Goal: Transaction & Acquisition: Purchase product/service

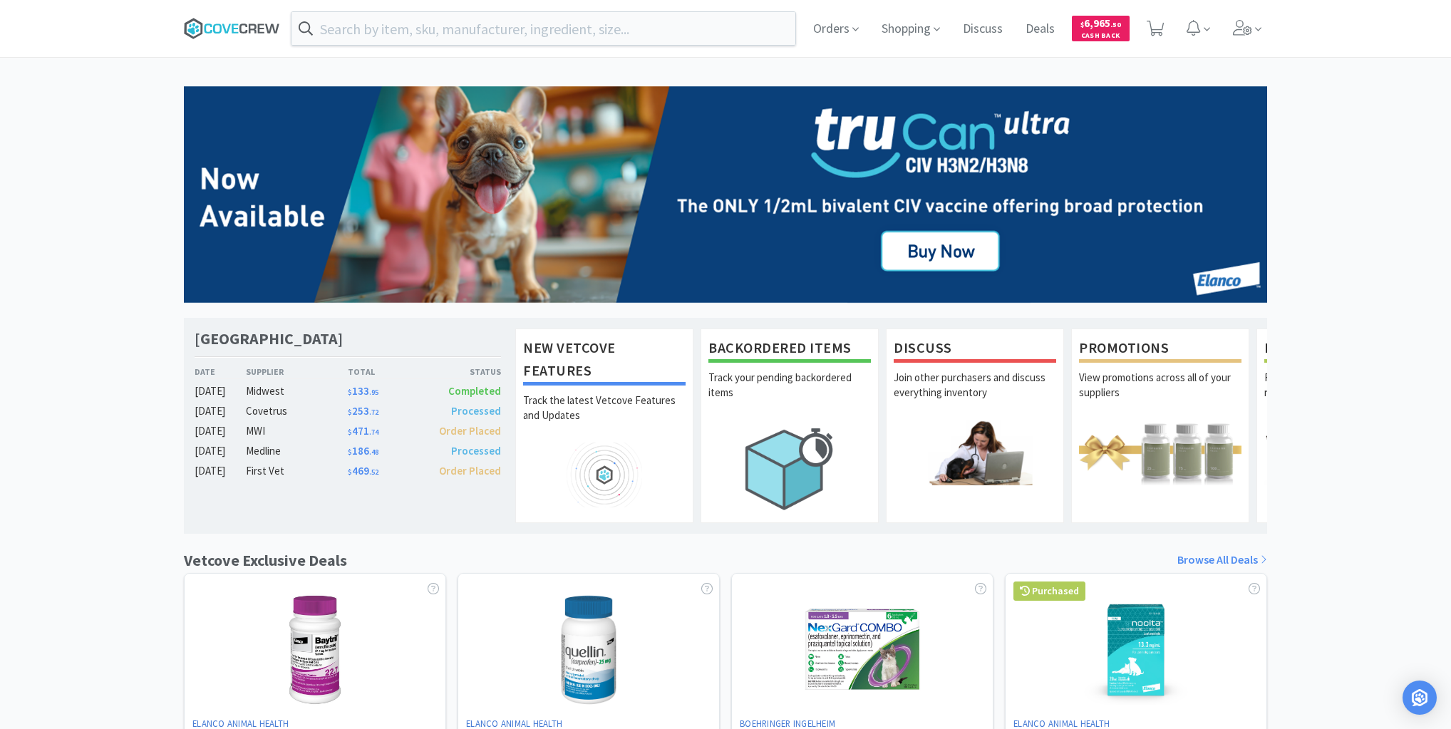
click at [229, 21] on icon at bounding box center [232, 28] width 96 height 21
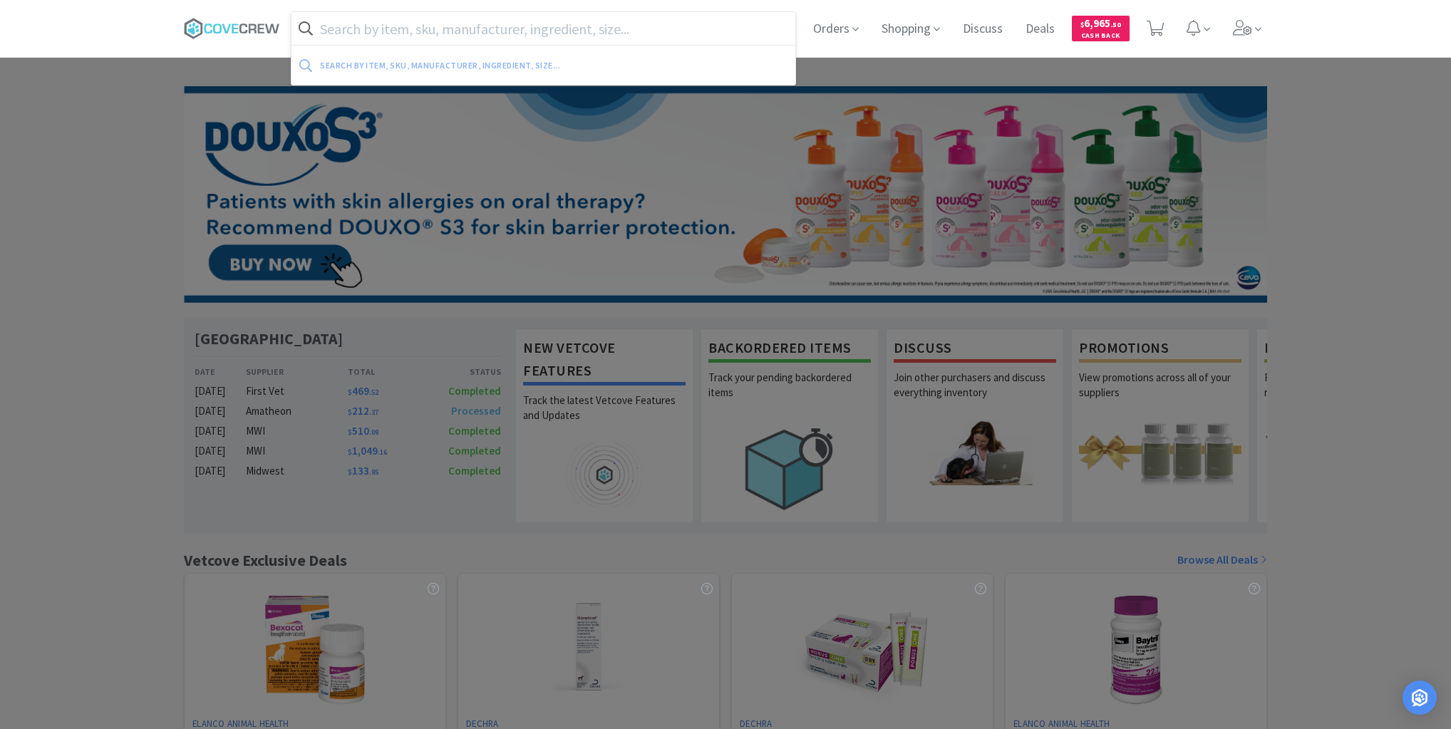
paste input "186751"
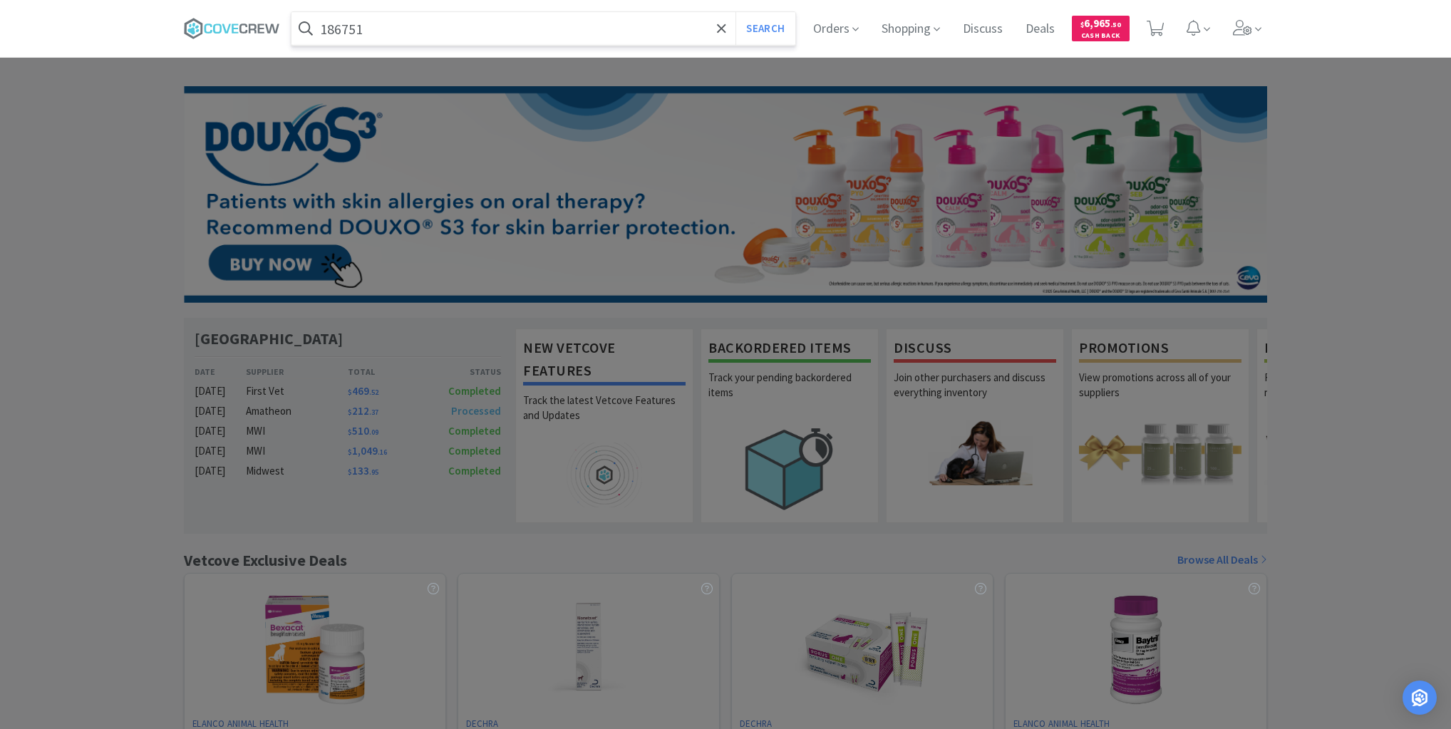
type input "186751"
click at [735, 12] on button "Search" at bounding box center [764, 28] width 59 height 33
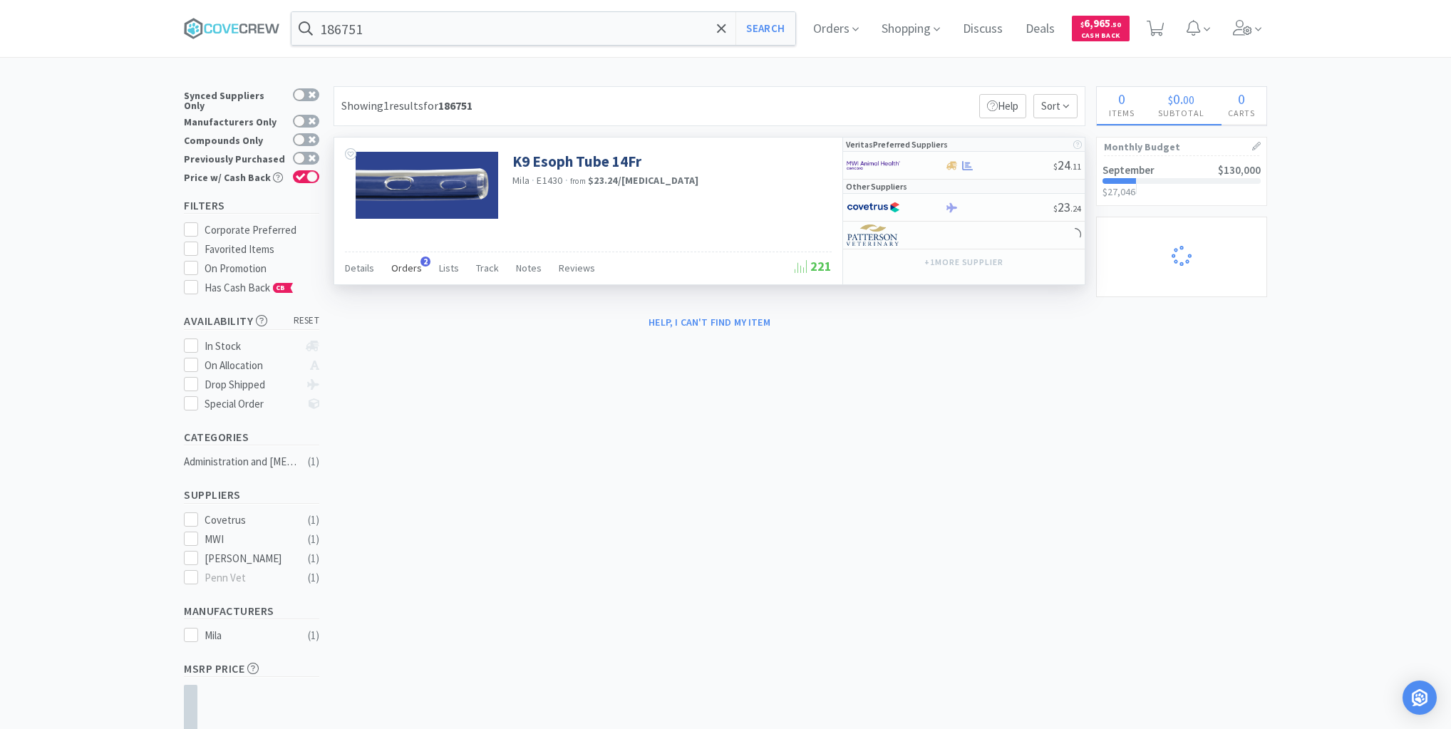
click at [404, 264] on span "Orders" at bounding box center [406, 268] width 31 height 13
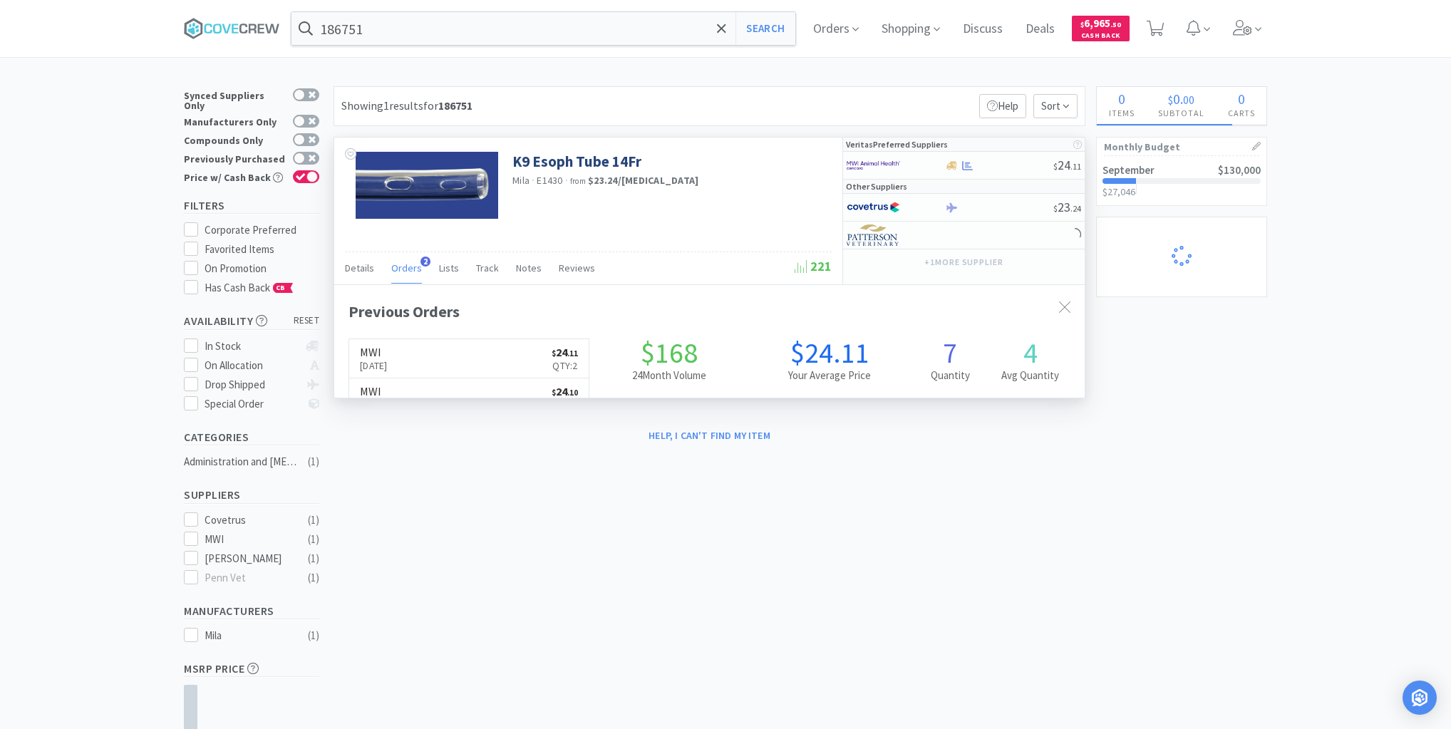
scroll to position [368, 750]
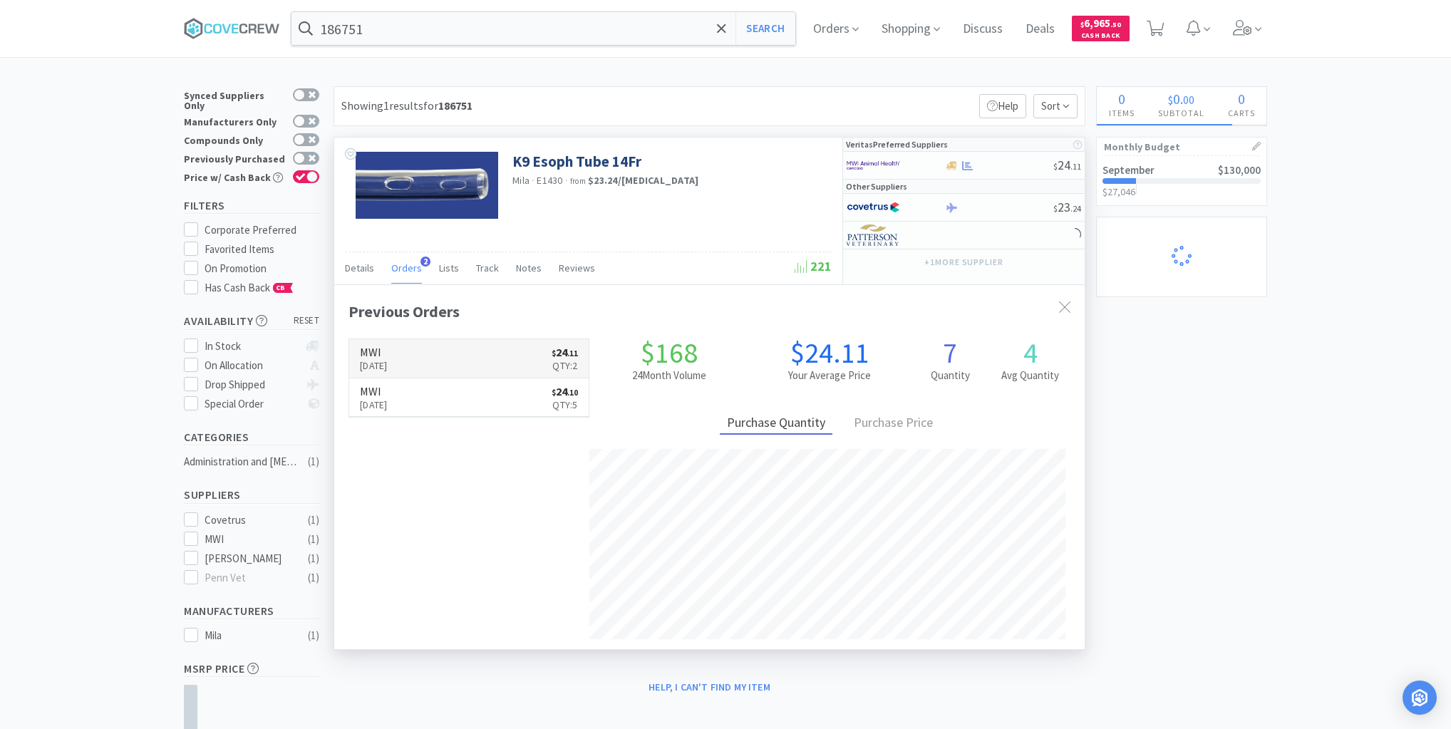
click at [461, 350] on link "MWI [DATE] $ 24 . 11 Qty: 2" at bounding box center [468, 358] width 239 height 39
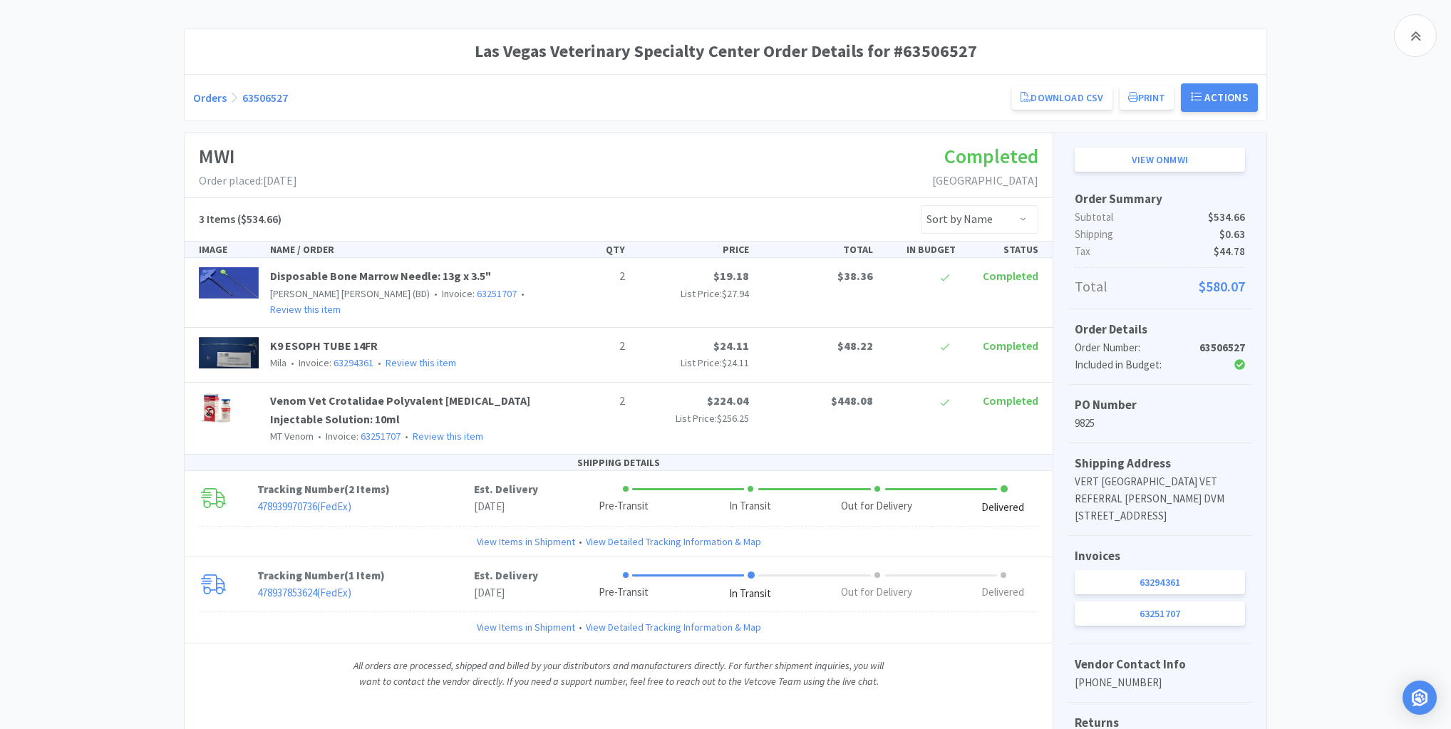
scroll to position [228, 0]
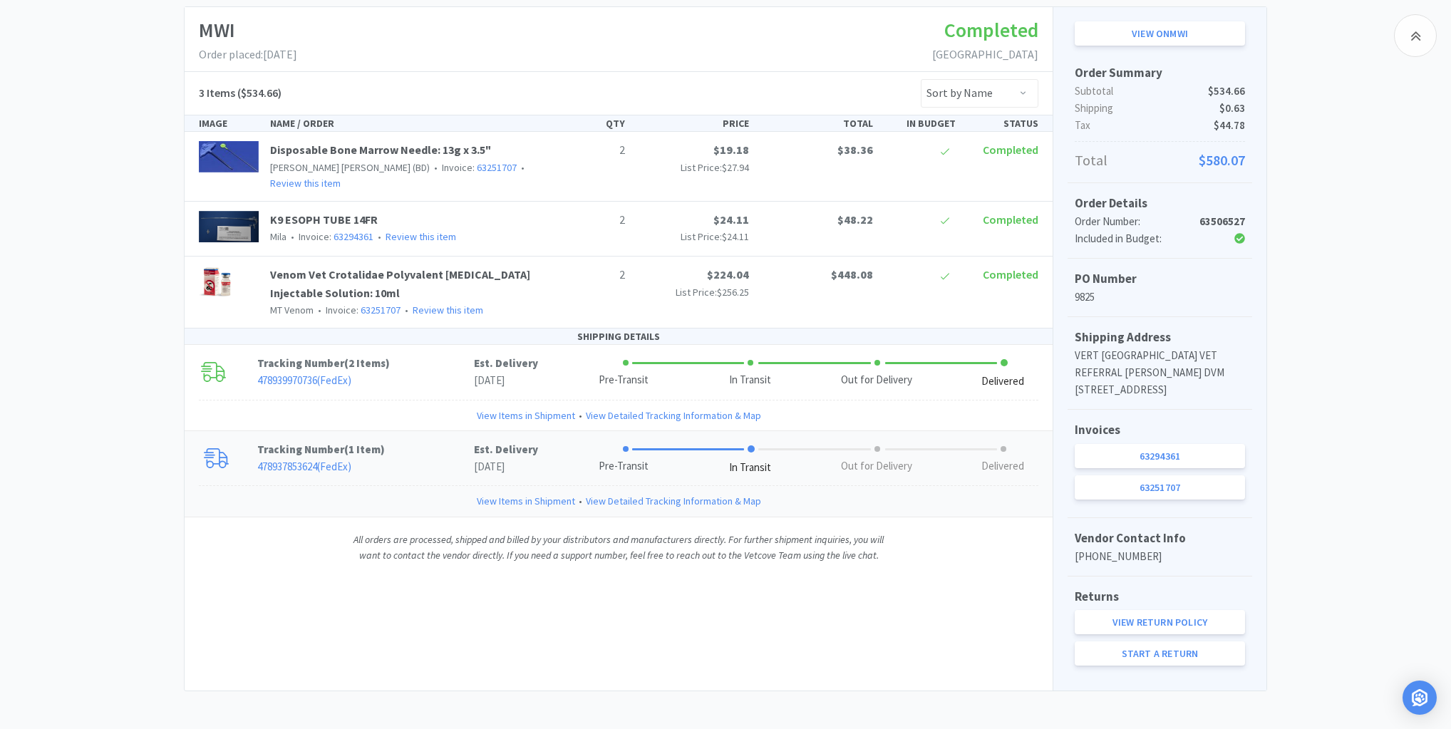
click at [542, 493] on link "View Items in Shipment" at bounding box center [526, 501] width 98 height 16
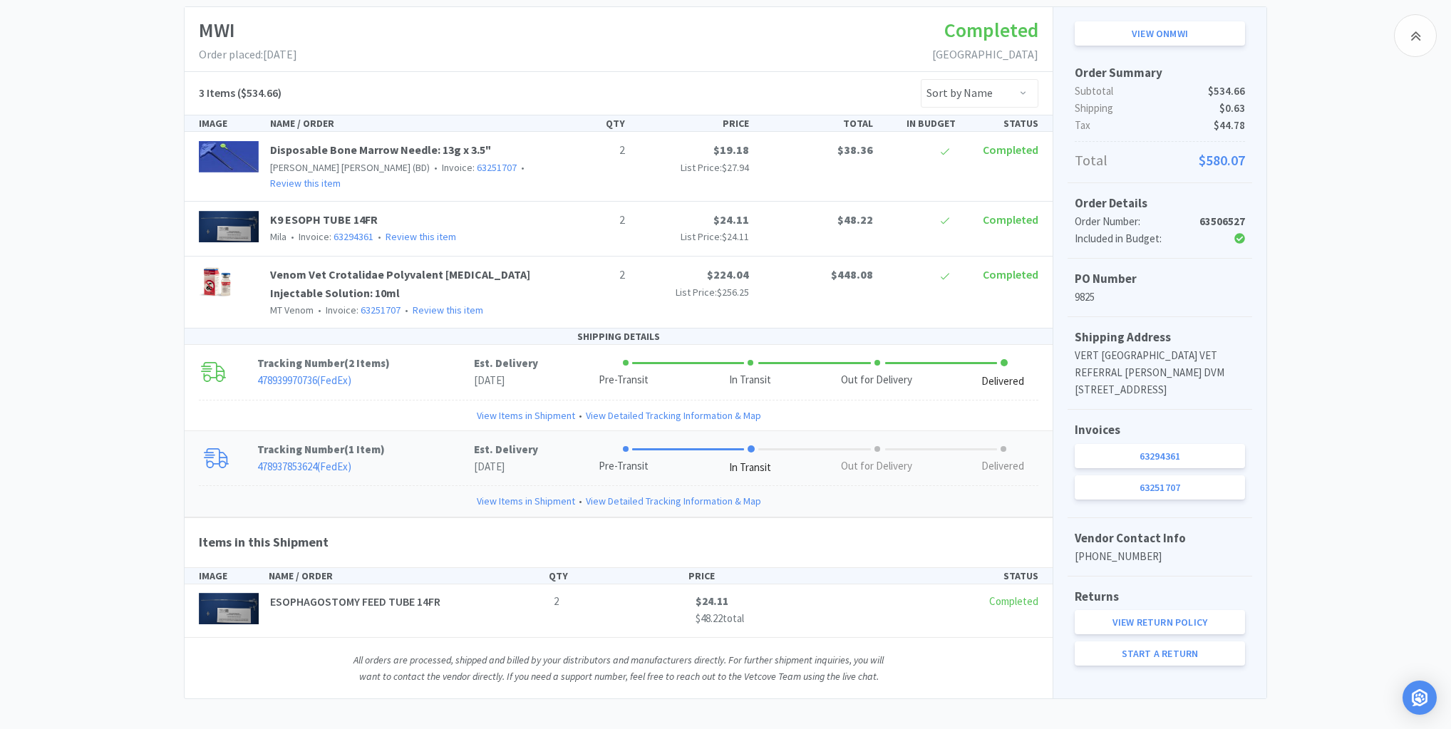
click at [302, 460] on link "478937853624 ( FedEx )" at bounding box center [304, 467] width 94 height 14
click at [46, 175] on div "Las Vegas Veterinary Specialty Center Order Details for #63506527 Orders 635065…" at bounding box center [725, 300] width 1451 height 797
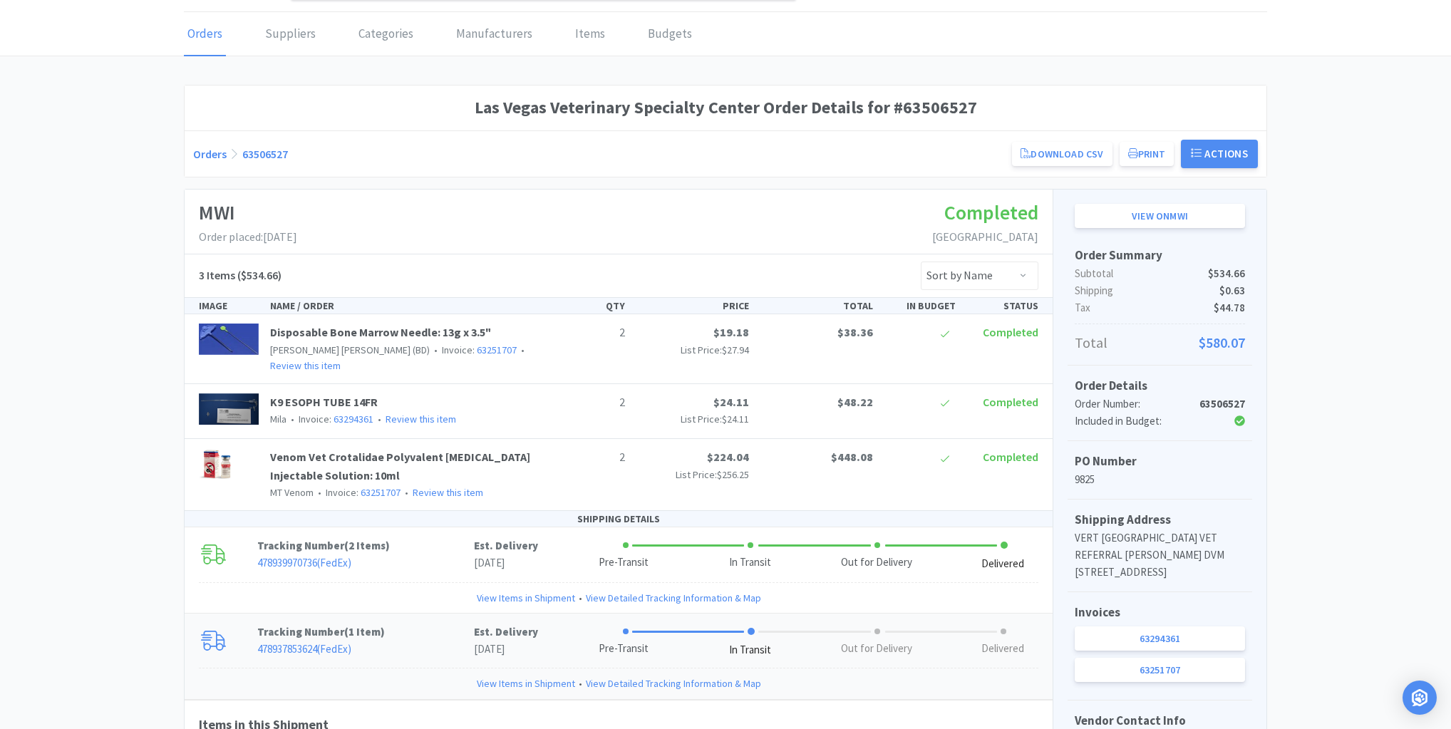
scroll to position [0, 0]
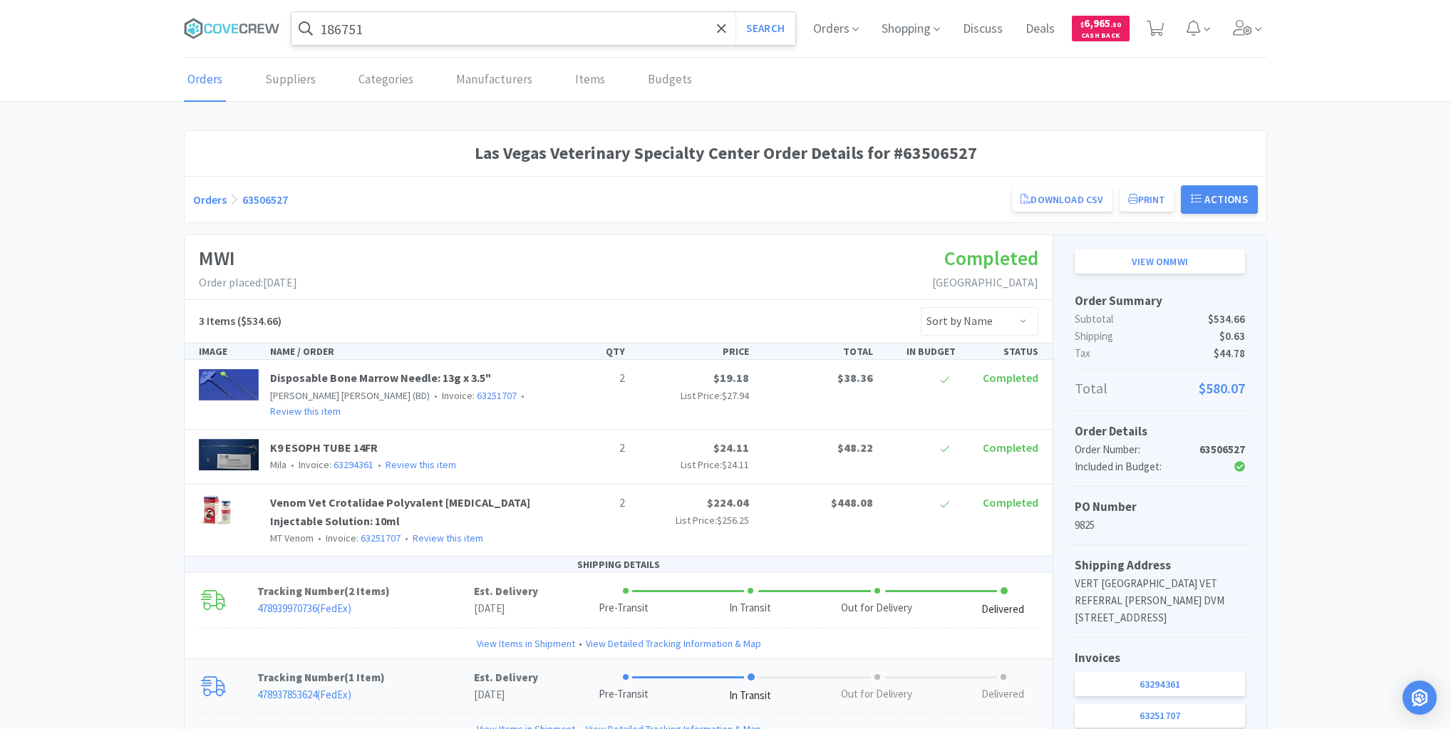
drag, startPoint x: 405, startPoint y: 20, endPoint x: 400, endPoint y: 29, distance: 9.6
click at [405, 20] on input "186751" at bounding box center [543, 28] width 504 height 33
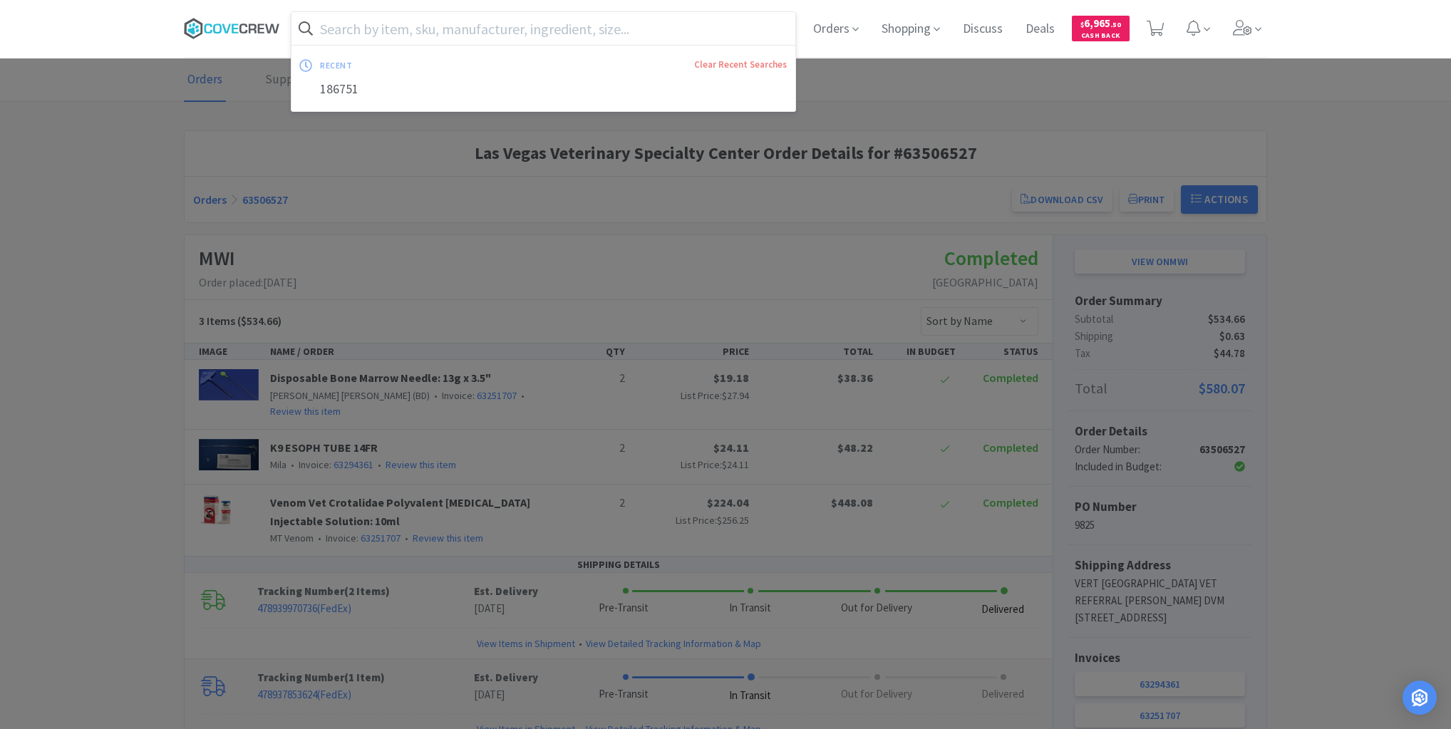
click at [252, 23] on icon at bounding box center [232, 28] width 96 height 21
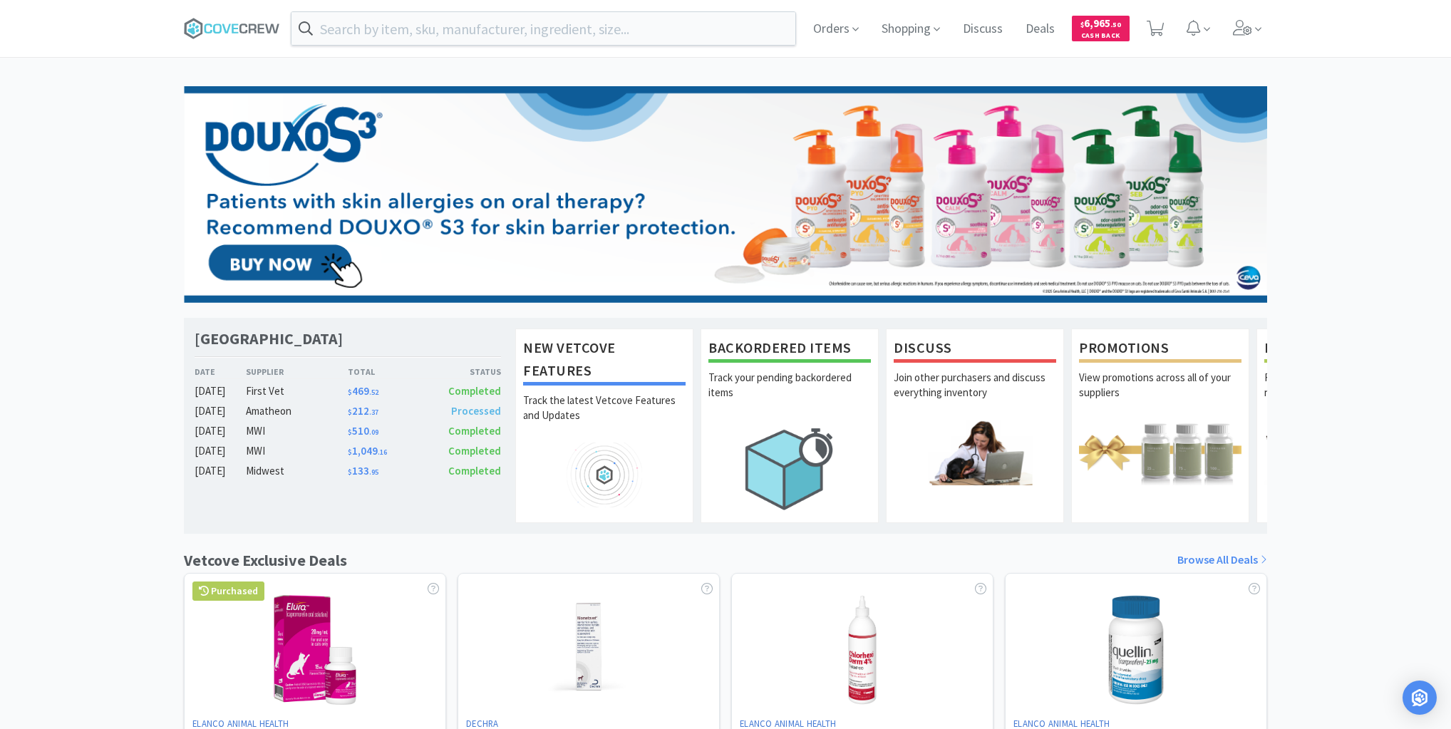
drag, startPoint x: 86, startPoint y: 128, endPoint x: 162, endPoint y: 63, distance: 99.6
click at [86, 128] on div "Las Vegas Veterinary Specialty Center Date Supplier Total Status [DATE] First V…" at bounding box center [725, 628] width 1451 height 1085
drag, startPoint x: 224, startPoint y: 25, endPoint x: 233, endPoint y: 81, distance: 57.1
click at [225, 27] on icon at bounding box center [232, 28] width 96 height 21
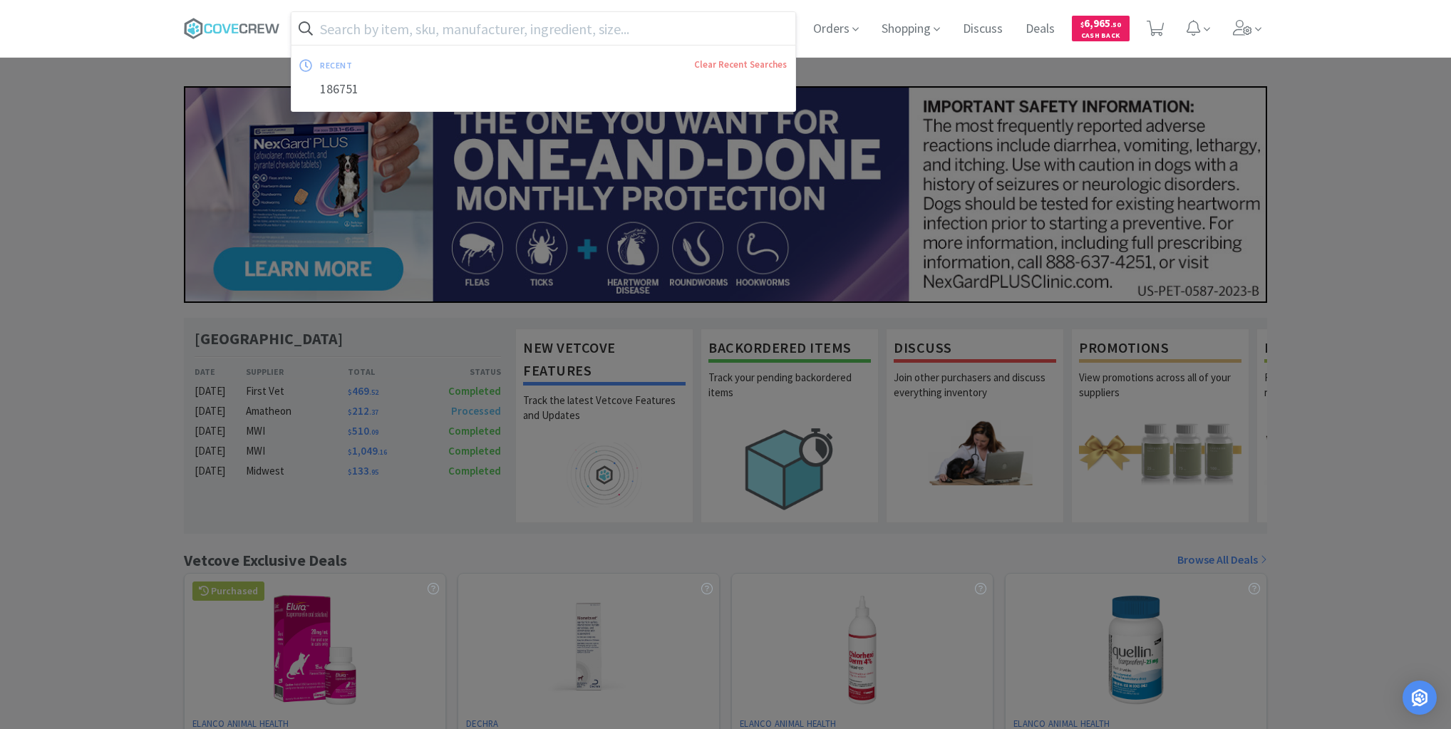
click at [456, 30] on input "text" at bounding box center [543, 28] width 504 height 33
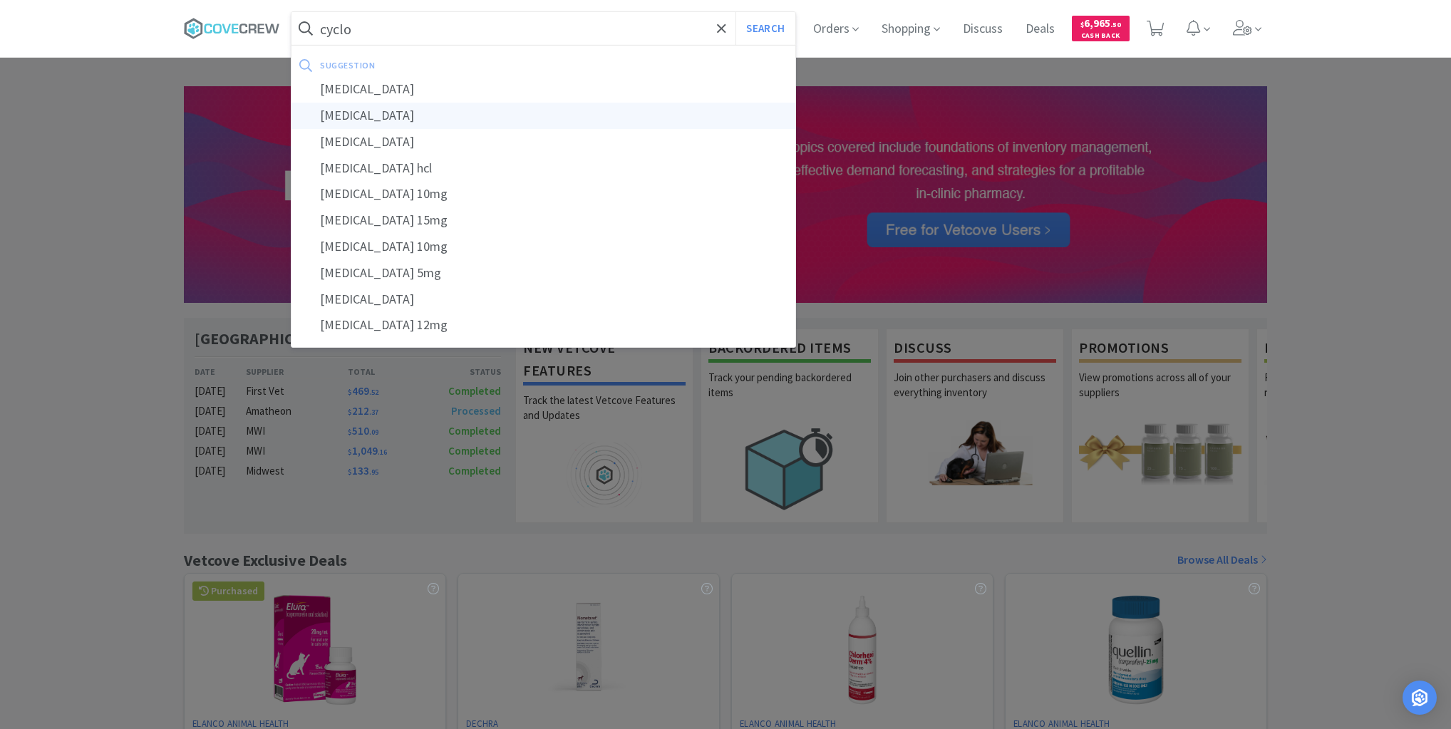
type input "[MEDICAL_DATA]"
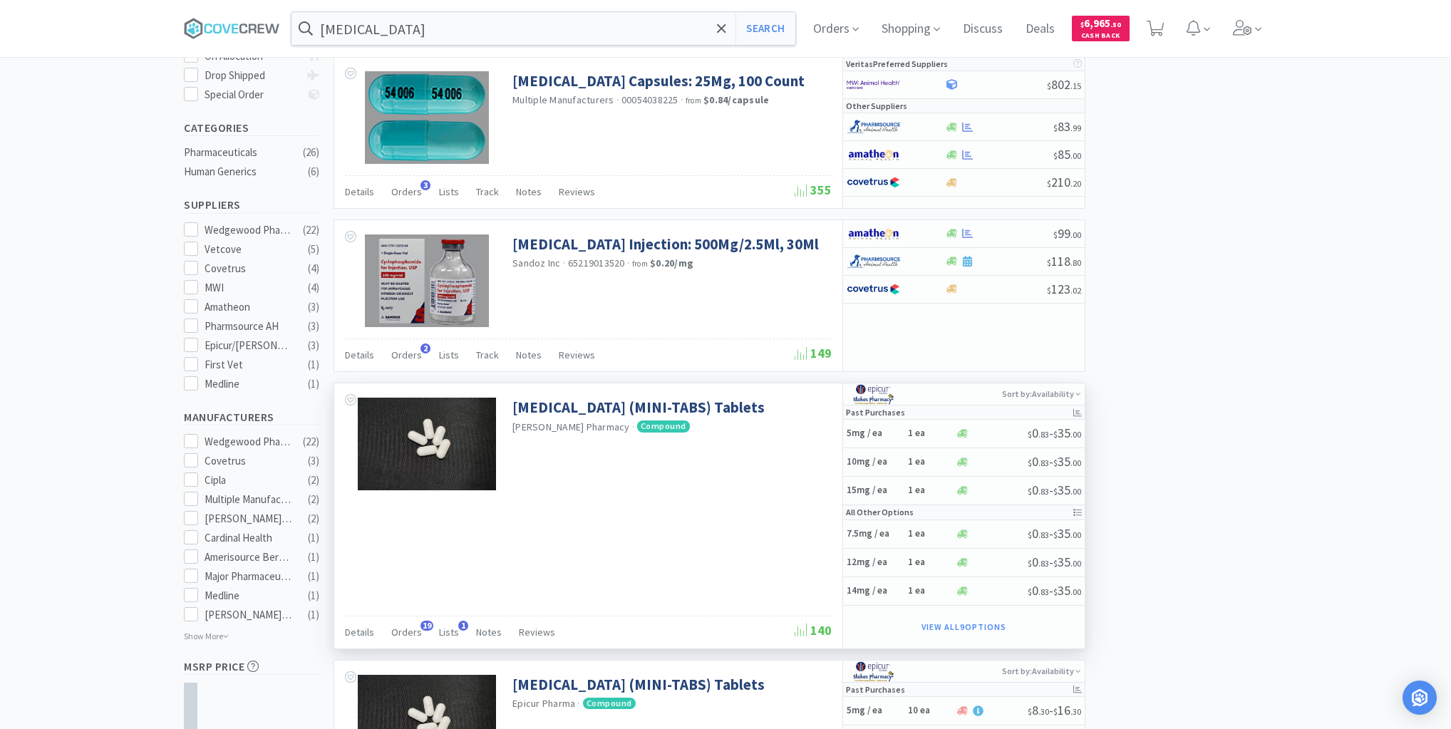
scroll to position [399, 0]
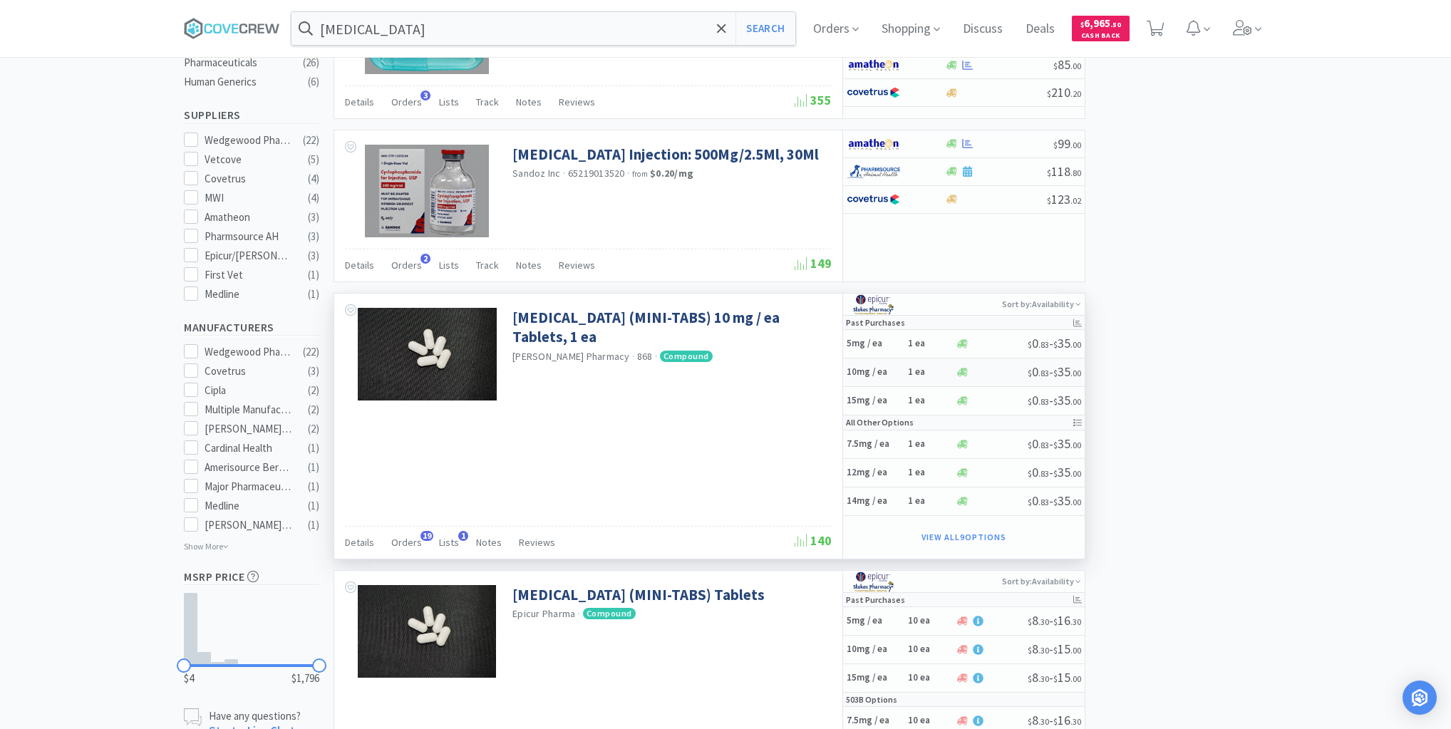
click at [895, 370] on h5 "10mg / ea" at bounding box center [875, 372] width 57 height 12
select select "1"
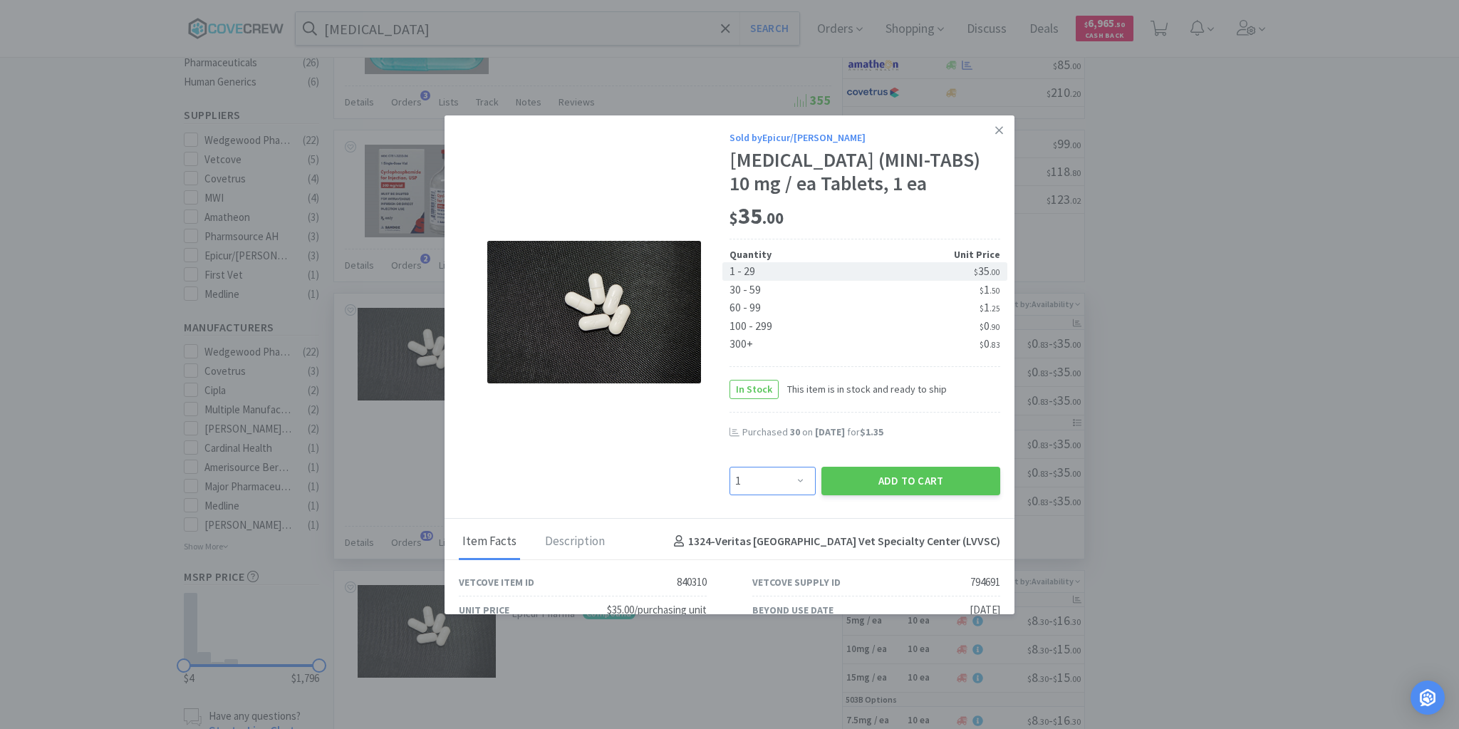
click at [795, 477] on select "Enter Quantity 1 2 3 4 5 6 7 8 9 10 11 12 13 14 15 16 17 18 19 20 Enter Quantity" at bounding box center [773, 481] width 86 height 29
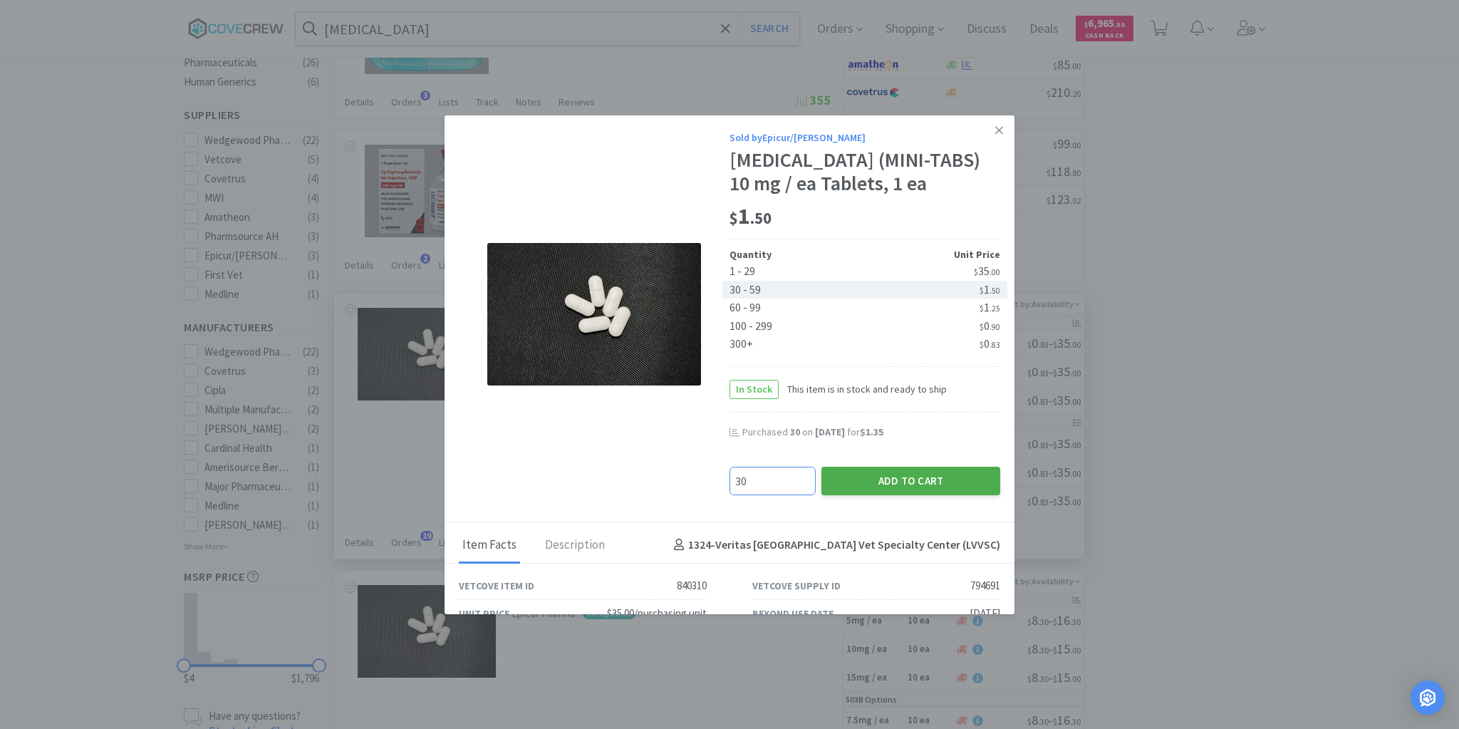
type input "30"
drag, startPoint x: 891, startPoint y: 476, endPoint x: 889, endPoint y: 498, distance: 22.1
click at [896, 474] on button "Add to Cart" at bounding box center [911, 481] width 179 height 29
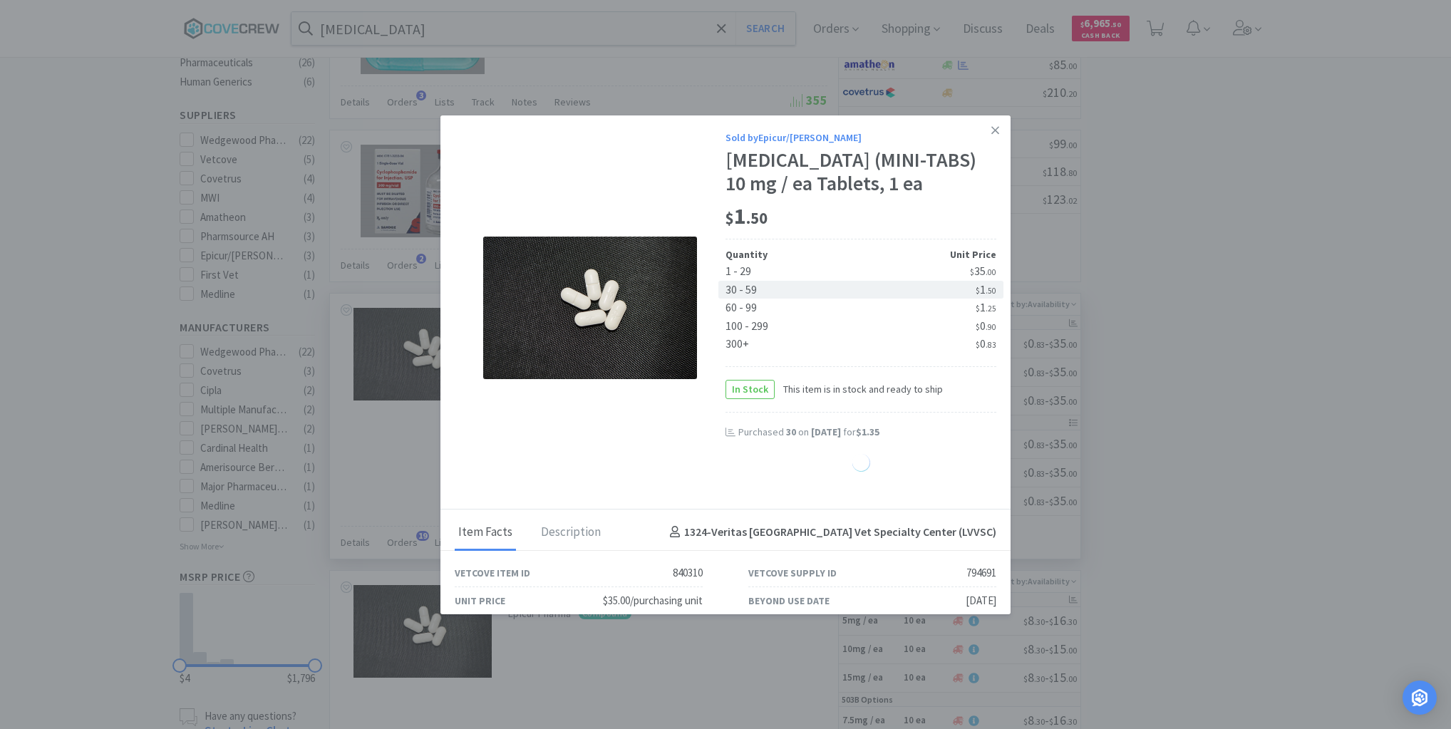
select select "30"
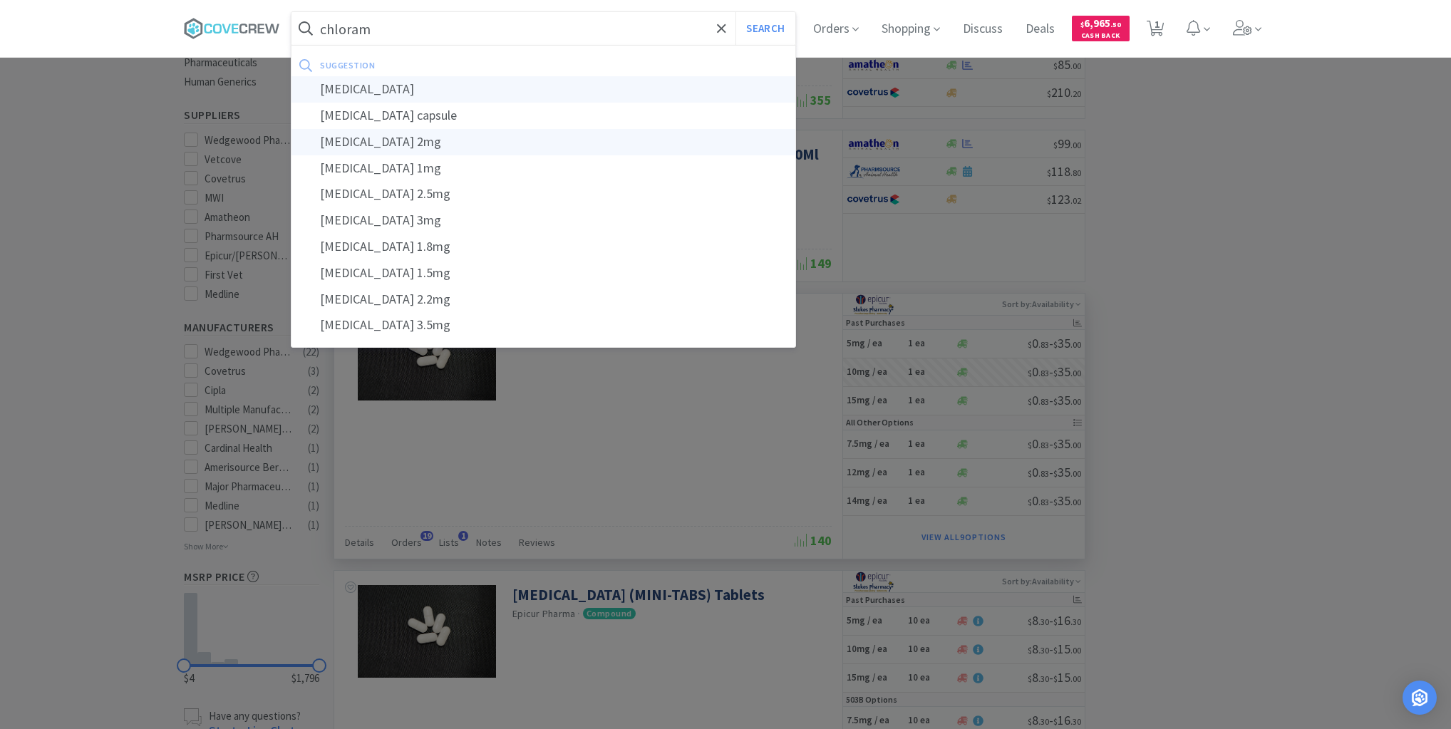
type input "[MEDICAL_DATA]"
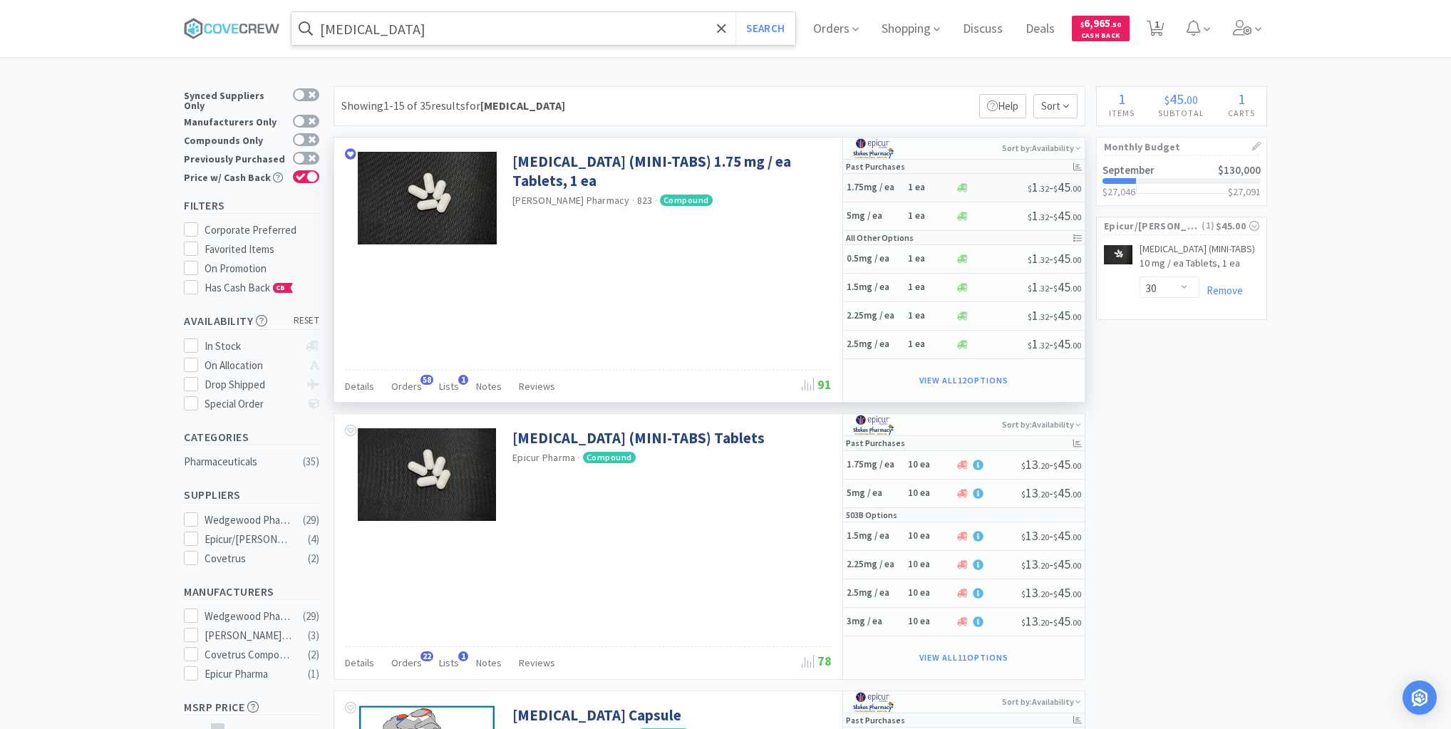
click at [901, 186] on h5 "1.75mg / ea" at bounding box center [875, 188] width 57 height 12
select select "1"
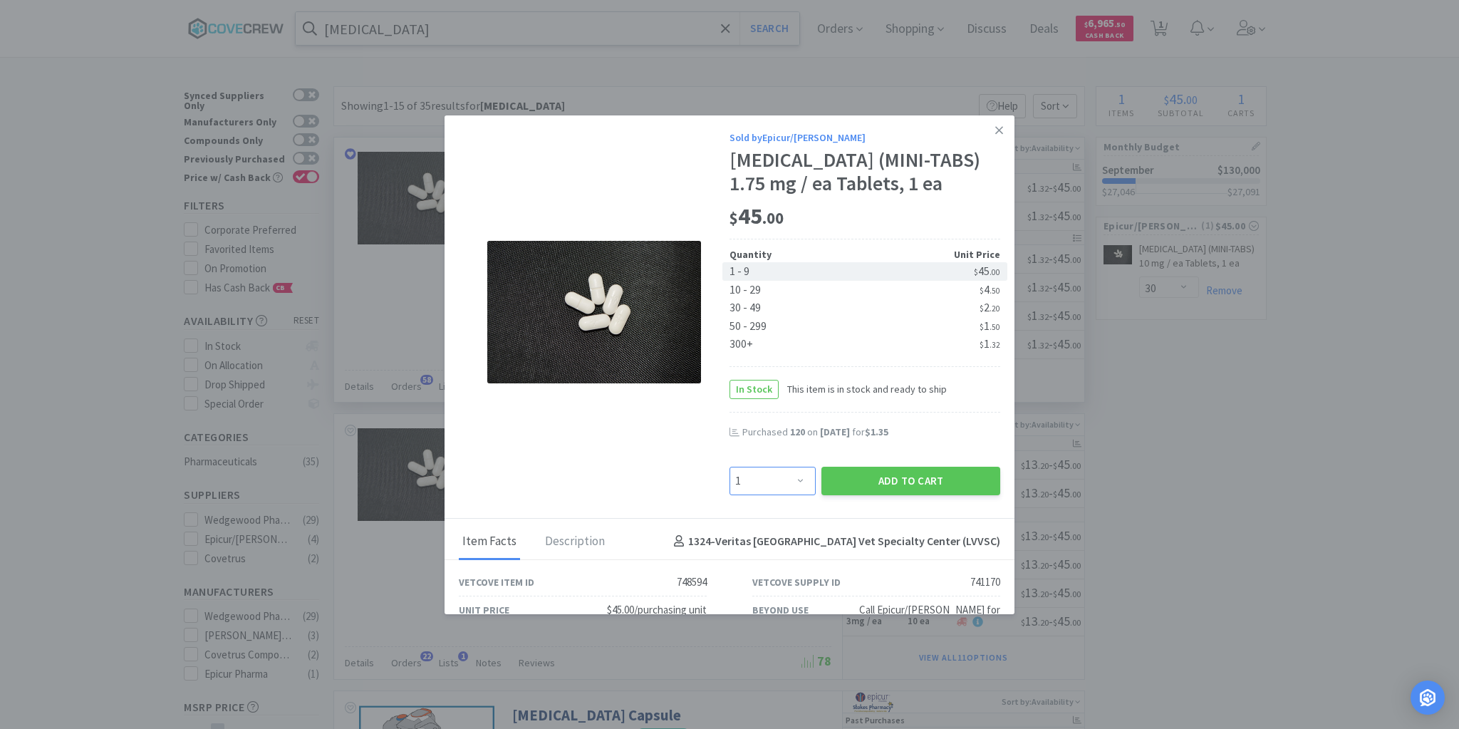
click at [795, 478] on select "Enter Quantity 1 2 3 4 5 6 7 8 9 10 11 12 13 14 15 16 17 18 19 20 Enter Quantity" at bounding box center [773, 481] width 86 height 29
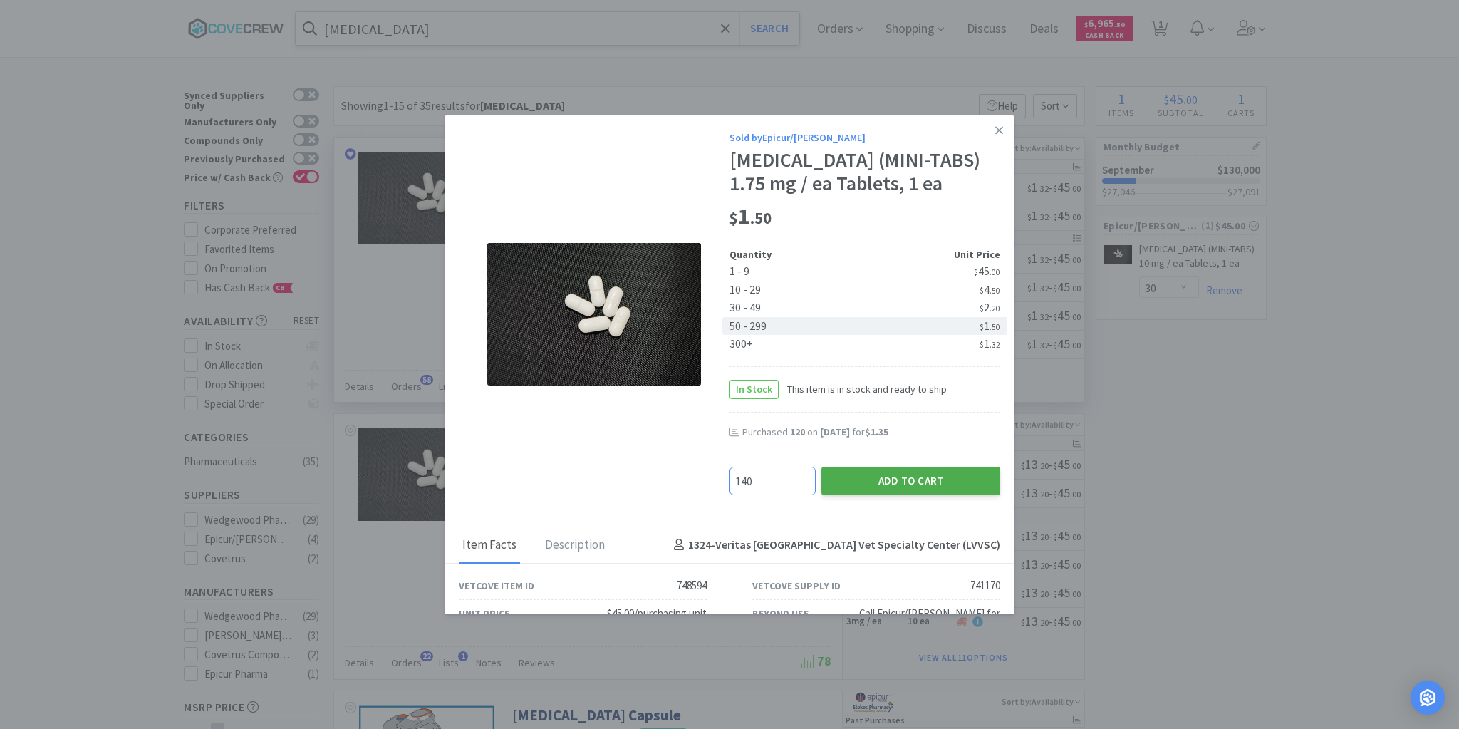
type input "140"
click at [876, 482] on button "Add to Cart" at bounding box center [911, 481] width 179 height 29
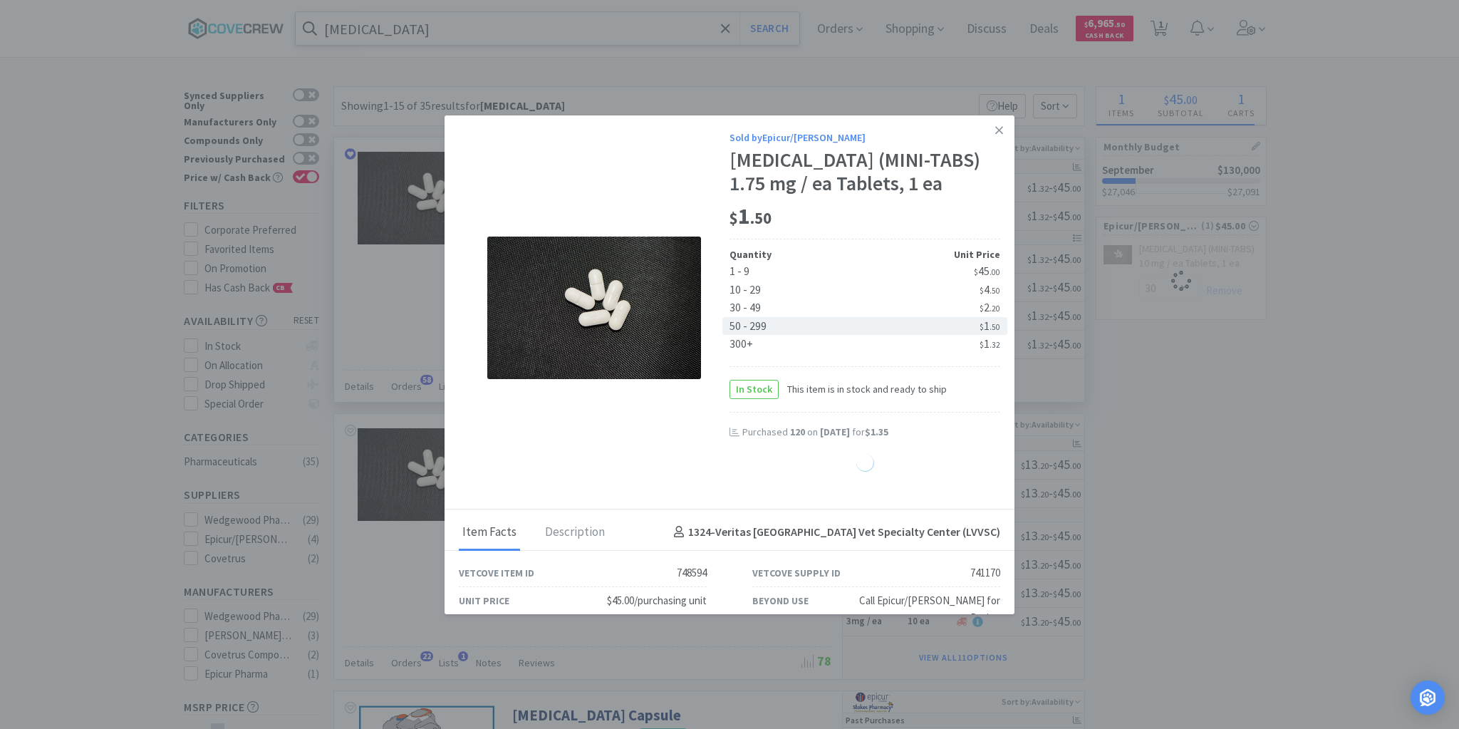
select select "140"
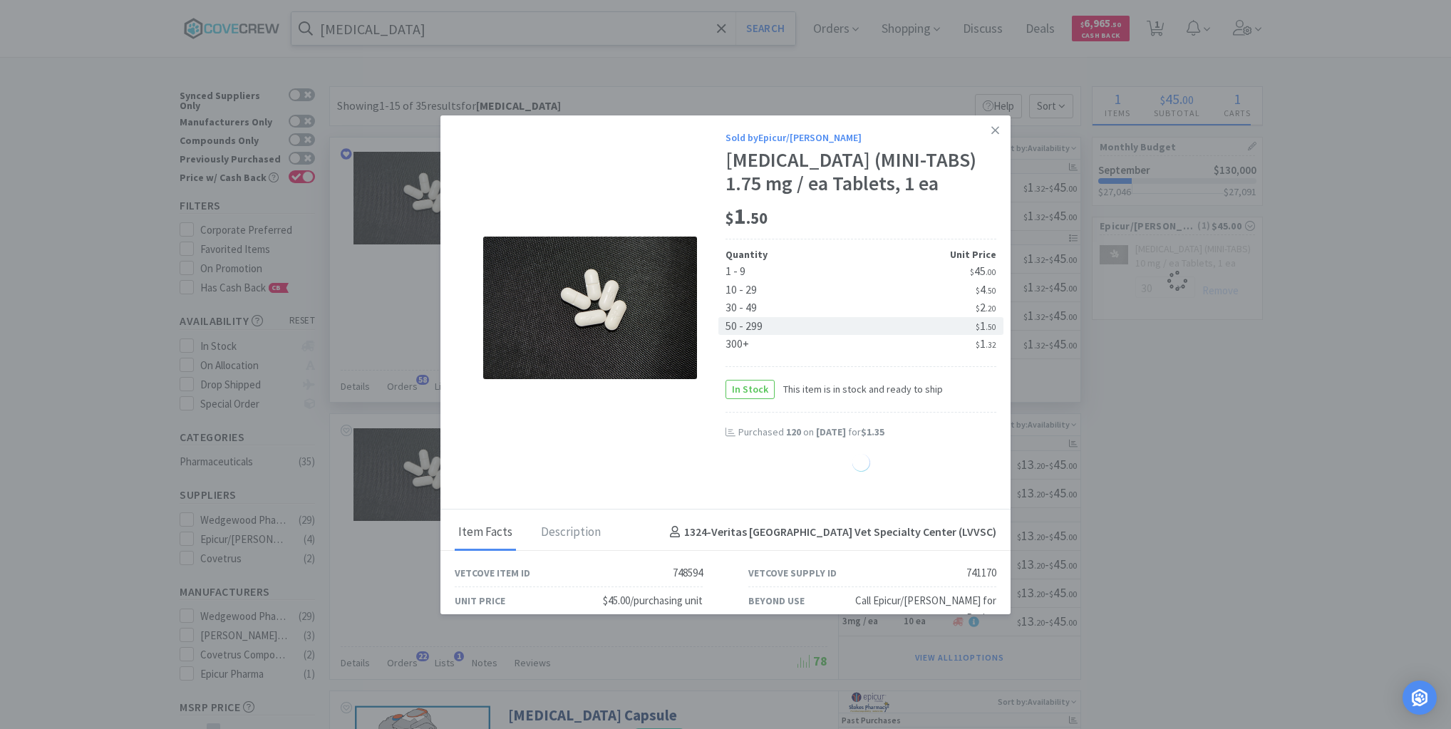
select select "30"
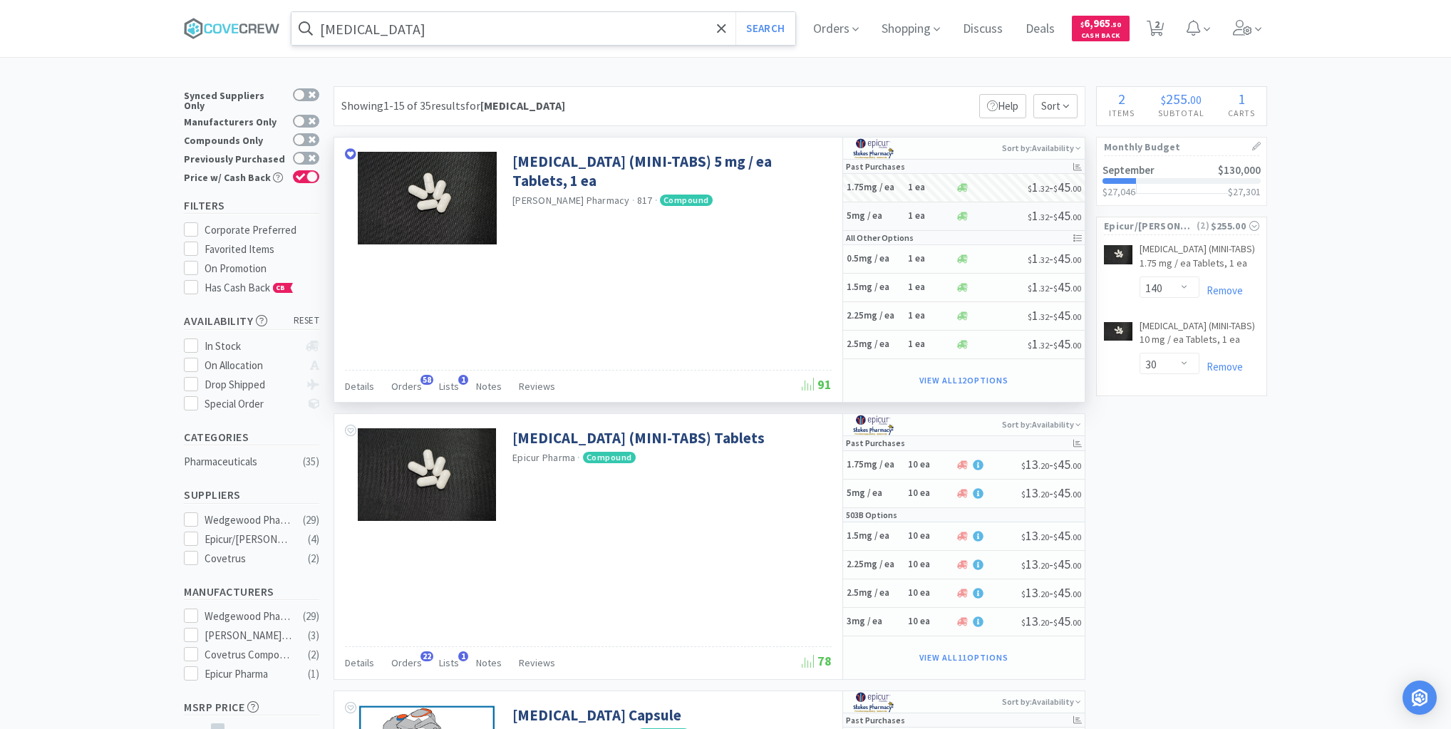
click at [896, 219] on h5 "5mg / ea" at bounding box center [875, 216] width 57 height 12
select select "1"
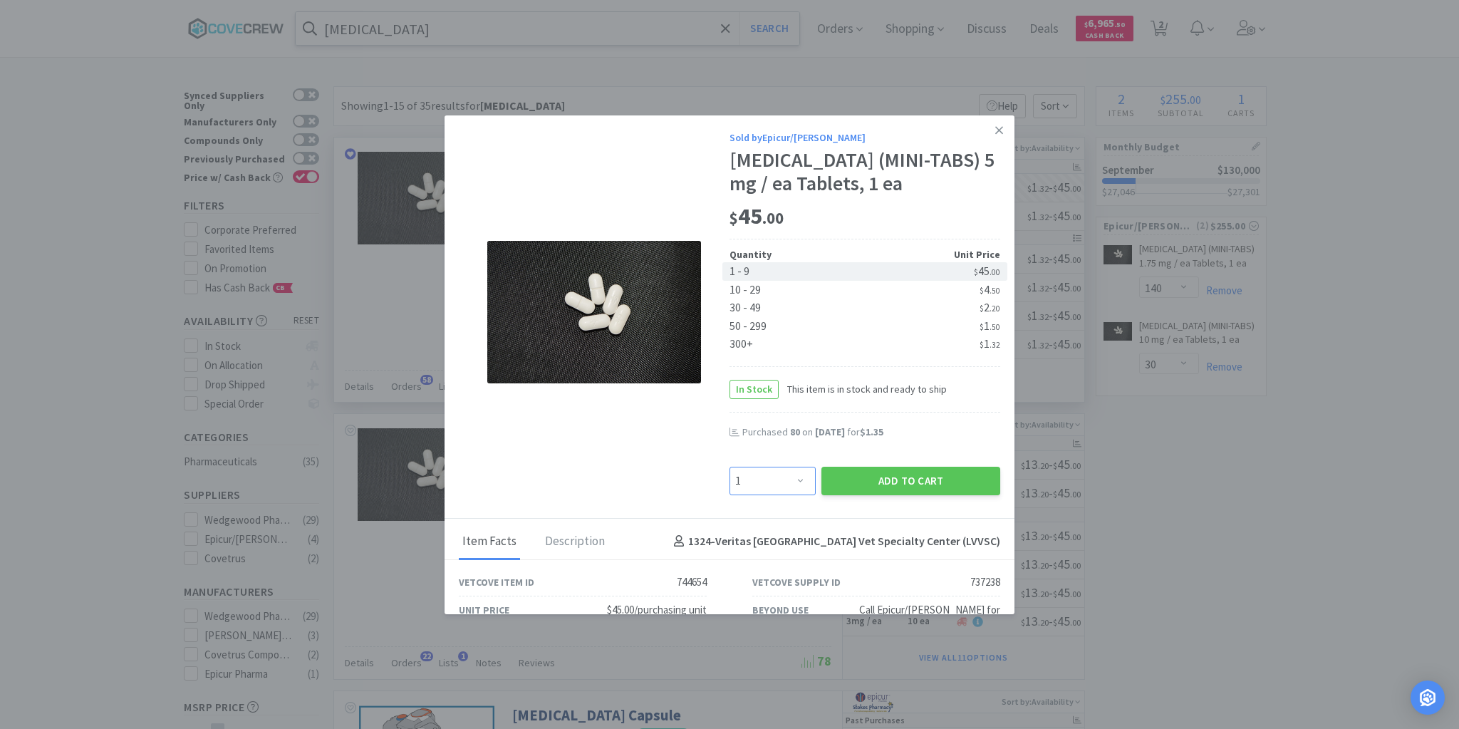
click at [795, 476] on select "Enter Quantity 1 2 3 4 5 6 7 8 9 10 11 12 13 14 15 16 17 18 19 20 Enter Quantity" at bounding box center [773, 481] width 86 height 29
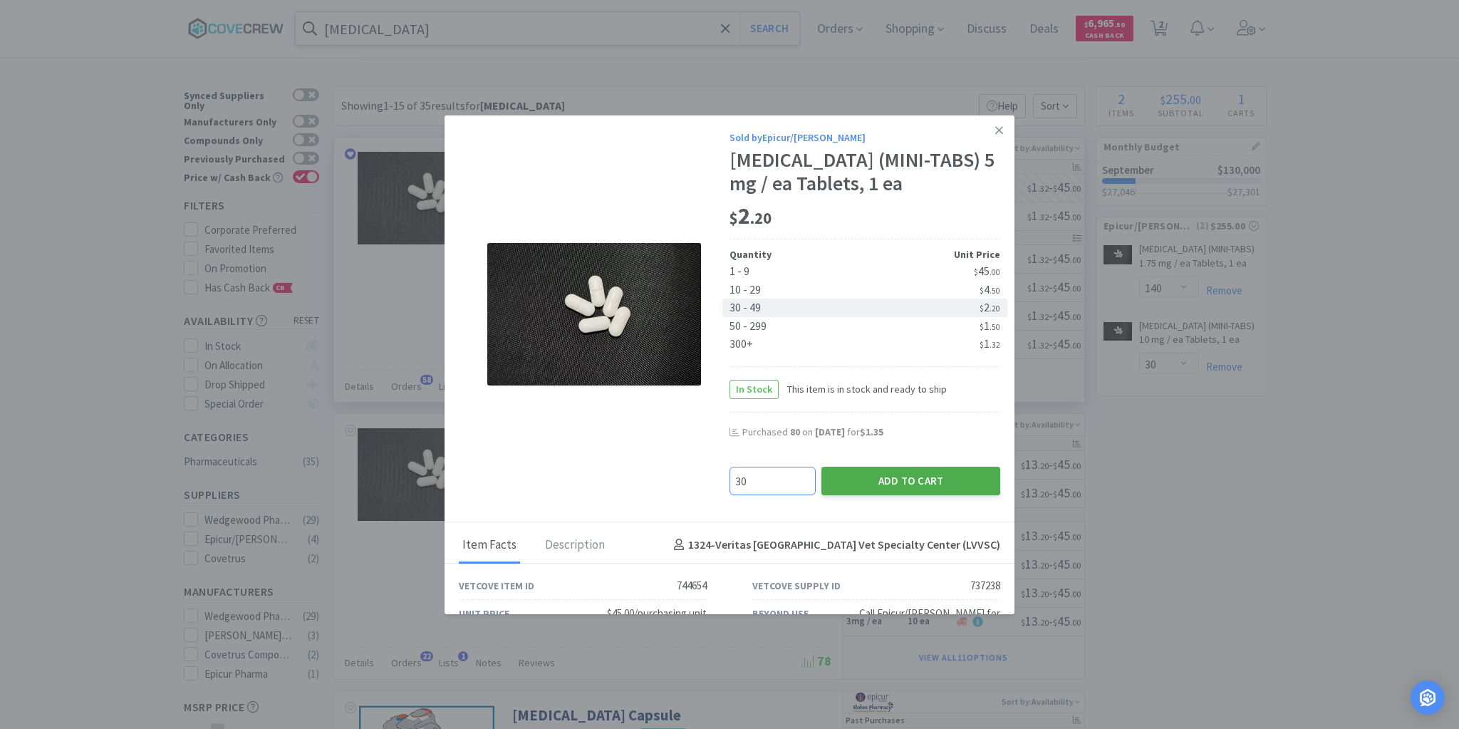
type input "30"
click at [862, 483] on button "Add to Cart" at bounding box center [911, 481] width 179 height 29
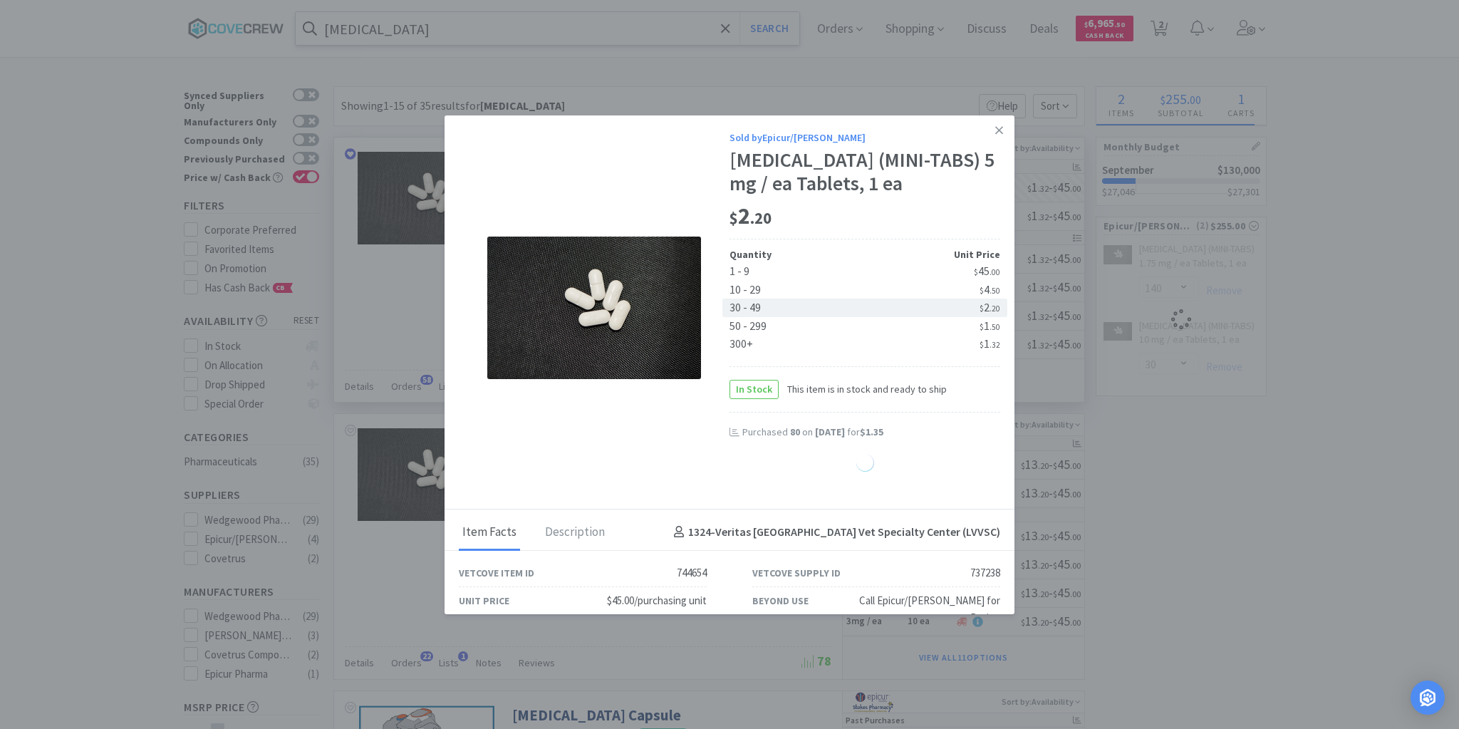
select select "30"
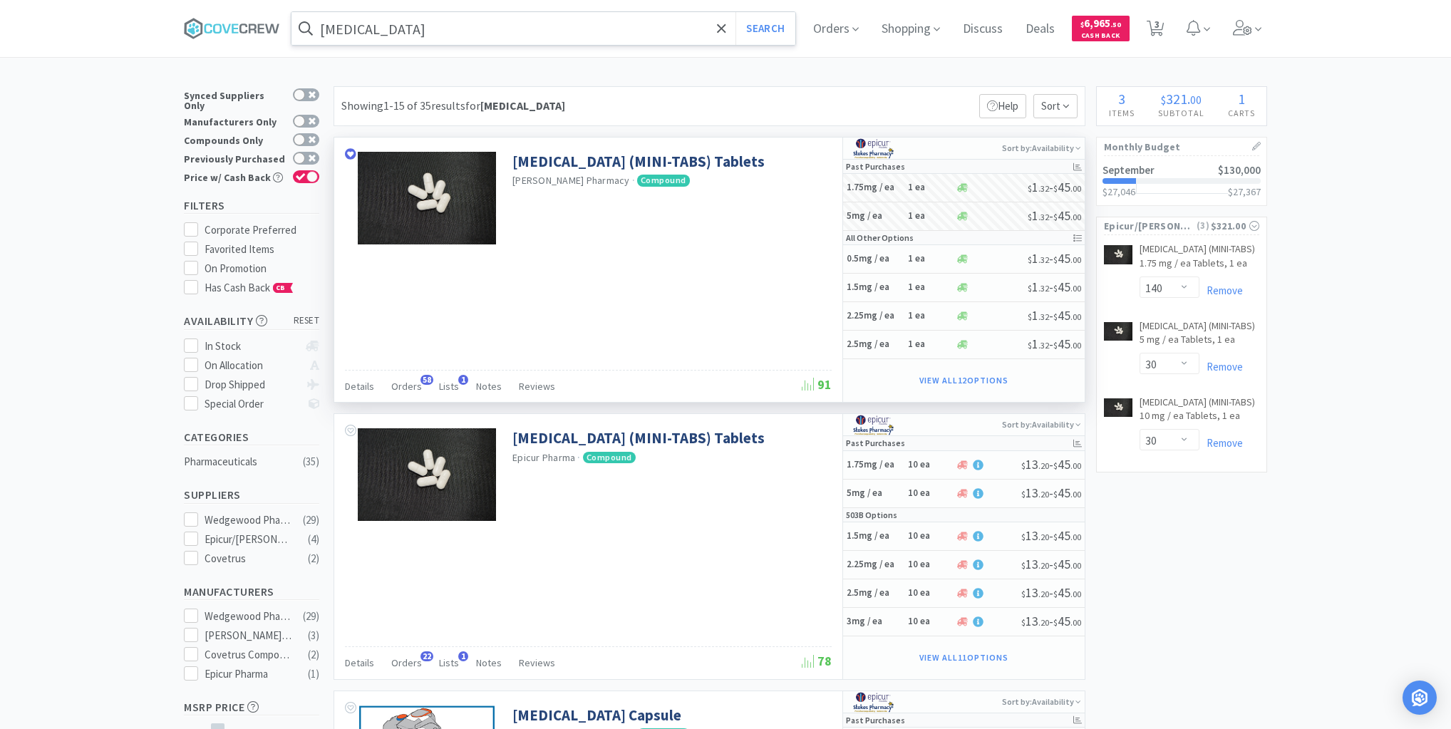
click at [679, 22] on input "[MEDICAL_DATA]" at bounding box center [543, 28] width 504 height 33
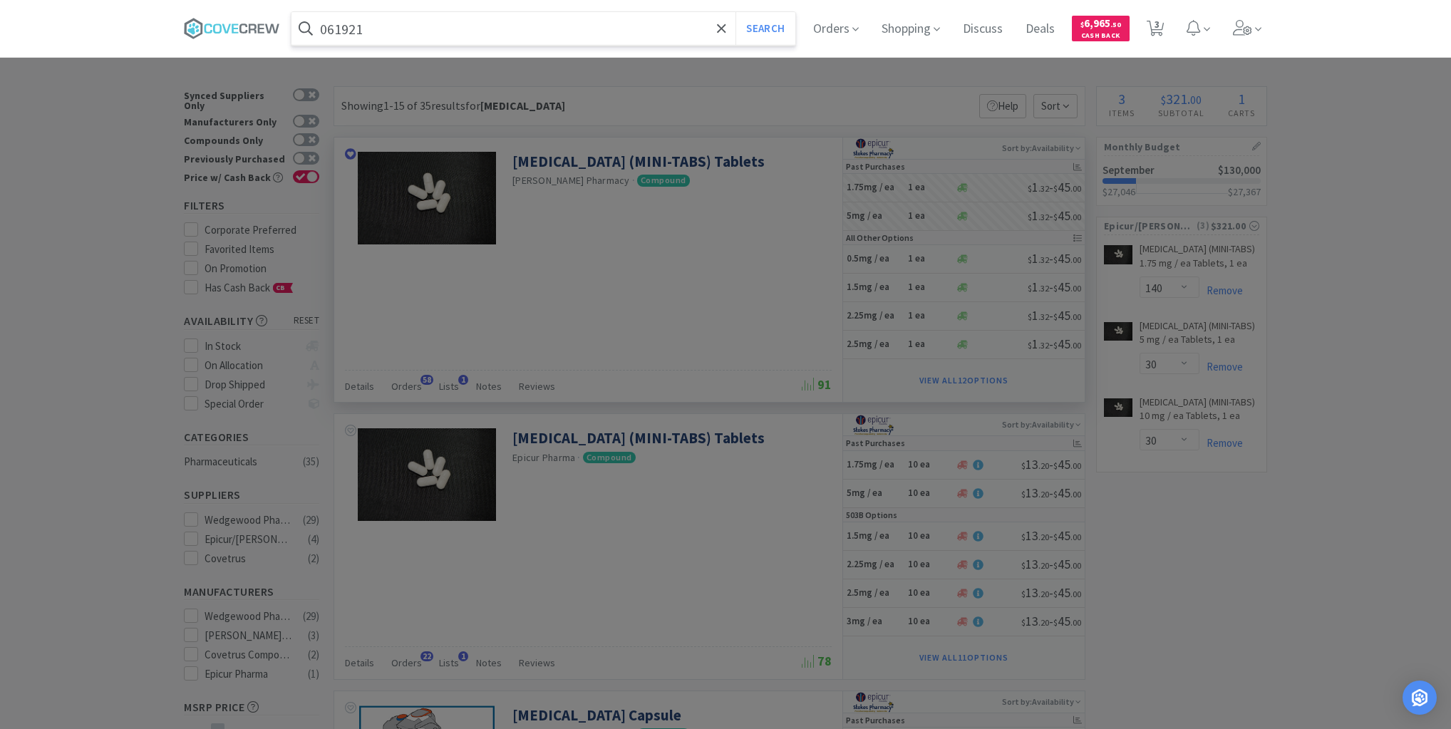
click at [735, 12] on button "Search" at bounding box center [764, 28] width 59 height 33
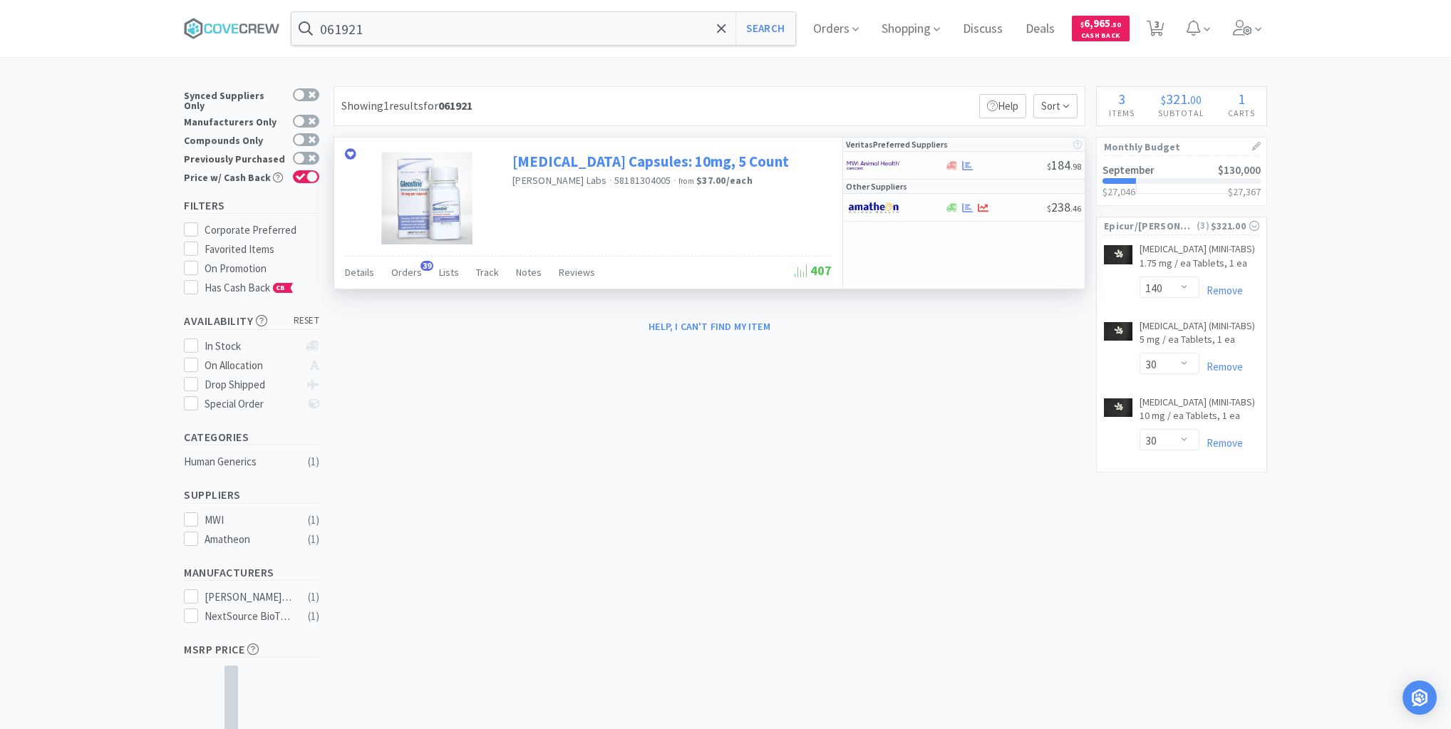
click at [608, 157] on link "[MEDICAL_DATA] Capsules: 10mg, 5 Count" at bounding box center [650, 161] width 276 height 19
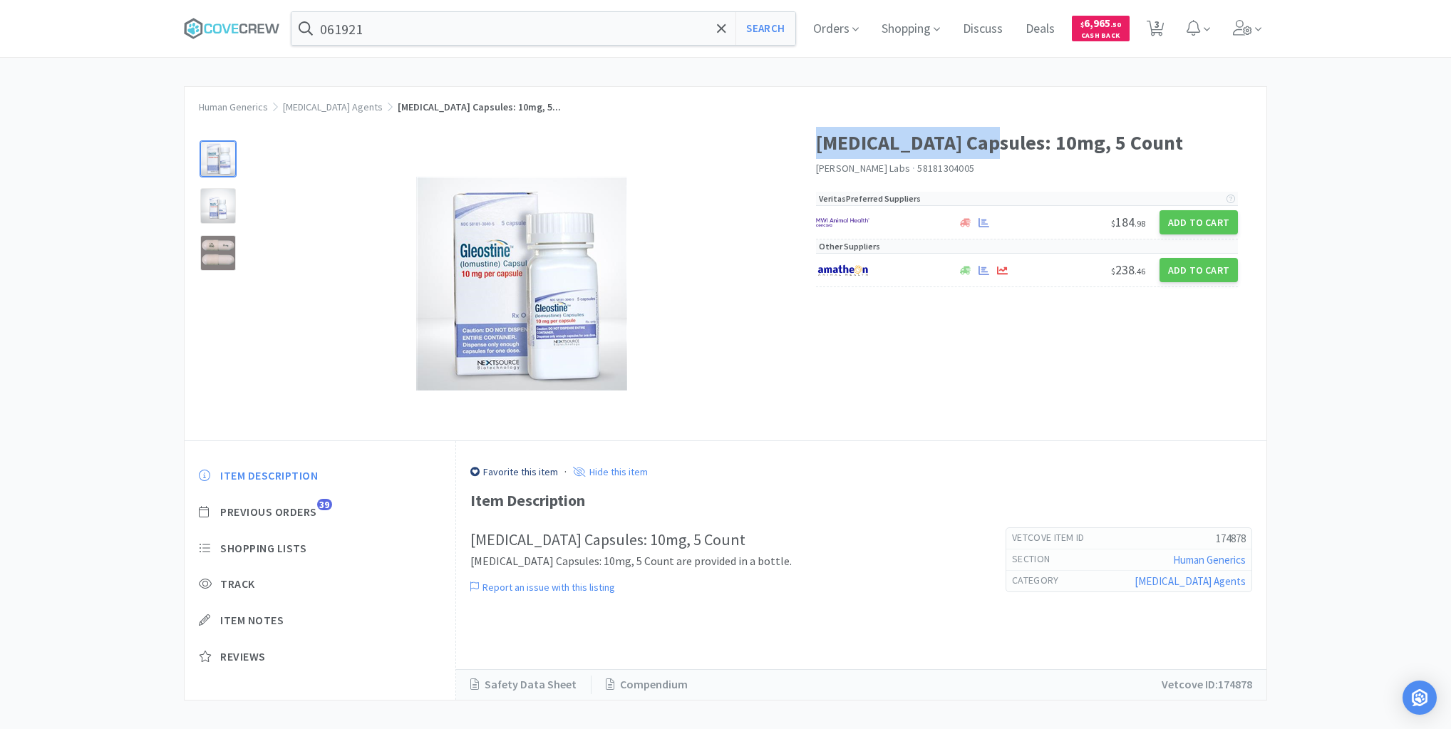
drag, startPoint x: 815, startPoint y: 145, endPoint x: 979, endPoint y: 145, distance: 163.9
click at [979, 145] on h1 "[MEDICAL_DATA] Capsules: 10mg, 5 Count" at bounding box center [1027, 143] width 423 height 32
copy h1 "[MEDICAL_DATA] Capsules"
click at [564, 25] on input "061921" at bounding box center [543, 28] width 504 height 33
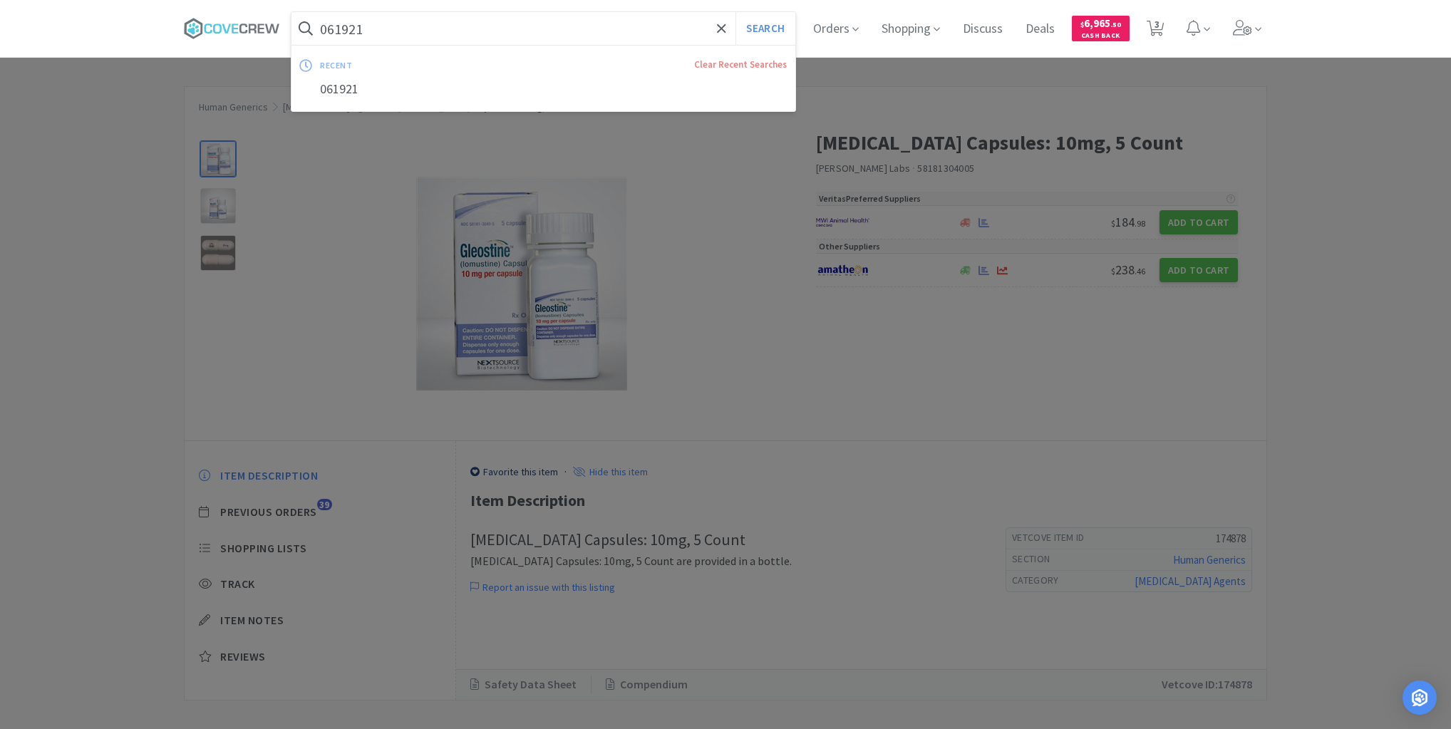
paste input "[MEDICAL_DATA] Capsules"
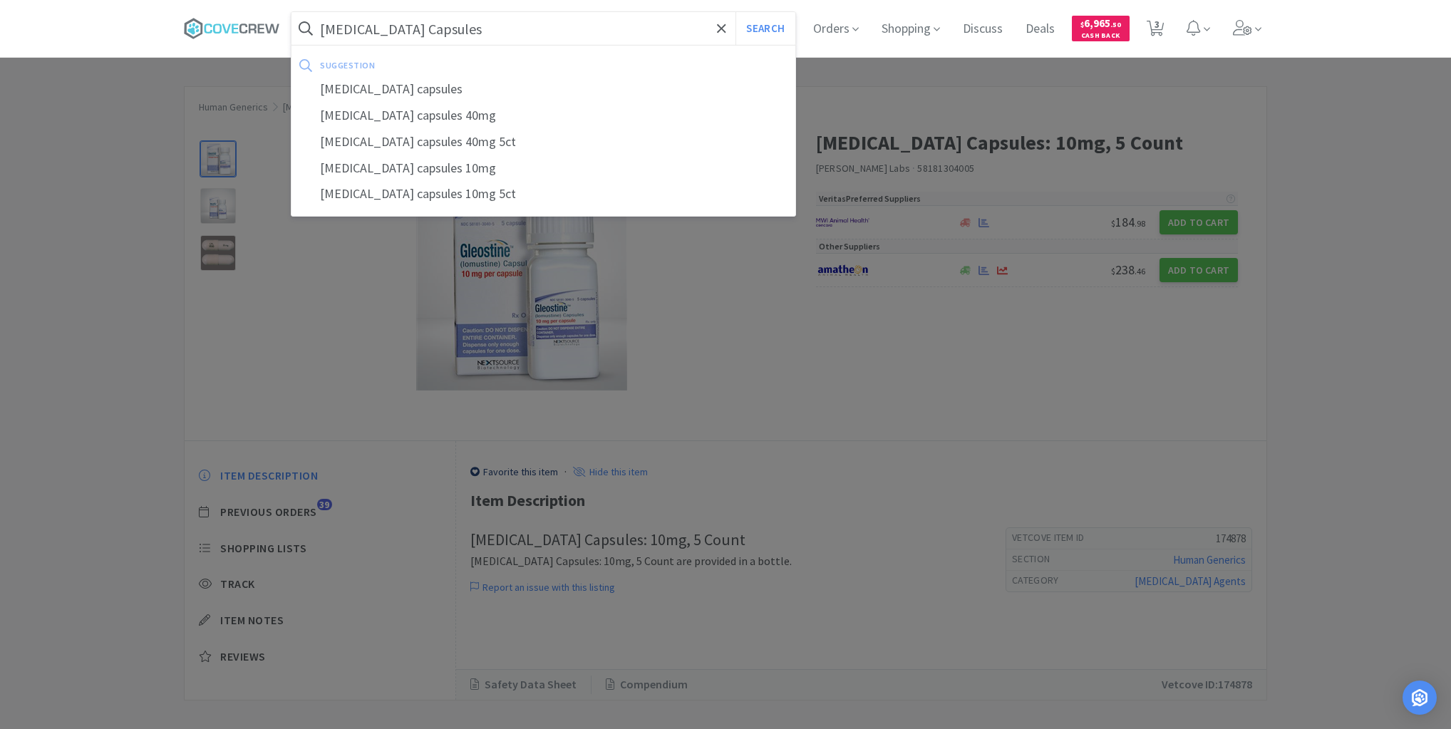
type input "[MEDICAL_DATA] Capsules"
click at [735, 12] on button "Search" at bounding box center [764, 28] width 59 height 33
select select "140"
select select "30"
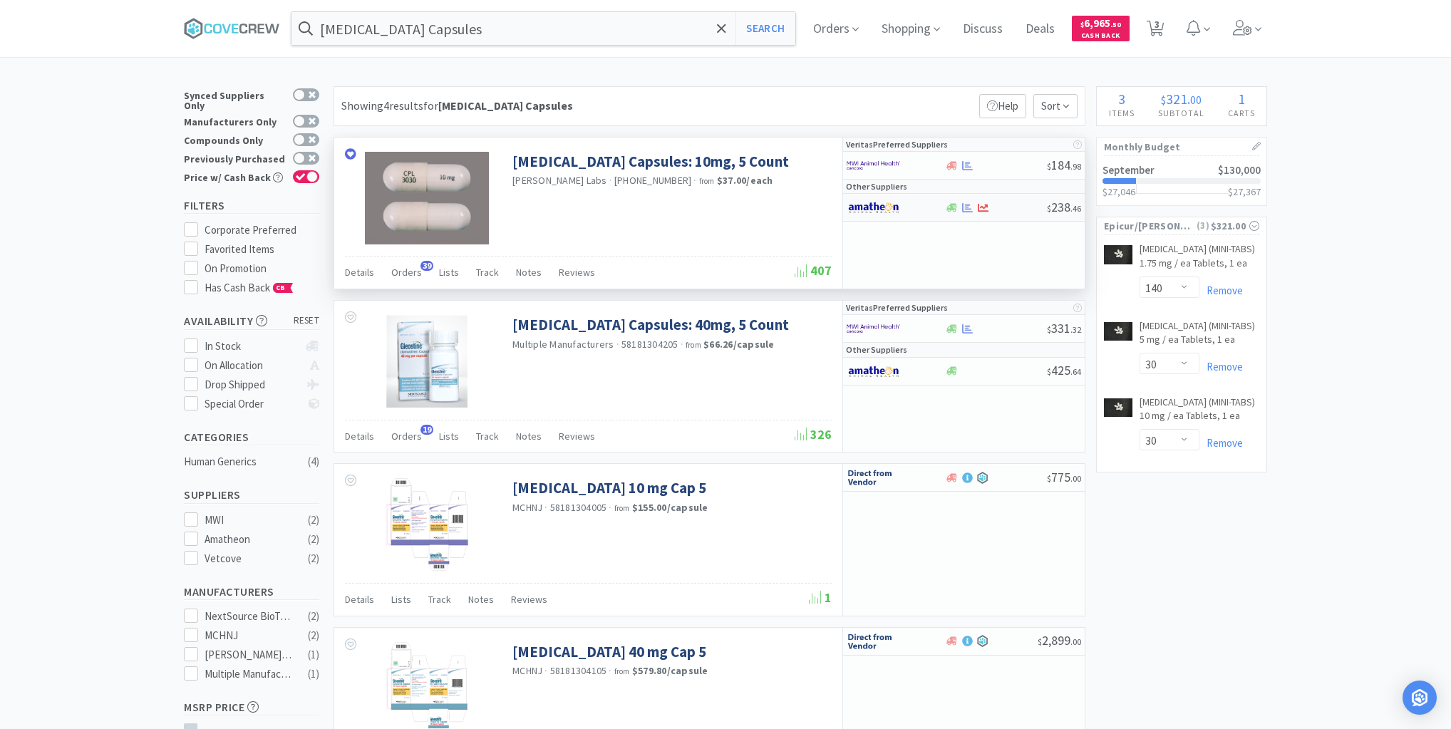
click at [1019, 208] on div at bounding box center [995, 207] width 103 height 11
select select "1"
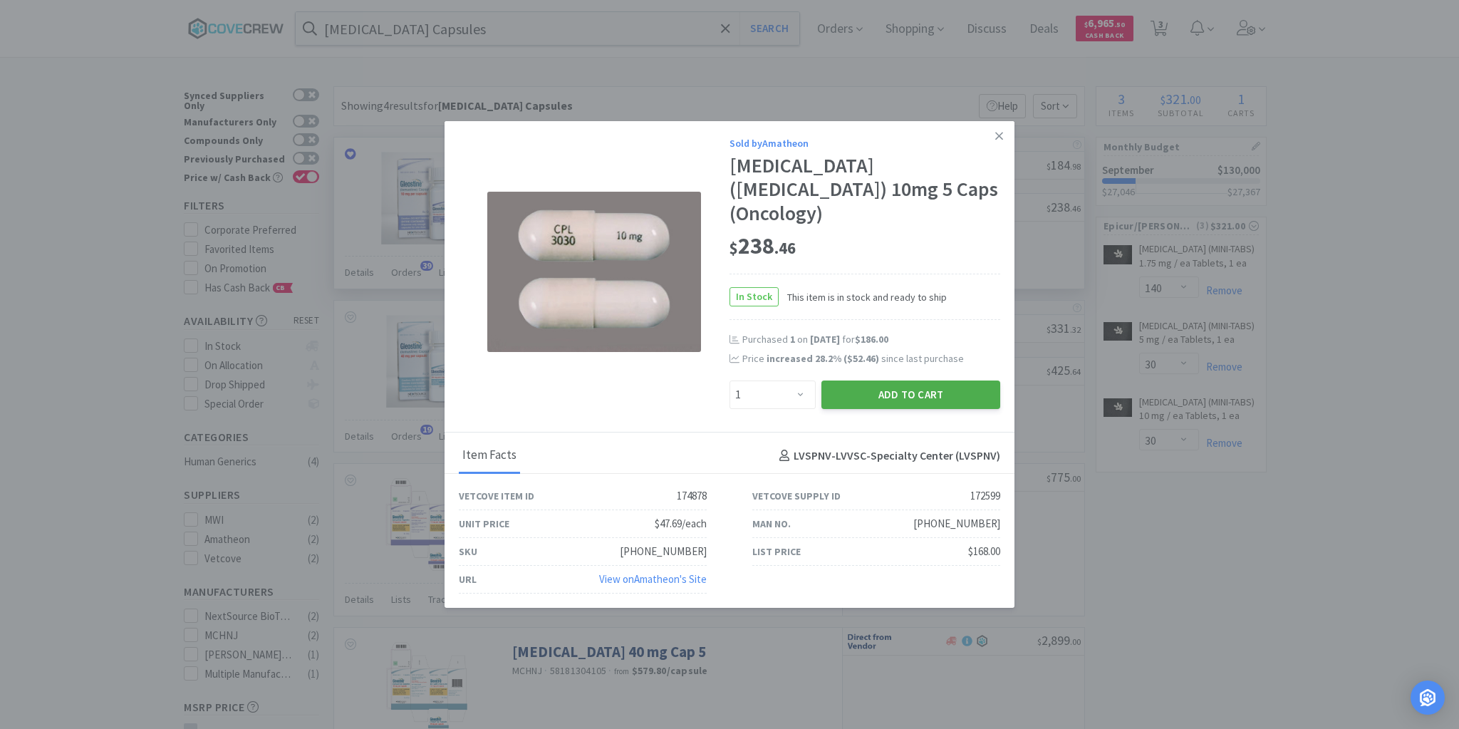
click at [909, 383] on button "Add to Cart" at bounding box center [911, 395] width 179 height 29
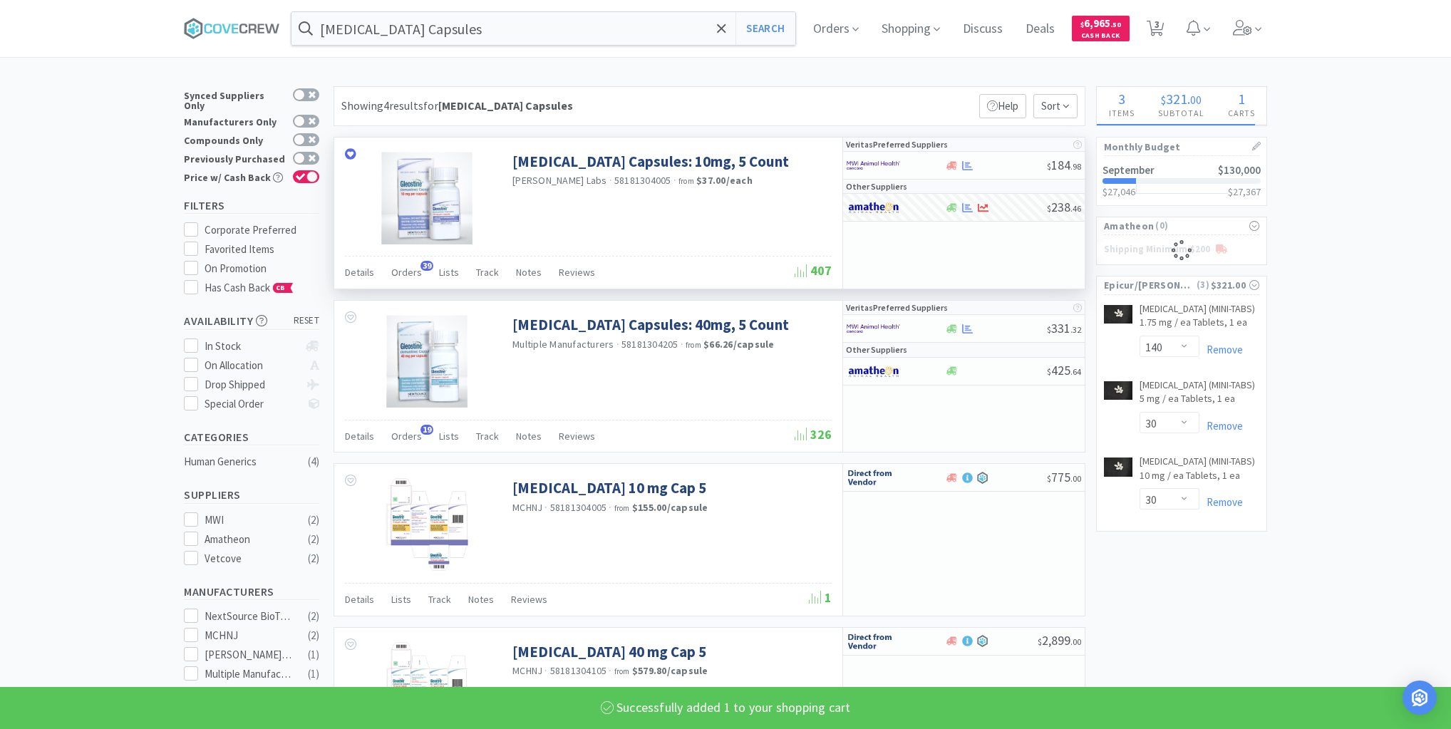
select select "1"
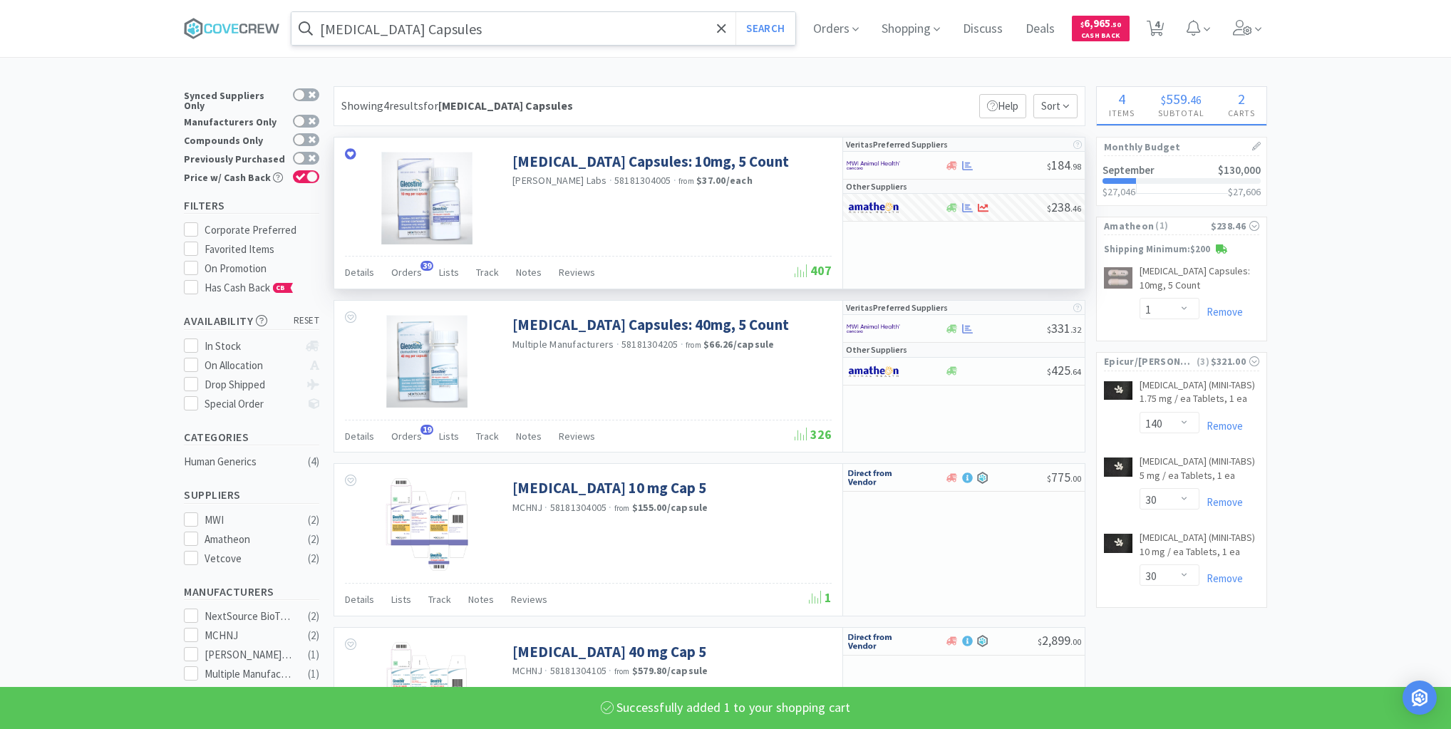
click at [685, 31] on input "[MEDICAL_DATA] Capsules" at bounding box center [543, 28] width 504 height 33
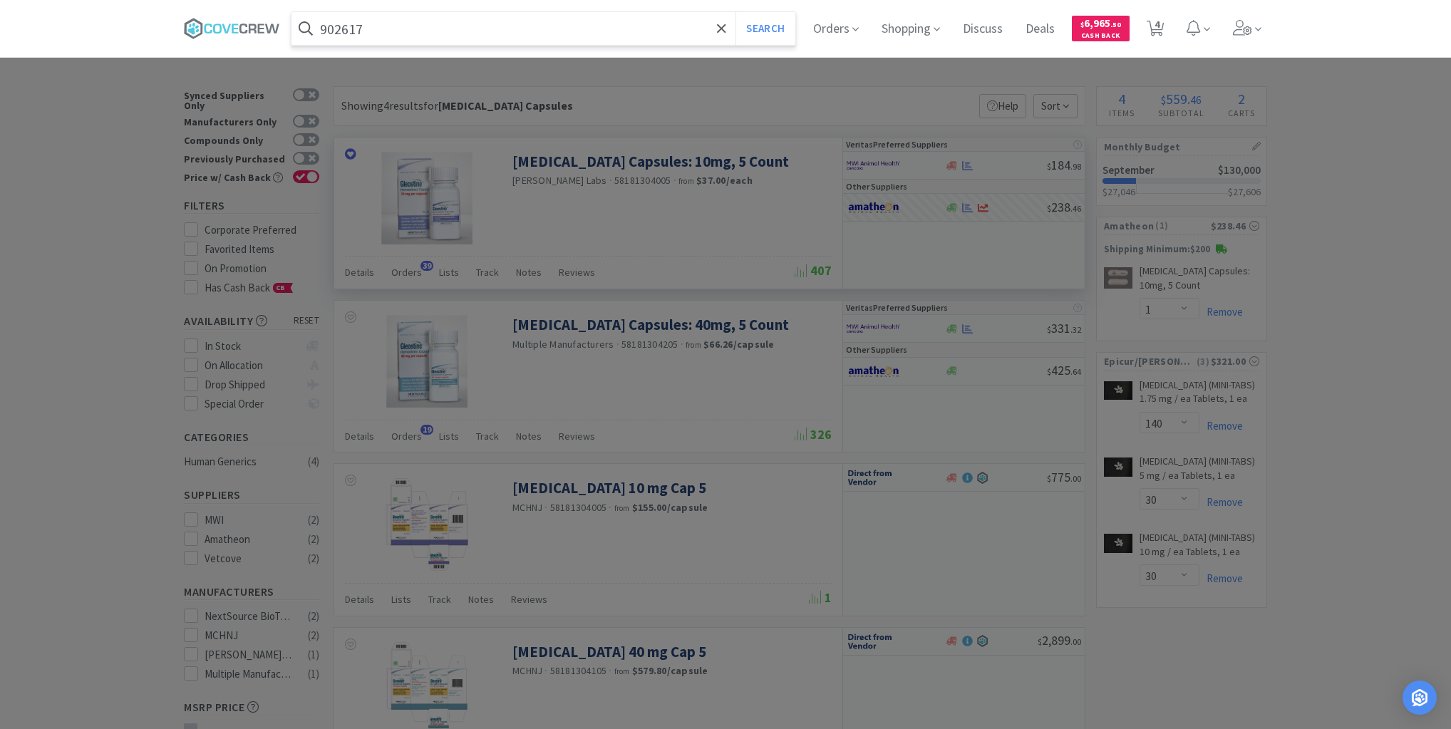
type input "902617"
click at [735, 12] on button "Search" at bounding box center [764, 28] width 59 height 33
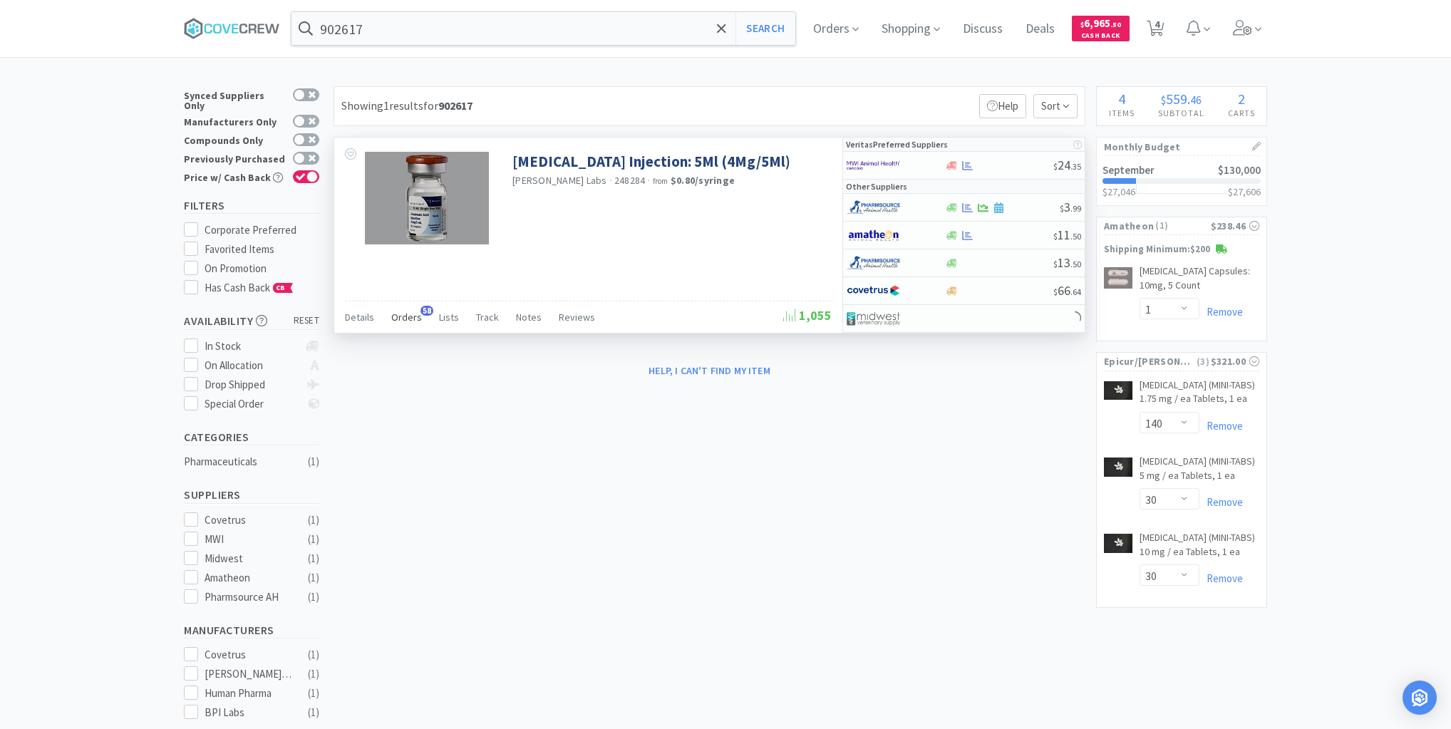
click at [407, 316] on span "Orders" at bounding box center [406, 317] width 31 height 13
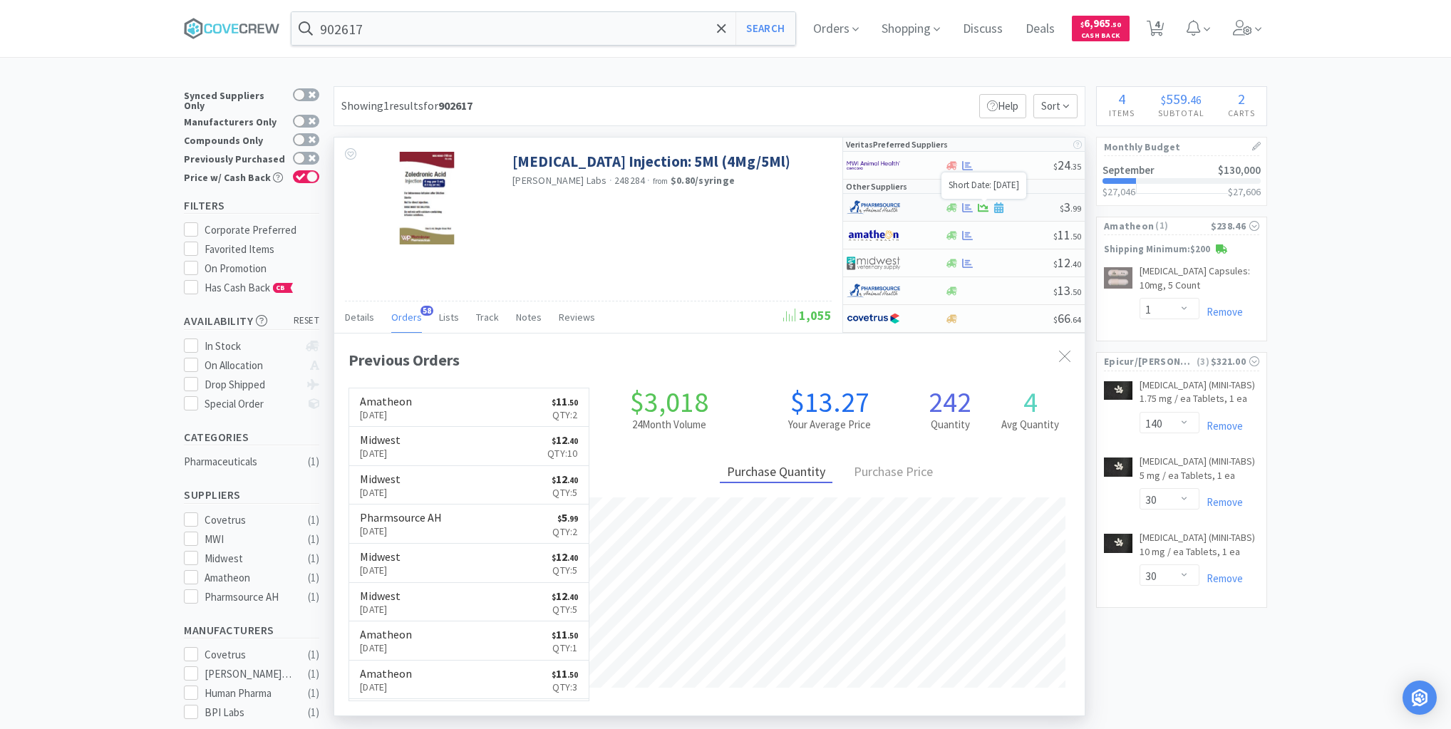
scroll to position [382, 750]
click at [1021, 210] on div at bounding box center [1001, 207] width 115 height 11
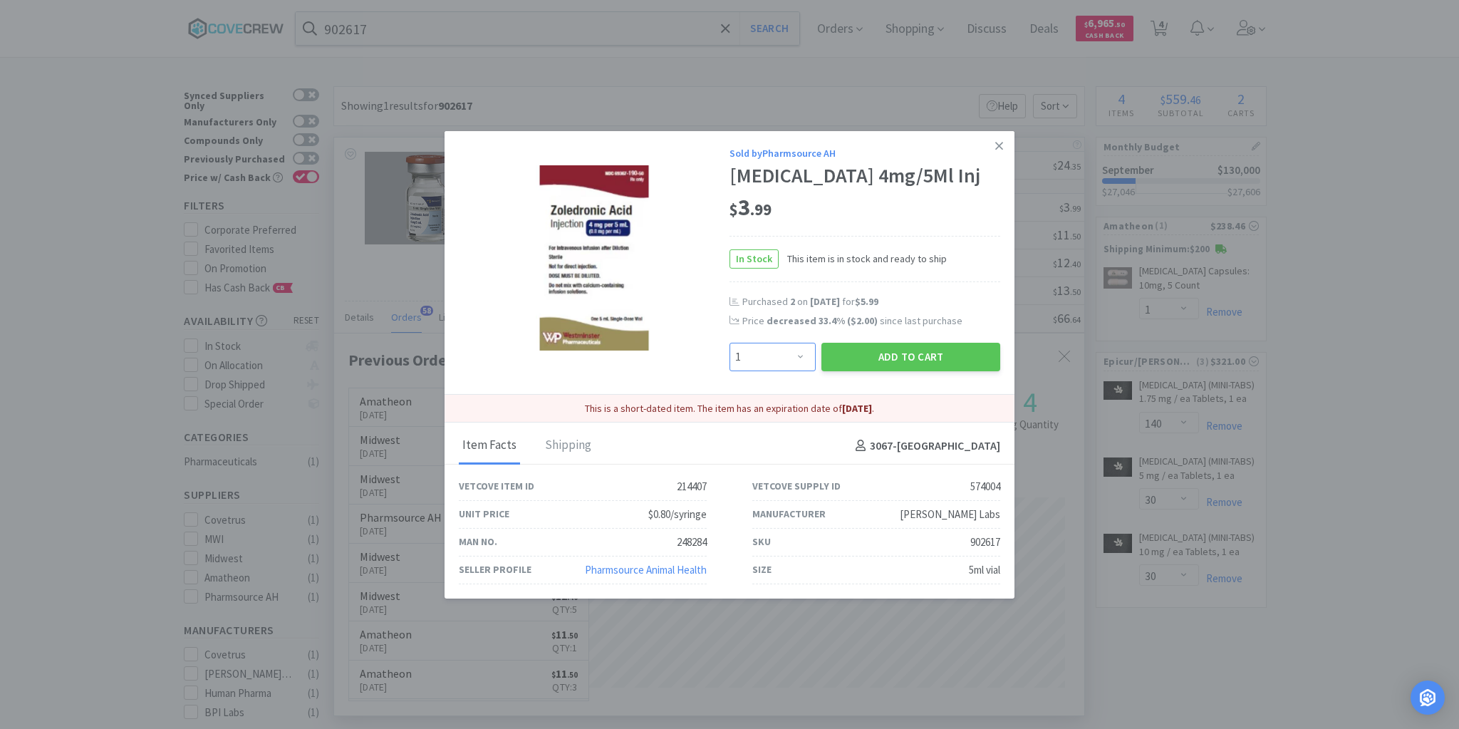
click at [800, 357] on select "Enter Quantity 1 2 3 4 5 6 7 8 9 10 11 12 13 14 15 16 17 18 19 20 Enter Quantity" at bounding box center [773, 357] width 86 height 29
select select "7"
click at [730, 343] on select "Enter Quantity 1 2 3 4 5 6 7 8 9 10 11 12 13 14 15 16 17 18 19 20 Enter Quantity" at bounding box center [773, 357] width 86 height 29
click at [922, 351] on button "Add to Cart" at bounding box center [911, 357] width 179 height 29
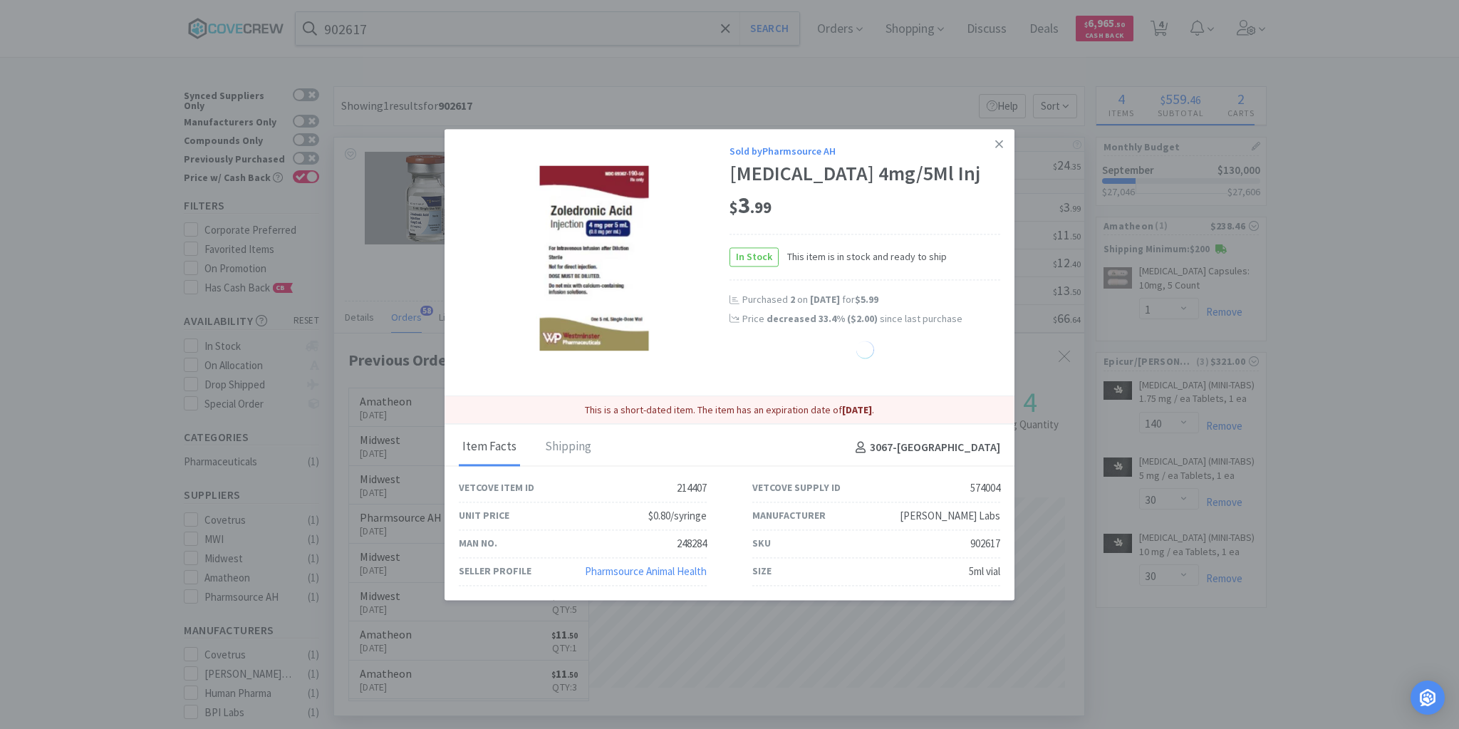
select select "7"
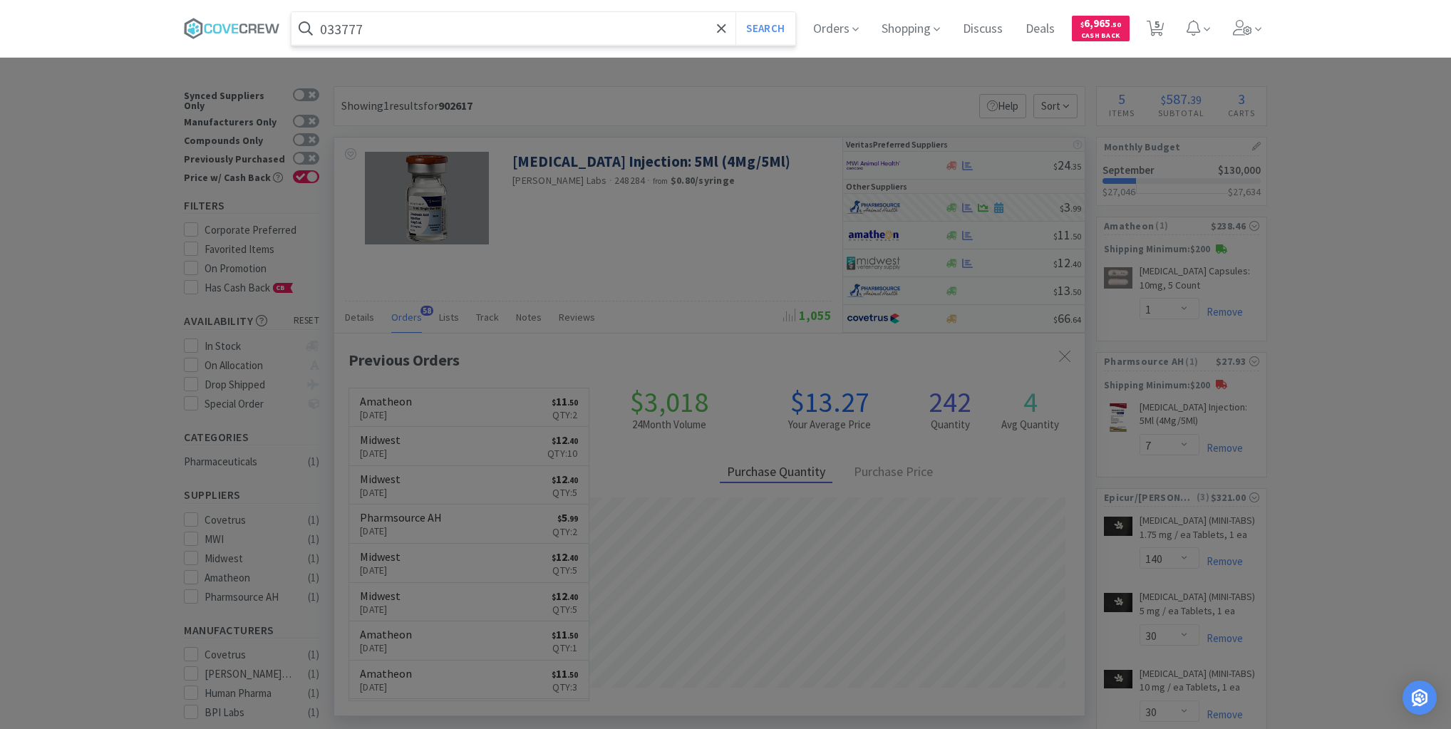
type input "033777"
click at [735, 12] on button "Search" at bounding box center [764, 28] width 59 height 33
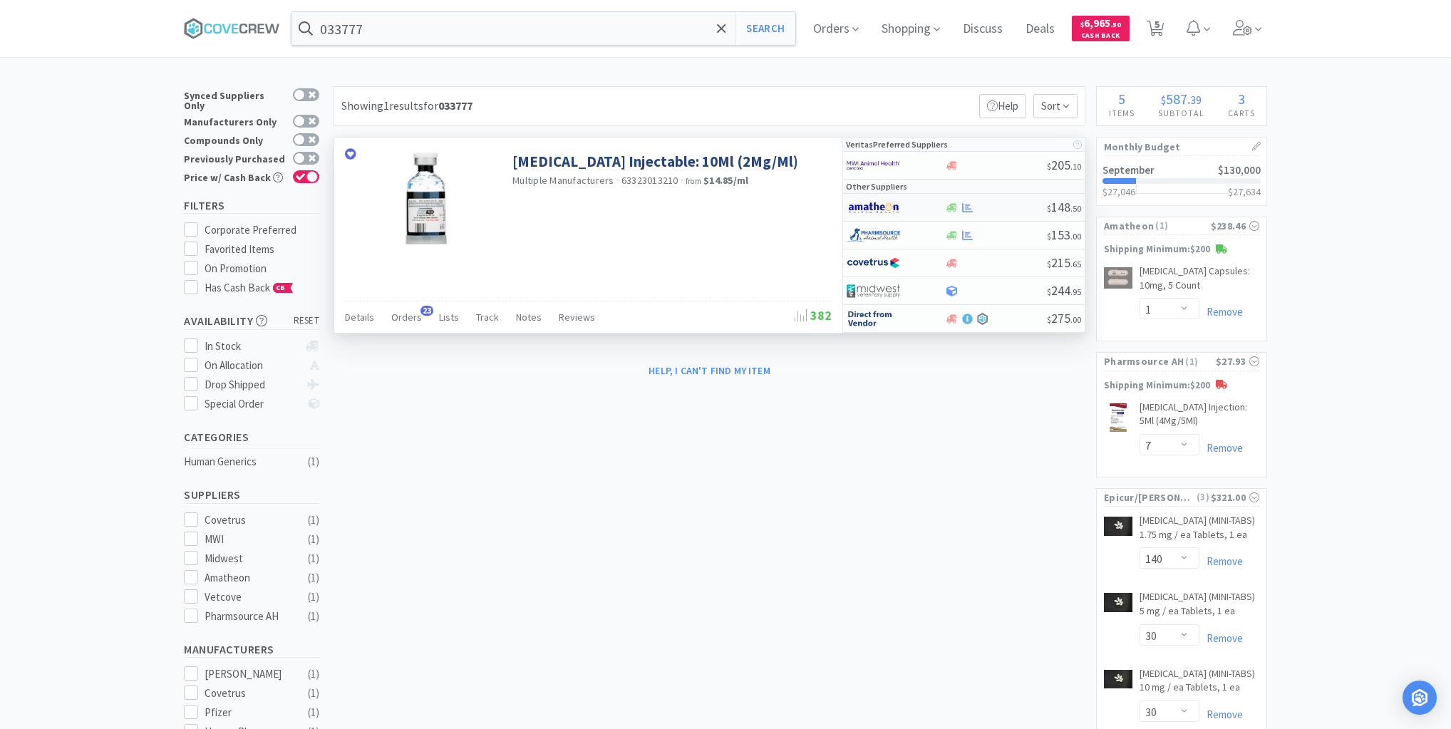
click at [1006, 207] on div at bounding box center [995, 207] width 103 height 11
select select "1"
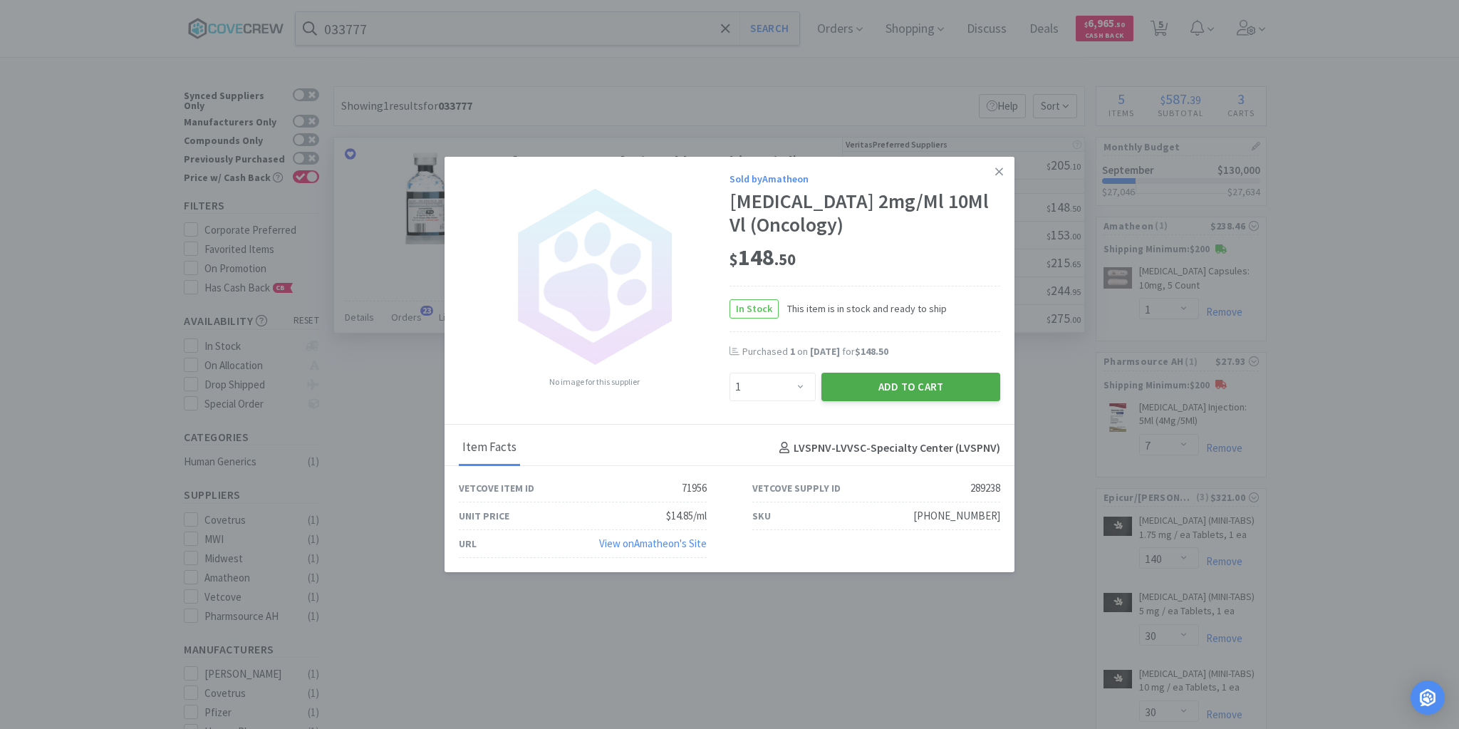
click at [951, 383] on button "Add to Cart" at bounding box center [911, 387] width 179 height 29
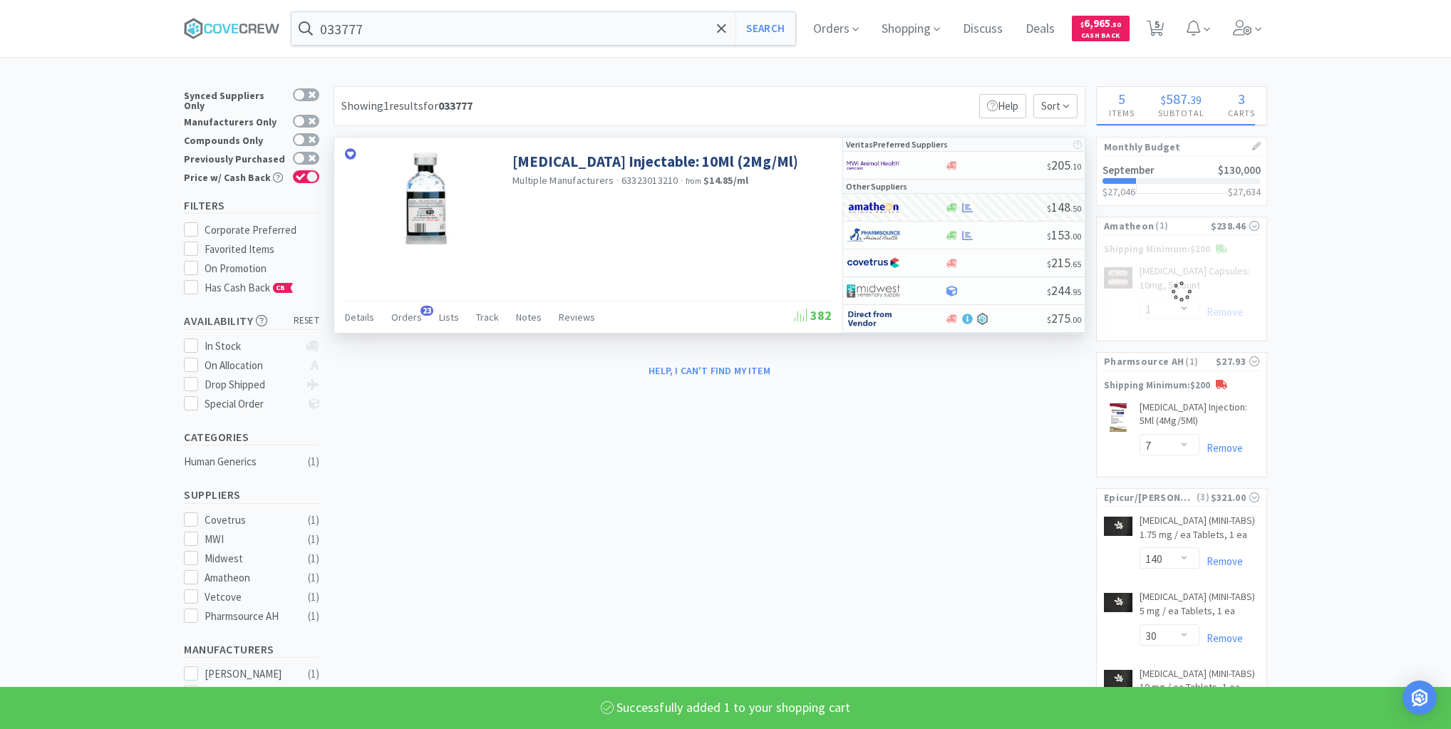
select select "1"
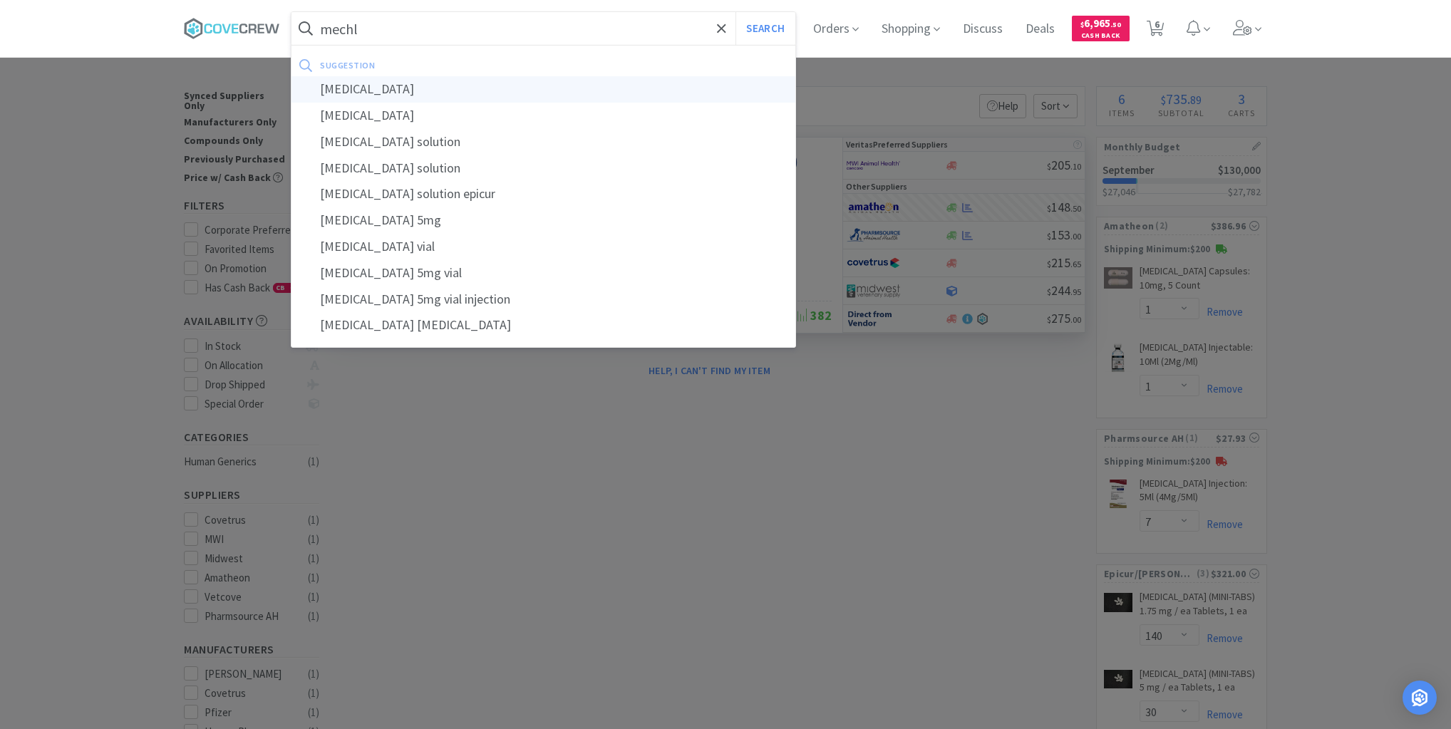
type input "[MEDICAL_DATA]"
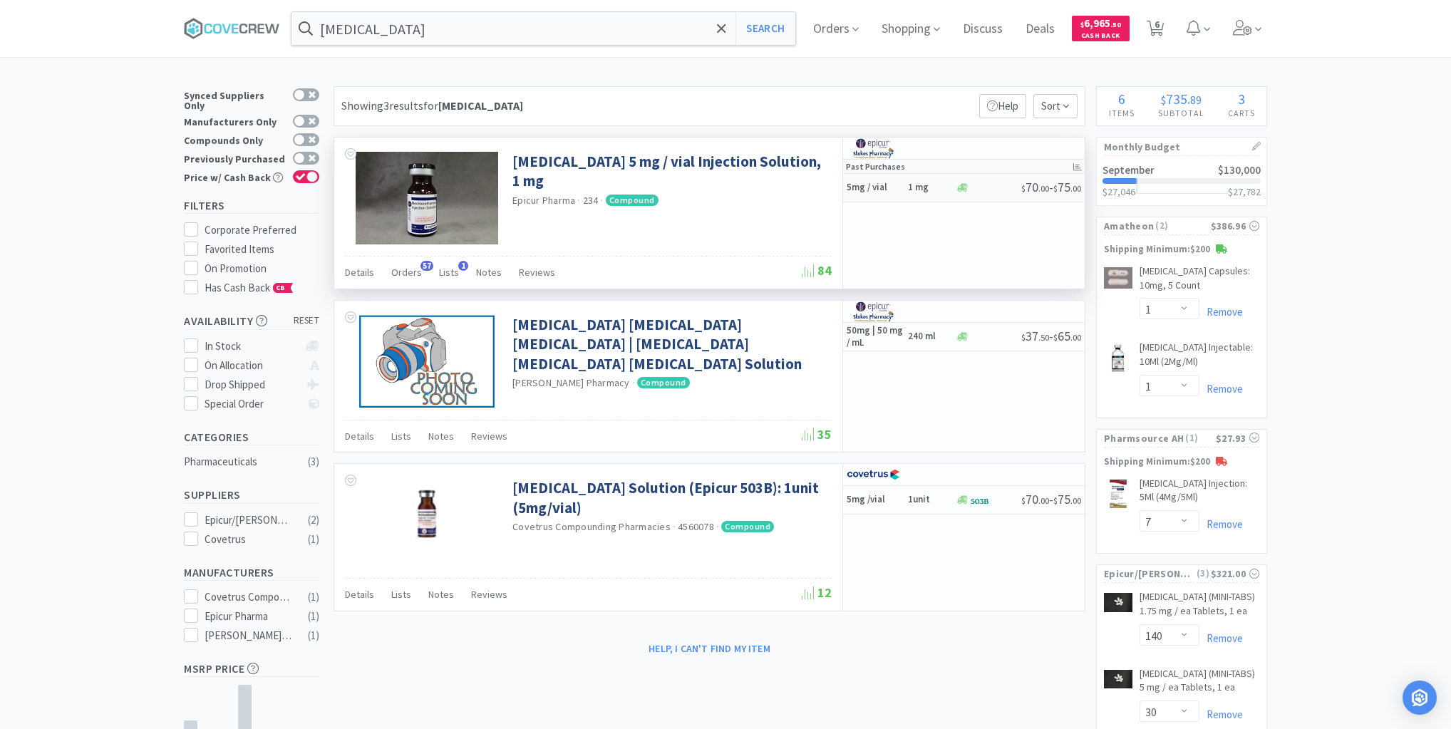
click at [898, 189] on h5 "5mg / vial" at bounding box center [875, 188] width 57 height 12
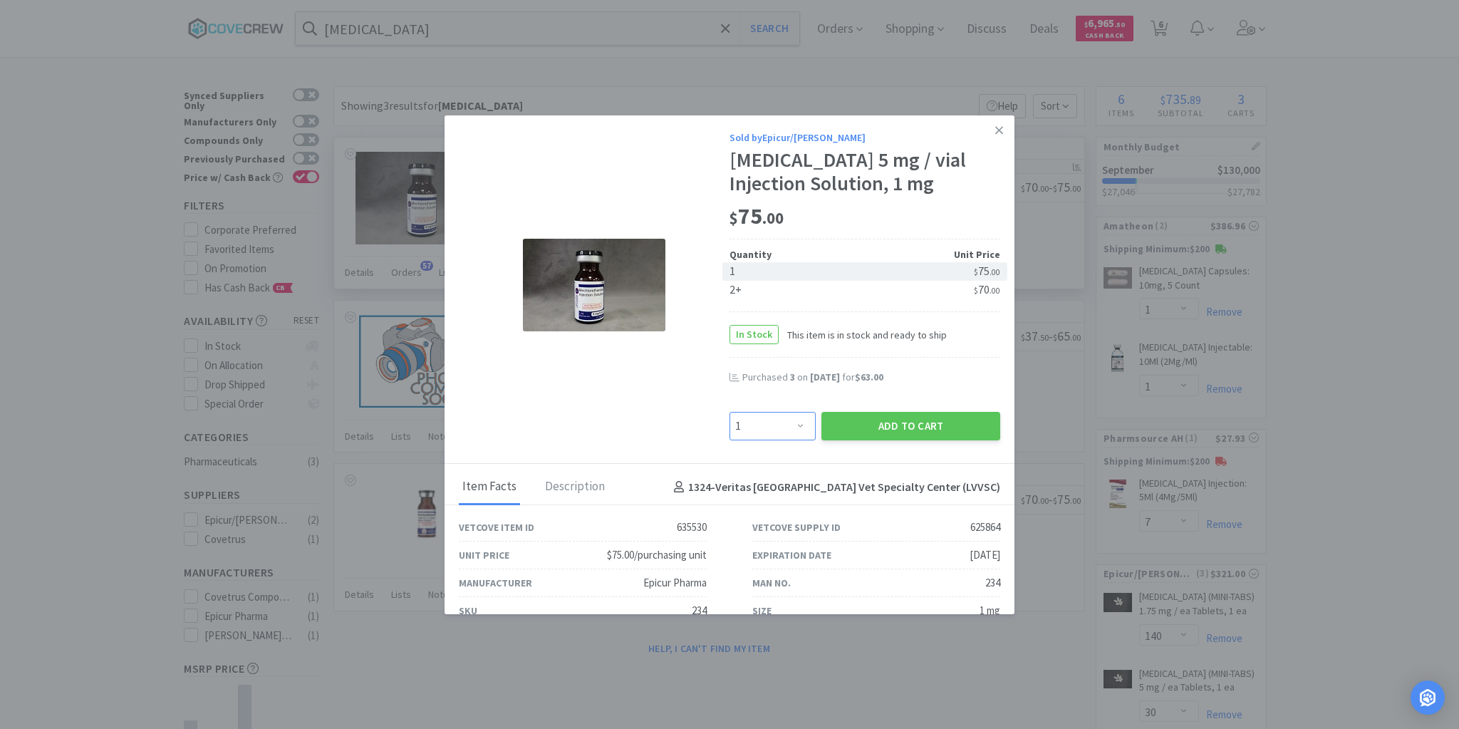
click at [795, 429] on select "Enter Quantity 1 2 3 4 5 6 7 8 9 10 11 12 13 14 15 16 17 18 19 20 Enter Quantity" at bounding box center [773, 426] width 86 height 29
click at [730, 412] on select "Enter Quantity 1 2 3 4 5 6 7 8 9 10 11 12 13 14 15 16 17 18 19 20 Enter Quantity" at bounding box center [773, 426] width 86 height 29
click at [794, 422] on select "Enter Quantity 1 2 3 4 5 6 7 8 9 10 11 12 13 14 15 16 17 18 19 20 Enter Quantity" at bounding box center [773, 426] width 86 height 29
select select "2"
click at [730, 412] on select "Enter Quantity 1 2 3 4 5 6 7 8 9 10 11 12 13 14 15 16 17 18 19 20 Enter Quantity" at bounding box center [773, 426] width 86 height 29
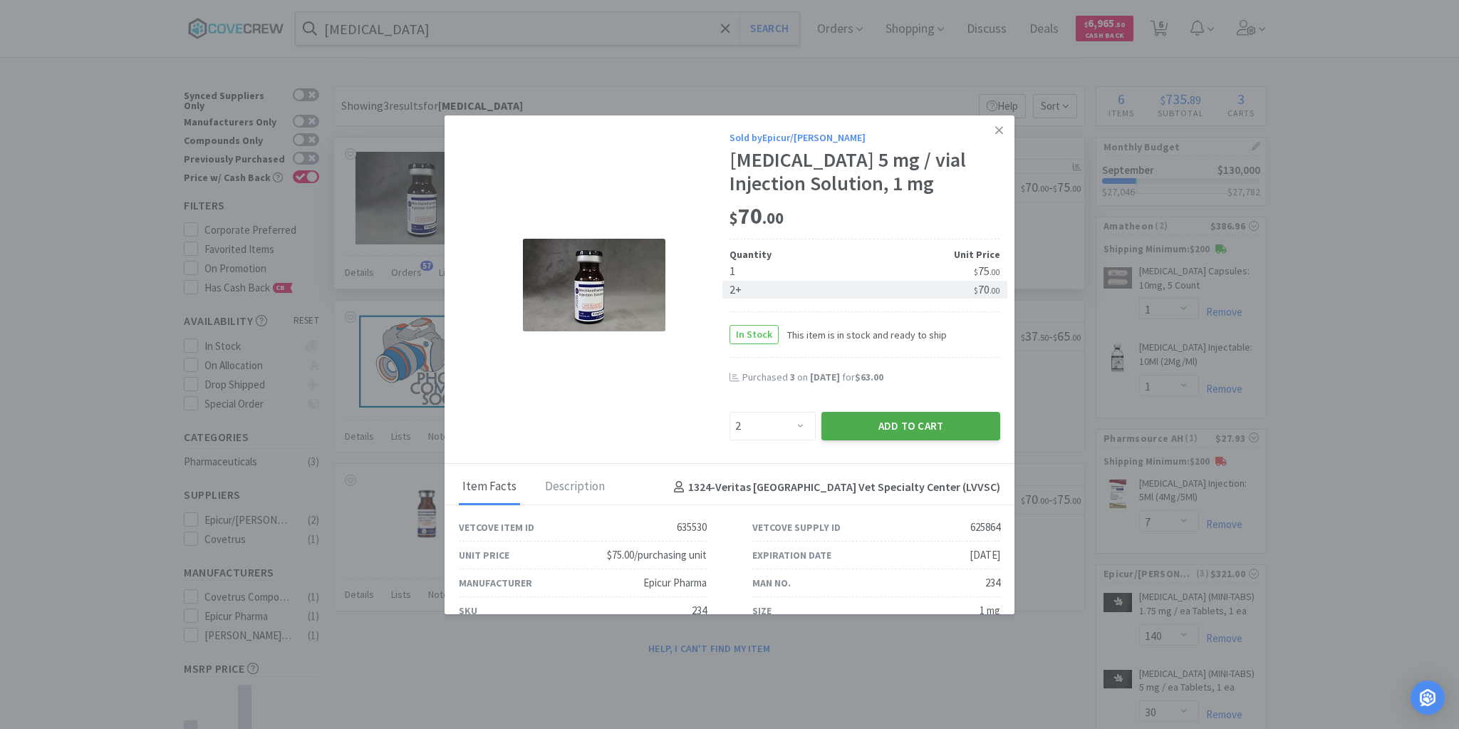
click at [926, 421] on button "Add to Cart" at bounding box center [911, 426] width 179 height 29
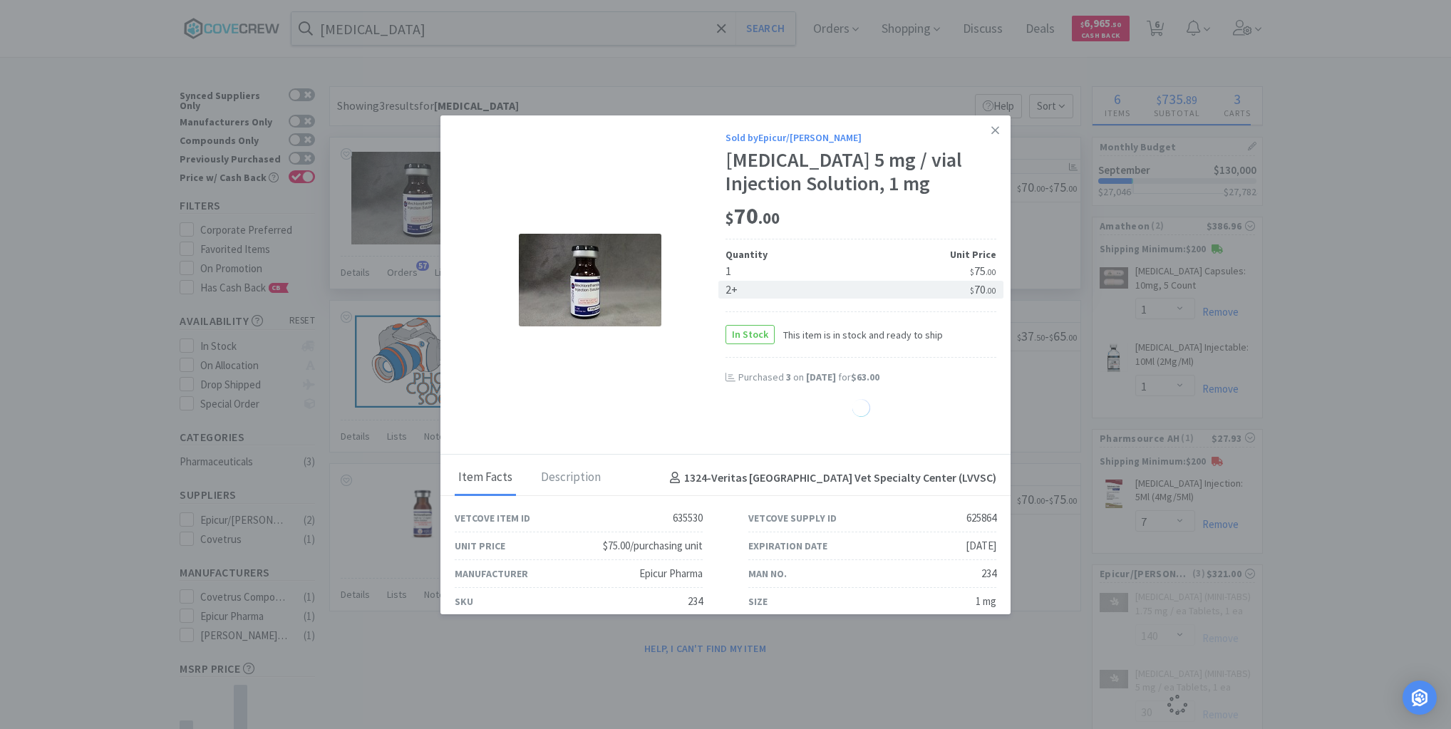
select select "2"
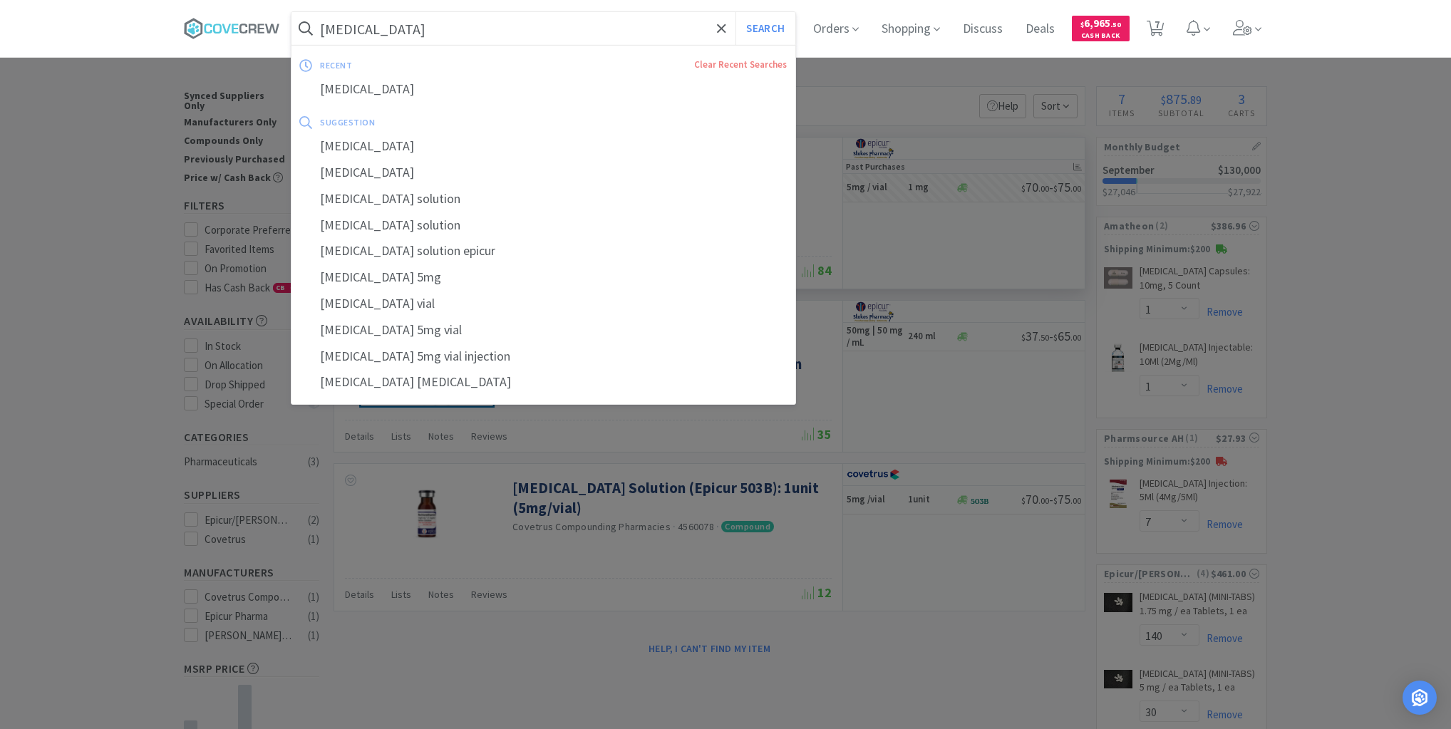
click at [660, 28] on input "[MEDICAL_DATA]" at bounding box center [543, 28] width 504 height 33
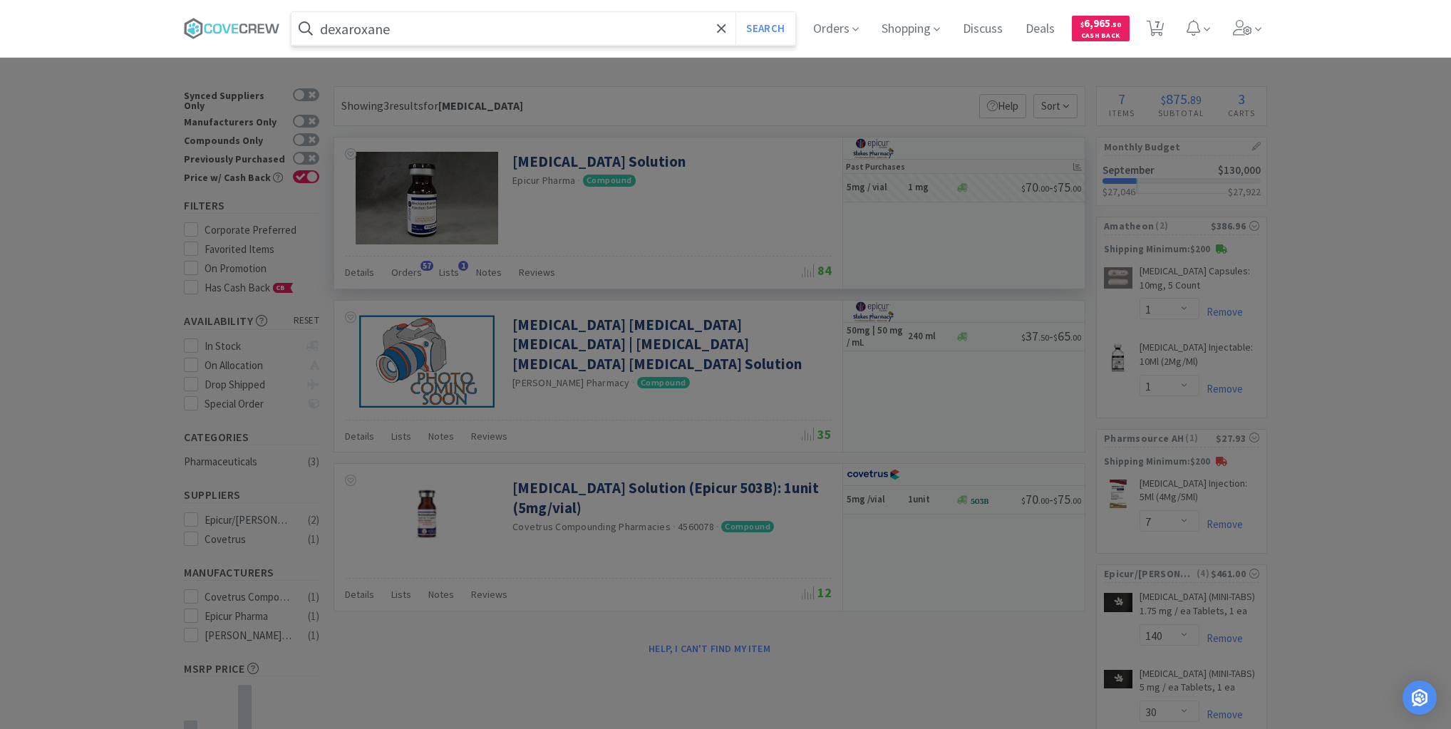
type input "dexaroxane"
click at [735, 12] on button "Search" at bounding box center [764, 28] width 59 height 33
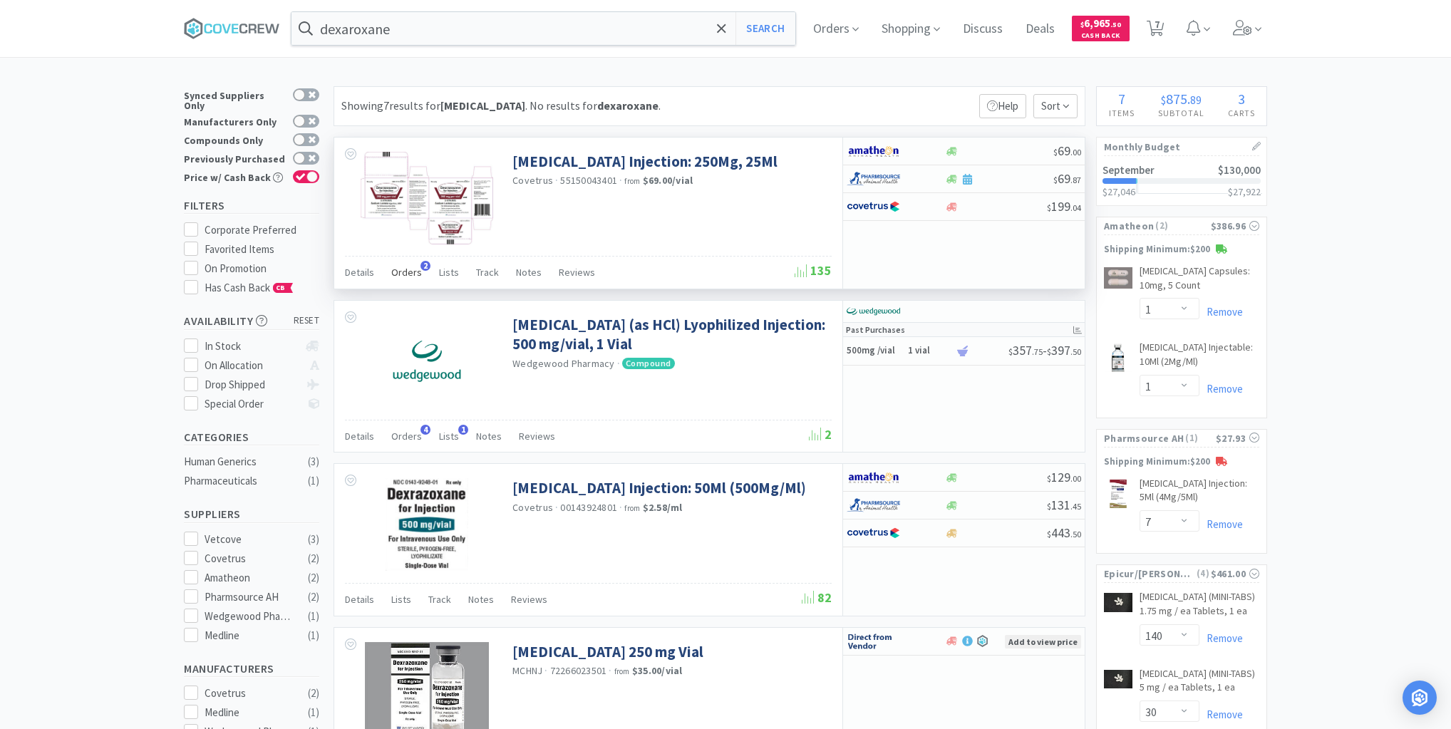
click at [406, 271] on span "Orders" at bounding box center [406, 272] width 31 height 13
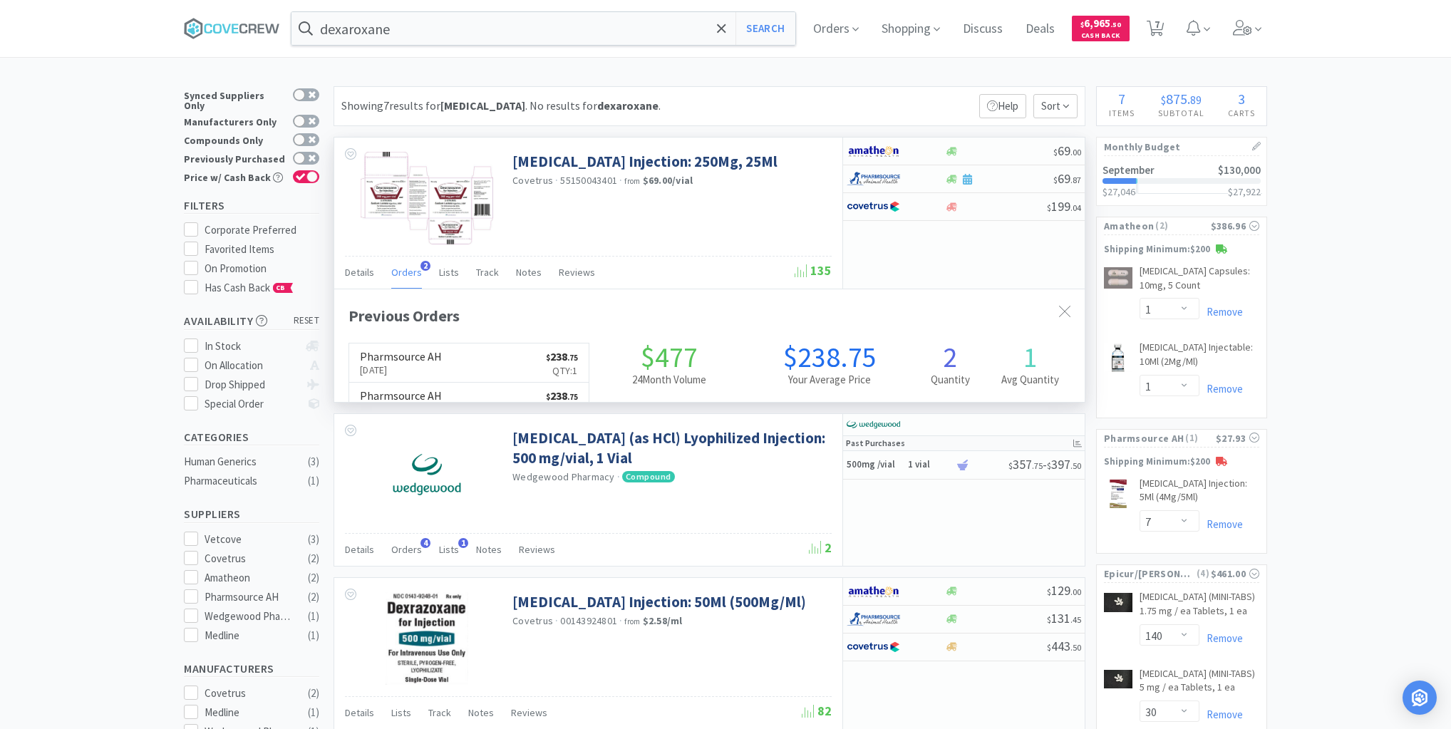
scroll to position [368, 750]
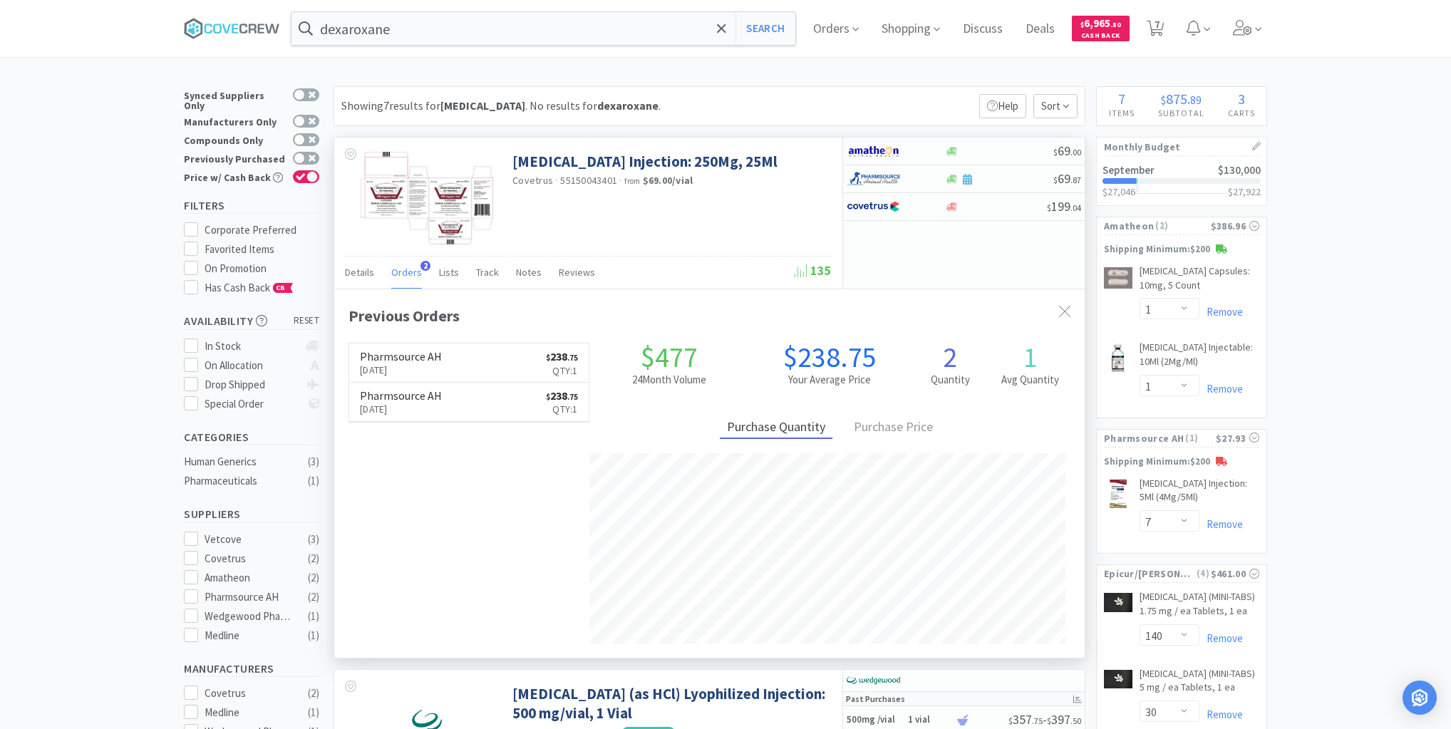
click at [408, 271] on span "Orders" at bounding box center [406, 272] width 31 height 13
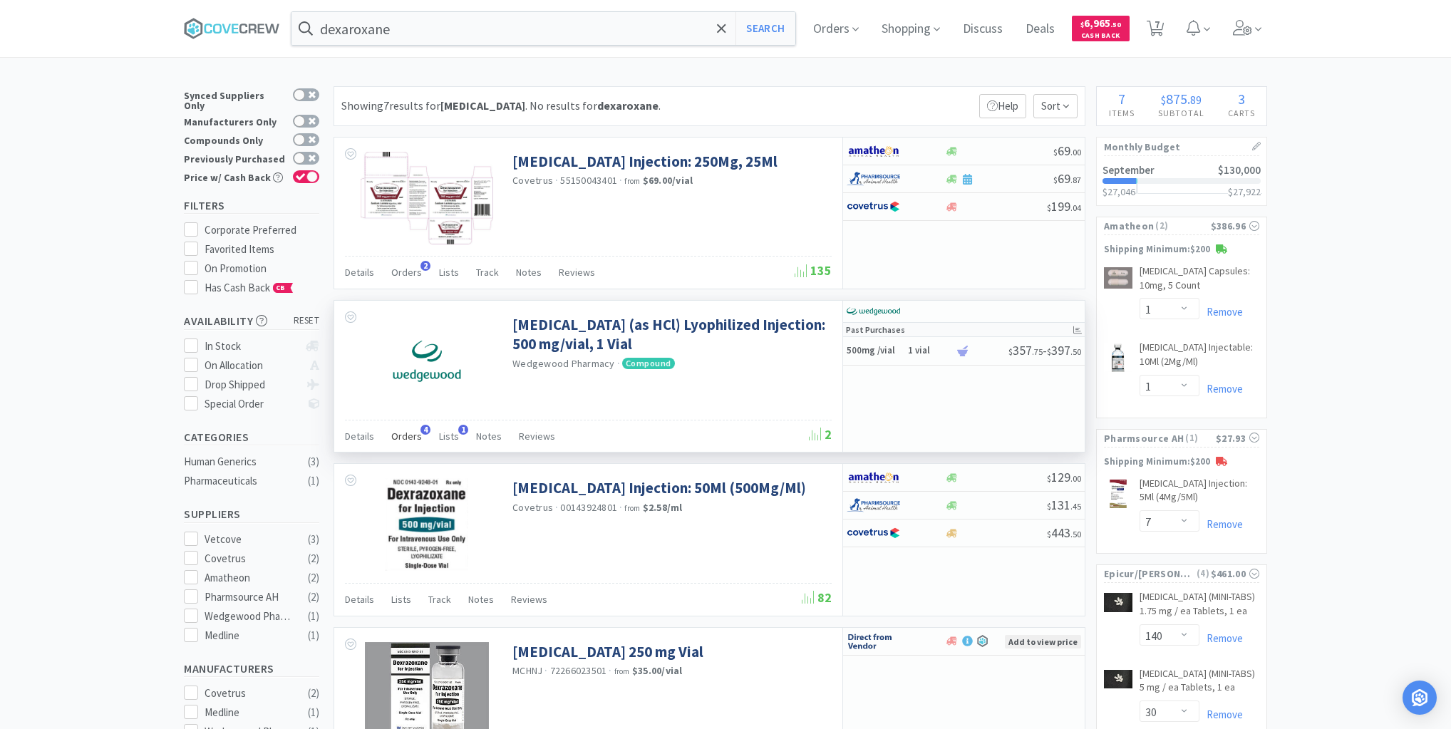
click at [407, 433] on span "Orders" at bounding box center [406, 436] width 31 height 13
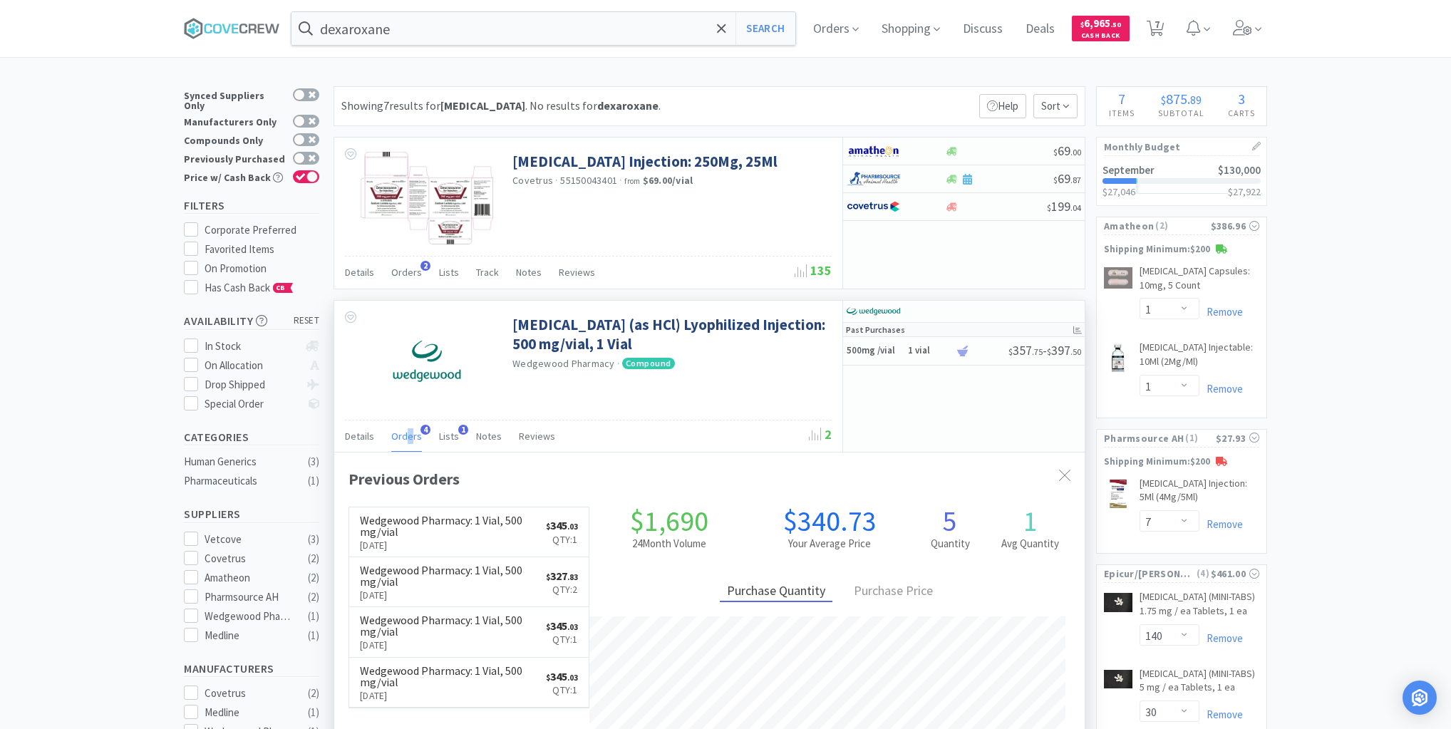
click at [408, 431] on span "Orders" at bounding box center [406, 436] width 31 height 13
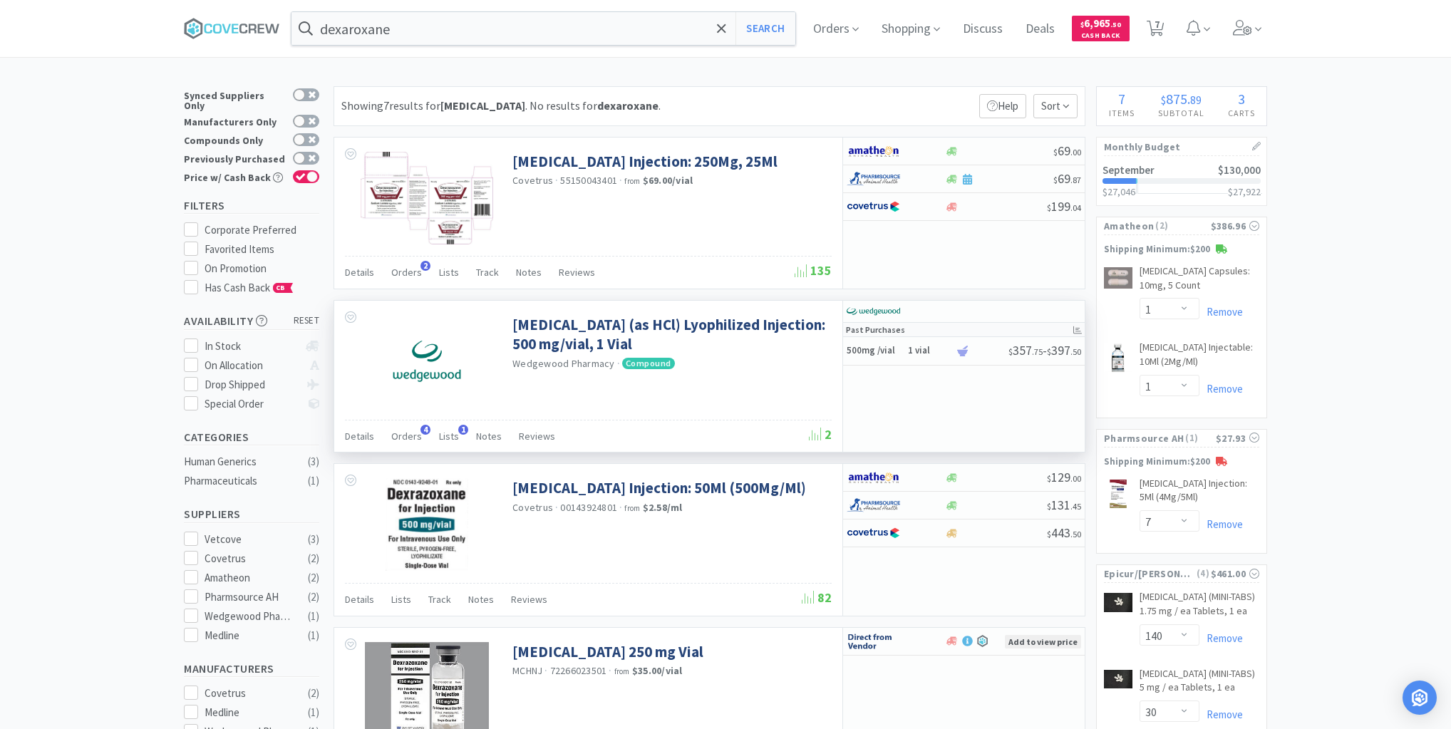
click at [684, 396] on div "[MEDICAL_DATA] (as HCl) Lyophilized Injection: 500 mg/vial, 1 Vial Wedgewood Ph…" at bounding box center [588, 360] width 508 height 118
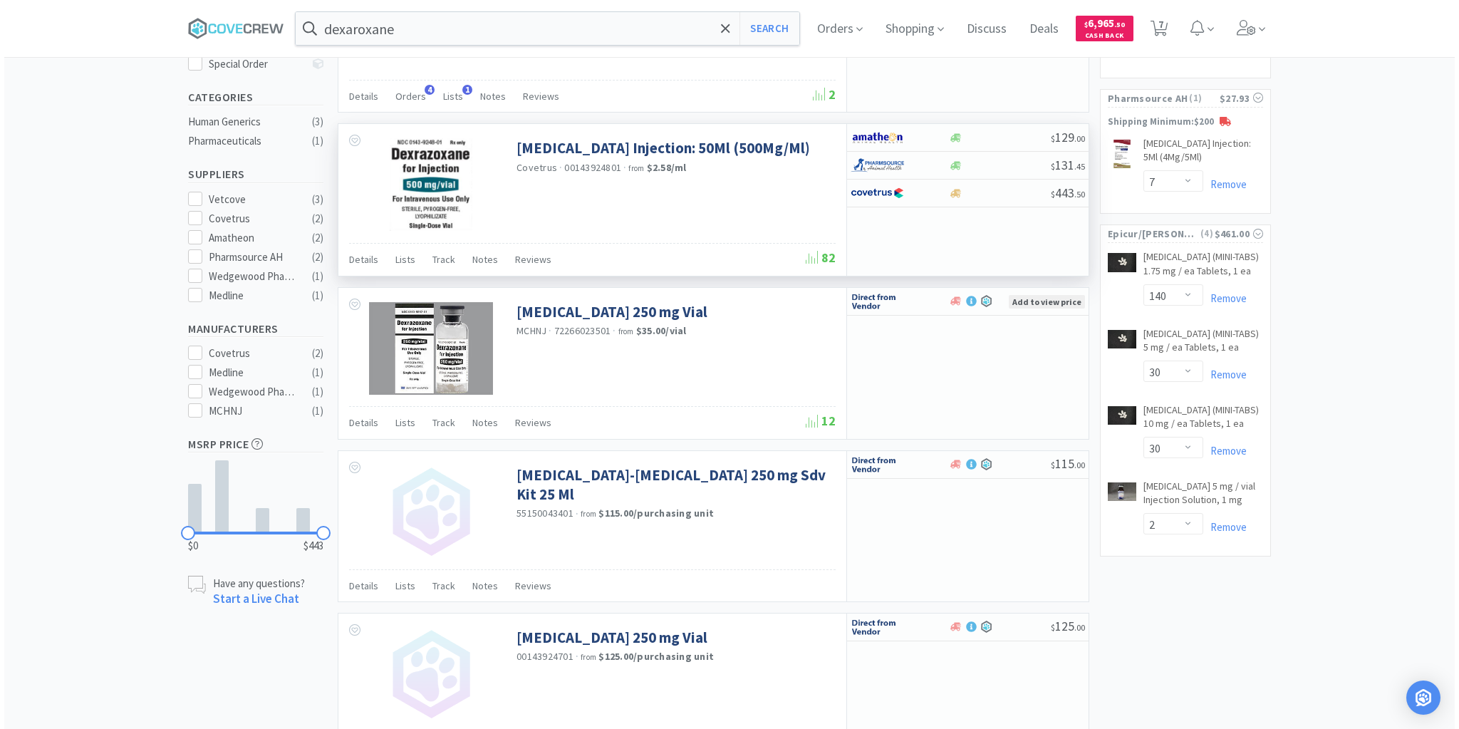
scroll to position [55, 0]
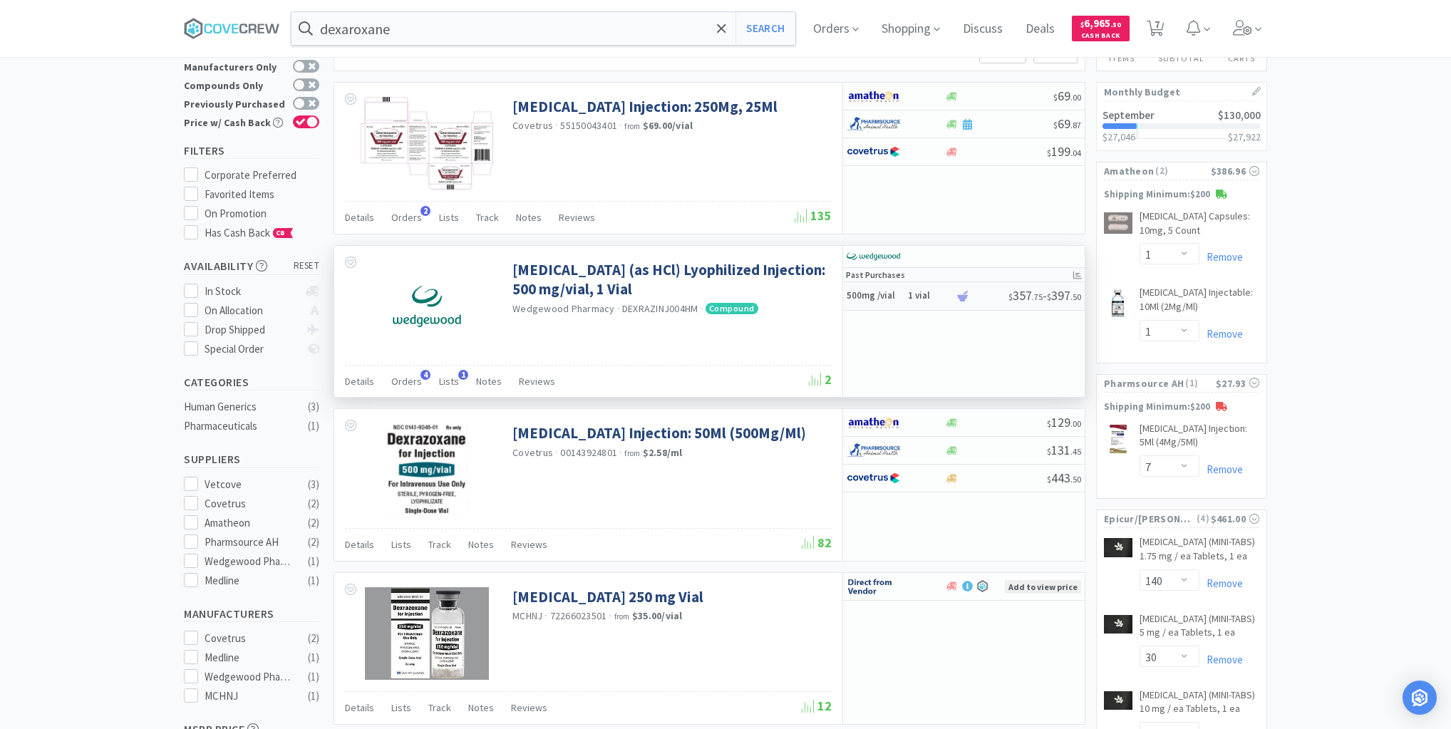
click at [904, 296] on div "500mg /vial 1 vial" at bounding box center [901, 296] width 108 height 25
select select "1"
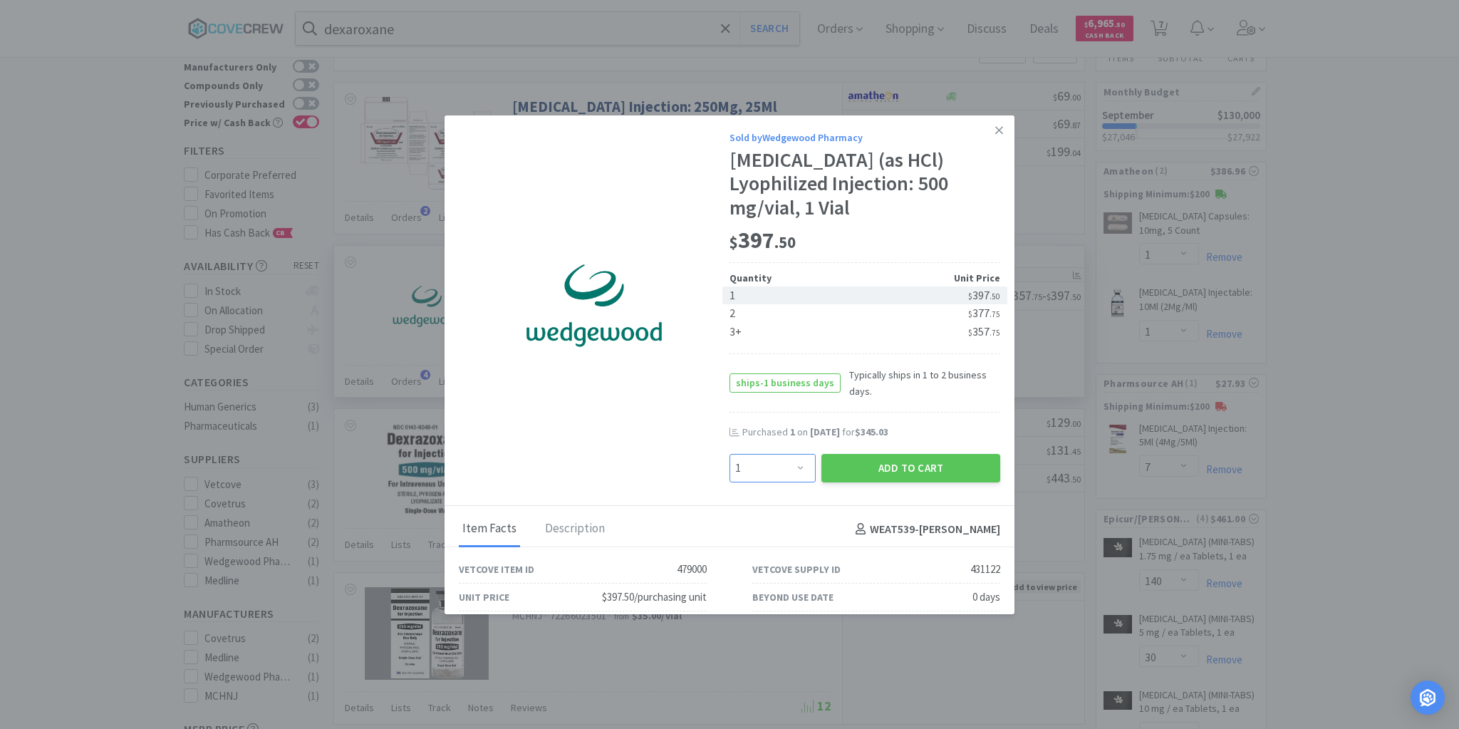
click at [795, 465] on select "Enter Quantity 1 2 3 4 5 6 7 8 9 10 11 12 13 14 15 16 17 18 19 20 Enter Quantity" at bounding box center [773, 468] width 86 height 29
click at [996, 130] on icon at bounding box center [1000, 130] width 8 height 13
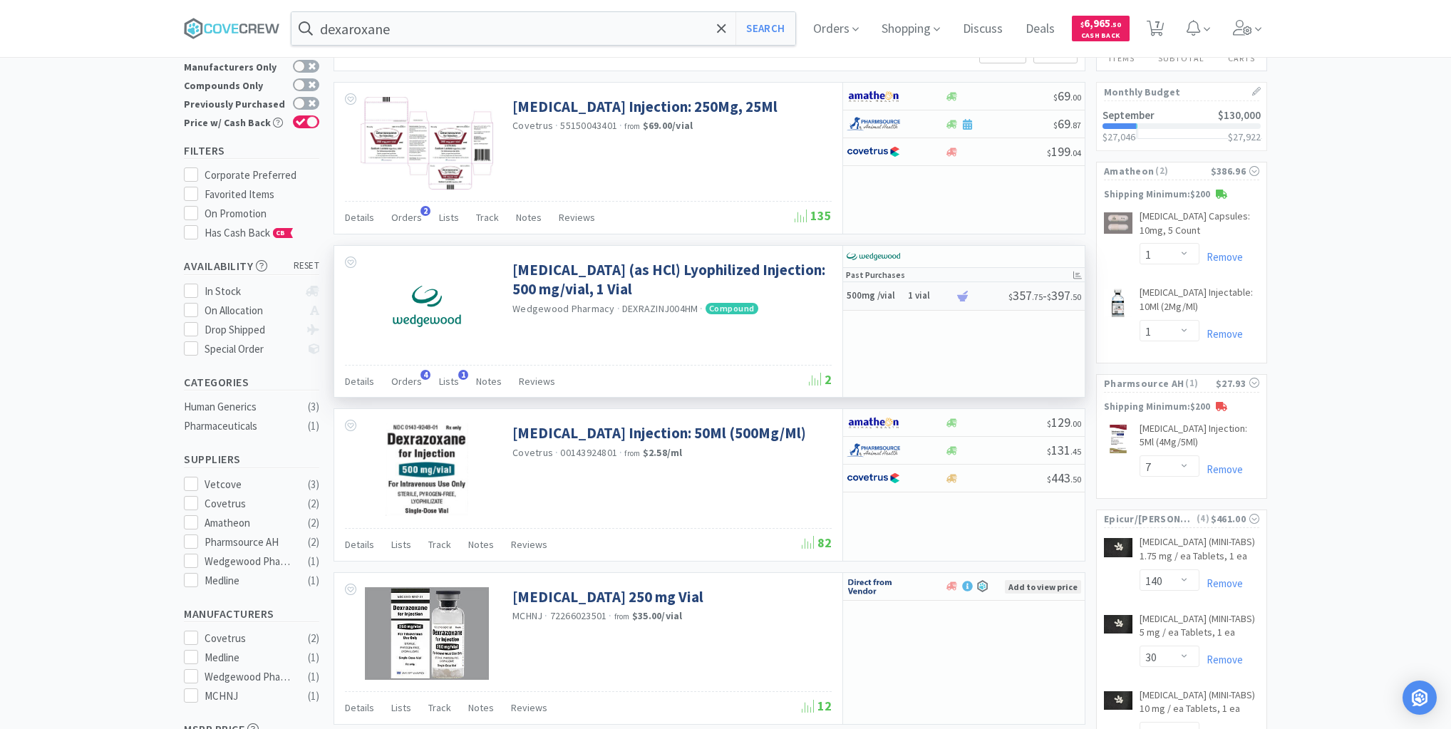
click at [908, 299] on h6 "1 vial" at bounding box center [929, 296] width 43 height 12
select select "1"
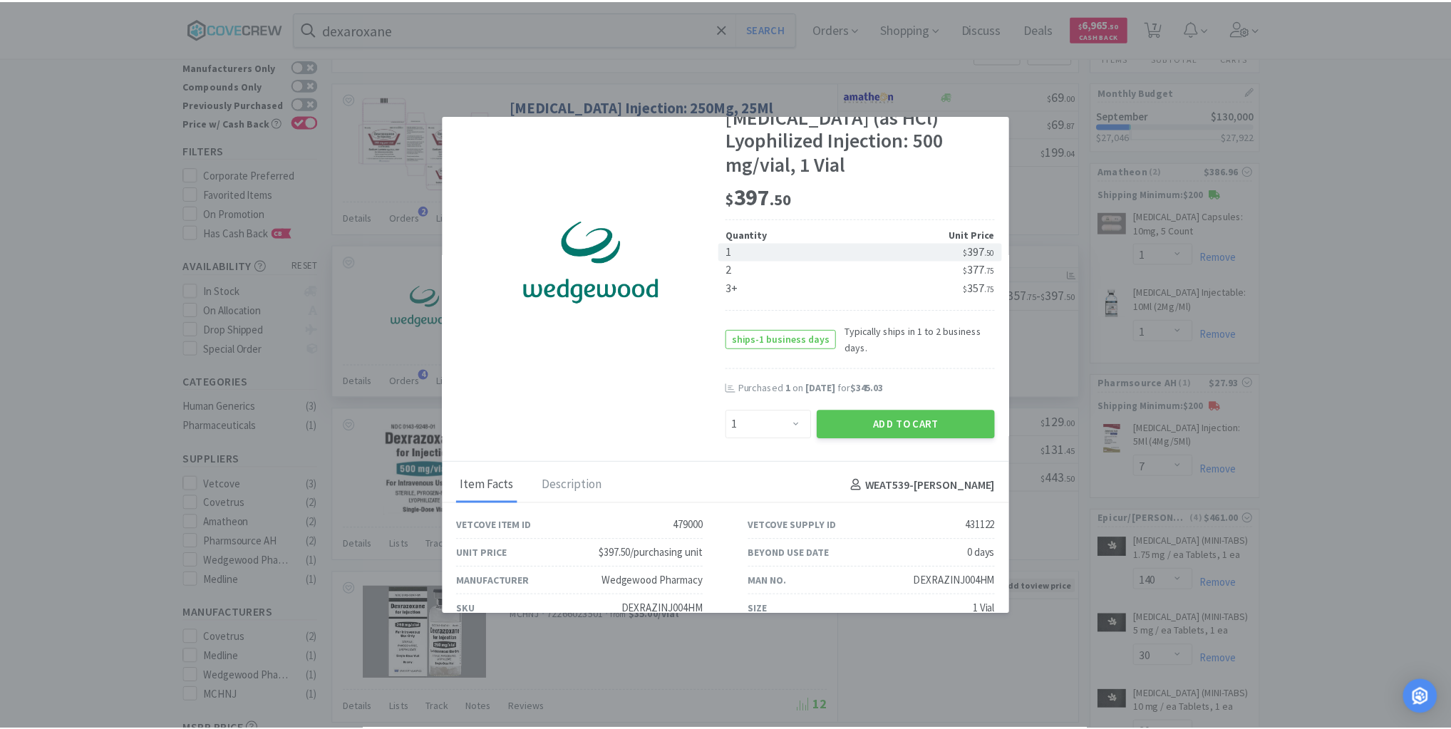
scroll to position [0, 0]
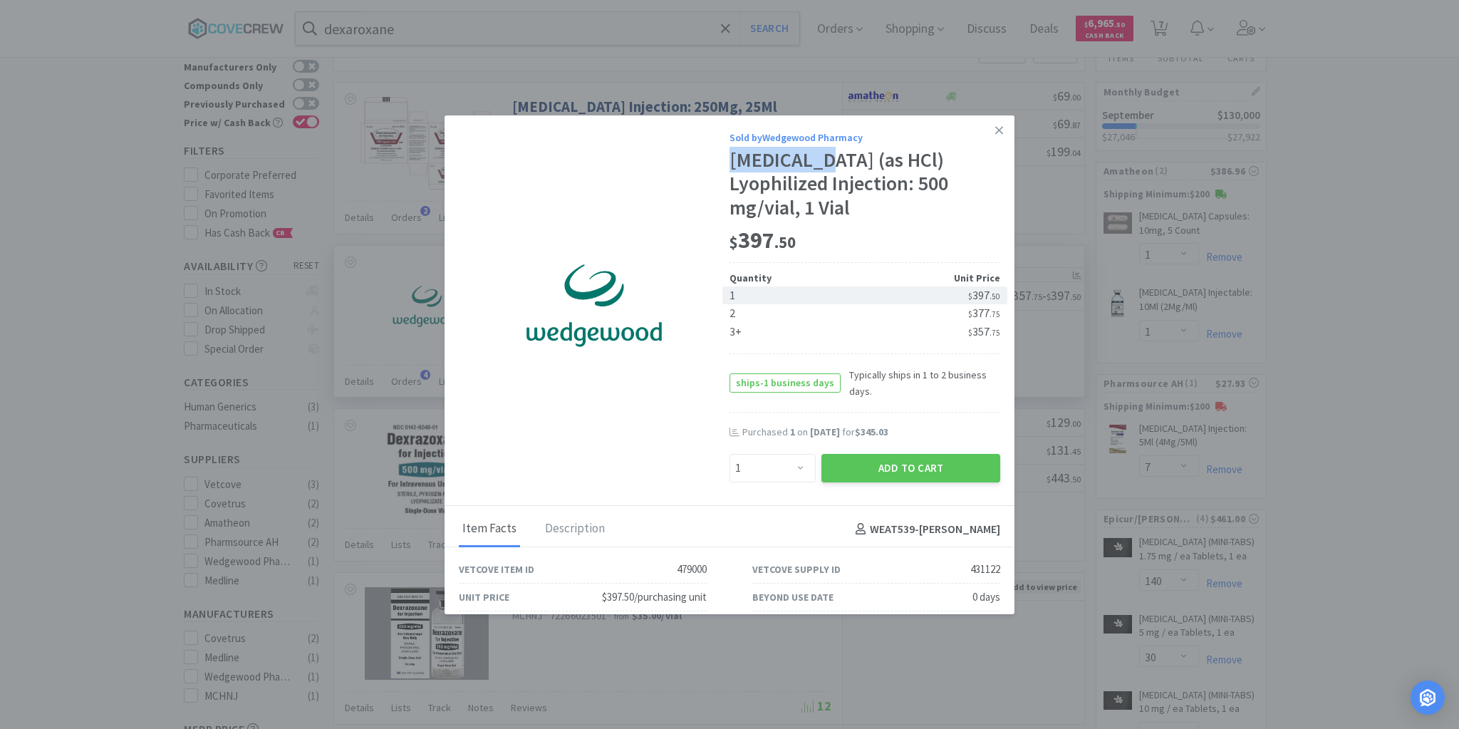
drag, startPoint x: 728, startPoint y: 161, endPoint x: 828, endPoint y: 157, distance: 100.6
click at [828, 157] on div "[MEDICAL_DATA] (as HCl) Lyophilized Injection: 500 mg/vial, 1 Vial" at bounding box center [865, 184] width 271 height 72
click at [996, 128] on icon at bounding box center [1000, 130] width 8 height 13
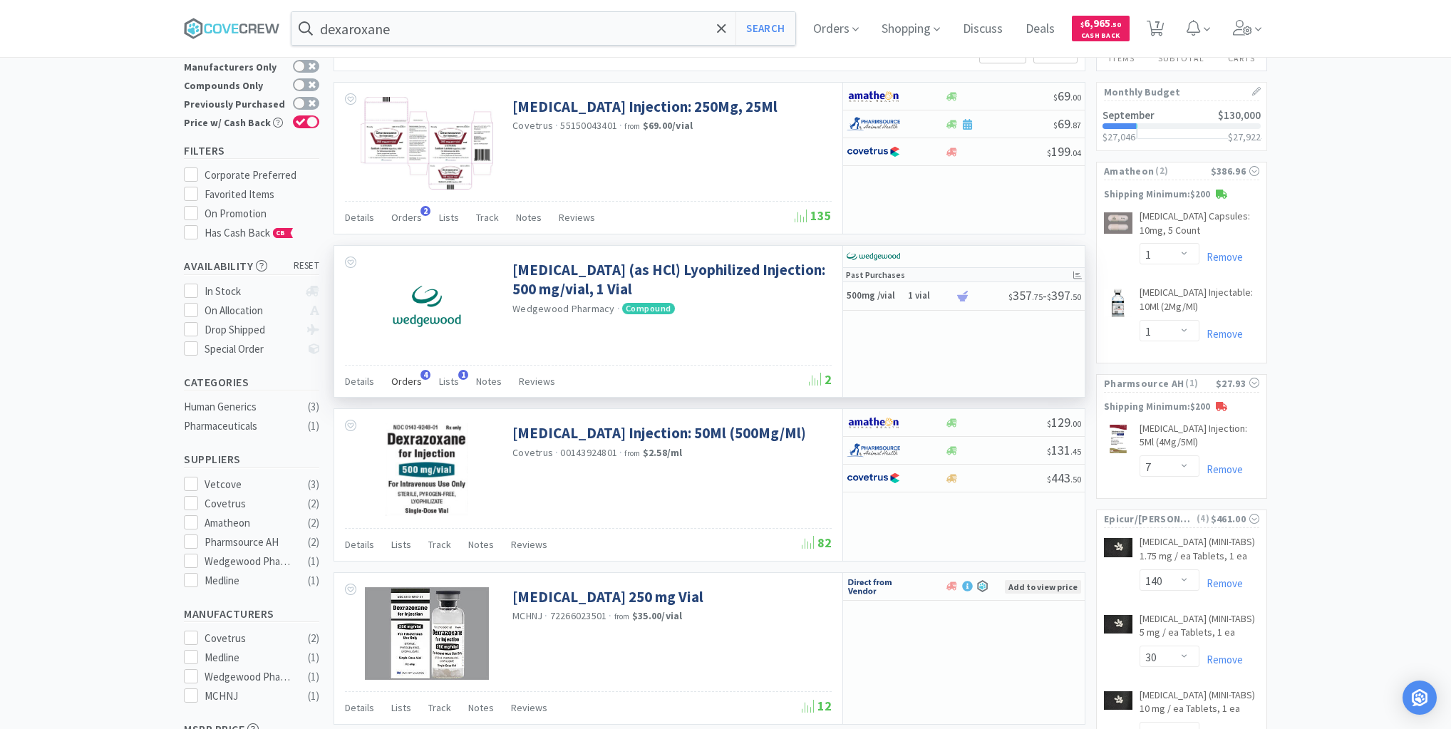
click at [408, 381] on span "Orders" at bounding box center [406, 381] width 31 height 13
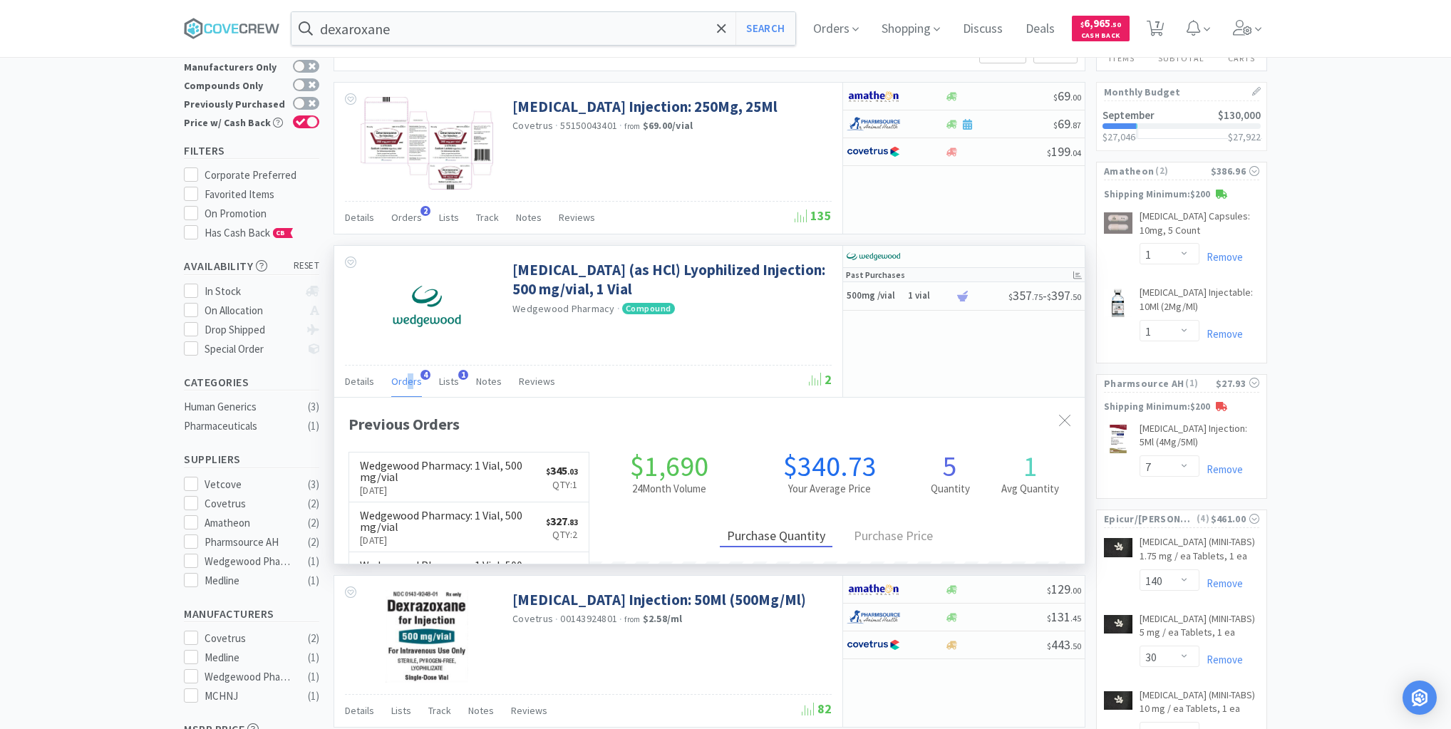
scroll to position [368, 750]
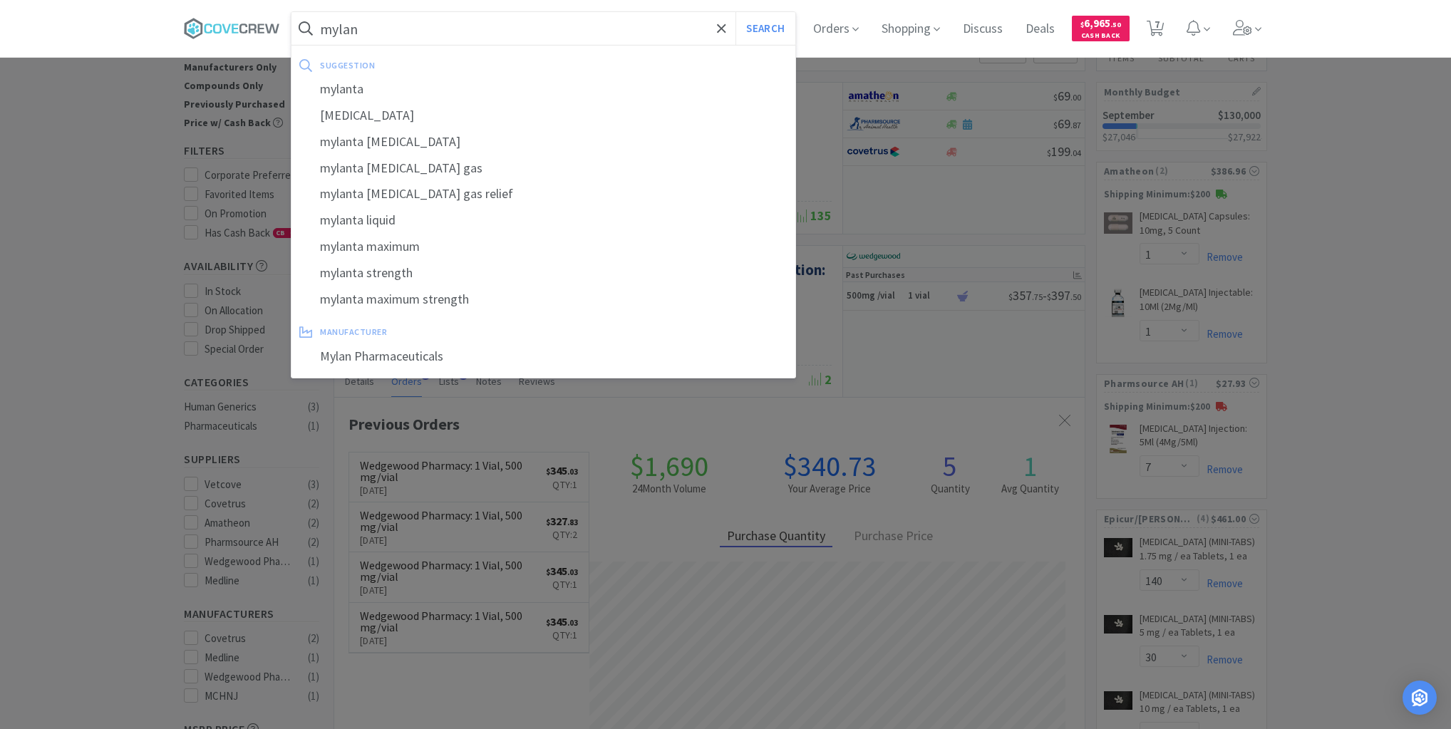
click at [735, 12] on button "Search" at bounding box center [764, 28] width 59 height 33
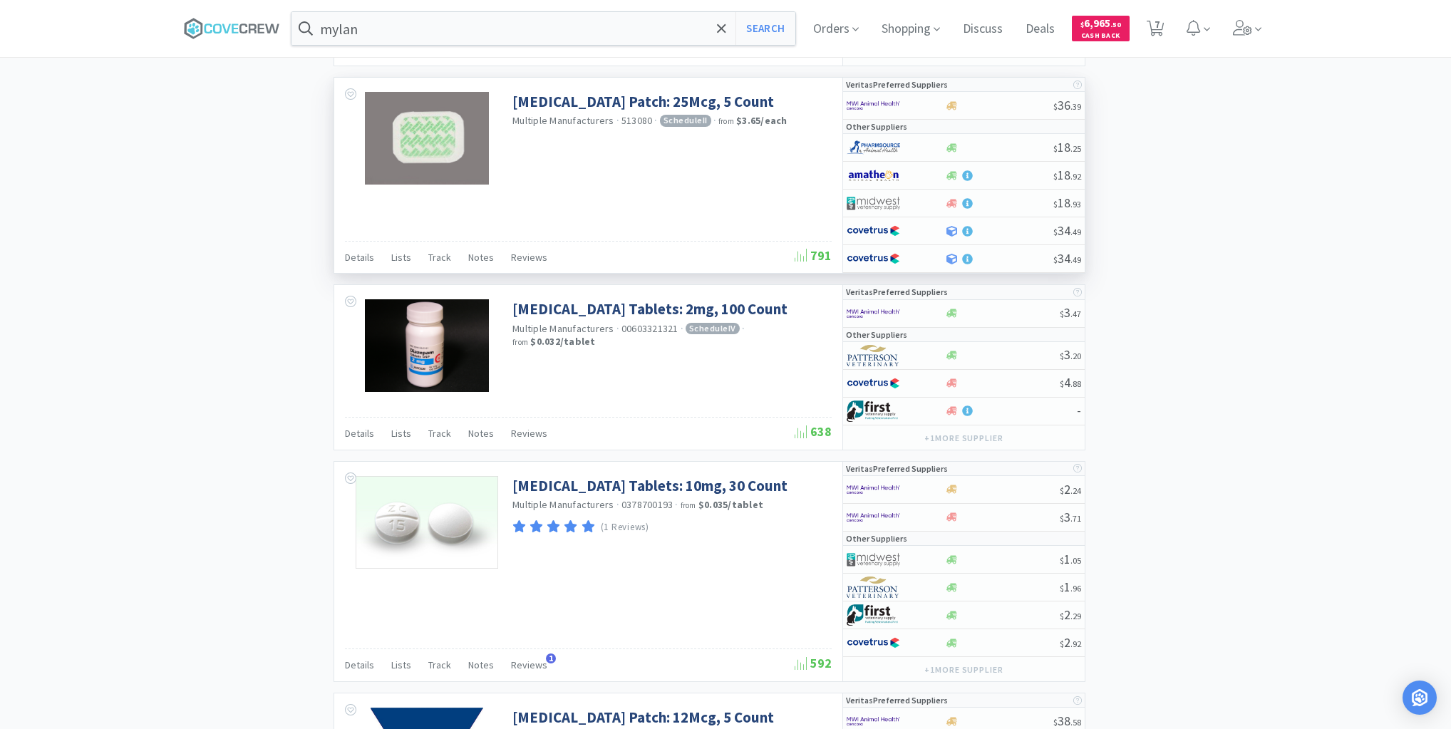
scroll to position [1824, 0]
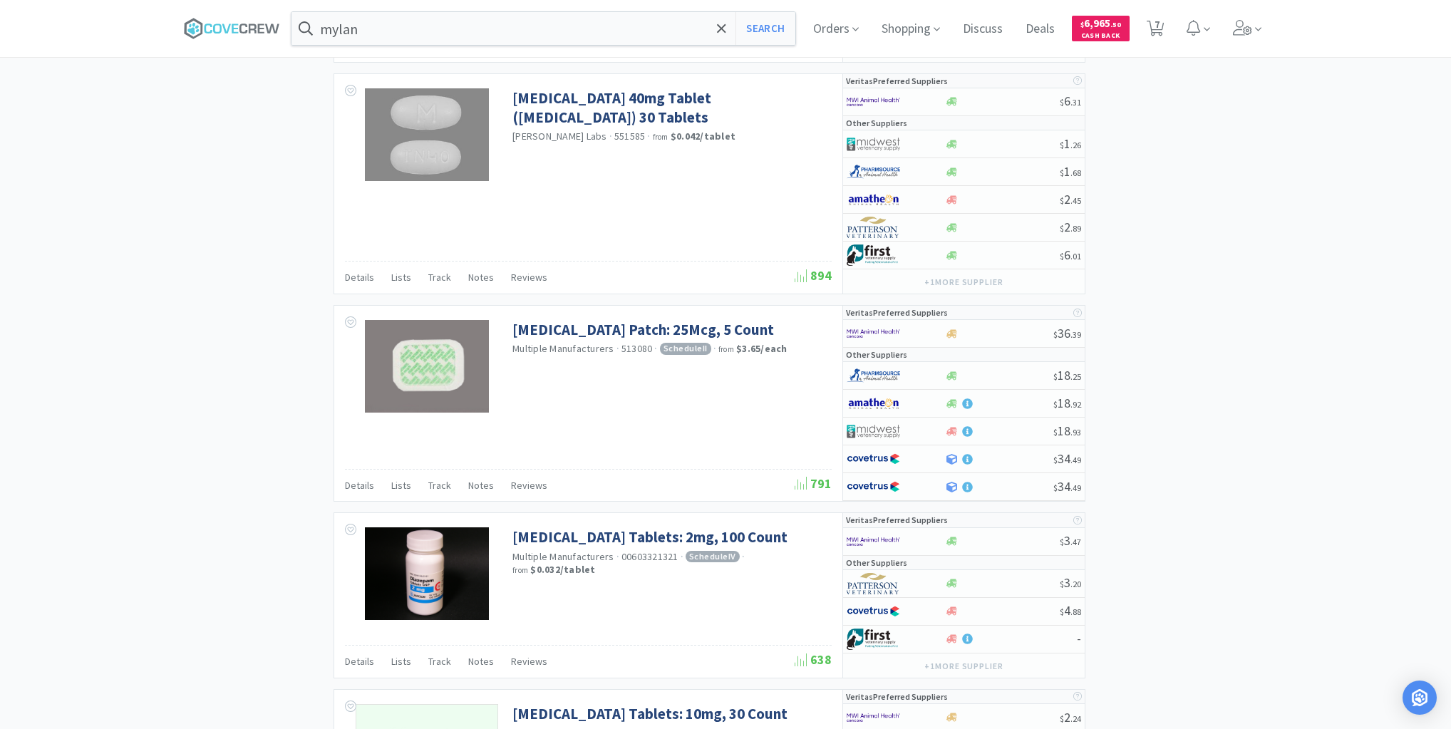
type input "dexaroxane"
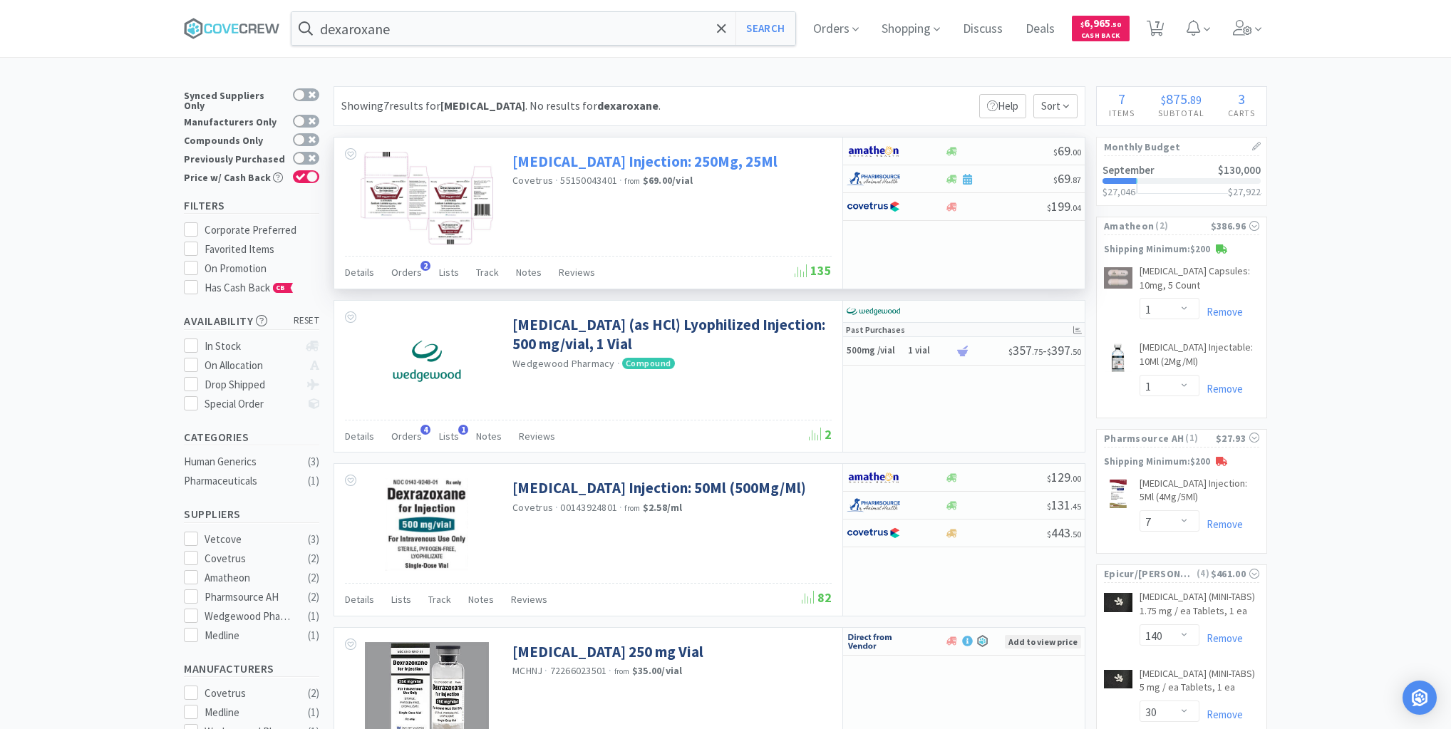
click at [616, 164] on link "[MEDICAL_DATA] Injection: 250Mg, 25Ml" at bounding box center [644, 161] width 265 height 19
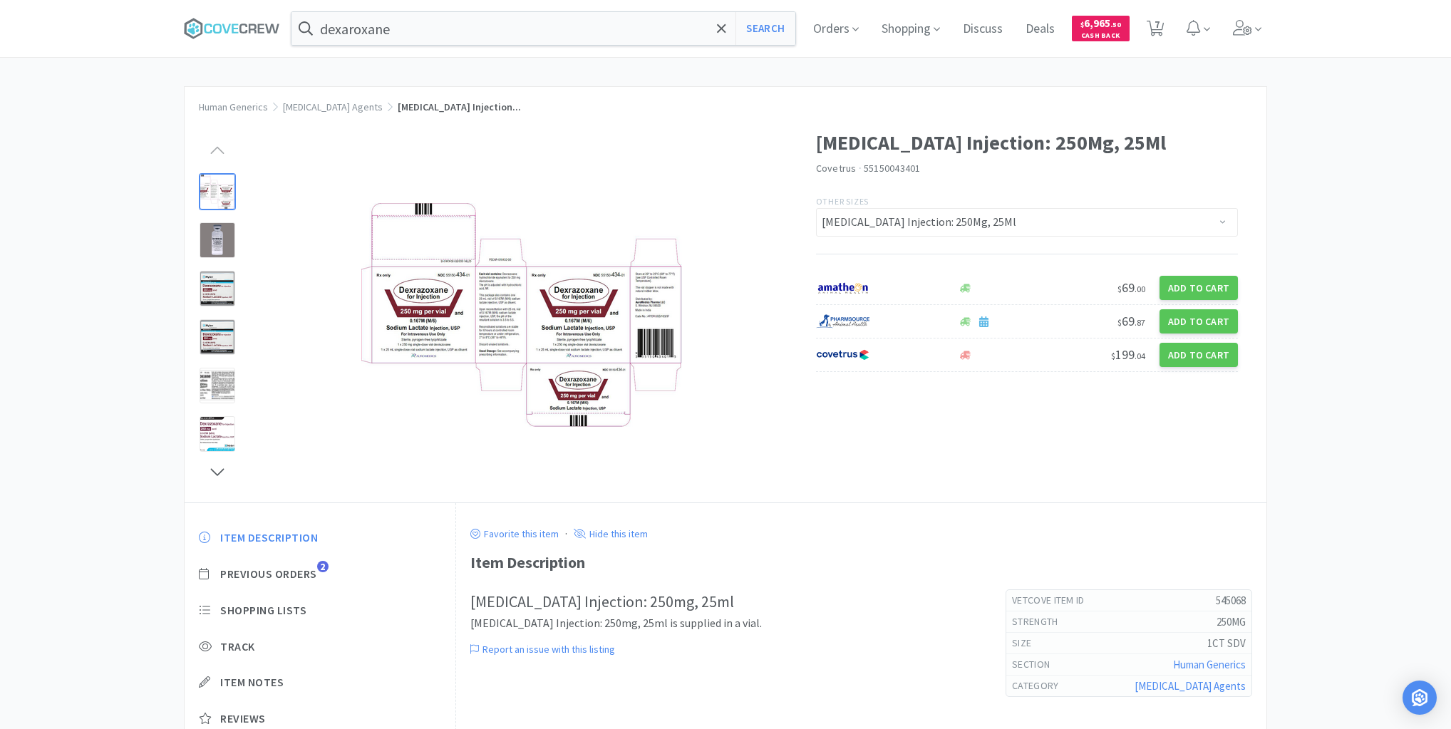
select select "1"
select select "7"
select select "140"
select select "30"
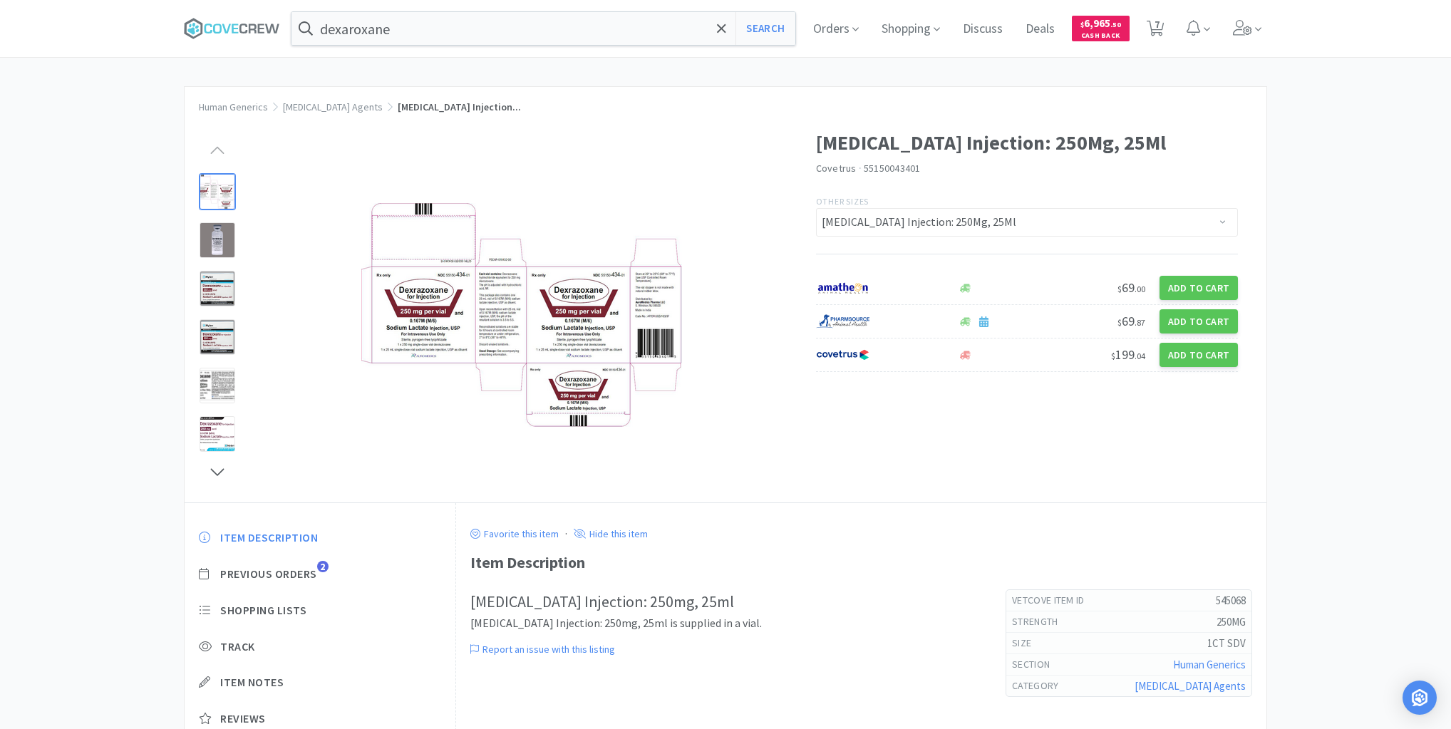
select select "30"
select select "2"
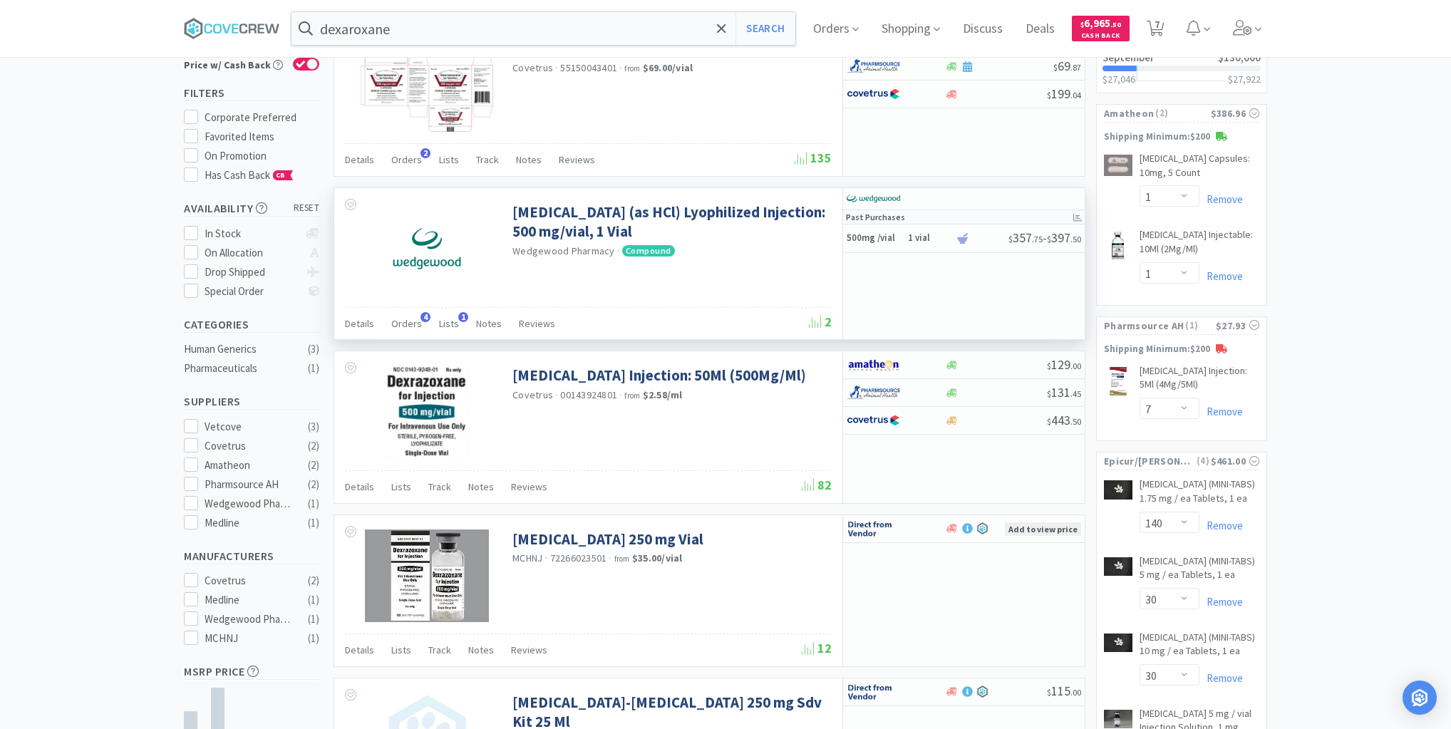
scroll to position [114, 0]
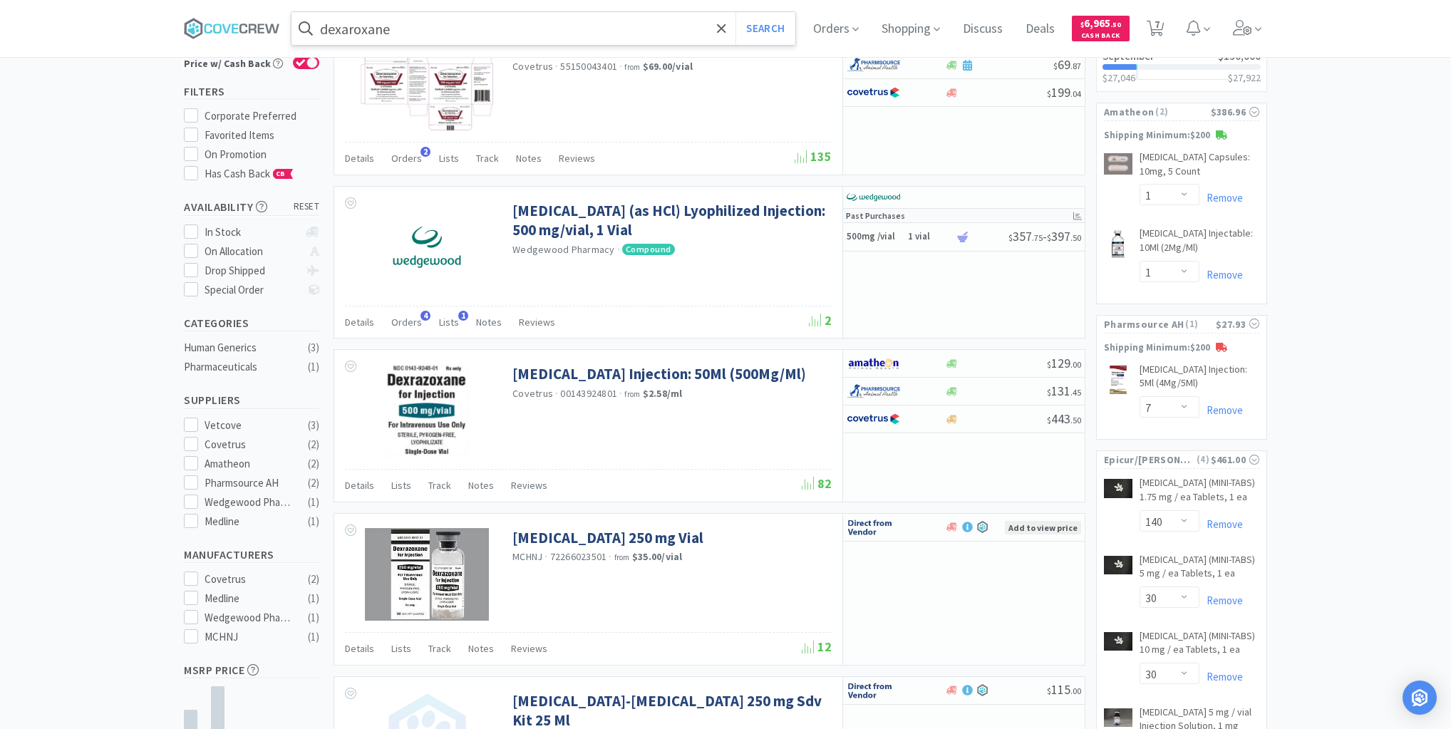
click at [679, 23] on input "dexaroxane" at bounding box center [543, 28] width 504 height 33
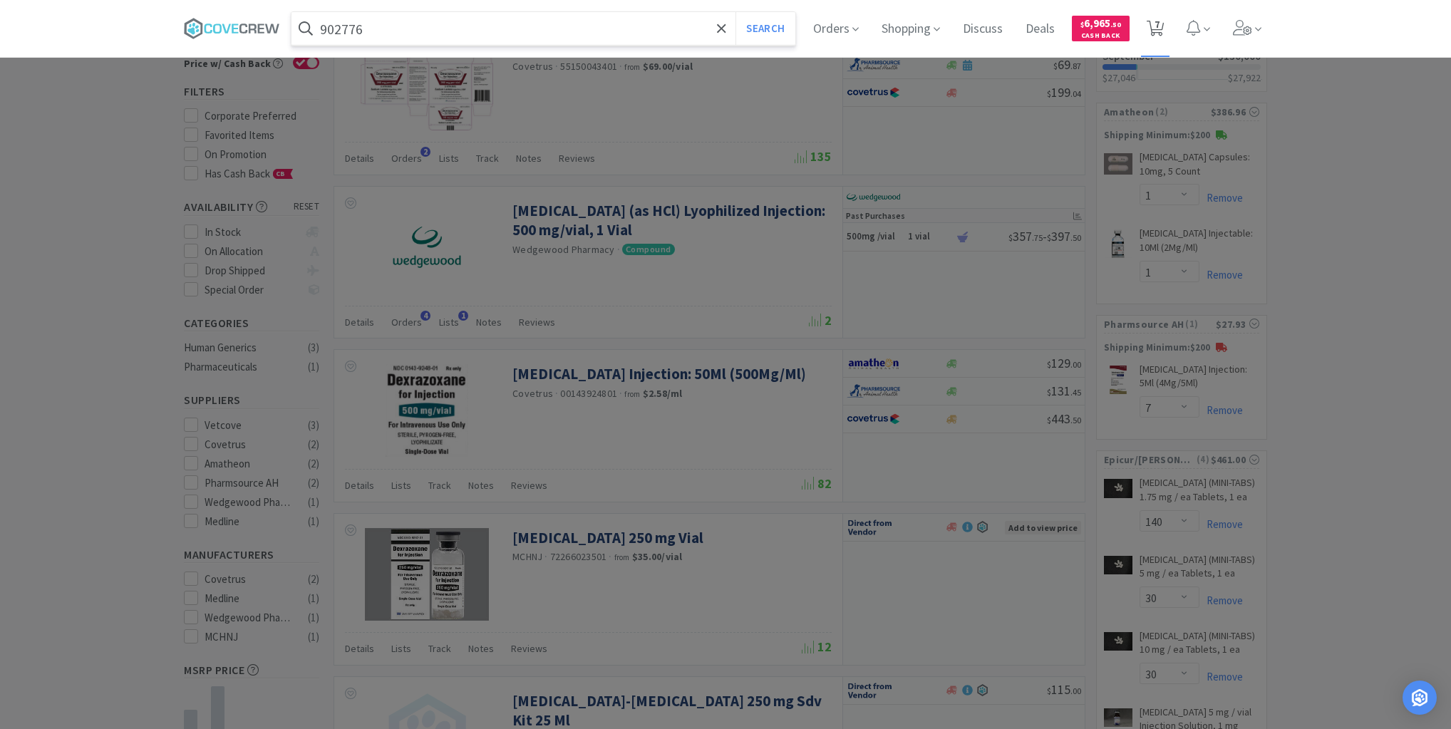
type input "902776"
click at [735, 12] on button "Search" at bounding box center [764, 28] width 59 height 33
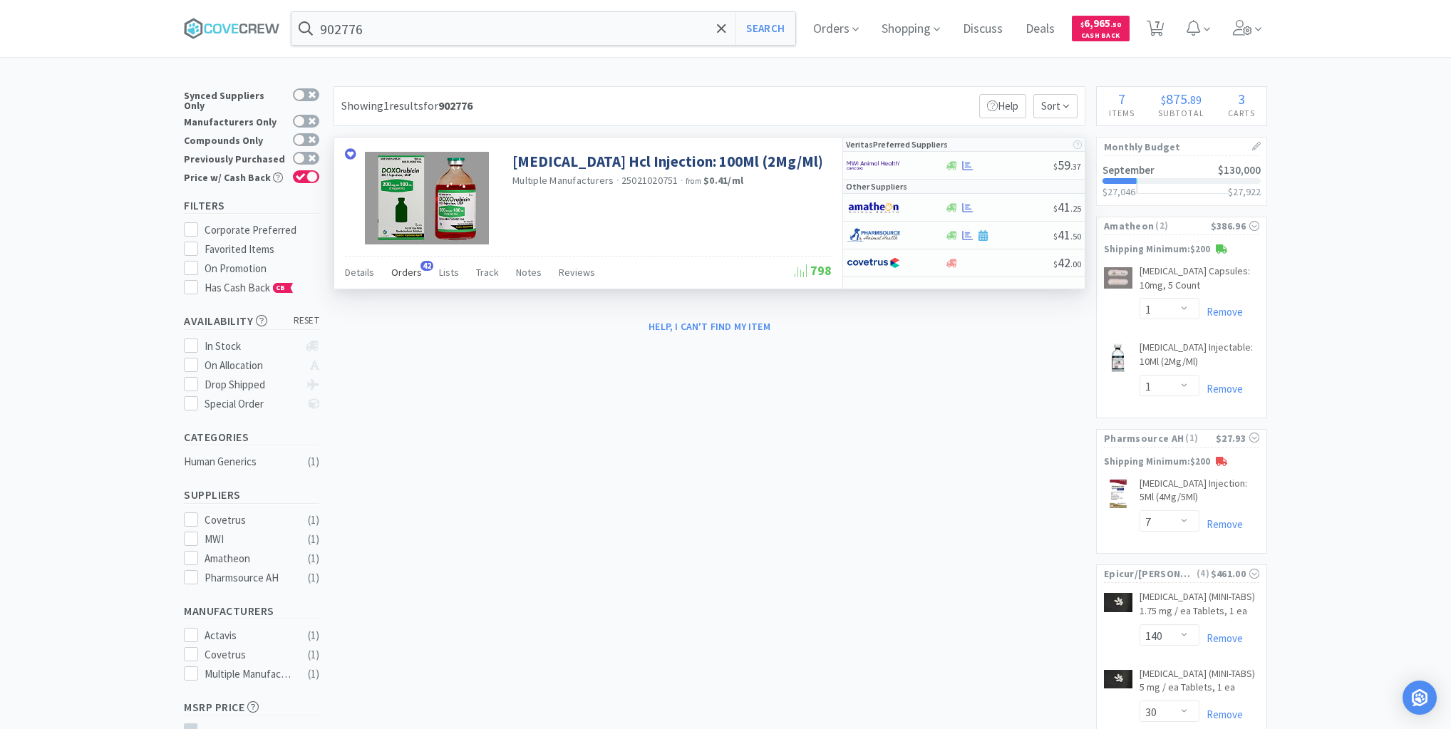
click at [406, 269] on span "Orders" at bounding box center [406, 272] width 31 height 13
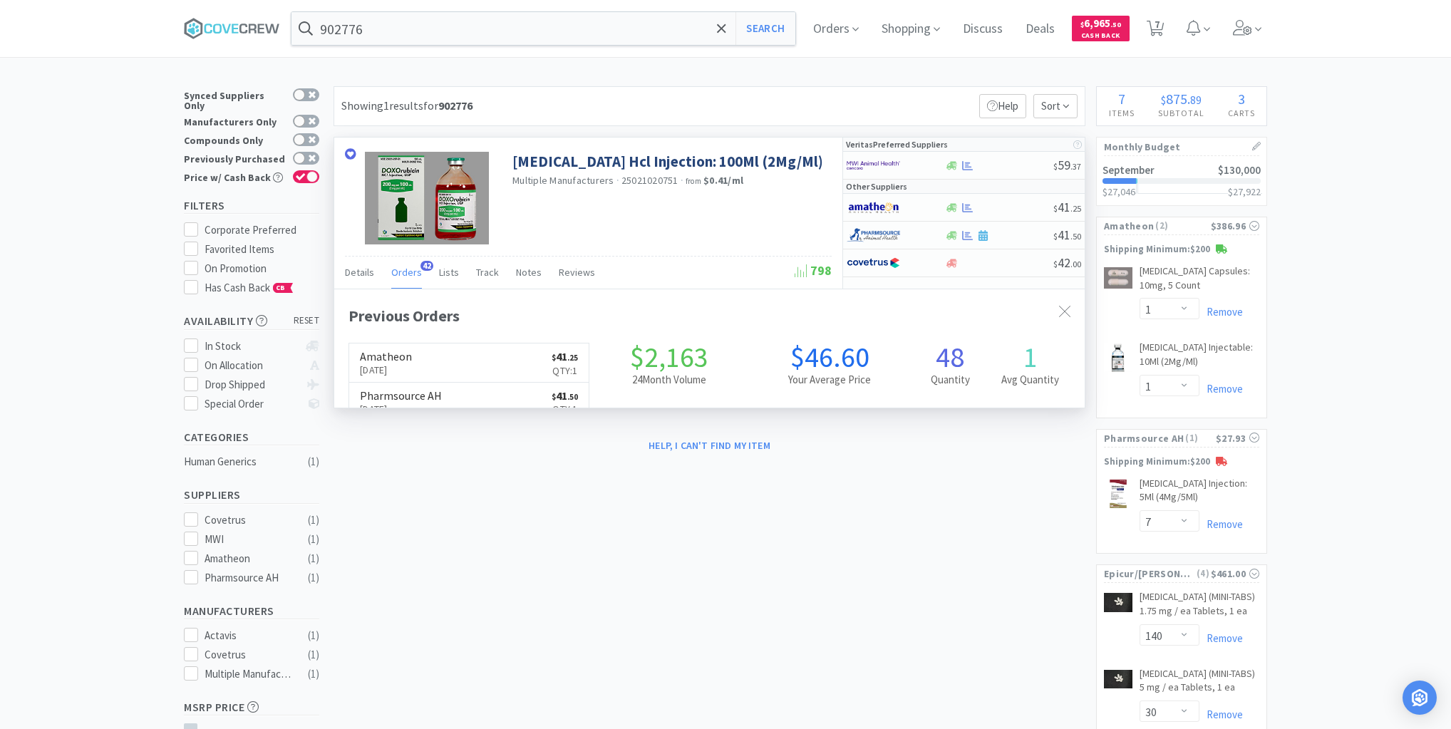
scroll to position [382, 750]
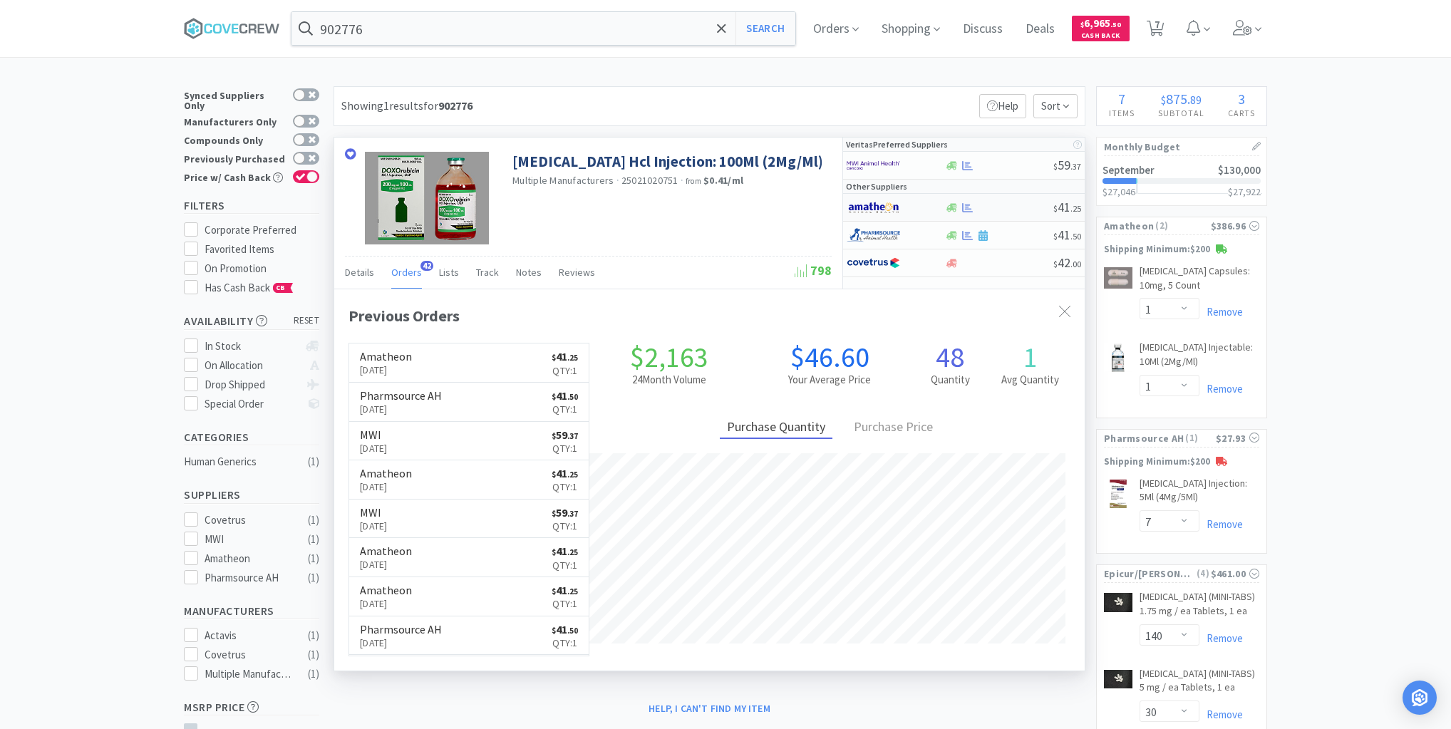
click at [1014, 207] on div at bounding box center [998, 207] width 109 height 11
select select "1"
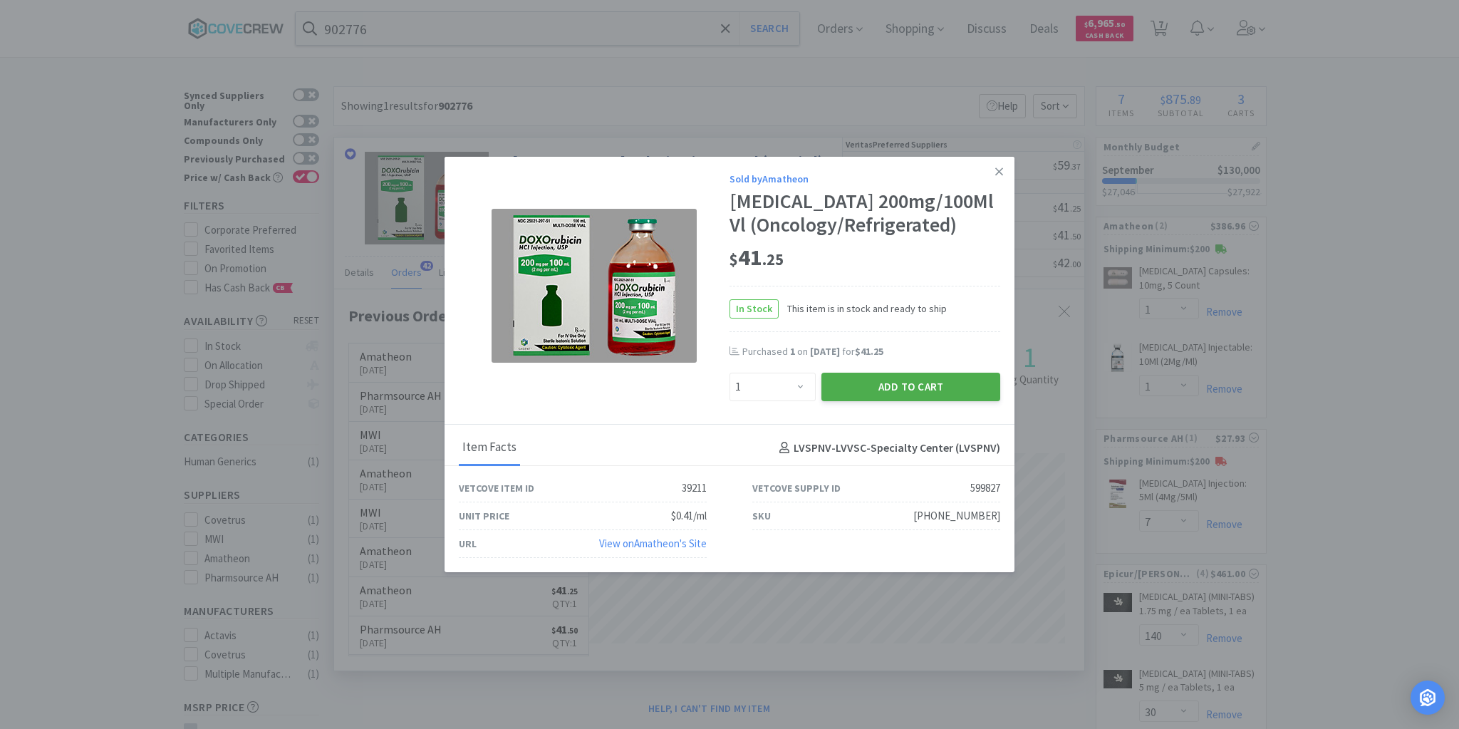
click at [920, 388] on button "Add to Cart" at bounding box center [911, 387] width 179 height 29
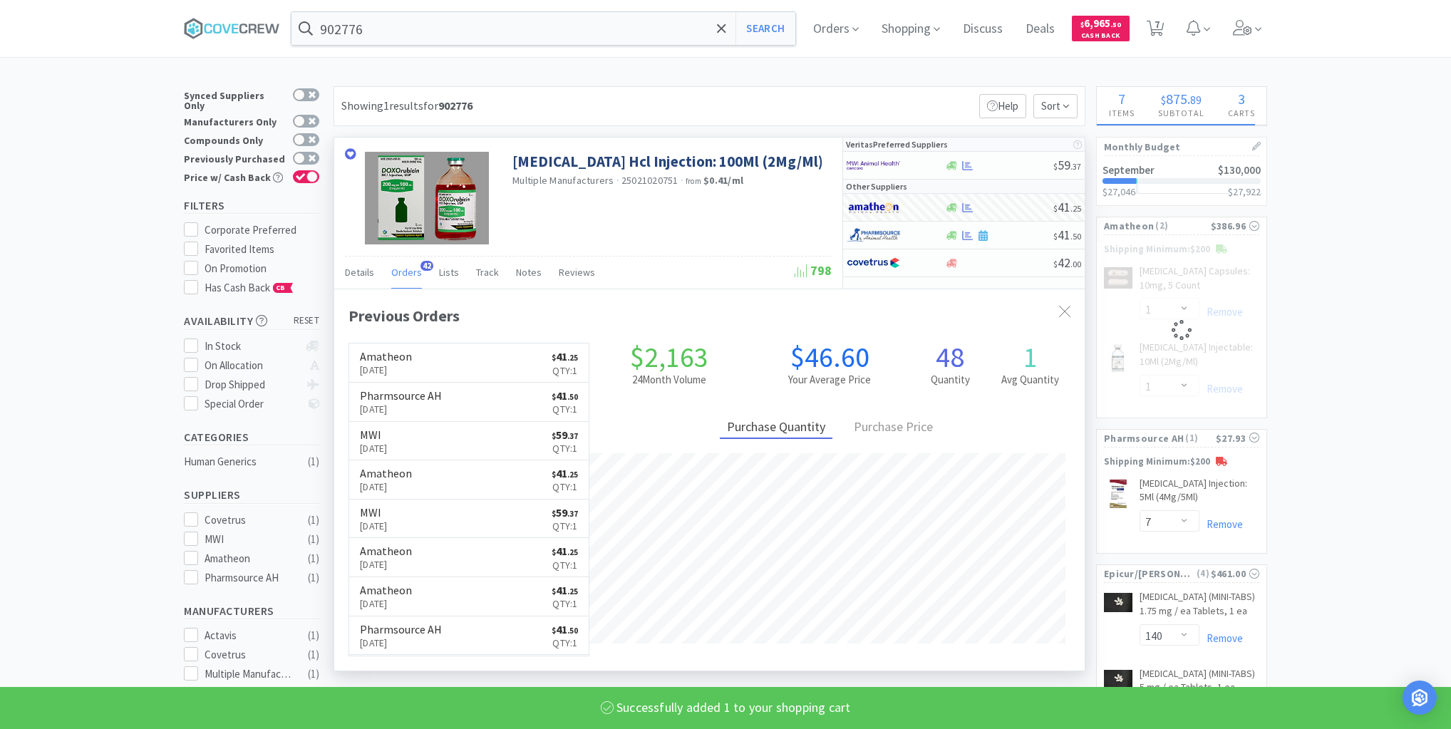
select select "1"
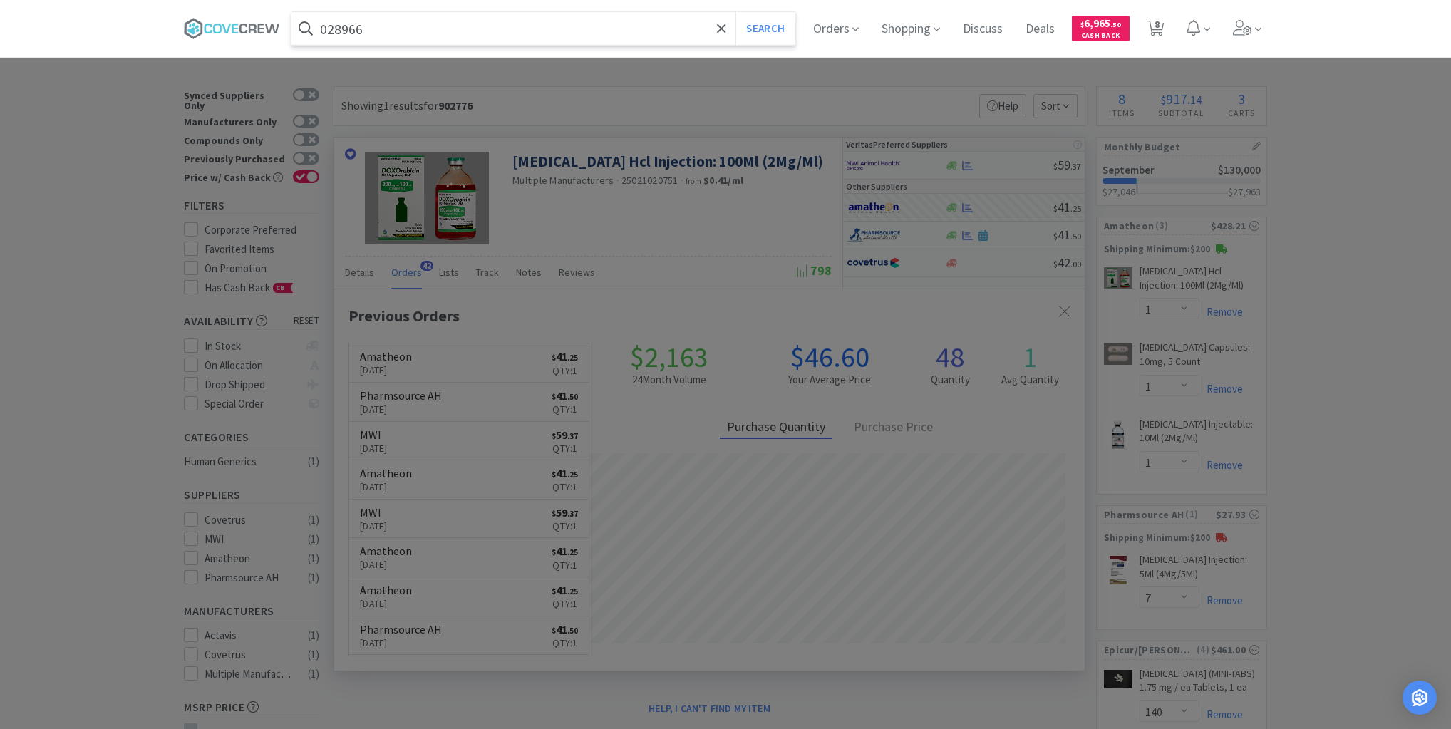
type input "028966"
click at [735, 12] on button "Search" at bounding box center [764, 28] width 59 height 33
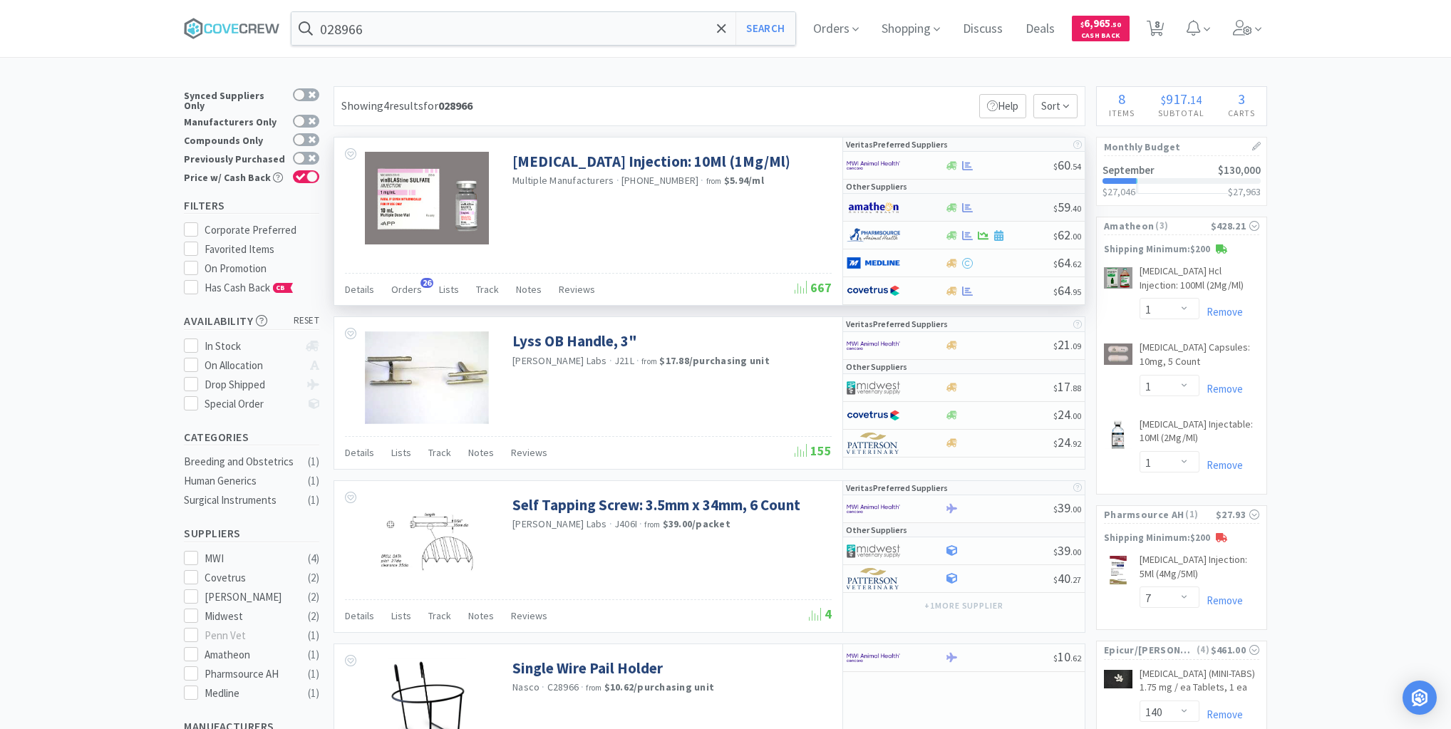
click at [1023, 202] on div at bounding box center [998, 207] width 109 height 11
select select "1"
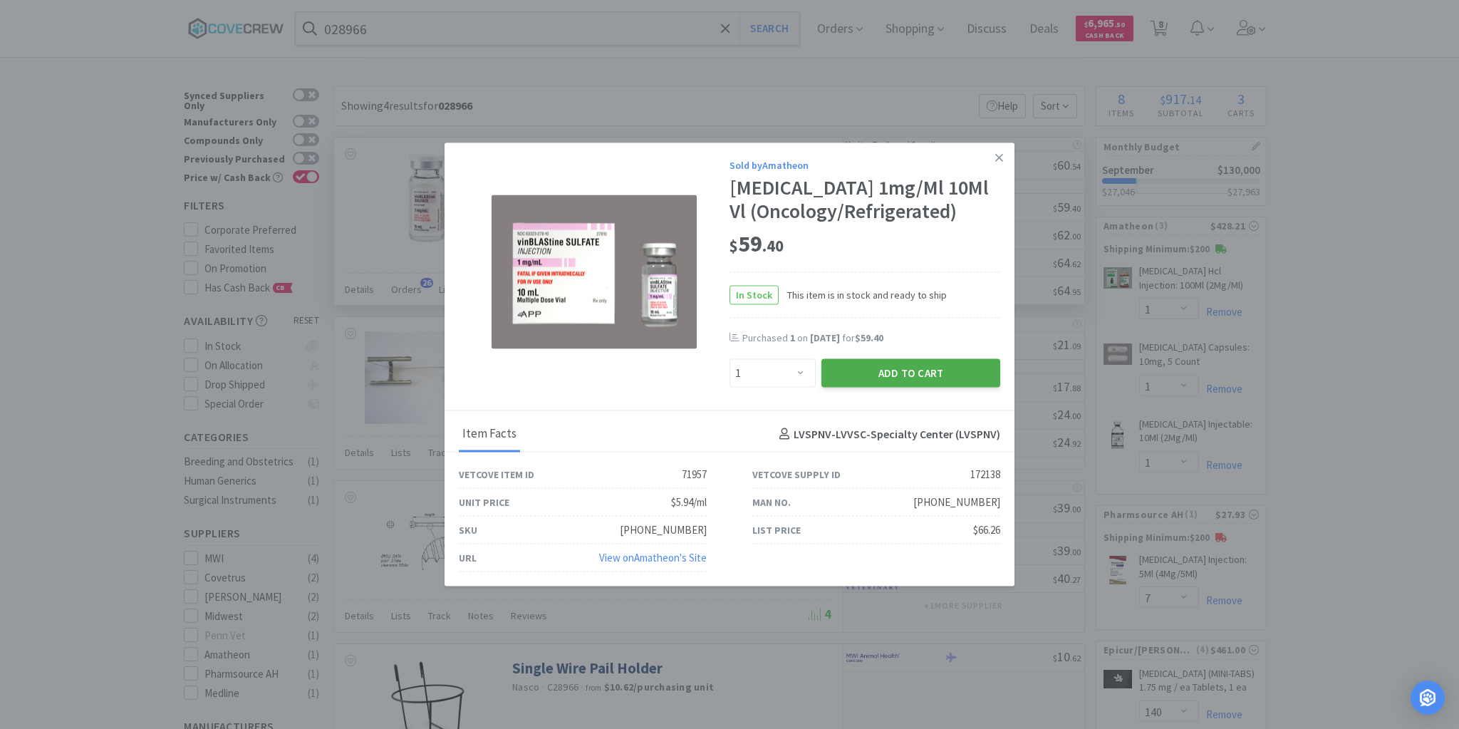
click at [956, 368] on button "Add to Cart" at bounding box center [911, 373] width 179 height 29
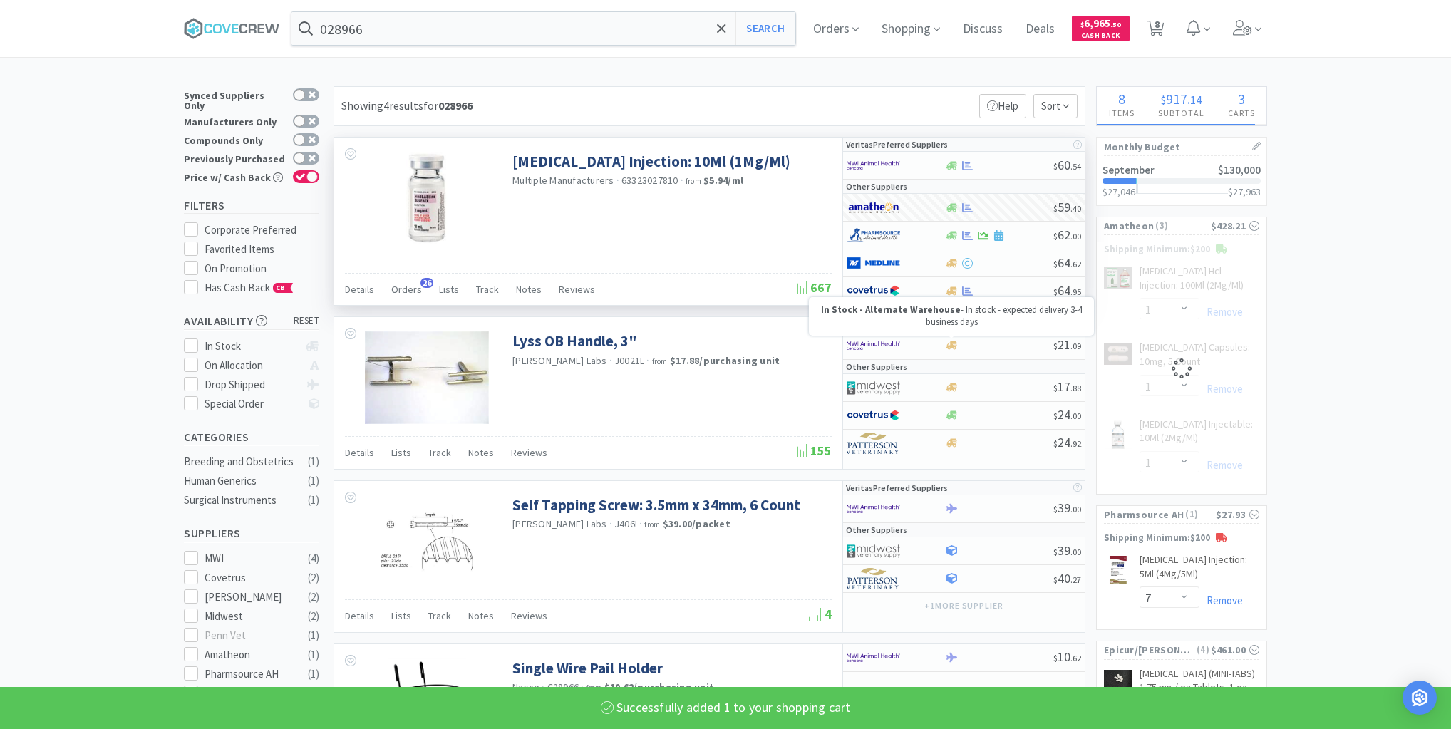
select select "1"
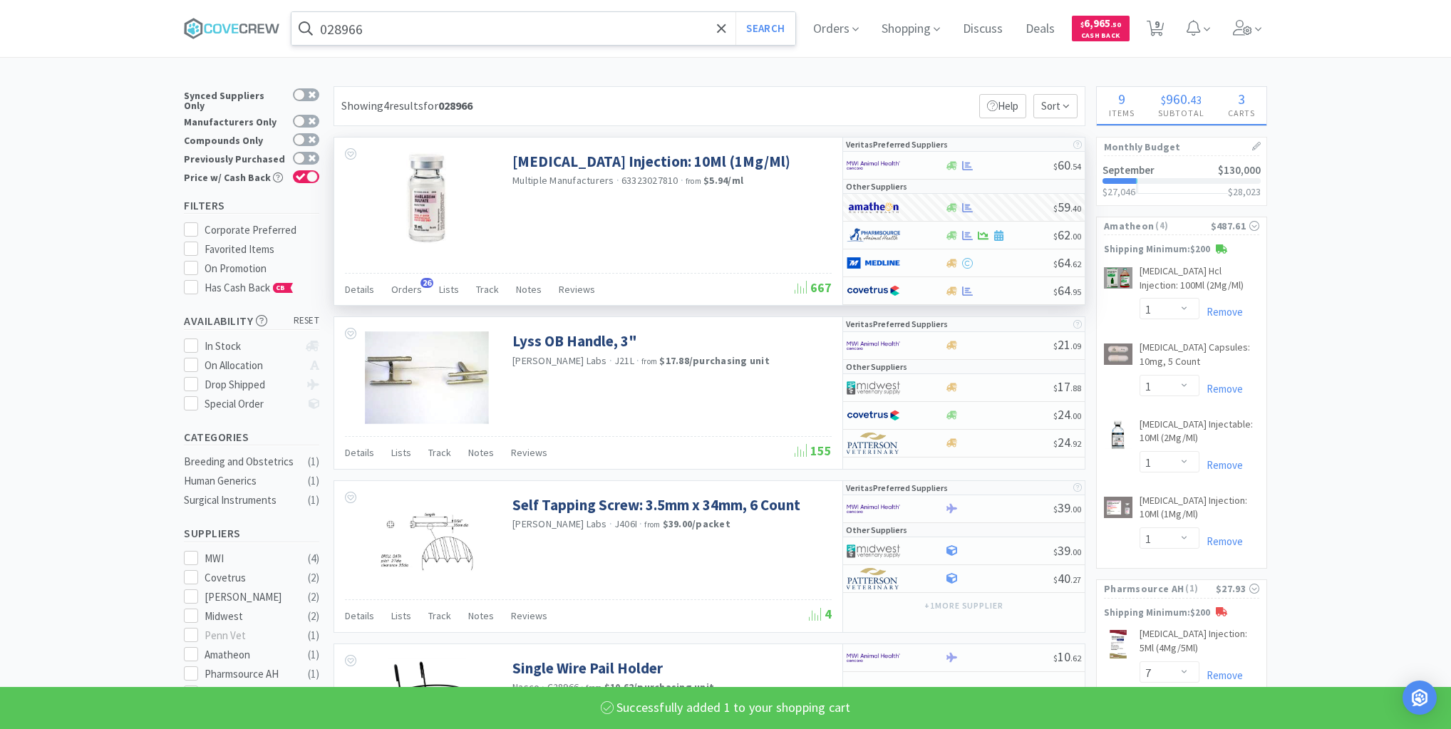
click at [627, 17] on input "028966" at bounding box center [543, 28] width 504 height 33
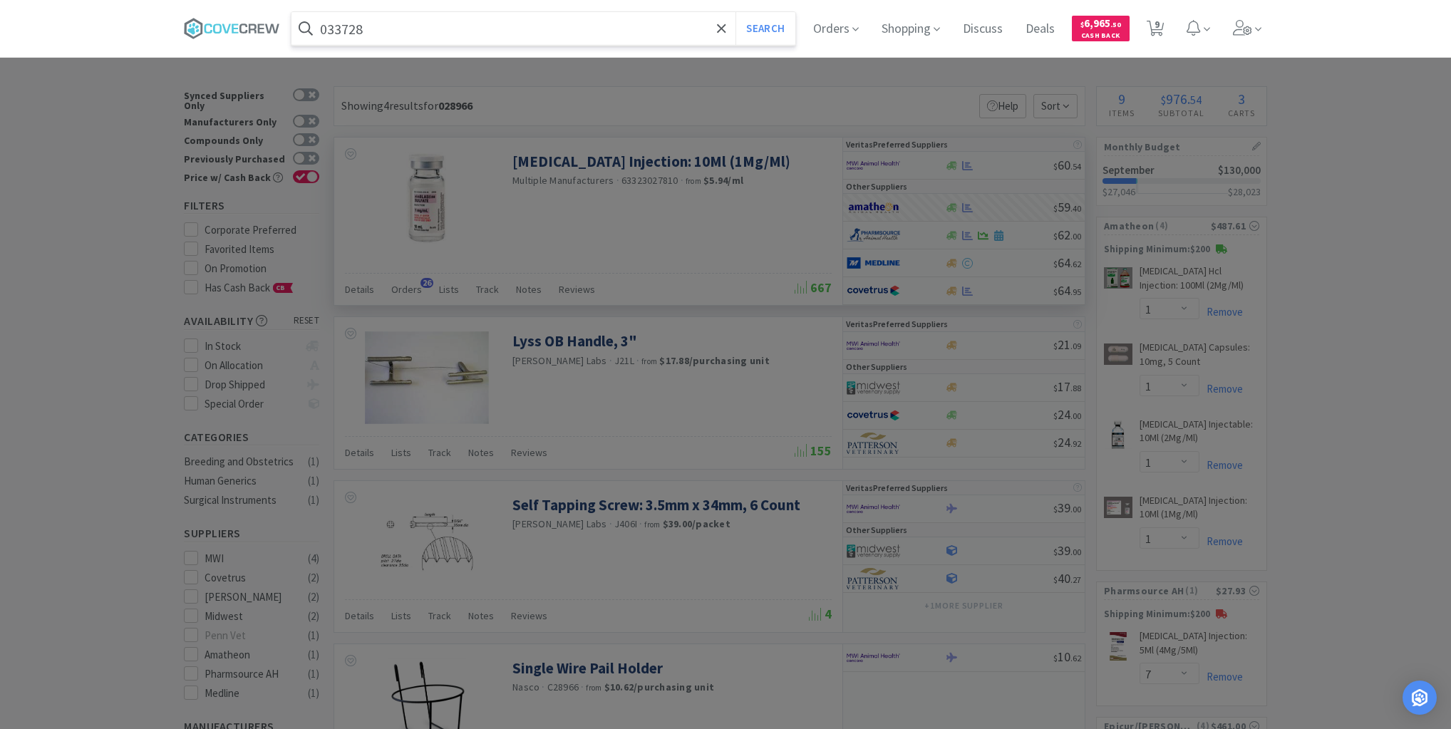
type input "033728"
click at [735, 12] on button "Search" at bounding box center [764, 28] width 59 height 33
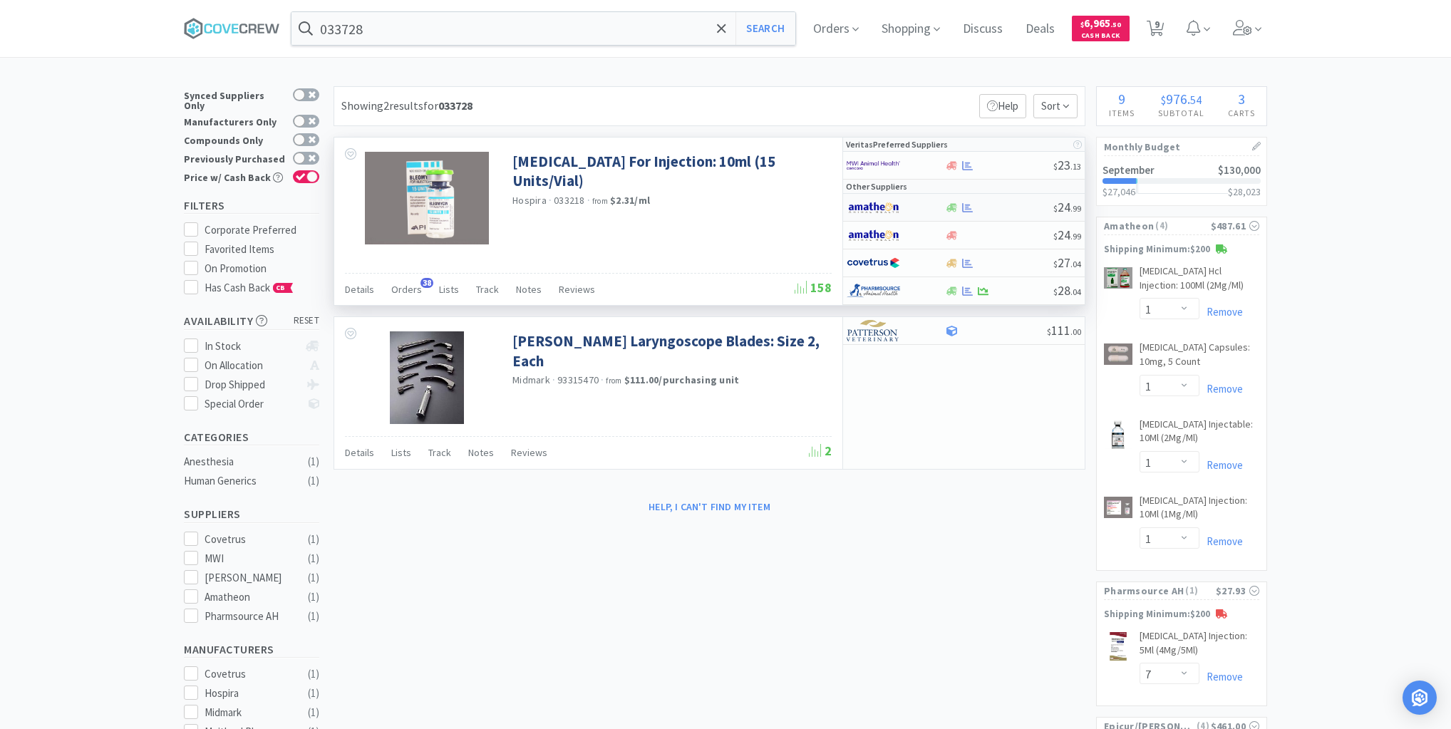
click at [998, 210] on div at bounding box center [998, 207] width 109 height 11
select select "1"
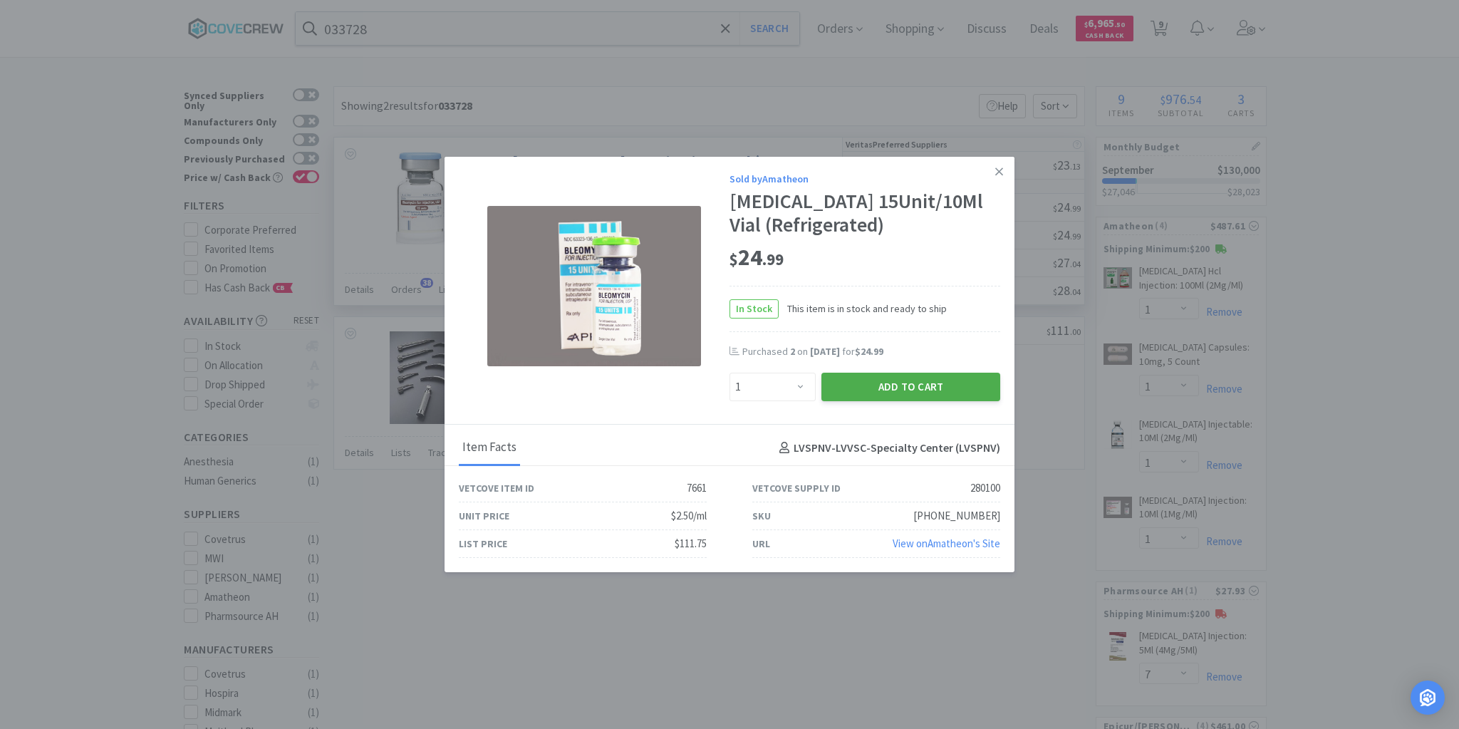
click at [921, 384] on button "Add to Cart" at bounding box center [911, 387] width 179 height 29
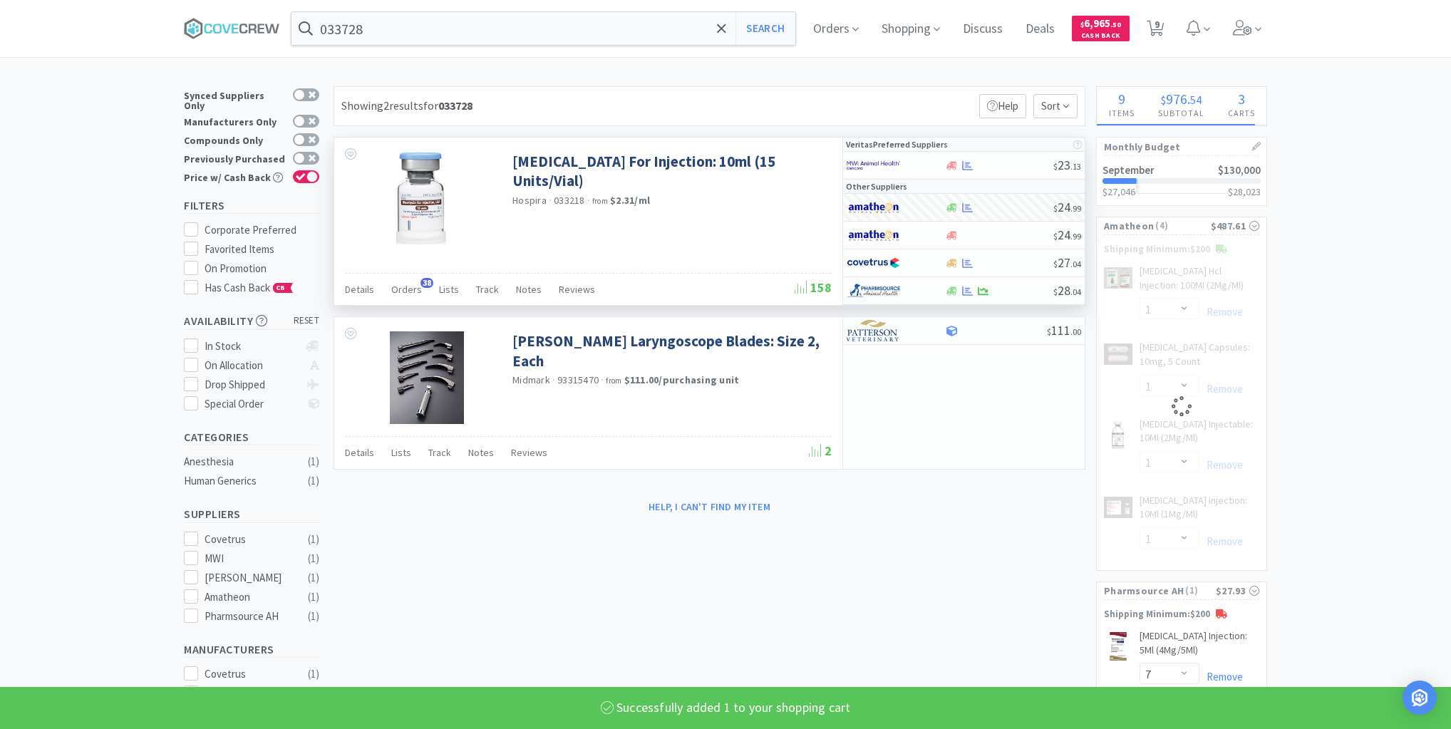
select select "1"
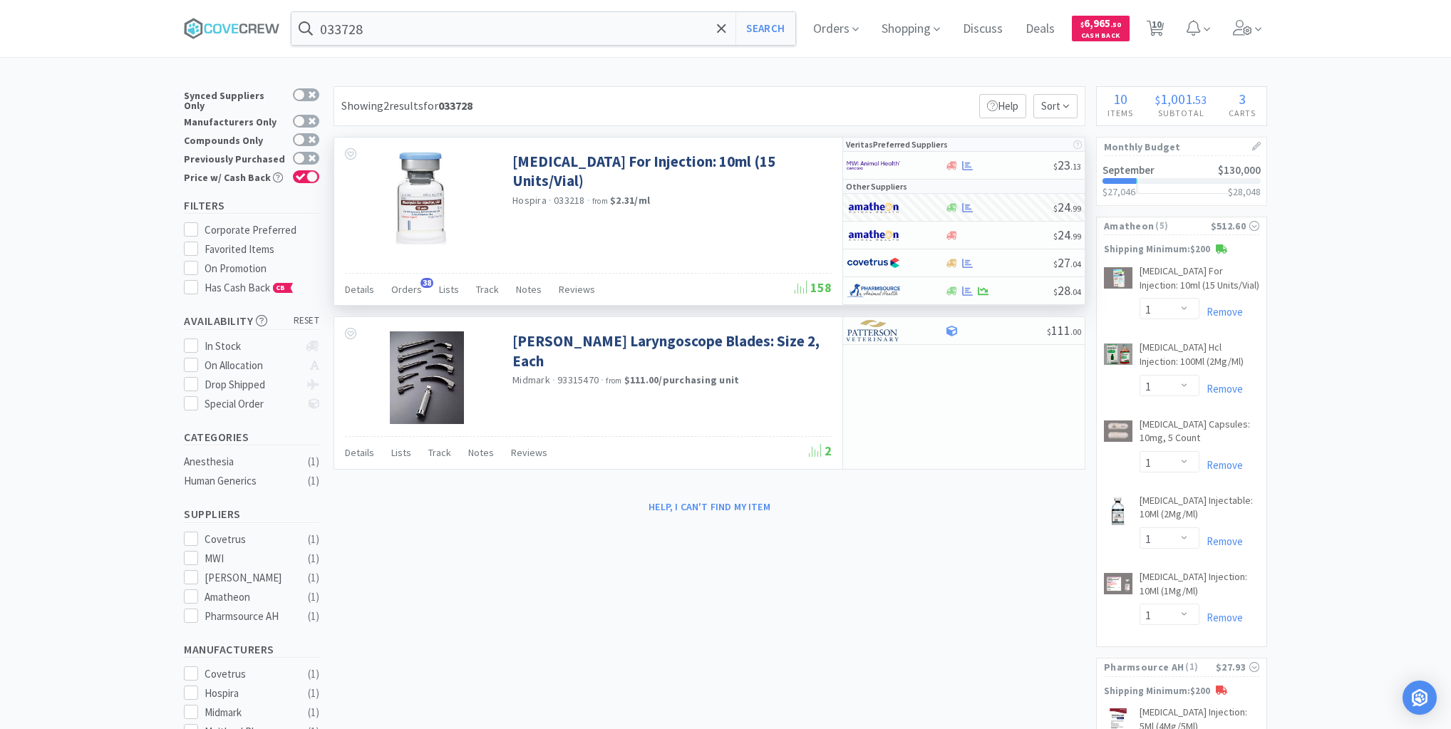
click at [121, 173] on div "× Filter Results Synced Suppliers Only Manufacturers Only Compounds Only Previo…" at bounding box center [725, 611] width 1451 height 1050
drag, startPoint x: 235, startPoint y: 17, endPoint x: 268, endPoint y: 29, distance: 34.9
click at [237, 17] on span at bounding box center [237, 28] width 107 height 57
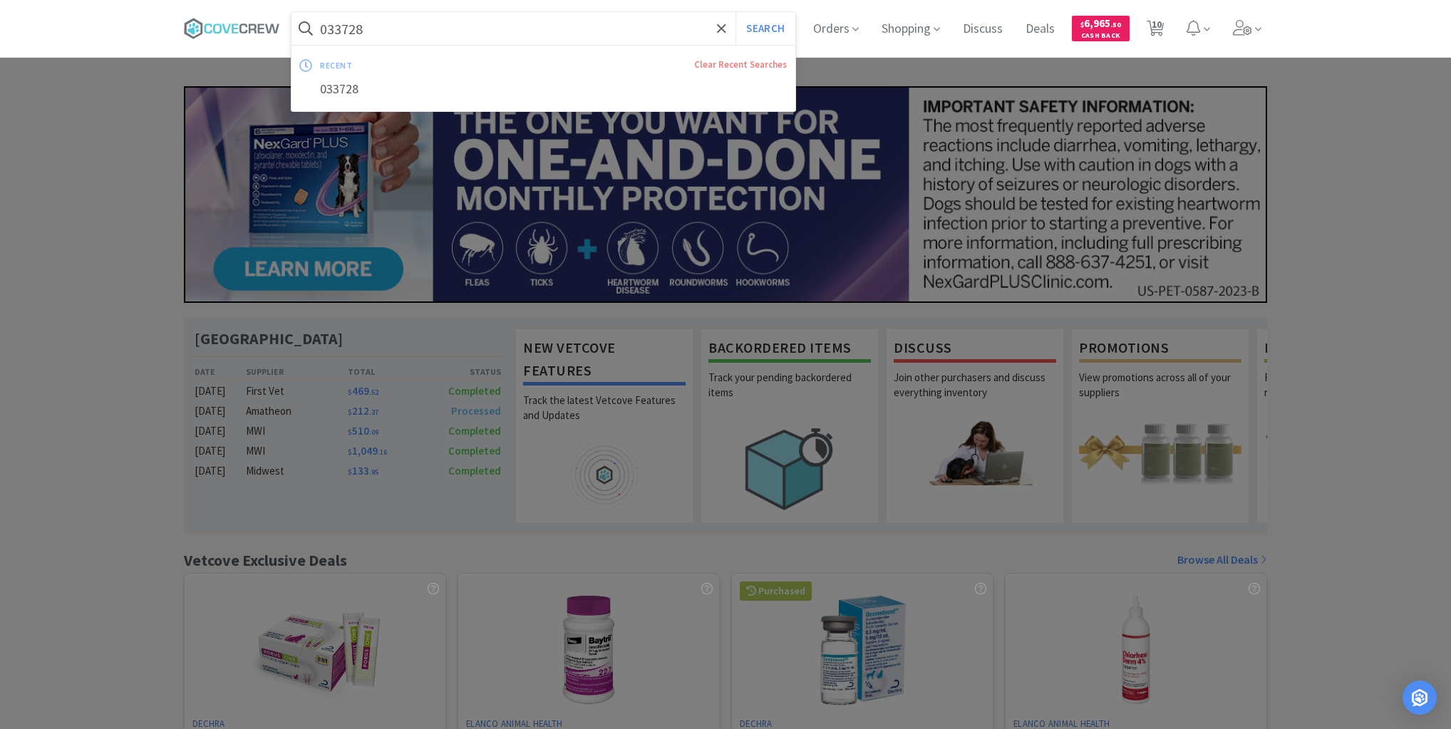
click at [376, 23] on input "033728" at bounding box center [543, 28] width 504 height 33
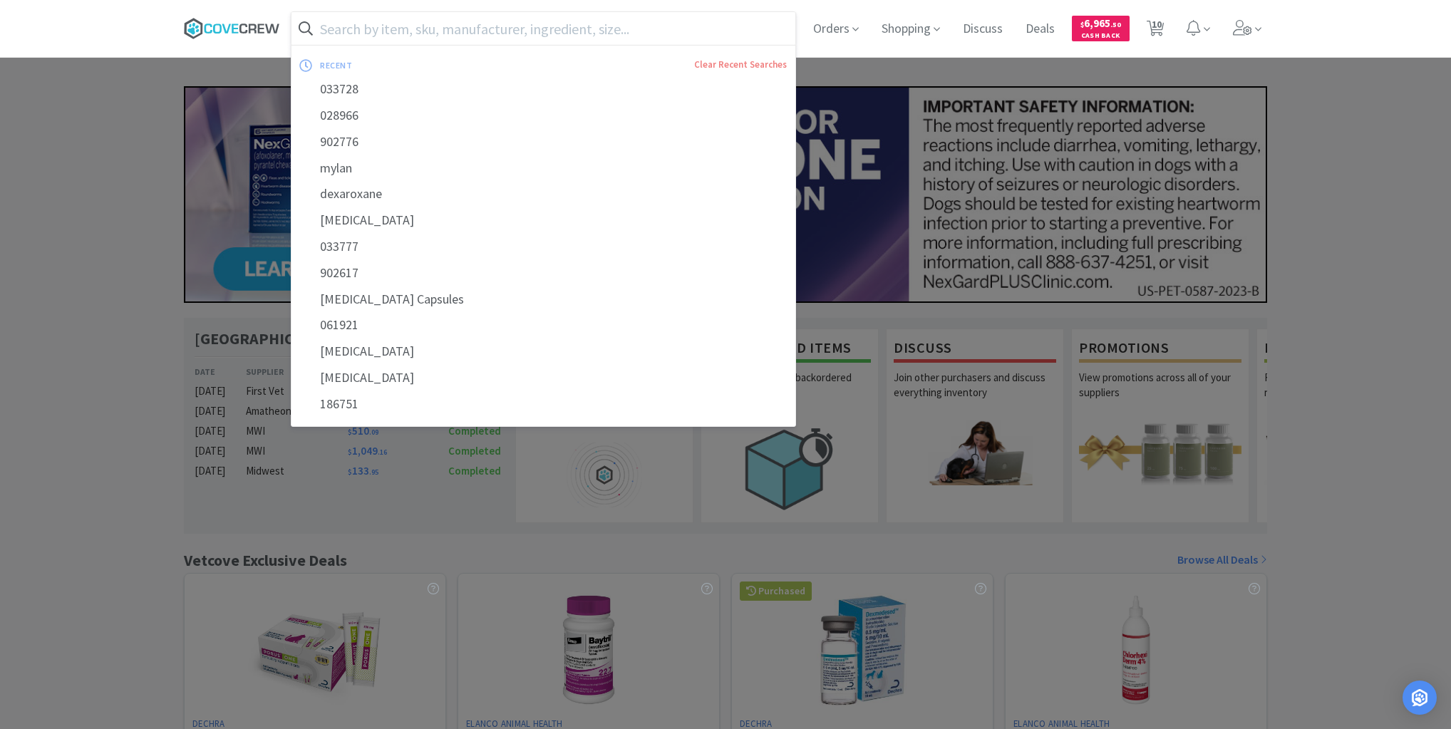
click at [232, 28] on icon at bounding box center [232, 28] width 96 height 21
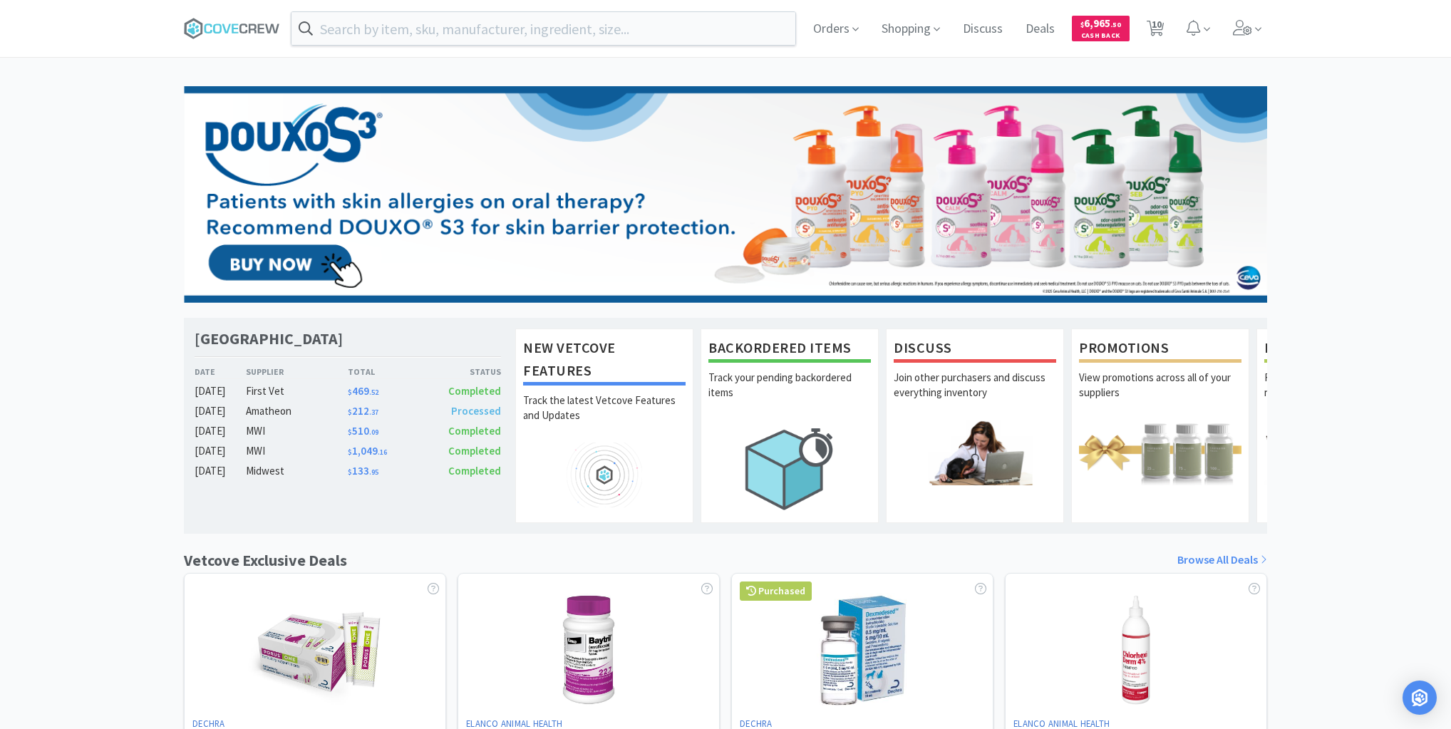
click at [83, 74] on div "Orders Shopping Discuss Discuss Deals Deals $ 6,965 . 50 Cash Back 10 10 [GEOGR…" at bounding box center [725, 586] width 1451 height 1172
click at [215, 26] on icon at bounding box center [232, 28] width 96 height 21
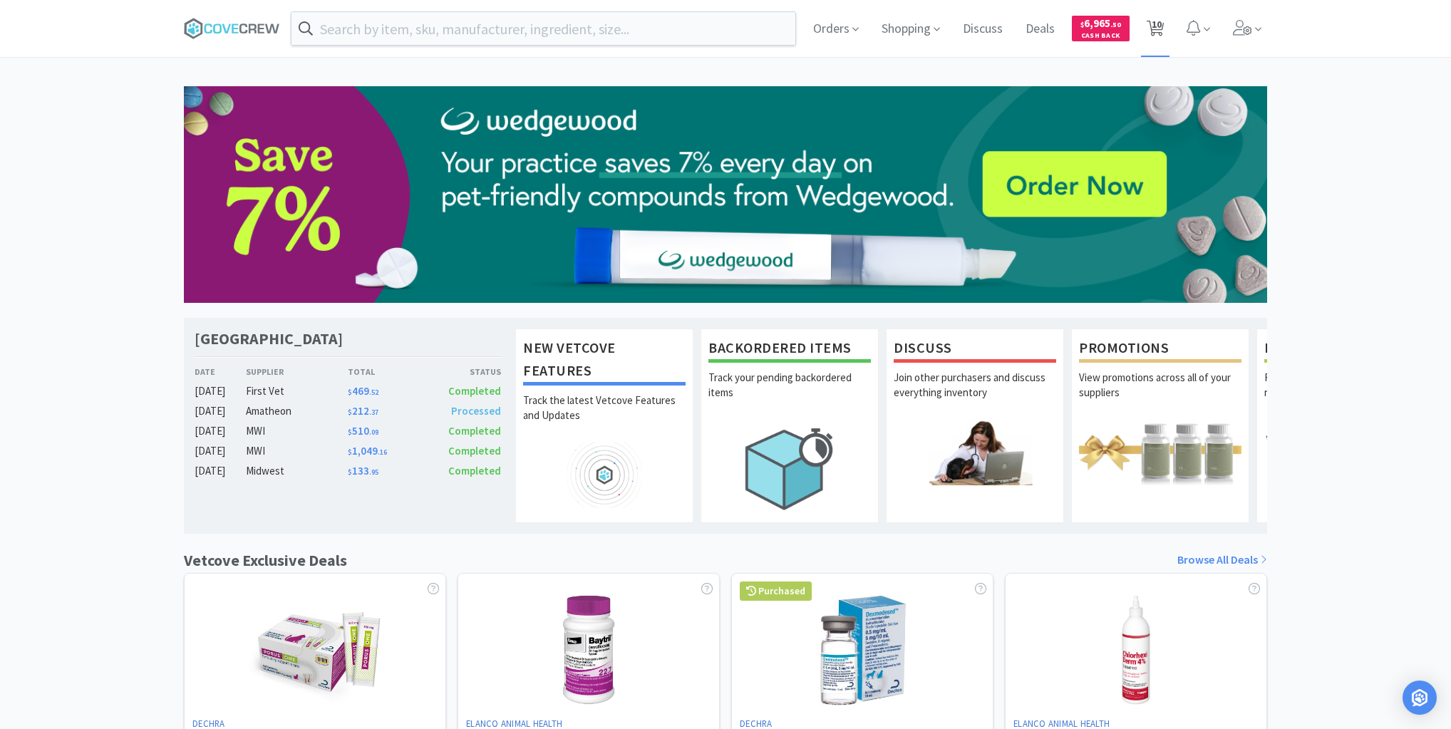
click at [1159, 23] on span "10" at bounding box center [1157, 24] width 10 height 57
select select "1"
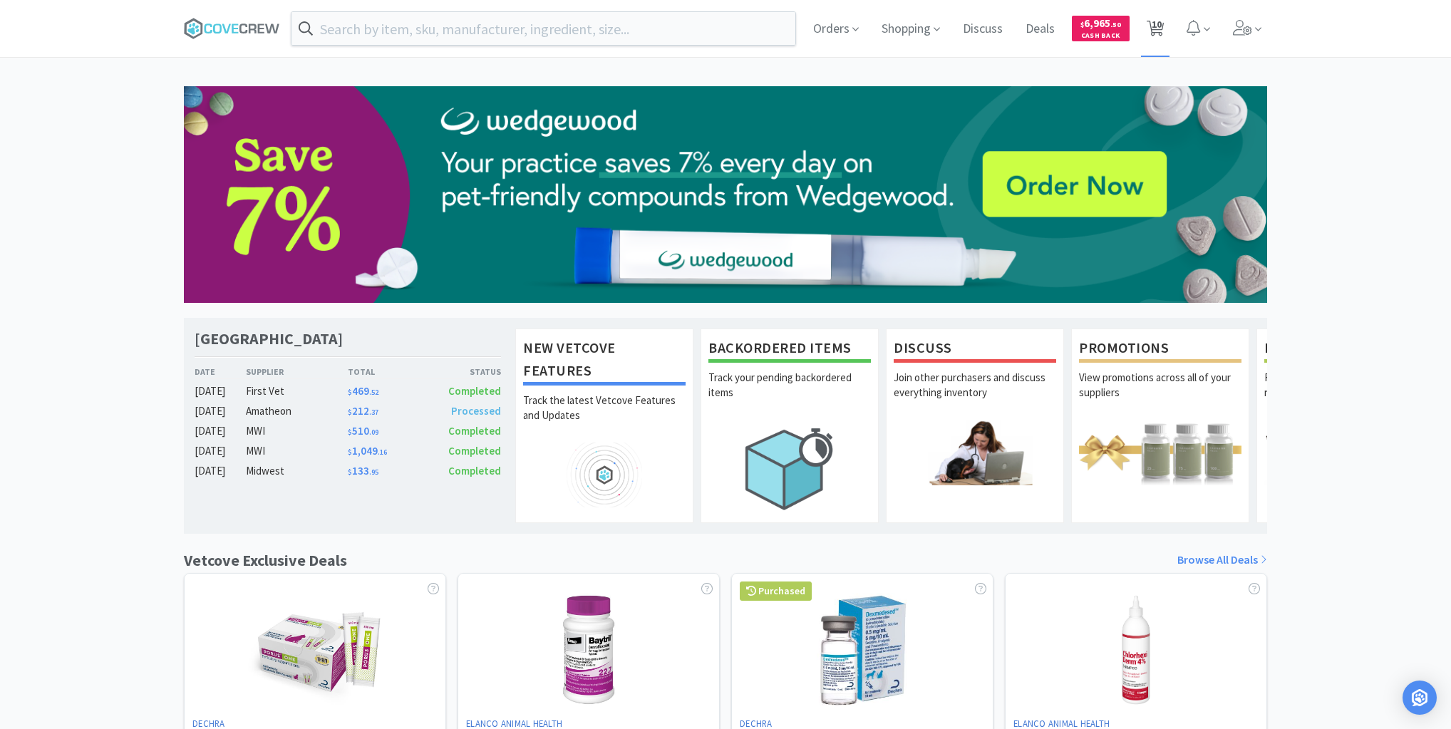
select select "1"
select select "7"
select select "140"
select select "30"
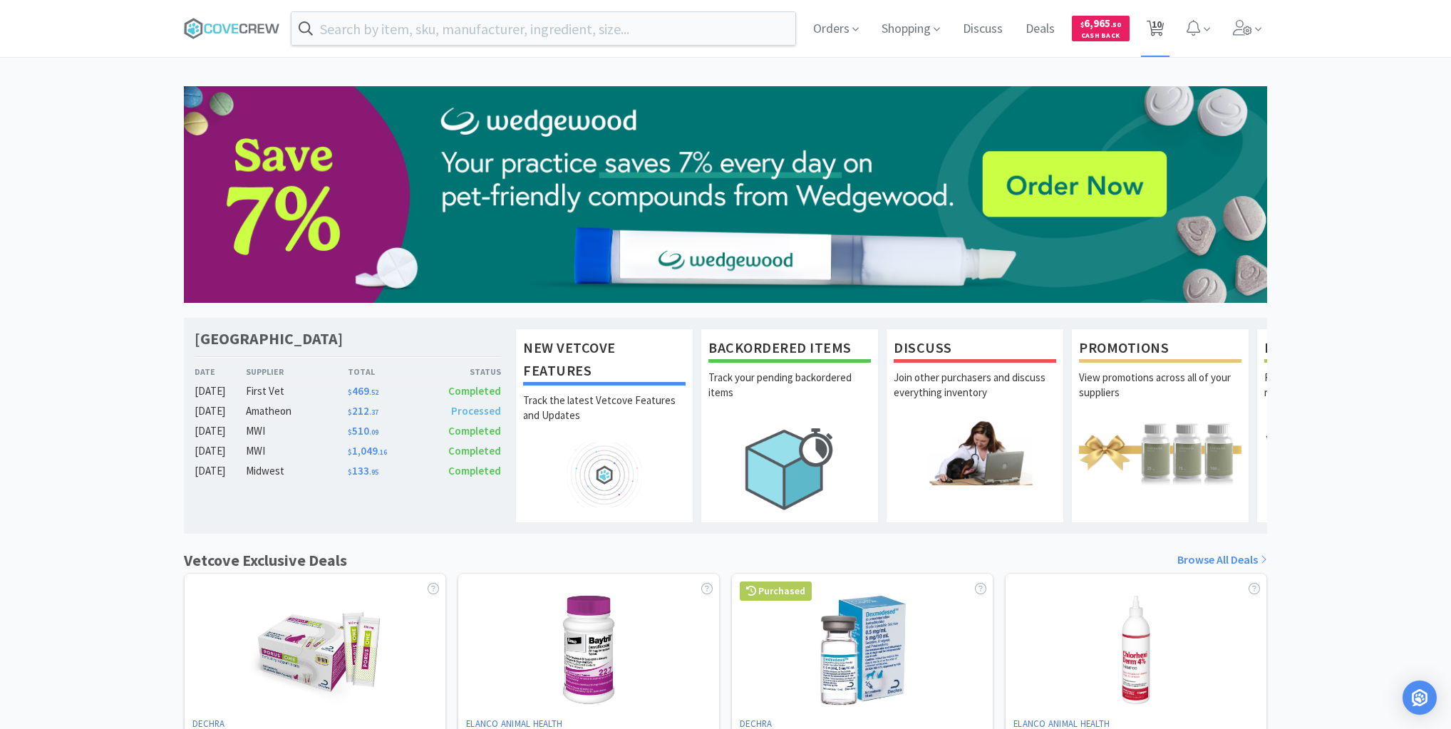
select select "2"
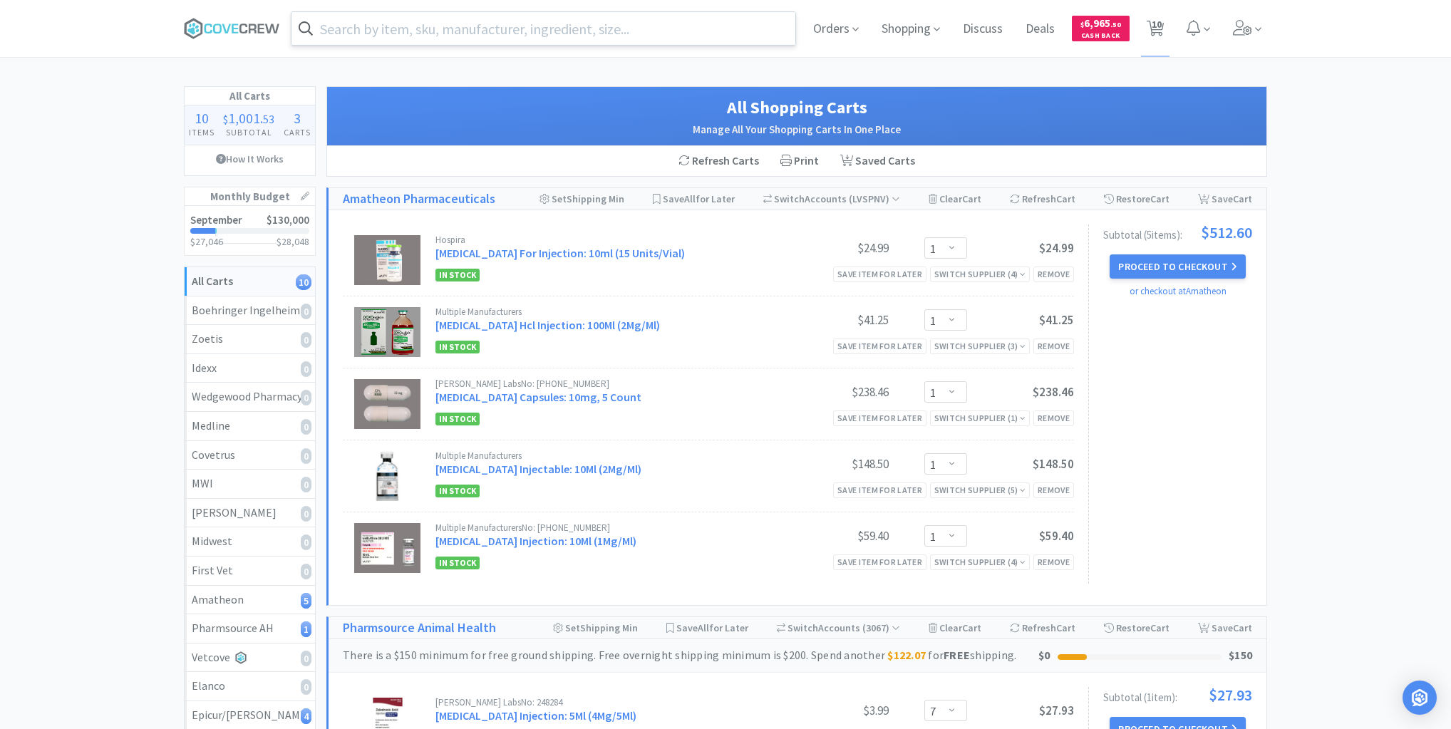
click at [629, 31] on input "text" at bounding box center [543, 28] width 504 height 33
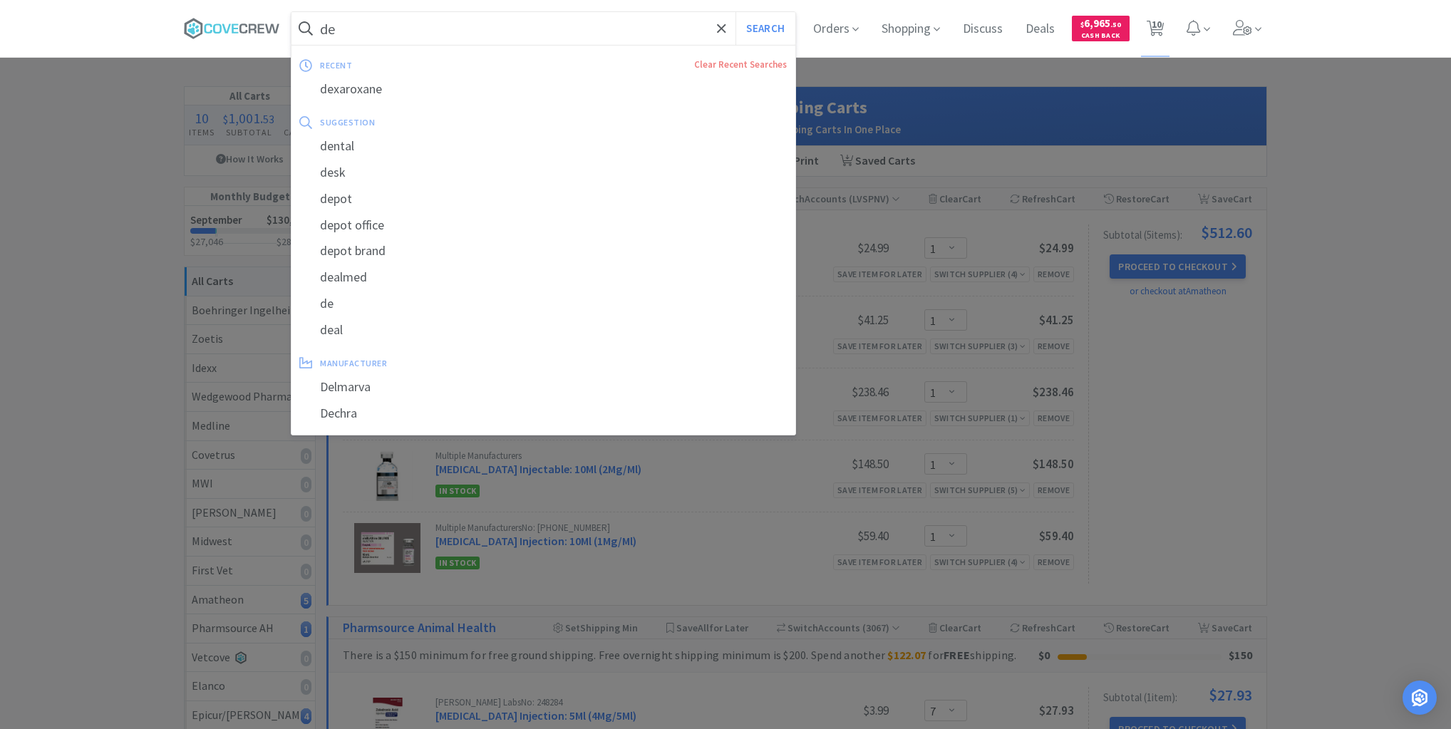
click at [391, 83] on div "dexaroxane" at bounding box center [543, 89] width 504 height 26
type input "dexaroxane"
select select "1"
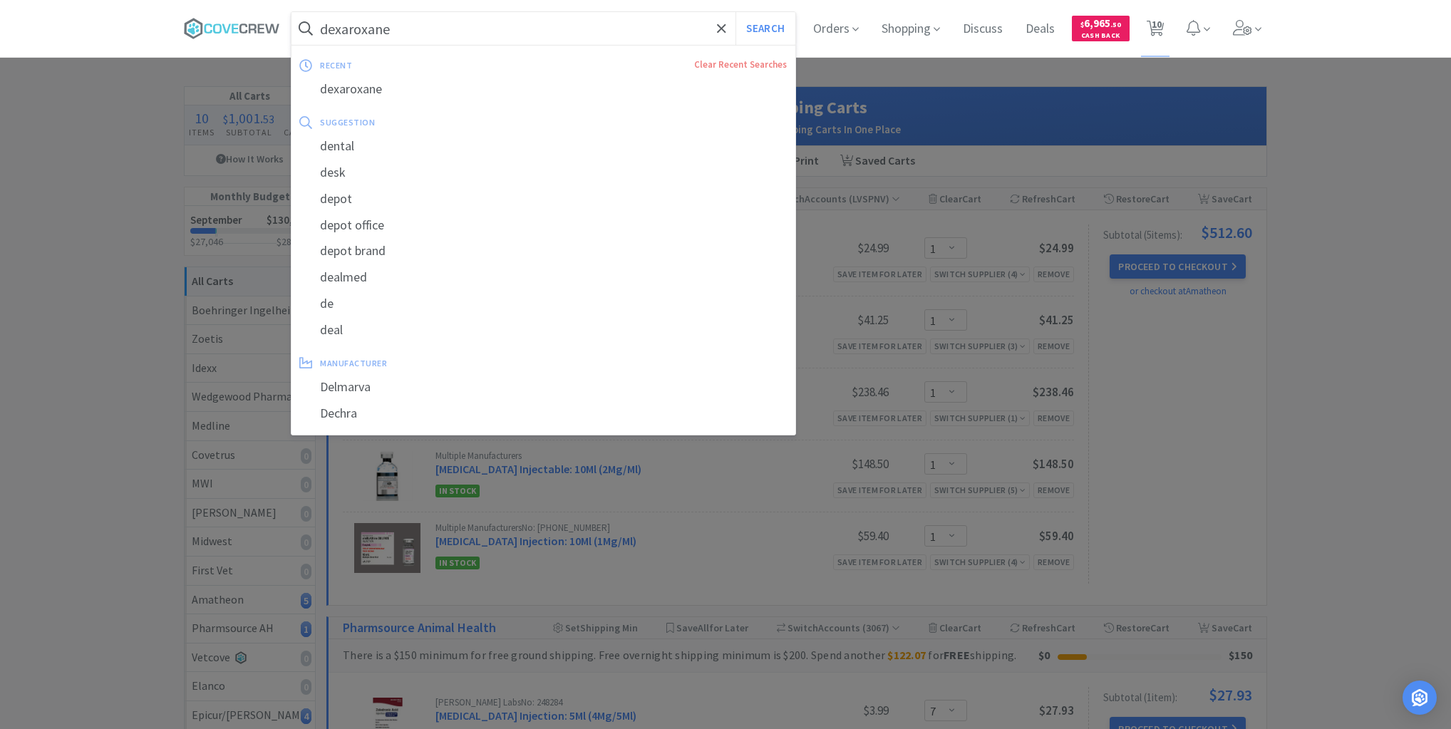
select select "1"
select select "7"
select select "140"
select select "30"
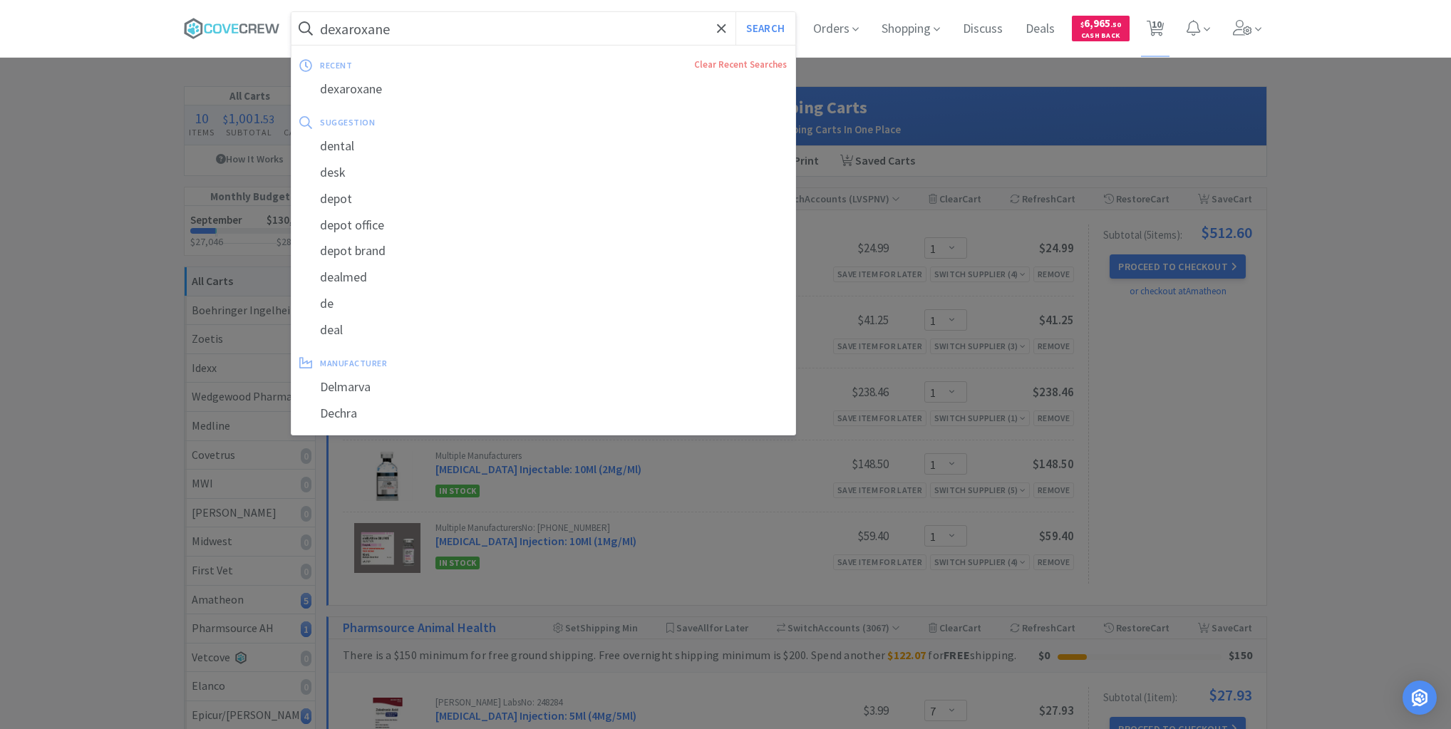
select select "30"
select select "2"
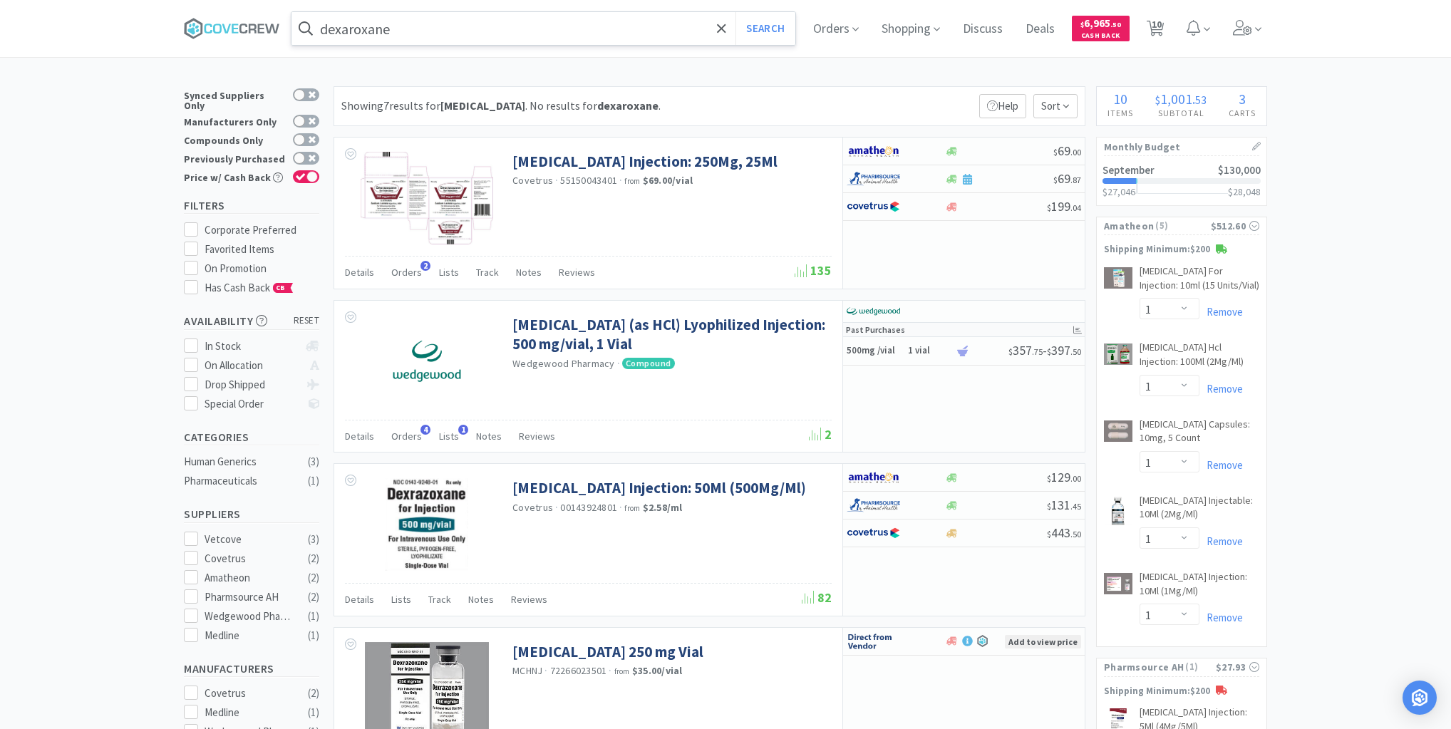
click at [519, 26] on input "dexaroxane" at bounding box center [543, 28] width 504 height 33
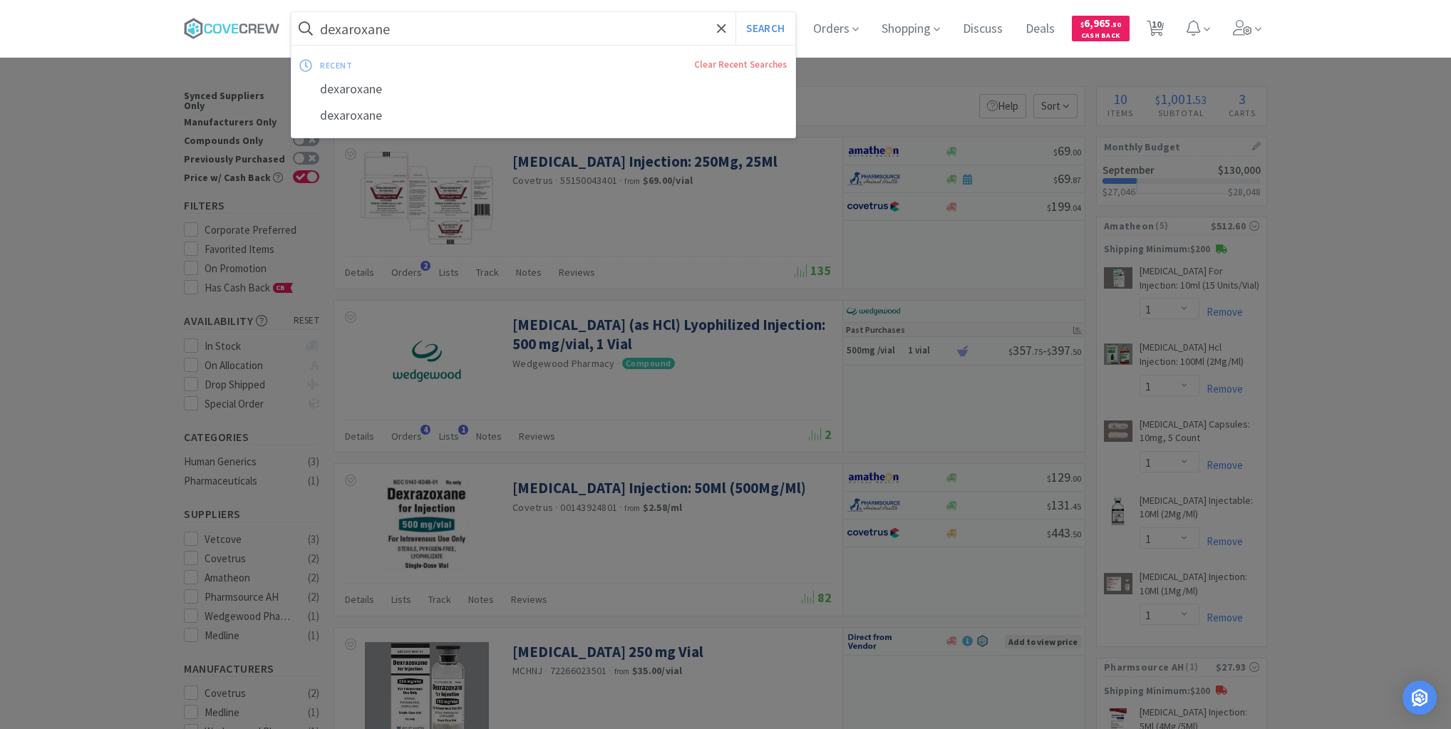
paste input "Hydra Car"
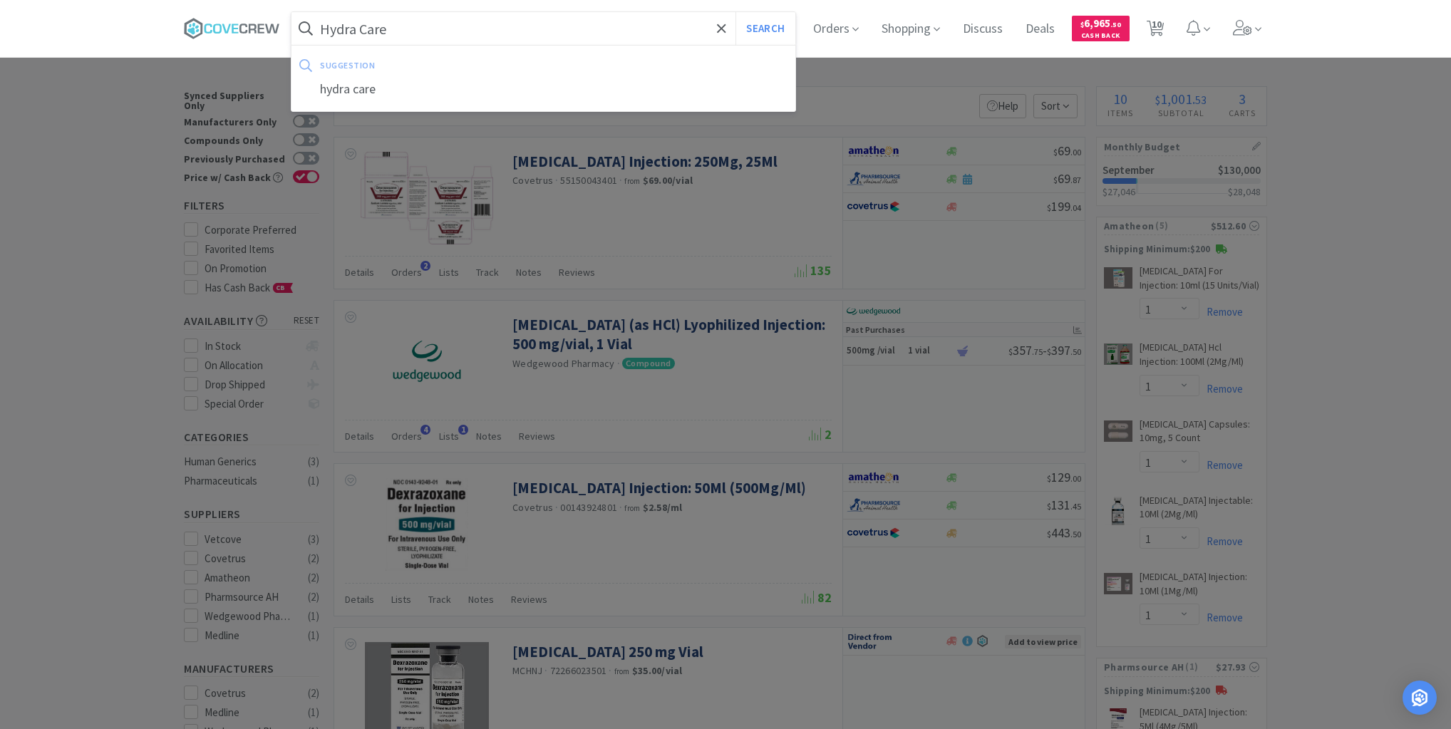
click at [735, 12] on button "Search" at bounding box center [764, 28] width 59 height 33
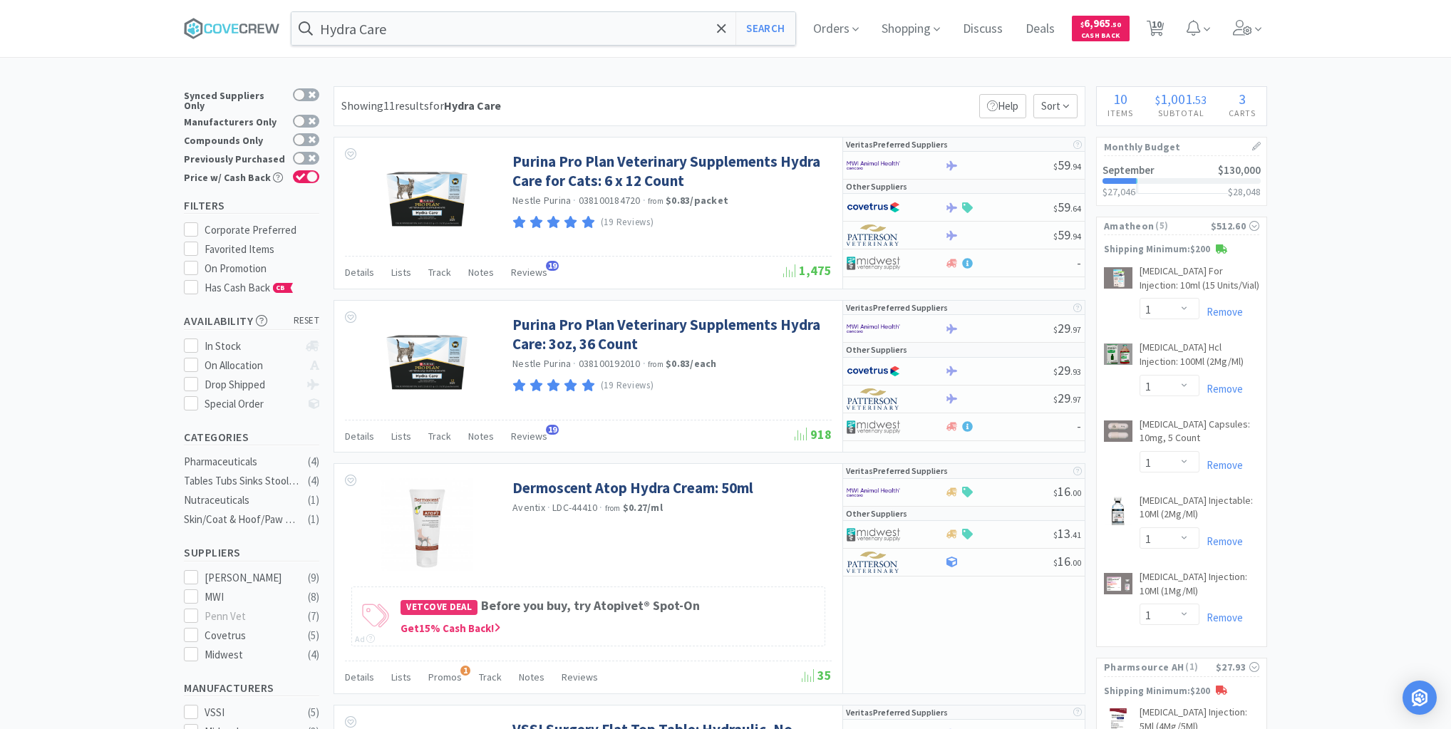
type input "dexaroxane"
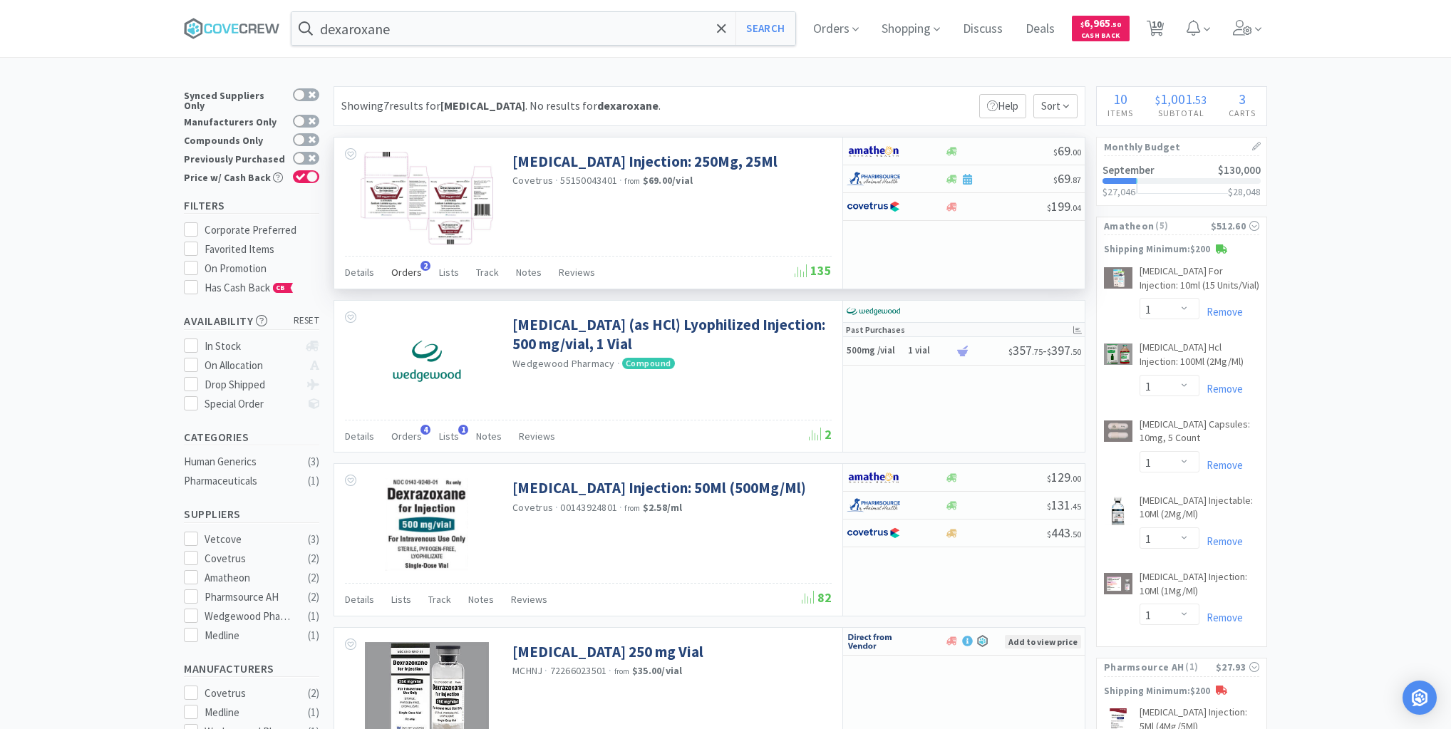
click at [405, 271] on span "Orders" at bounding box center [406, 272] width 31 height 13
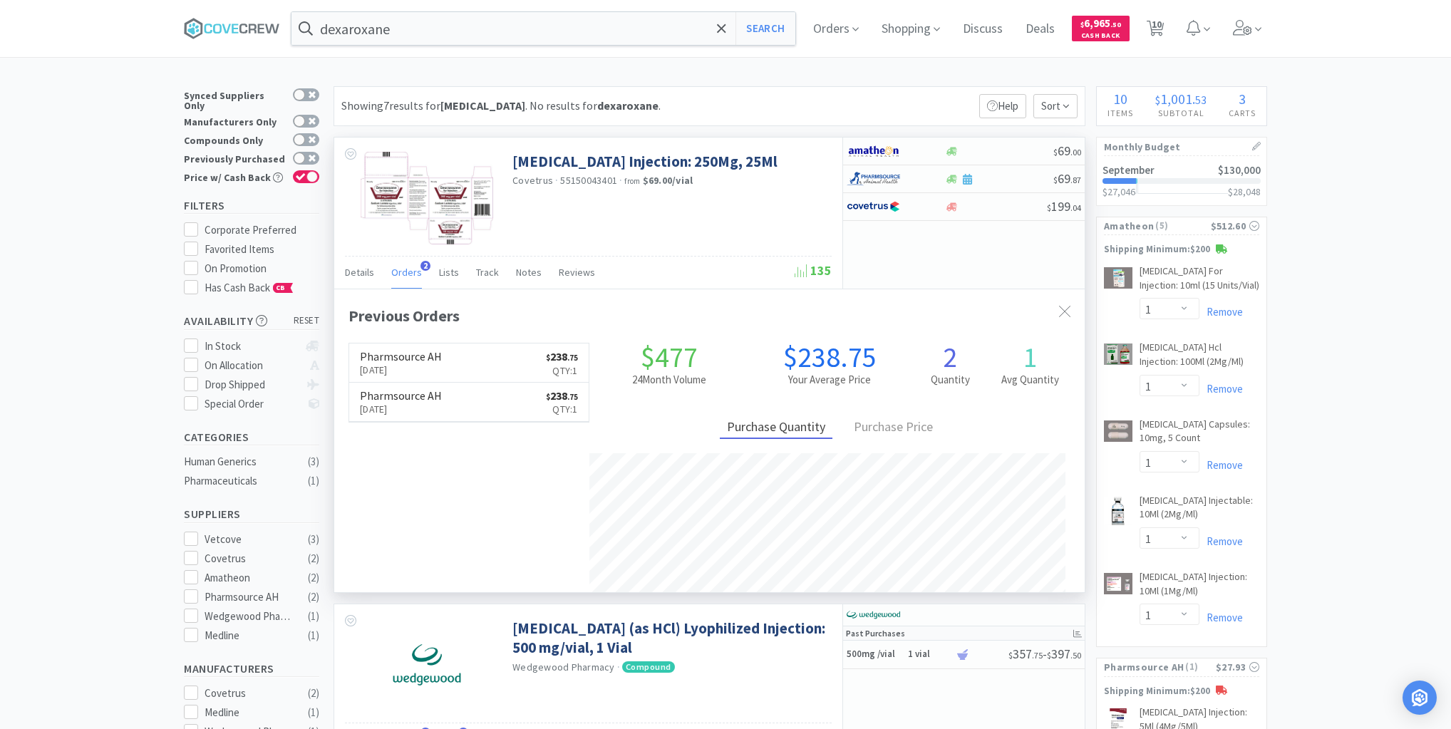
scroll to position [368, 750]
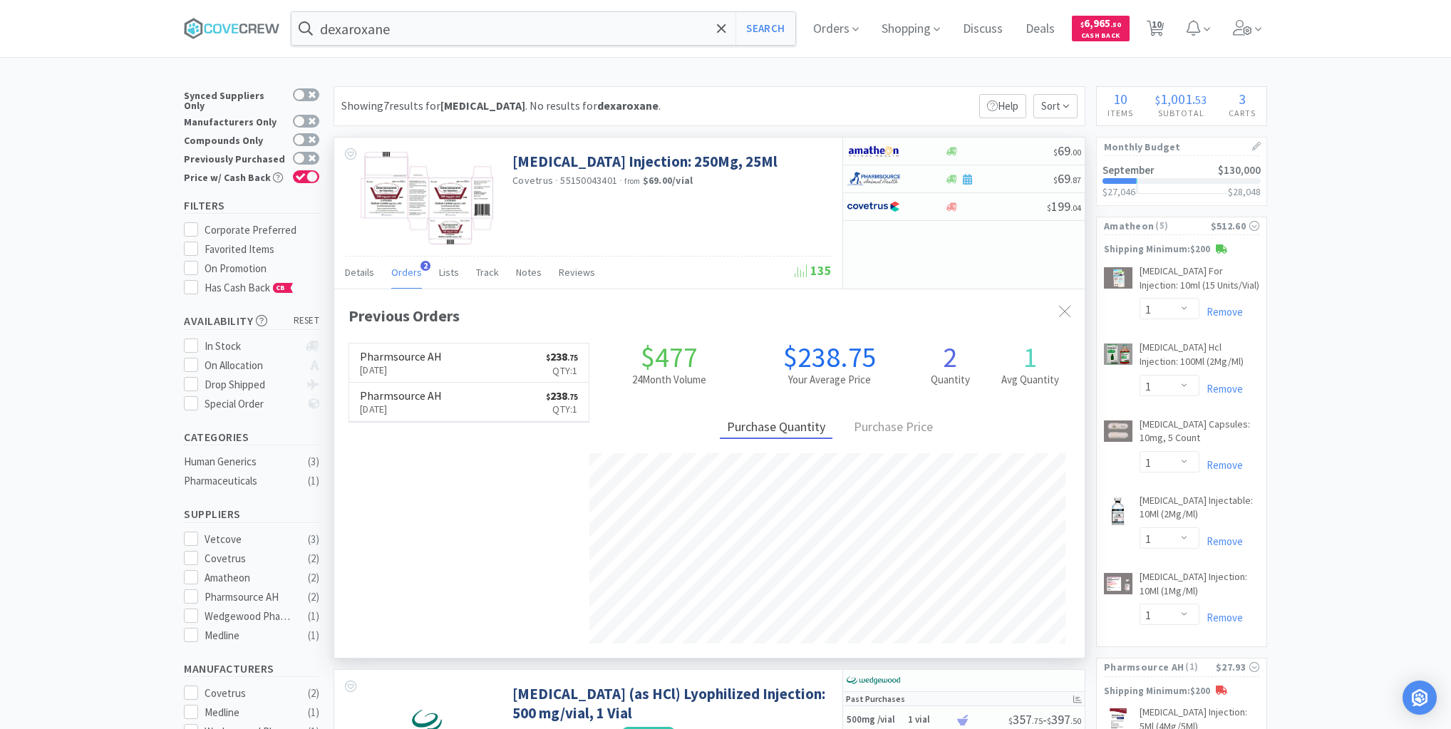
click at [405, 271] on span "Orders" at bounding box center [406, 272] width 31 height 13
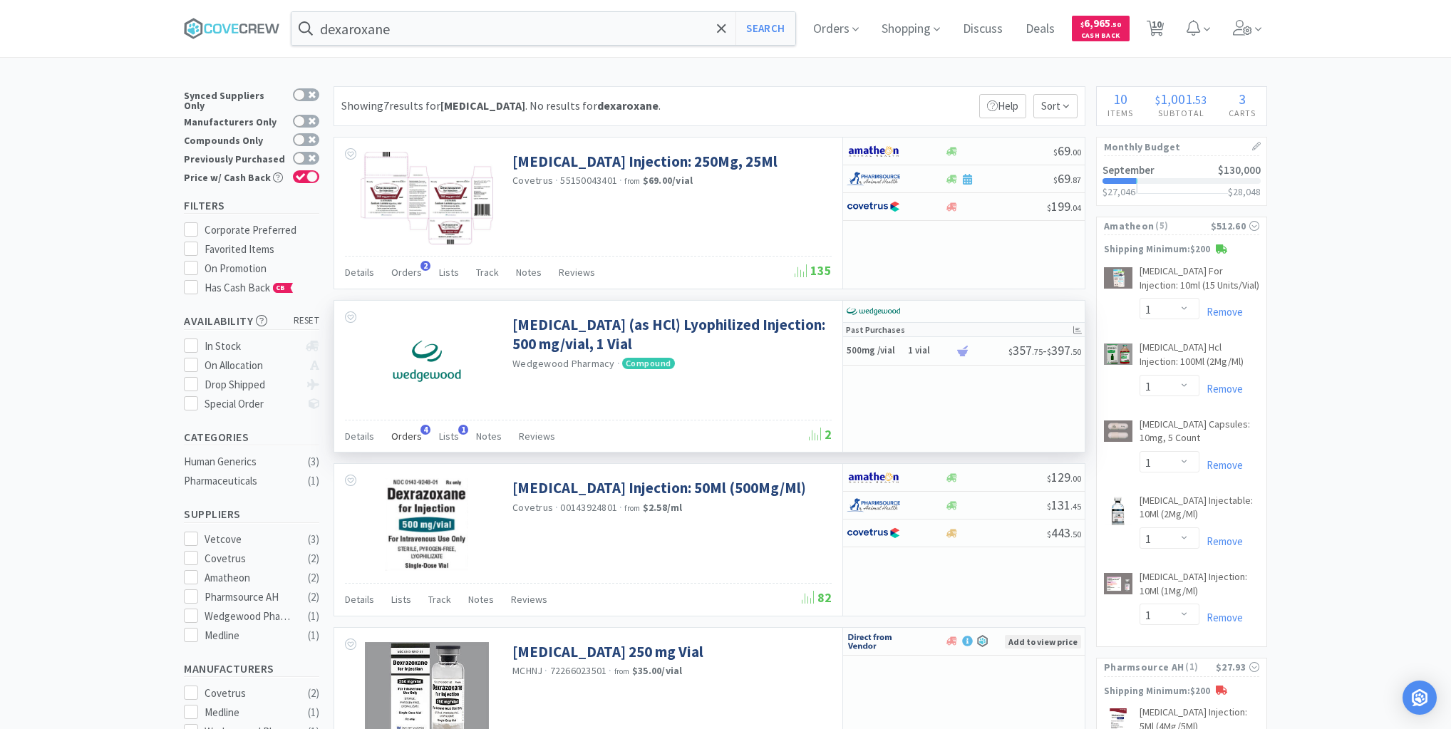
click at [403, 432] on span "Orders" at bounding box center [406, 436] width 31 height 13
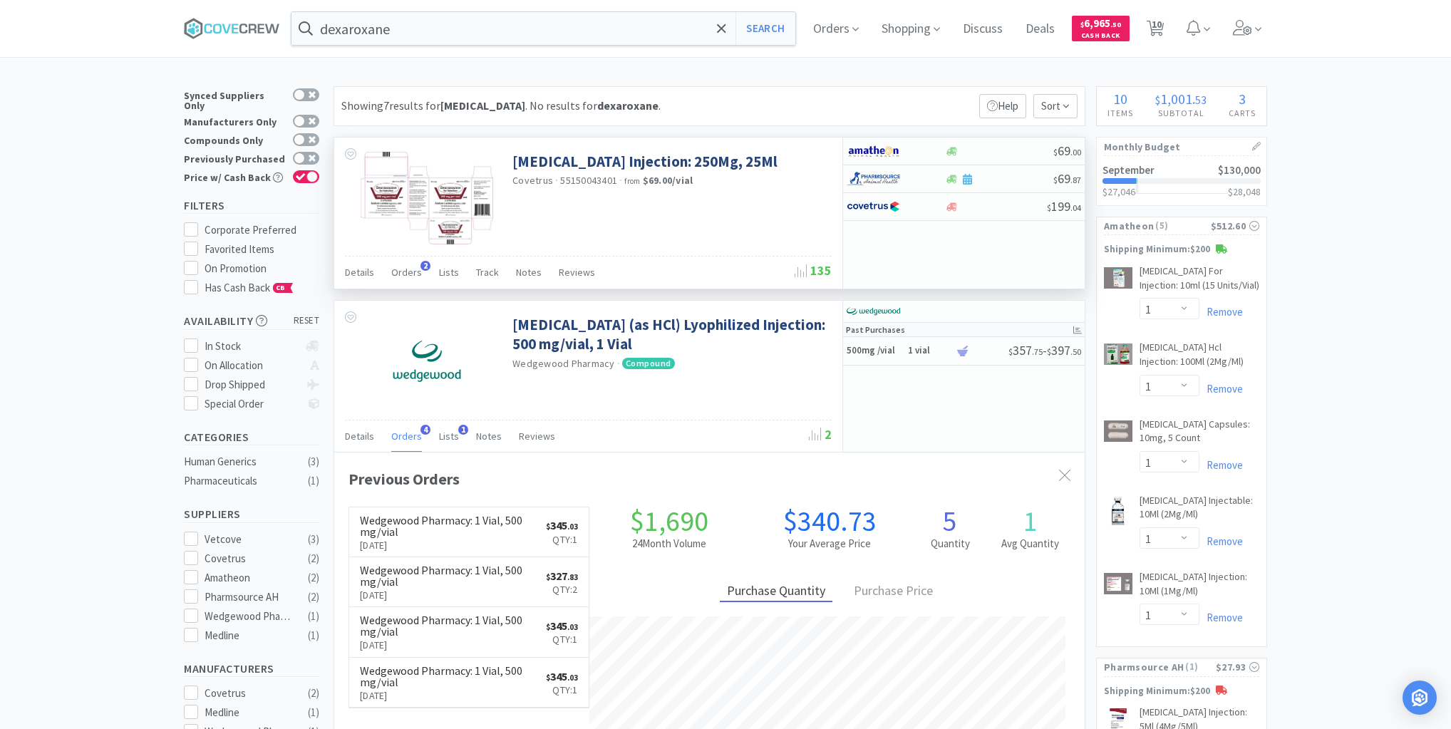
click at [1062, 259] on div "$ 69 . 00 $ 69 . 87 $ 199 . 04" at bounding box center [963, 213] width 242 height 151
click at [934, 356] on h6 "1 vial" at bounding box center [929, 351] width 43 height 12
select select "1"
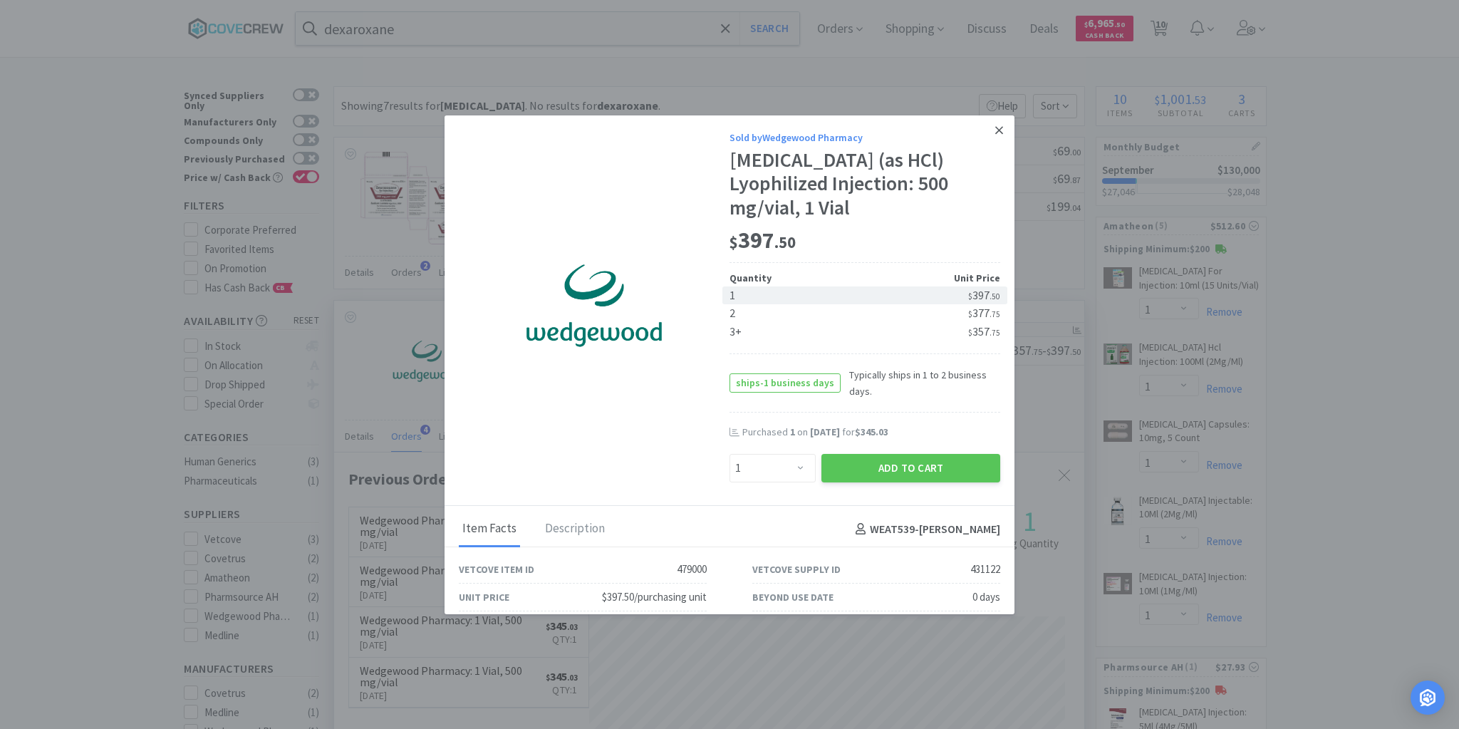
click at [996, 130] on icon at bounding box center [1000, 130] width 8 height 13
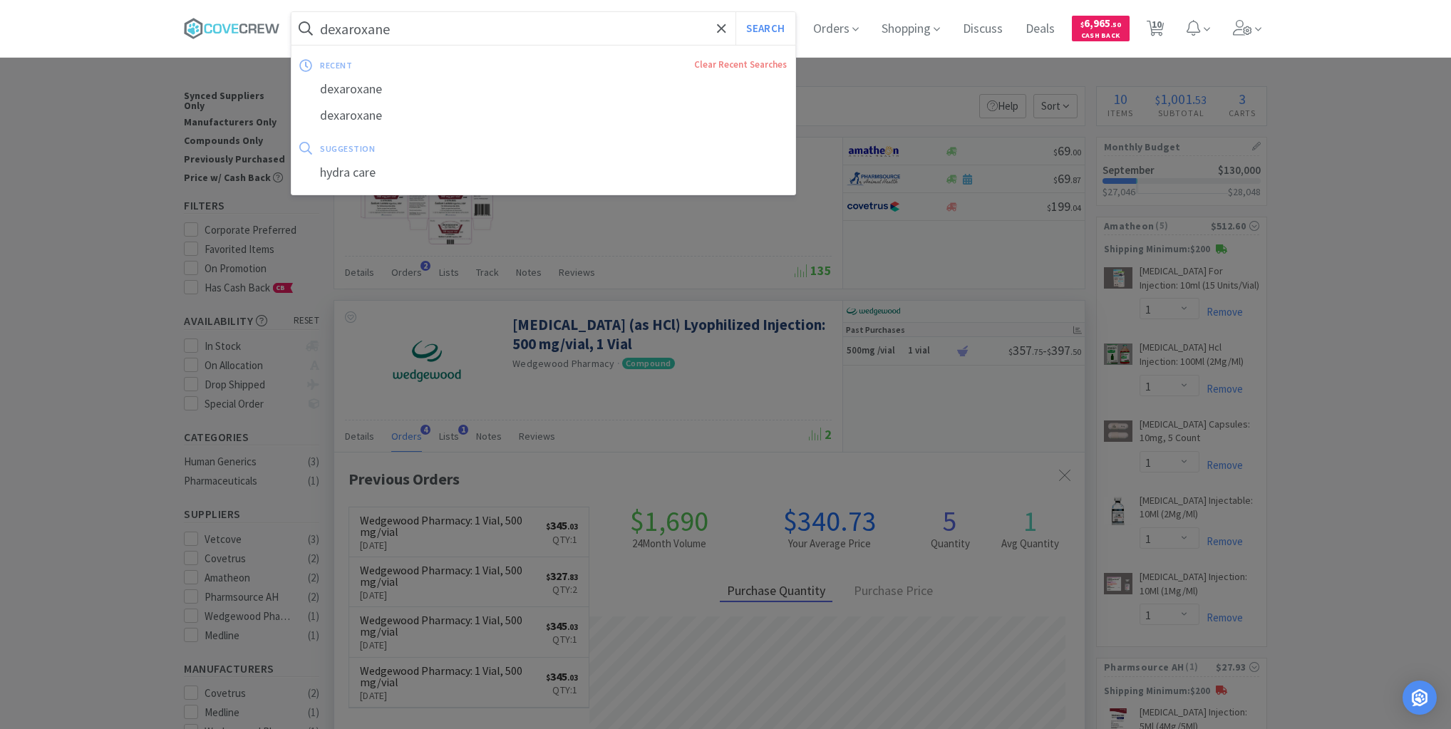
drag, startPoint x: 481, startPoint y: 22, endPoint x: 474, endPoint y: 31, distance: 11.1
click at [481, 23] on input "dexaroxane" at bounding box center [543, 28] width 504 height 33
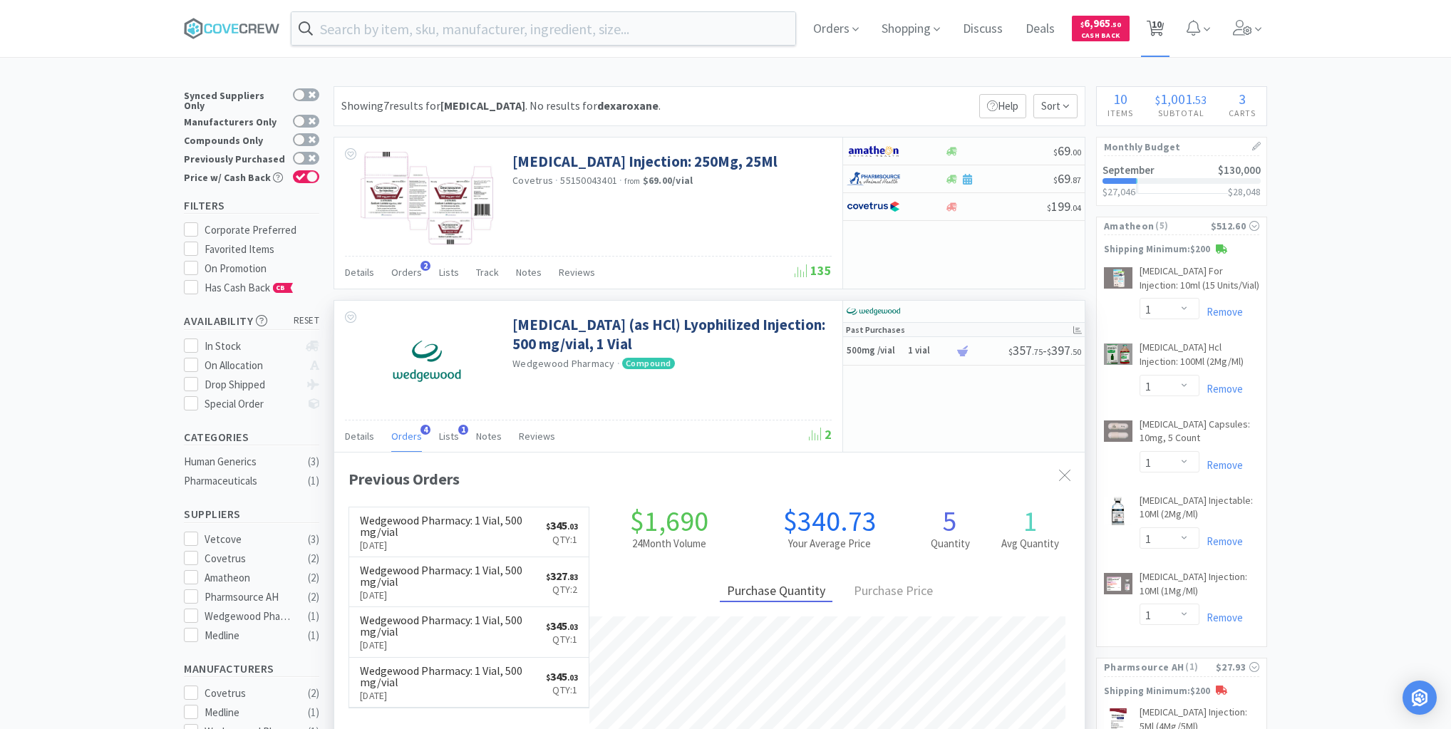
click at [1162, 29] on span "10" at bounding box center [1157, 24] width 10 height 57
select select "1"
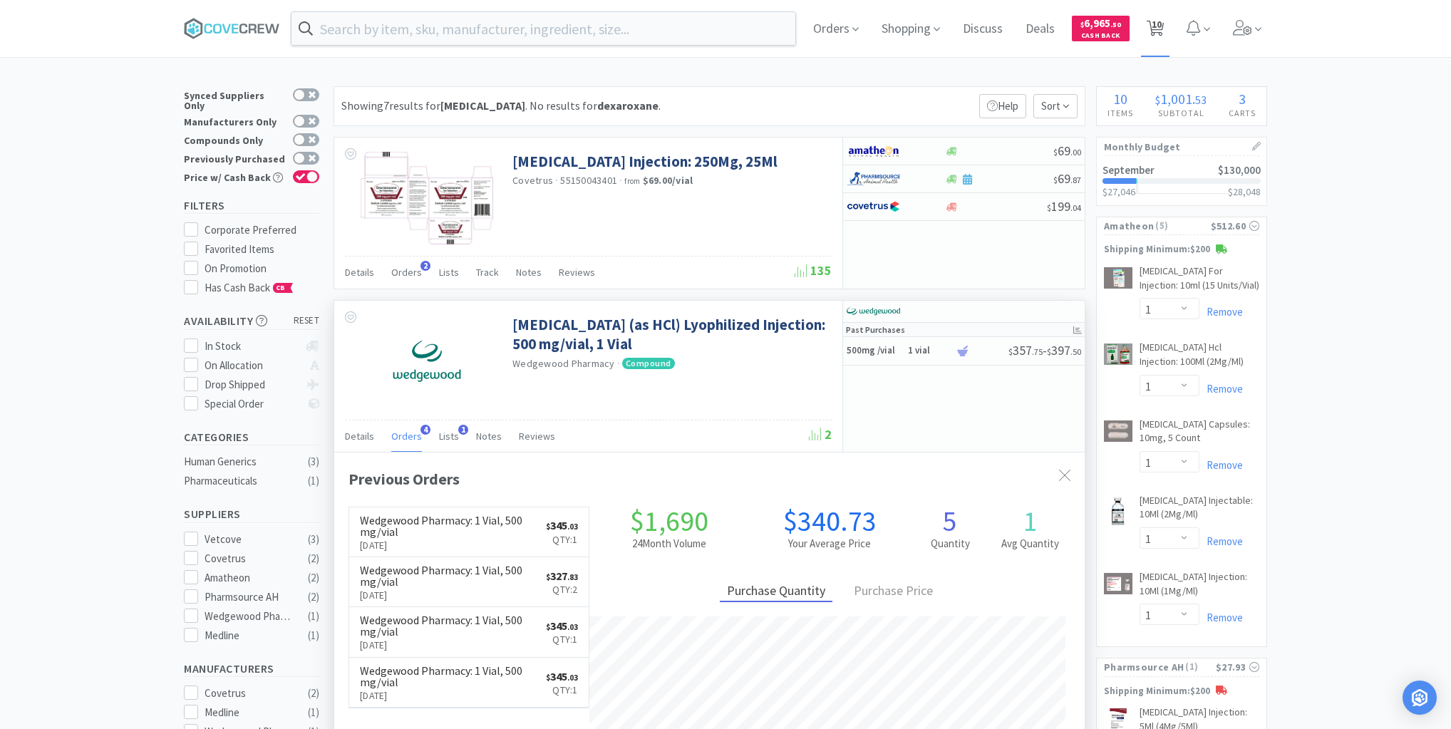
select select "1"
select select "7"
select select "140"
select select "30"
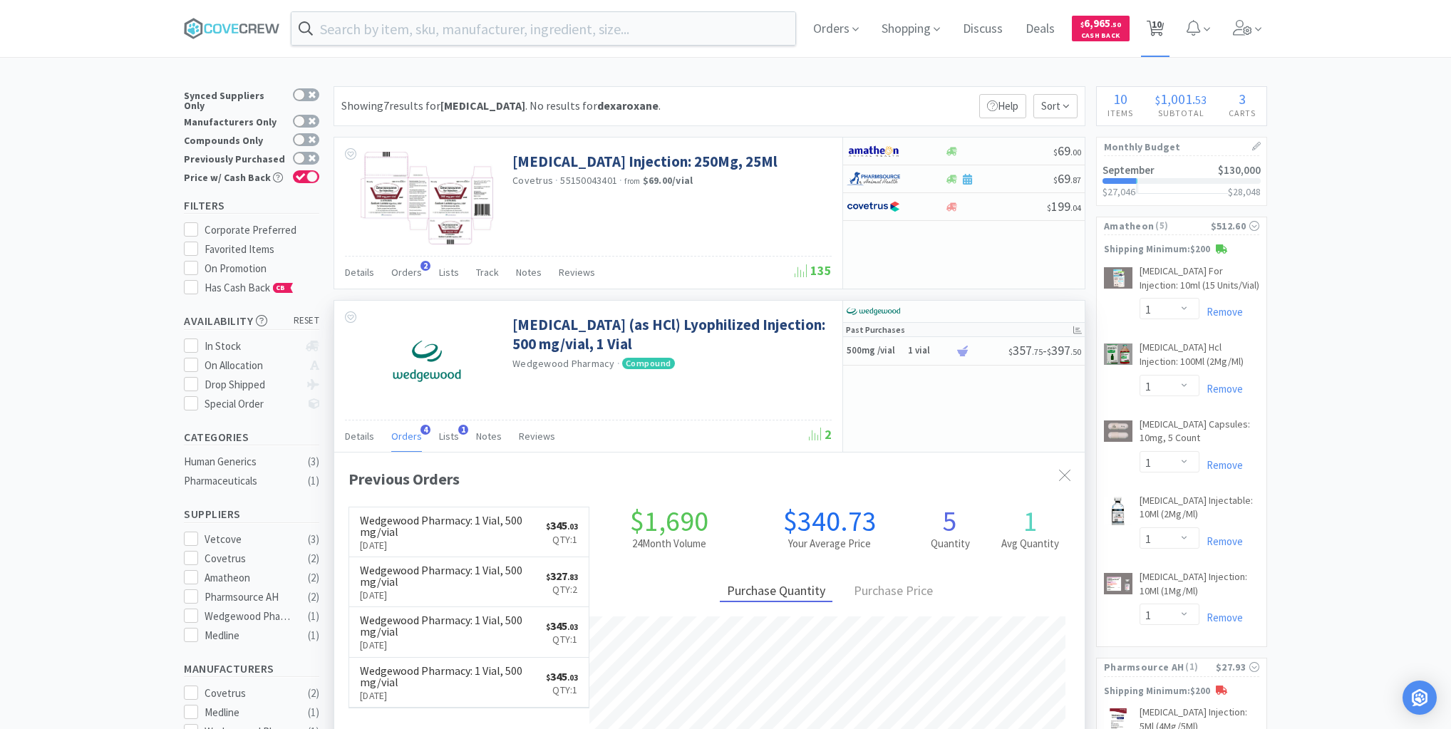
select select "2"
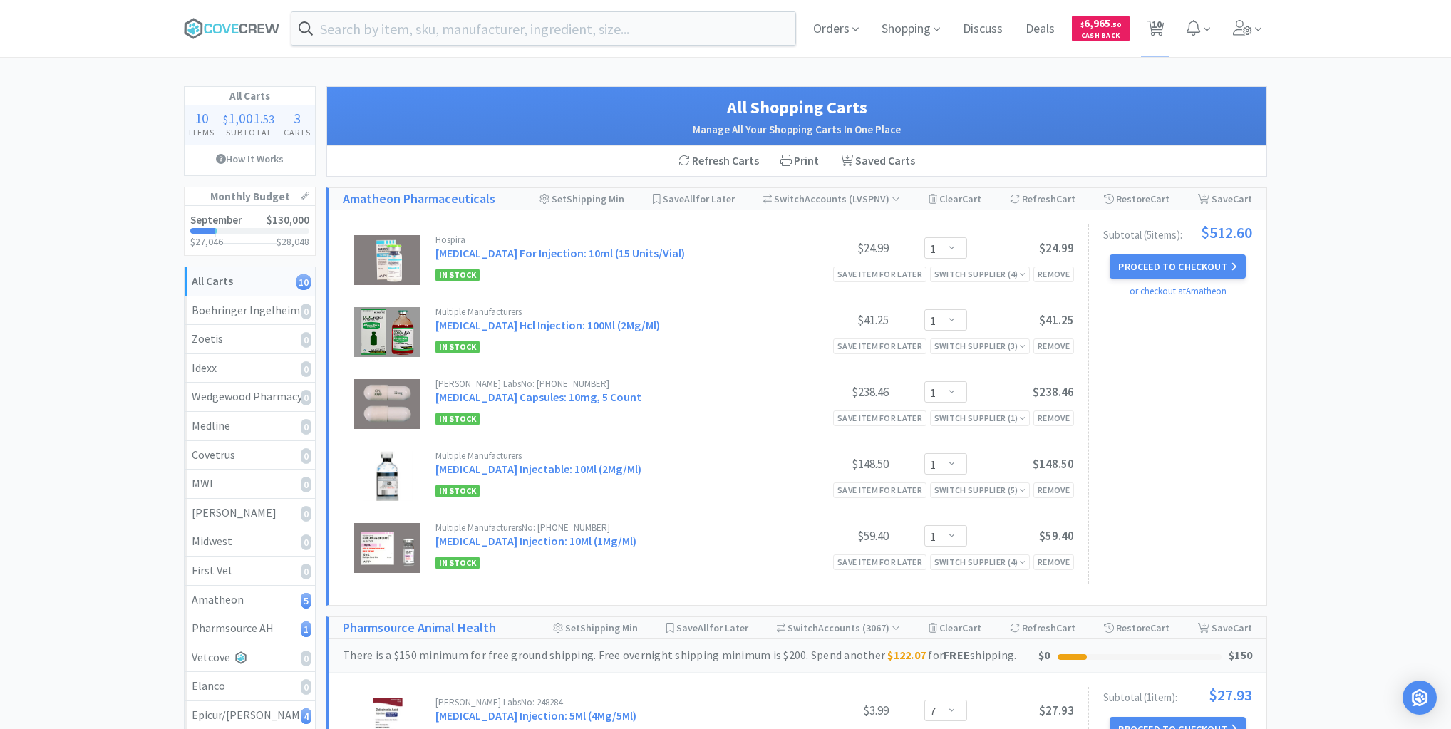
scroll to position [228, 0]
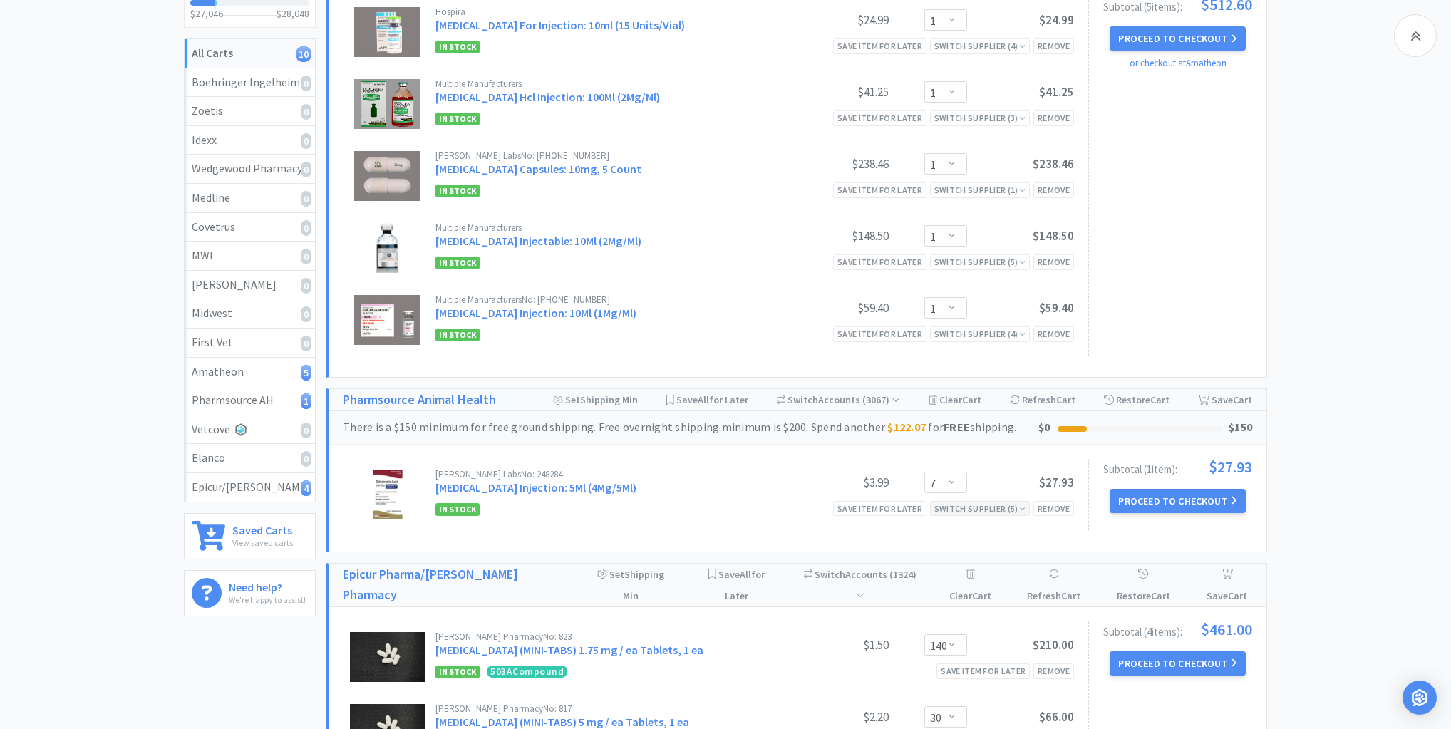
click at [986, 508] on div "Switch Supplier ( 5 )" at bounding box center [979, 509] width 91 height 14
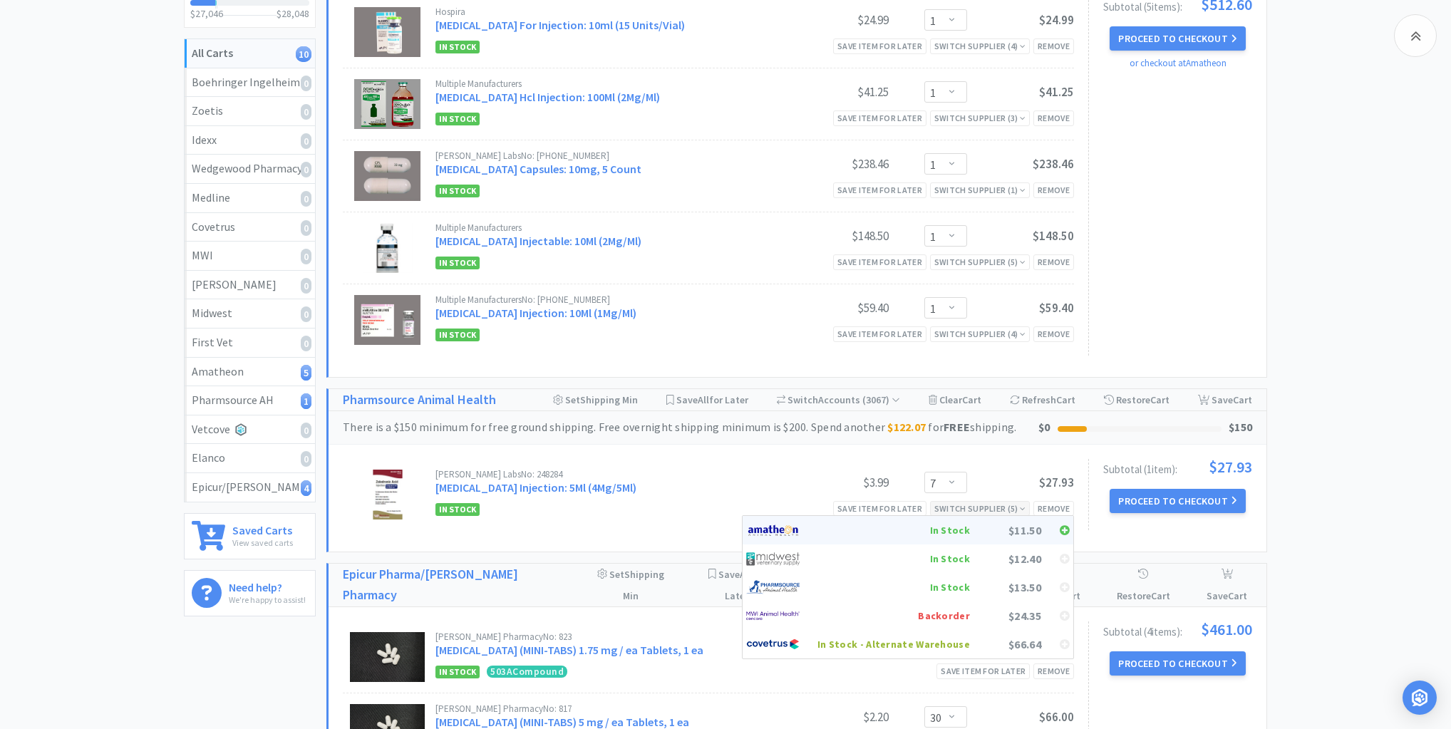
click at [981, 524] on div "$11.50" at bounding box center [1005, 530] width 71 height 21
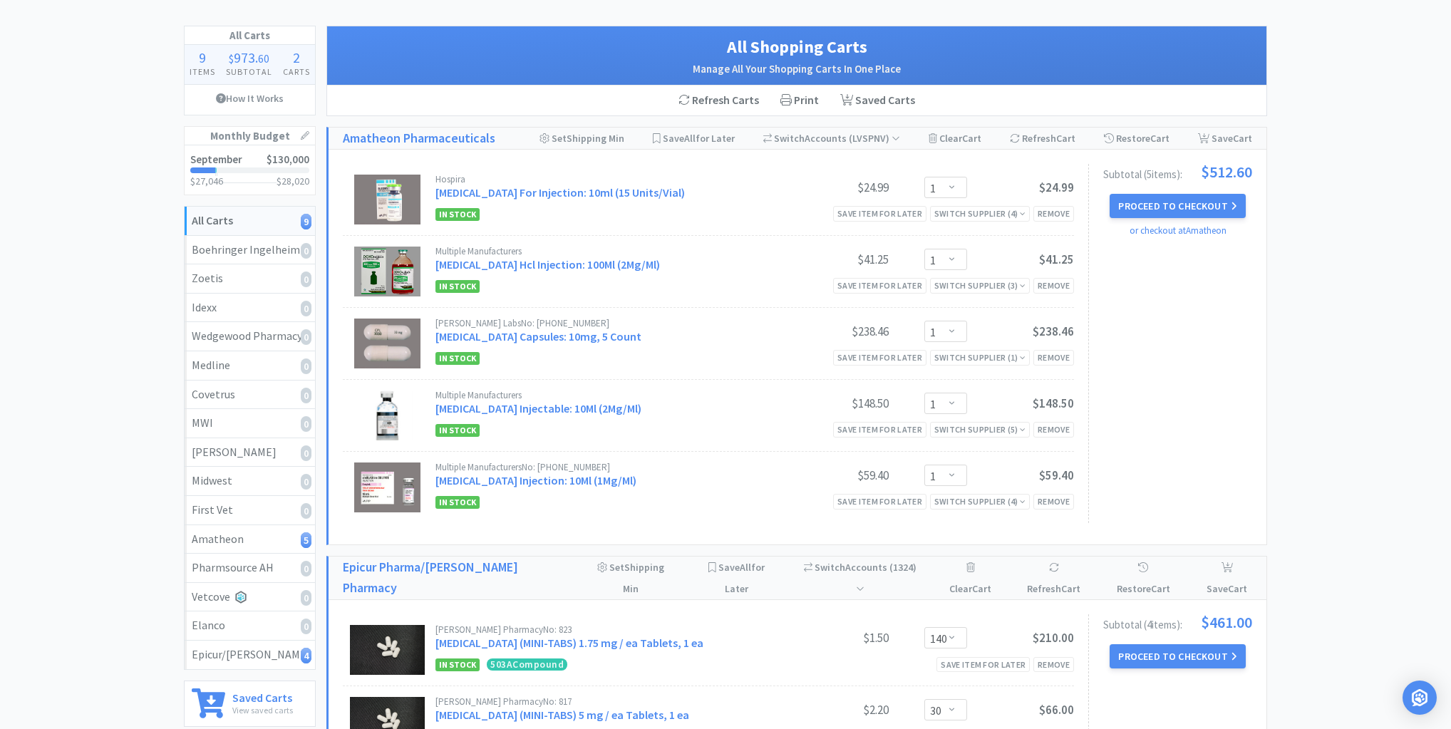
scroll to position [0, 0]
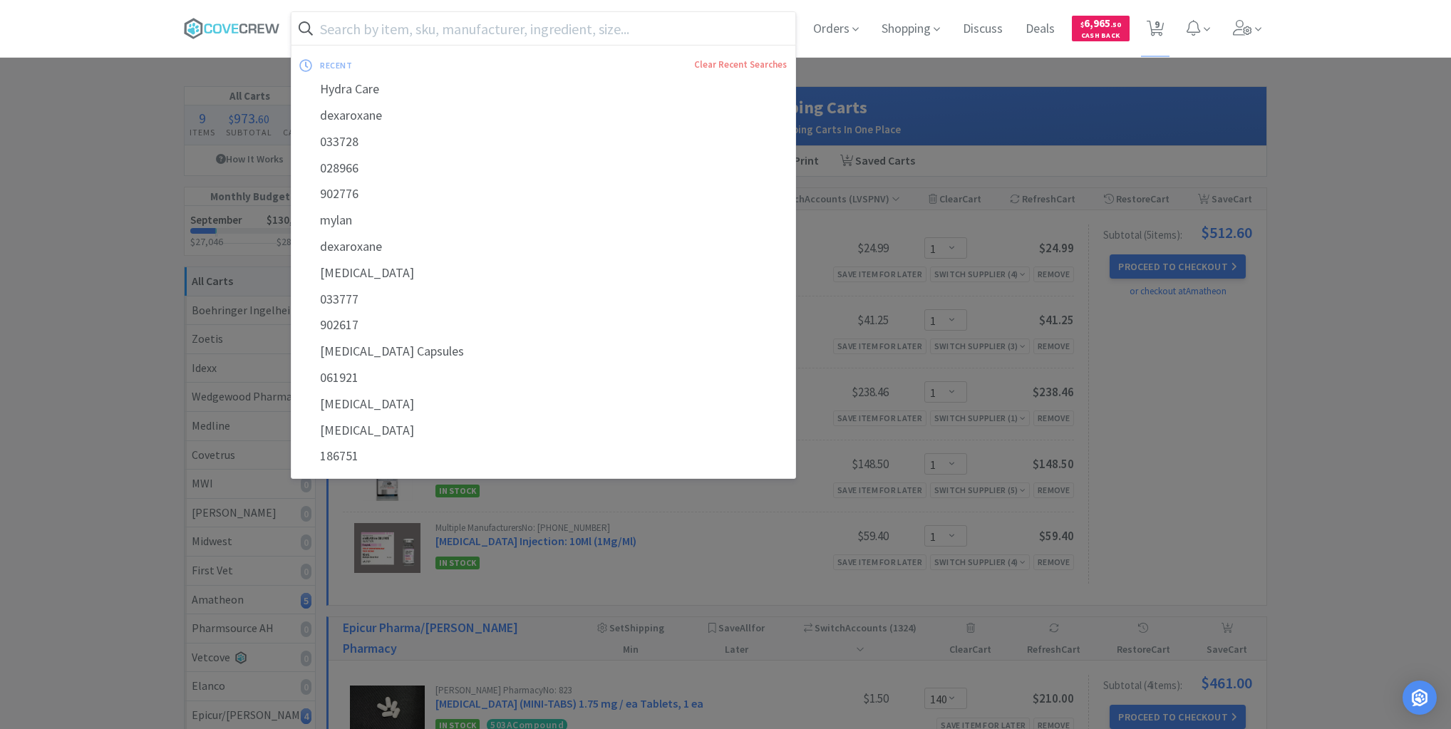
click at [695, 27] on input "text" at bounding box center [543, 28] width 504 height 33
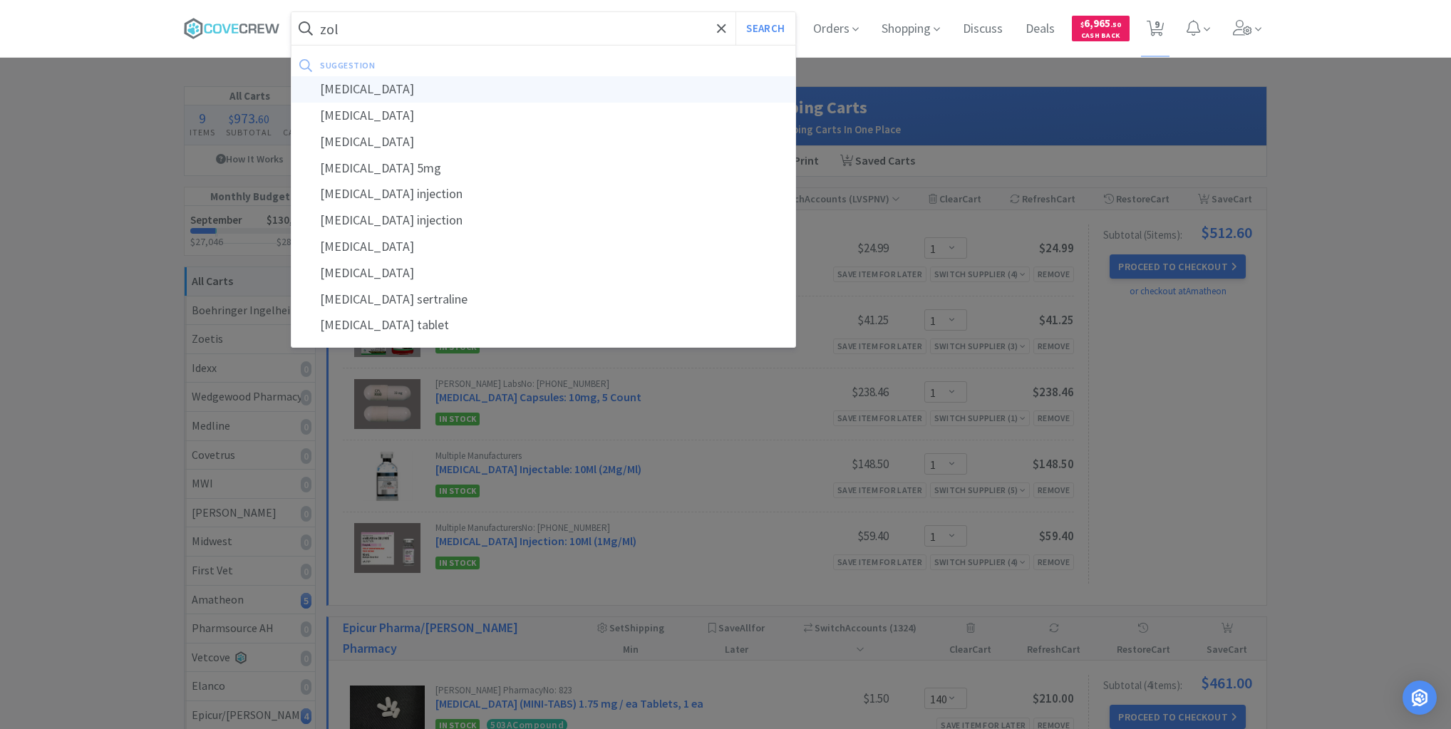
type input "[MEDICAL_DATA]"
select select "1"
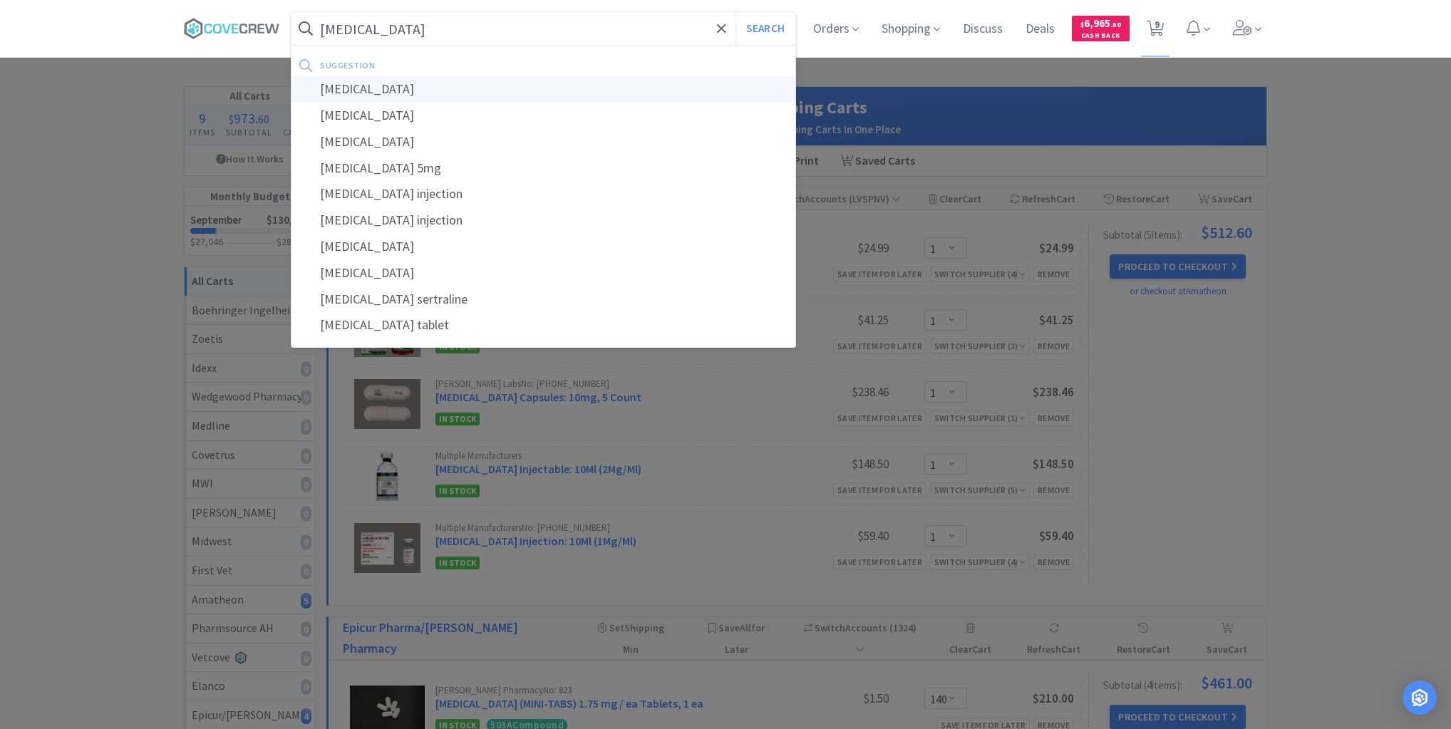
select select "1"
select select "140"
select select "30"
select select "2"
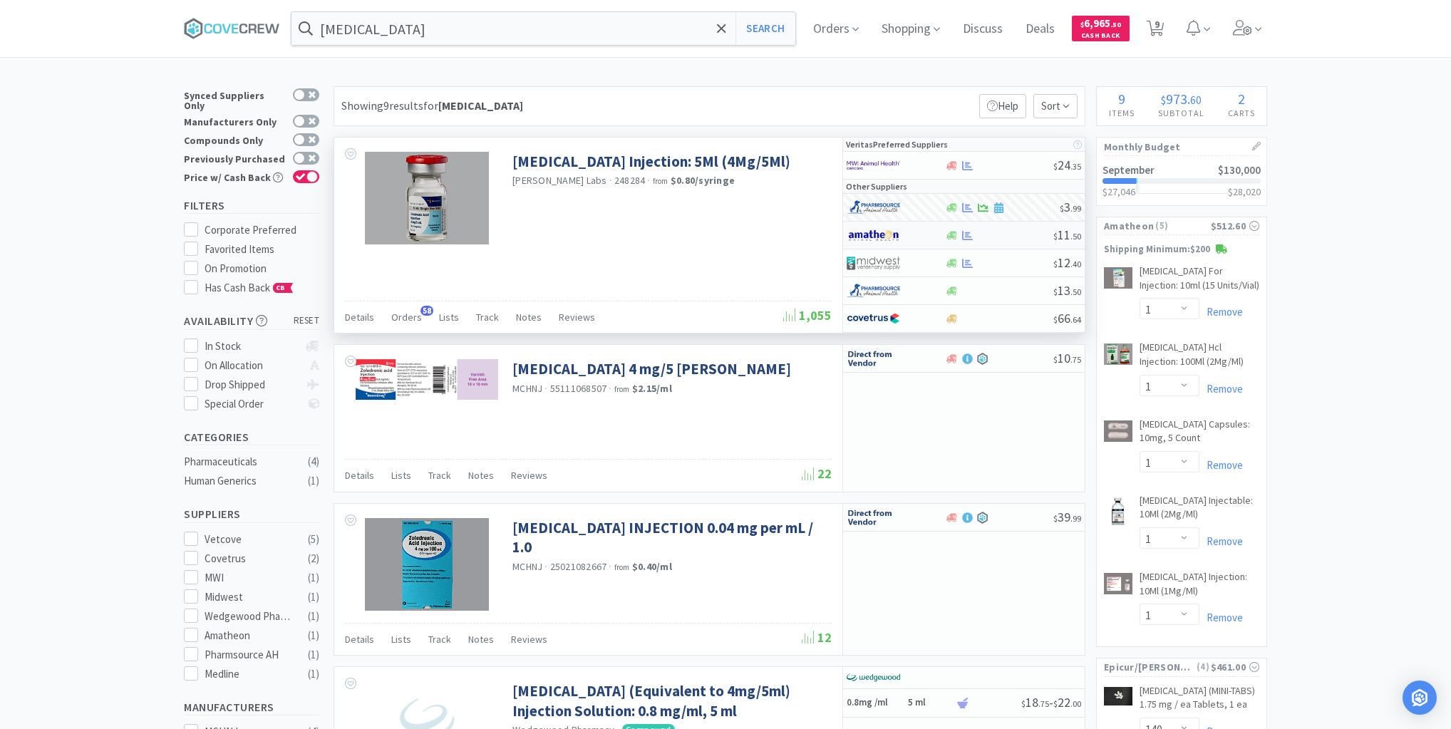
click at [1001, 231] on div at bounding box center [998, 235] width 109 height 11
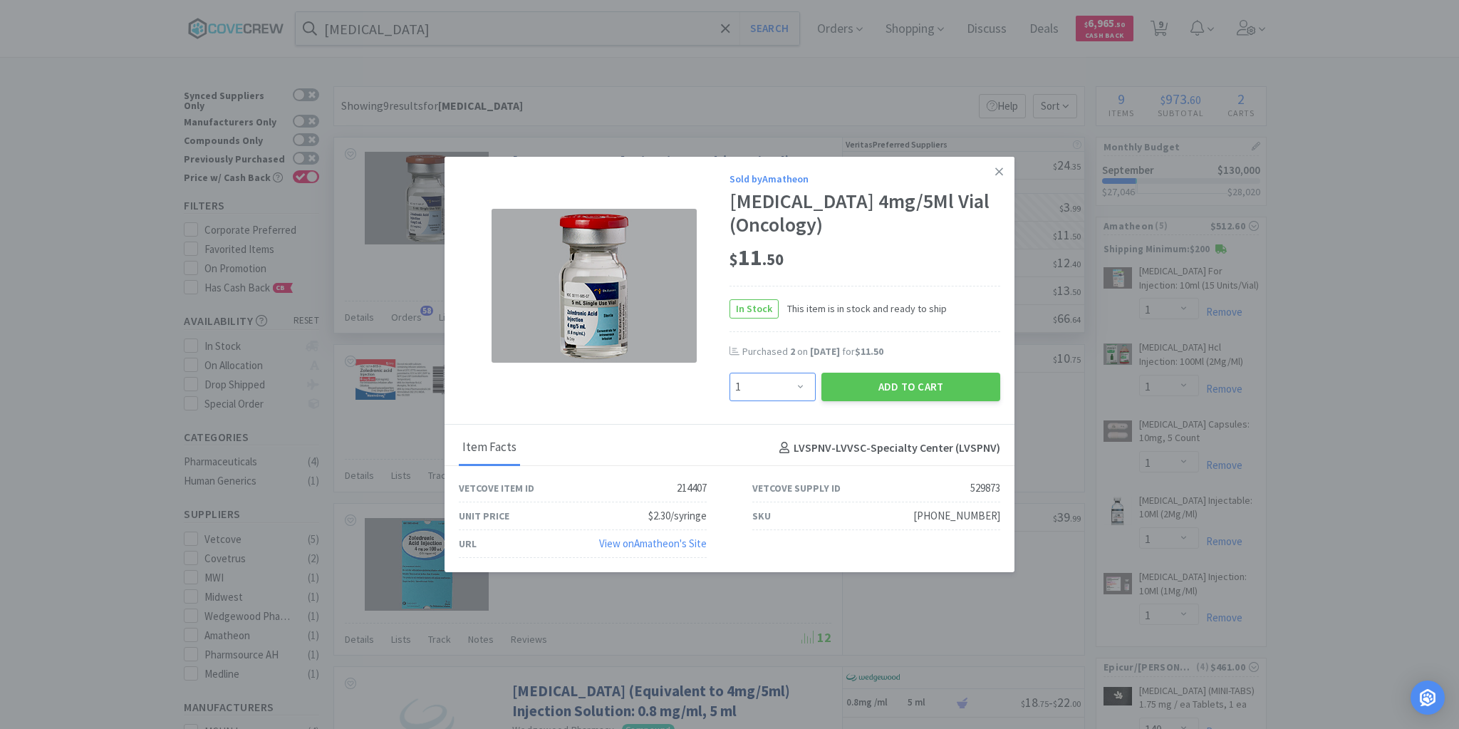
click at [804, 385] on select "Enter Quantity 1 2 3 4 5 6 7 8 9 10 11 12 13 14 15 16 17 18 19 20 Enter Quantity" at bounding box center [773, 387] width 86 height 29
select select "7"
click at [730, 373] on select "Enter Quantity 1 2 3 4 5 6 7 8 9 10 11 12 13 14 15 16 17 18 19 20 Enter Quantity" at bounding box center [773, 387] width 86 height 29
click at [902, 386] on button "Add to Cart" at bounding box center [911, 387] width 179 height 29
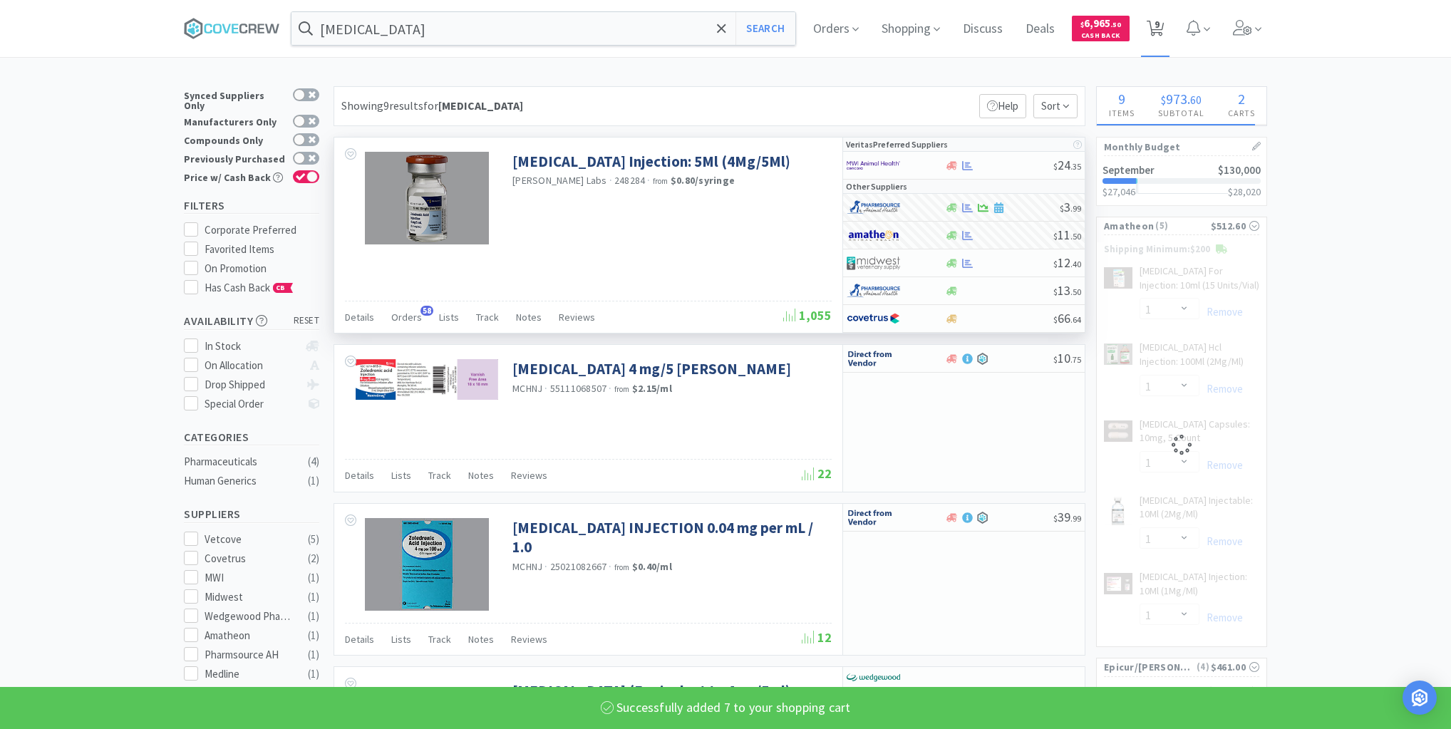
click at [1159, 28] on span "9" at bounding box center [1156, 24] width 5 height 57
select select "1"
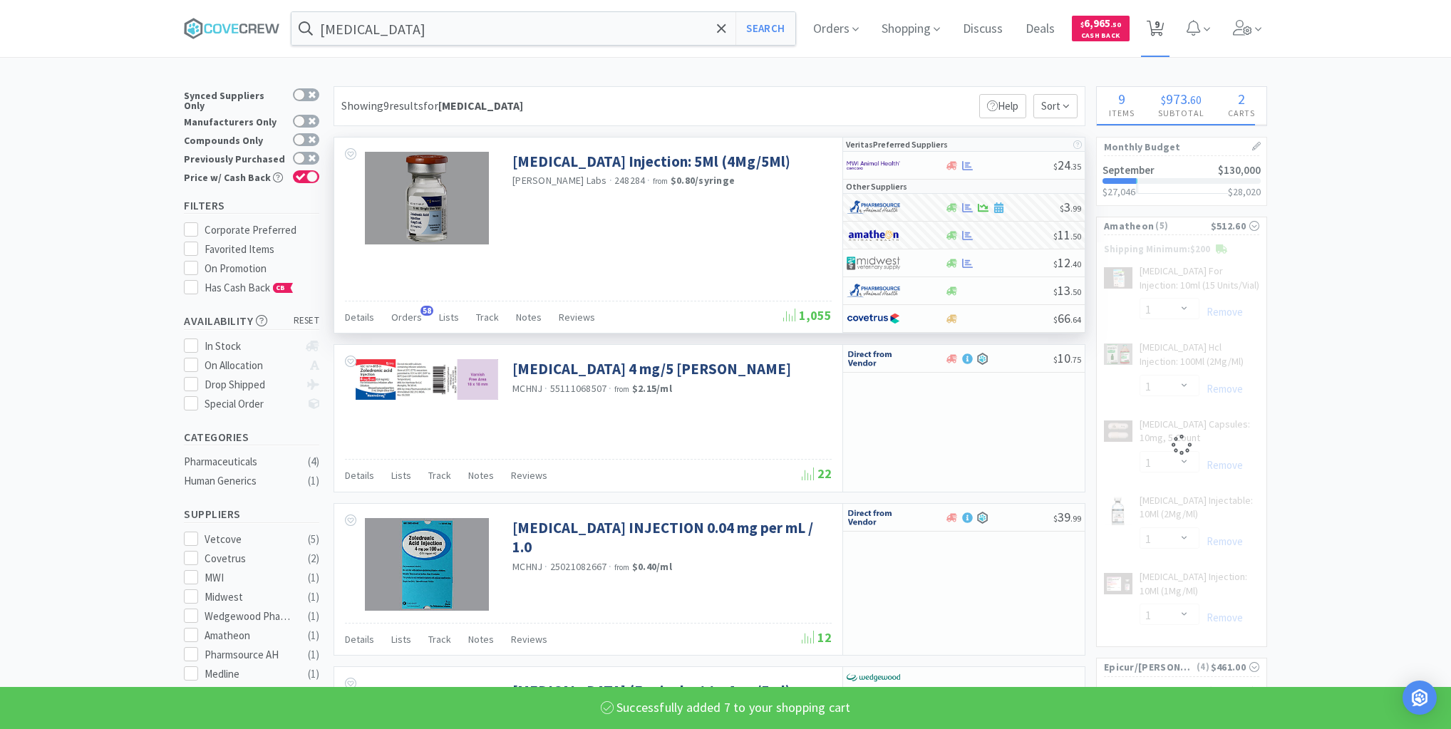
select select "1"
select select "140"
select select "30"
select select "2"
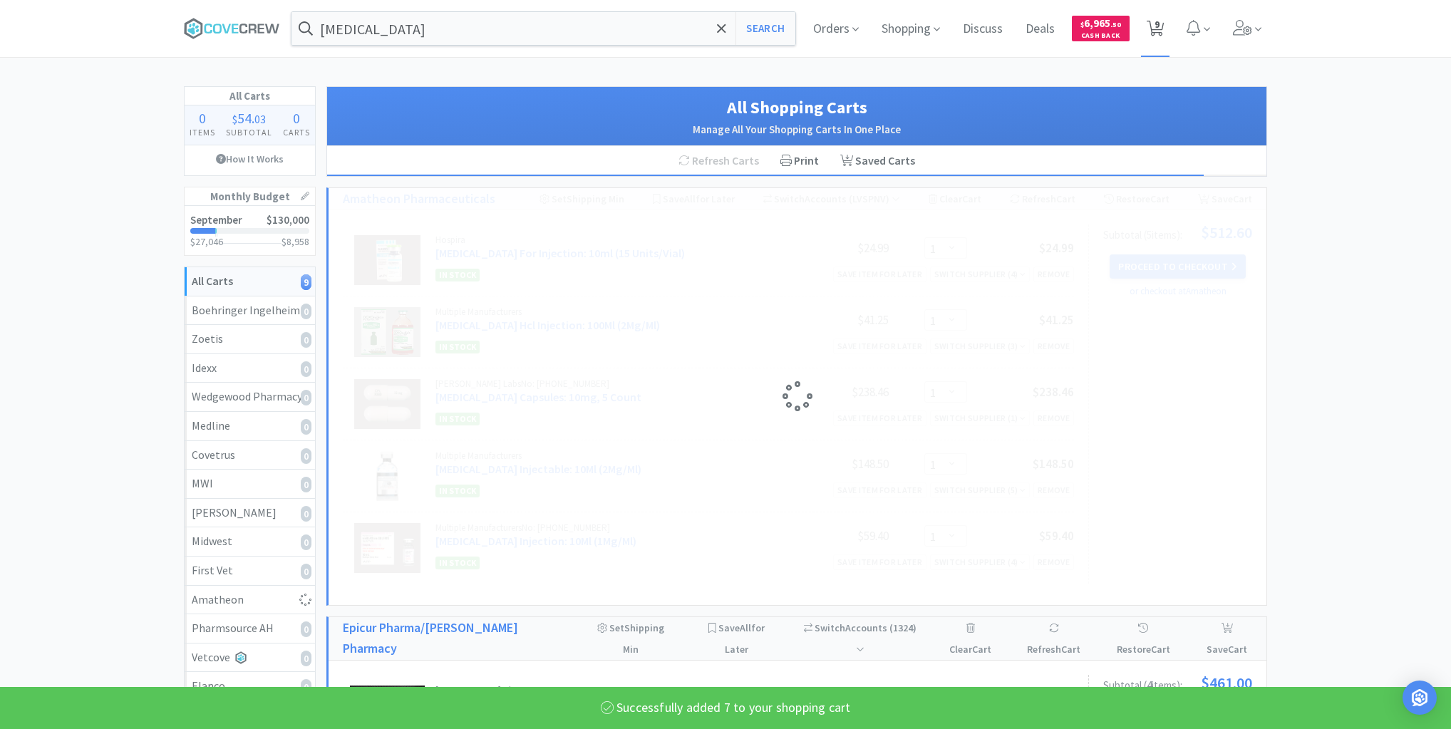
select select "7"
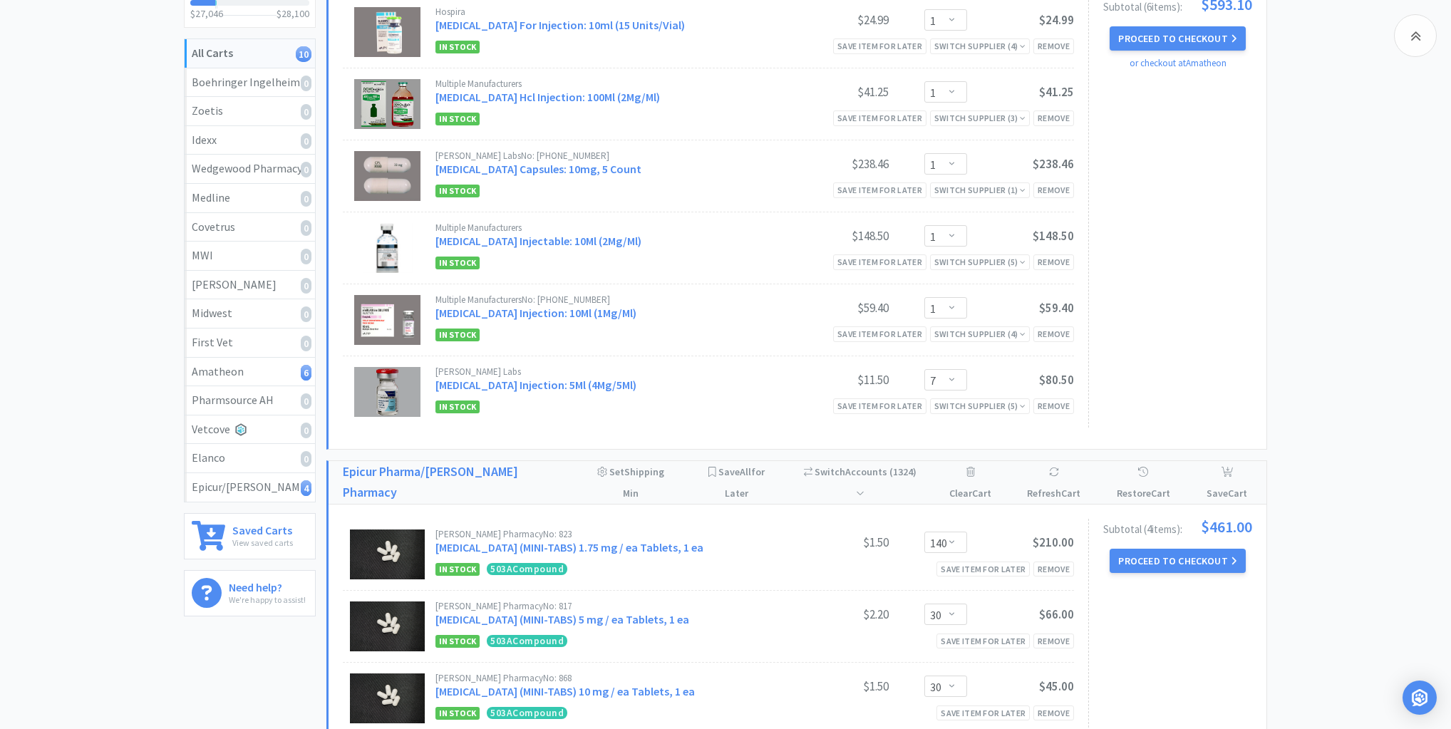
scroll to position [114, 0]
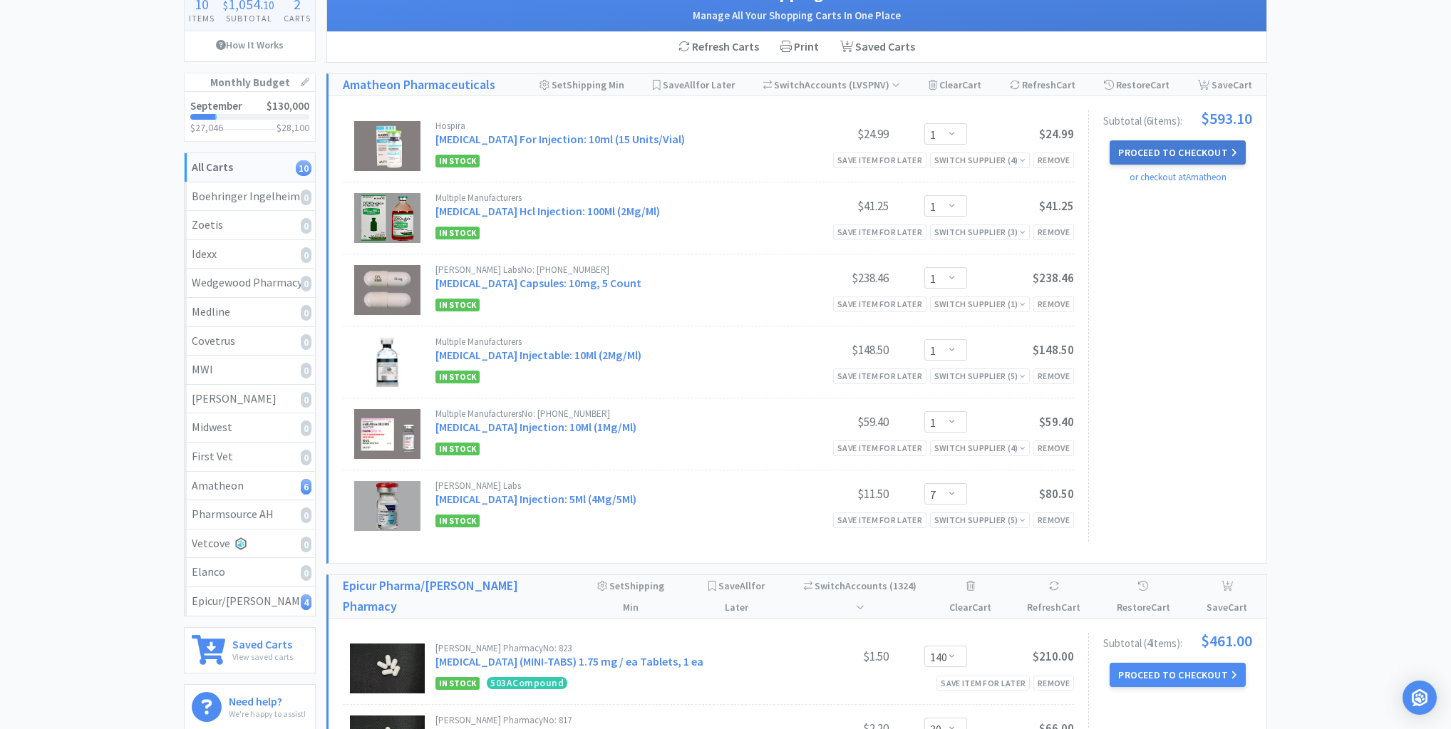
click at [1182, 154] on button "Proceed to Checkout" at bounding box center [1177, 152] width 135 height 24
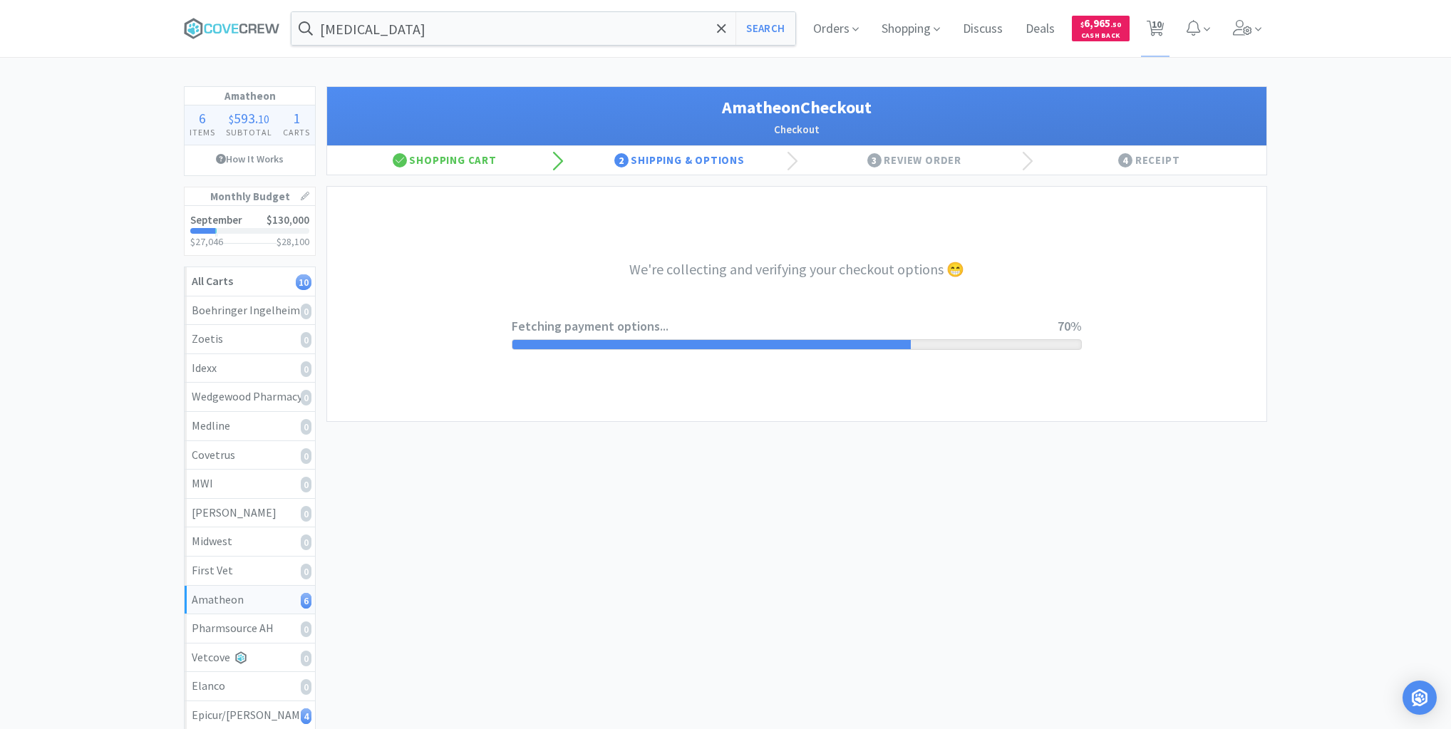
select select "21874"
select select "2"
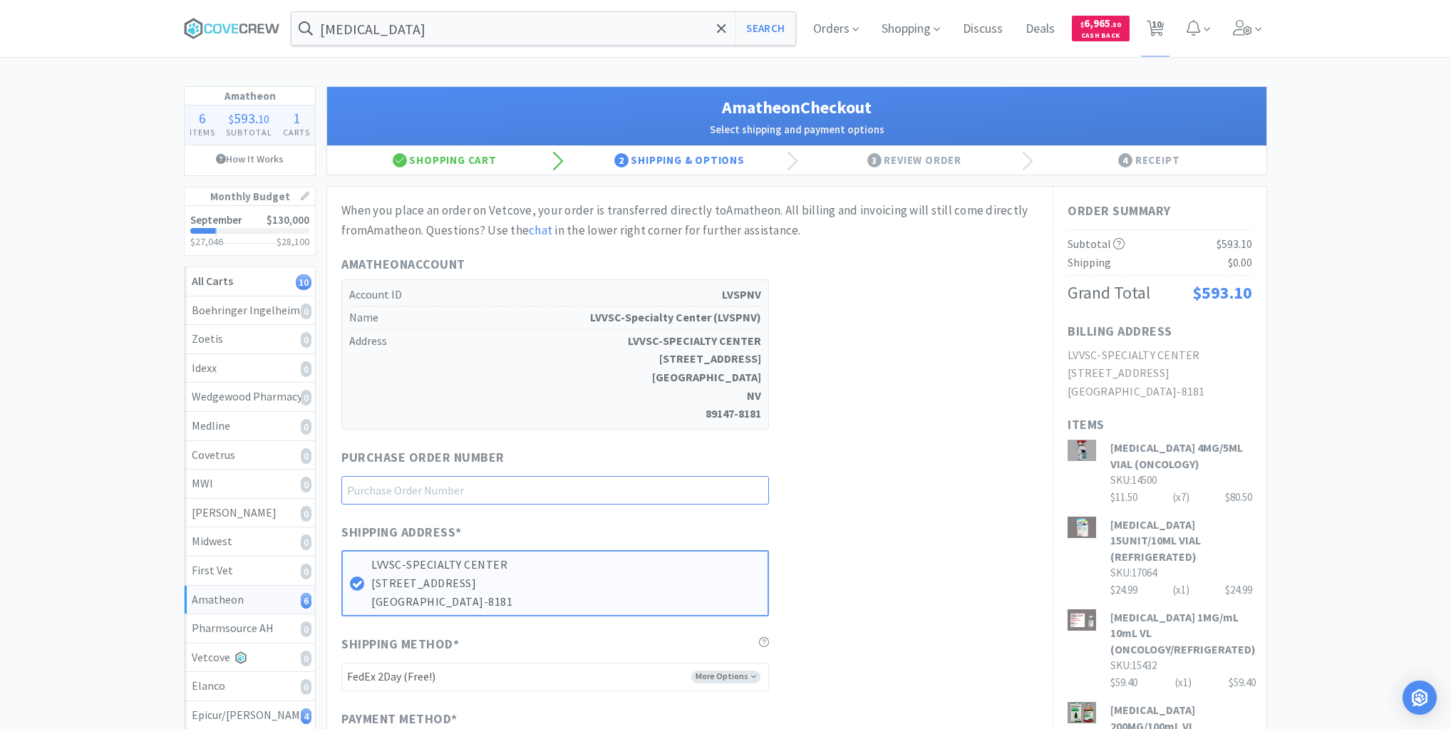
click at [755, 485] on input "text" at bounding box center [555, 490] width 428 height 29
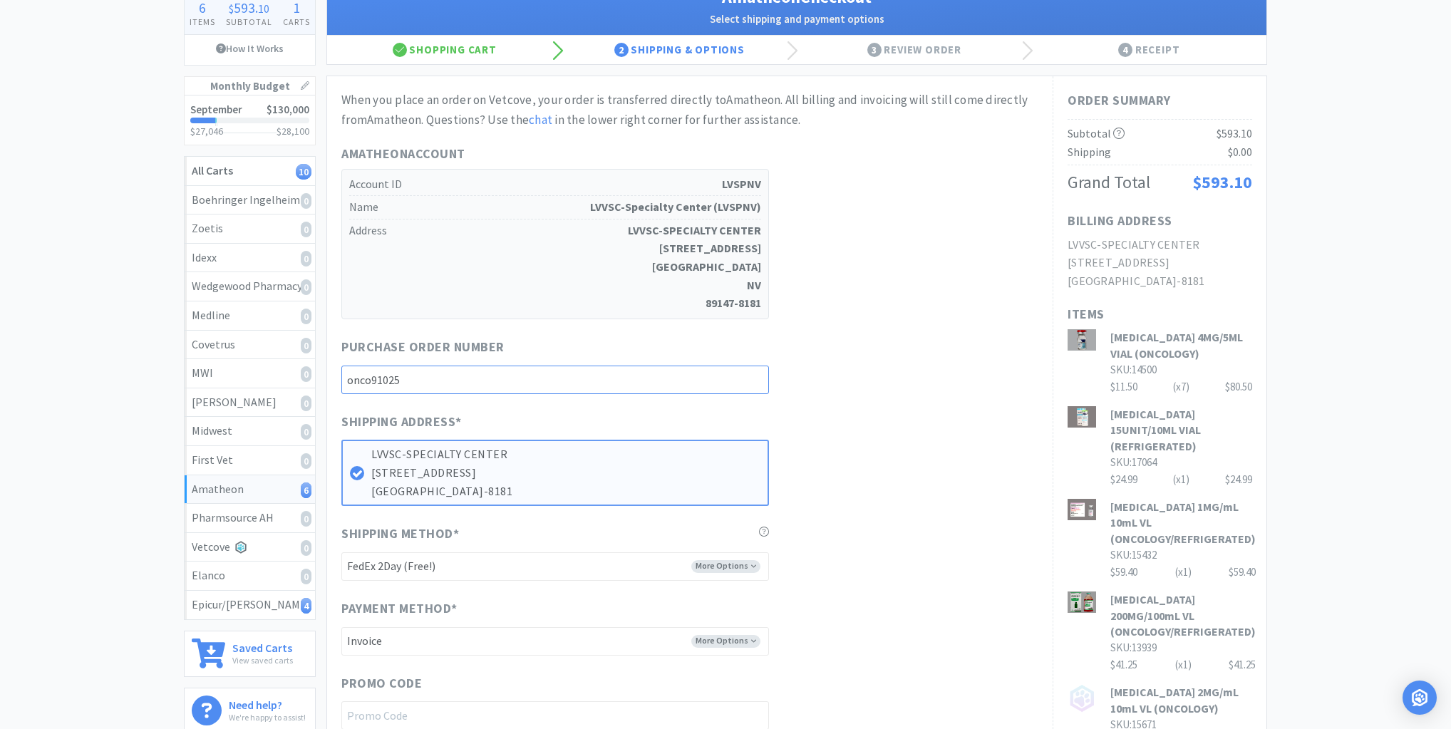
scroll to position [114, 0]
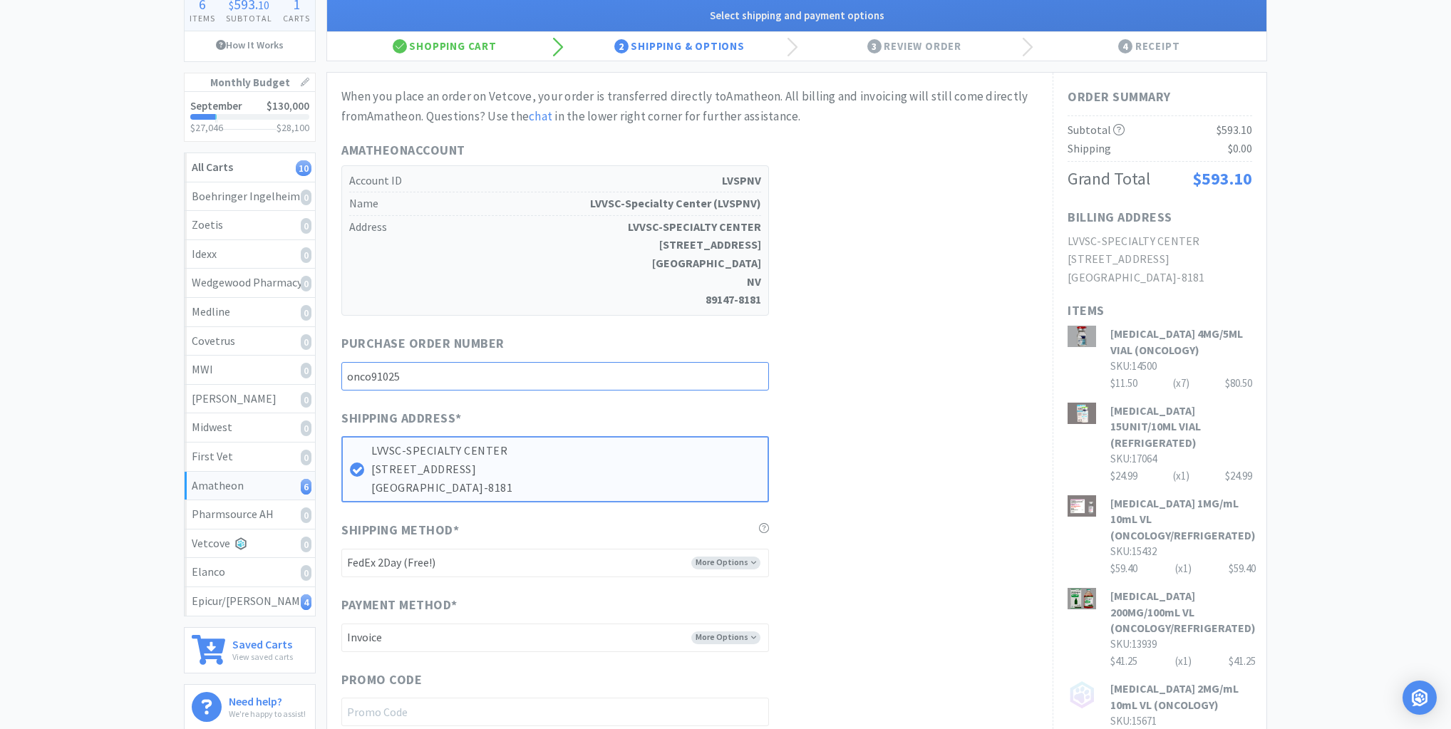
type input "onco91025"
click at [749, 564] on select "-------- FedEx 2Day (Free!) Ground (Free!) Ground (Signature Required) ($17.60)…" at bounding box center [555, 563] width 428 height 29
select select "21872"
click at [341, 549] on select "-------- FedEx 2Day (Free!) Ground (Free!) Ground (Signature Required) ($17.60)…" at bounding box center [555, 563] width 428 height 29
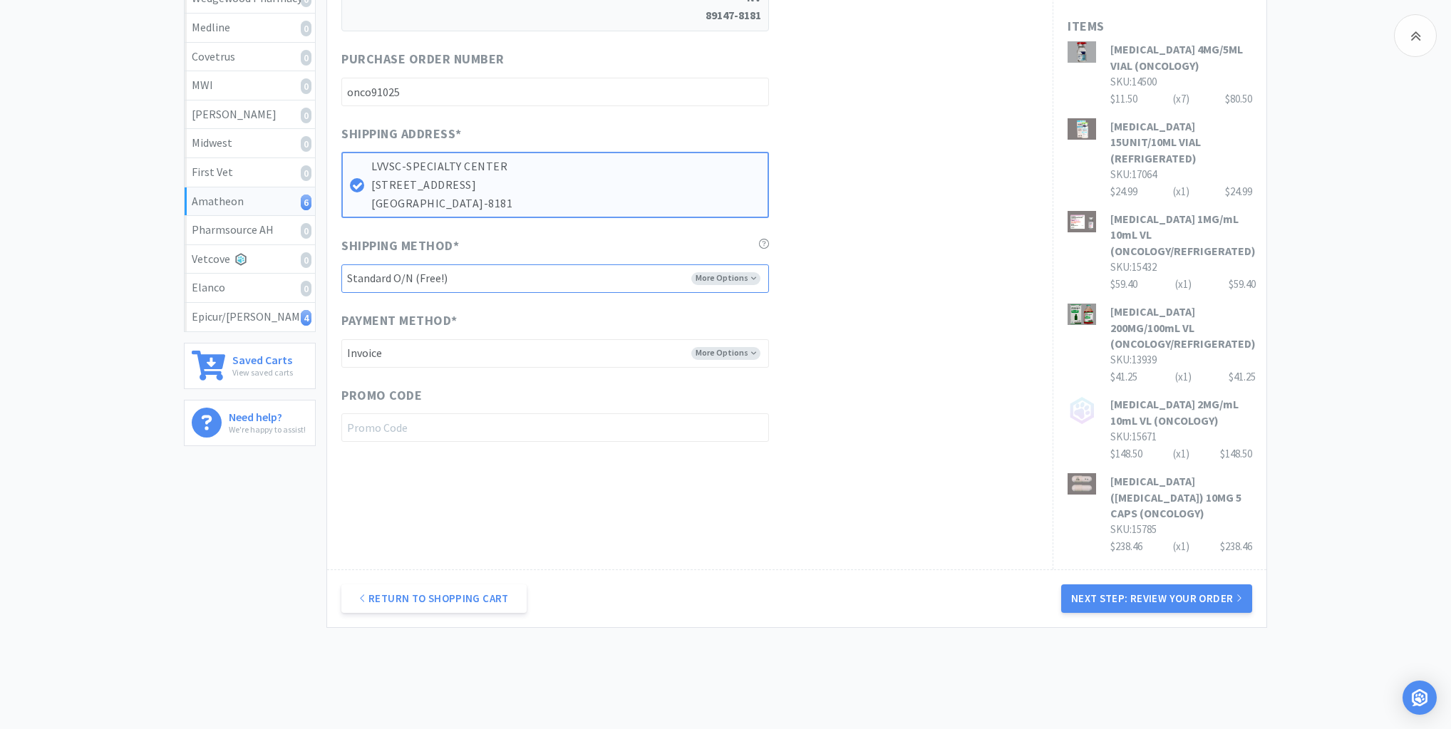
scroll to position [410, 0]
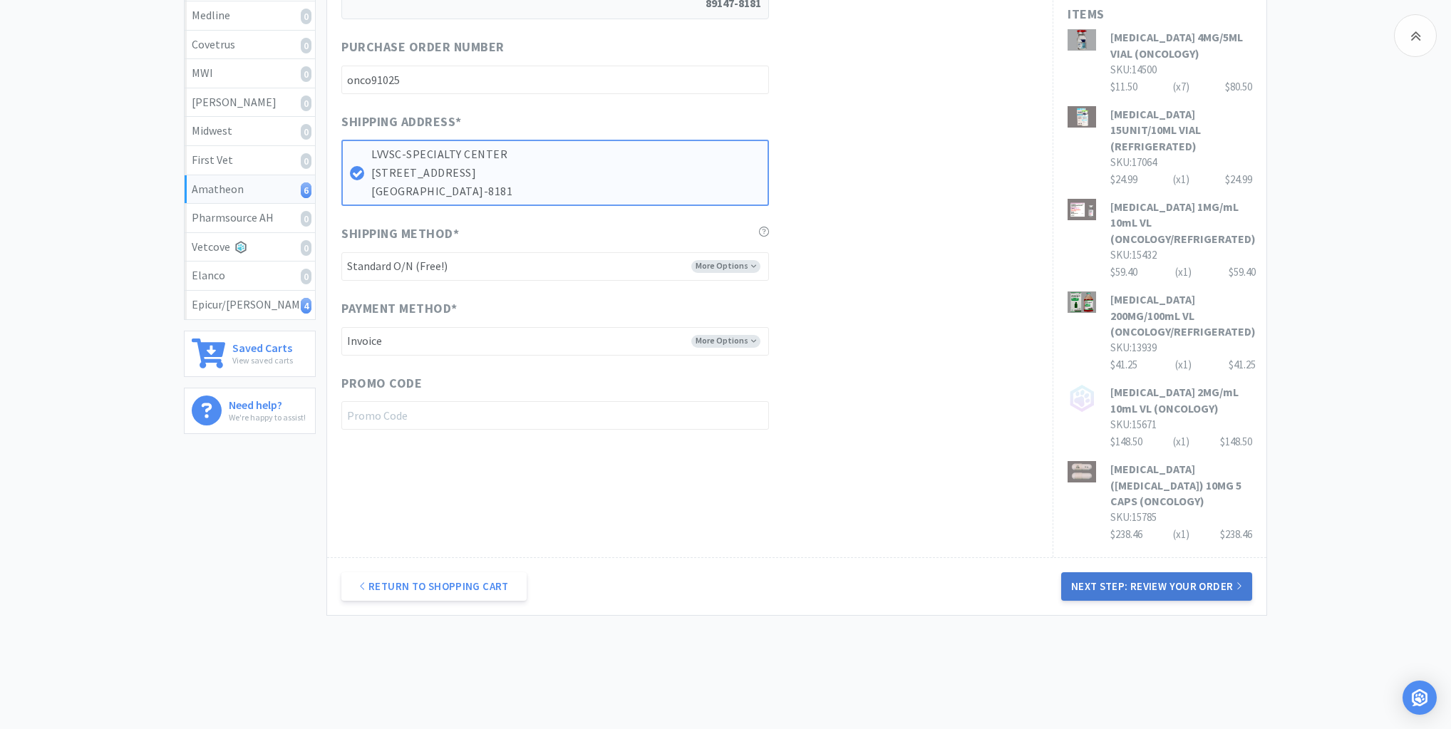
click at [1134, 572] on button "Next Step: Review Your Order" at bounding box center [1156, 586] width 191 height 29
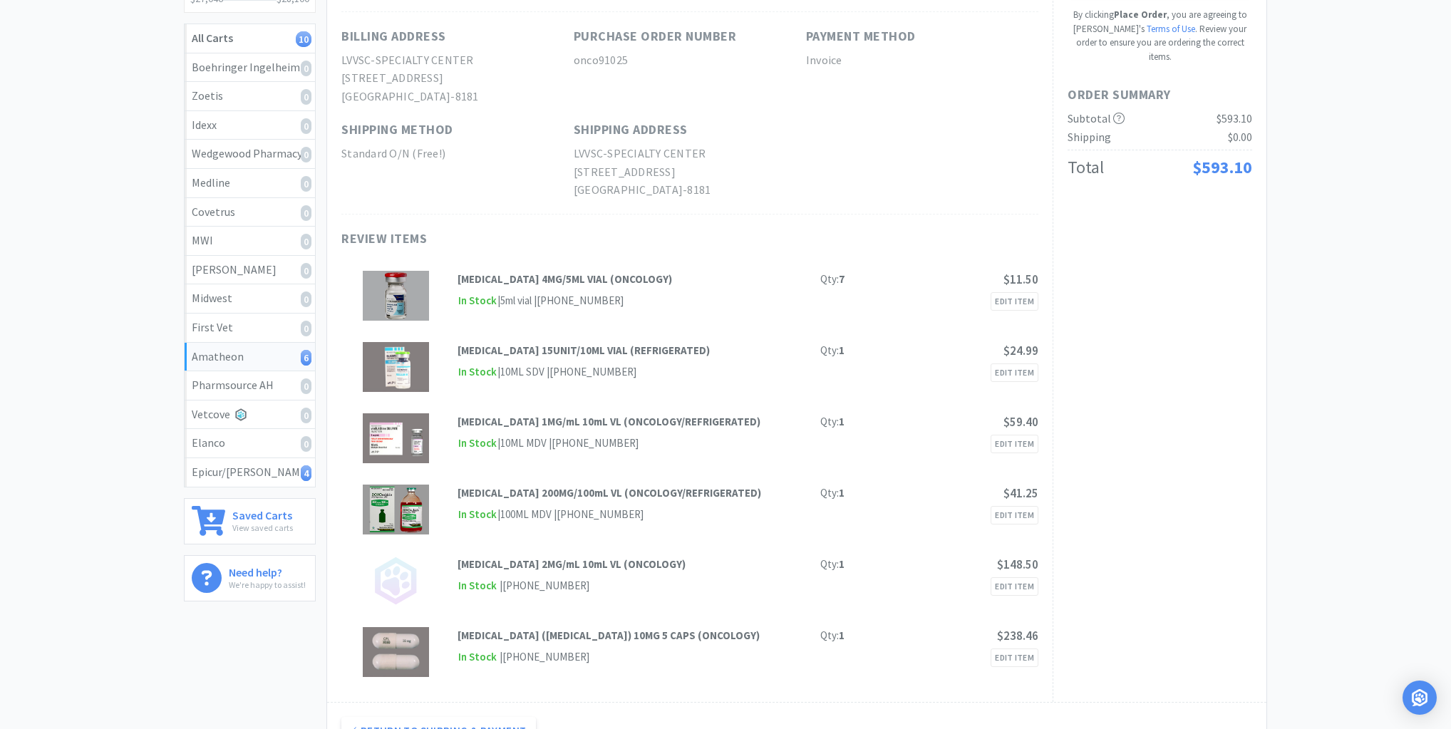
scroll to position [0, 0]
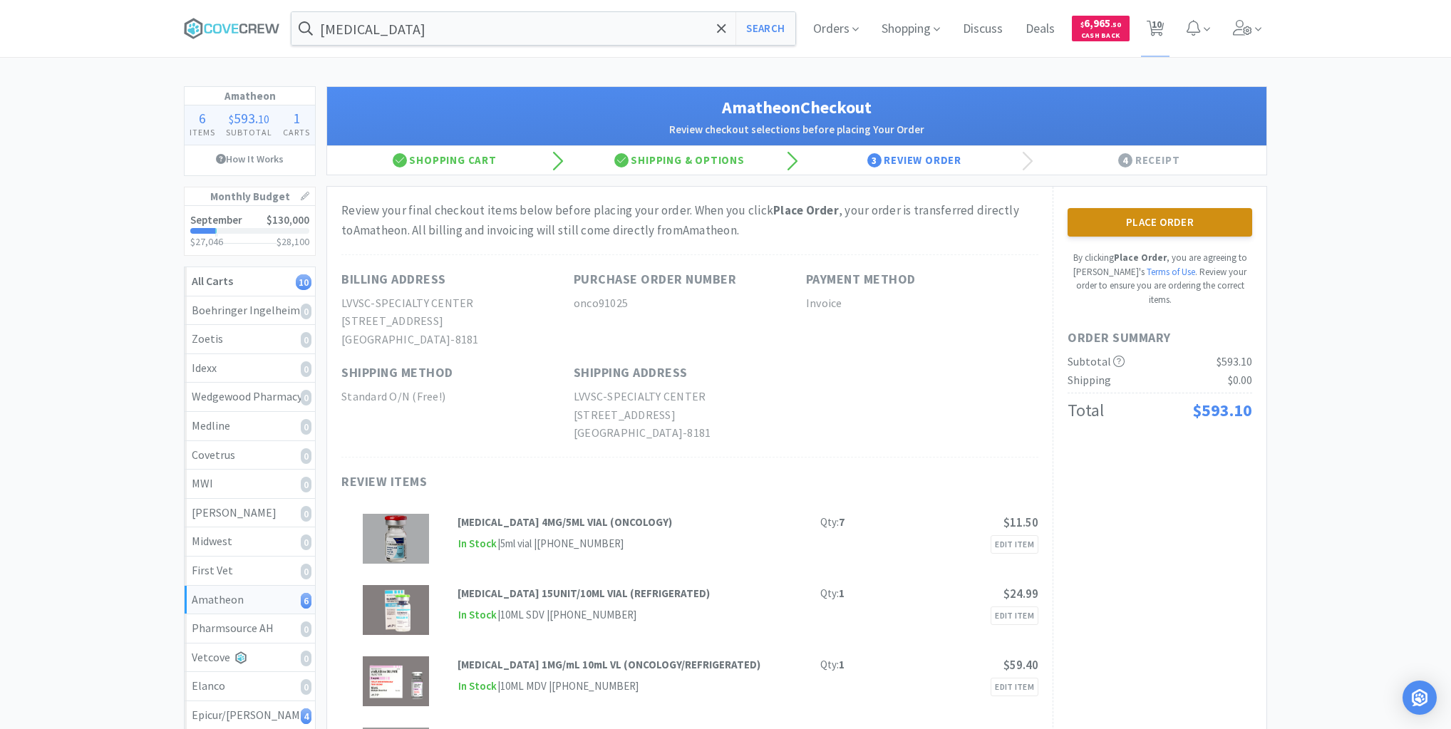
click at [1170, 223] on button "Place Order" at bounding box center [1160, 222] width 185 height 29
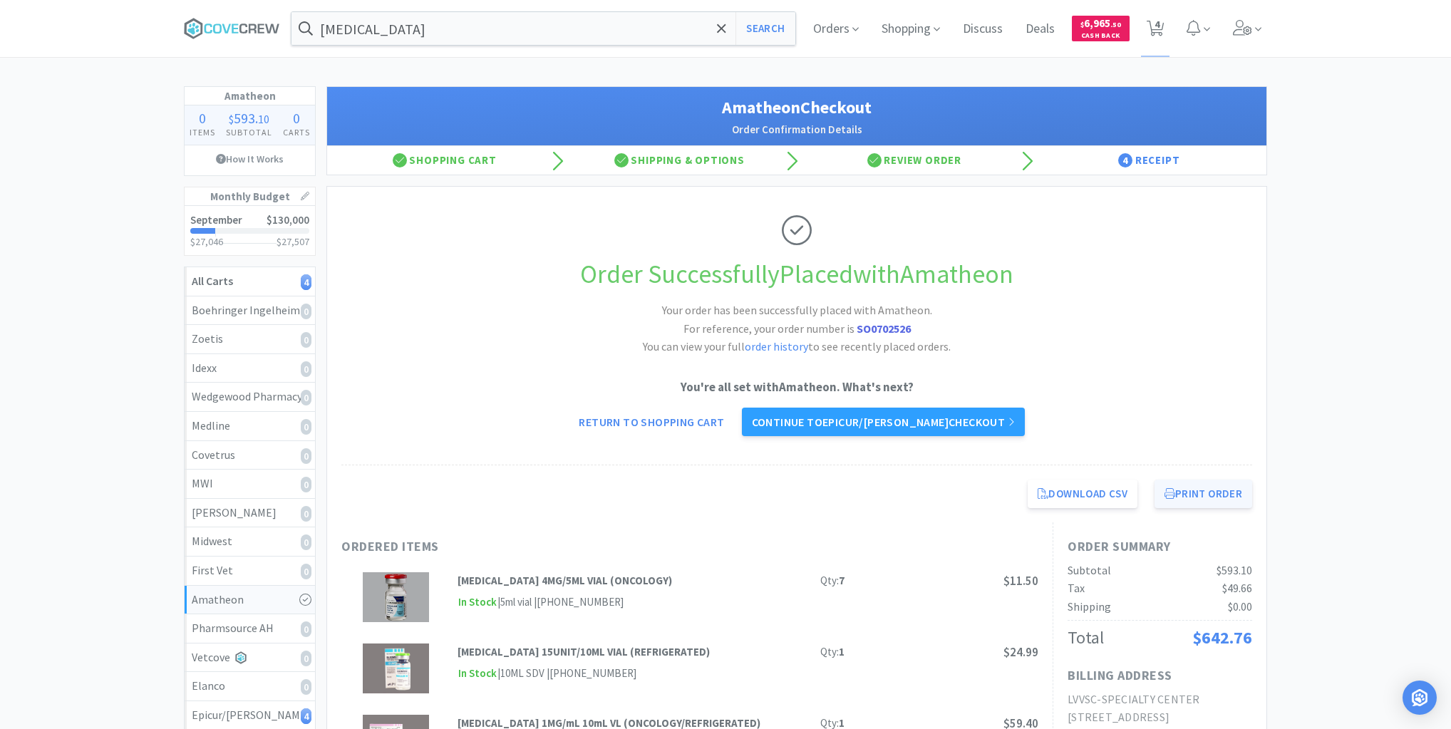
click at [1201, 500] on button "Print Order" at bounding box center [1203, 494] width 98 height 29
click at [1156, 27] on span "4" at bounding box center [1156, 24] width 5 height 57
select select "140"
select select "30"
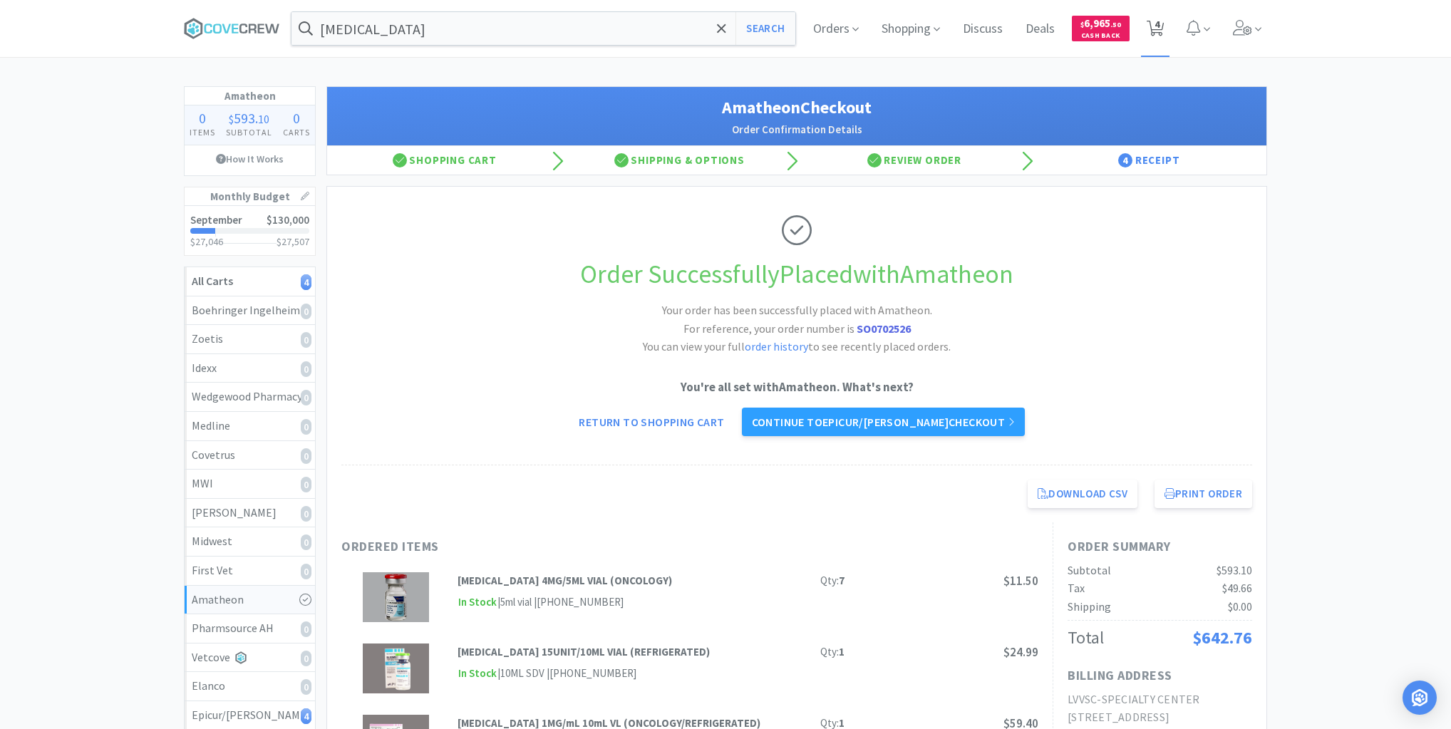
select select "2"
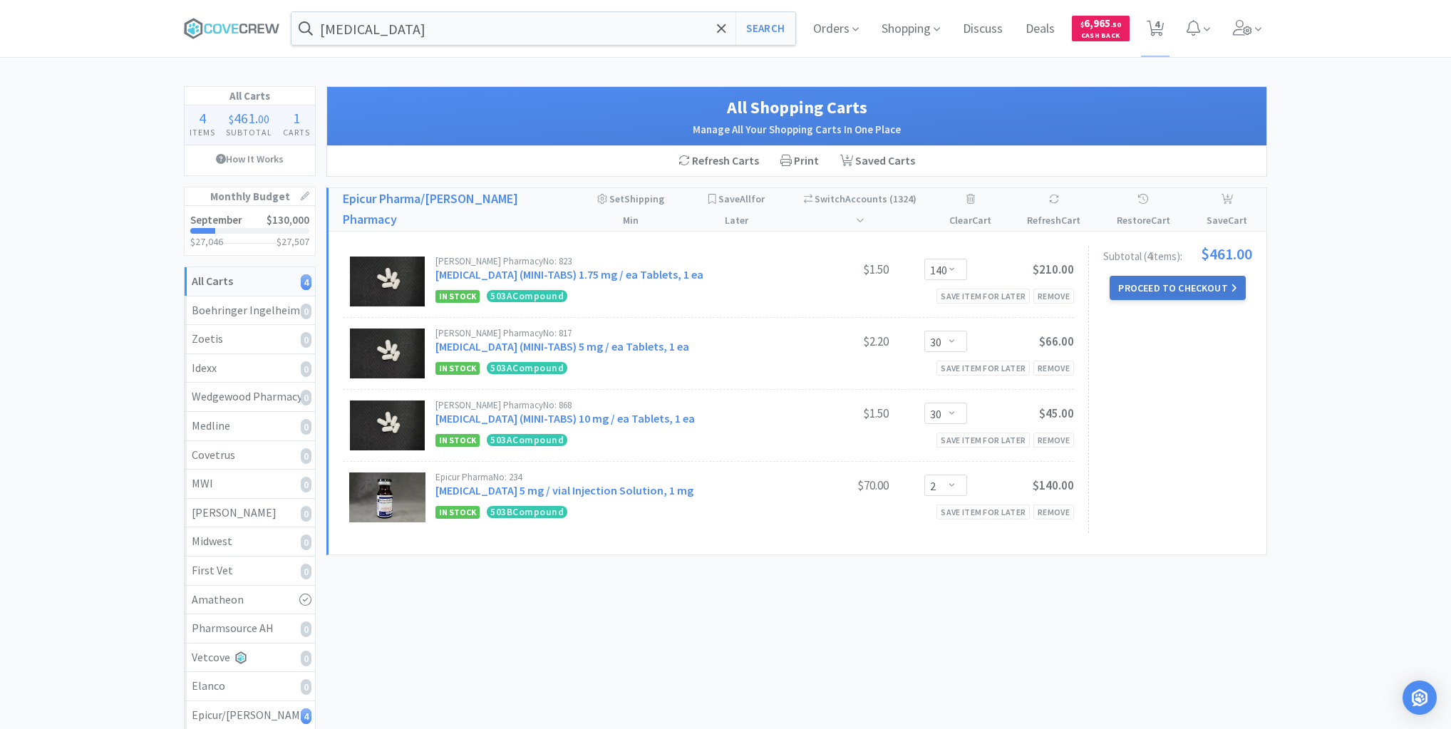
click at [1176, 276] on button "Proceed to Checkout" at bounding box center [1177, 288] width 135 height 24
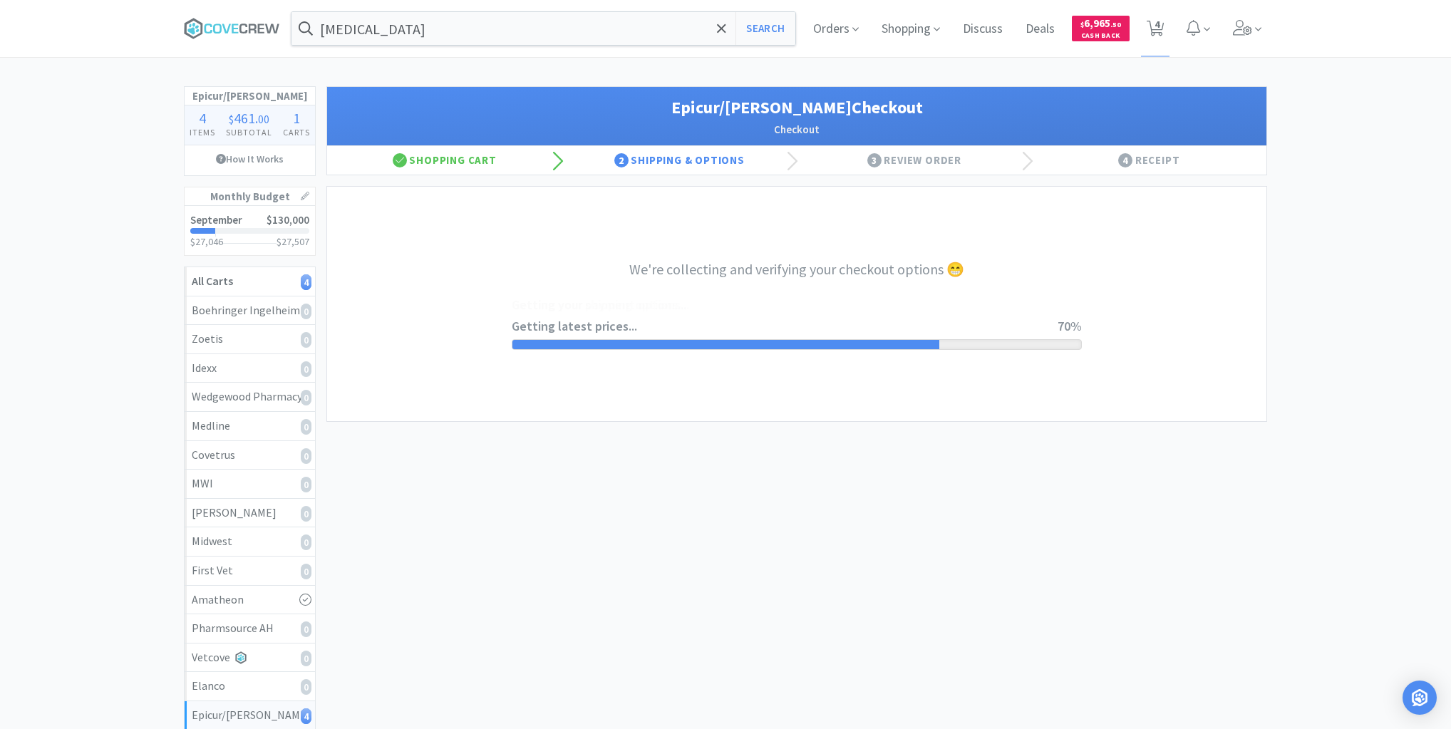
select select "0"
select select "pay_by_invoice"
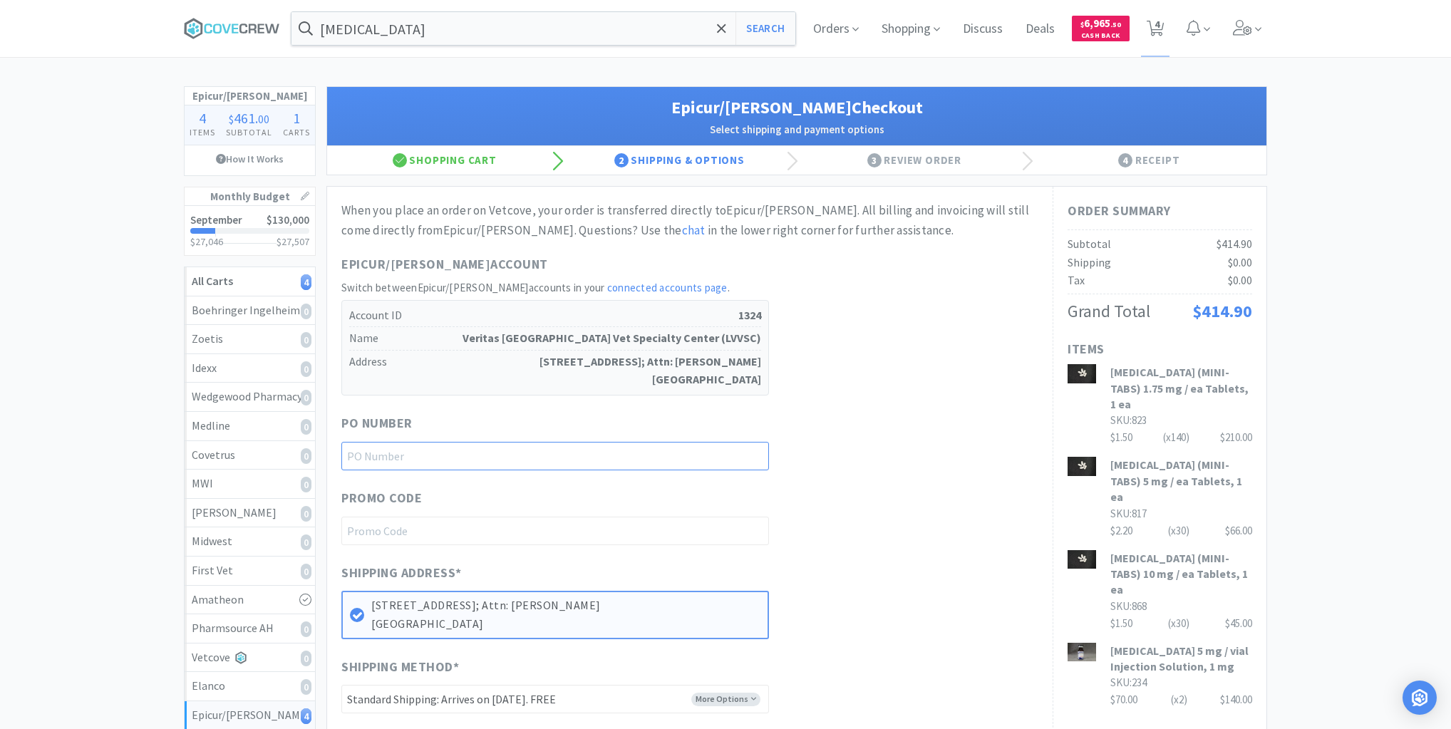
click at [692, 455] on input "text" at bounding box center [555, 456] width 428 height 29
type input "p"
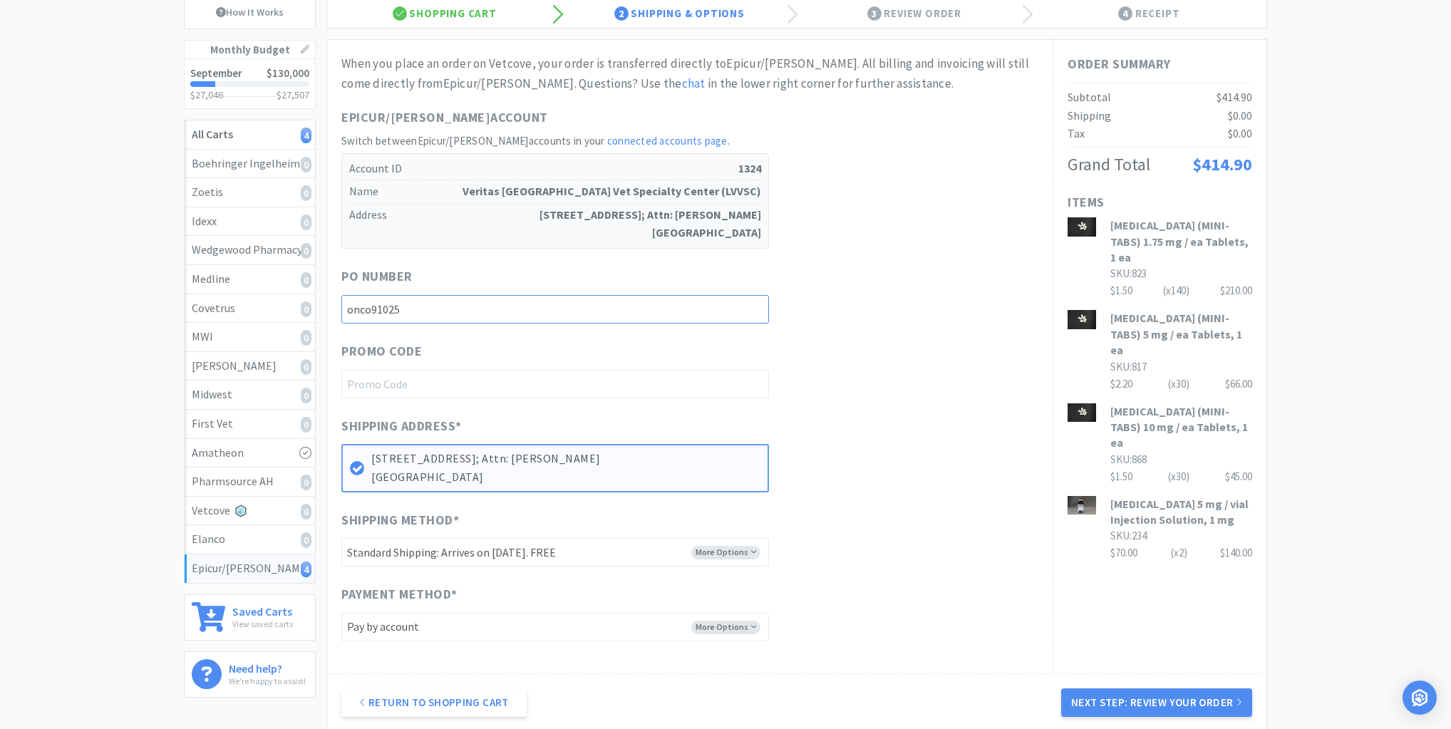
scroll to position [294, 0]
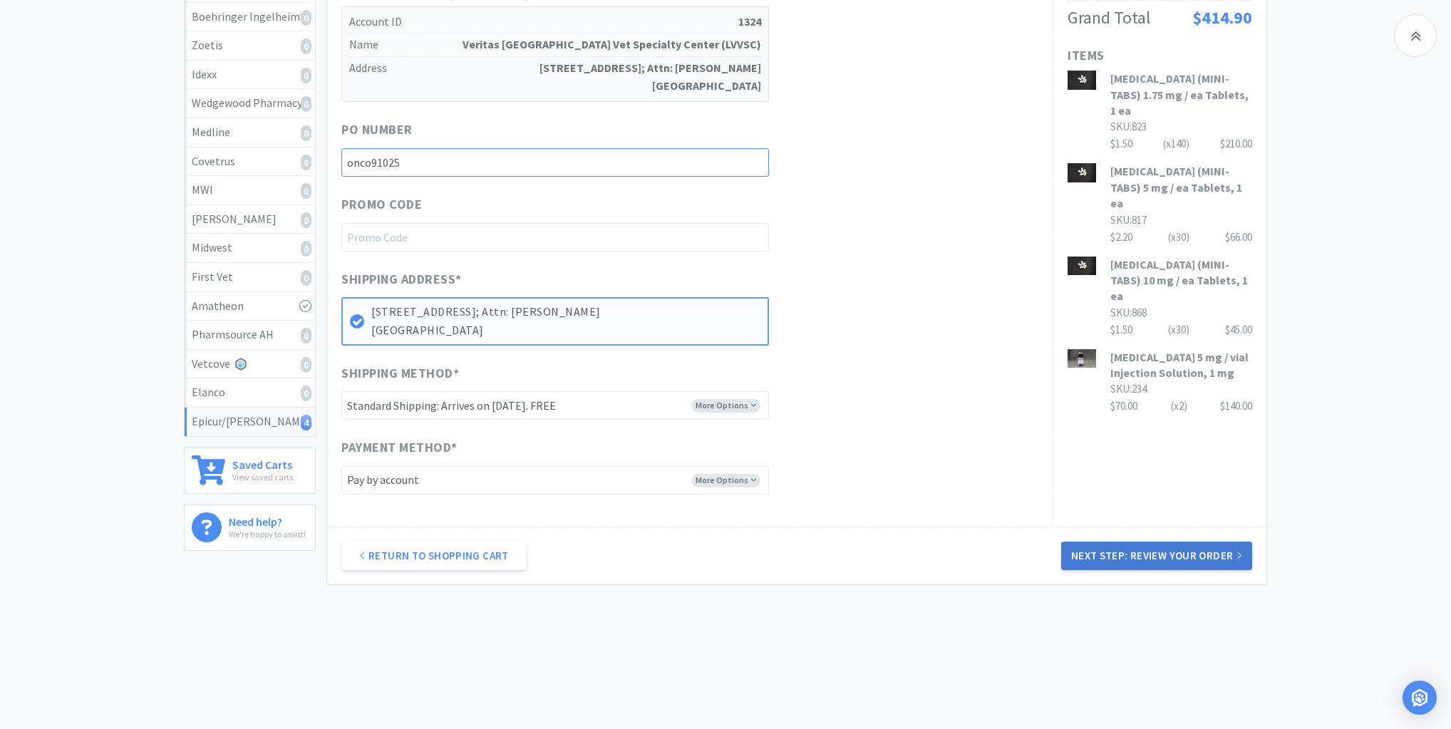
type input "onco91025"
click at [1157, 553] on button "Next Step: Review Your Order" at bounding box center [1156, 556] width 191 height 29
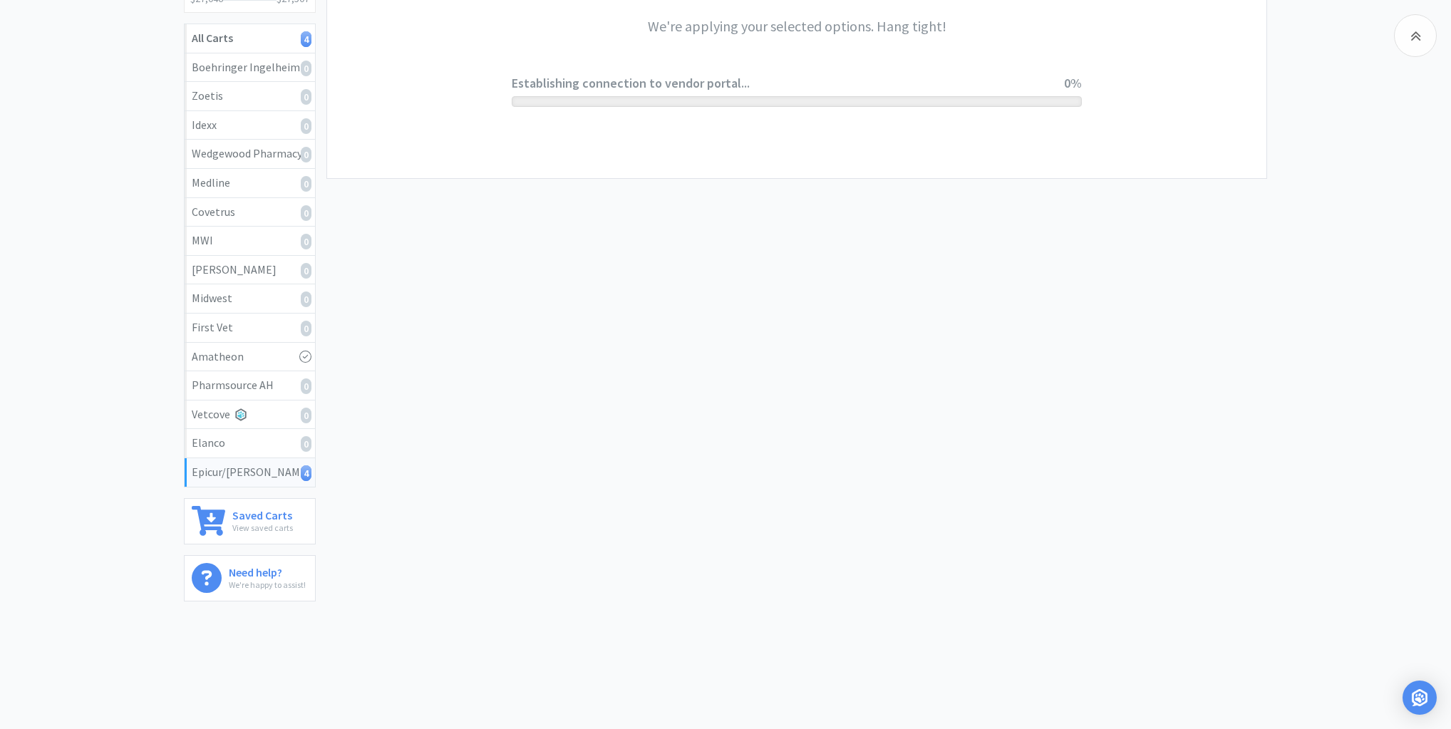
scroll to position [0, 0]
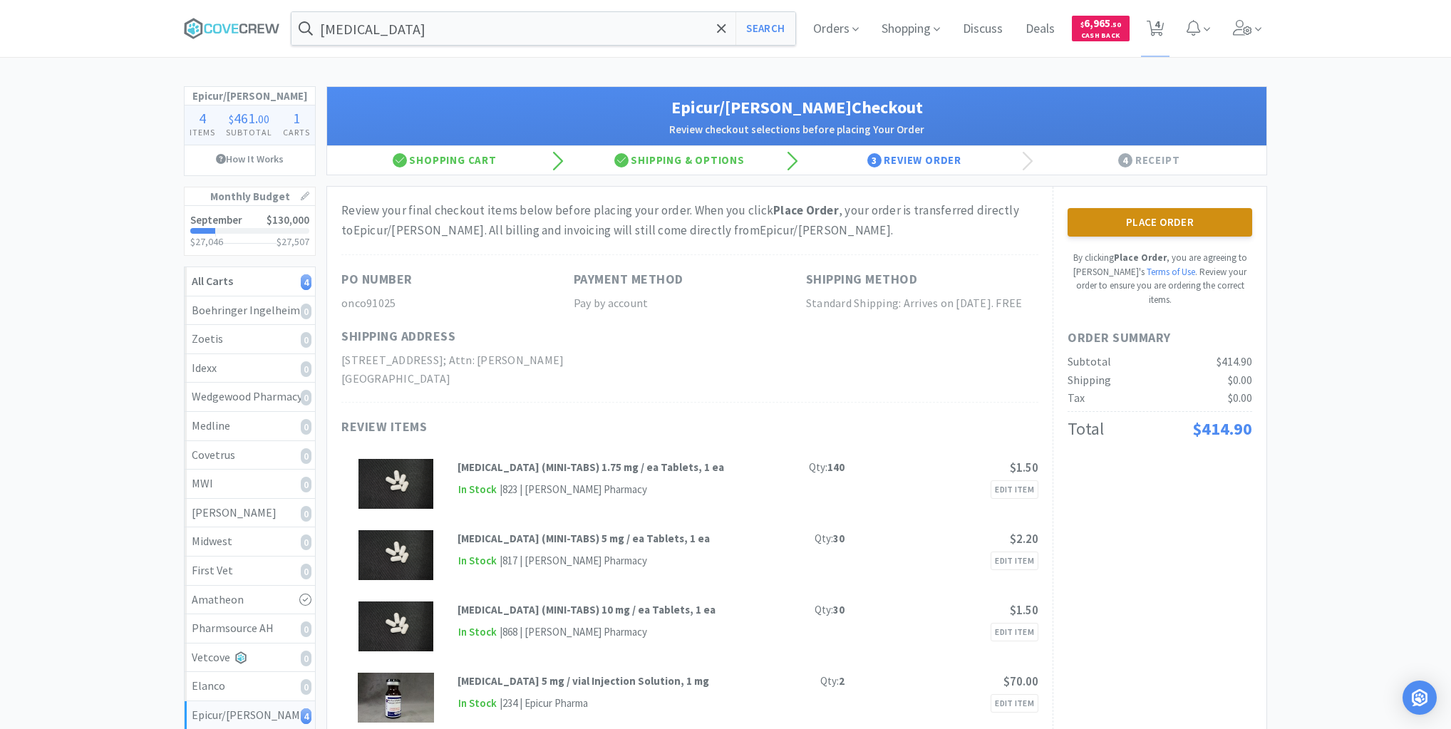
click at [1157, 221] on button "Place Order" at bounding box center [1160, 222] width 185 height 29
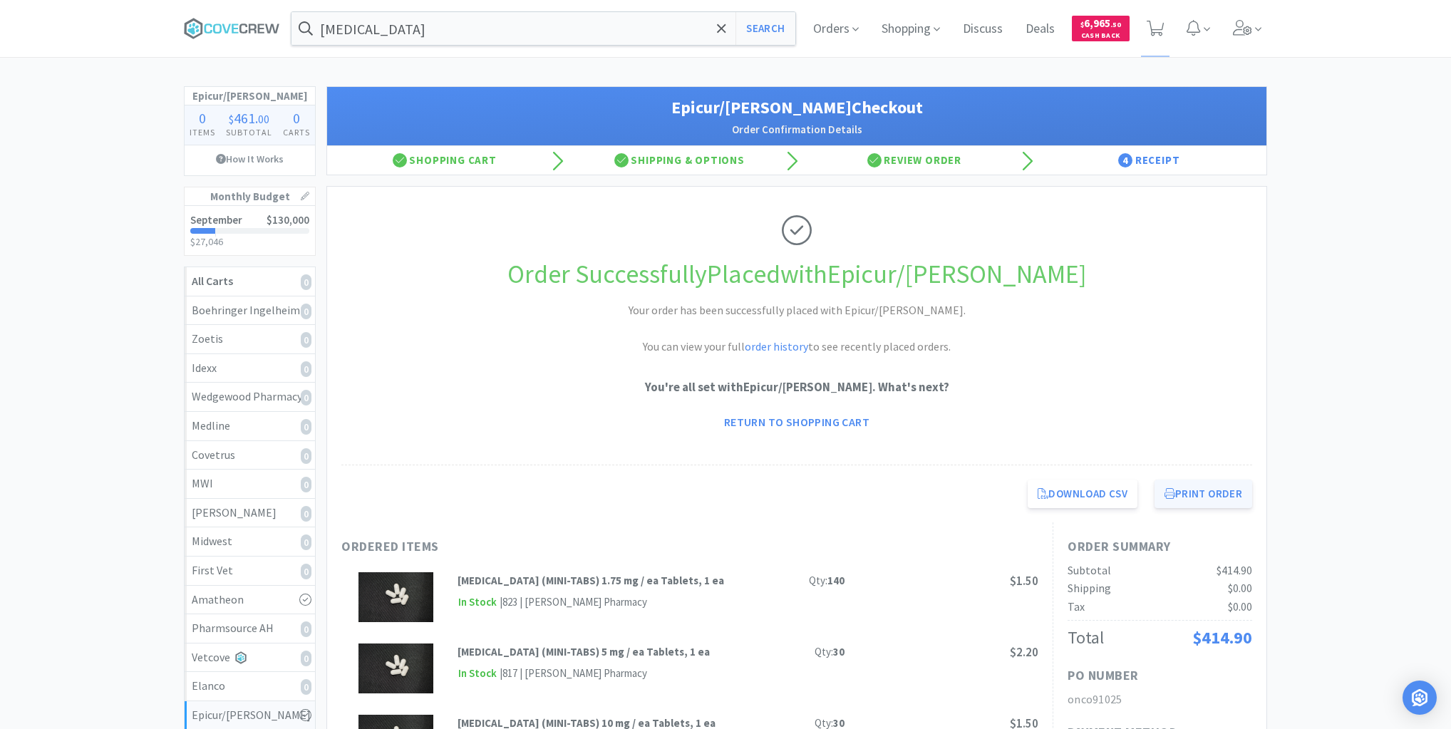
click at [1224, 495] on button "Print Order" at bounding box center [1203, 494] width 98 height 29
click at [260, 23] on icon at bounding box center [232, 28] width 96 height 21
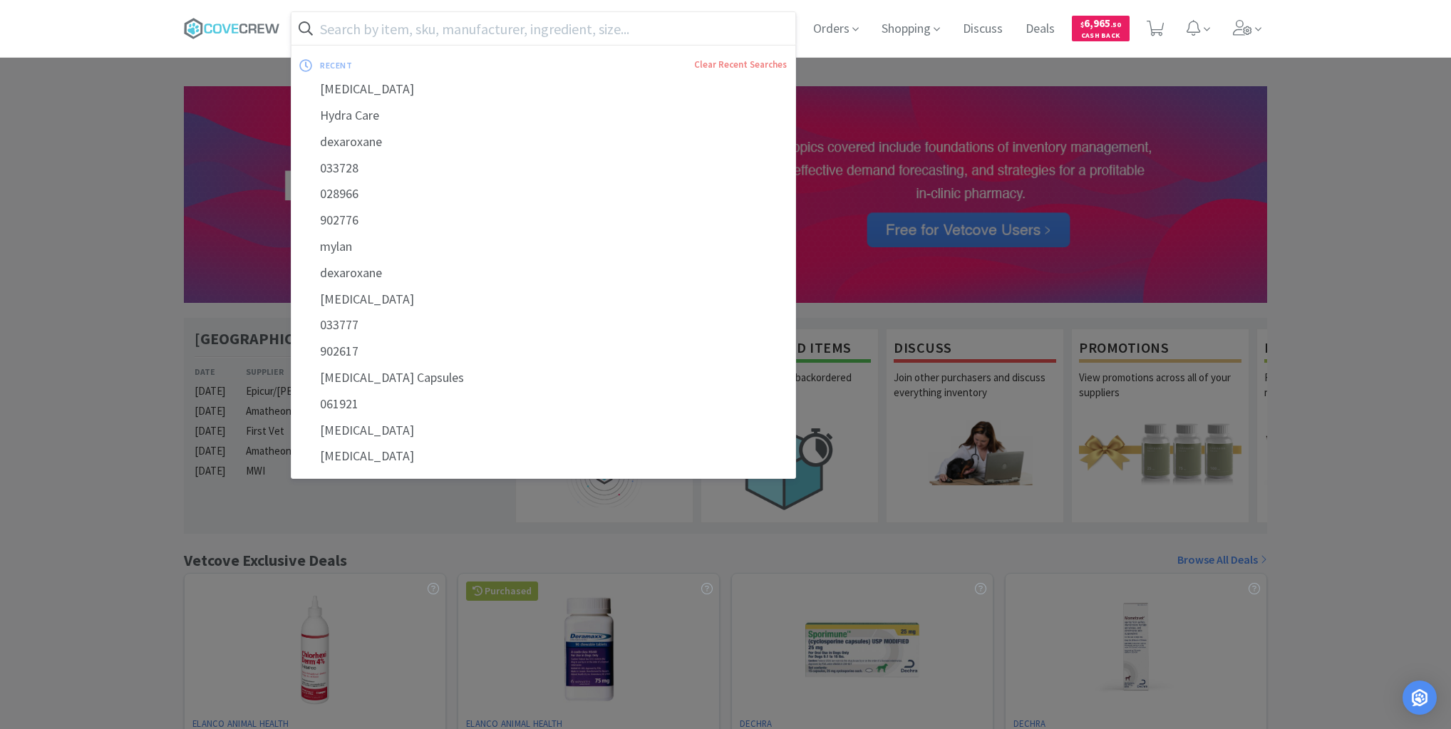
click at [539, 29] on input "text" at bounding box center [543, 28] width 504 height 33
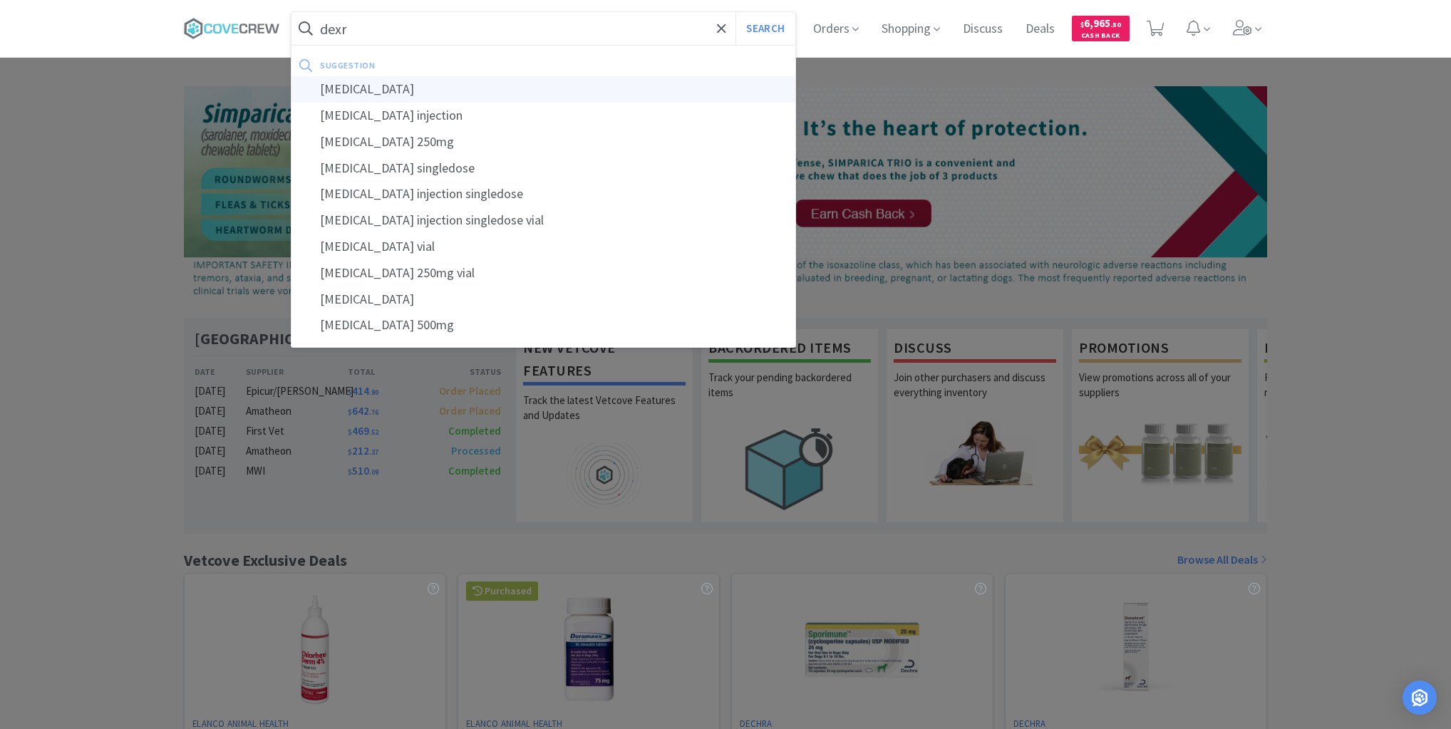
type input "[MEDICAL_DATA]"
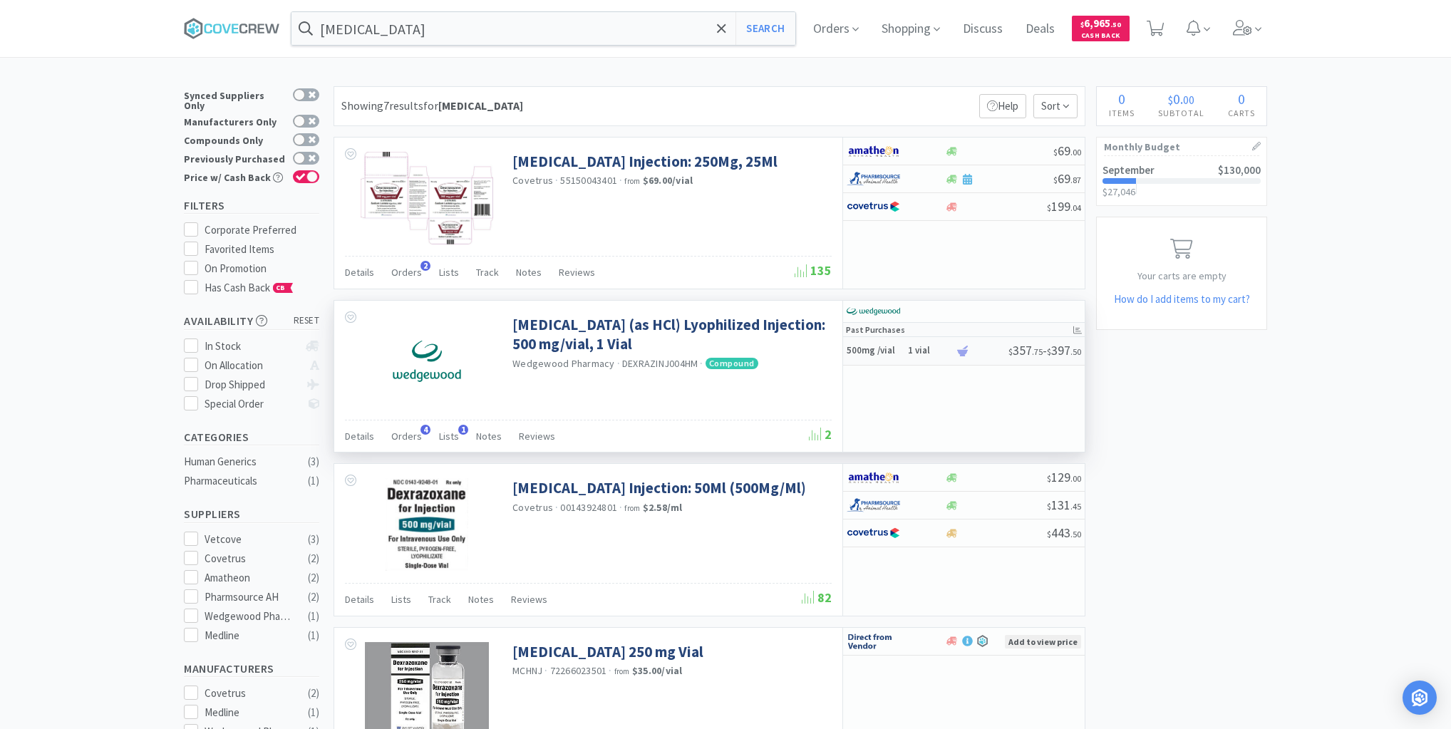
click at [943, 356] on h6 "1 vial" at bounding box center [929, 351] width 43 height 12
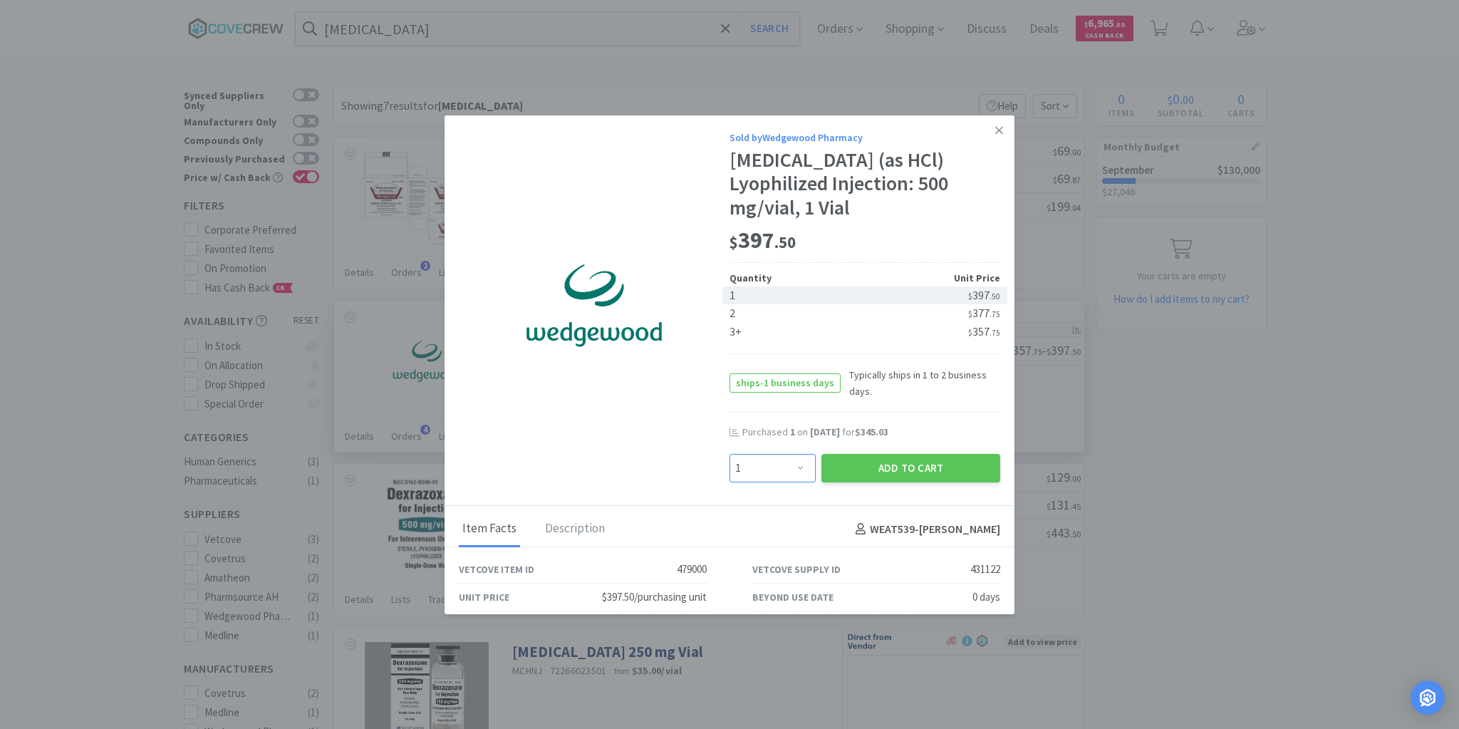
click at [795, 467] on select "Enter Quantity 1 2 3 4 5 6 7 8 9 10 11 12 13 14 15 16 17 18 19 20 Enter Quantity" at bounding box center [773, 468] width 86 height 29
select select "2"
click at [730, 454] on select "Enter Quantity 1 2 3 4 5 6 7 8 9 10 11 12 13 14 15 16 17 18 19 20 Enter Quantity" at bounding box center [773, 468] width 86 height 29
click at [876, 465] on button "Add to Cart" at bounding box center [911, 468] width 179 height 29
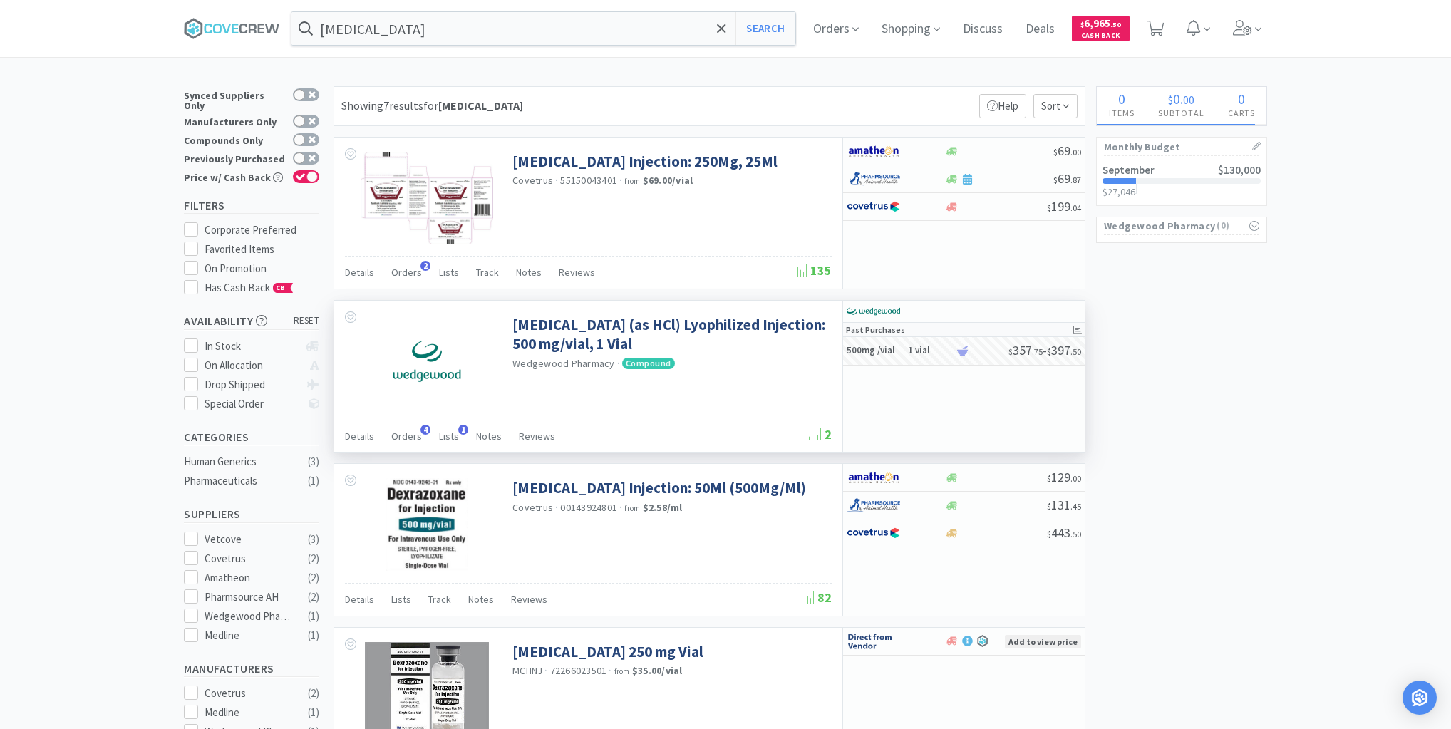
select select "2"
click at [1164, 25] on icon at bounding box center [1156, 29] width 18 height 16
select select "2"
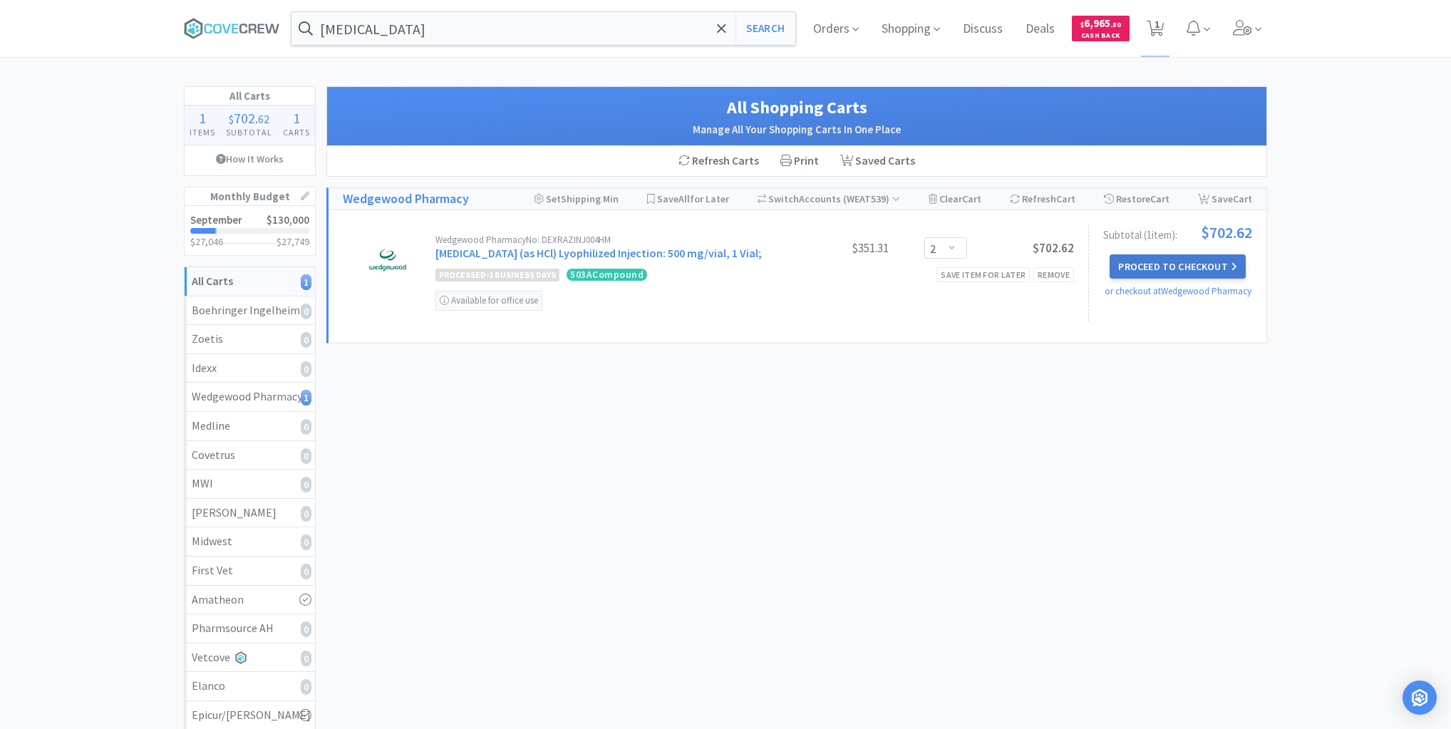
click at [1191, 264] on button "Proceed to Checkout" at bounding box center [1177, 266] width 135 height 24
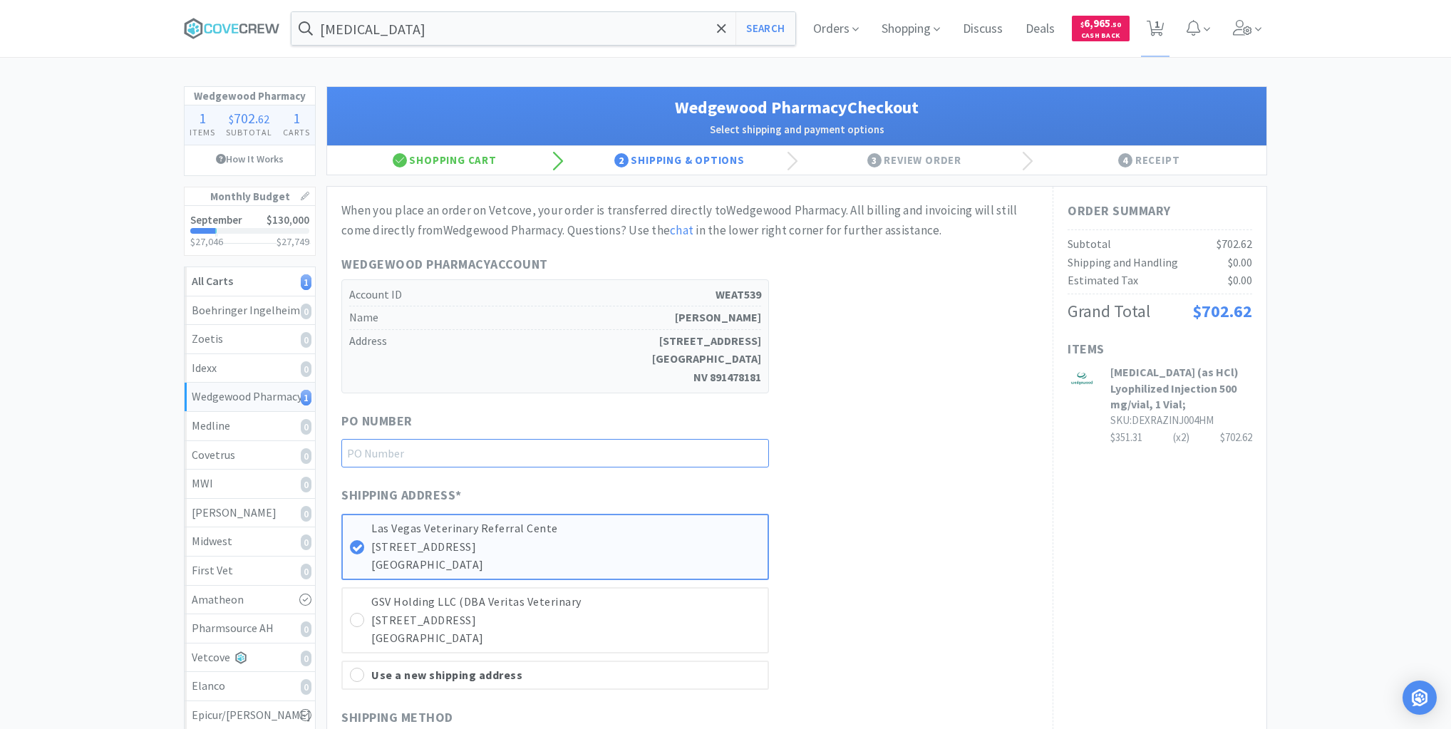
click at [733, 459] on input "text" at bounding box center [555, 453] width 428 height 29
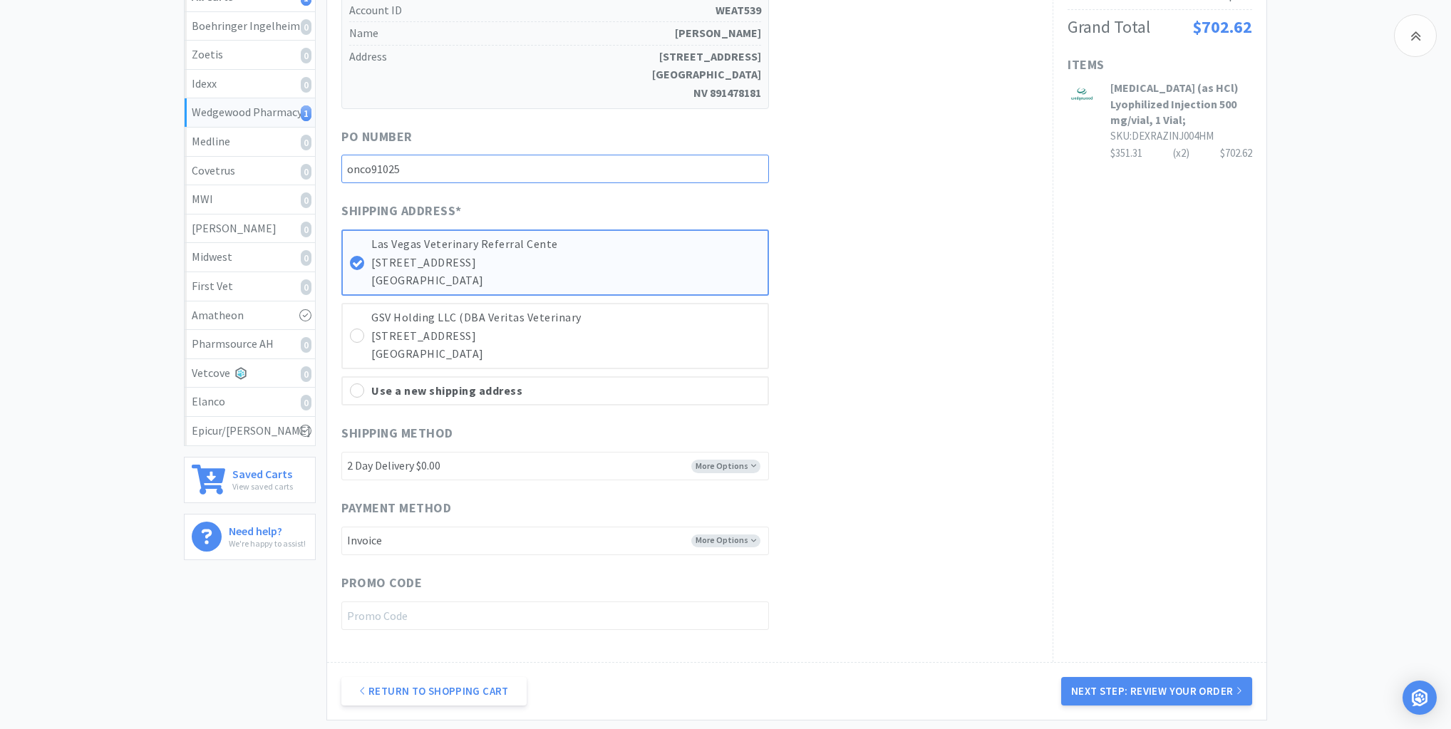
scroll to position [399, 0]
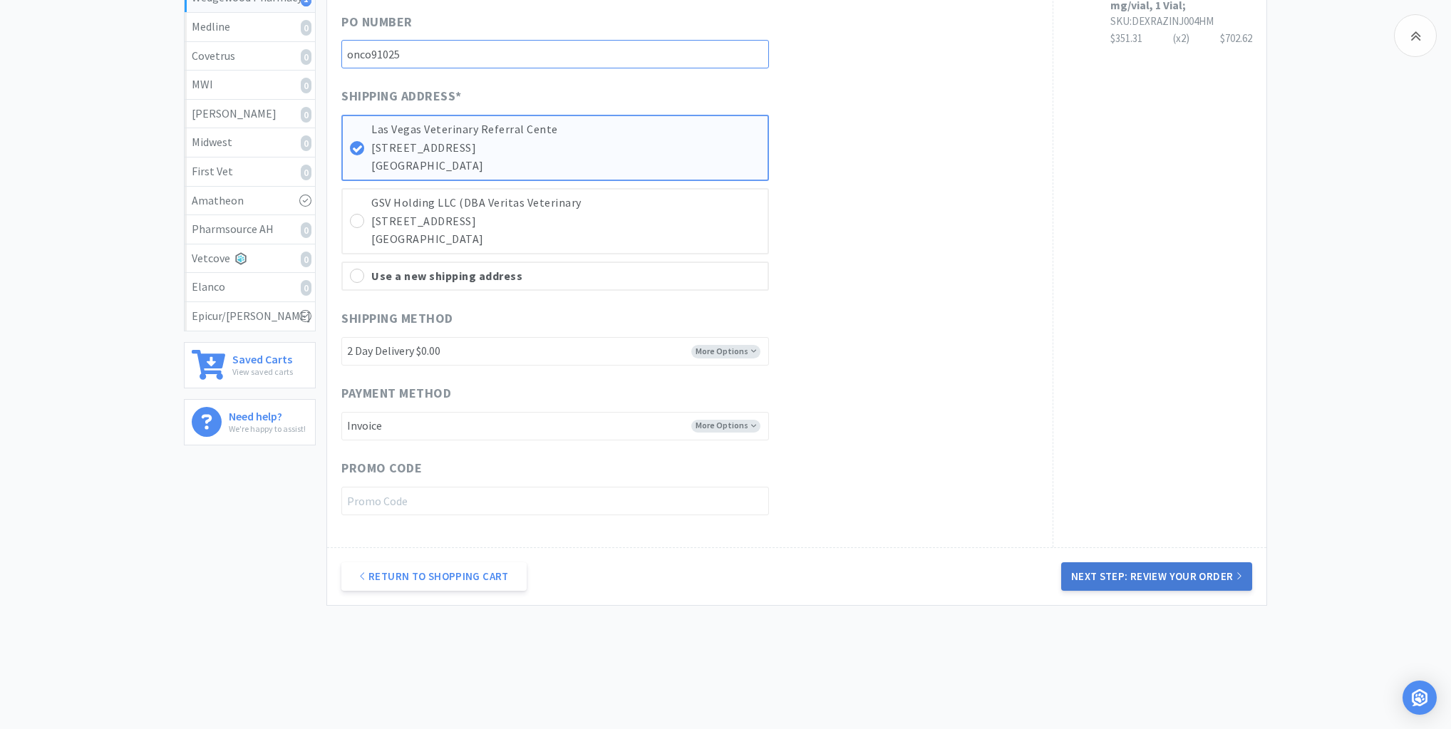
type input "onco91025"
click at [1152, 570] on button "Next Step: Review Your Order" at bounding box center [1156, 576] width 191 height 29
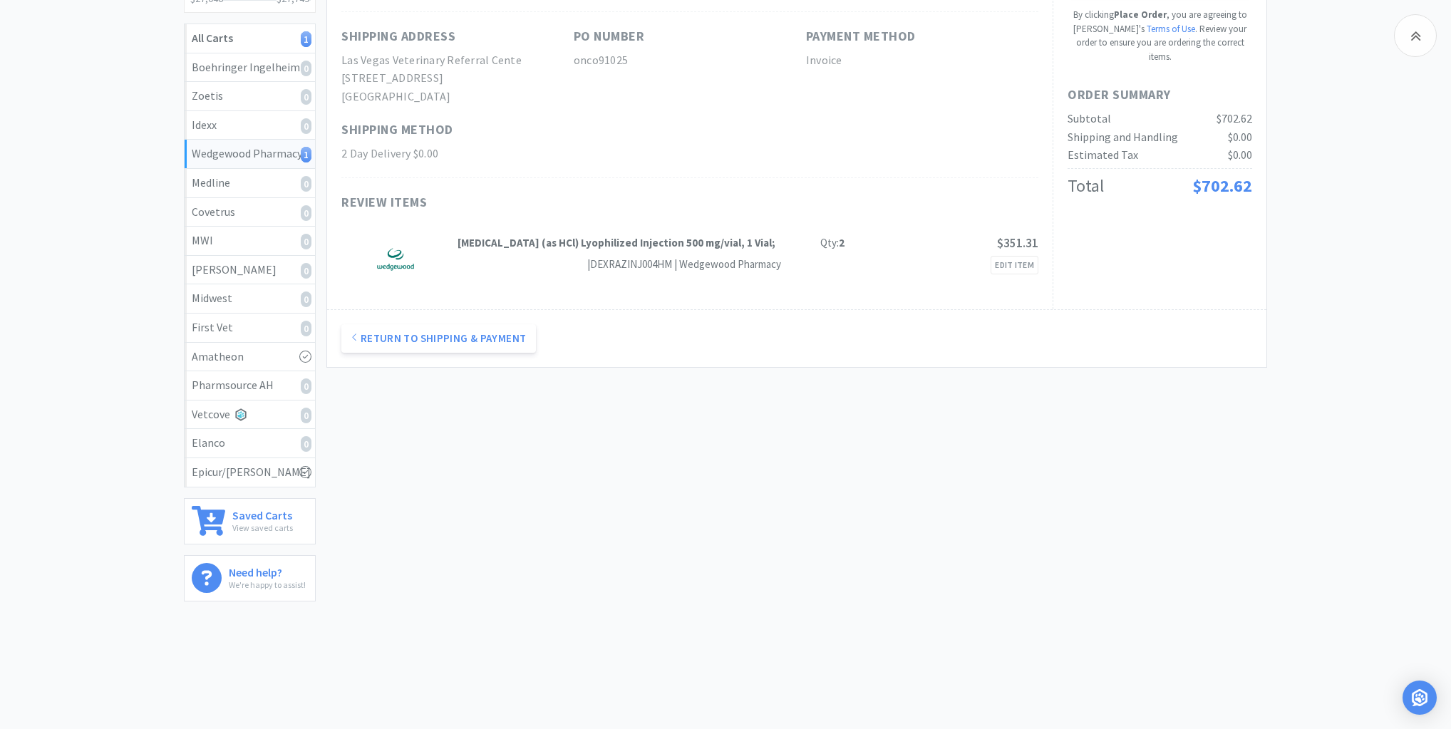
scroll to position [0, 0]
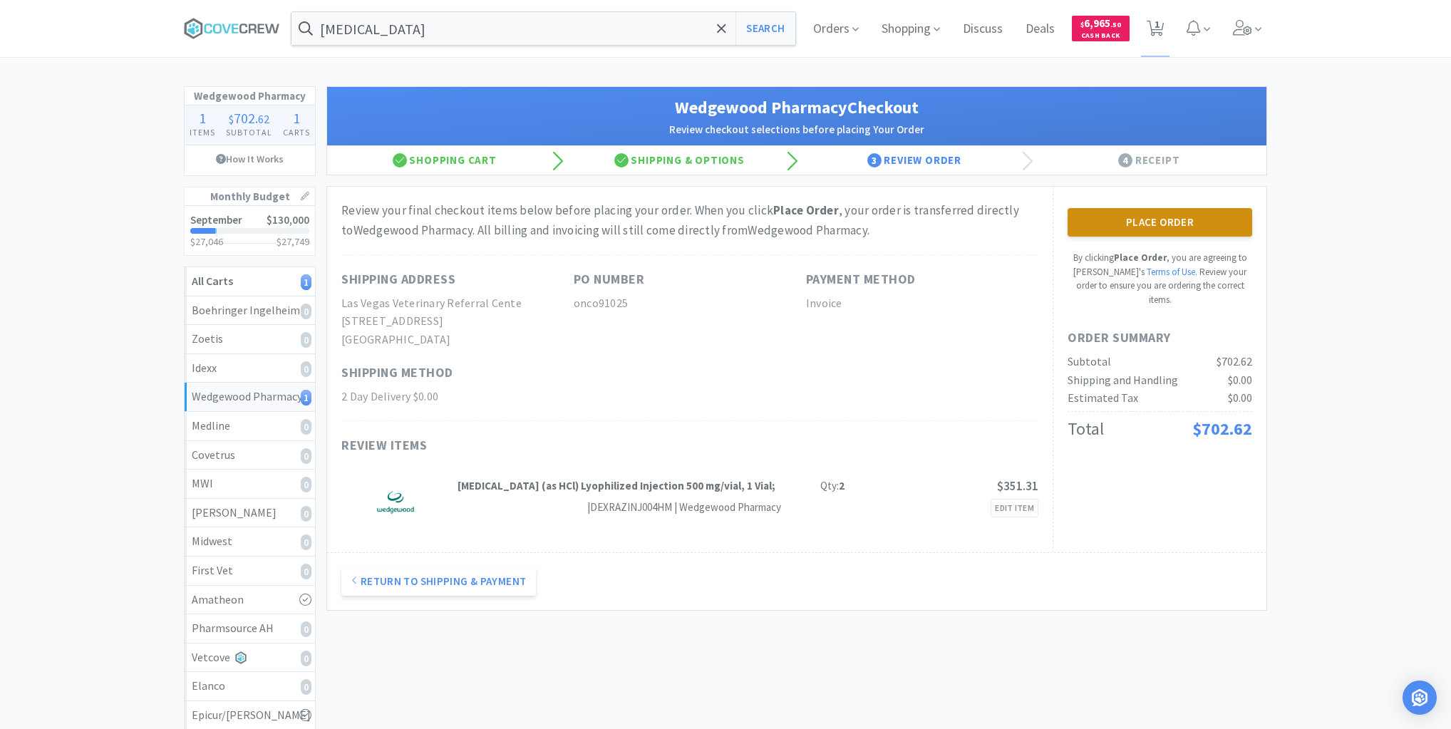
click at [1174, 221] on button "Place Order" at bounding box center [1160, 222] width 185 height 29
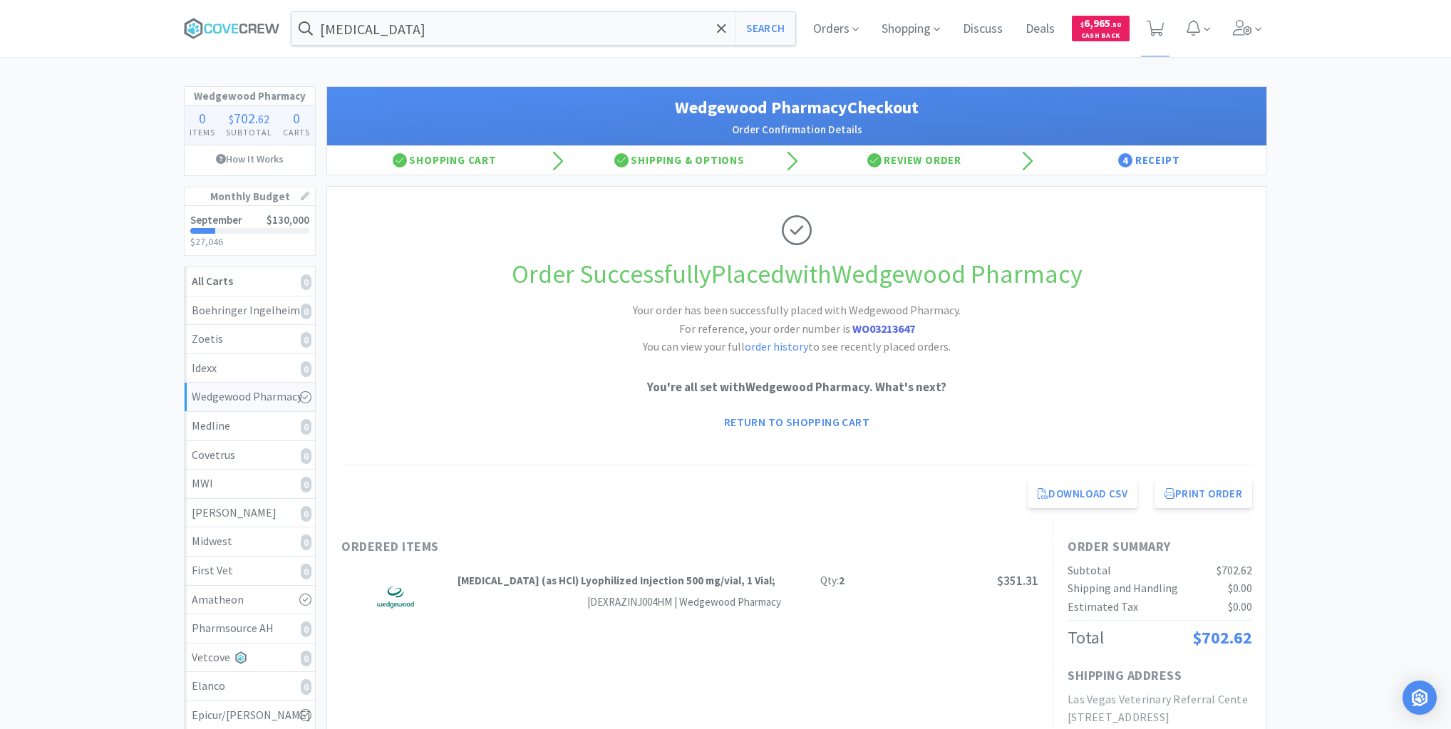
click at [510, 627] on div "[MEDICAL_DATA] (as HCl) Lyophilized Injection 500 mg/vial, 1 Vial; Qty: 2 $351.…" at bounding box center [689, 597] width 697 height 71
click at [1199, 494] on button "Print Order" at bounding box center [1203, 494] width 98 height 29
drag, startPoint x: 229, startPoint y: 26, endPoint x: 415, endPoint y: 46, distance: 187.1
click at [229, 27] on icon at bounding box center [232, 28] width 96 height 21
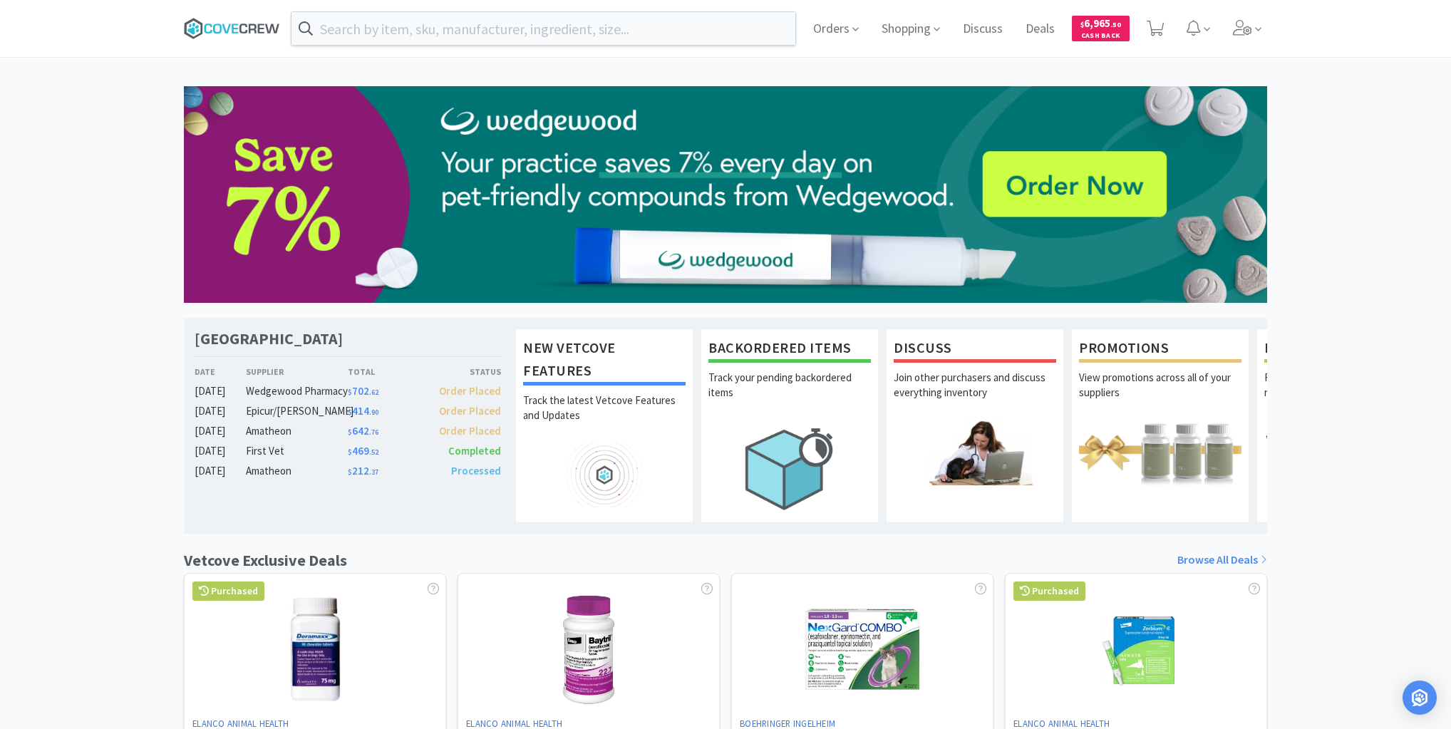
click at [209, 21] on icon at bounding box center [232, 28] width 96 height 21
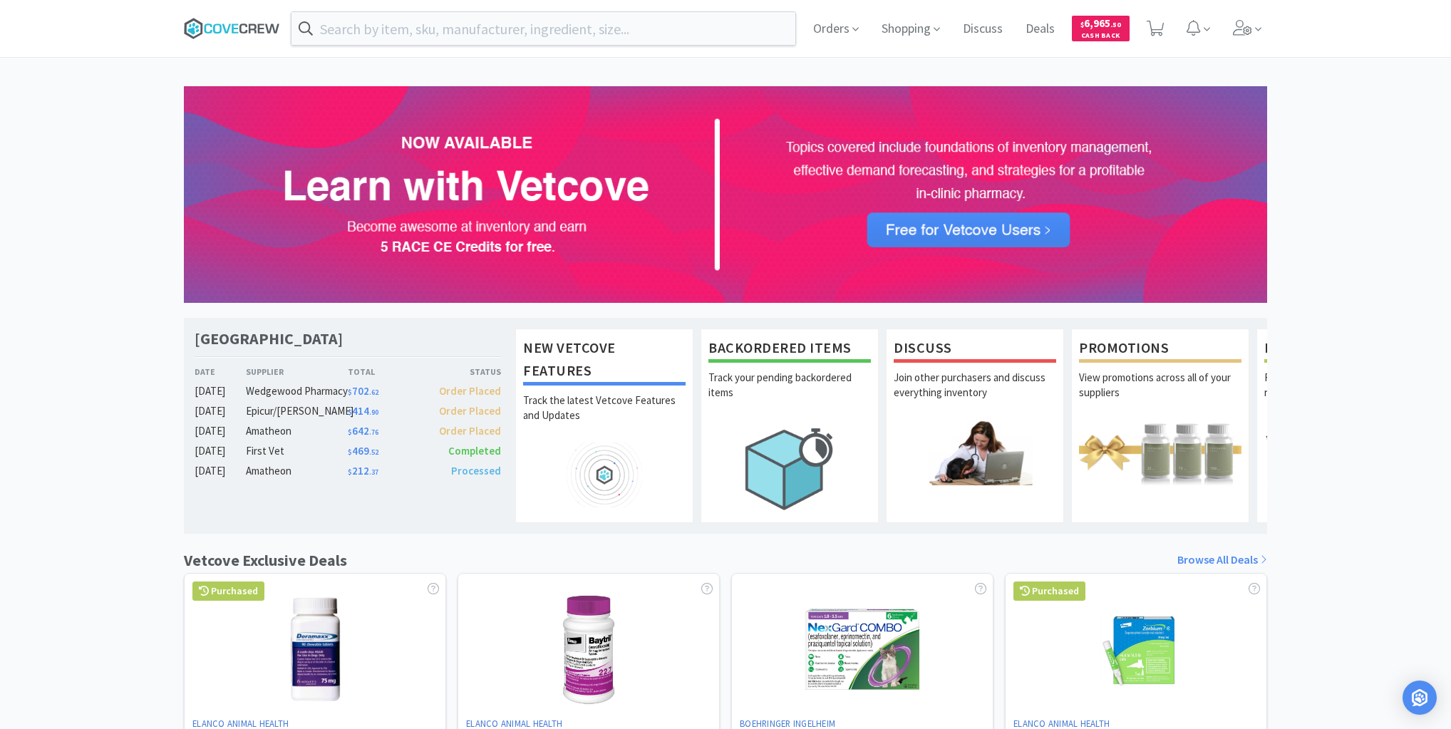
click at [244, 27] on icon at bounding box center [232, 28] width 96 height 21
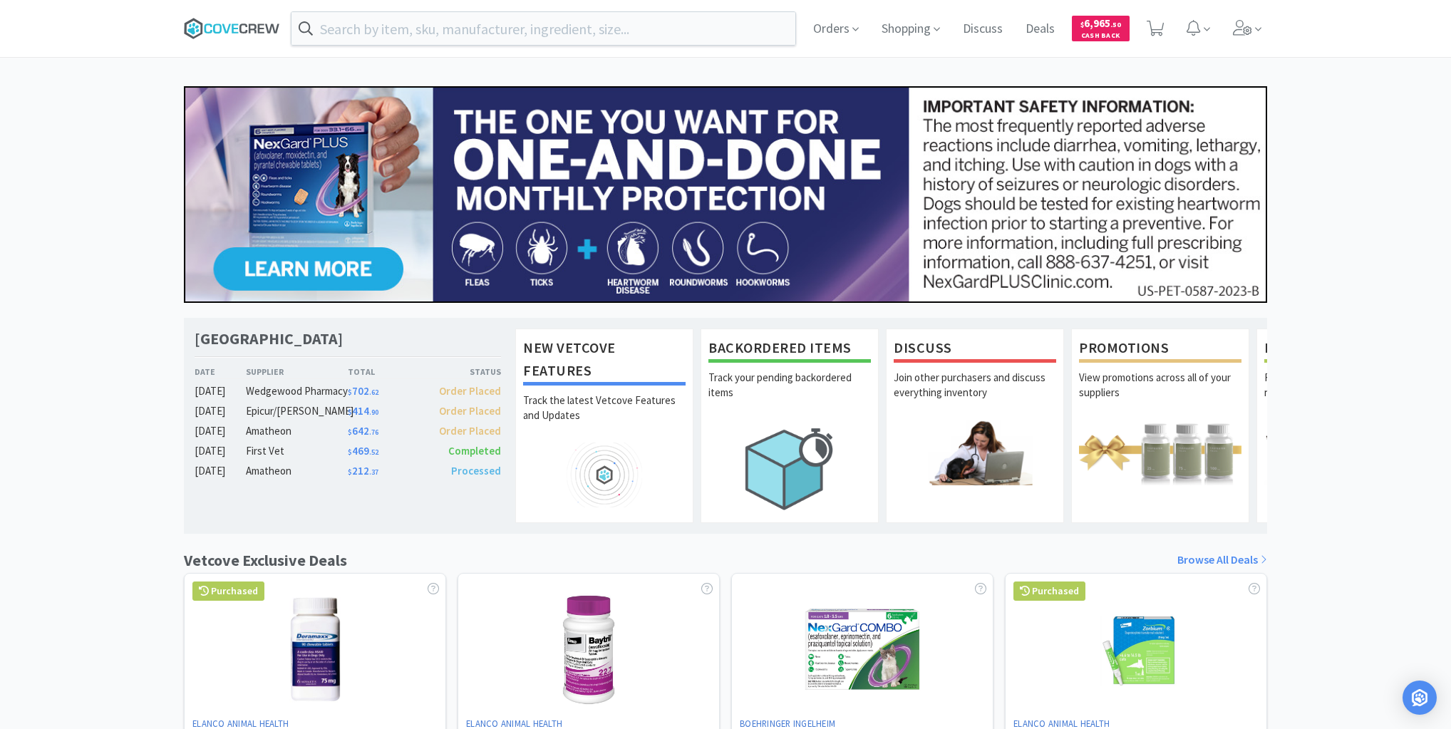
click at [217, 26] on icon at bounding box center [232, 28] width 96 height 21
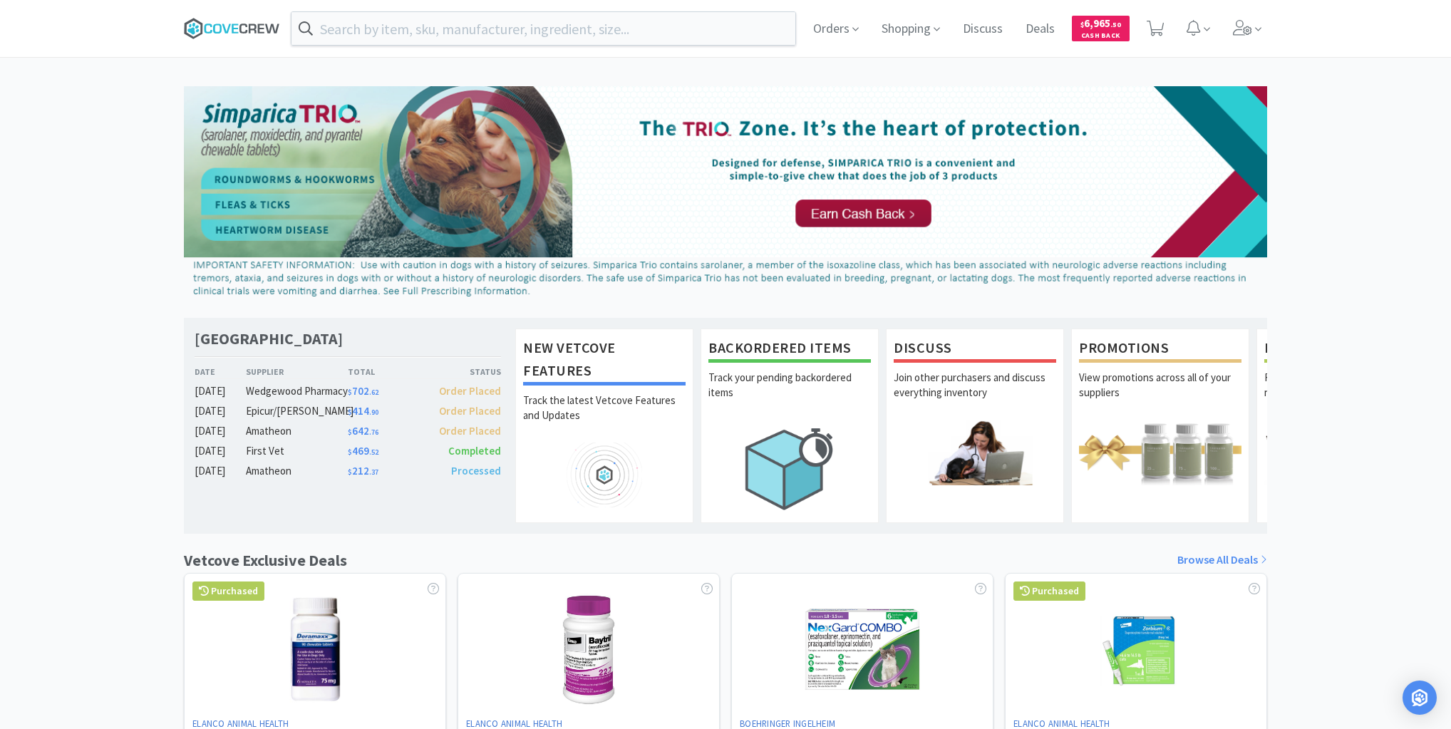
click at [237, 26] on icon at bounding box center [232, 28] width 96 height 21
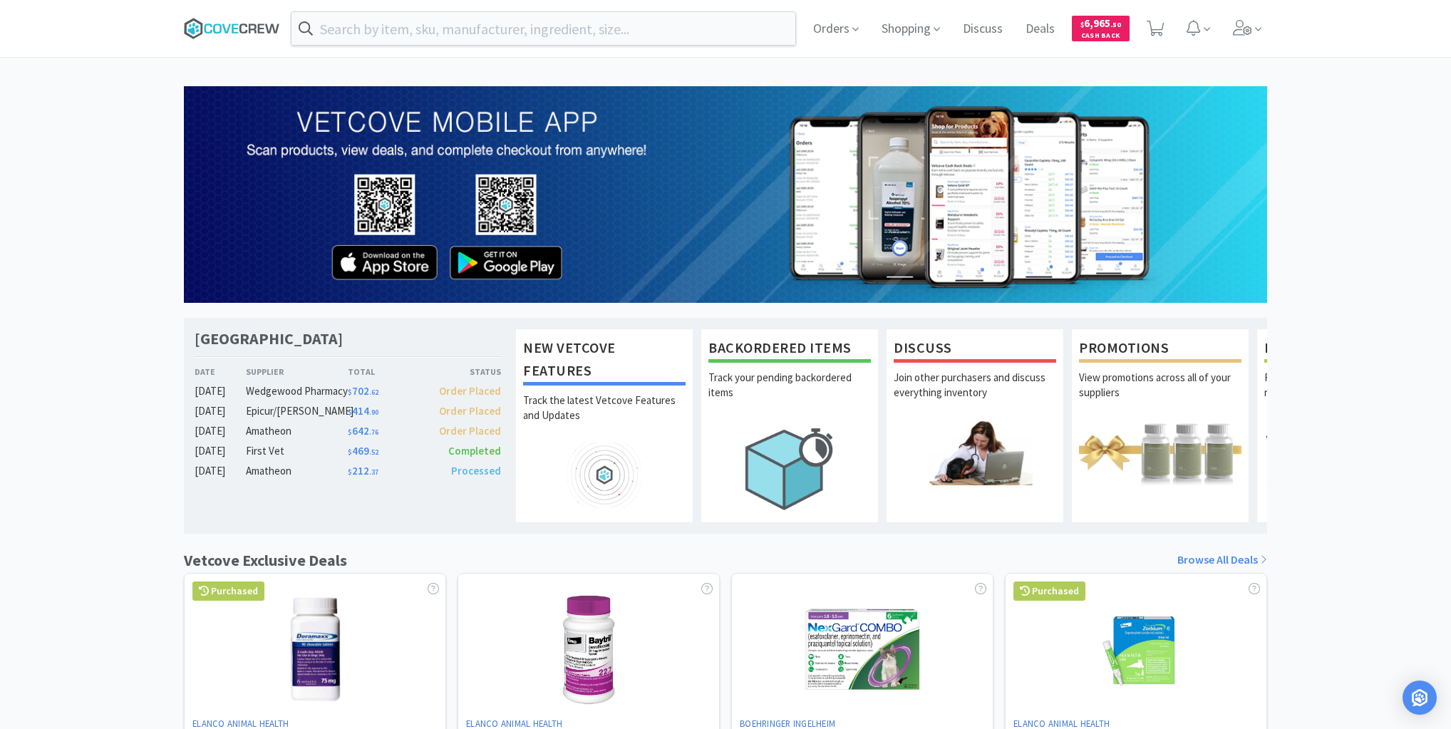
click at [224, 29] on icon at bounding box center [226, 28] width 9 height 9
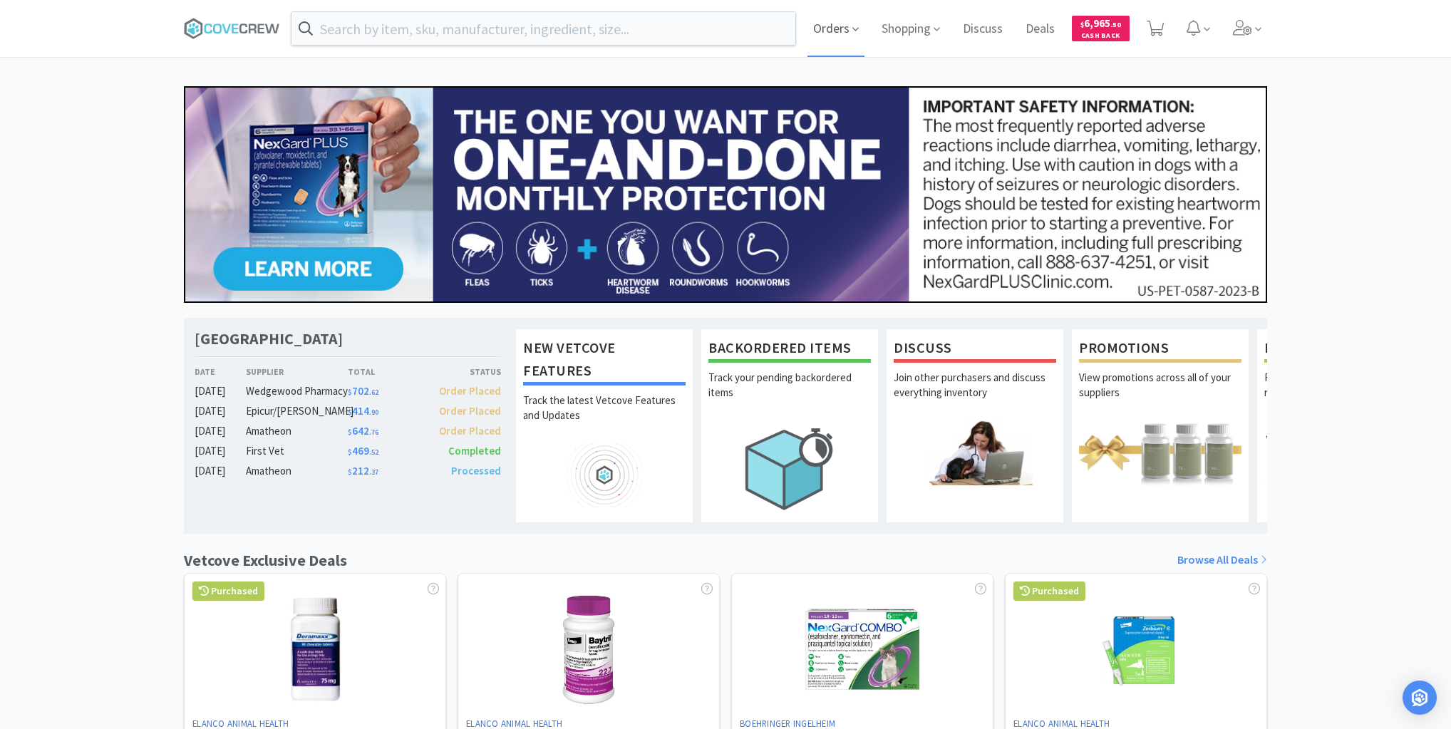
click at [818, 31] on span "Orders" at bounding box center [835, 28] width 57 height 57
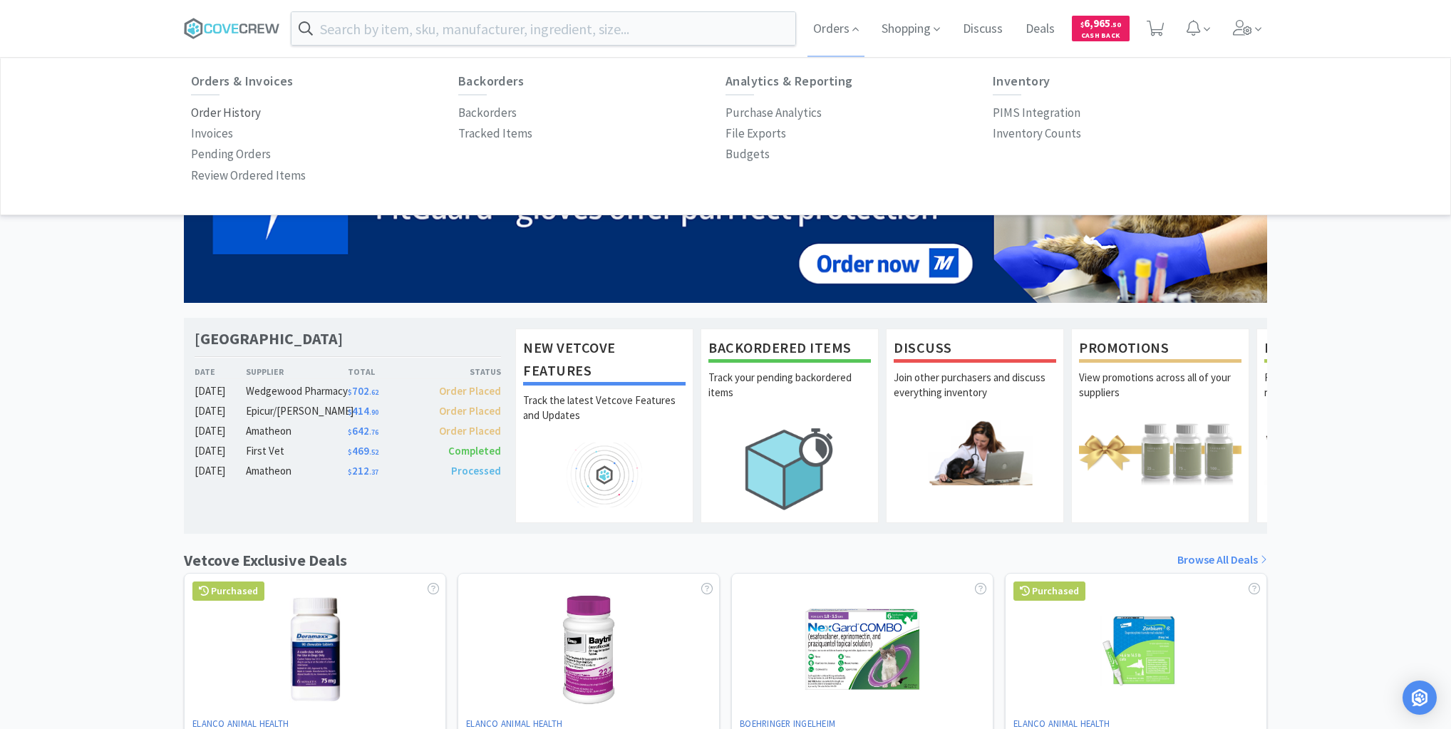
click at [244, 117] on p "Order History" at bounding box center [226, 112] width 70 height 19
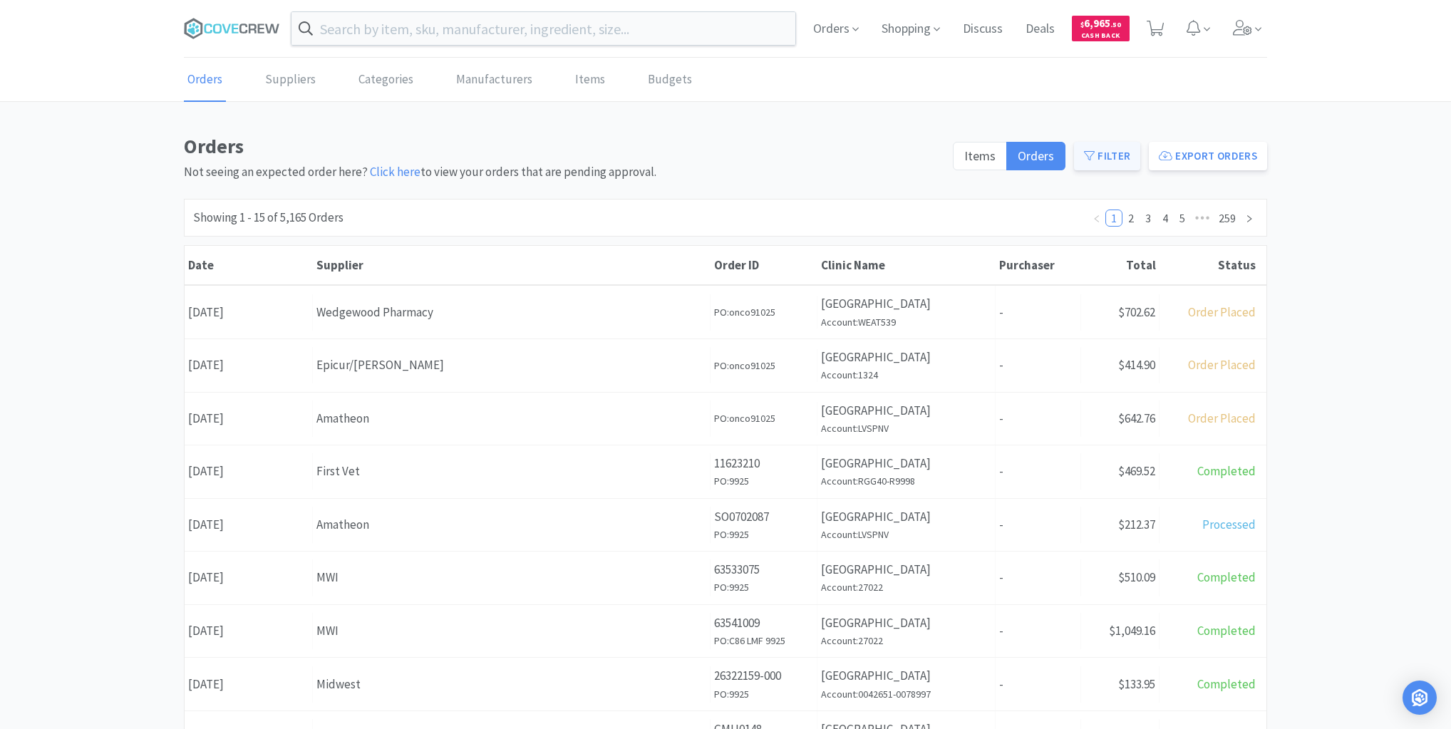
click at [1125, 154] on button "Filter" at bounding box center [1107, 156] width 66 height 29
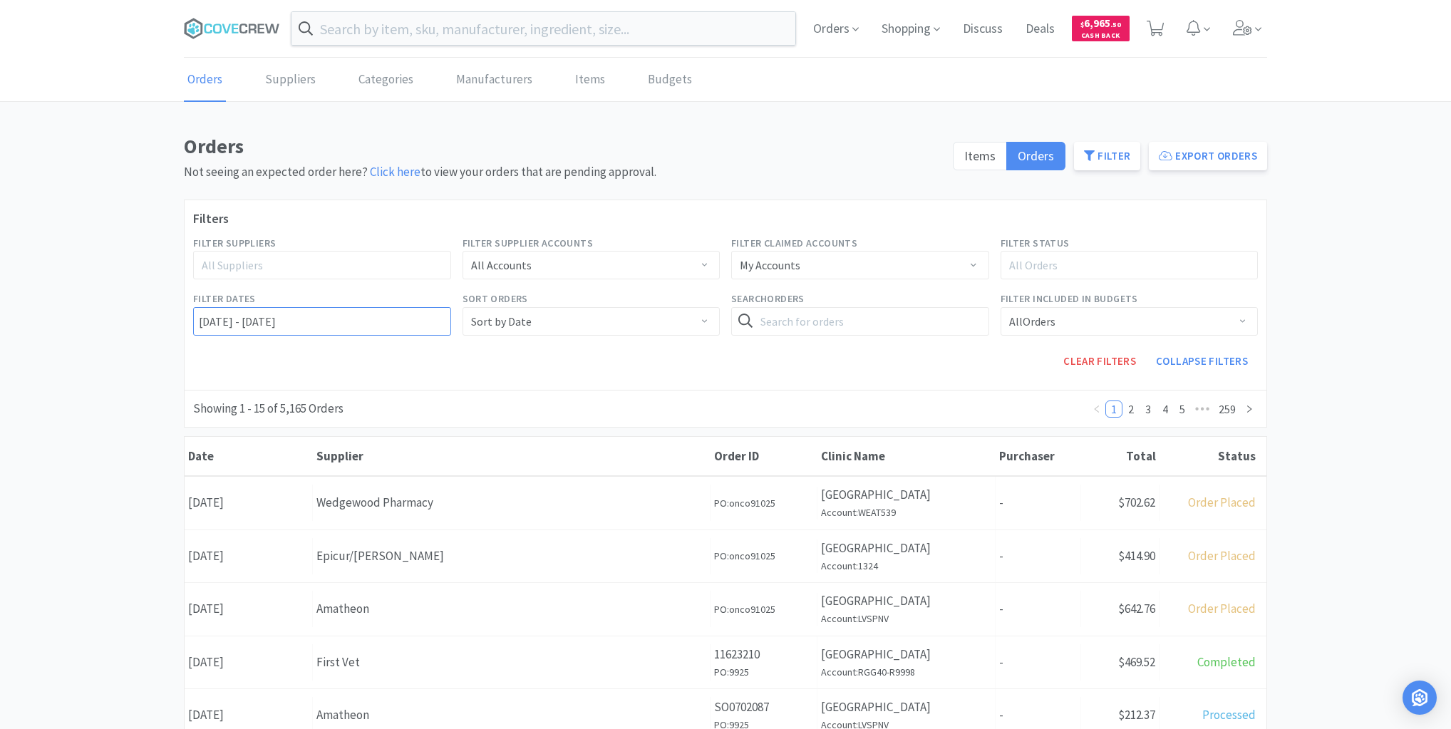
click at [195, 319] on input "[DATE] - [DATE]" at bounding box center [322, 321] width 258 height 29
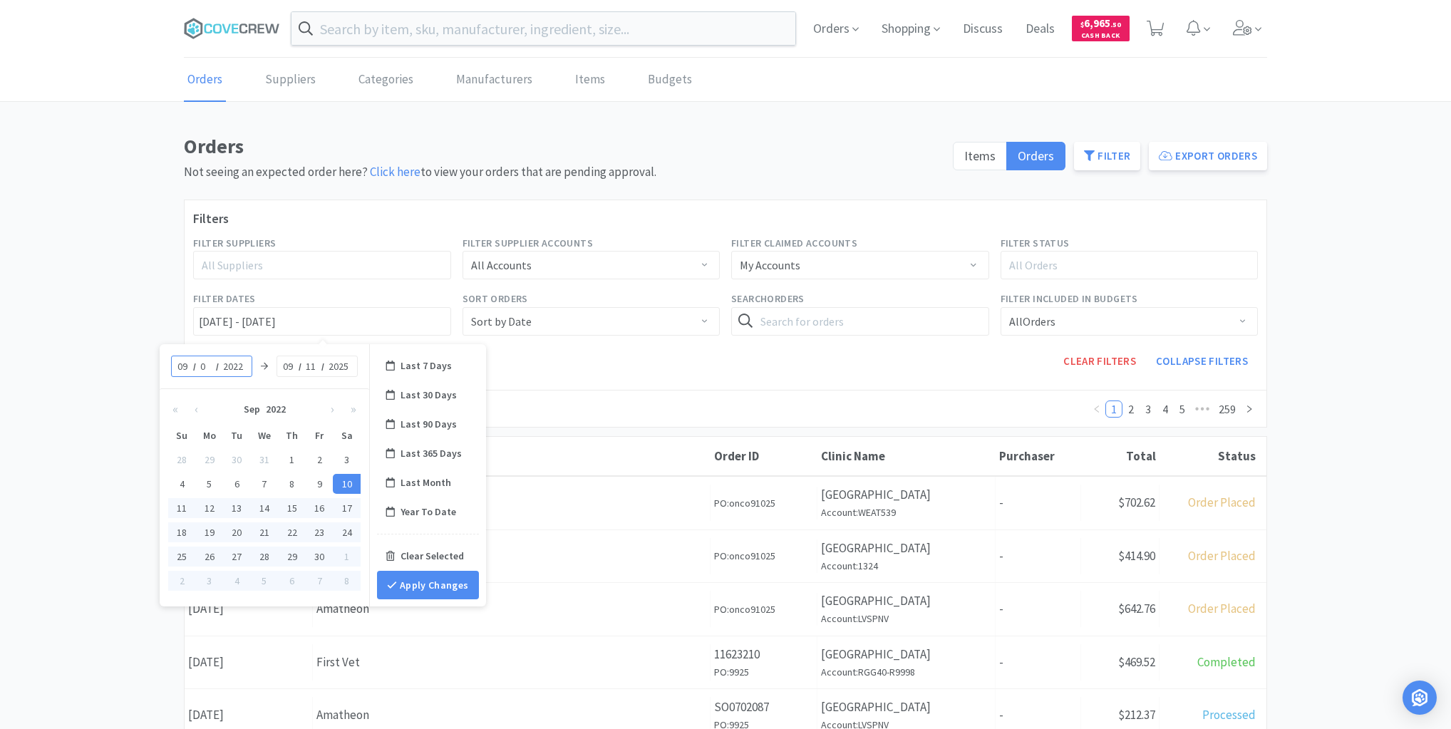
type input "09"
type input "[DATE] - [DATE]"
type input "2025"
type input "[DATE] - [DATE]"
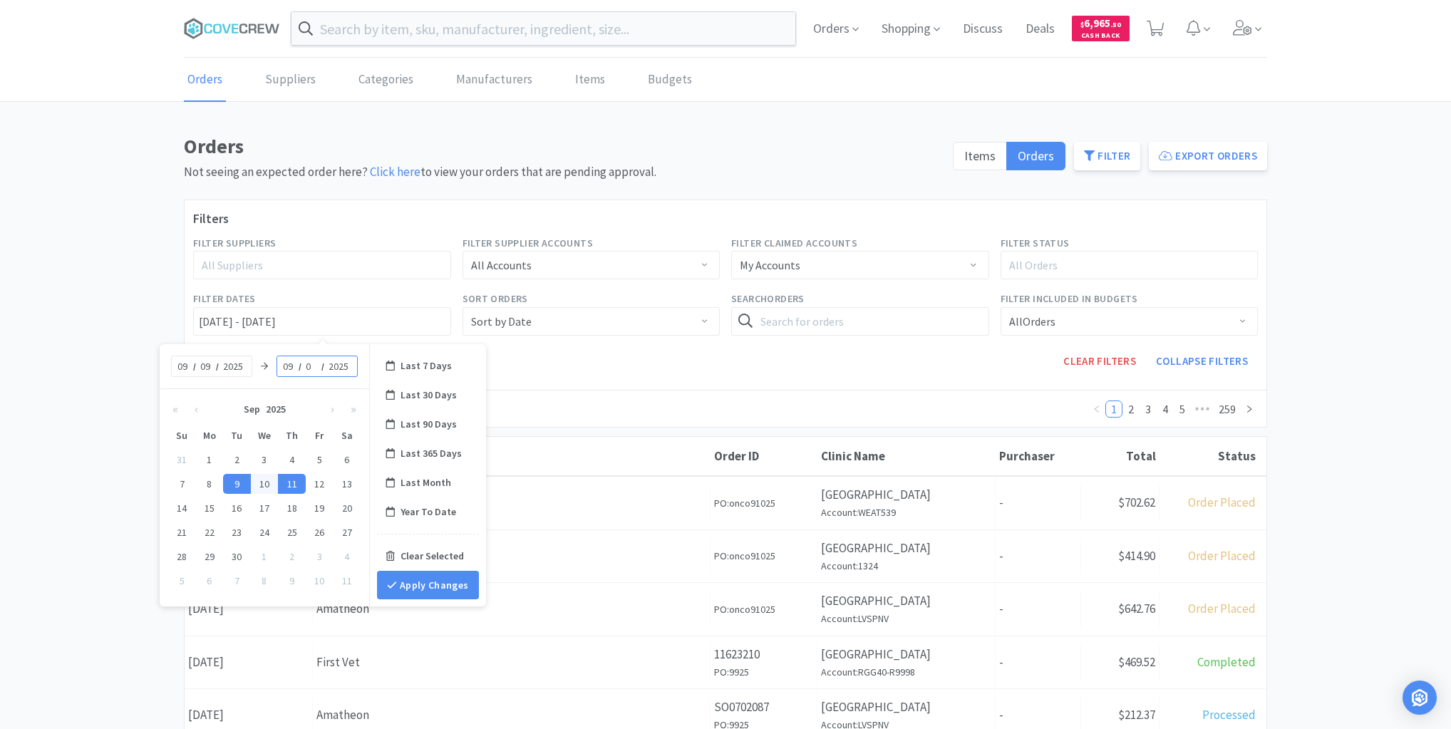
type input "09"
type input "[DATE] - [DATE]"
click at [418, 586] on button "Apply Changes" at bounding box center [428, 585] width 102 height 29
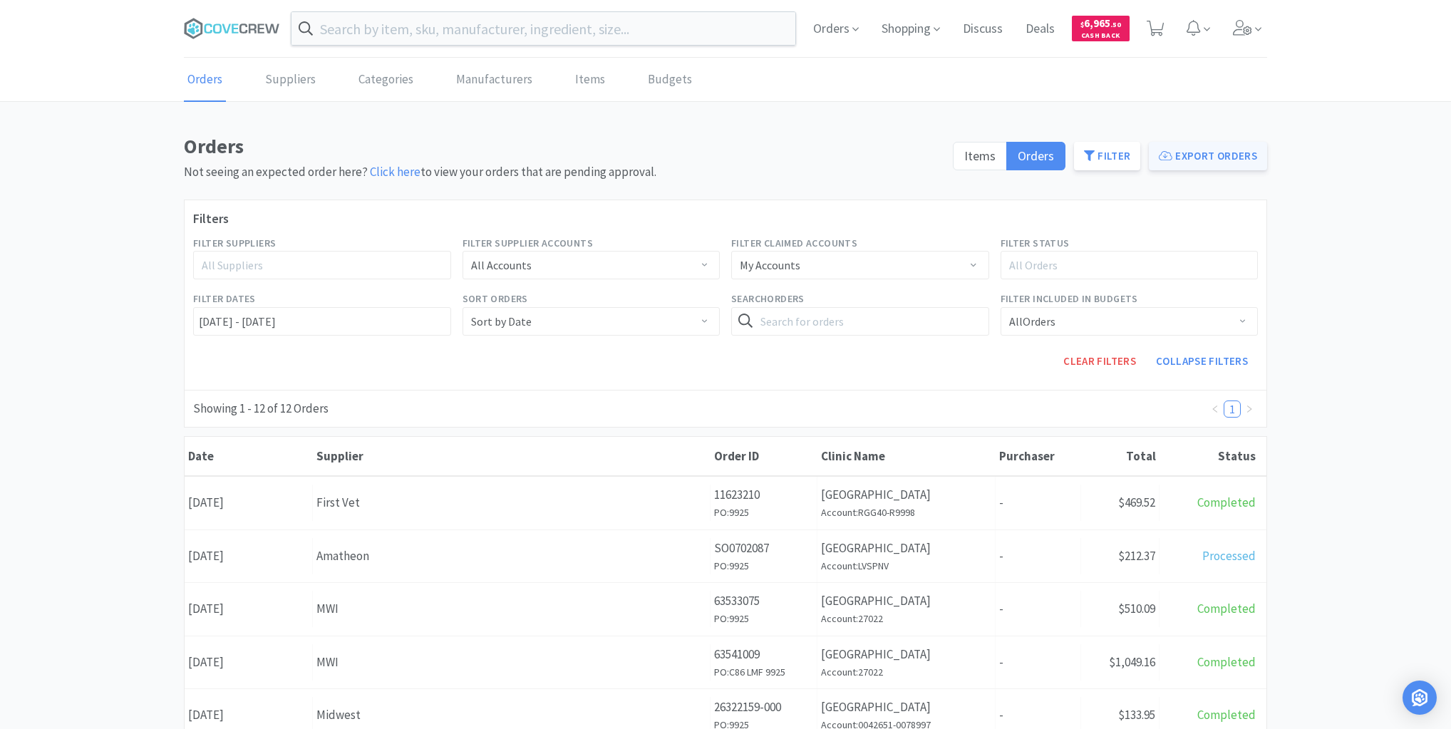
click at [1211, 151] on button "Export Orders" at bounding box center [1208, 156] width 118 height 29
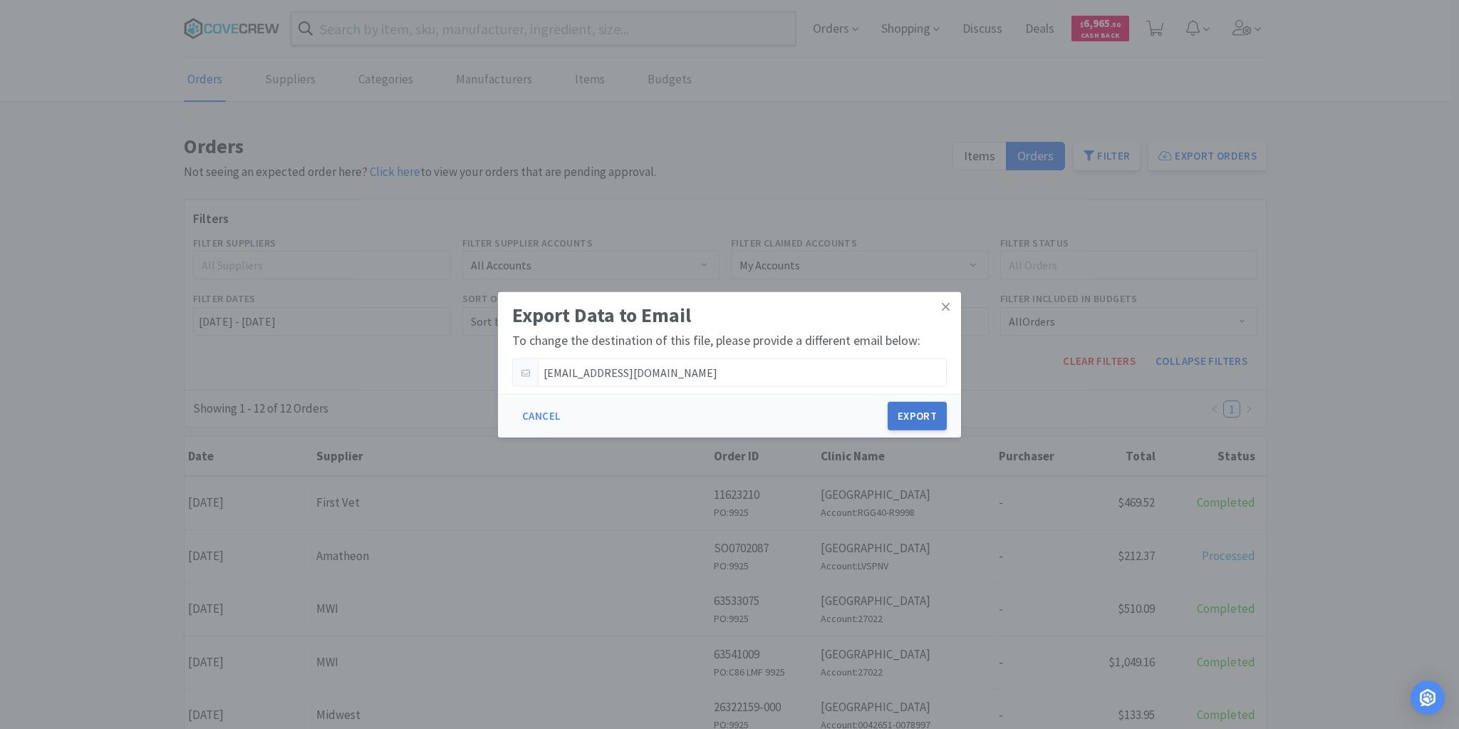
click at [935, 411] on button "Export" at bounding box center [917, 416] width 59 height 29
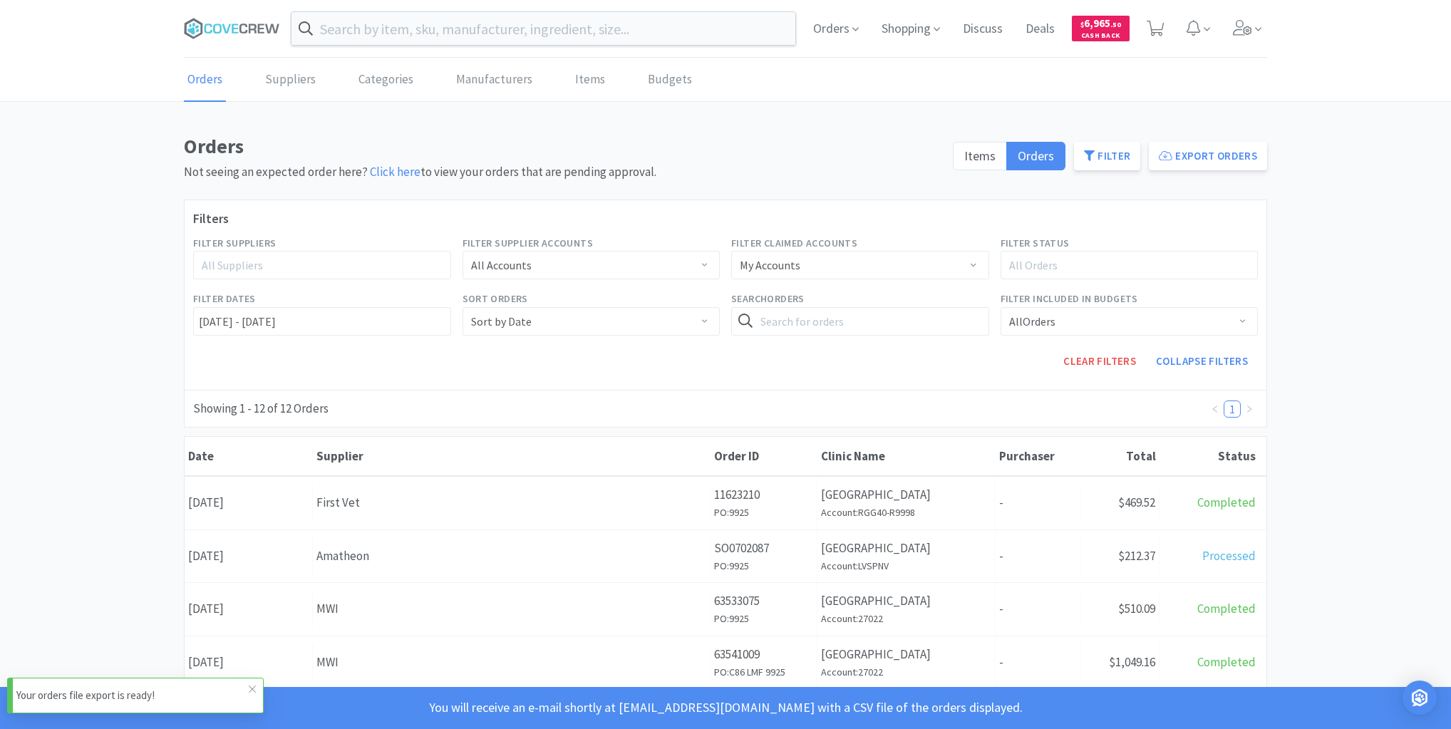
click at [106, 686] on div "Your orders file export is ready!" at bounding box center [135, 696] width 257 height 36
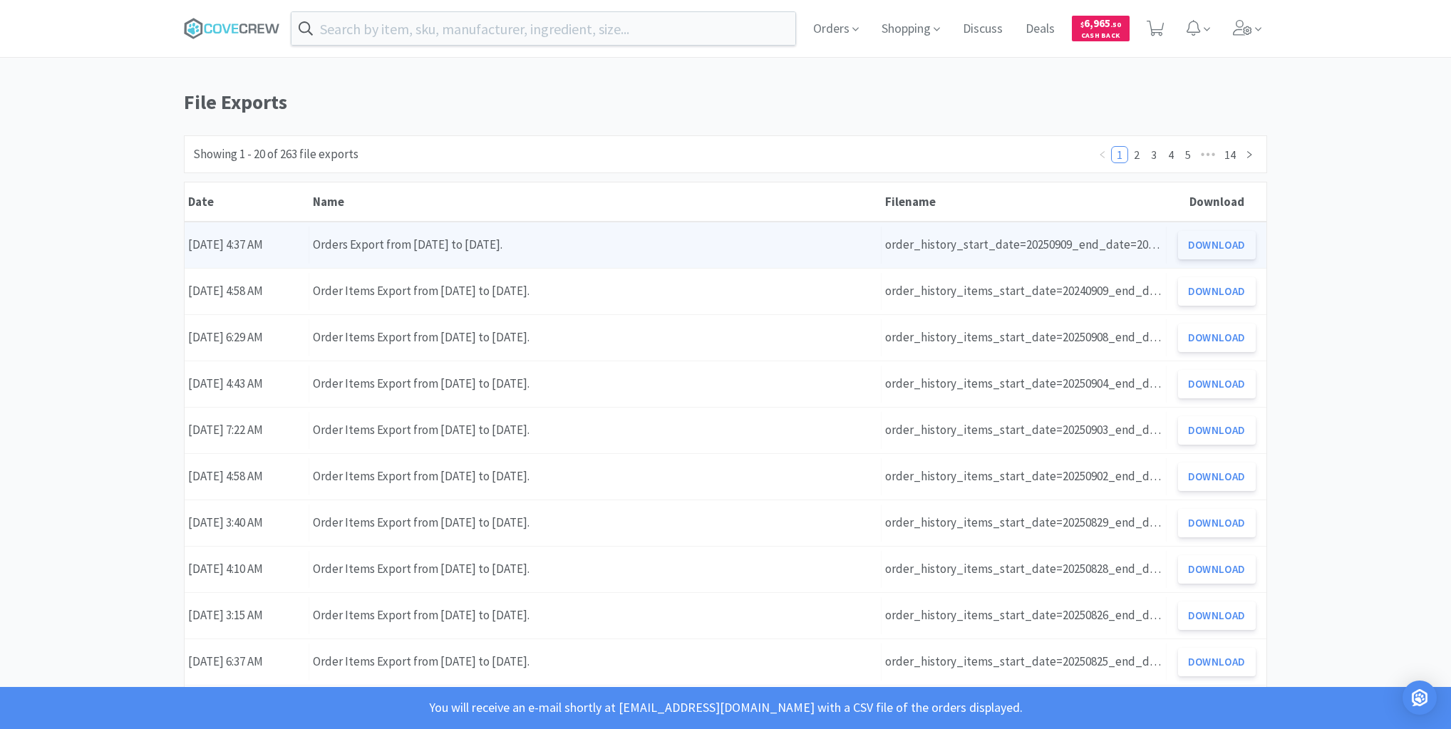
click at [1223, 245] on button "Download" at bounding box center [1217, 245] width 78 height 29
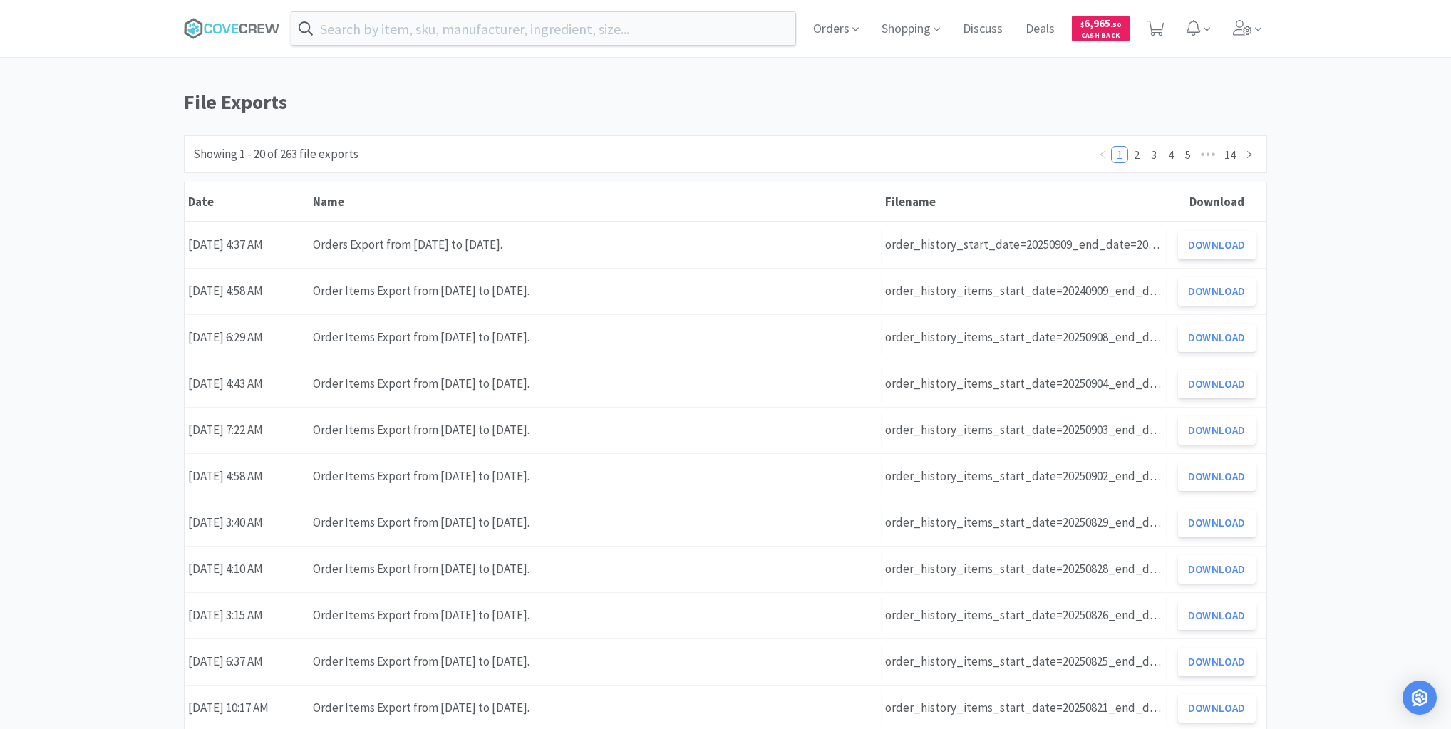
click at [1417, 289] on div "Orders Shopping Discuss Discuss Deals Deals $ 6,965 . 50 Cash Back File Exports…" at bounding box center [725, 599] width 1451 height 1199
click at [1337, 274] on div "Orders Shopping Discuss Discuss Deals Deals $ 6,965 . 50 Cash Back File Exports…" at bounding box center [725, 599] width 1451 height 1199
click at [827, 31] on span "Orders" at bounding box center [835, 28] width 57 height 57
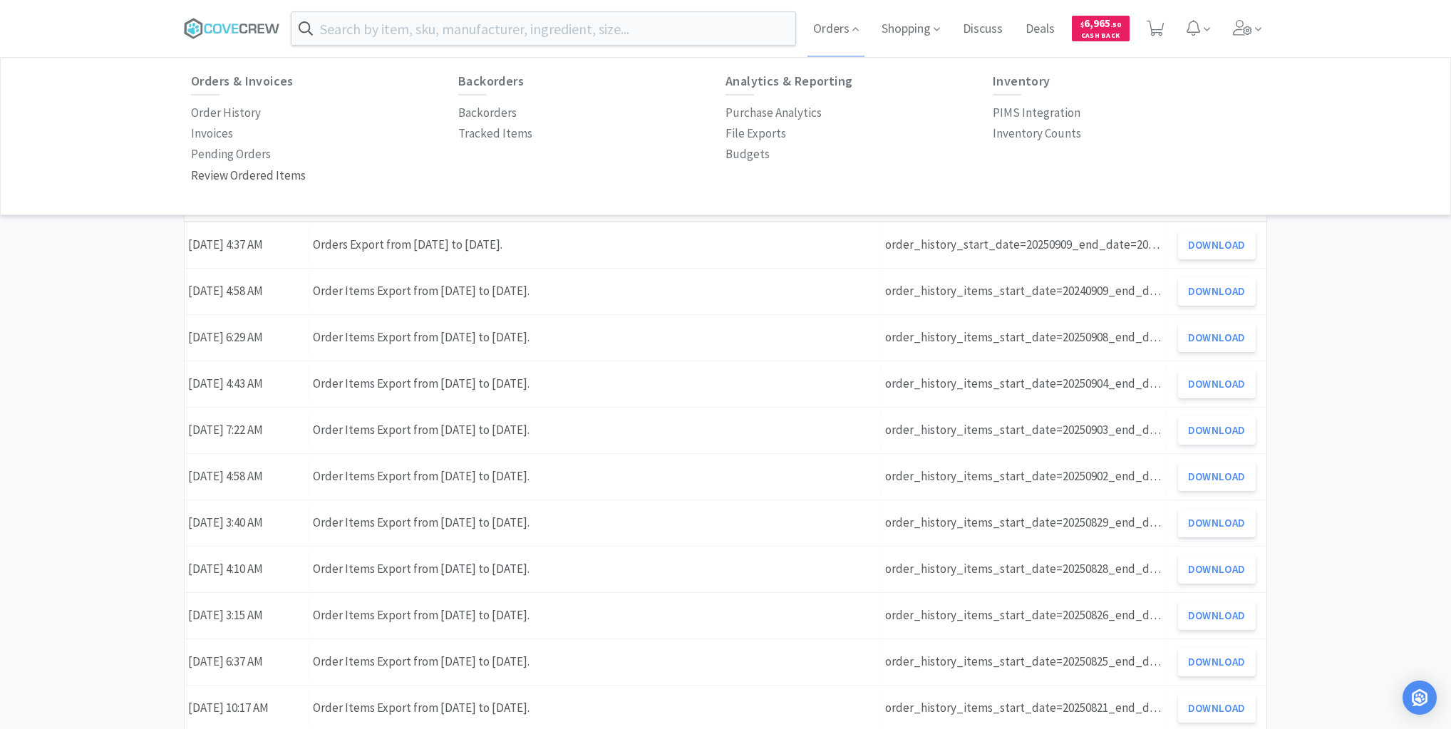
click at [254, 174] on p "Review Ordered Items" at bounding box center [248, 175] width 115 height 19
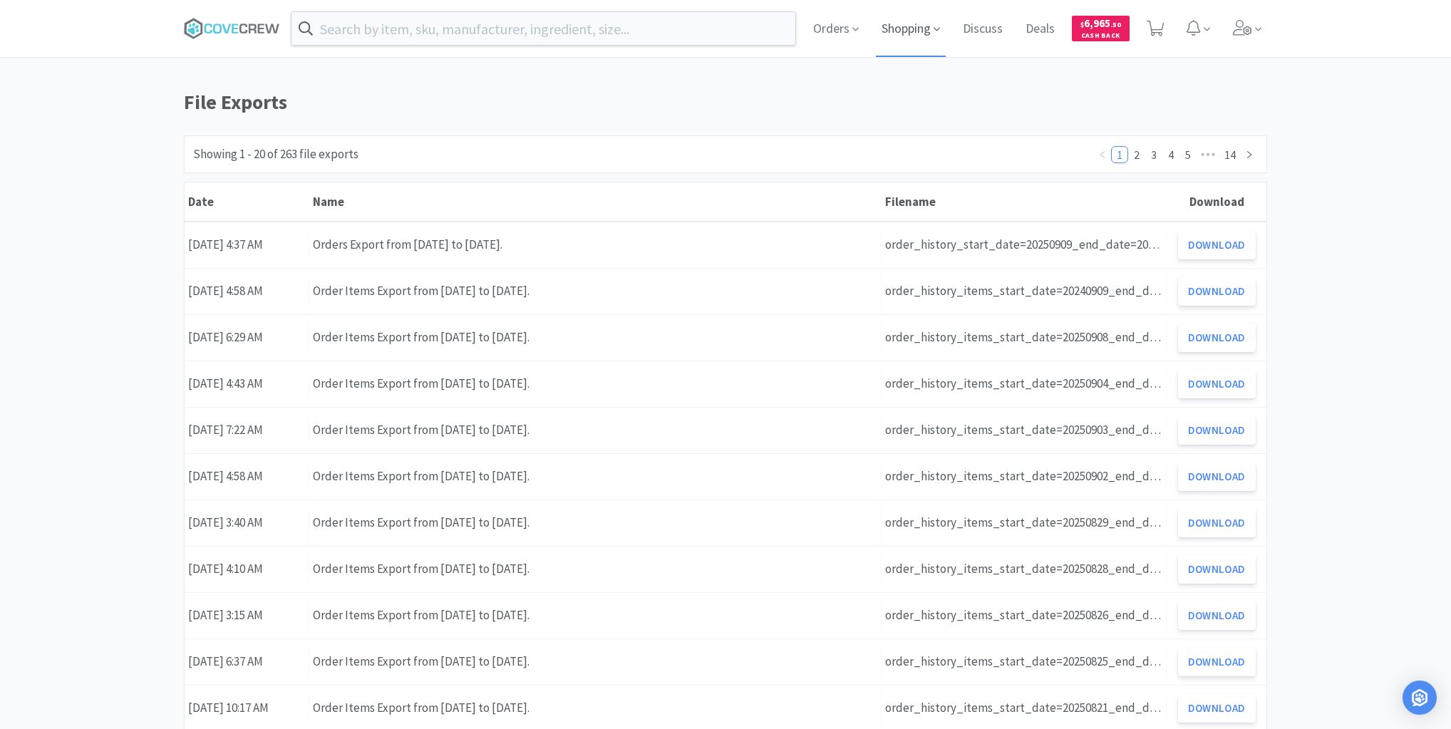
click at [932, 28] on span "Shopping" at bounding box center [911, 28] width 70 height 57
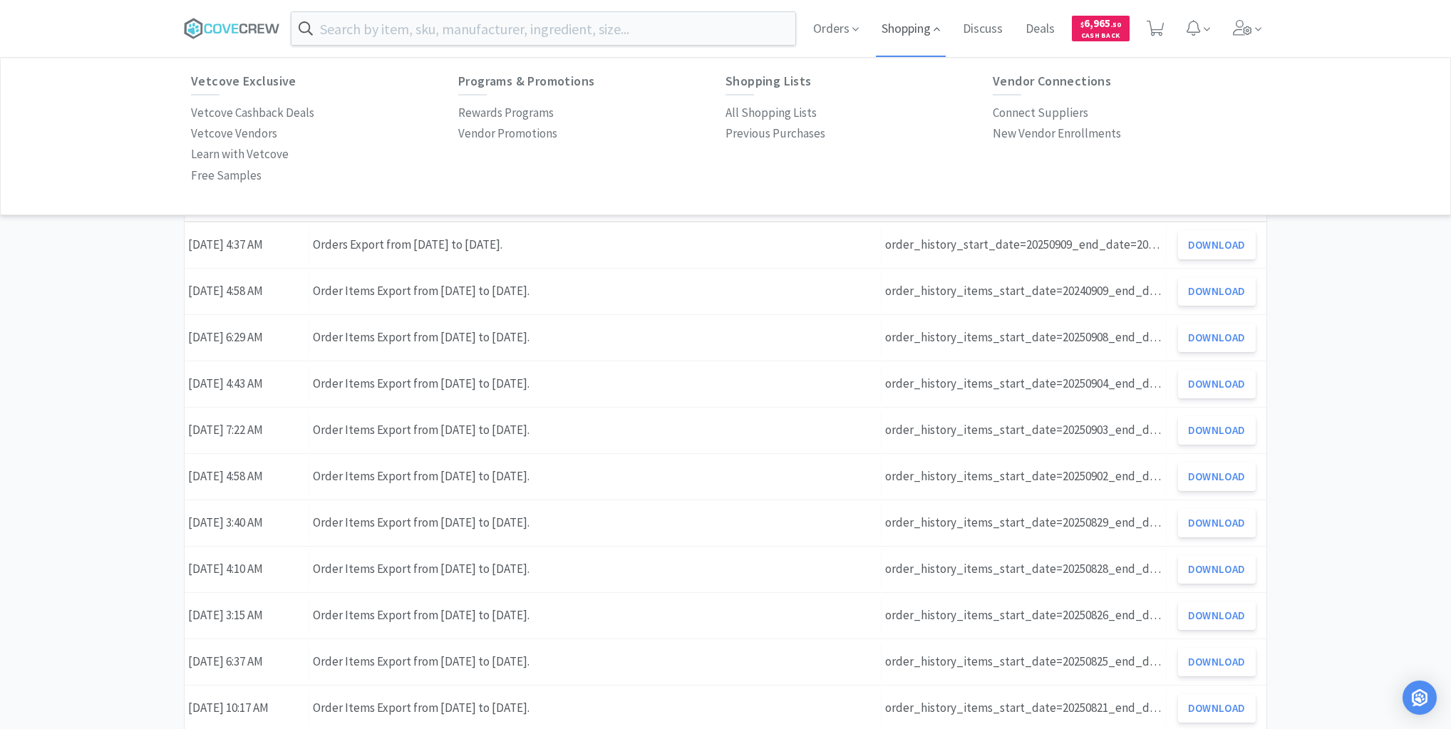
click at [923, 29] on span "Shopping" at bounding box center [911, 28] width 70 height 57
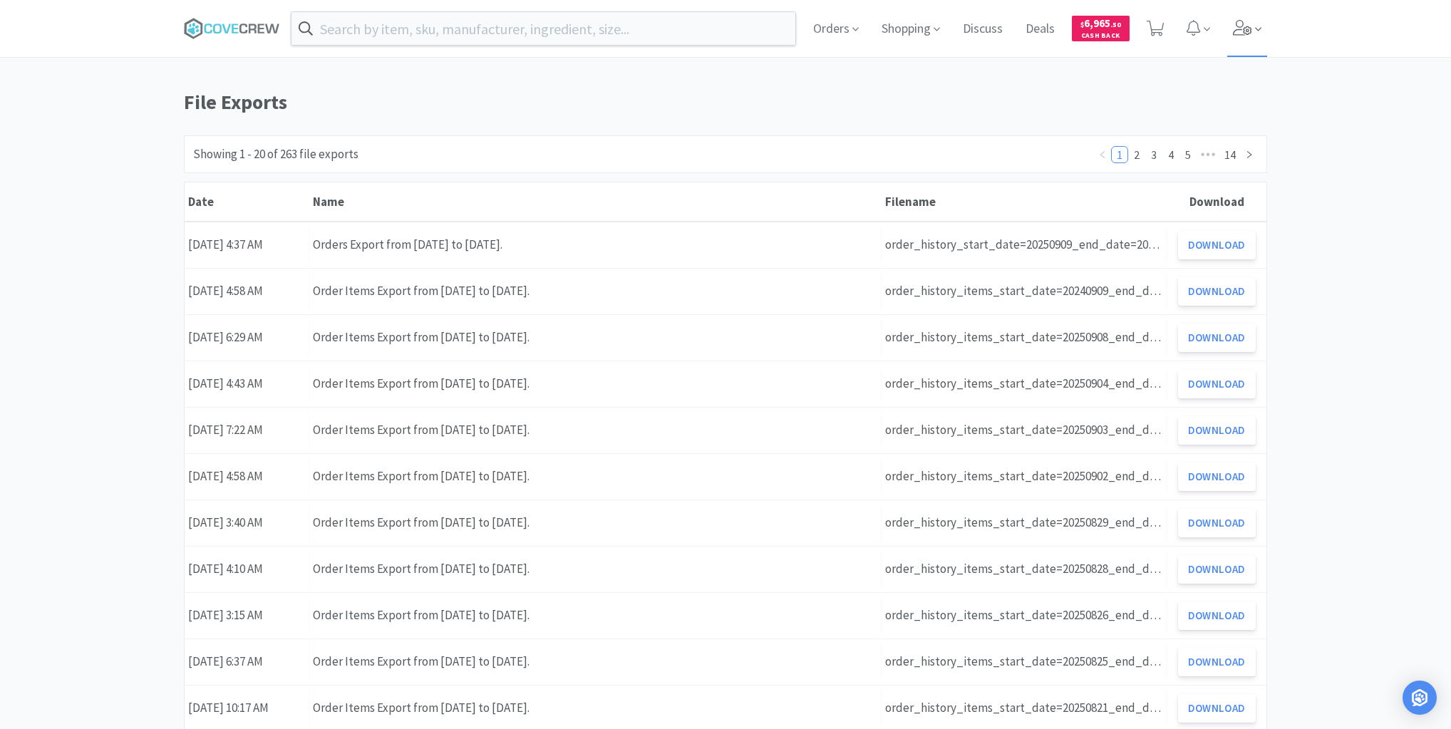
click at [1261, 29] on icon at bounding box center [1258, 29] width 6 height 13
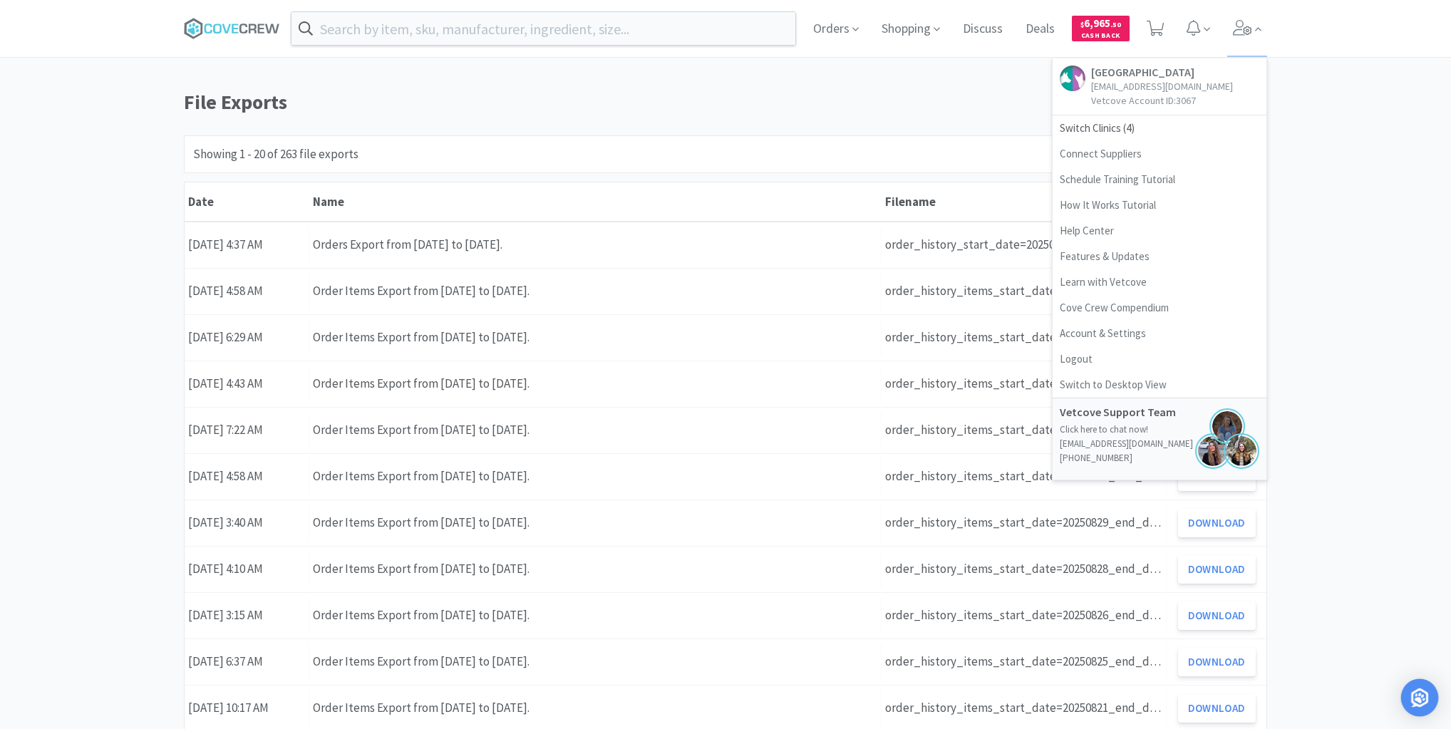
click at [1418, 699] on img "Open Intercom Messenger" at bounding box center [1419, 697] width 19 height 19
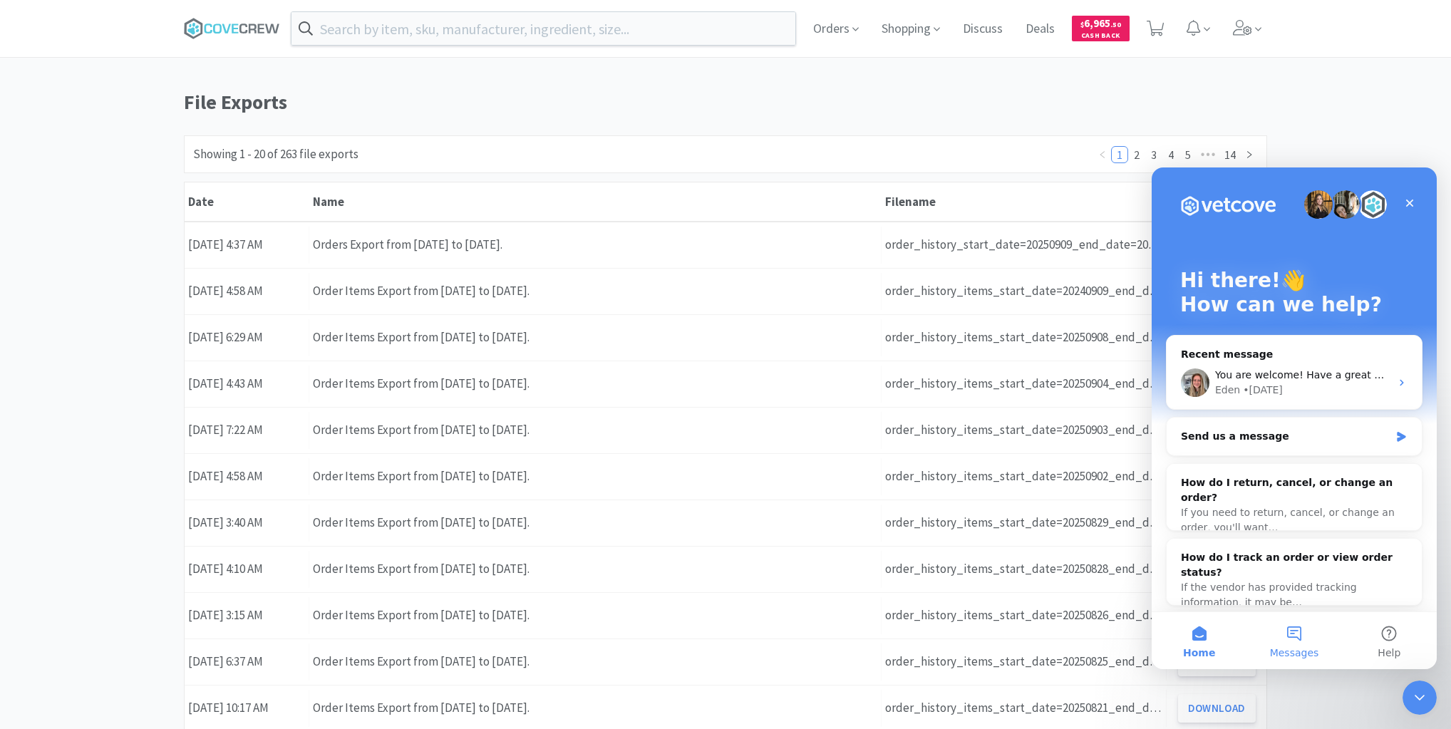
click at [1292, 634] on button "Messages" at bounding box center [1293, 640] width 95 height 57
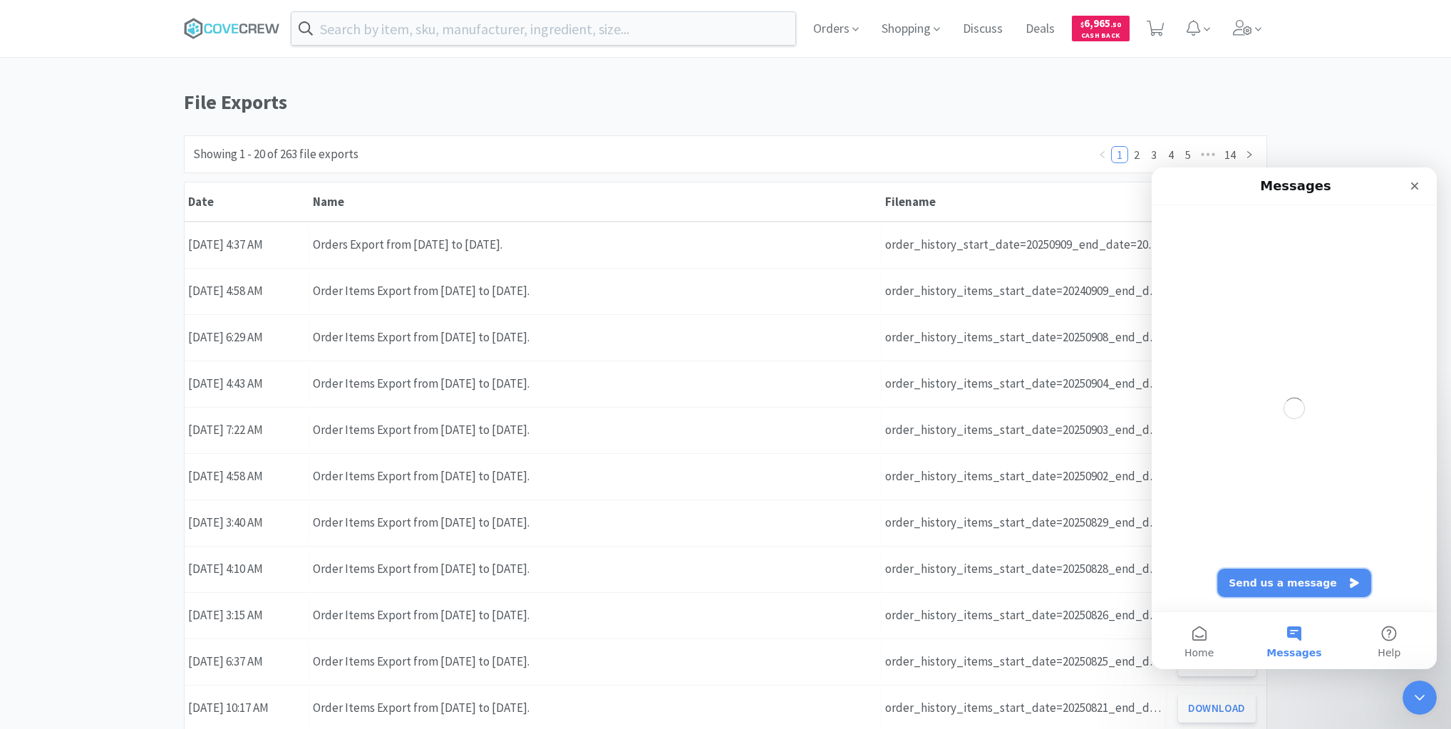
click at [1268, 577] on button "Send us a message" at bounding box center [1294, 583] width 154 height 29
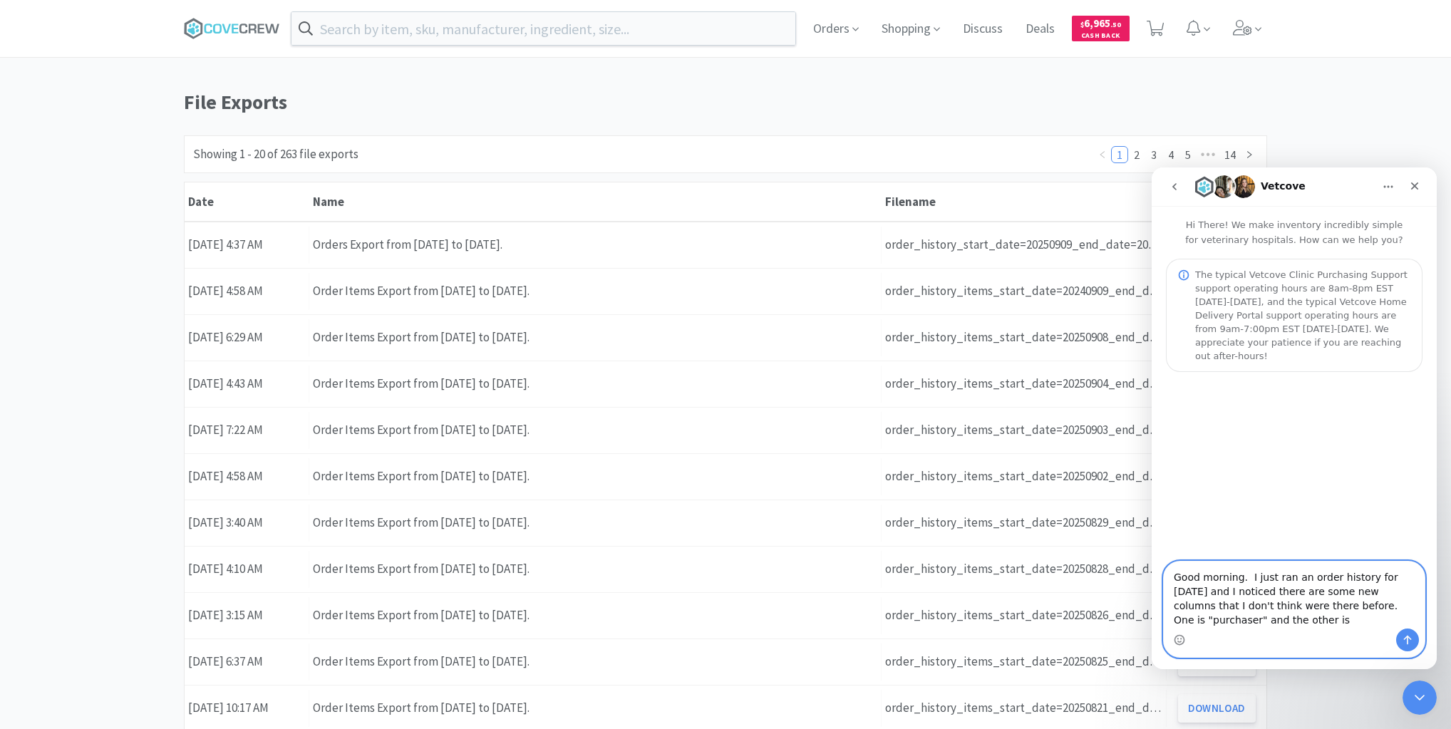
click at [1245, 621] on textarea "Good morning. I just ran an order history for [DATE] and I noticed there are so…" at bounding box center [1294, 595] width 261 height 67
type textarea "Good morning. I just ran an order history for [DATE] and I noticed there are so…"
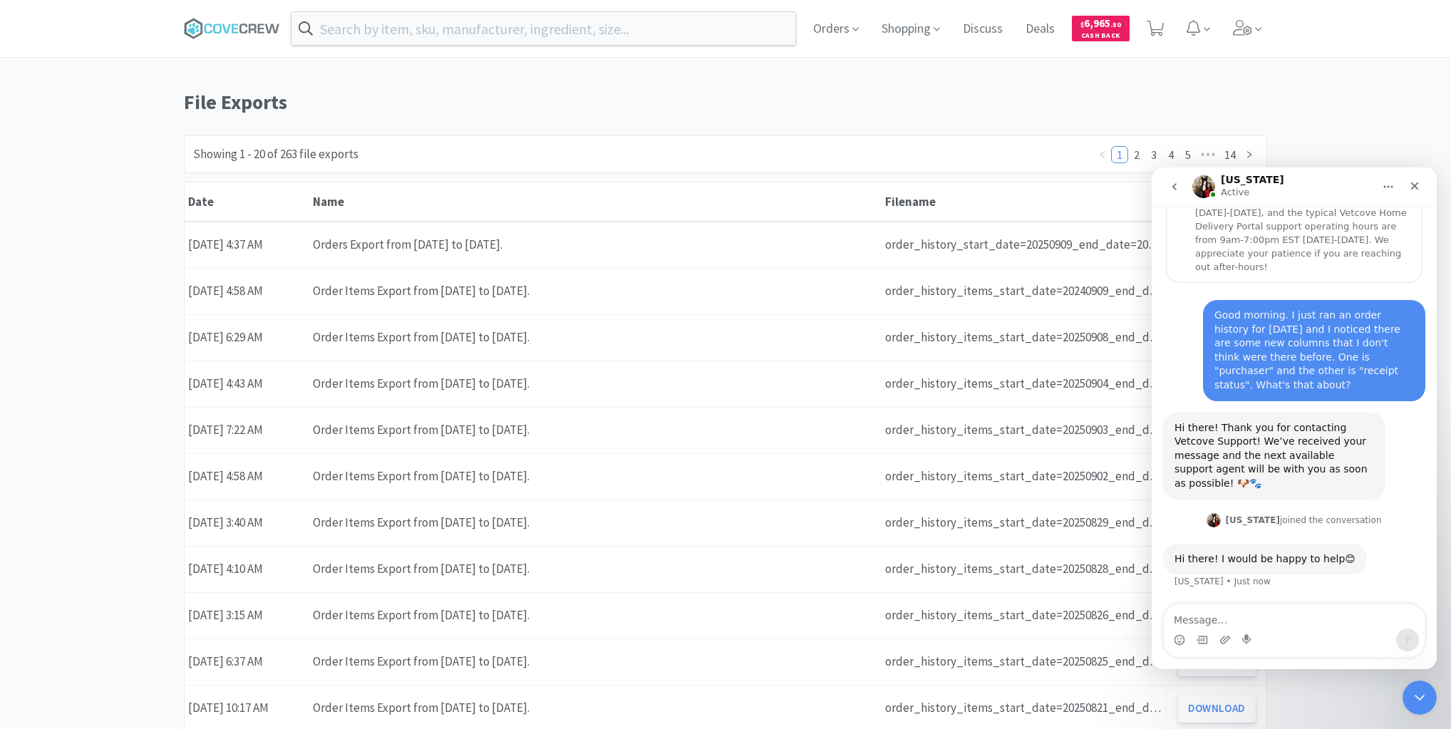
scroll to position [102, 0]
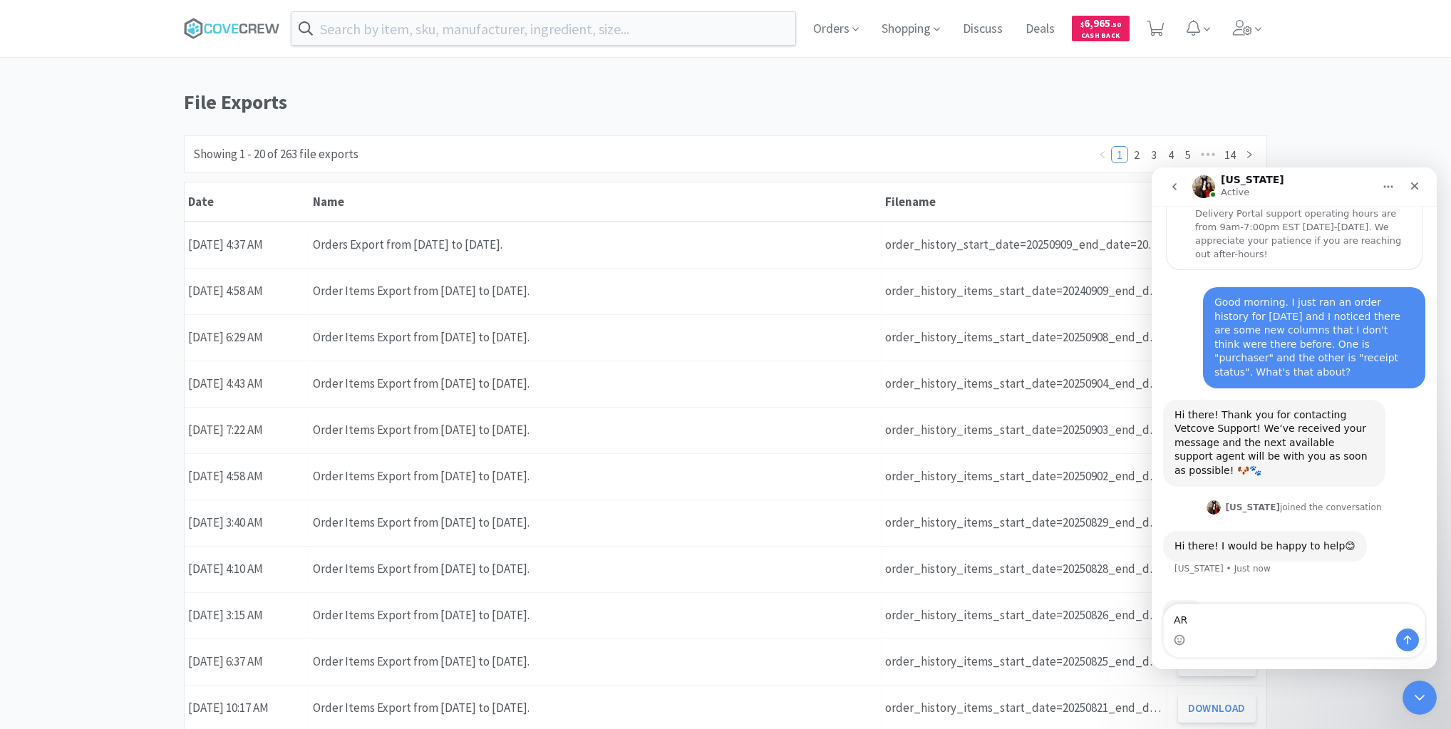
type textarea "A"
type textarea "Are you new? Your name doesn't look familiar to me."
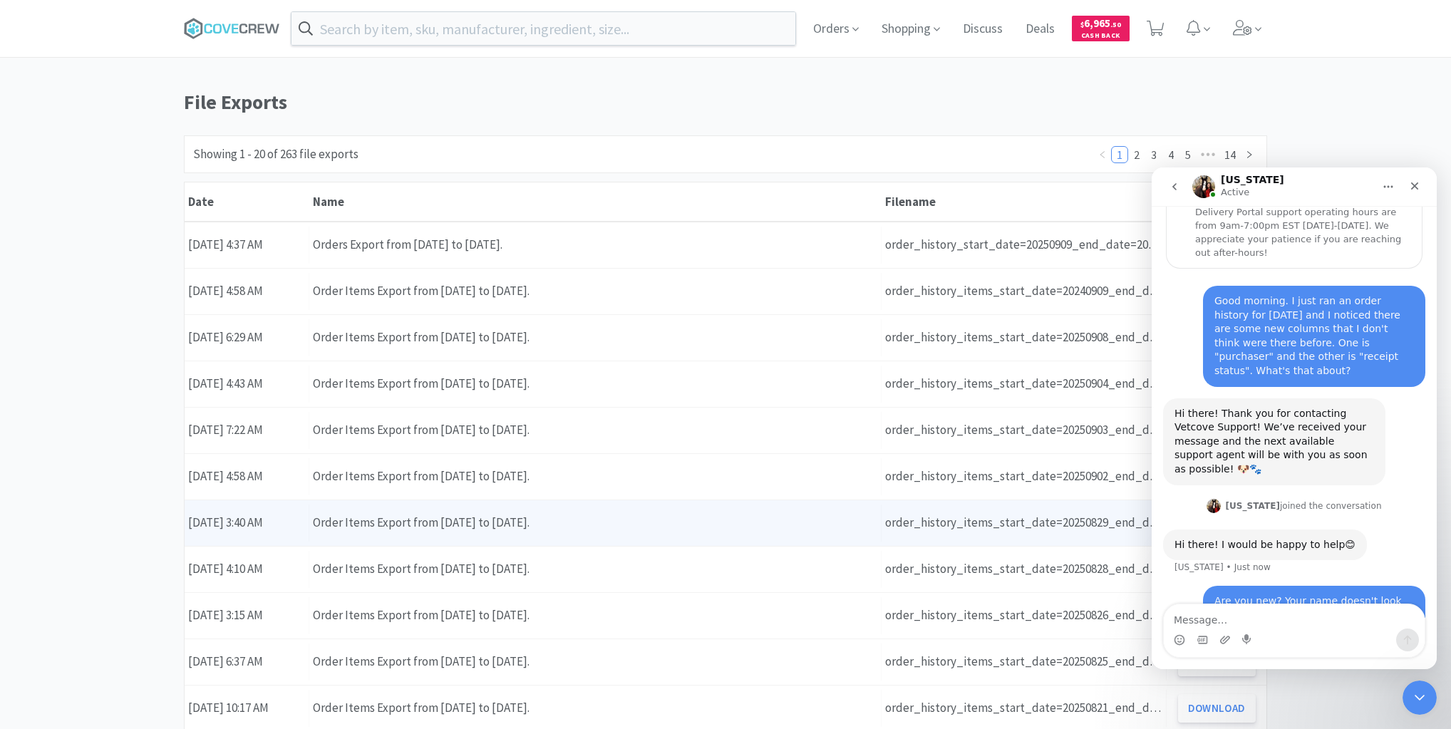
scroll to position [158, 0]
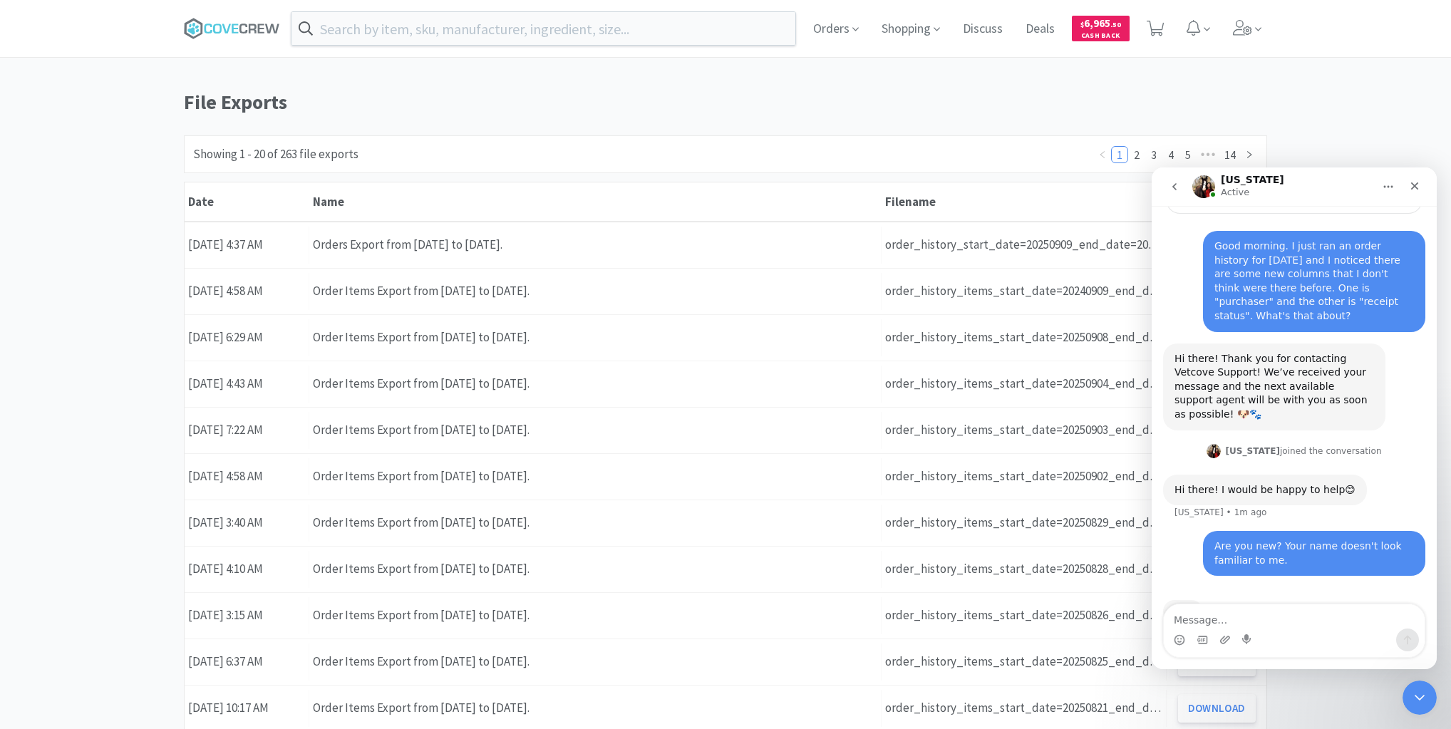
drag, startPoint x: 36, startPoint y: 182, endPoint x: 55, endPoint y: 169, distance: 22.5
click at [36, 182] on div "Orders Shopping Discuss Discuss Deals Deals $ 6,965 . 50 Cash Back File Exports…" at bounding box center [725, 599] width 1451 height 1199
click at [218, 23] on icon at bounding box center [232, 28] width 96 height 21
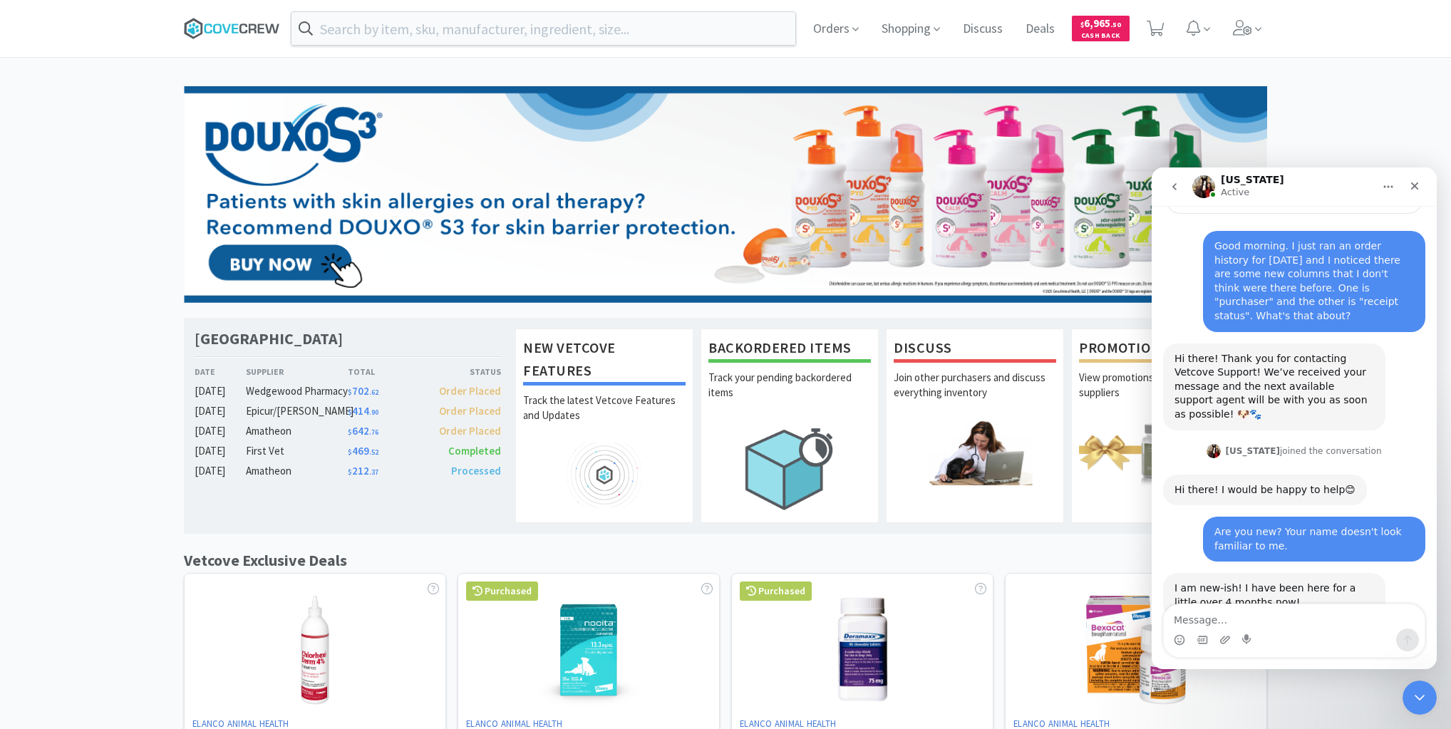
scroll to position [160, 0]
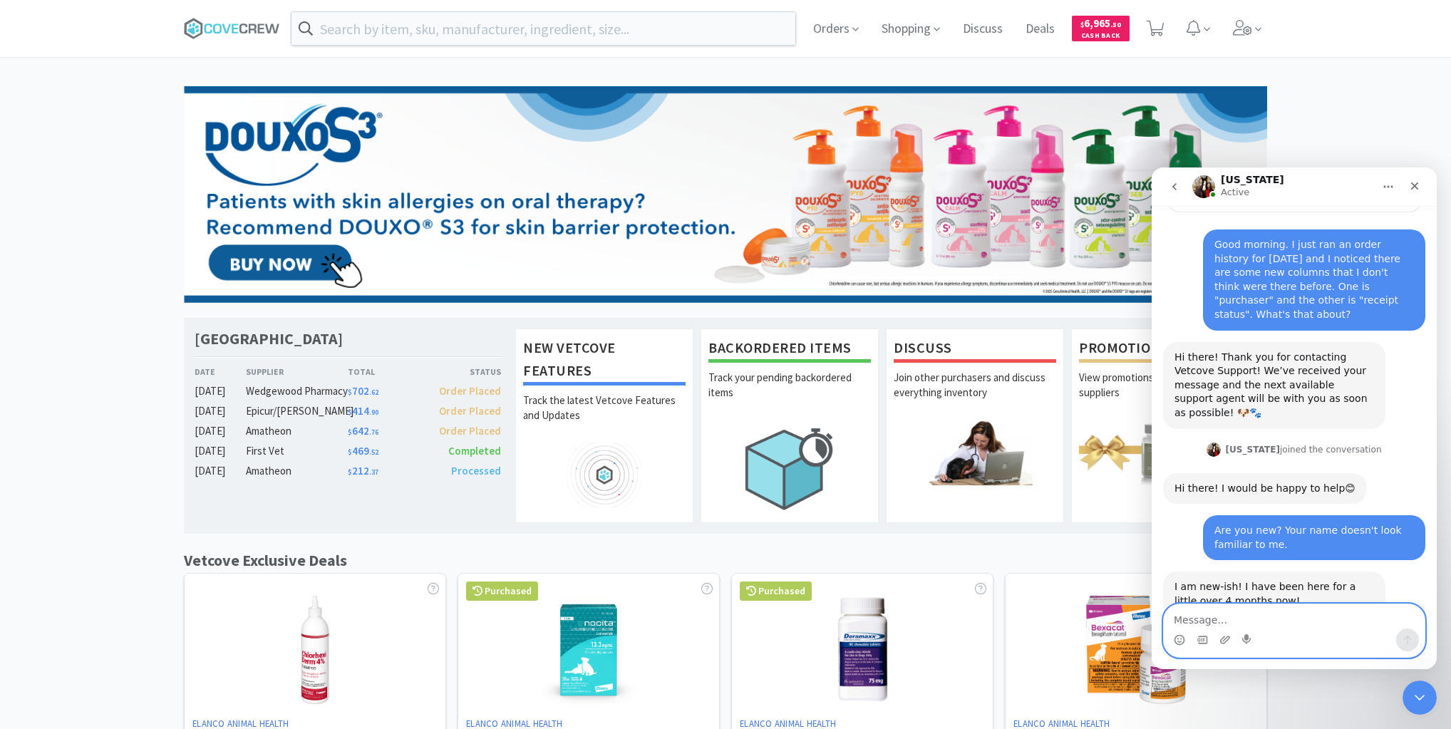
click at [1192, 614] on textarea "Message…" at bounding box center [1294, 616] width 261 height 24
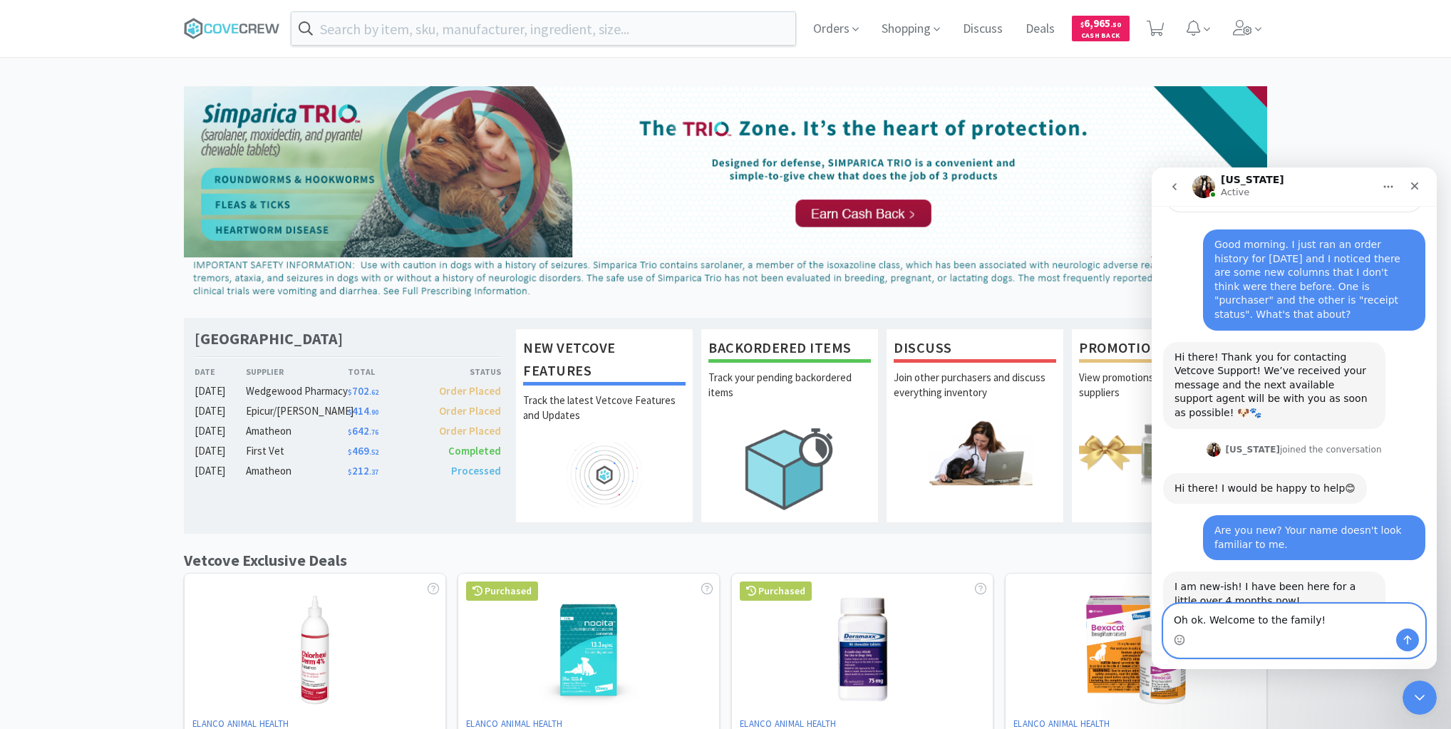
type textarea "Oh ok. Welcome to the family!"
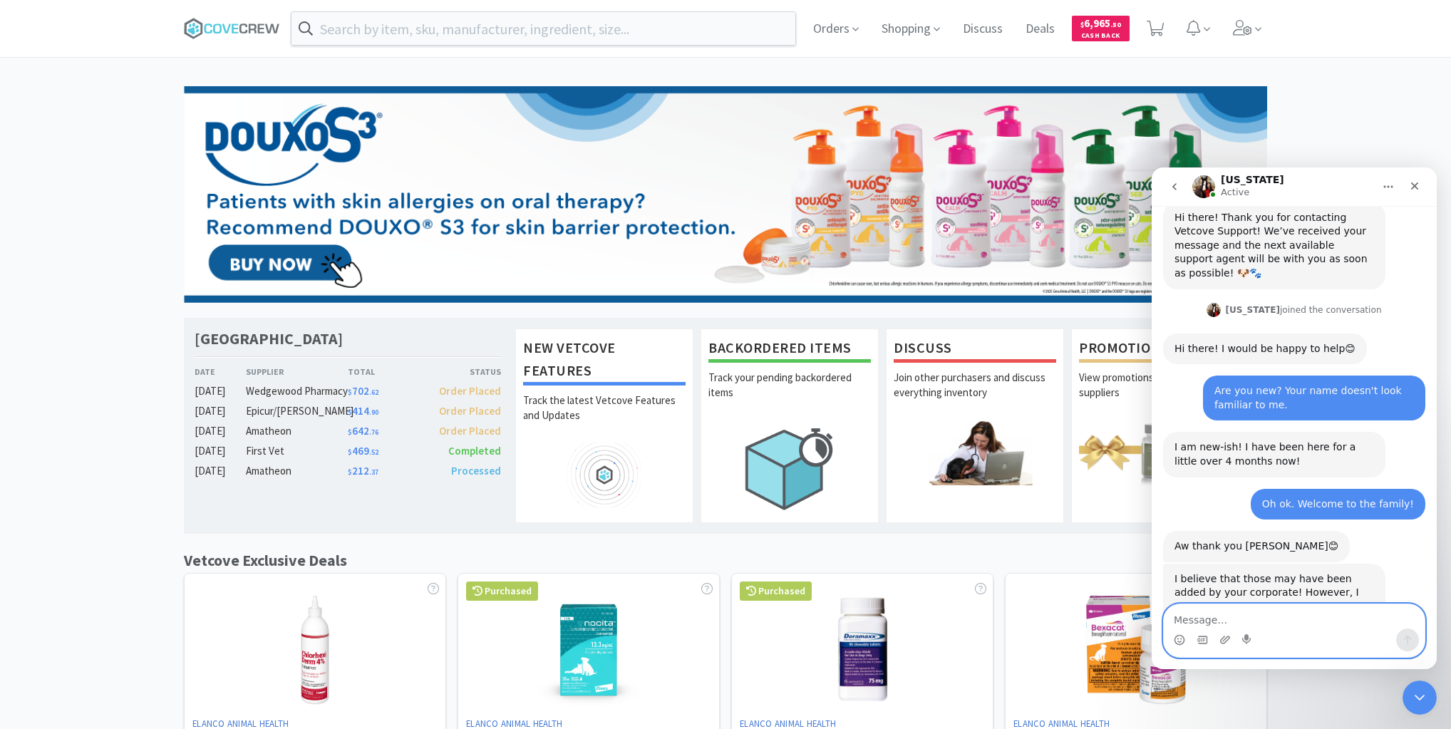
scroll to position [375, 0]
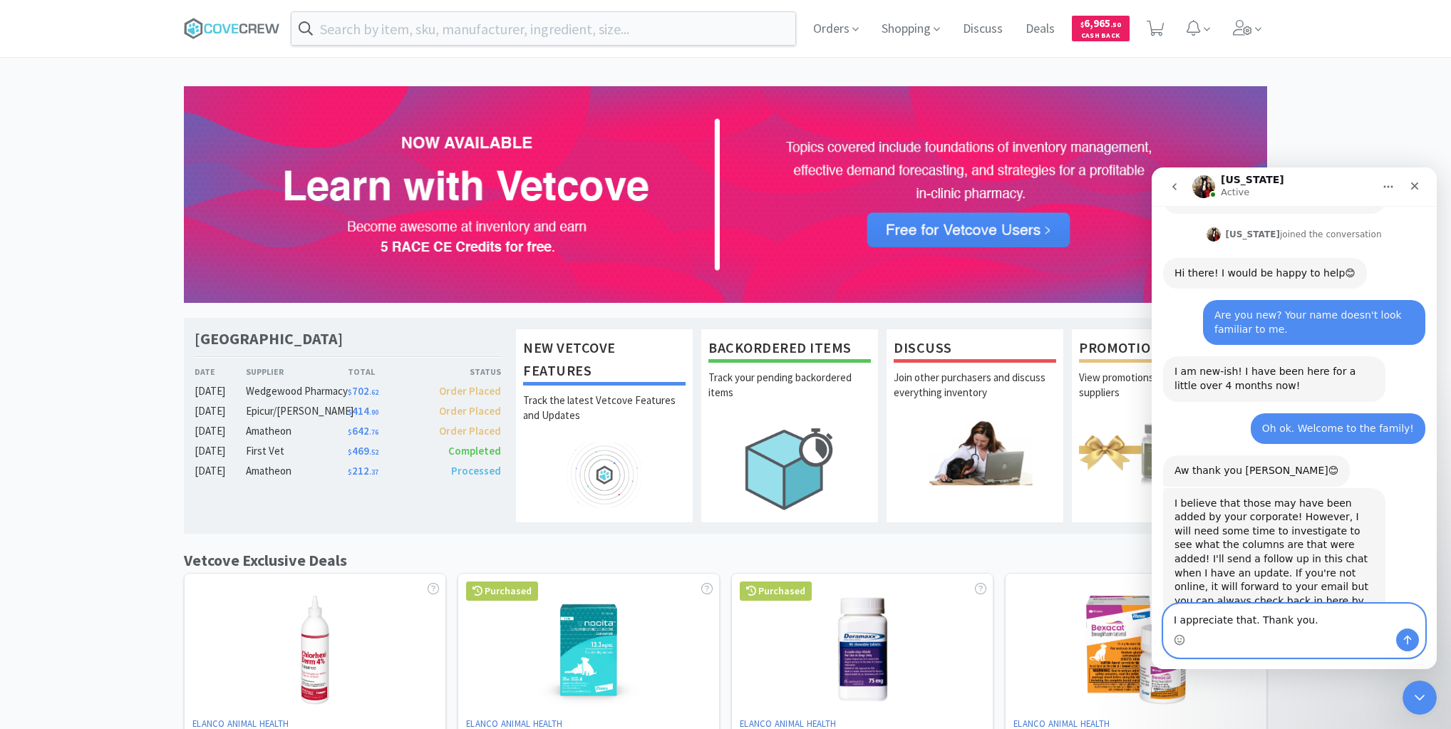
type textarea "I appreciate that. Thank you."
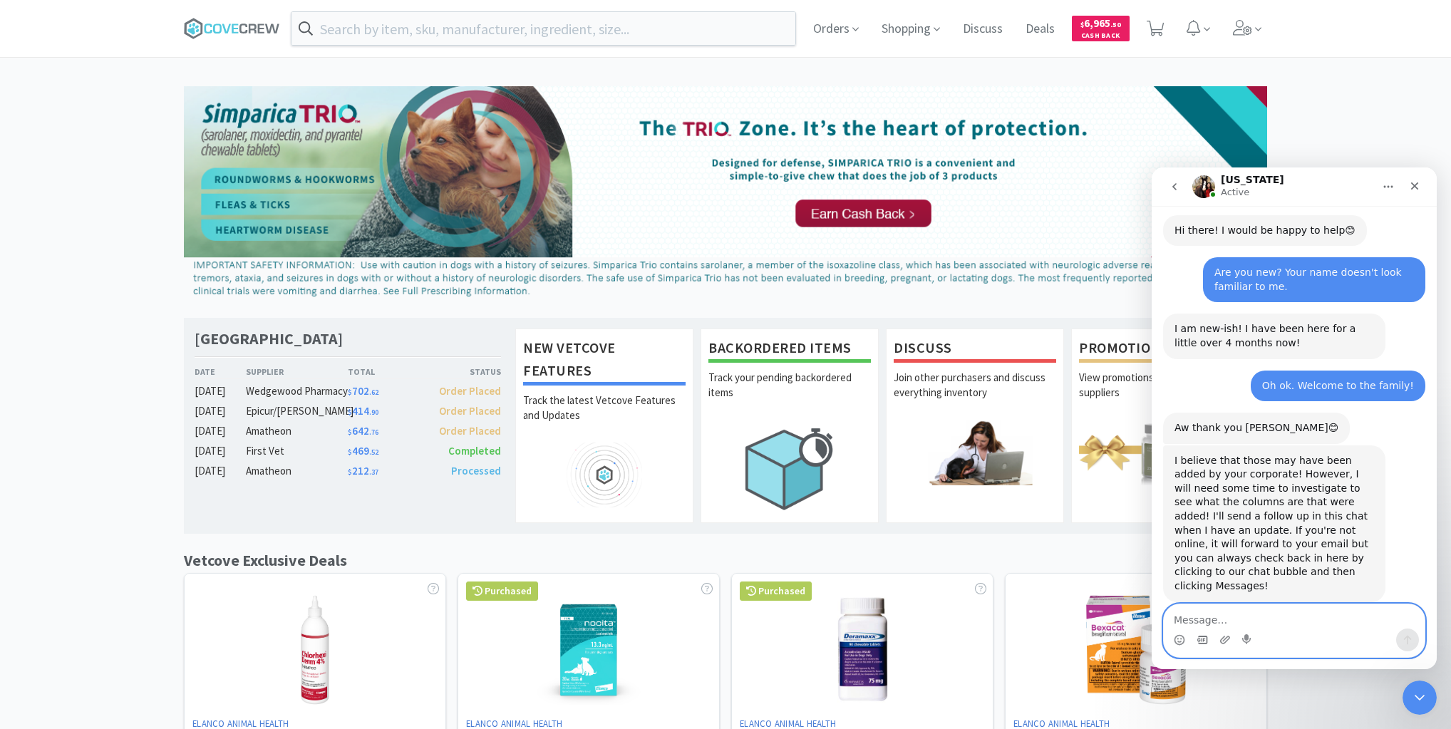
click at [1202, 641] on icon "Gif picker" at bounding box center [1201, 639] width 11 height 11
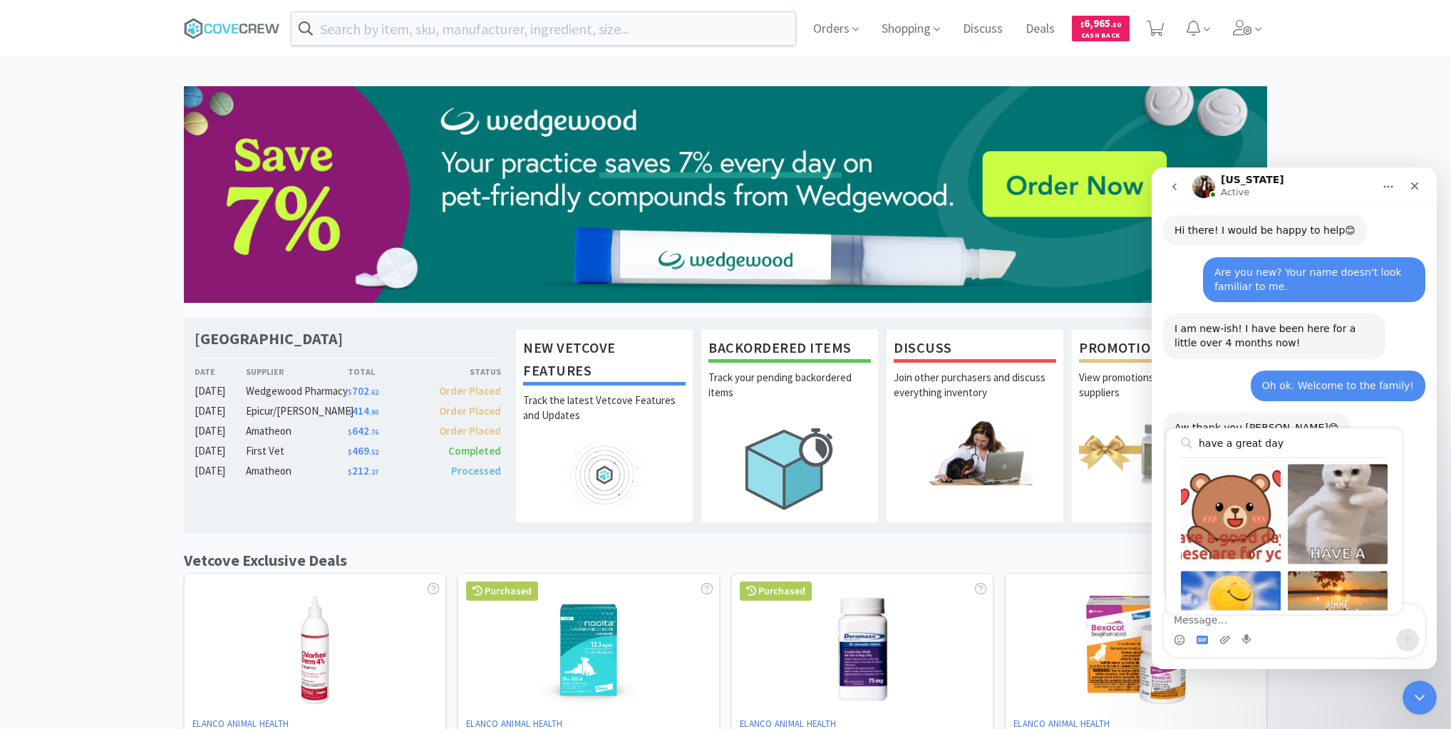
type input "have a great day"
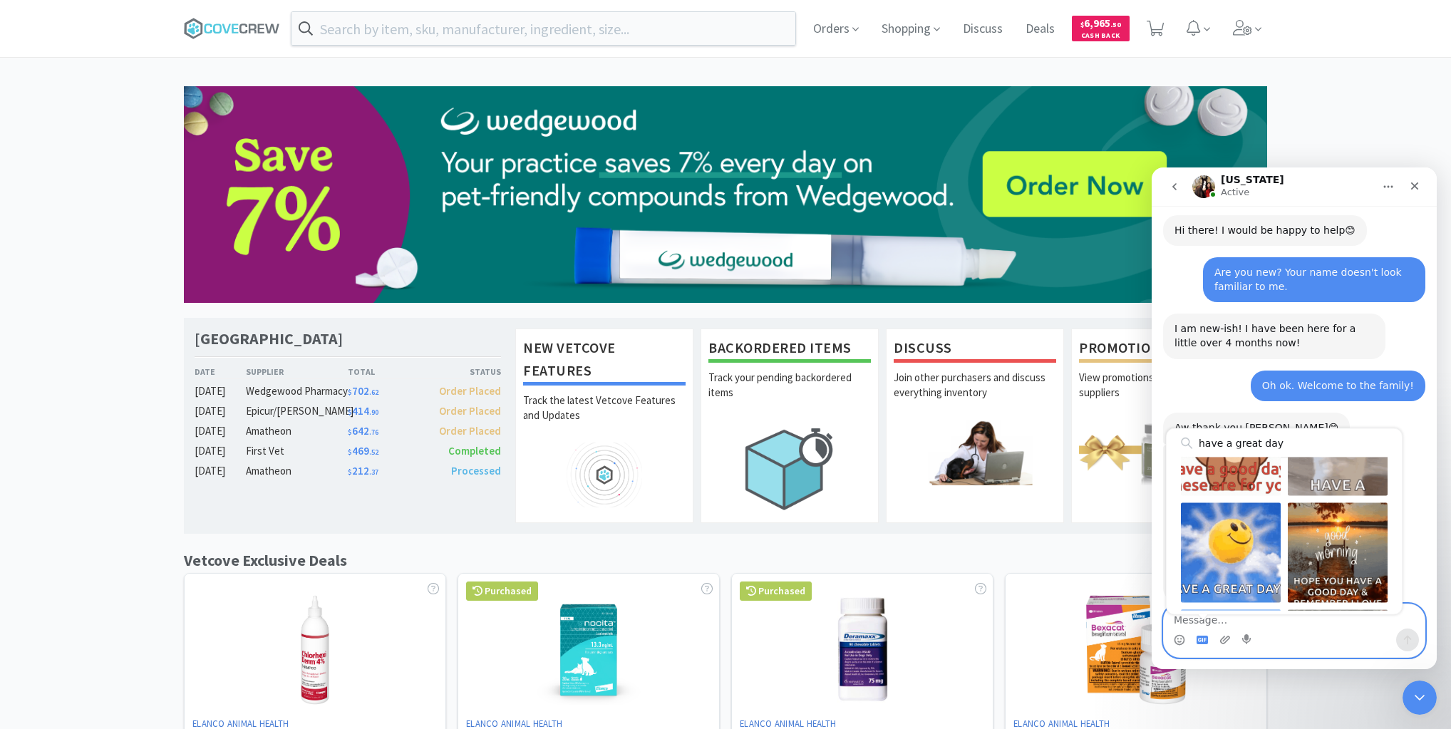
scroll to position [91, 0]
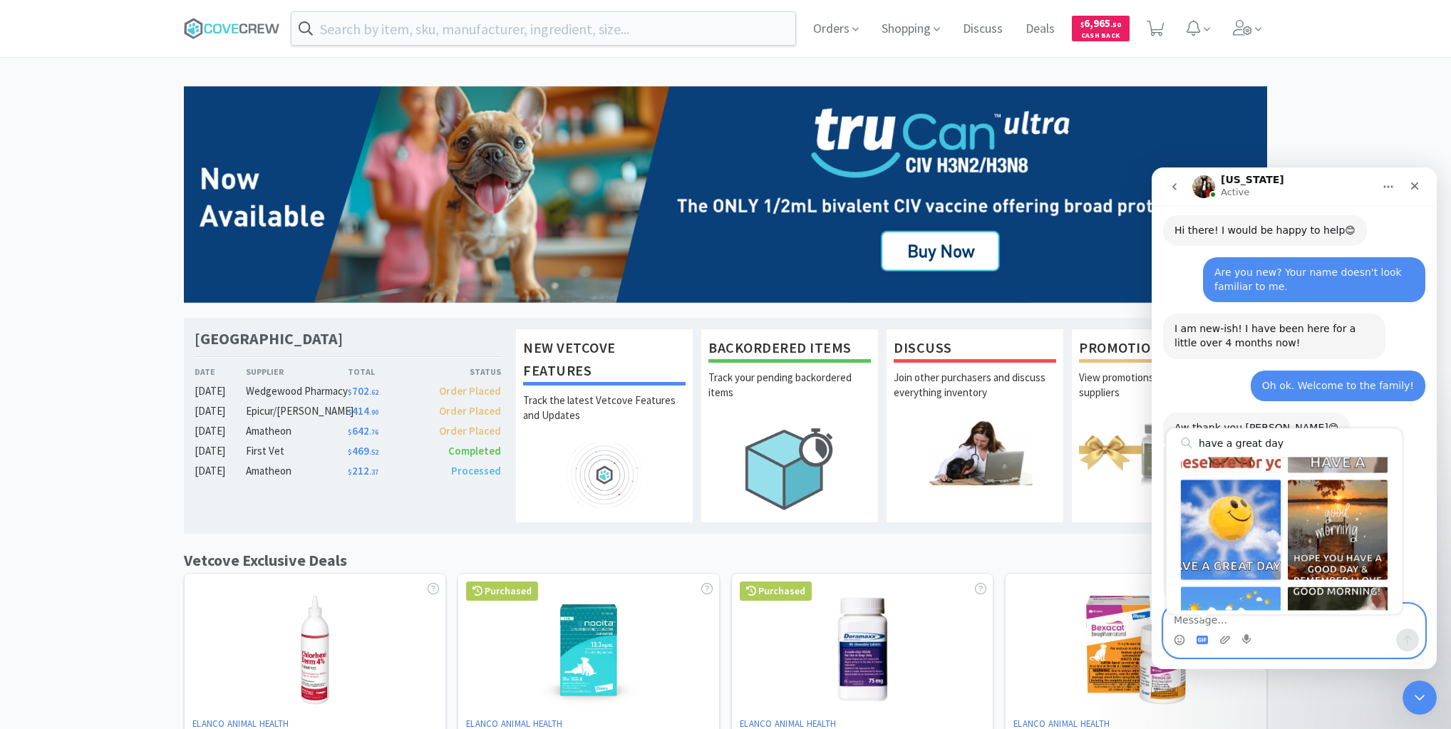
click at [1238, 537] on div "Send gif" at bounding box center [1231, 530] width 100 height 100
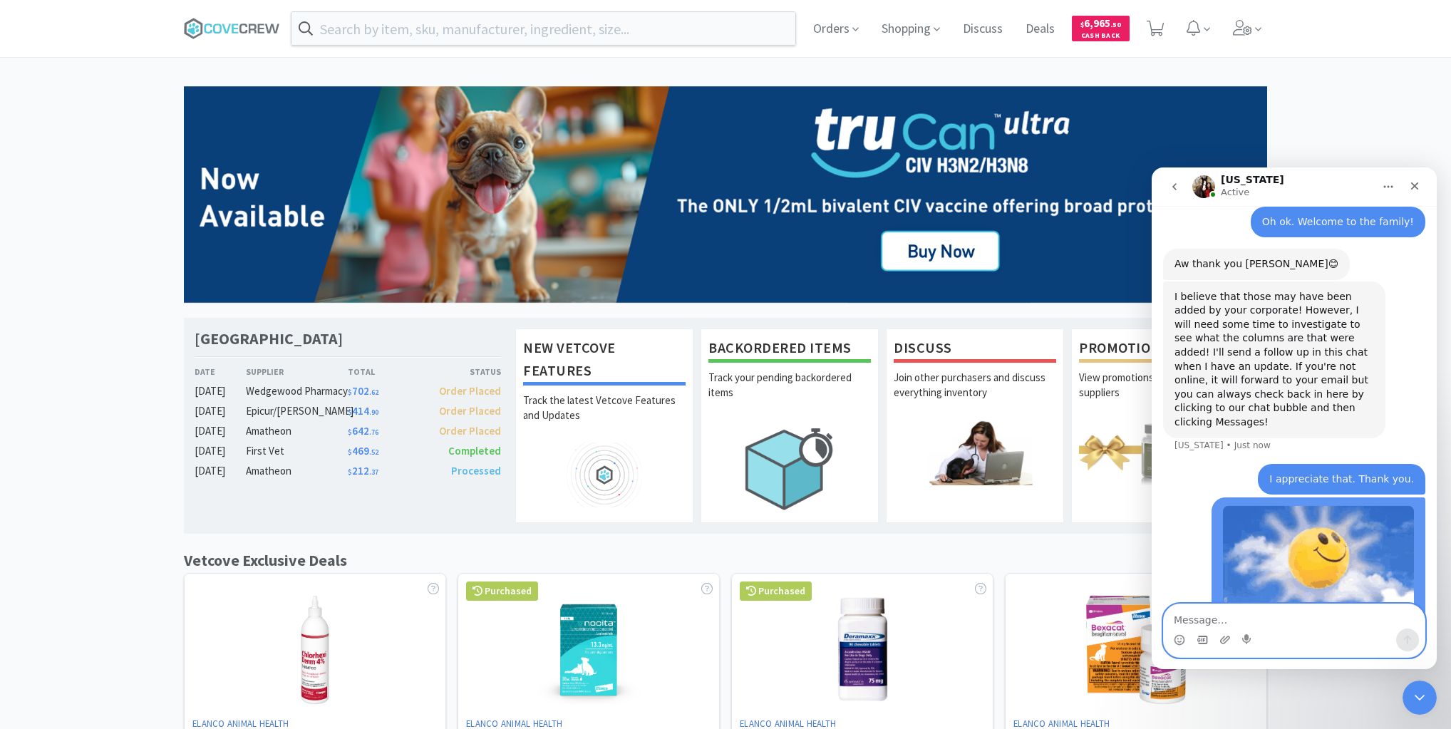
scroll to position [586, 0]
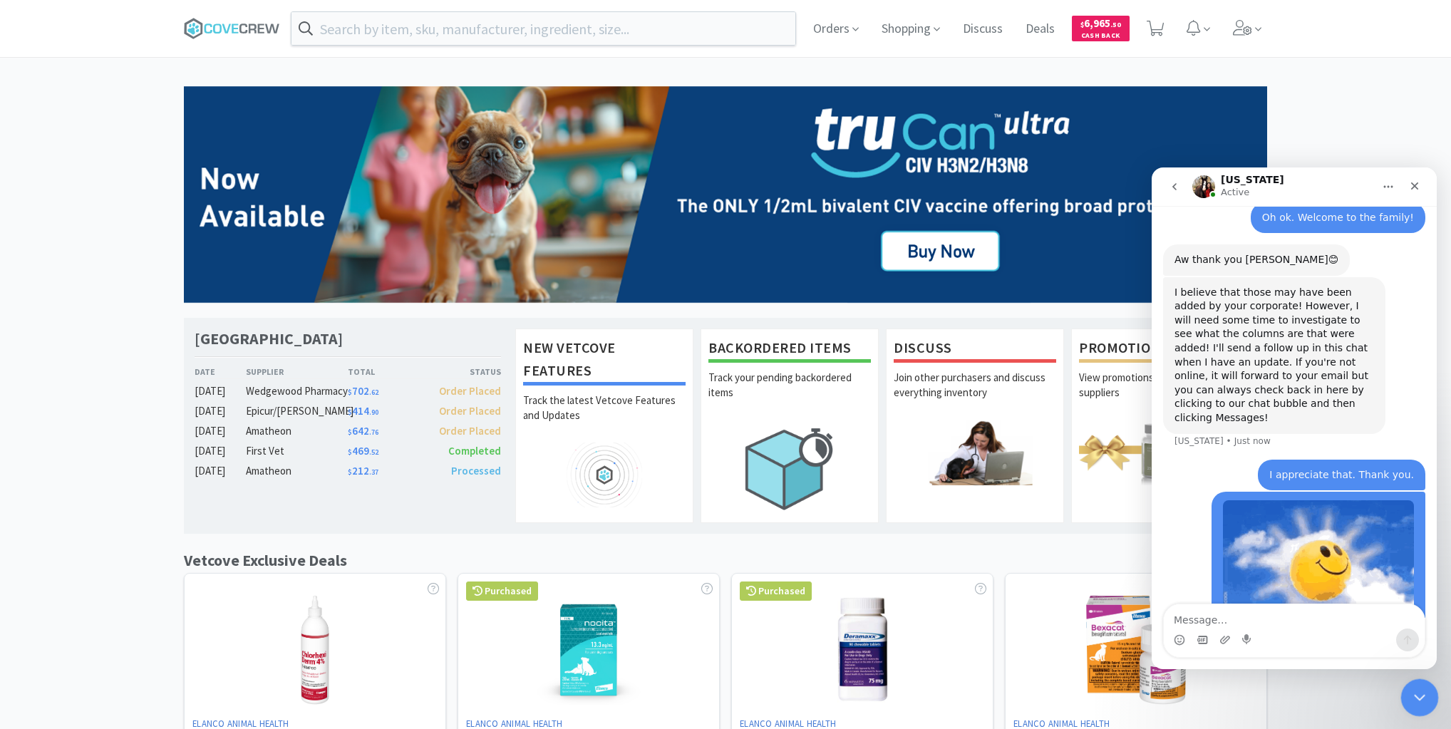
drag, startPoint x: 1417, startPoint y: 691, endPoint x: 2779, endPoint y: 1354, distance: 1513.9
click at [1417, 690] on icon "Close Intercom Messenger" at bounding box center [1417, 695] width 17 height 17
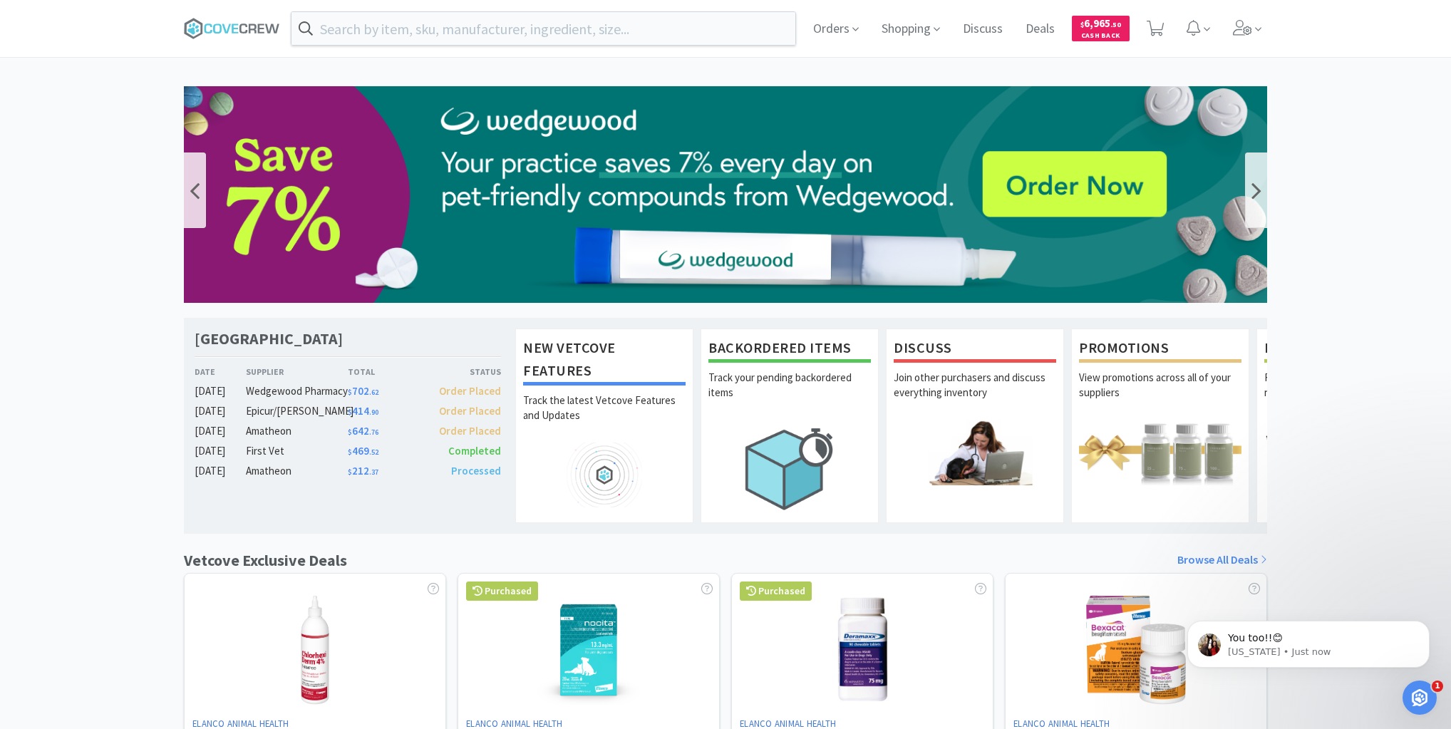
scroll to position [629, 0]
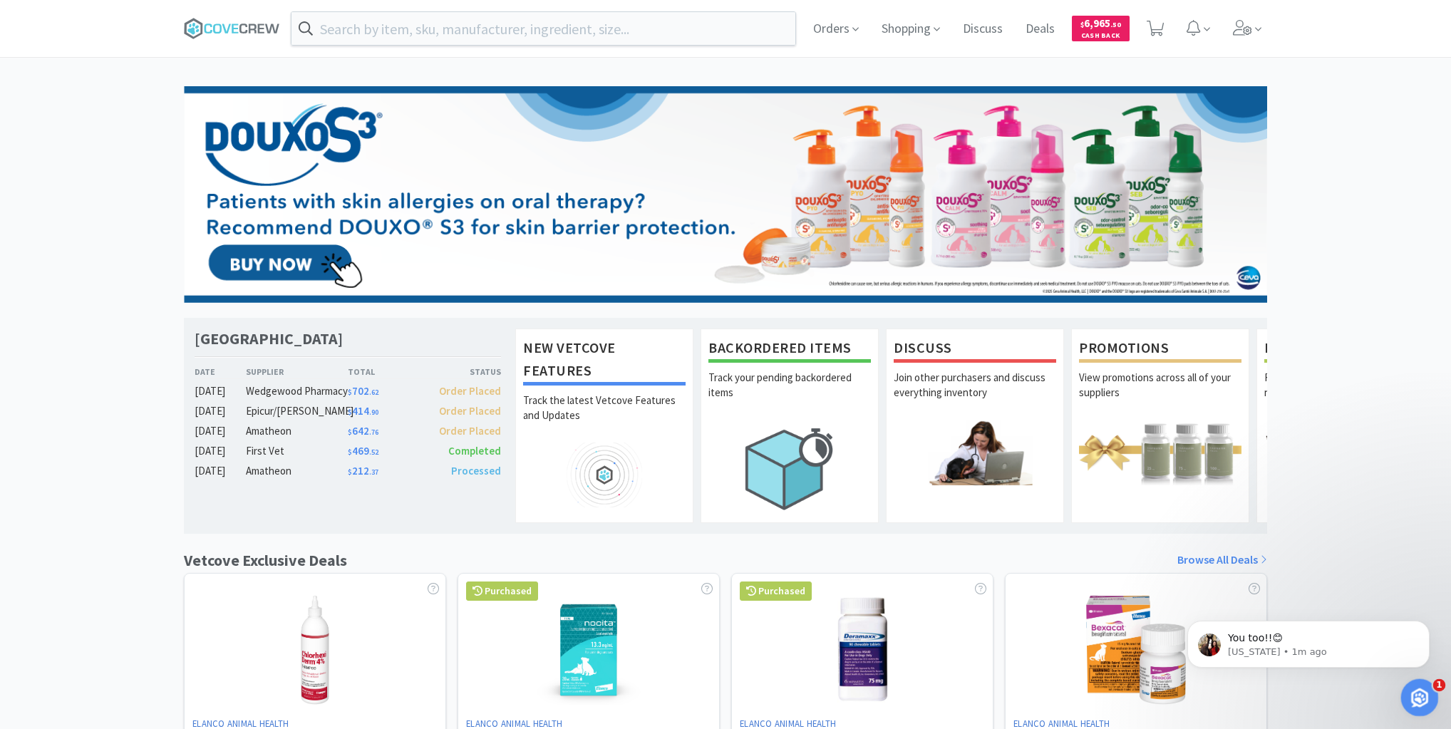
click at [1429, 695] on div "Open Intercom Messenger" at bounding box center [1417, 695] width 47 height 47
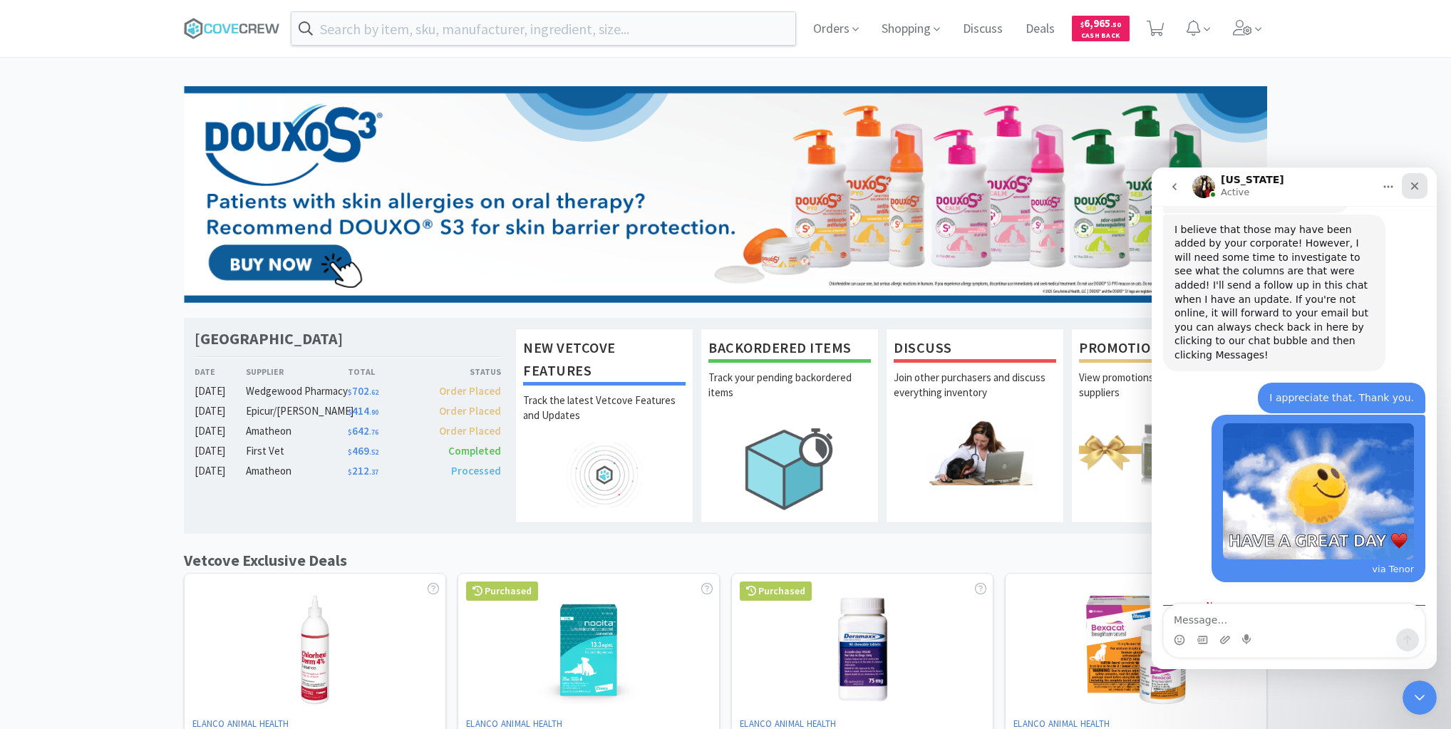
scroll to position [652, 0]
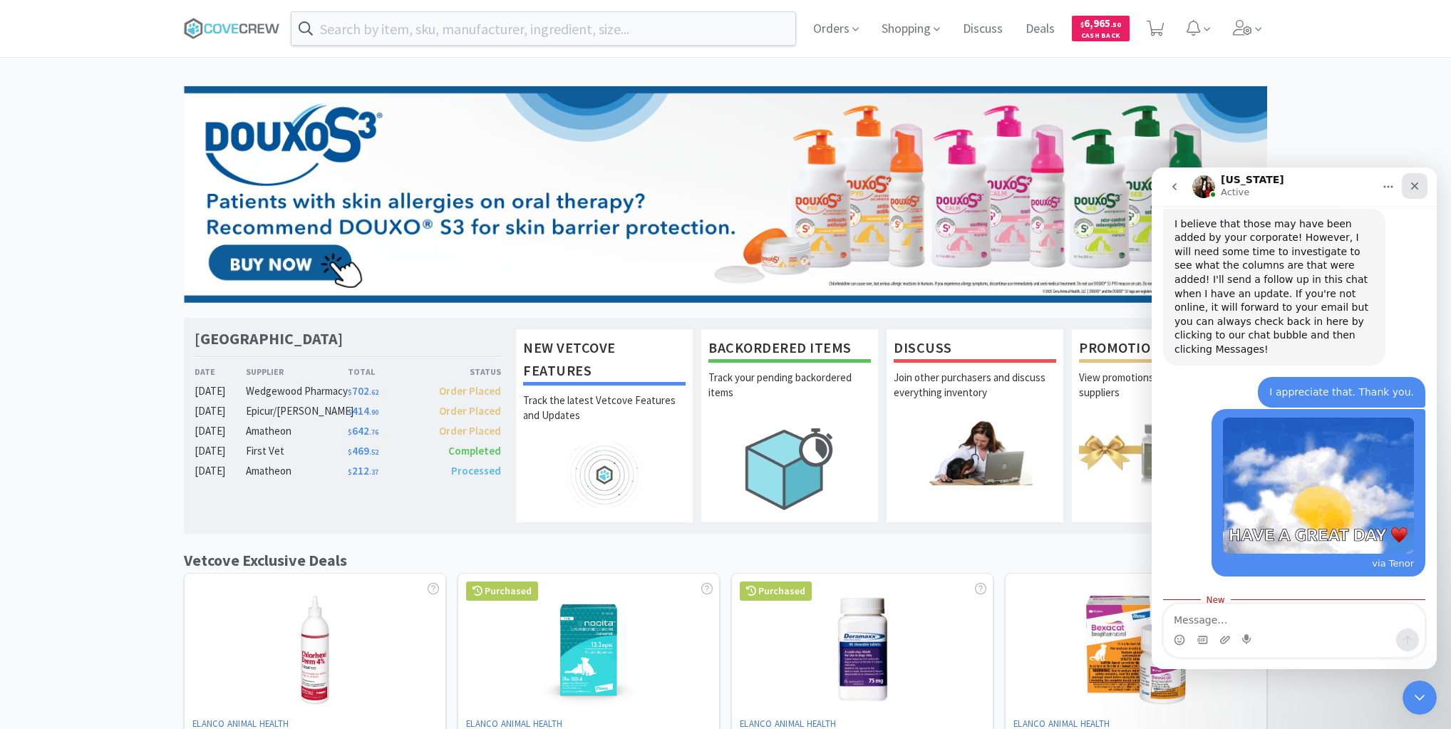
drag, startPoint x: 2565, startPoint y: 352, endPoint x: 1414, endPoint y: 185, distance: 1163.7
click at [1414, 185] on icon "Close" at bounding box center [1415, 186] width 8 height 8
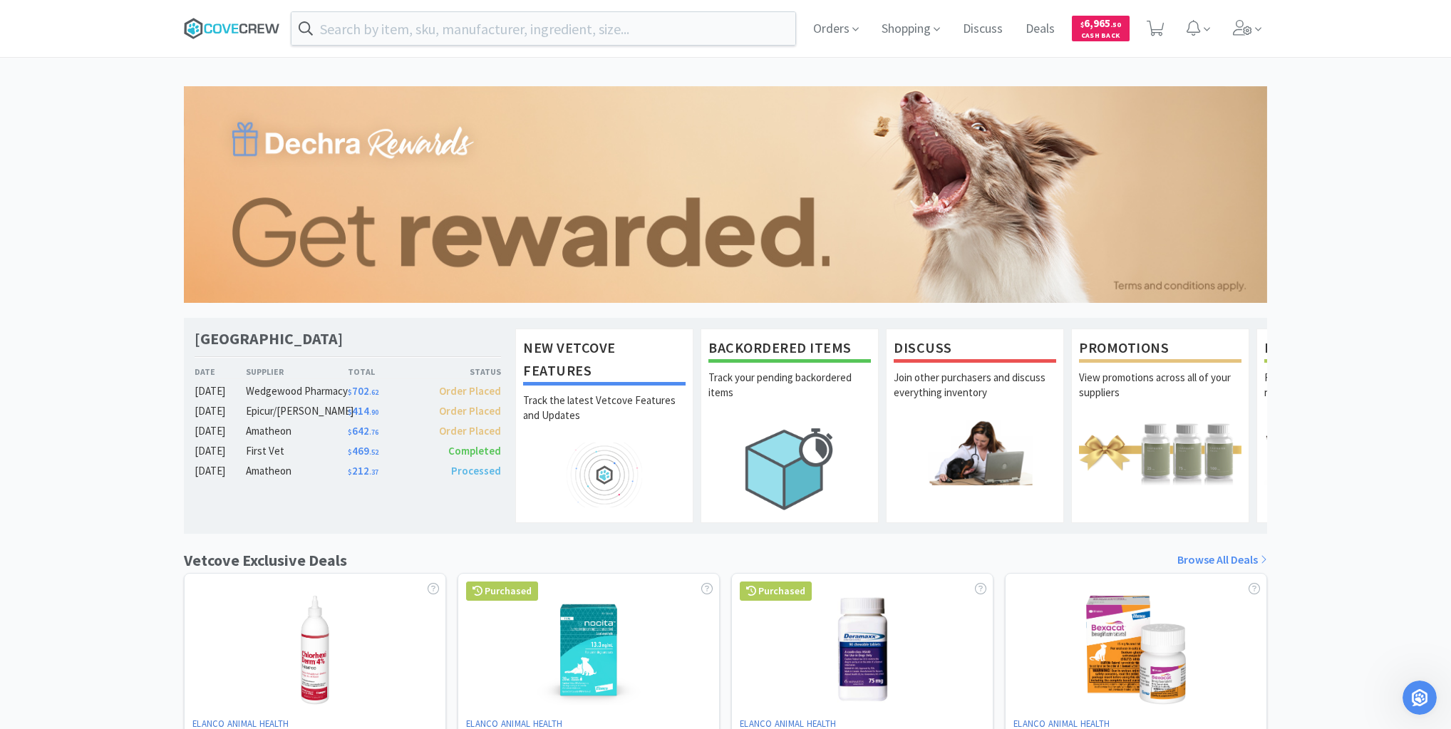
click at [259, 28] on icon at bounding box center [261, 28] width 6 height 9
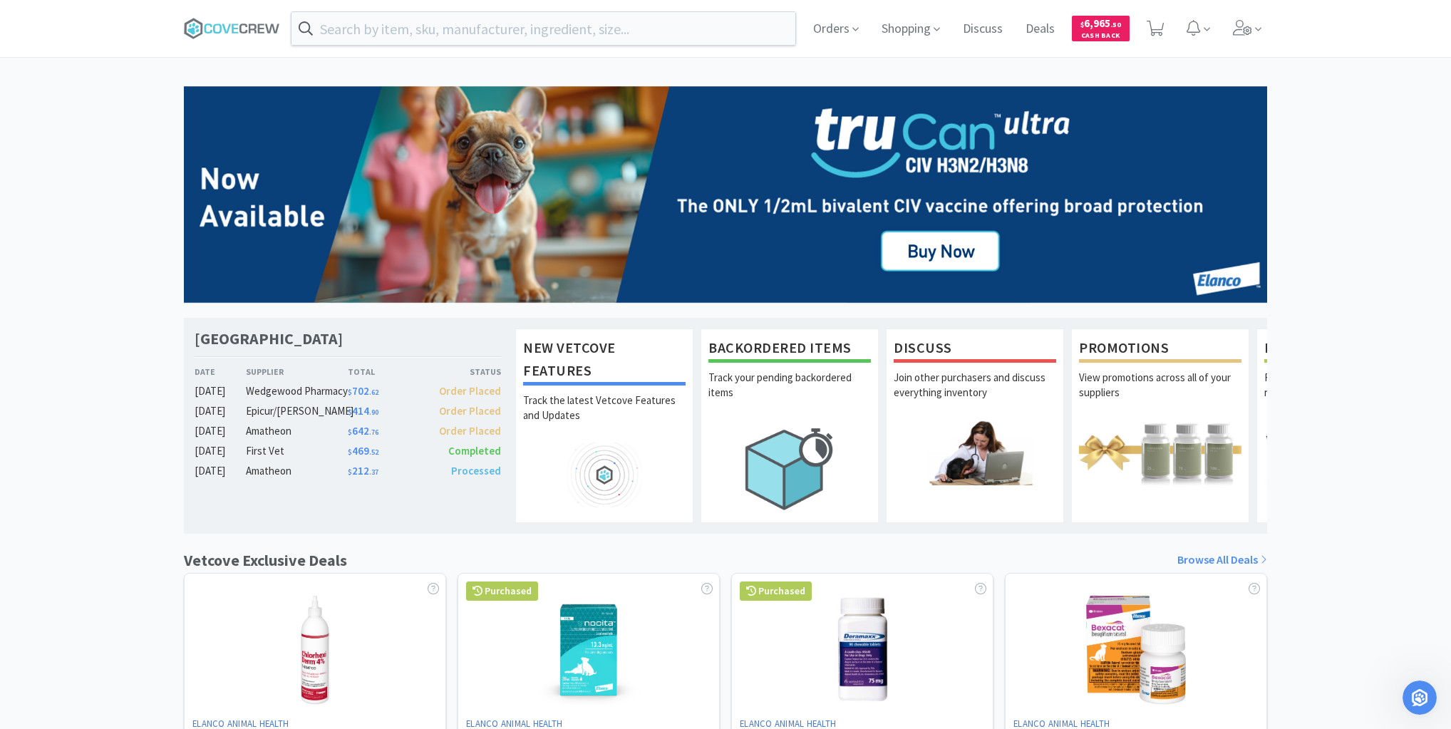
click at [14, 255] on div "[GEOGRAPHIC_DATA] Veterinary Specialty Center Date Supplier Total Status [DATE]…" at bounding box center [725, 628] width 1451 height 1085
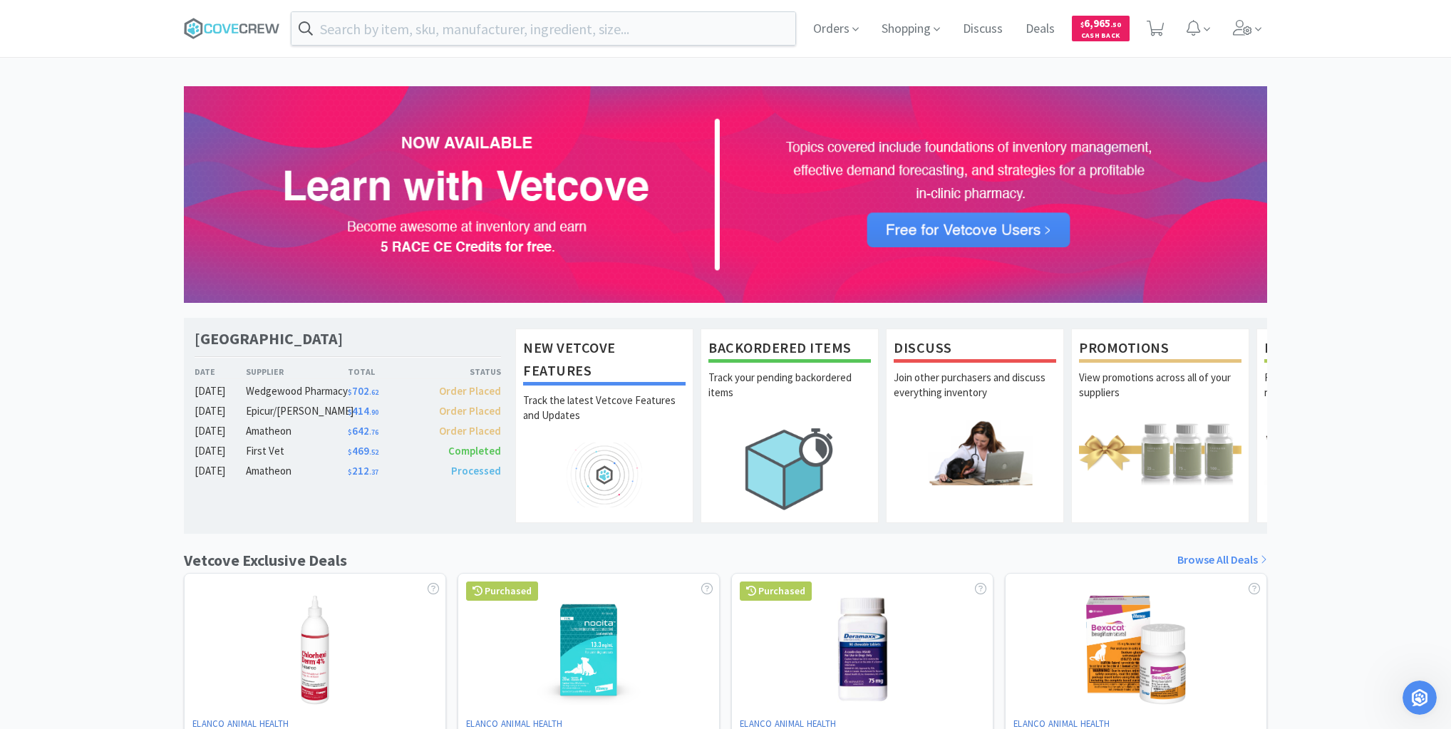
click at [217, 16] on span at bounding box center [237, 28] width 107 height 57
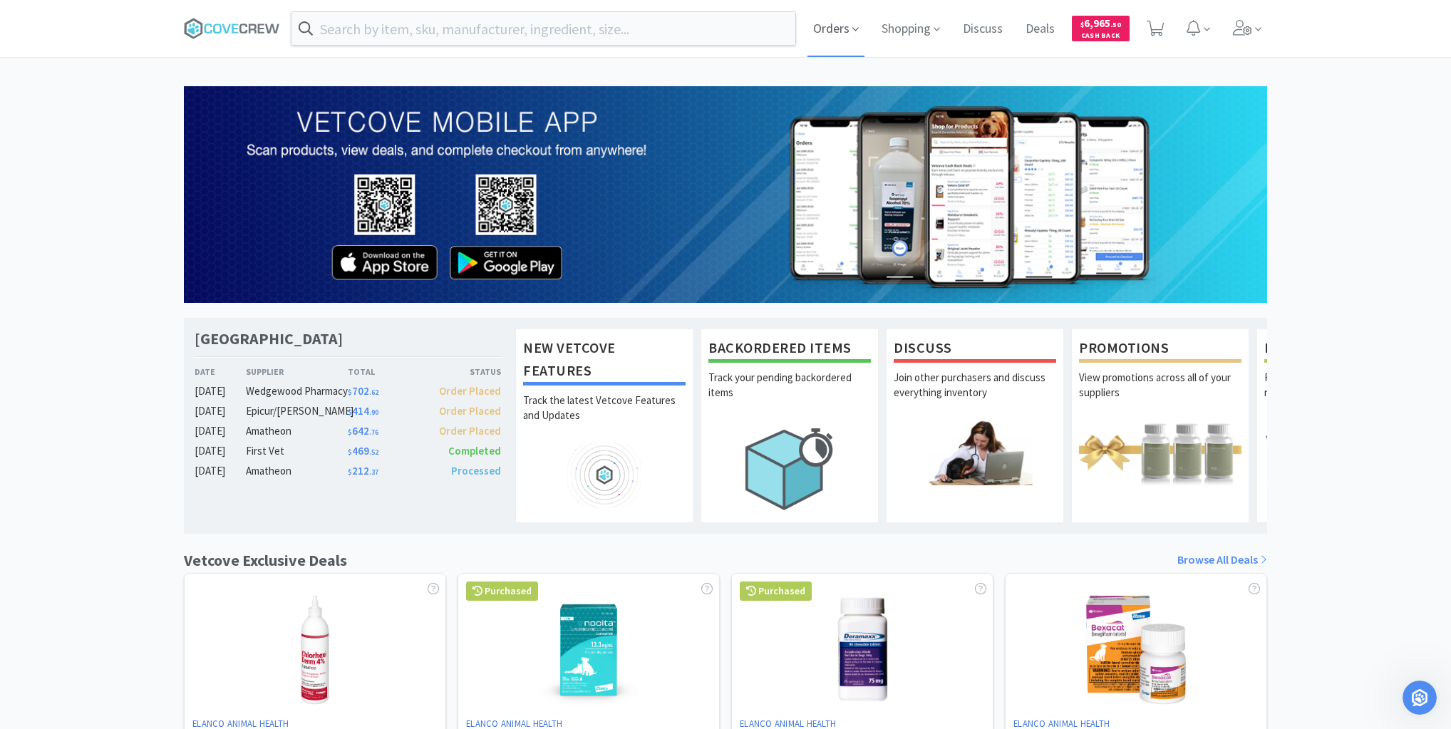
click at [846, 24] on span "Orders" at bounding box center [835, 28] width 57 height 57
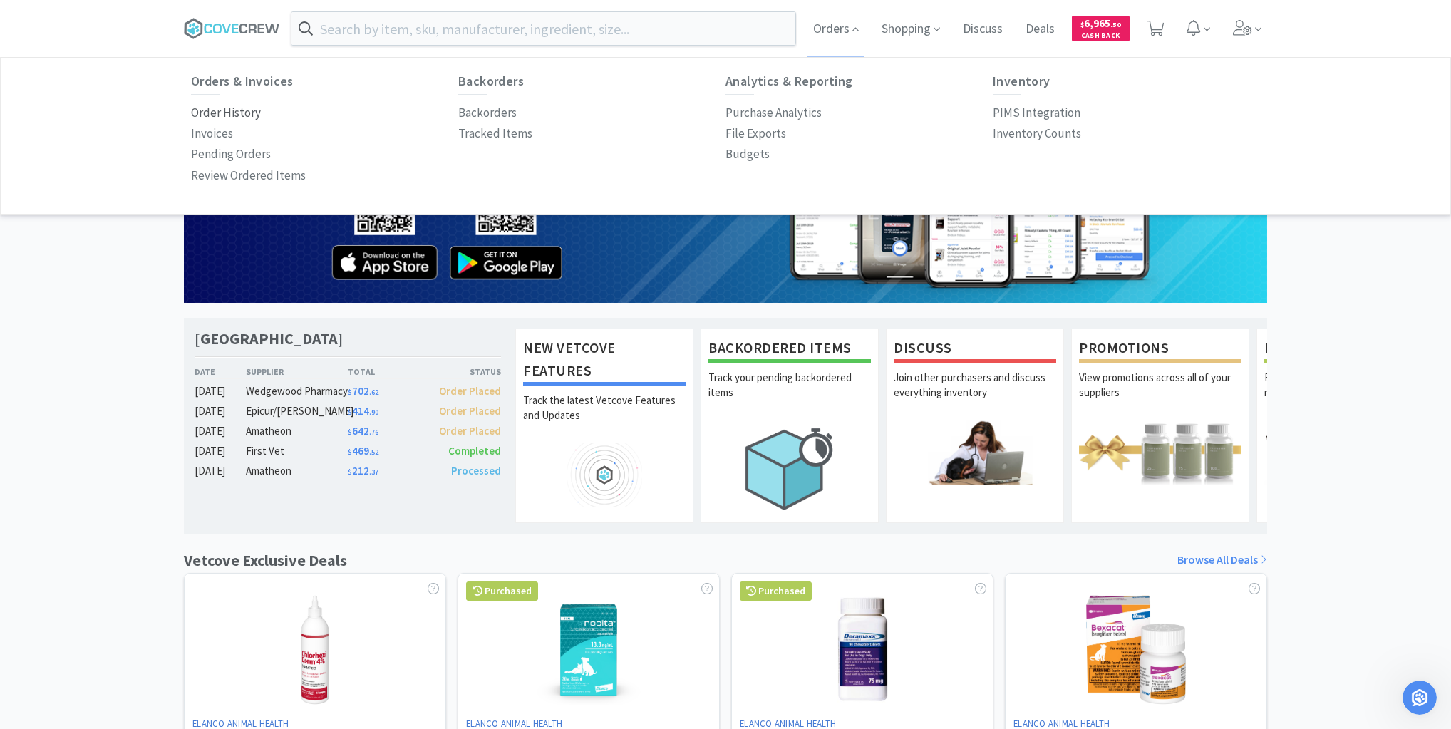
click at [215, 109] on p "Order History" at bounding box center [226, 112] width 70 height 19
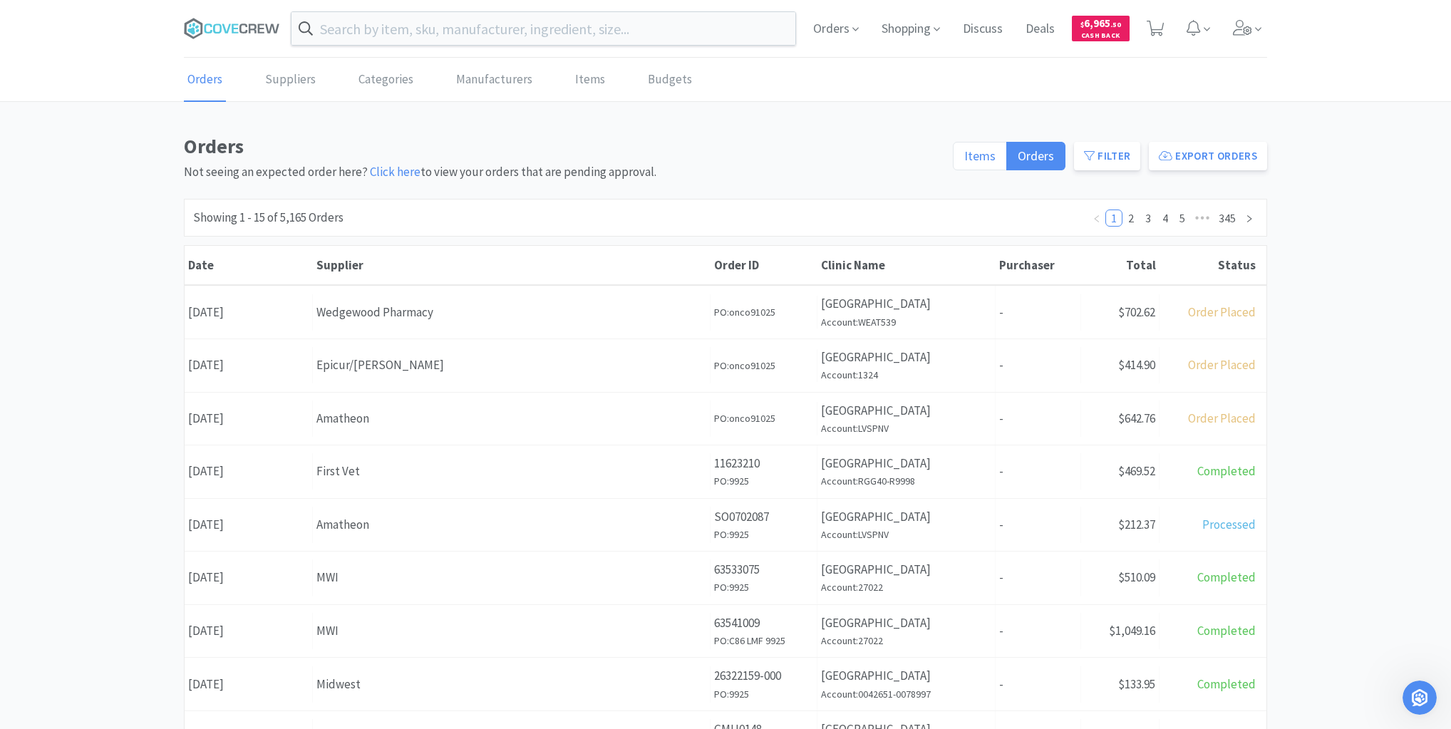
click at [986, 153] on span "Items" at bounding box center [979, 156] width 31 height 16
click at [964, 160] on input "Items" at bounding box center [964, 160] width 0 height 0
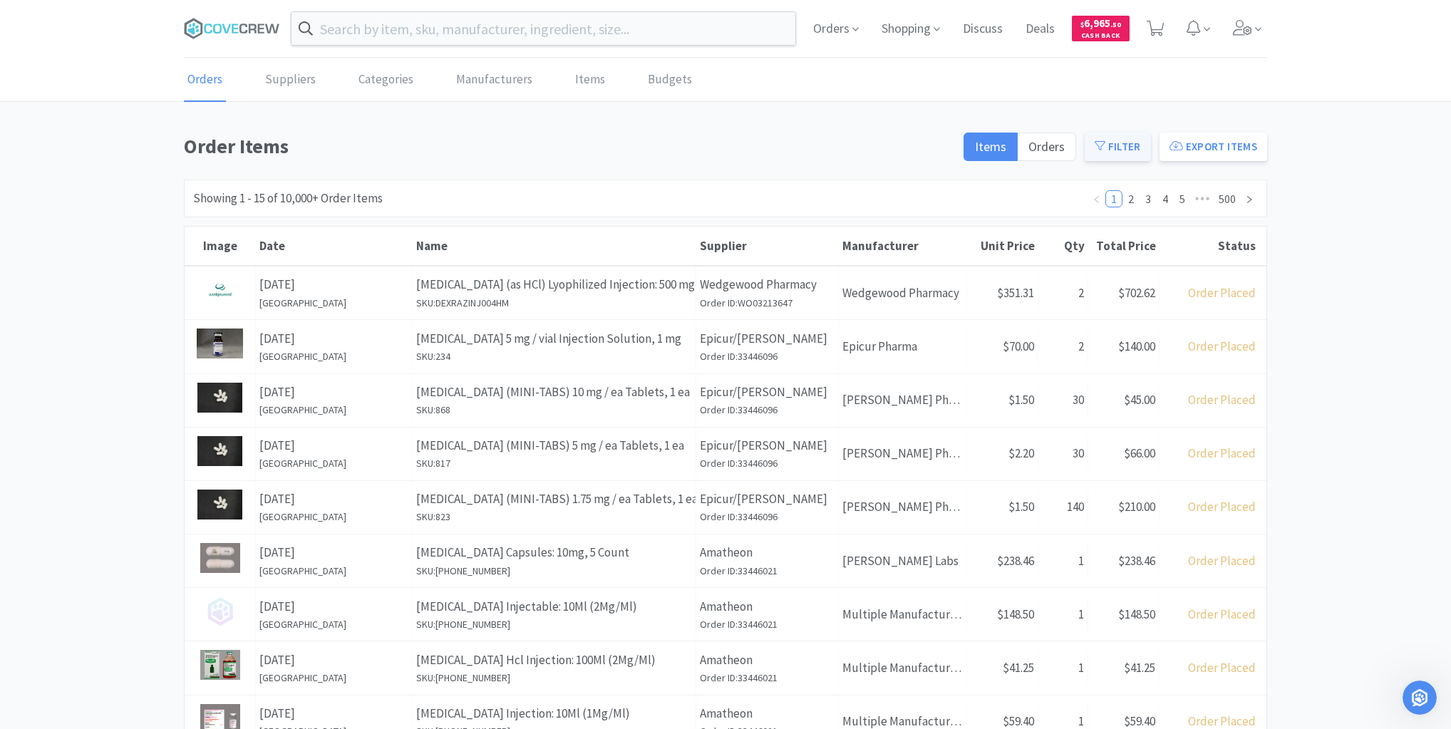
click at [1126, 143] on button "Filter" at bounding box center [1118, 147] width 66 height 29
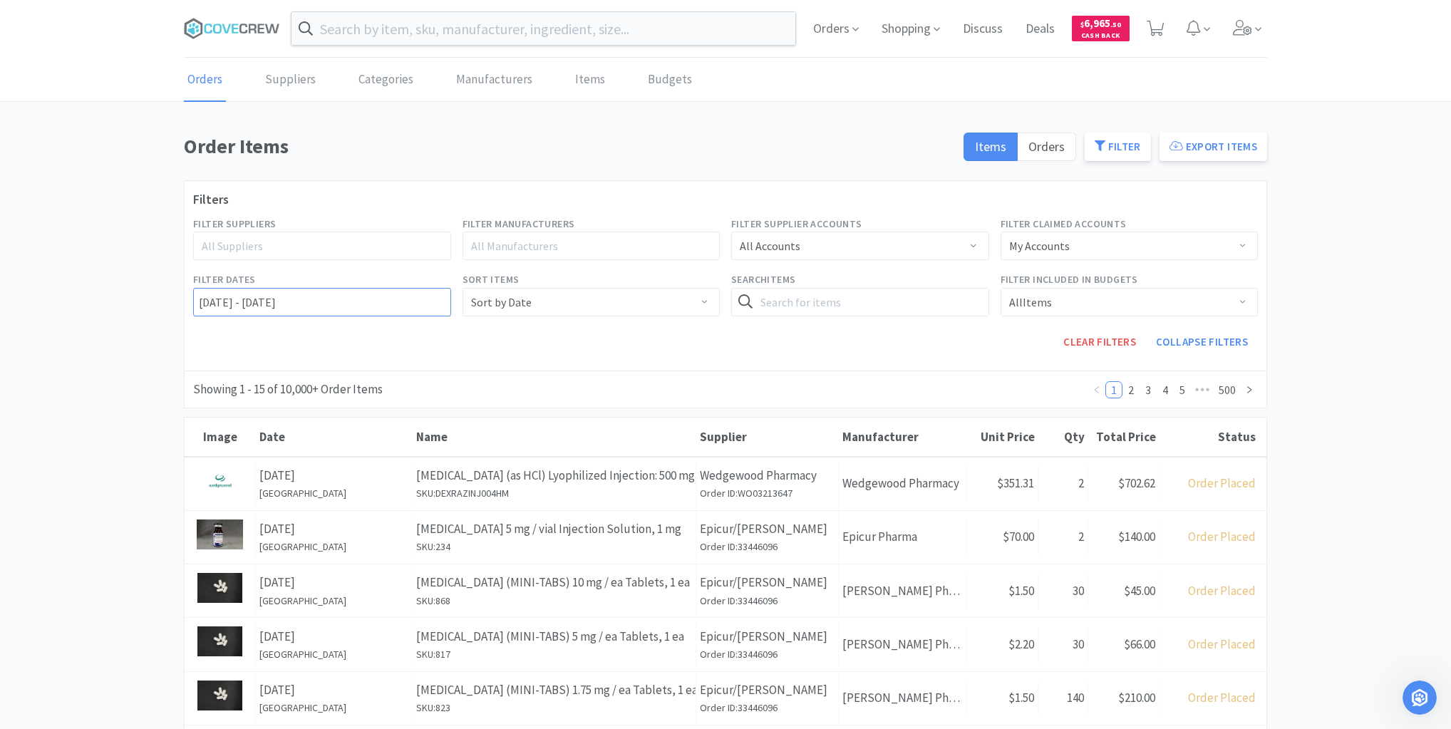
click at [195, 296] on input "[DATE] - [DATE]" at bounding box center [322, 302] width 258 height 29
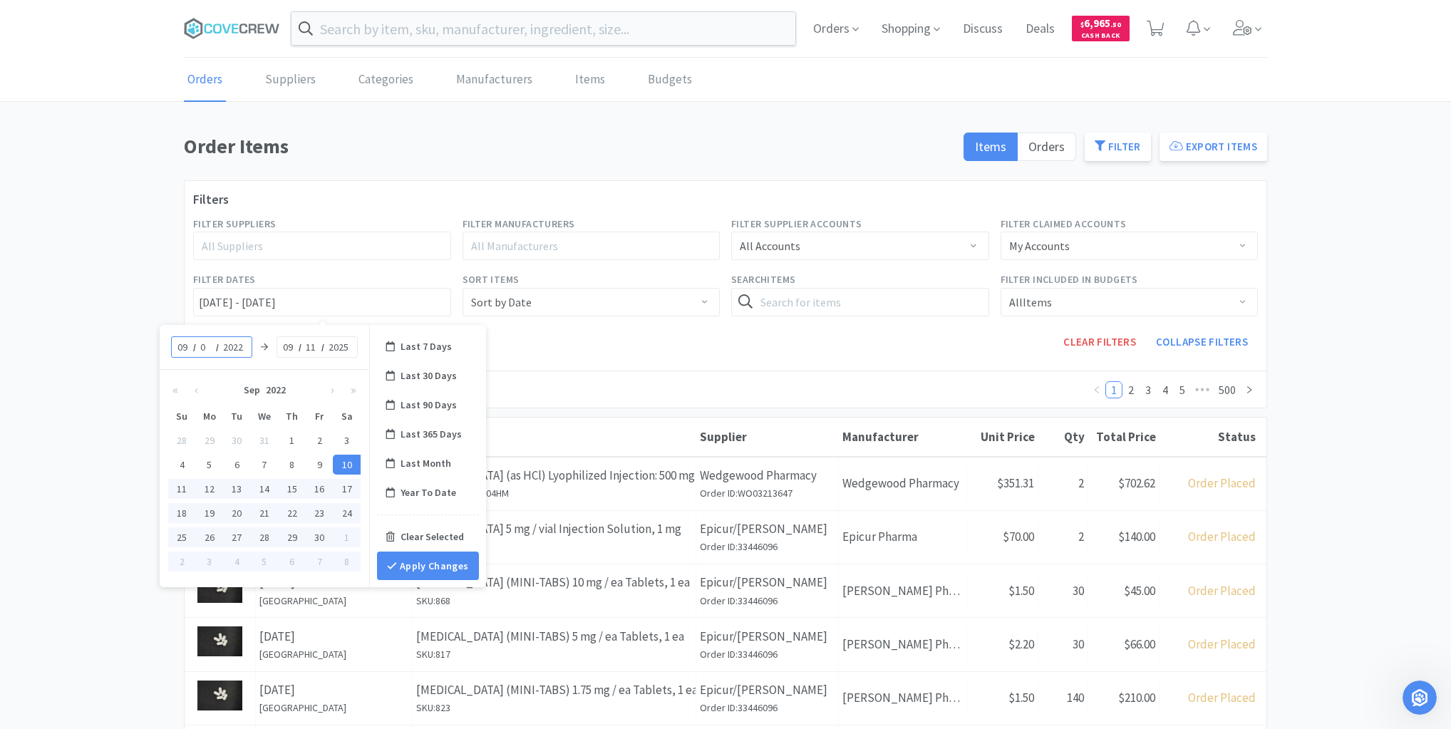
type input "09"
type input "[DATE] - [DATE]"
type input "2025"
type input "[DATE] - [DATE]"
type input "09"
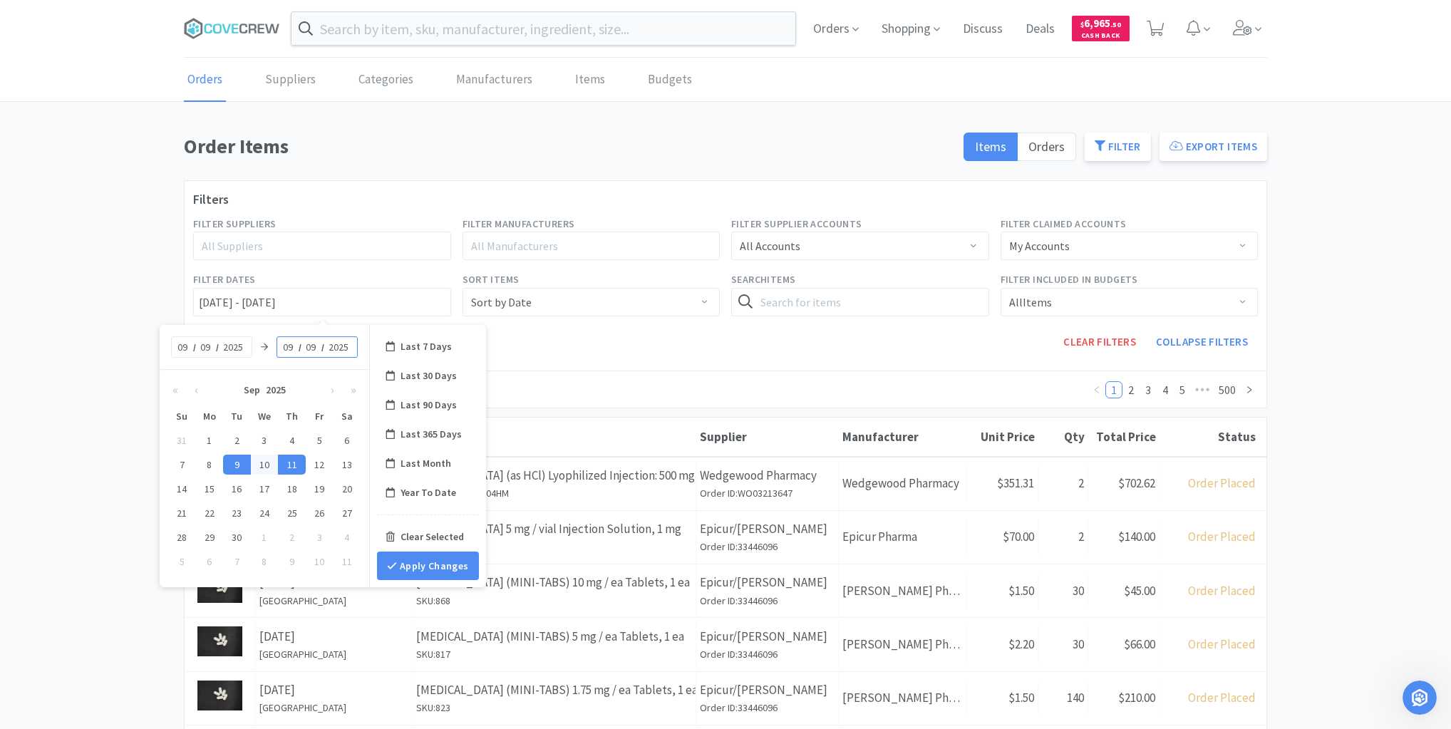
type input "[DATE] - [DATE]"
click at [430, 559] on button "Apply Changes" at bounding box center [428, 566] width 102 height 29
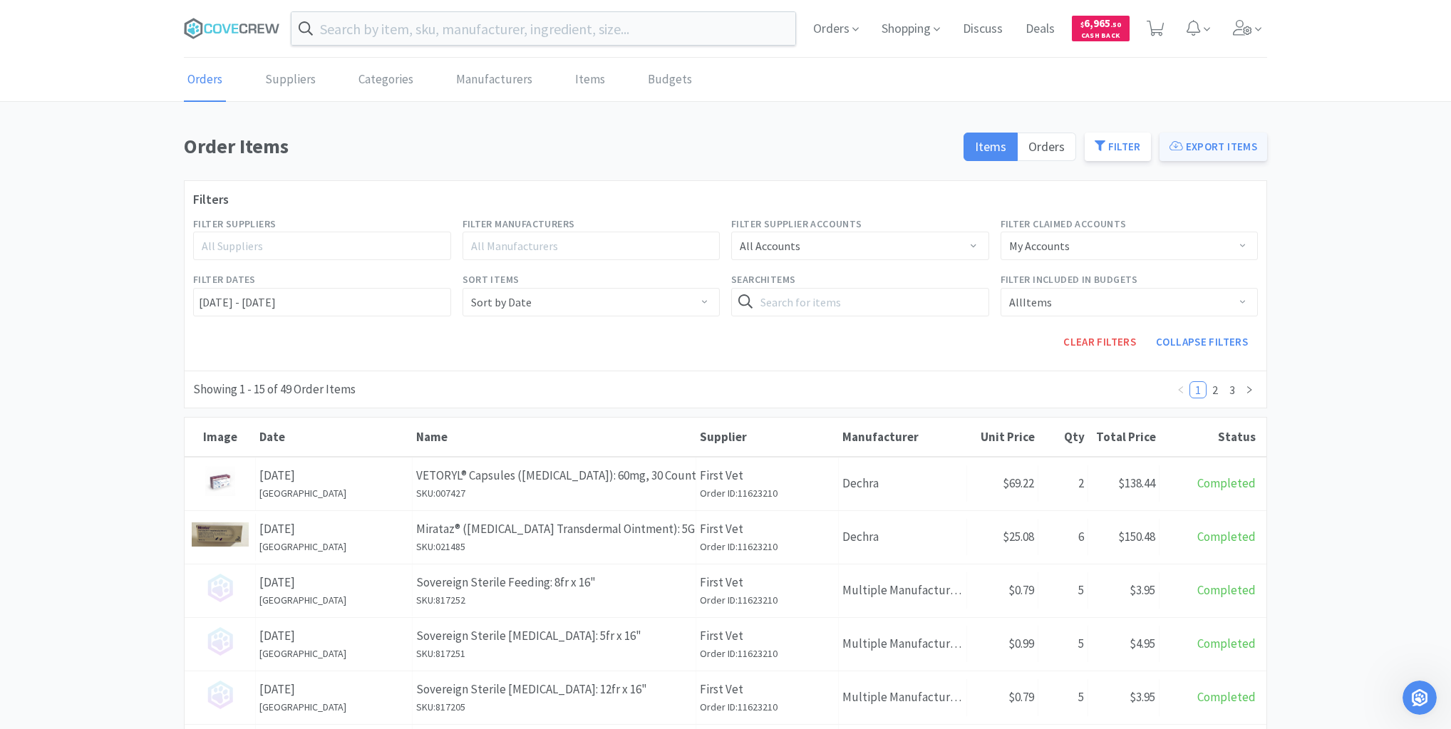
click at [1212, 148] on button "Export Items" at bounding box center [1213, 147] width 108 height 29
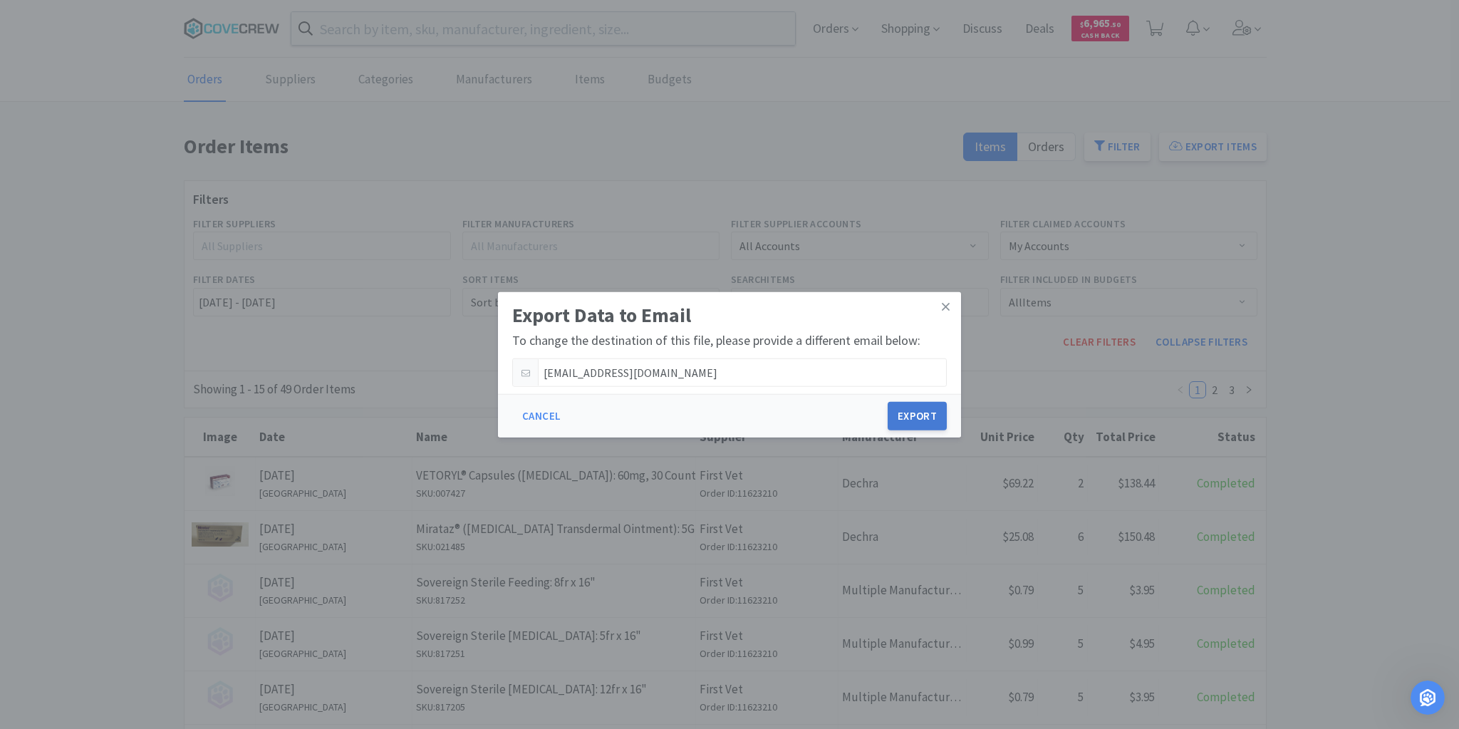
click at [911, 416] on button "Export" at bounding box center [917, 416] width 59 height 29
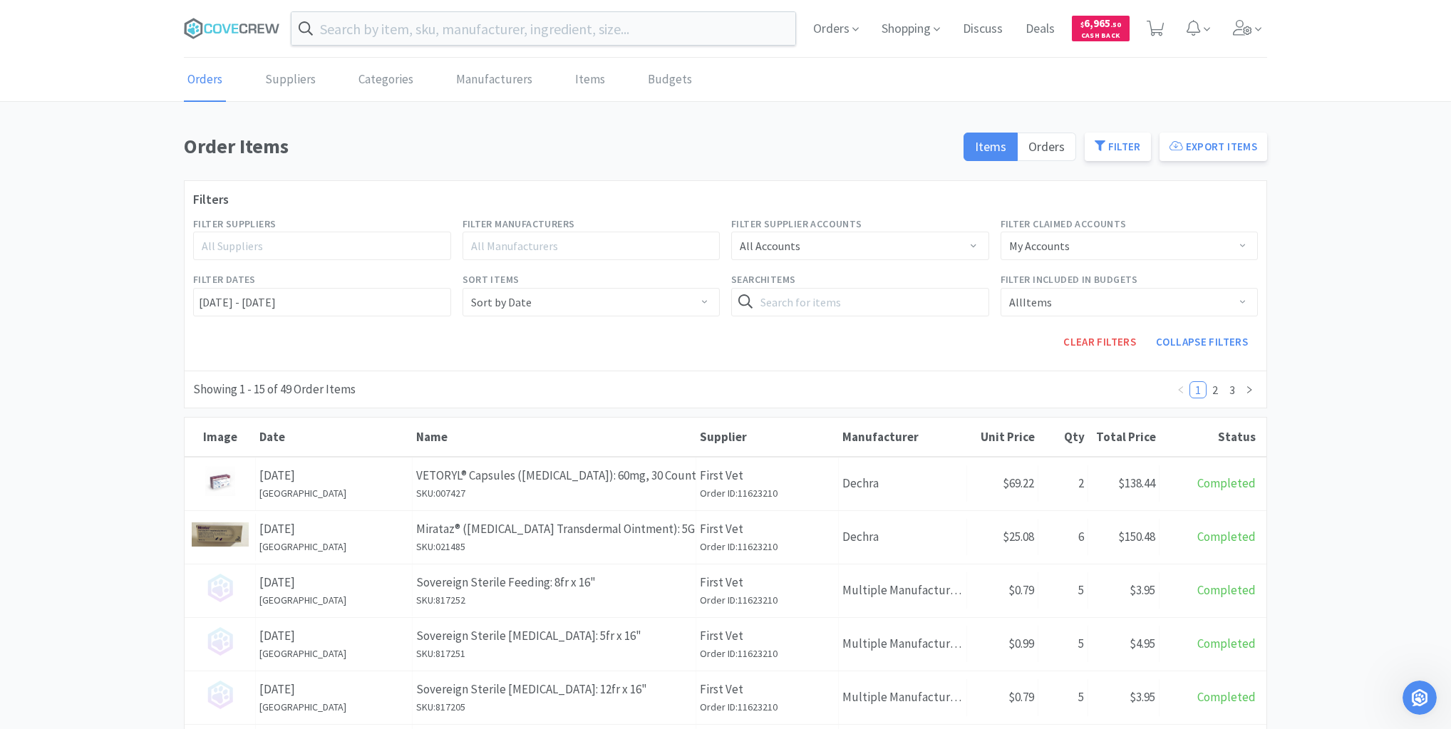
drag, startPoint x: 1388, startPoint y: 533, endPoint x: 1370, endPoint y: 465, distance: 70.9
click at [1388, 533] on div "Order Items Items Orders Filter Export Items Filters Filter Suppliers All Suppl…" at bounding box center [725, 720] width 1451 height 1180
click at [1214, 151] on button "Export Items" at bounding box center [1213, 147] width 108 height 29
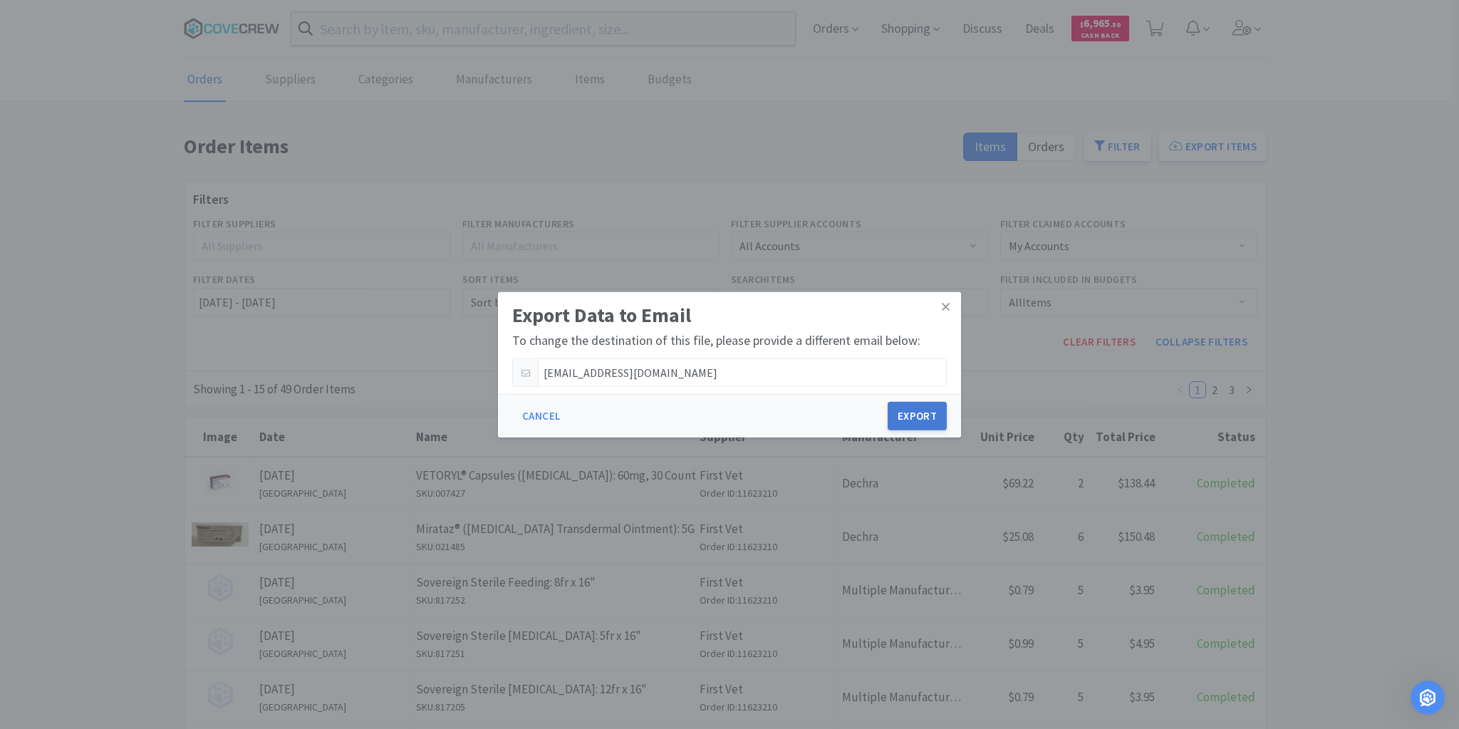
click at [911, 410] on button "Export" at bounding box center [917, 416] width 59 height 29
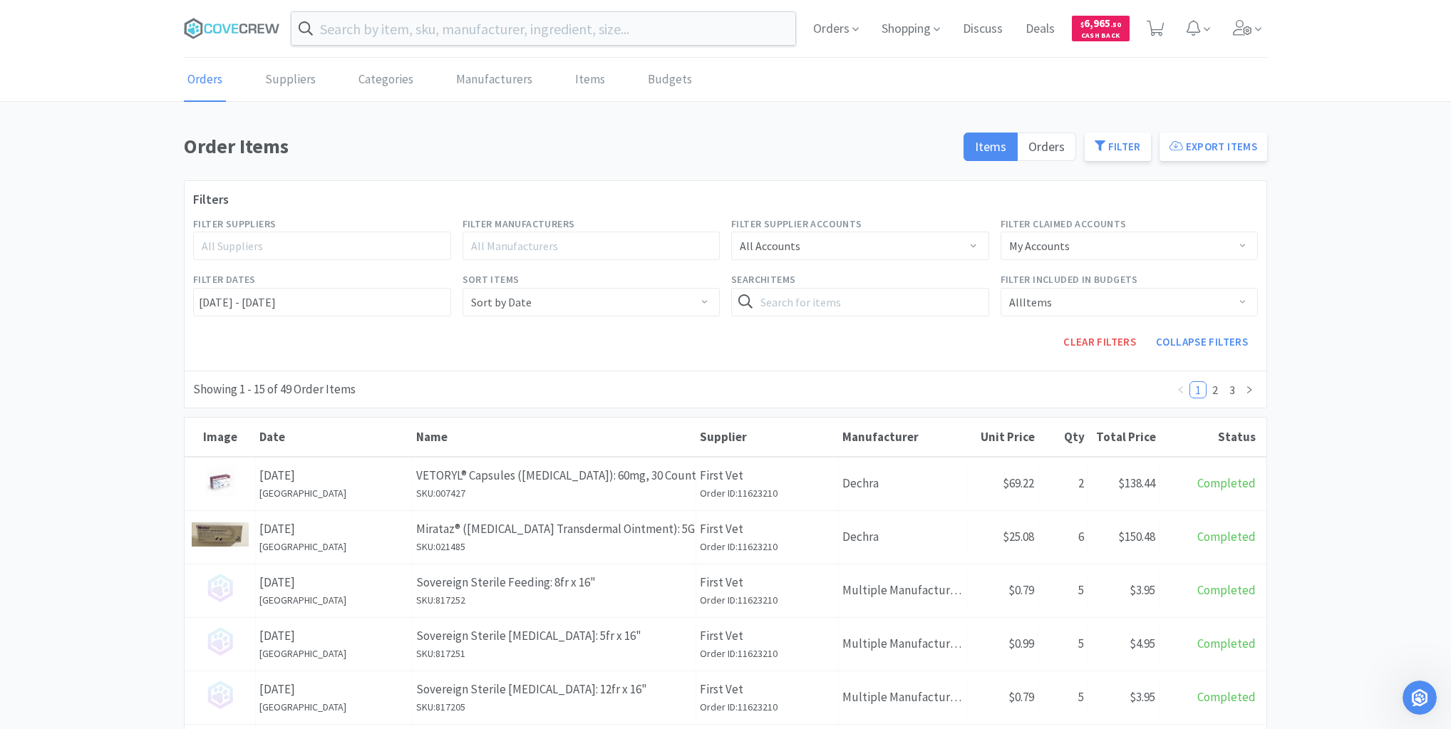
click at [1303, 241] on div "Order Items Items Orders Filter Export Items Filters Filter Suppliers All Suppl…" at bounding box center [725, 720] width 1451 height 1180
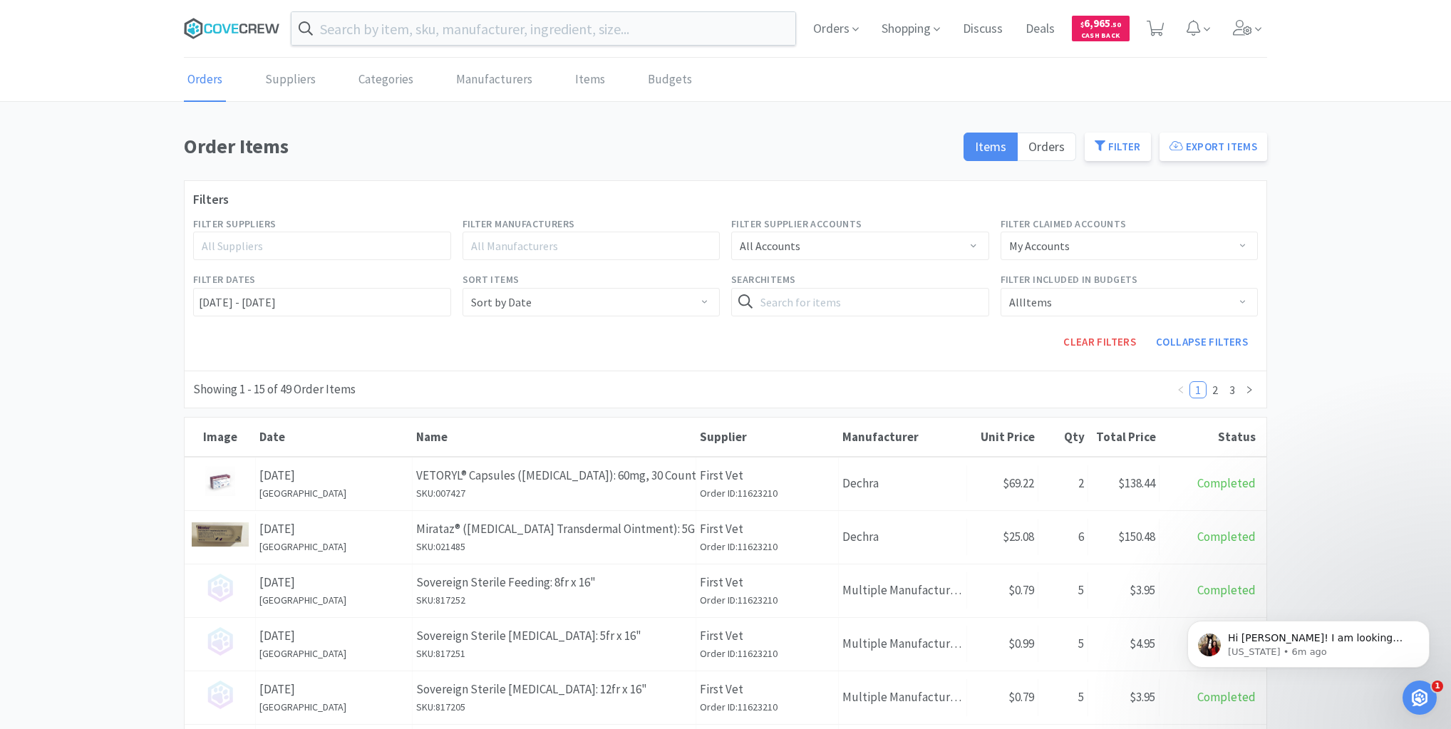
click at [231, 29] on icon at bounding box center [232, 28] width 96 height 21
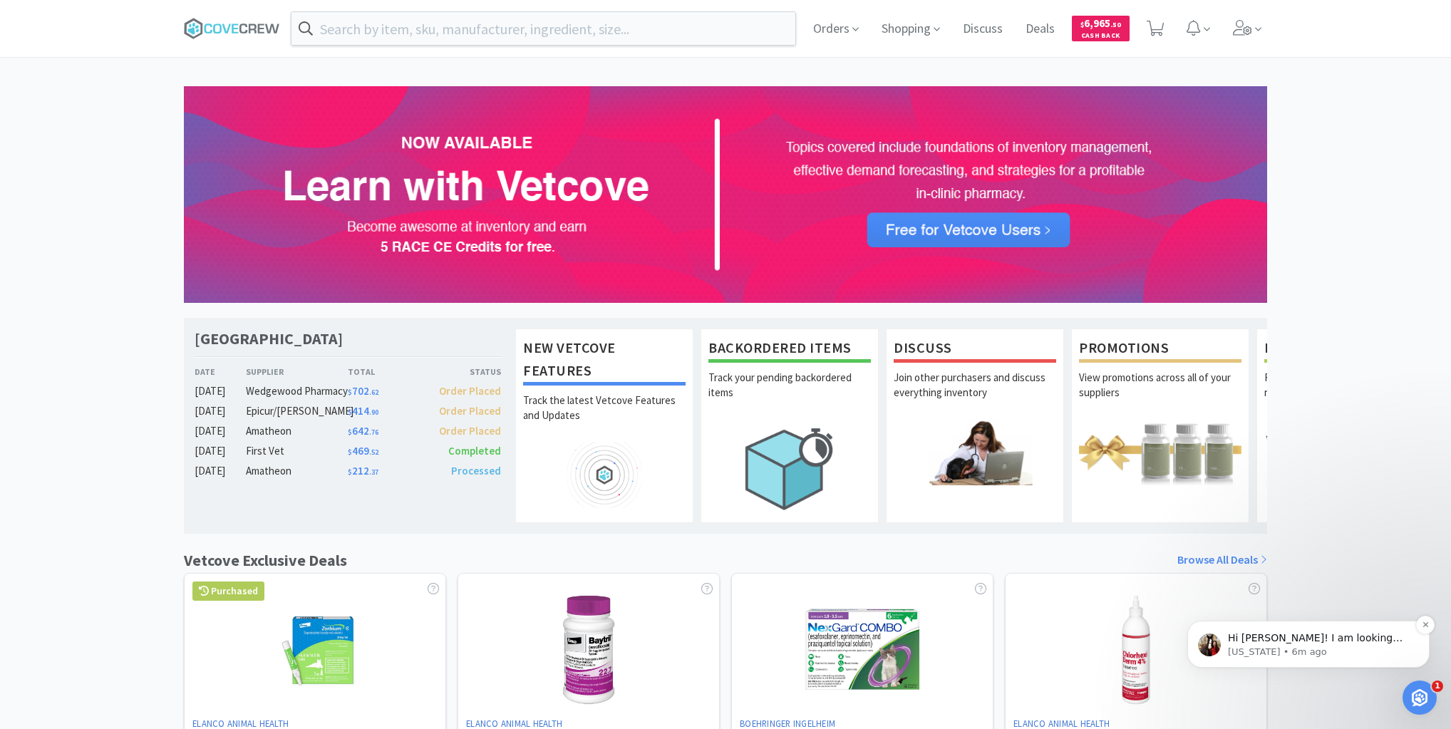
click at [1316, 633] on p "Hi [PERSON_NAME]! I am looking into your inquiry now. May I ask for you to shar…" at bounding box center [1320, 638] width 184 height 14
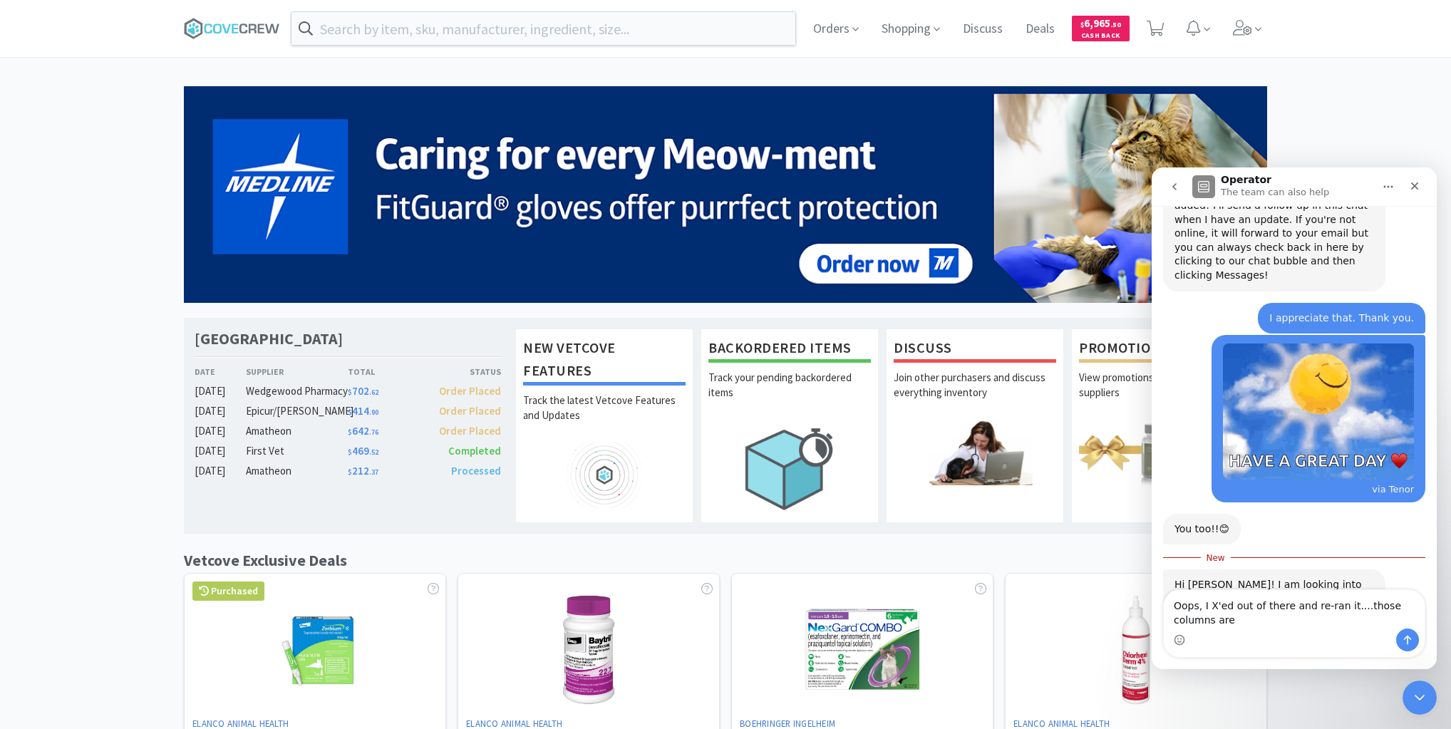
scroll to position [741, 0]
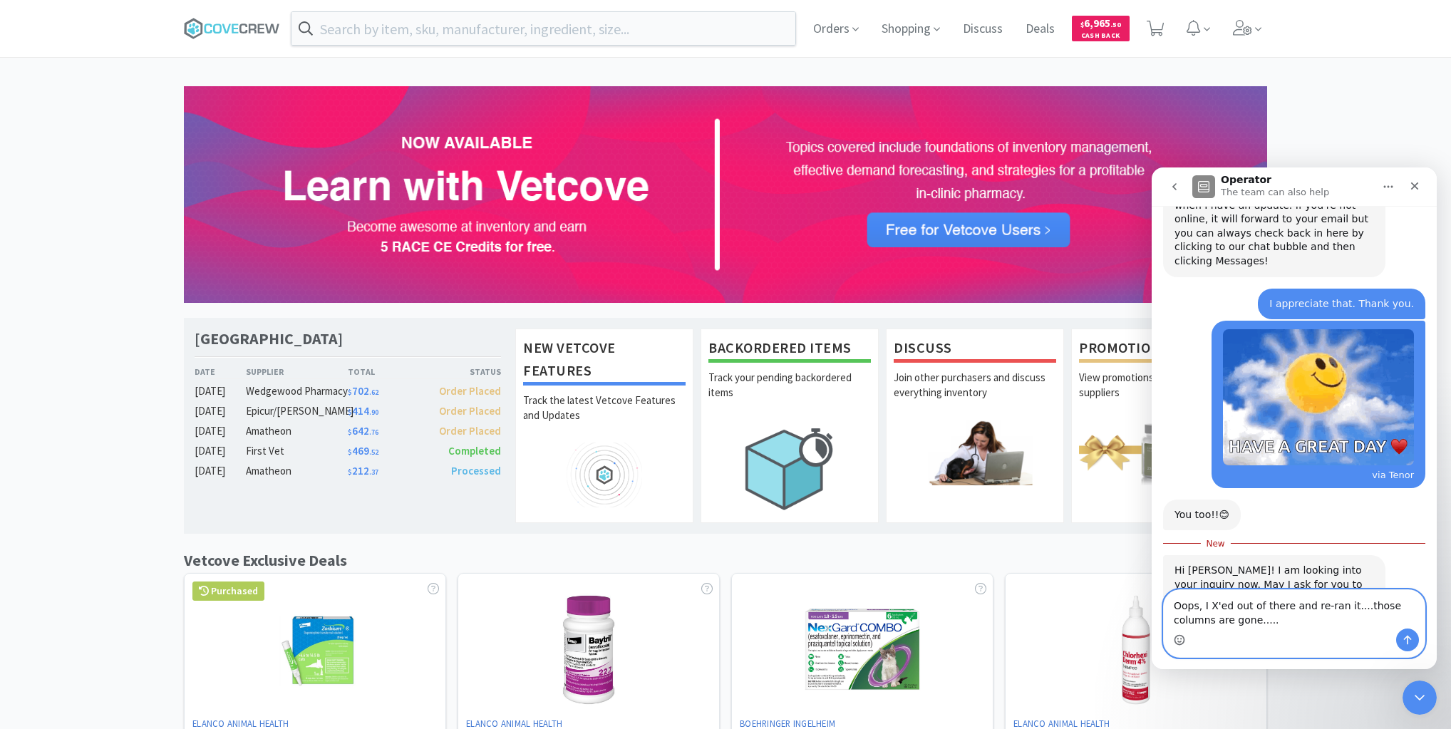
click at [1176, 641] on icon "Emoji picker" at bounding box center [1179, 639] width 11 height 11
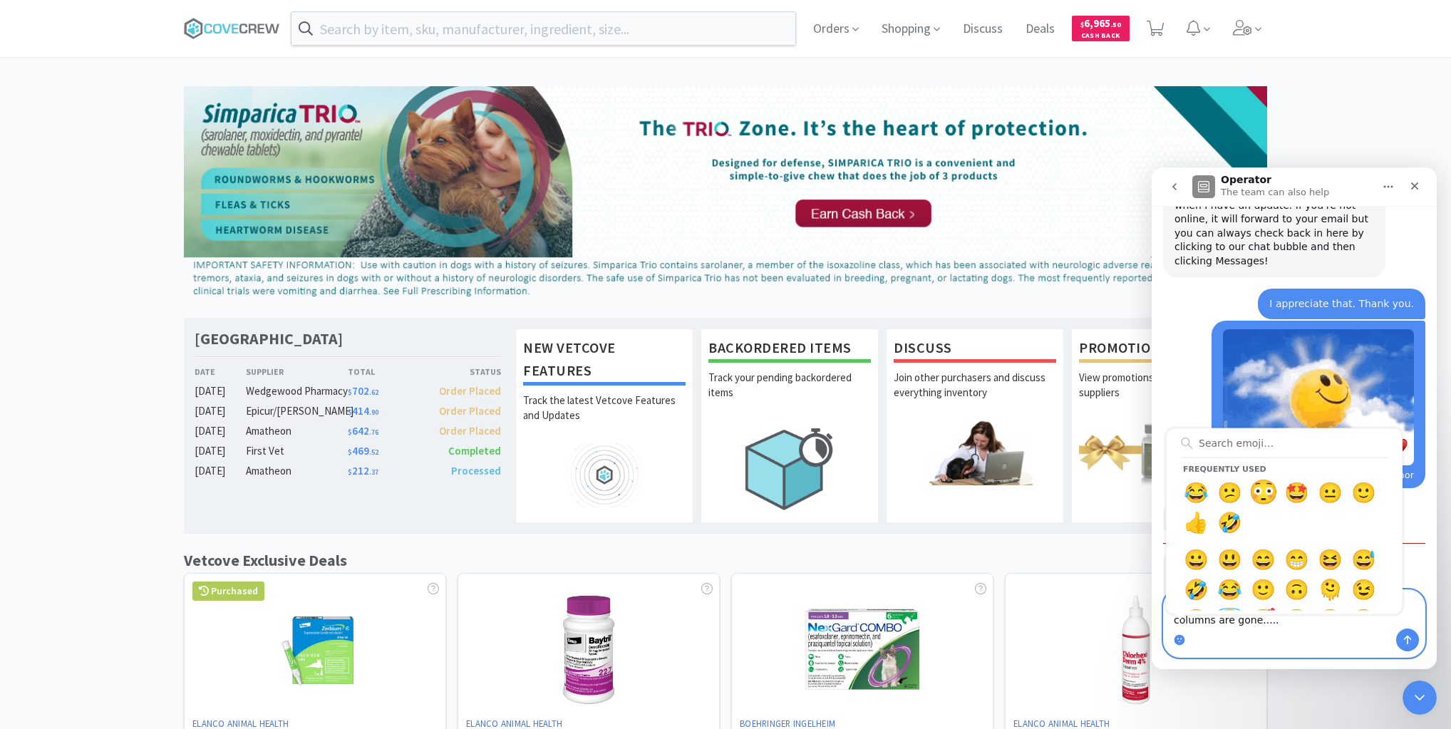
type textarea "Oops, I X'ed out of there and re-ran it....those columns are gone.....😳"
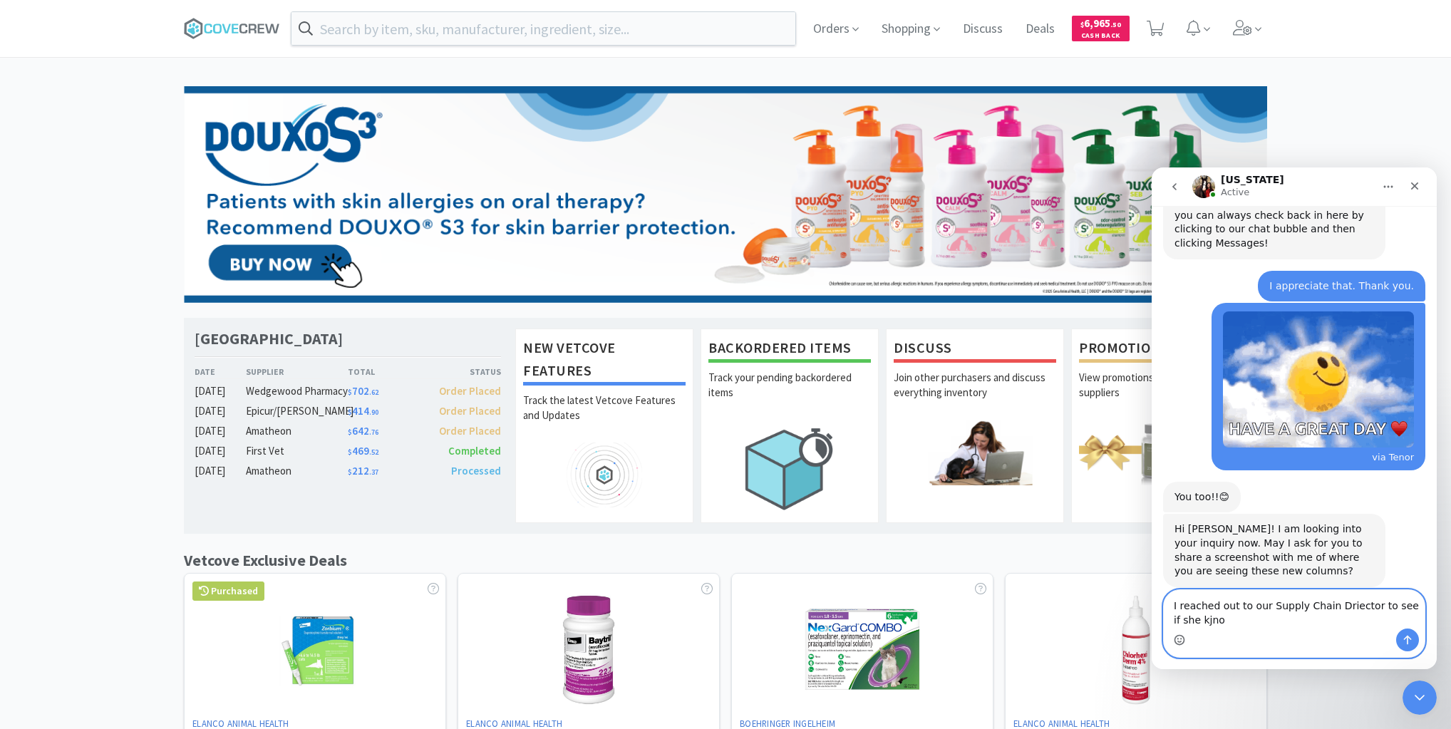
scroll to position [773, 0]
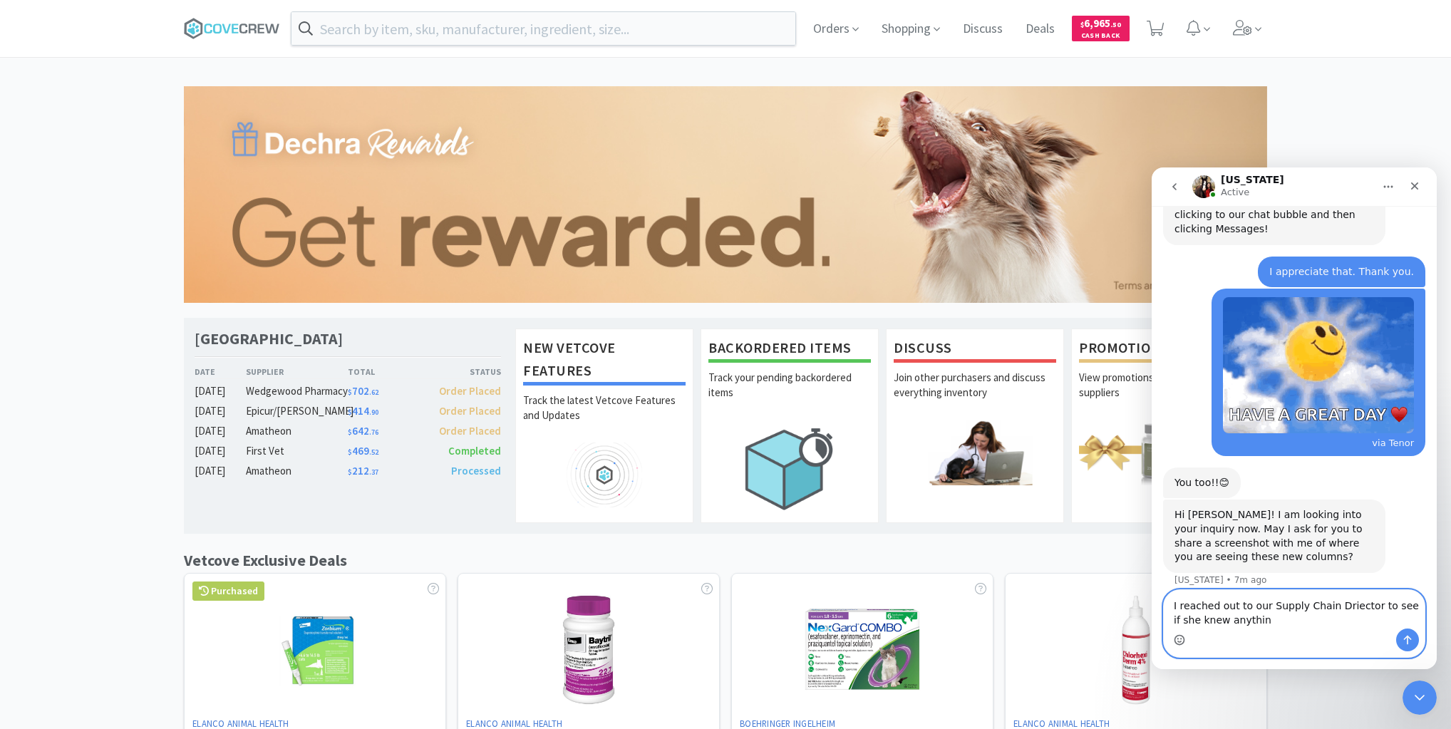
type textarea "I reached out to our Supply Chain Driector to see if she knew anything"
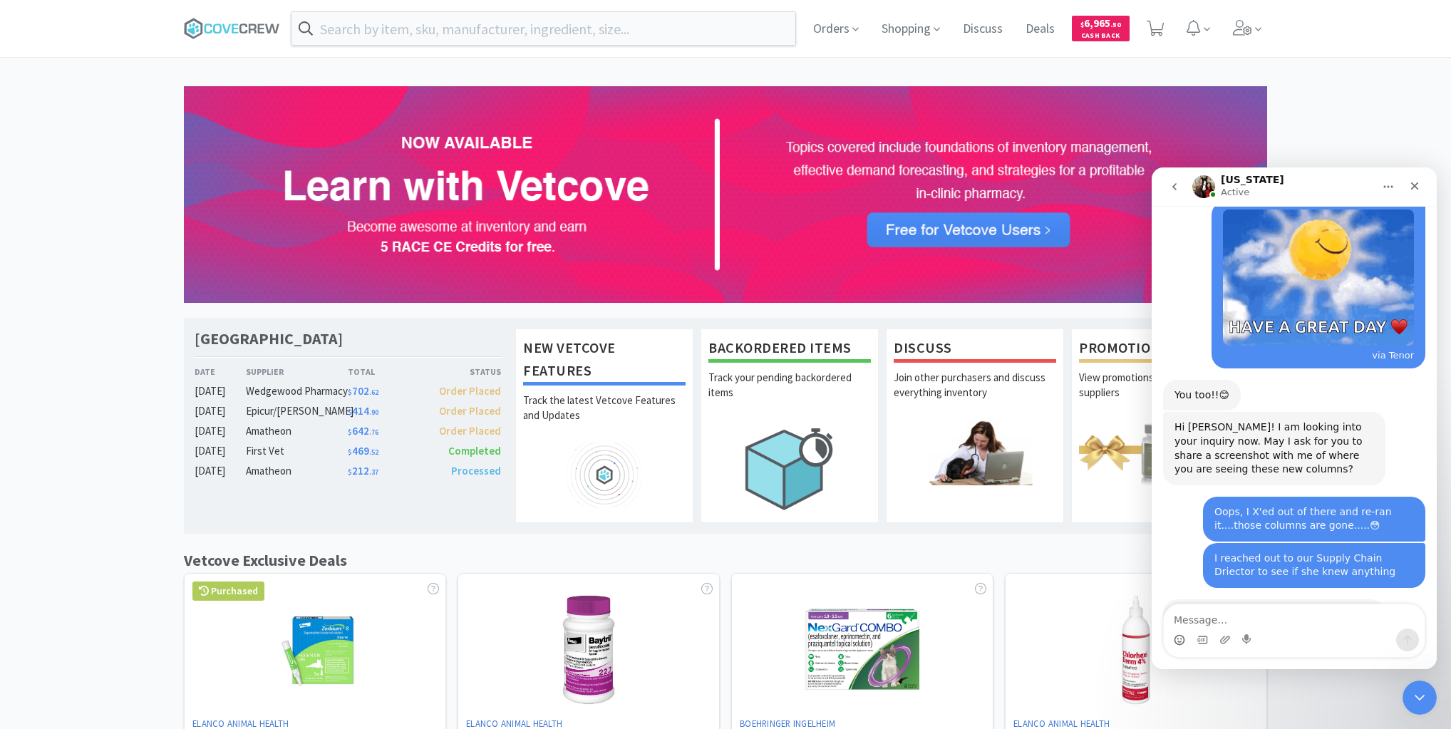
scroll to position [890, 0]
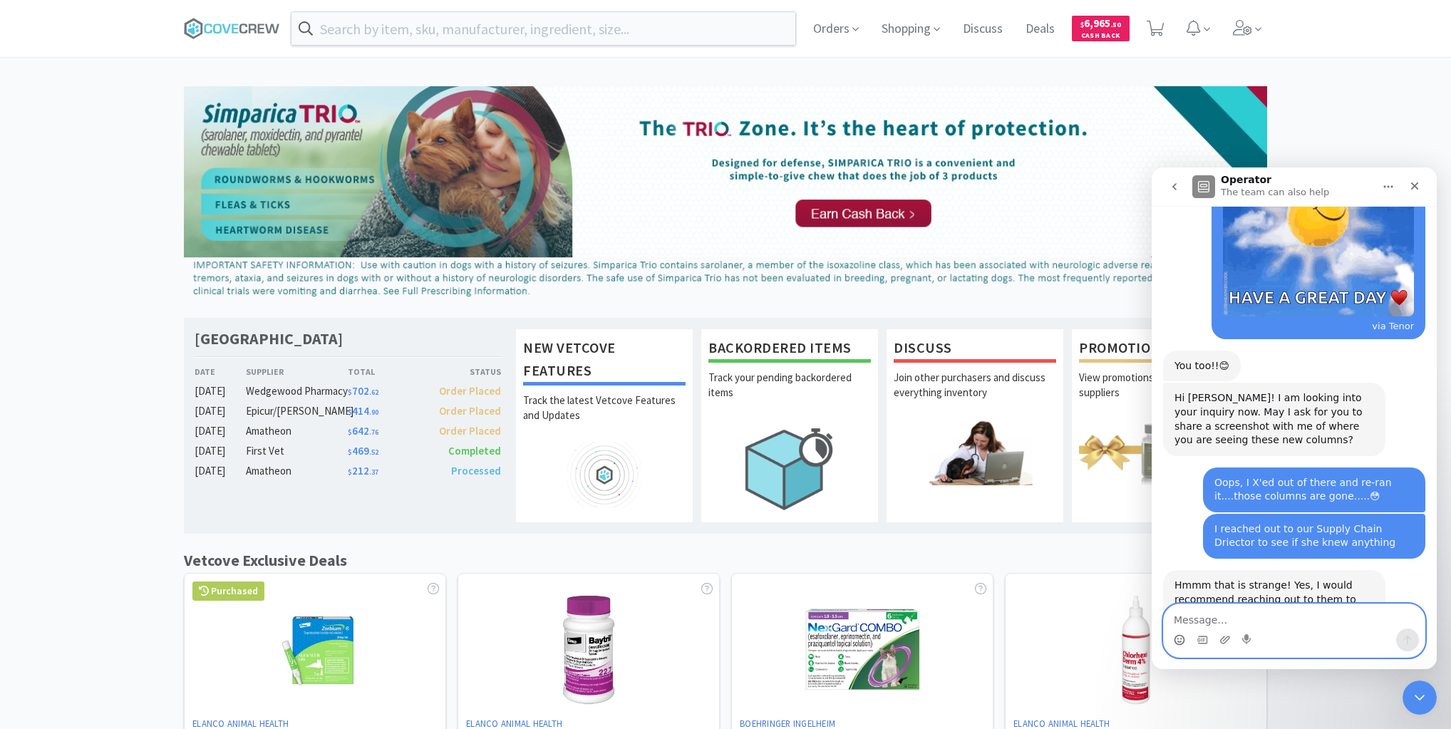
click at [1255, 616] on textarea "Message…" at bounding box center [1294, 616] width 261 height 24
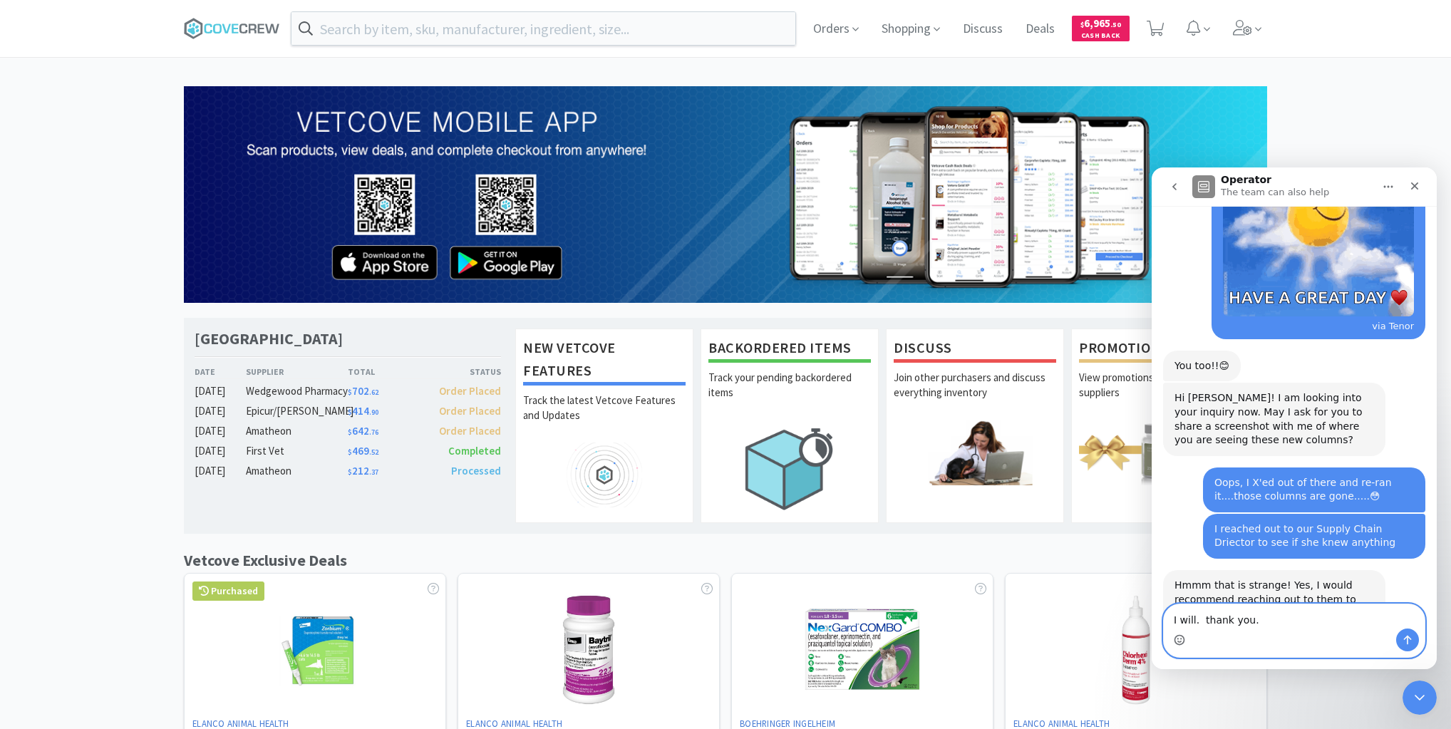
type textarea "I will. thank you."
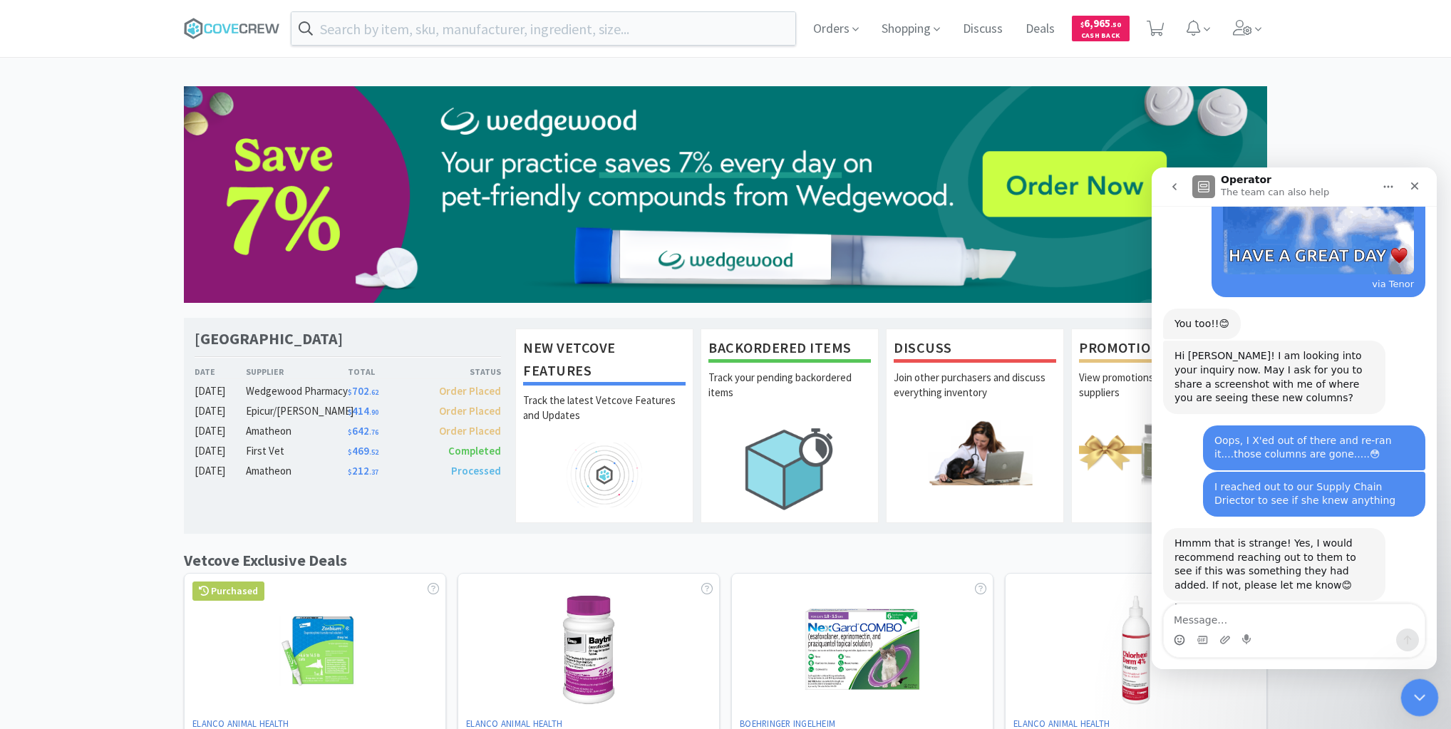
click at [1415, 687] on icon "Close Intercom Messenger" at bounding box center [1417, 695] width 17 height 17
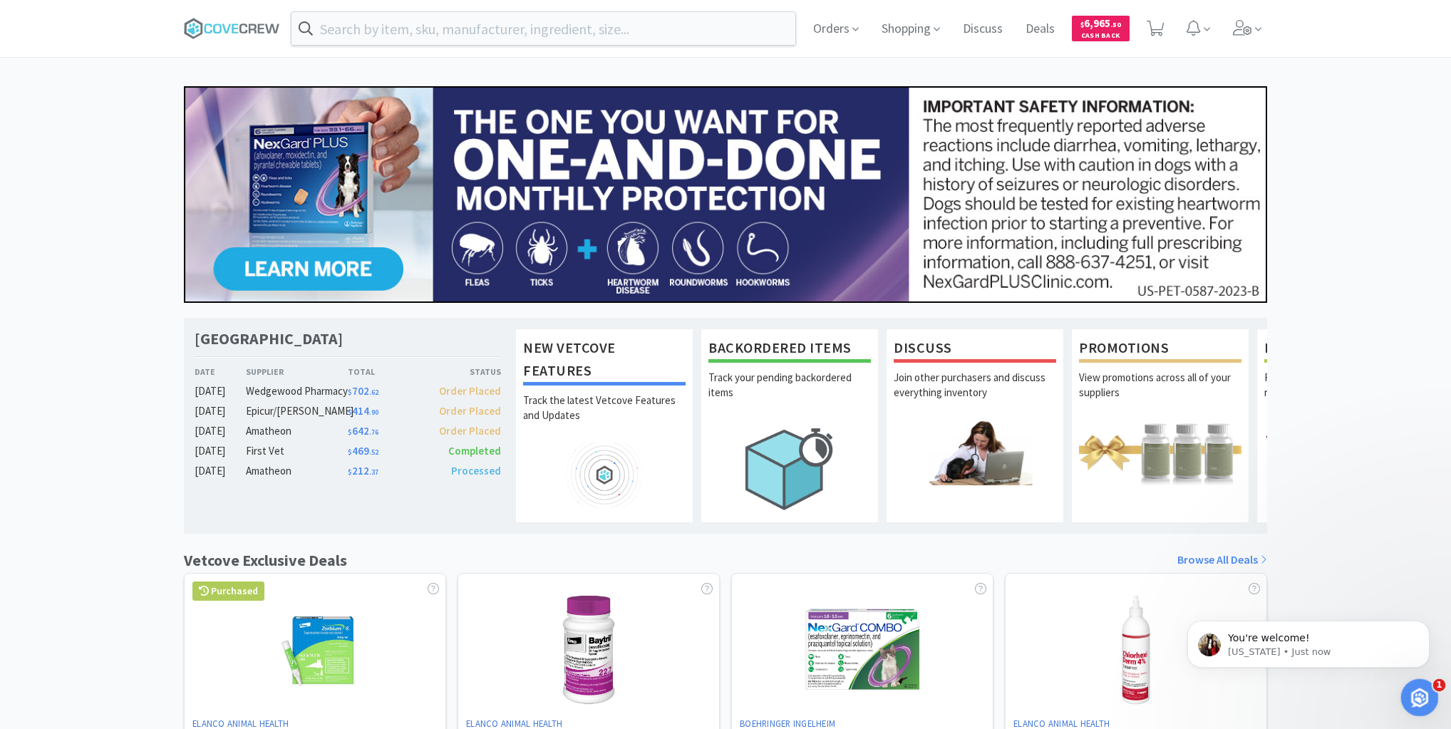
scroll to position [975, 0]
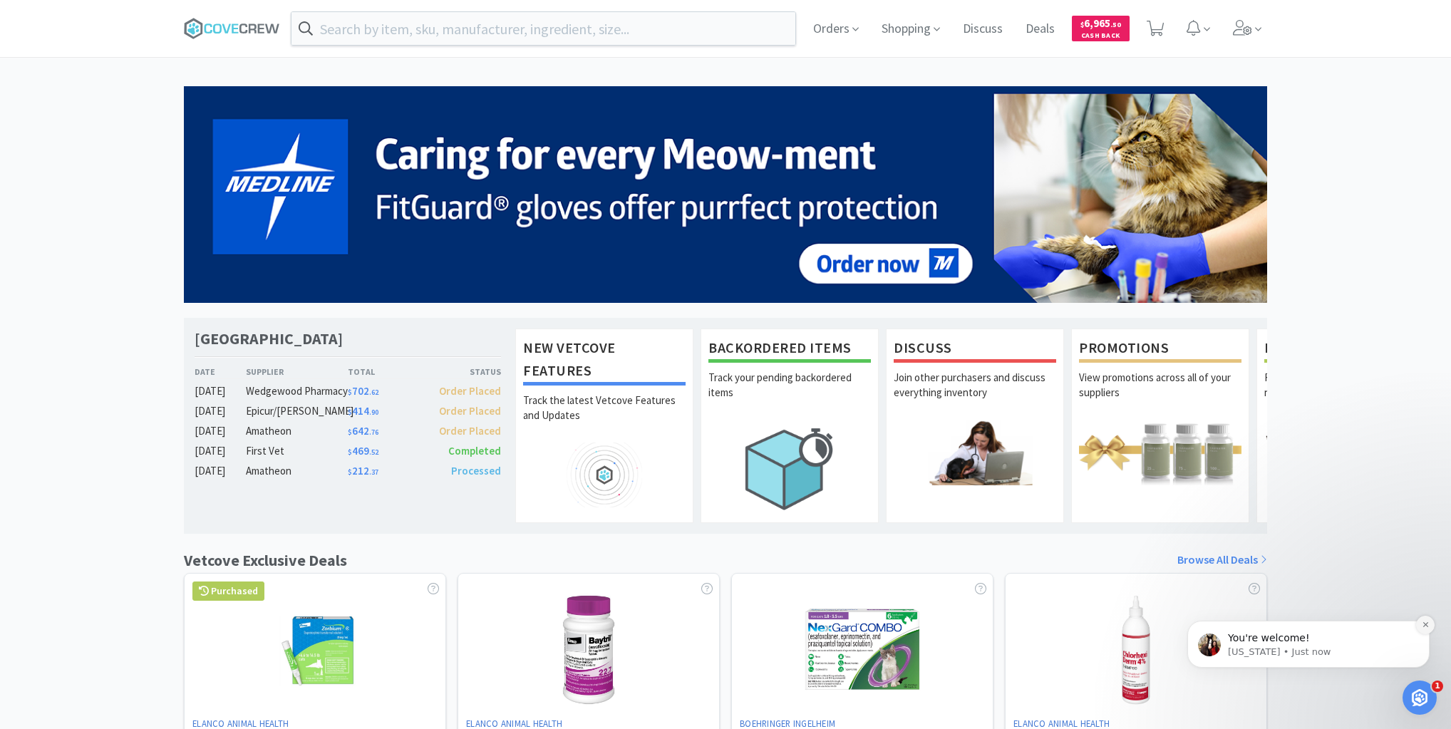
click at [1427, 623] on icon "Dismiss notification" at bounding box center [1426, 625] width 8 height 8
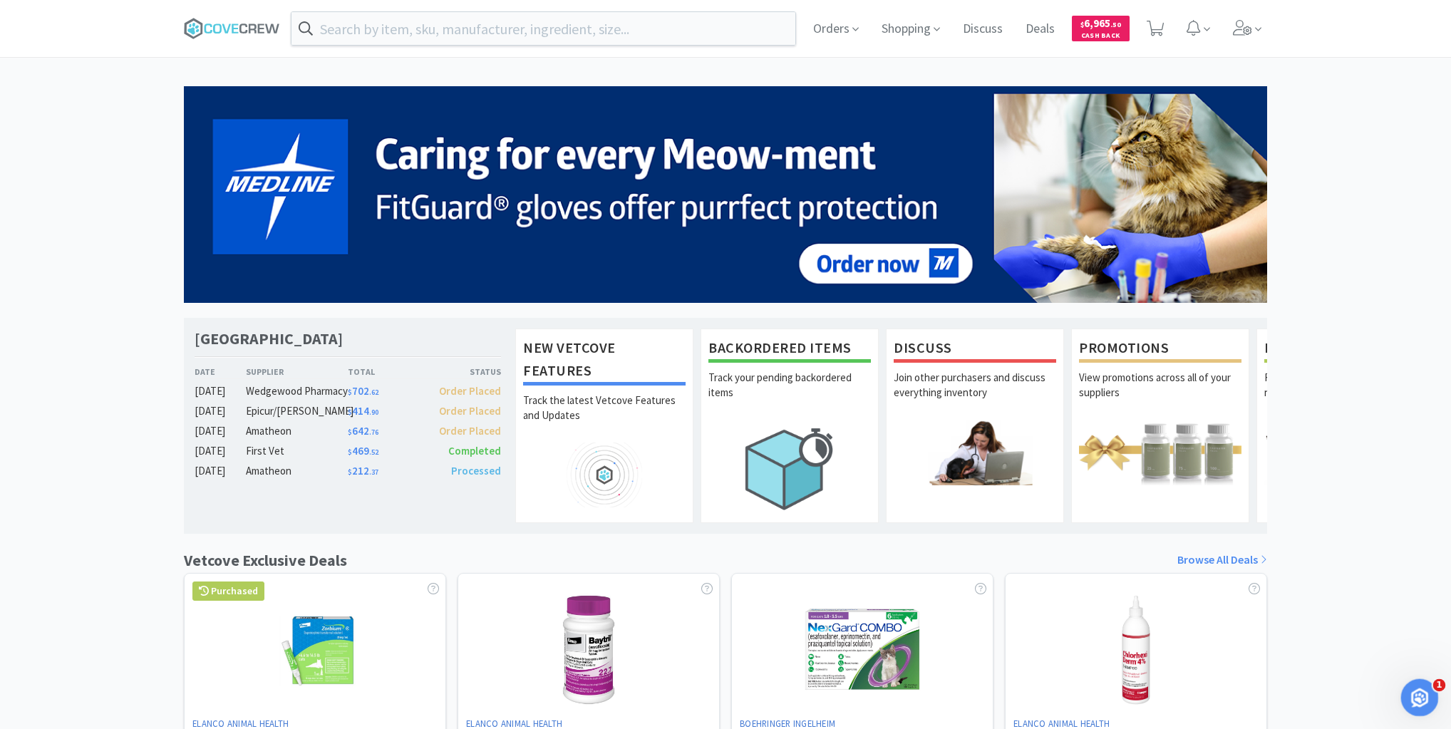
click at [1423, 703] on div "Open Intercom Messenger" at bounding box center [1417, 695] width 47 height 47
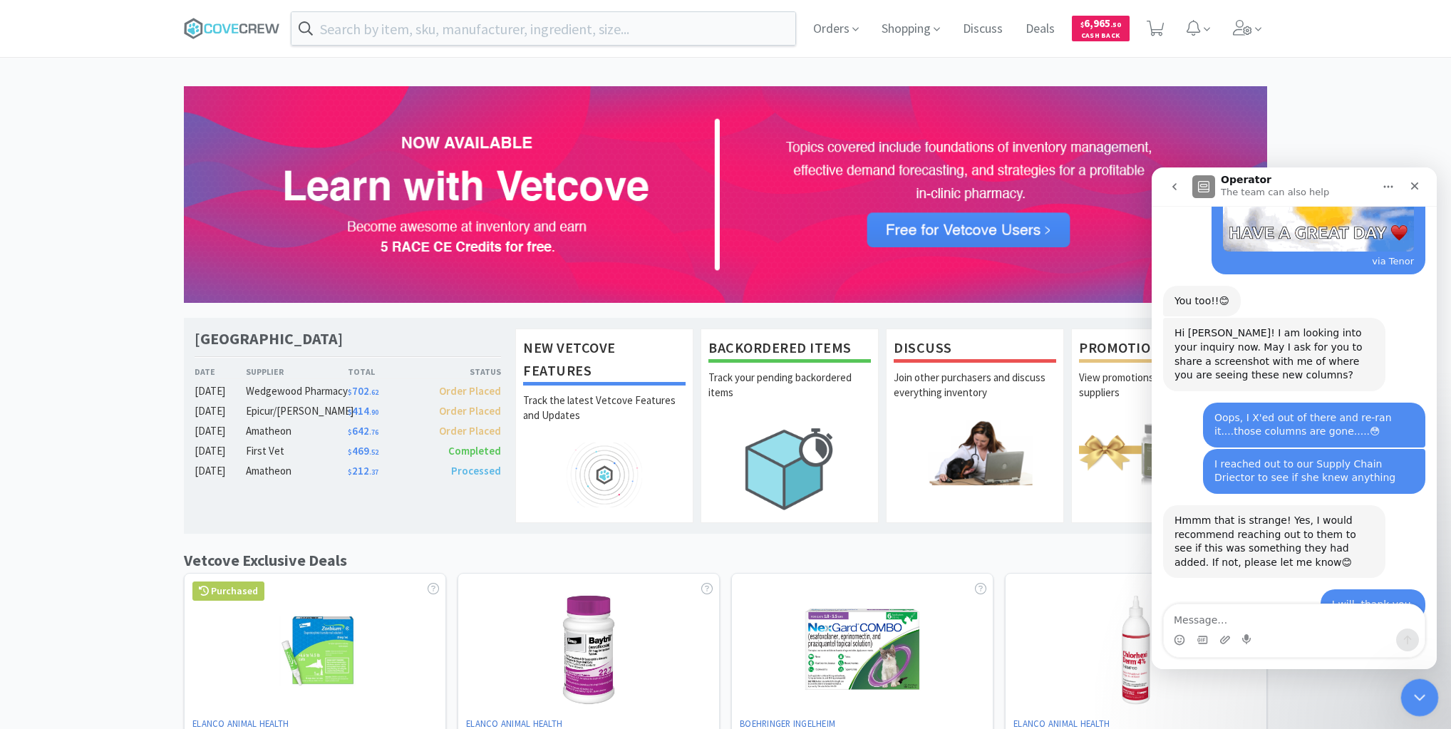
scroll to position [998, 0]
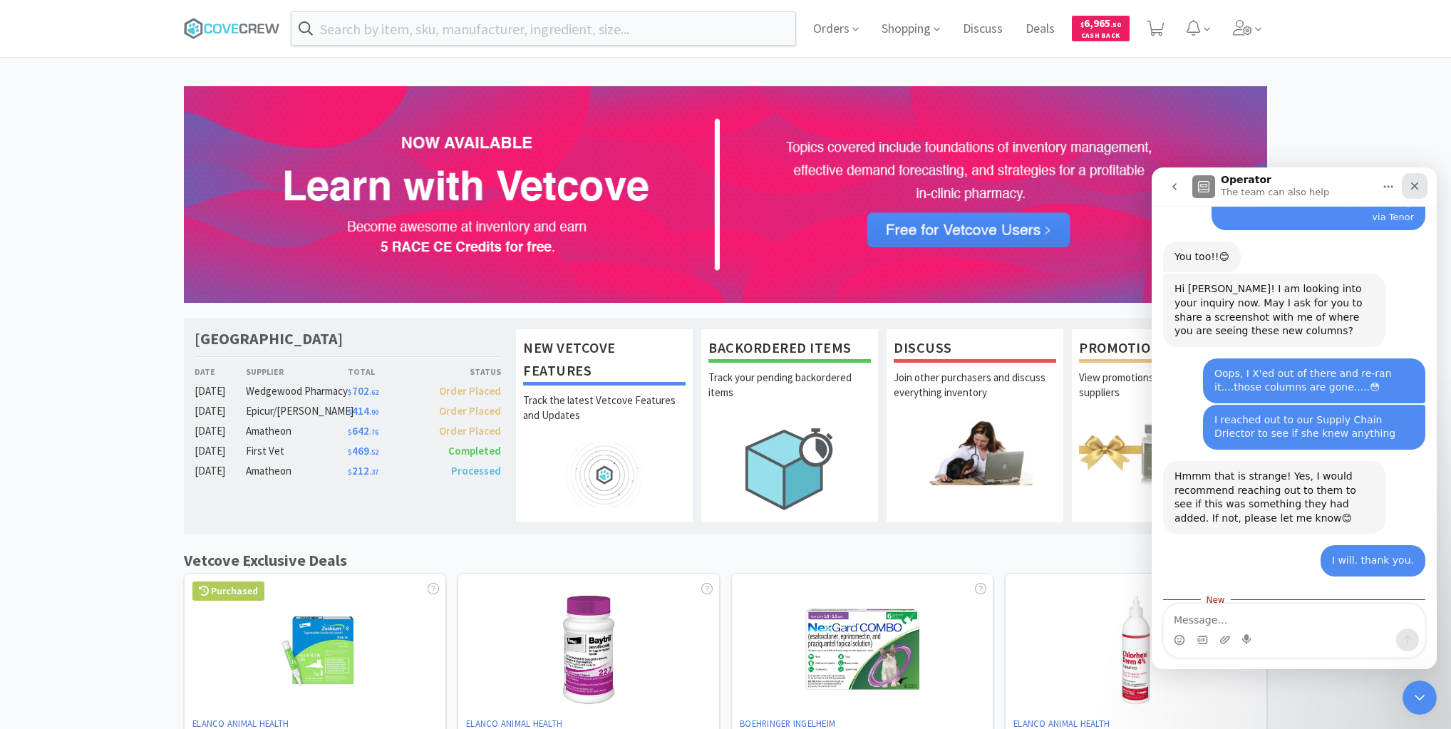
click at [1416, 185] on icon "Close" at bounding box center [1415, 186] width 8 height 8
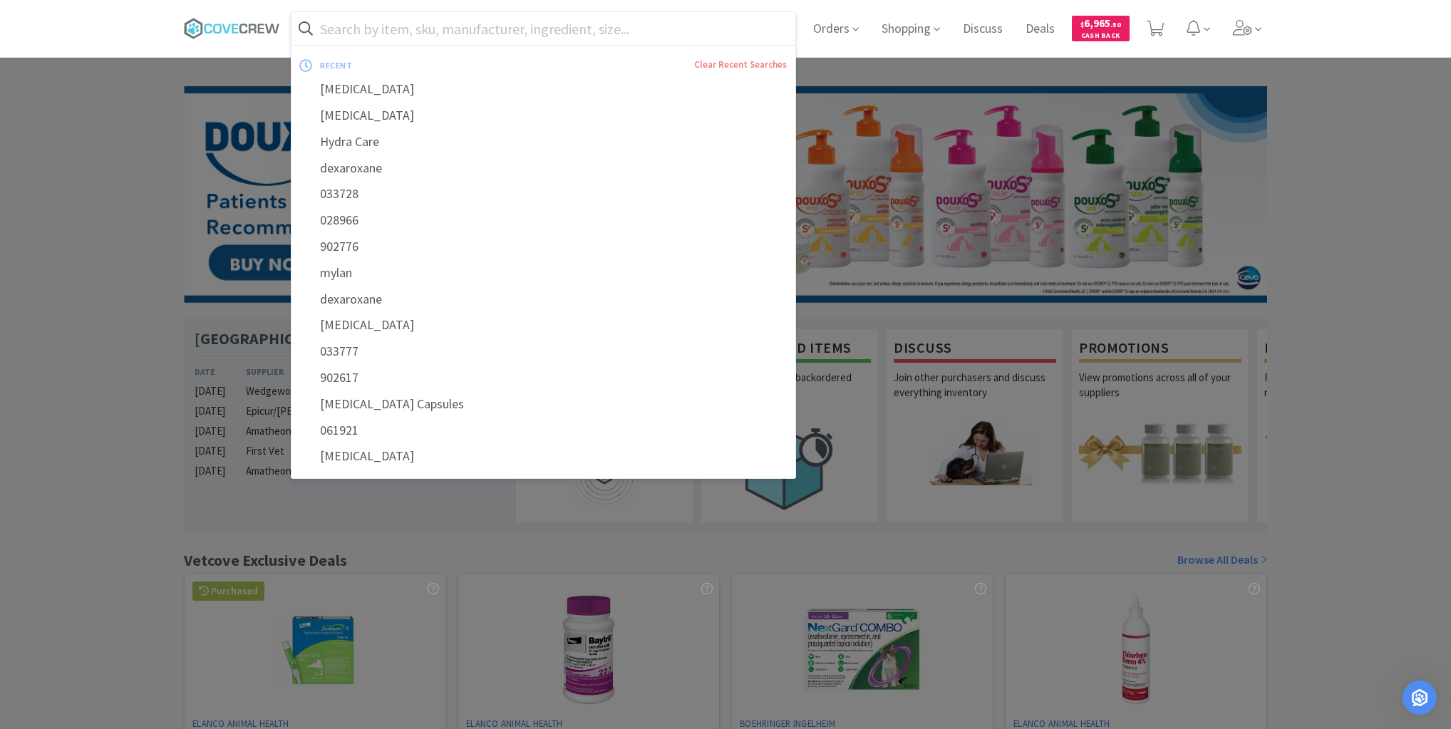
click at [467, 23] on input "text" at bounding box center [543, 28] width 504 height 33
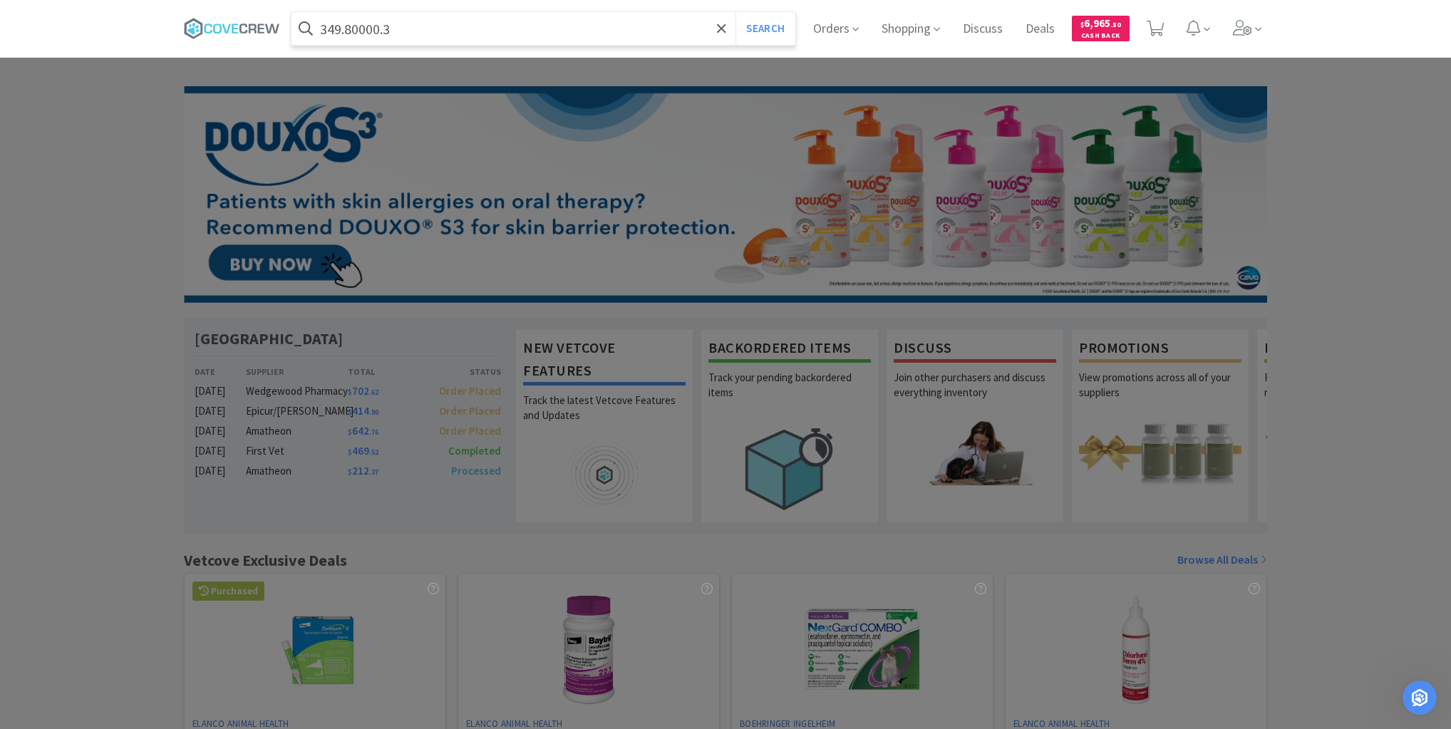
type input "349.80000.3"
click at [735, 12] on button "Search" at bounding box center [764, 28] width 59 height 33
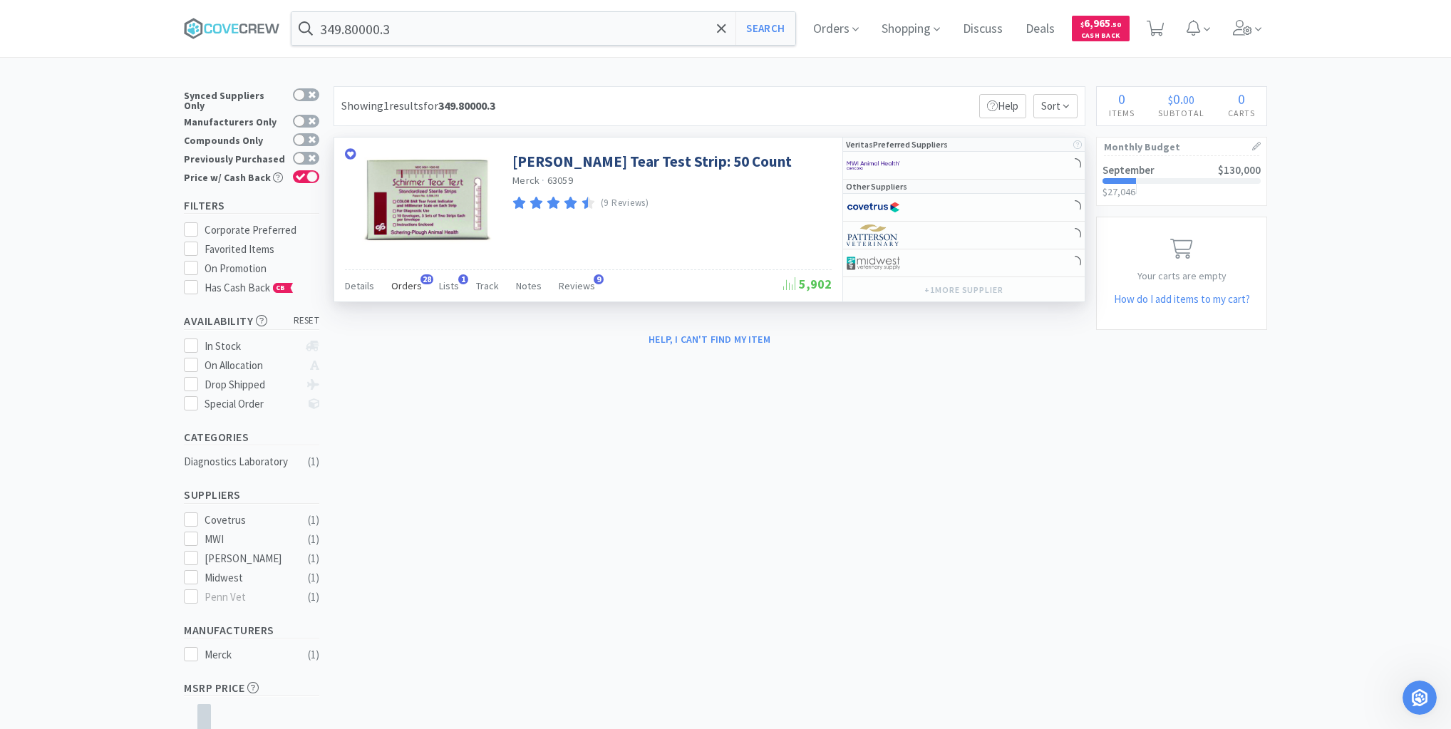
click at [410, 282] on span "Orders" at bounding box center [406, 285] width 31 height 13
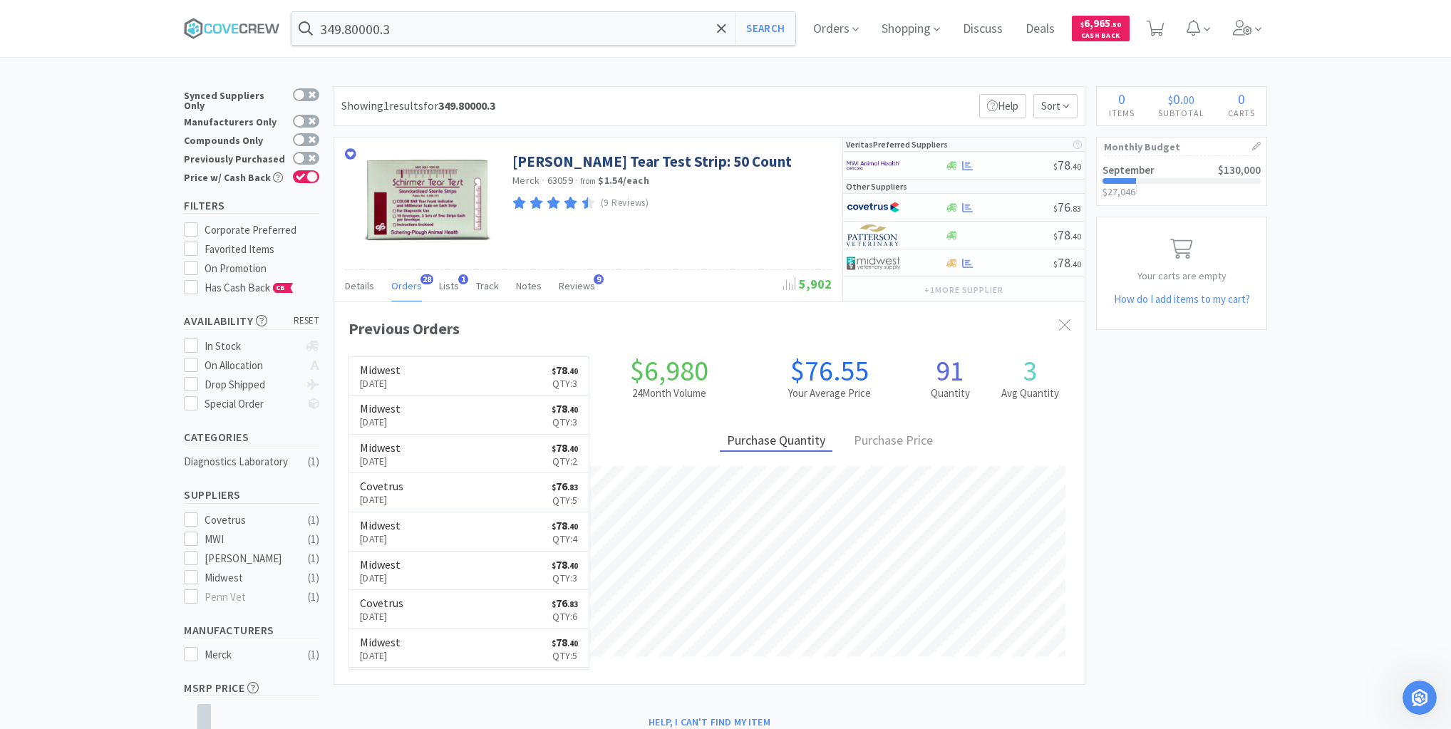
scroll to position [382, 750]
click at [1417, 686] on icon "Open Intercom Messenger" at bounding box center [1418, 696] width 24 height 24
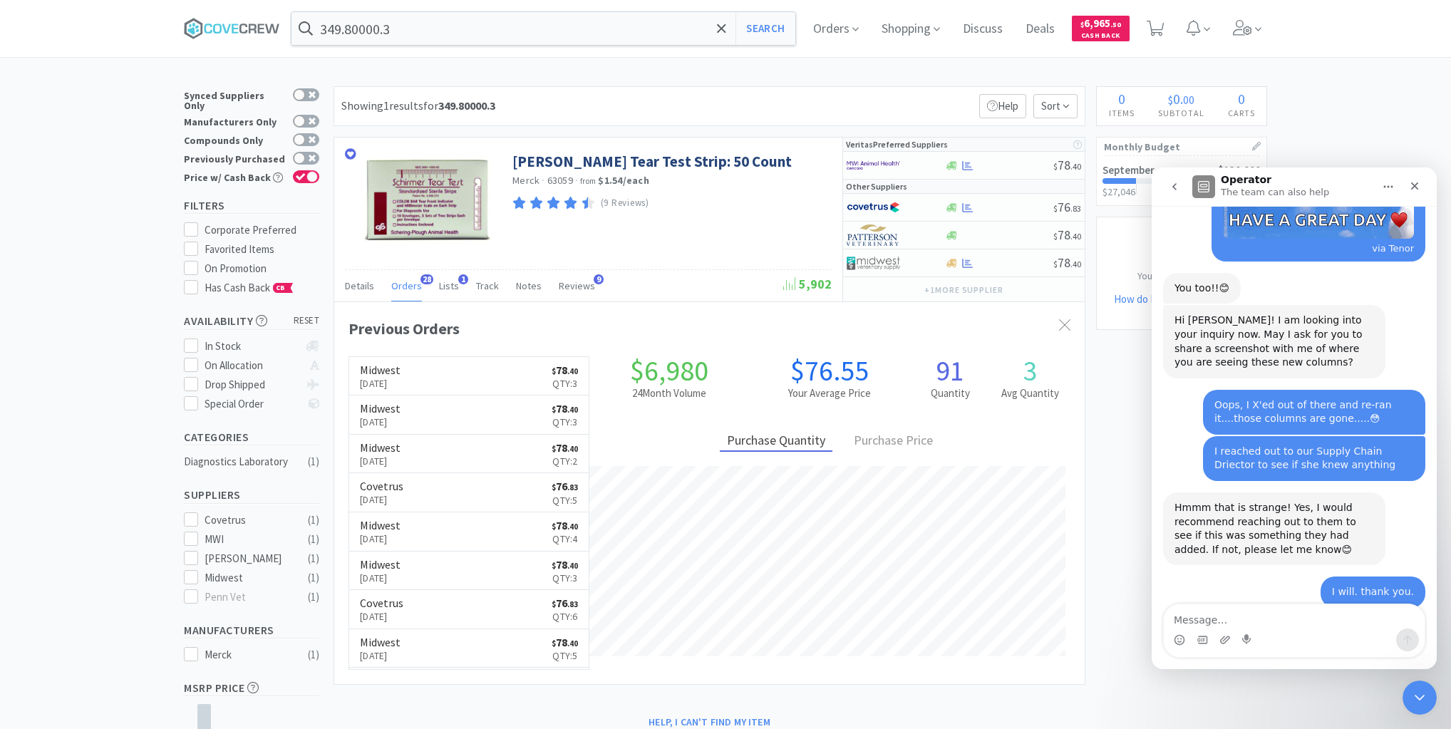
scroll to position [975, 0]
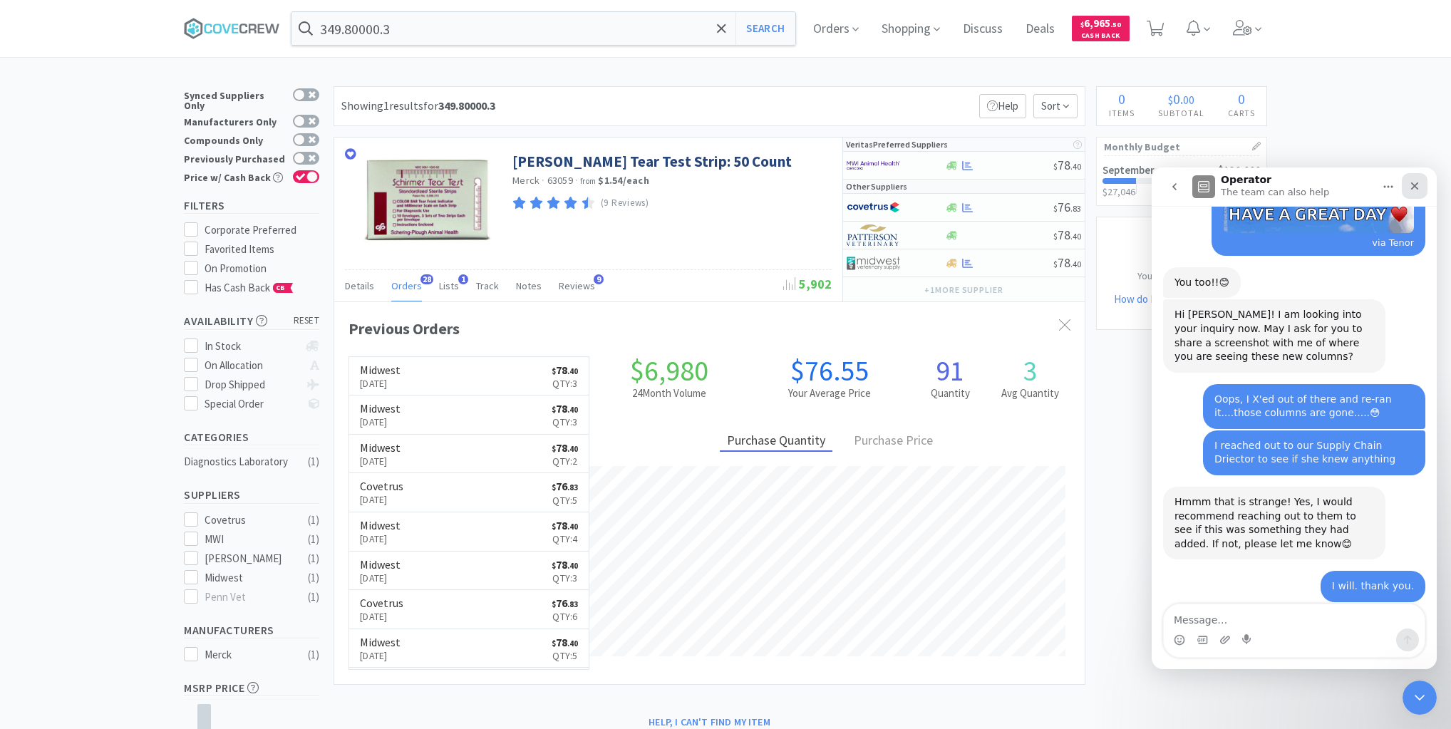
click at [1415, 179] on div "Close" at bounding box center [1415, 186] width 26 height 26
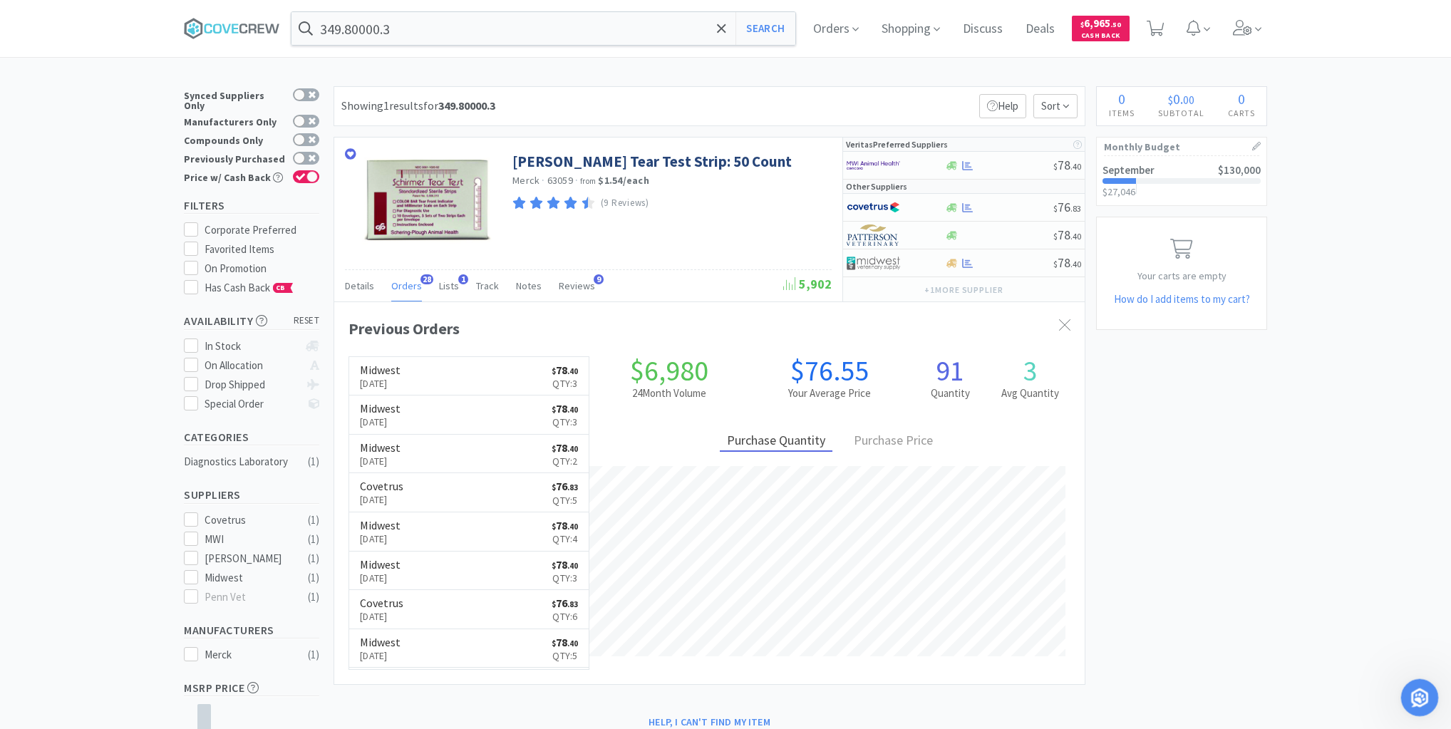
click at [1417, 678] on html at bounding box center [1417, 695] width 34 height 34
click at [1416, 690] on icon "Open Intercom Messenger" at bounding box center [1418, 696] width 24 height 24
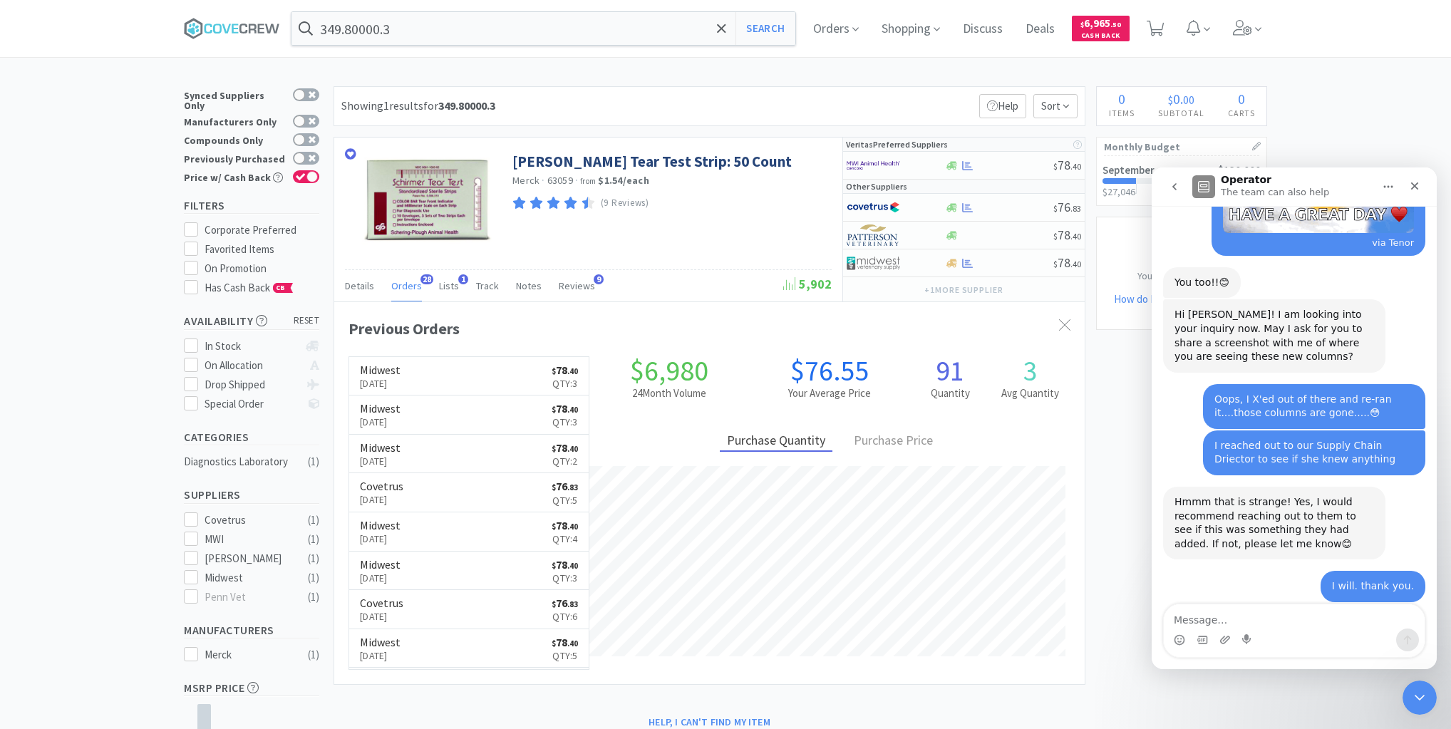
click at [1172, 185] on icon "go back" at bounding box center [1174, 186] width 11 height 11
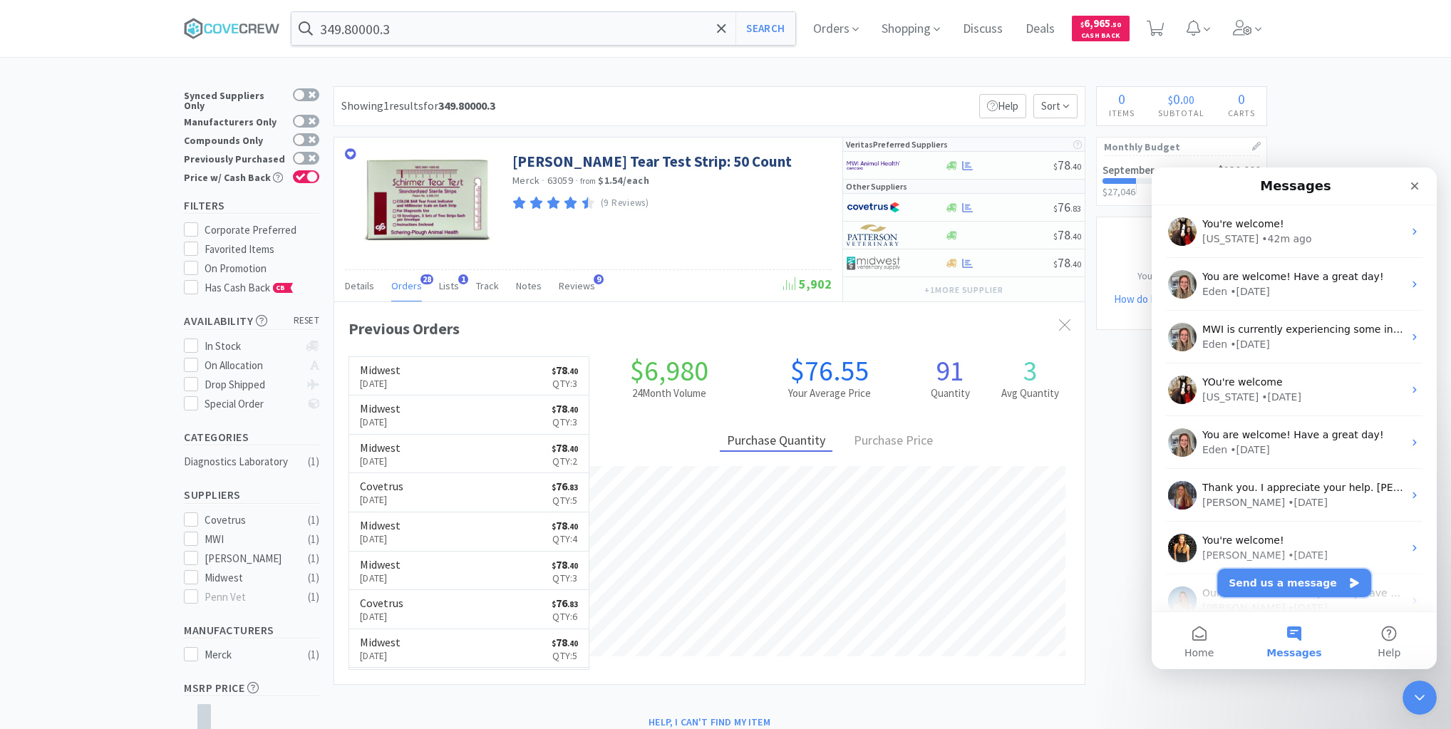
click at [1293, 587] on button "Send us a message" at bounding box center [1294, 583] width 154 height 29
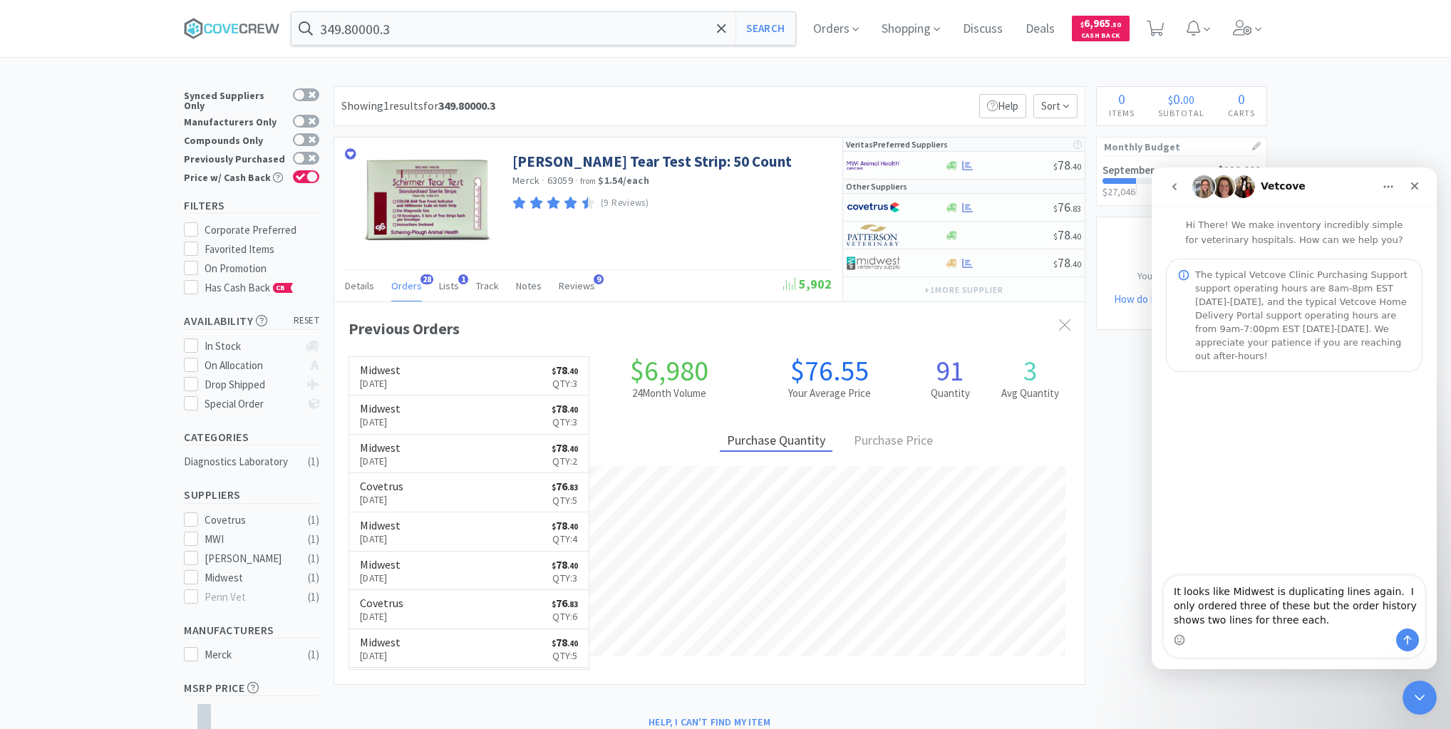
type textarea "It looks like Midwest is duplicating lines again. I only ordered three of these…"
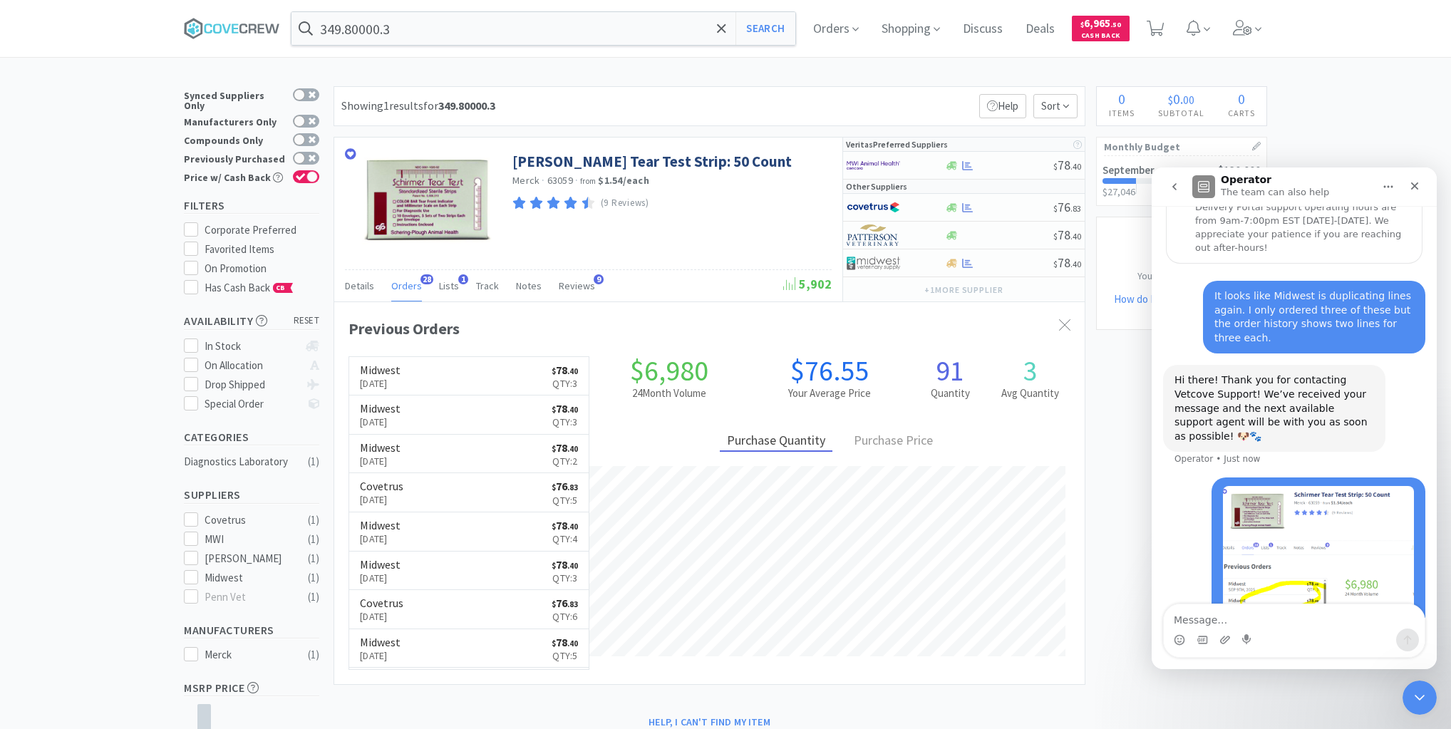
scroll to position [119, 0]
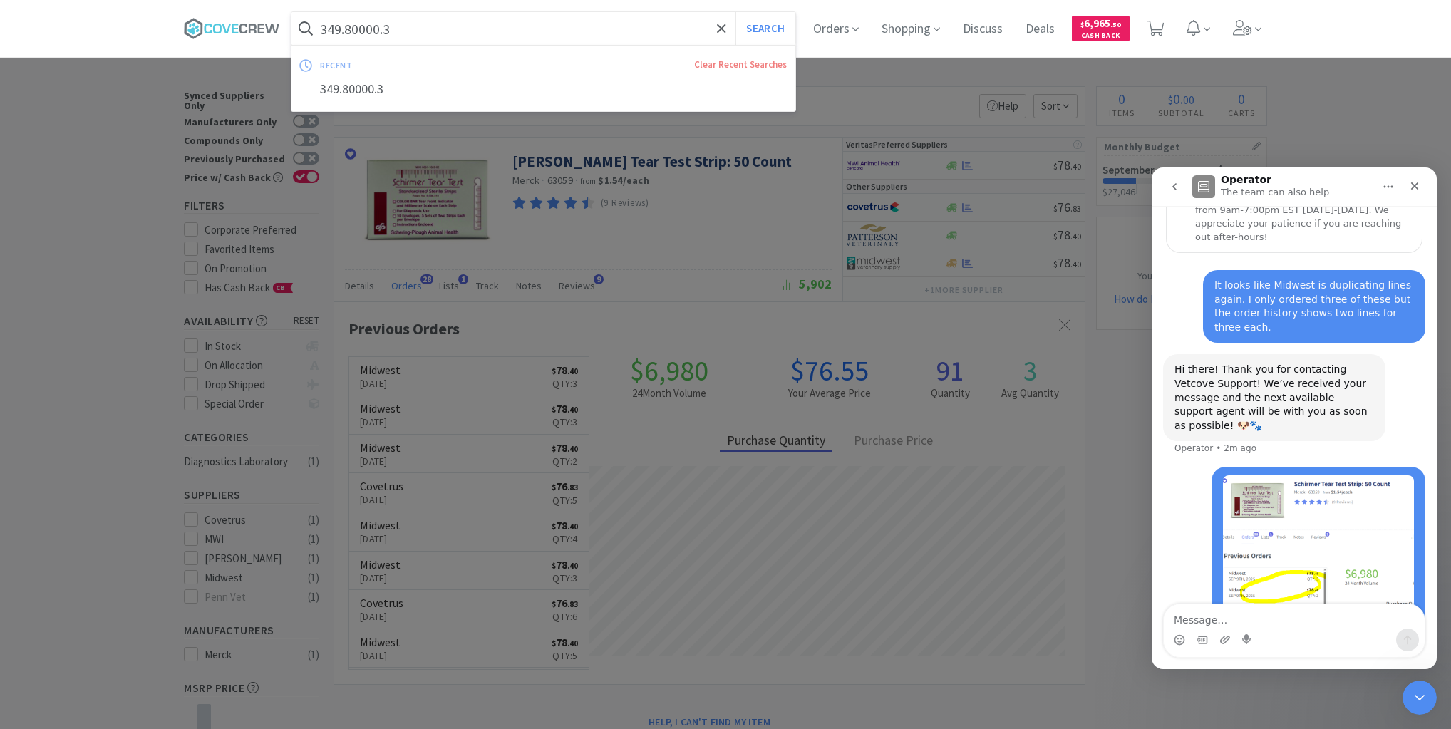
click at [459, 22] on input "349.80000.3" at bounding box center [543, 28] width 504 height 33
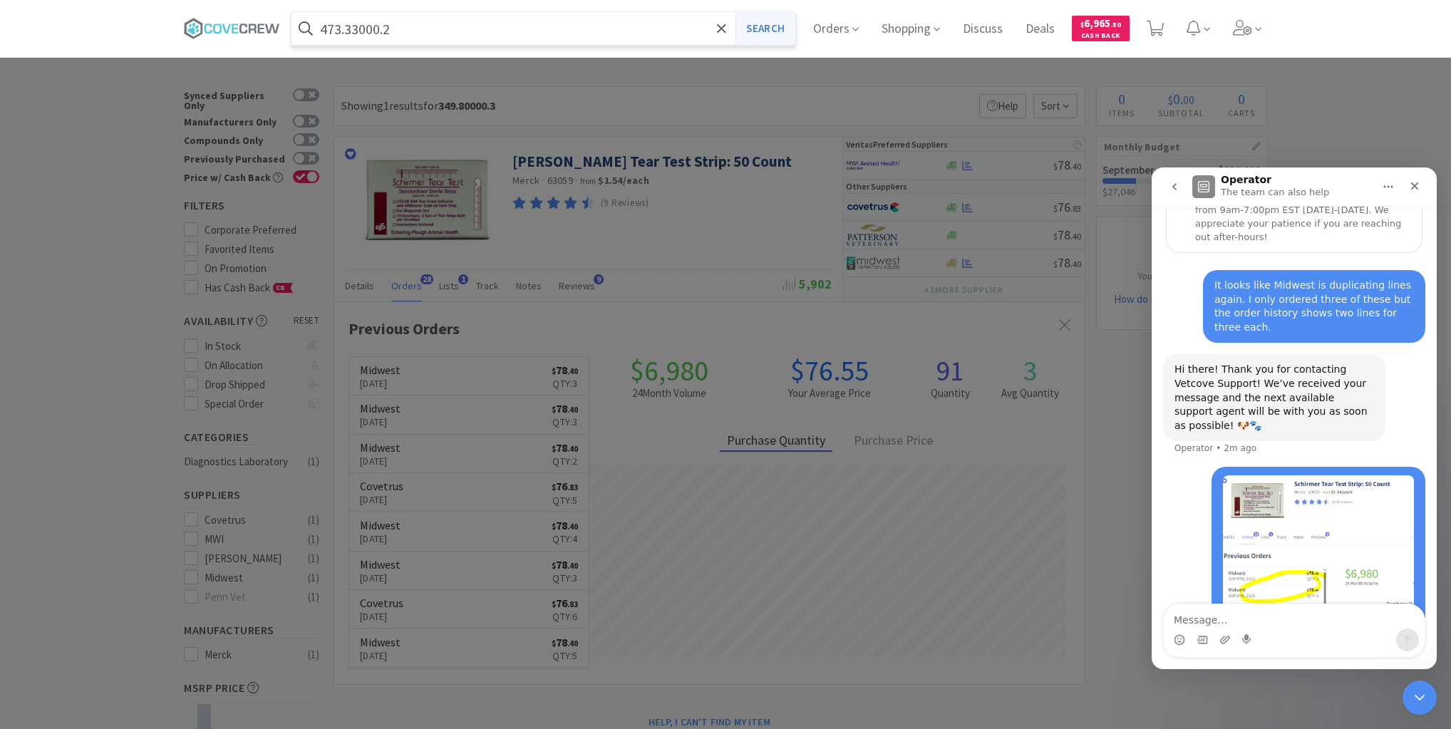
type input "473.33000.2"
click at [769, 41] on button "Search" at bounding box center [764, 28] width 59 height 33
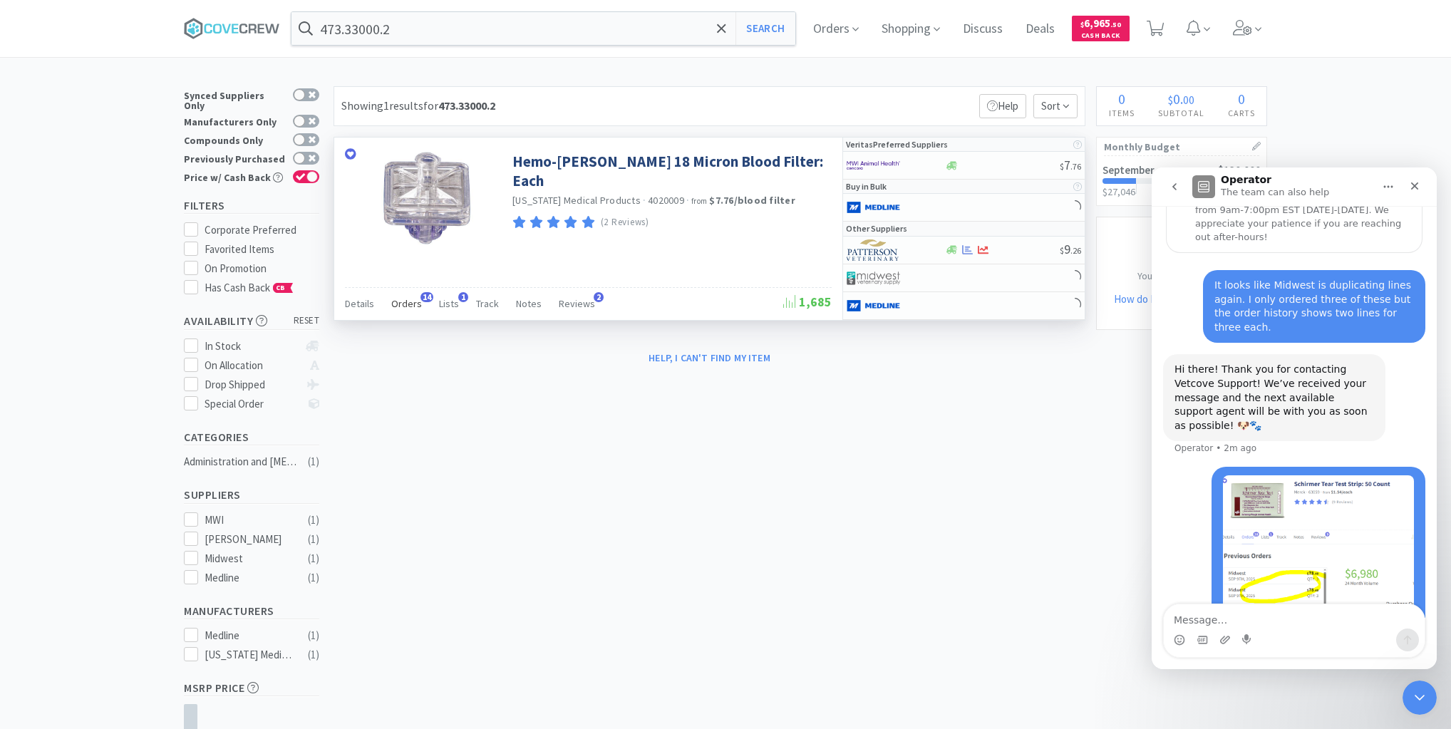
click at [411, 301] on span "Orders" at bounding box center [406, 303] width 31 height 13
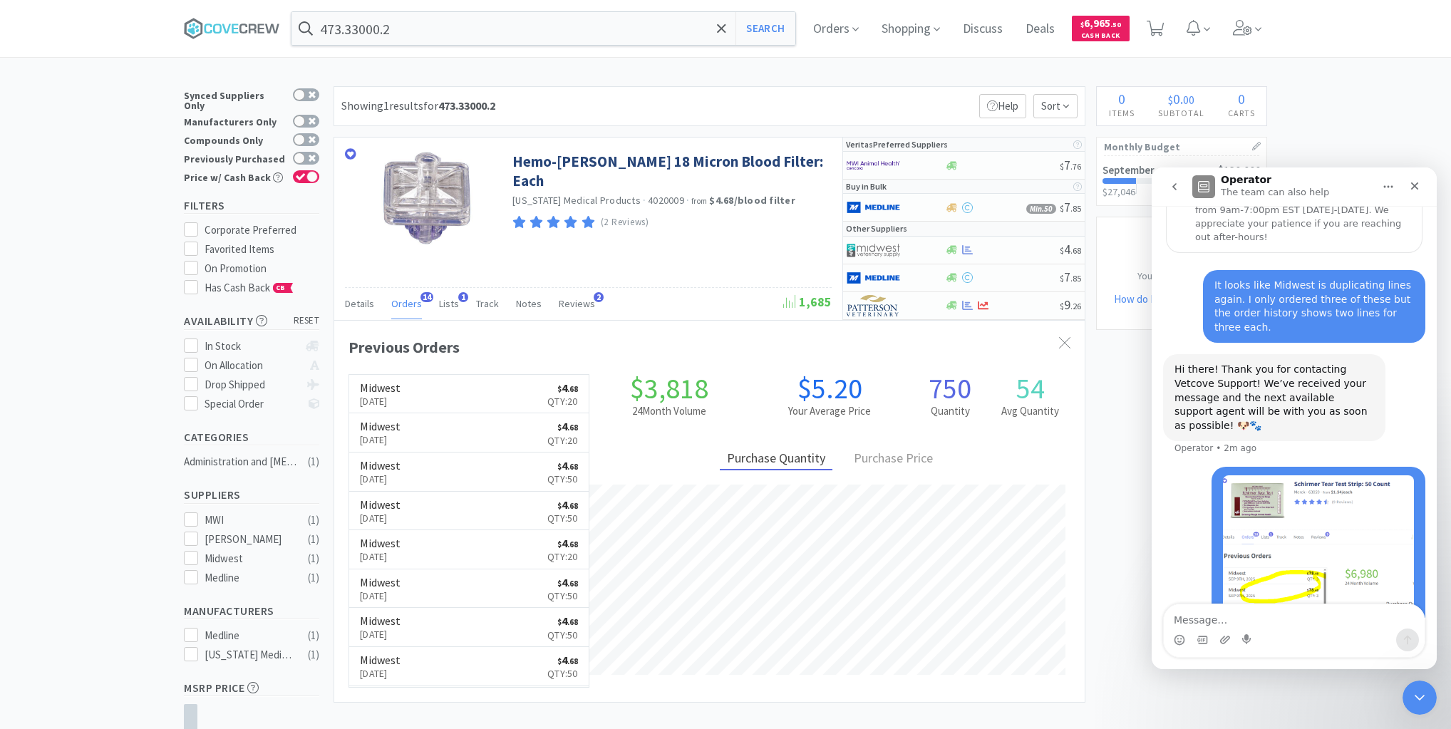
scroll to position [382, 750]
click at [1191, 606] on textarea "Message…" at bounding box center [1294, 616] width 261 height 24
type textarea "This one as well"
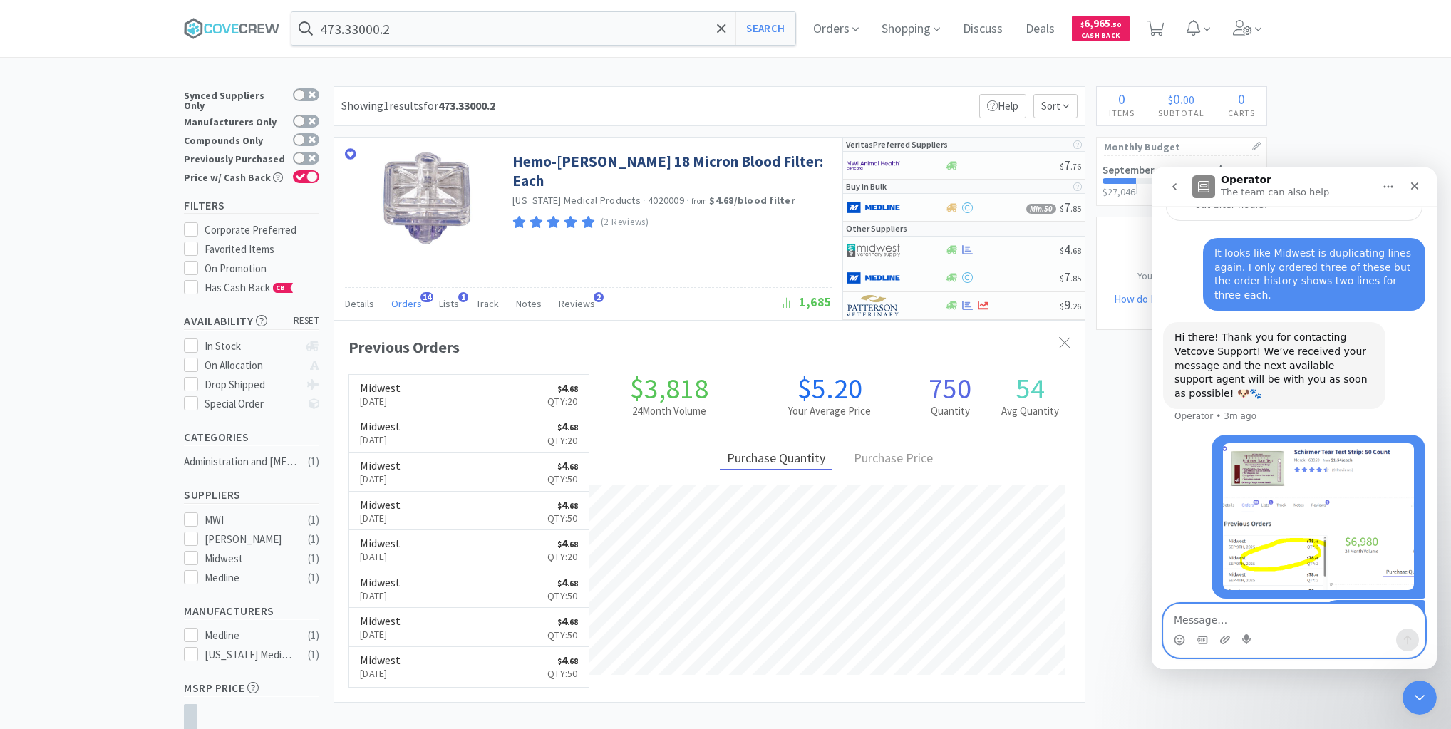
drag, startPoint x: 1197, startPoint y: 602, endPoint x: 1174, endPoint y: 620, distance: 29.5
click at [1174, 620] on textarea "Message…" at bounding box center [1294, 616] width 261 height 24
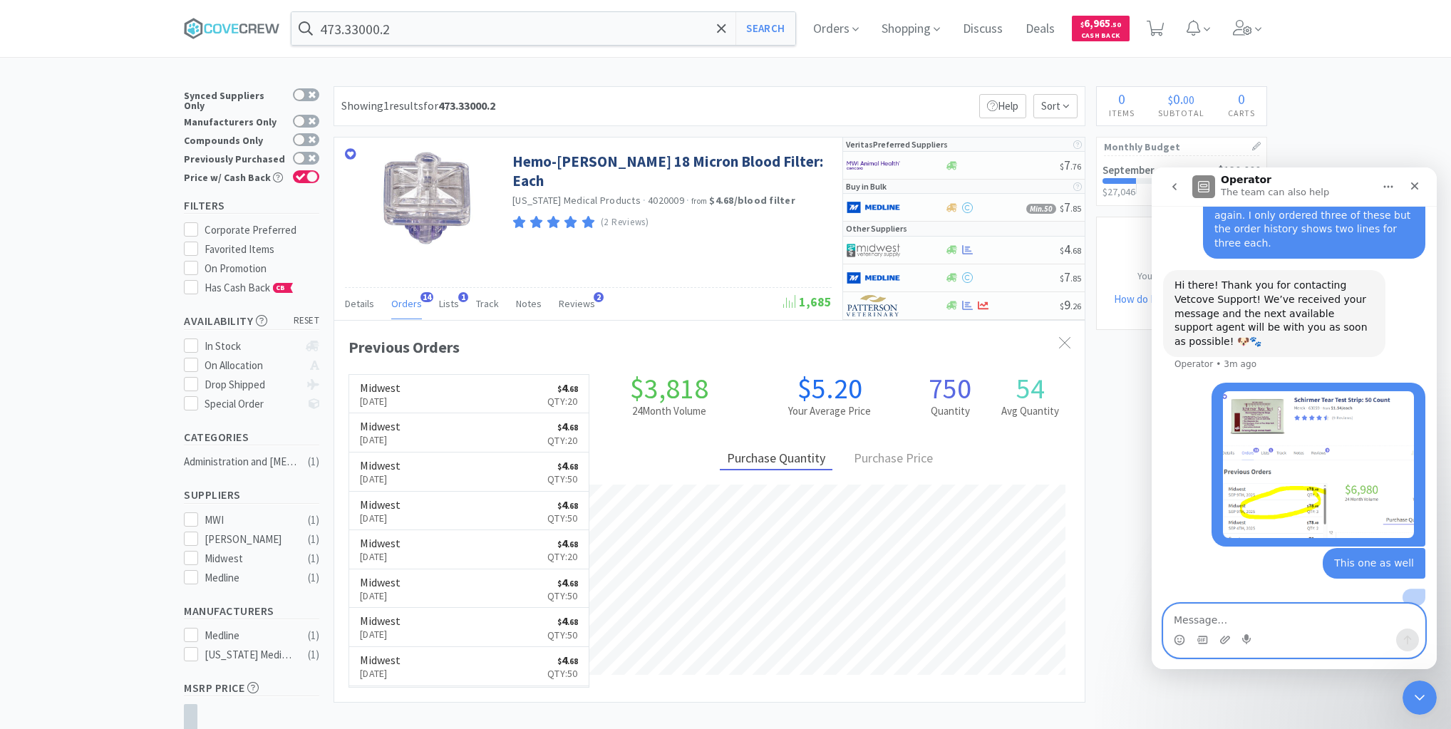
scroll to position [305, 0]
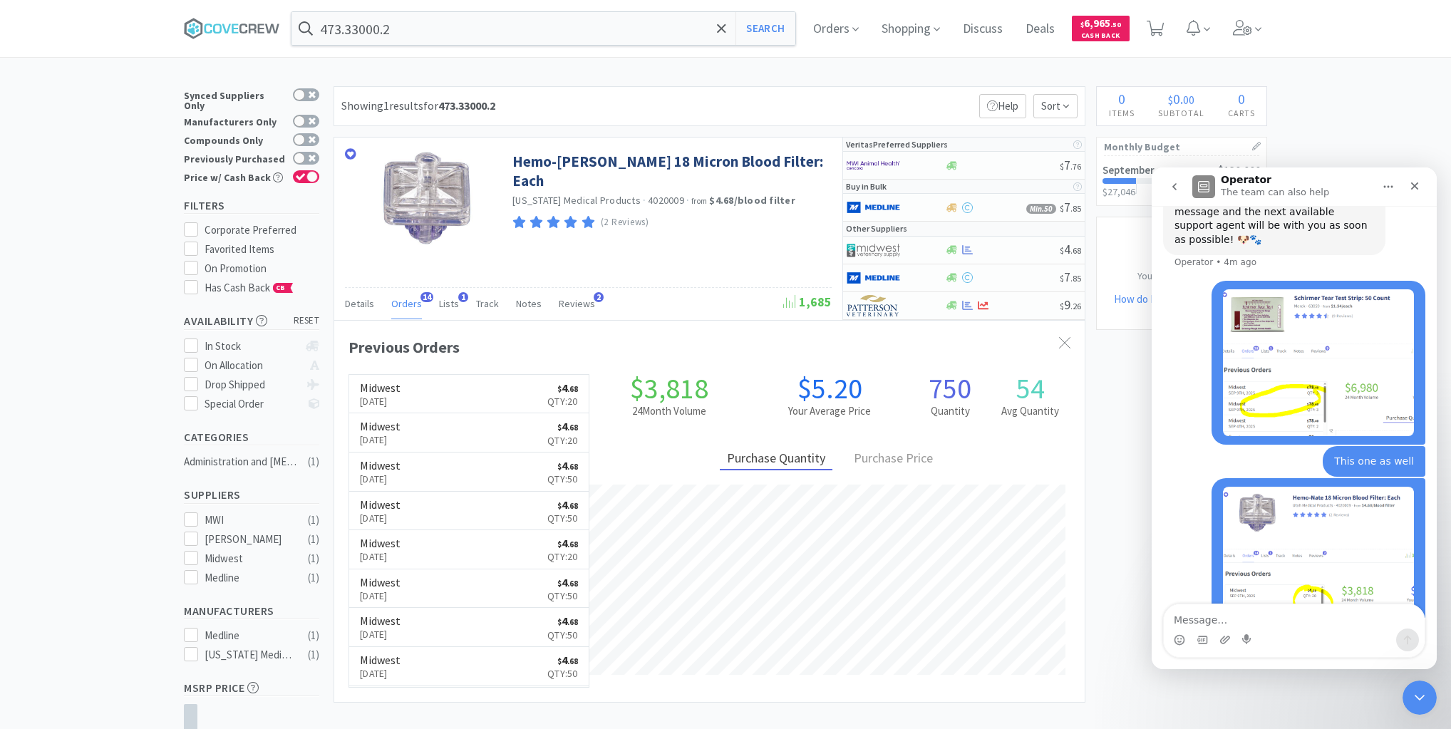
drag, startPoint x: 261, startPoint y: 28, endPoint x: 373, endPoint y: 51, distance: 115.0
click at [263, 29] on icon at bounding box center [232, 28] width 96 height 21
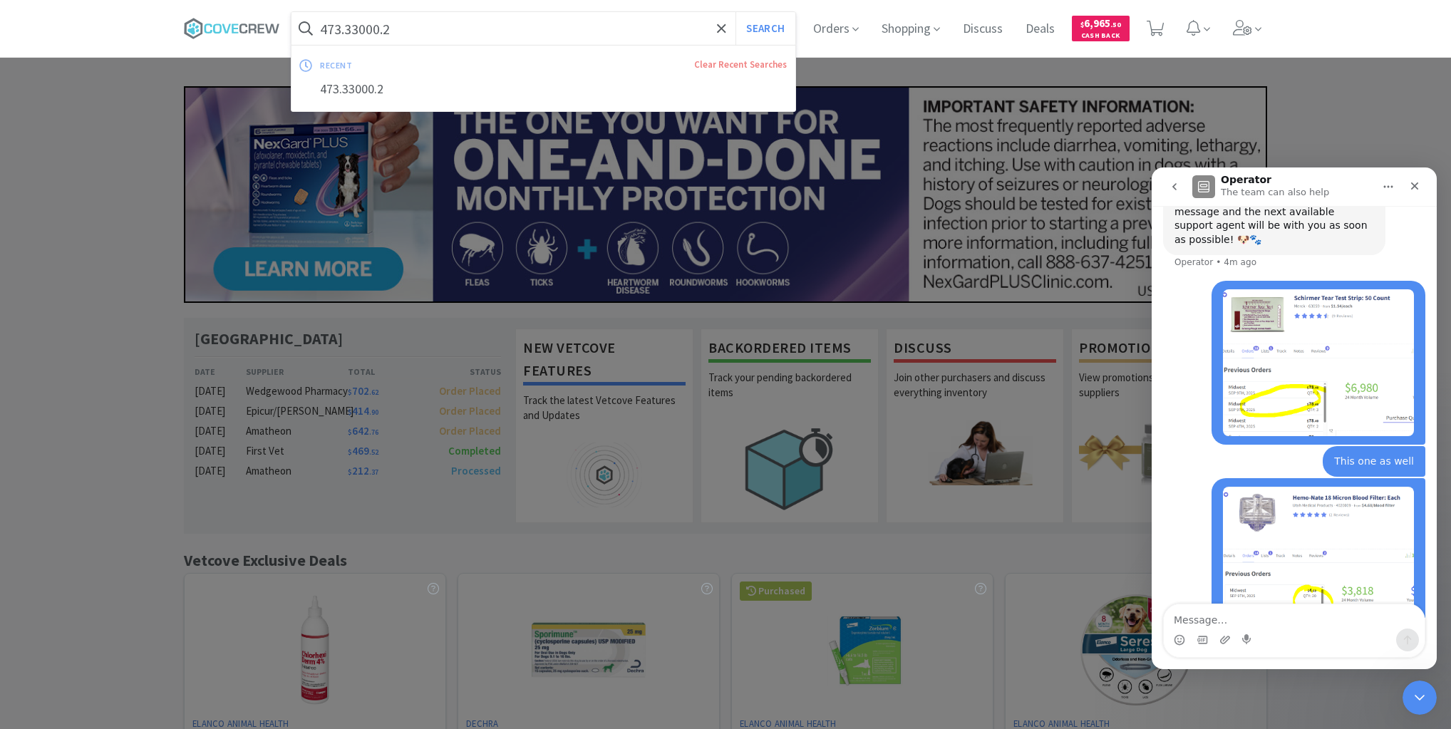
click at [419, 29] on input "473.33000.2" at bounding box center [543, 28] width 504 height 33
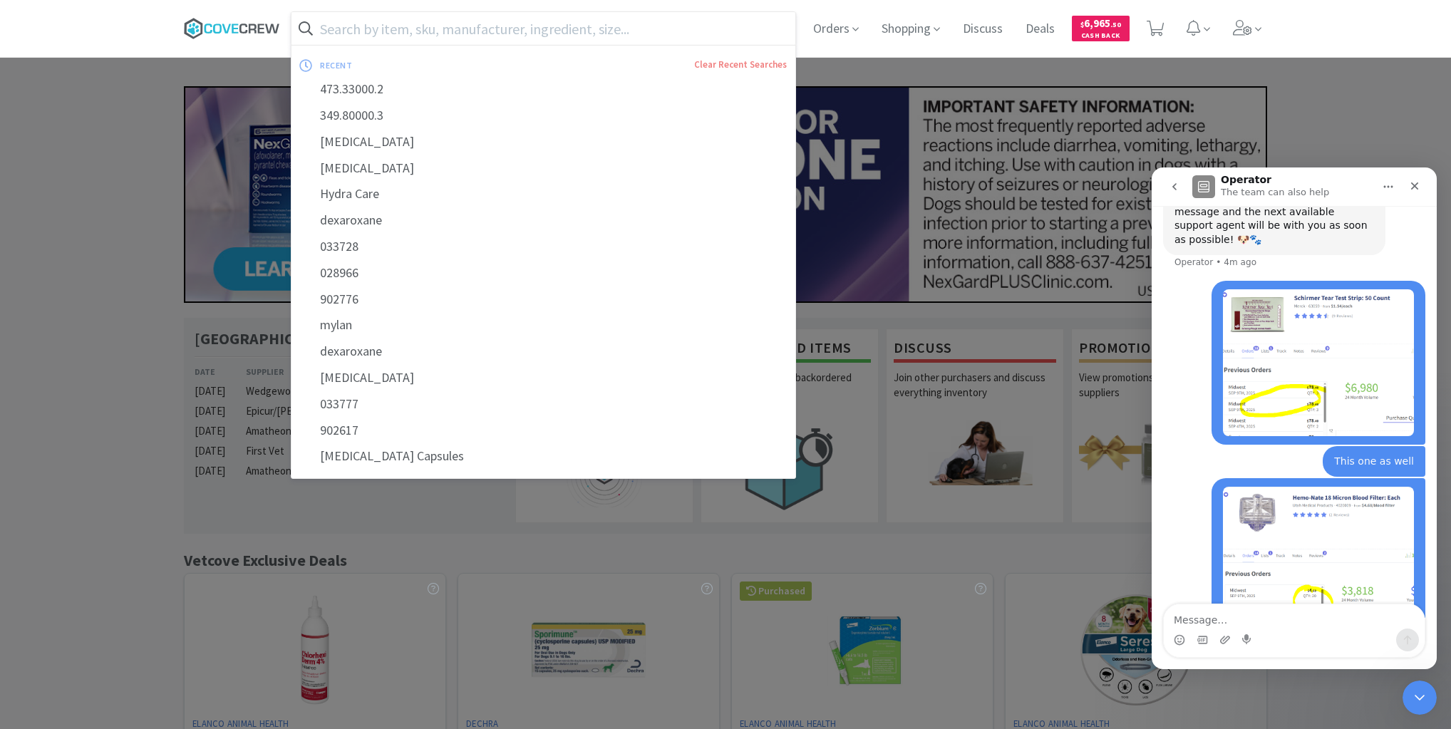
click at [227, 20] on icon at bounding box center [232, 28] width 96 height 21
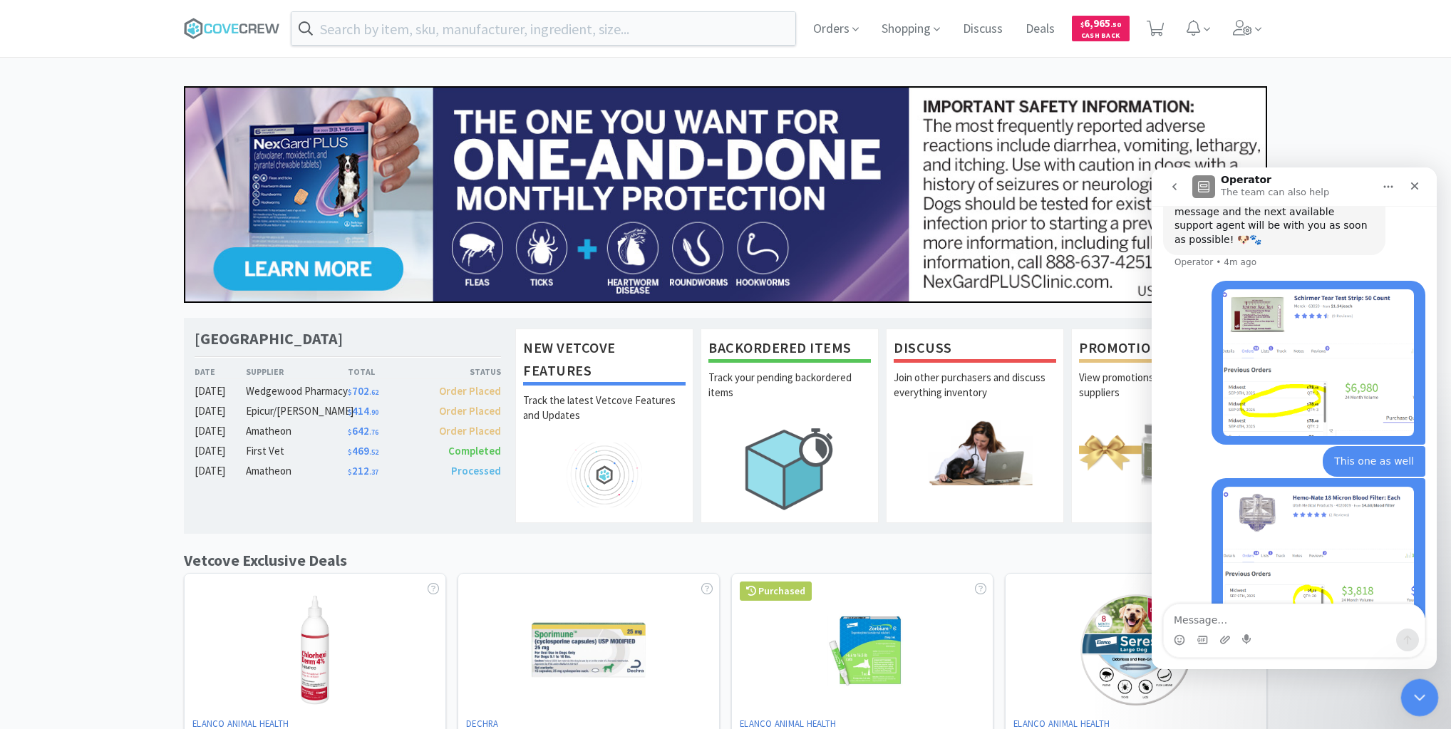
click at [1420, 696] on icon "Close Intercom Messenger" at bounding box center [1417, 695] width 17 height 17
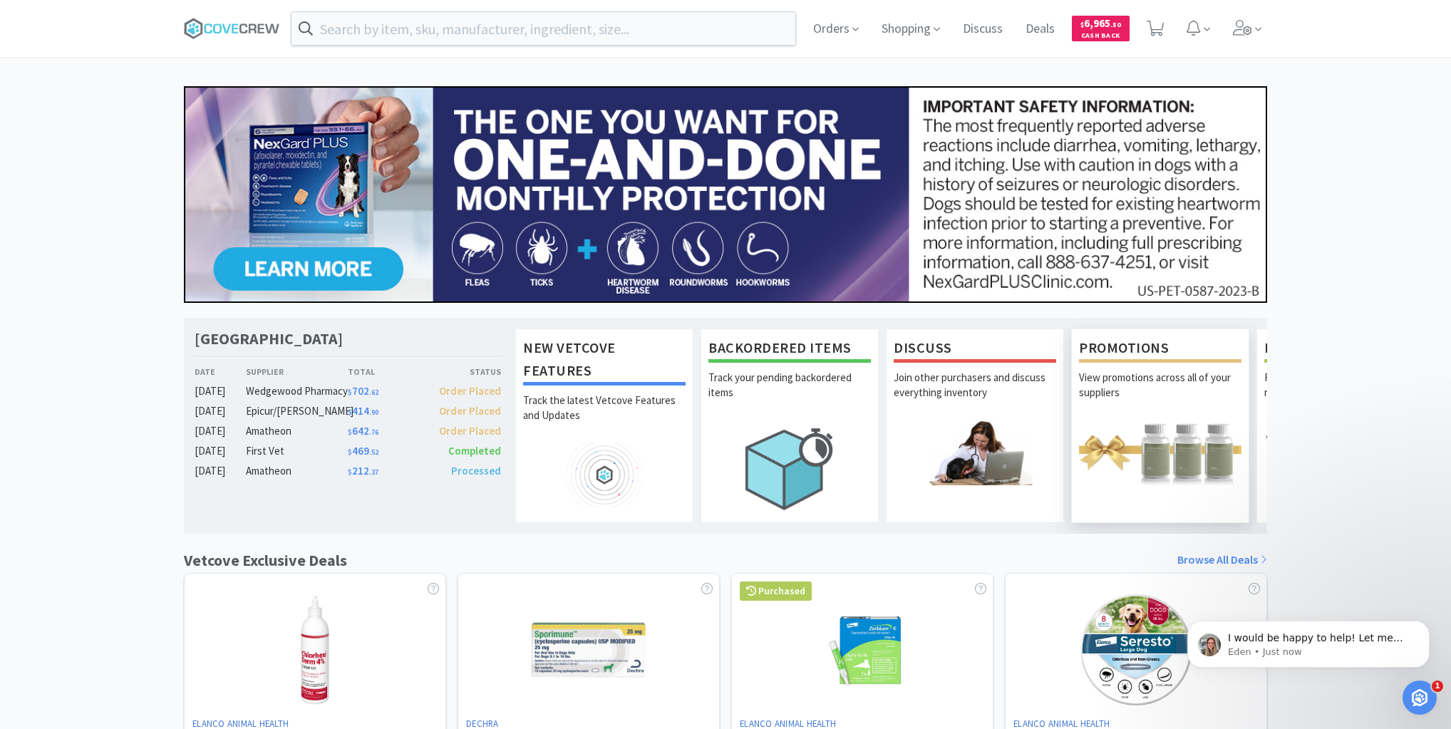
scroll to position [482, 0]
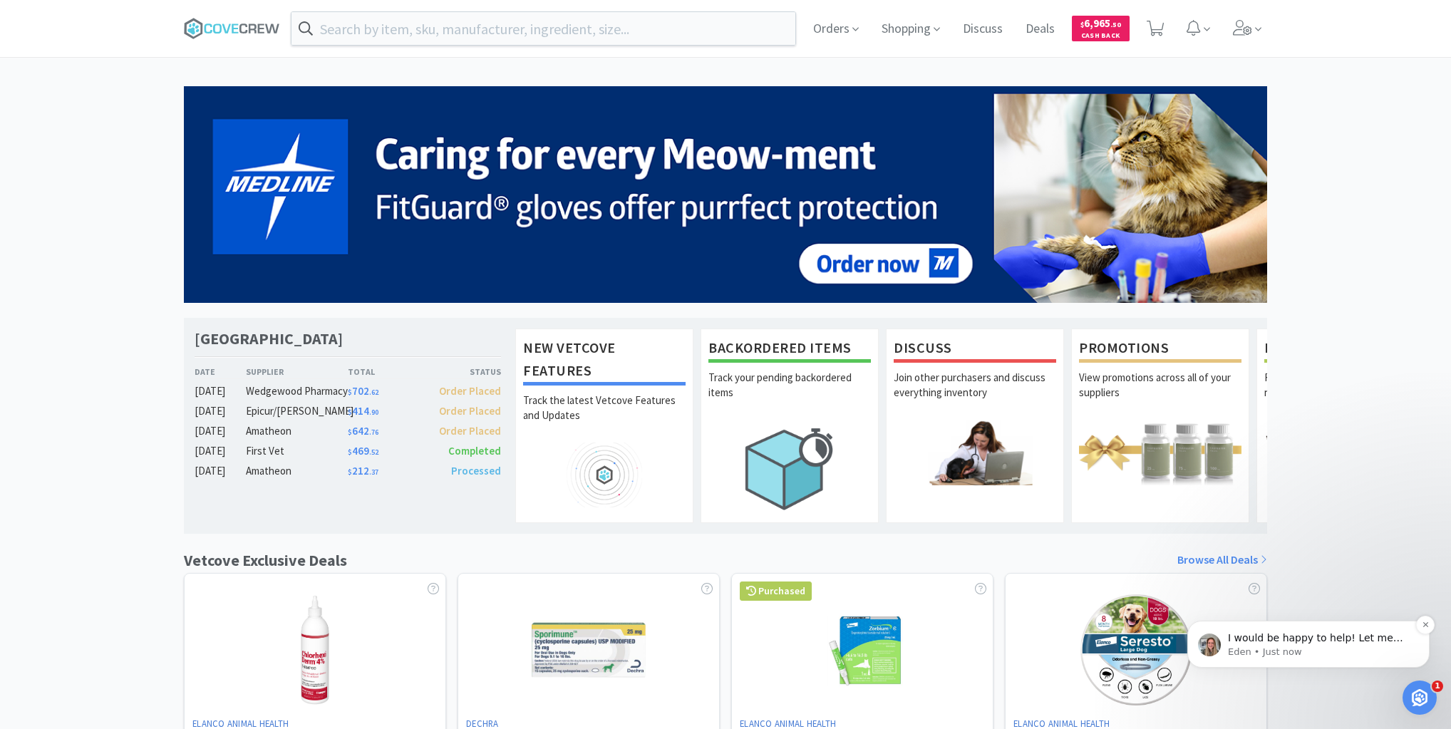
click at [1389, 643] on p "I would be happy to help! Let me take a peek!" at bounding box center [1320, 638] width 184 height 14
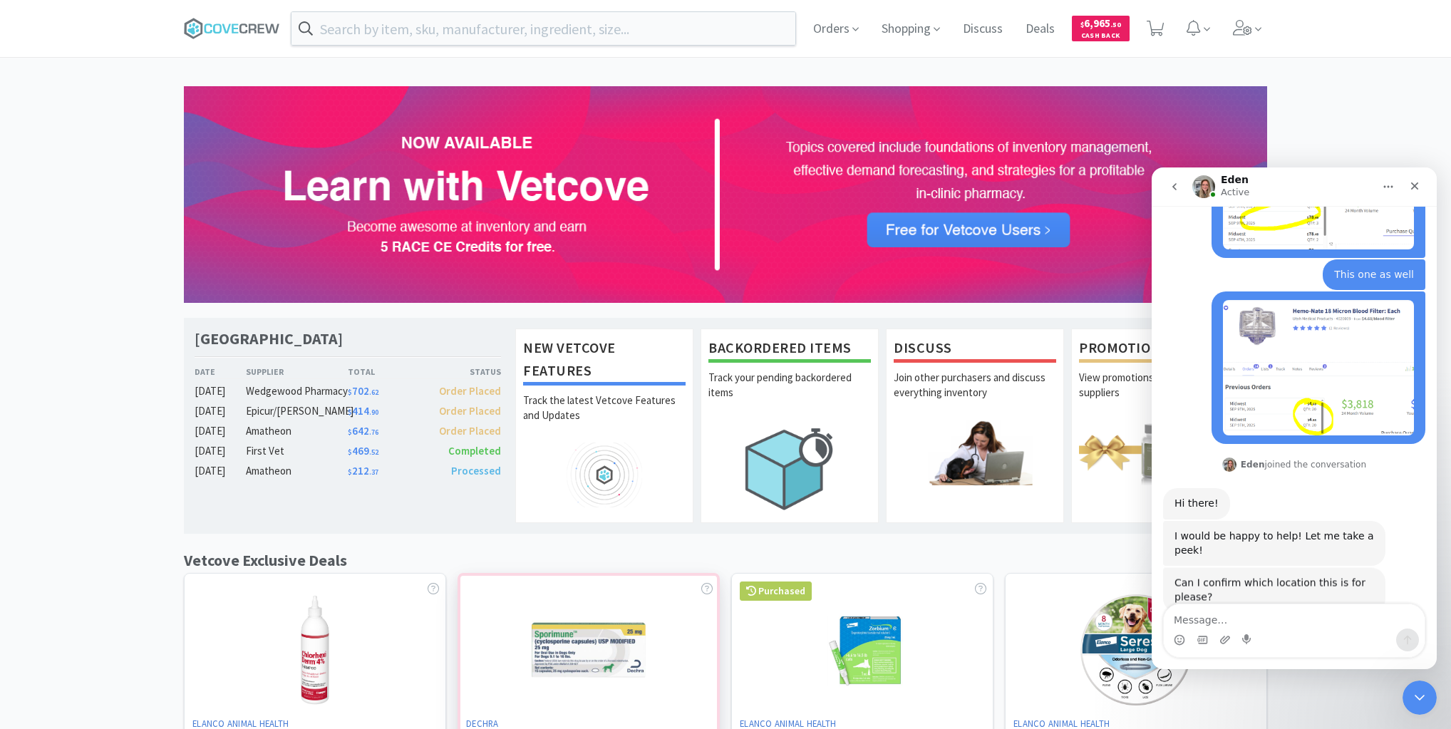
scroll to position [473, 0]
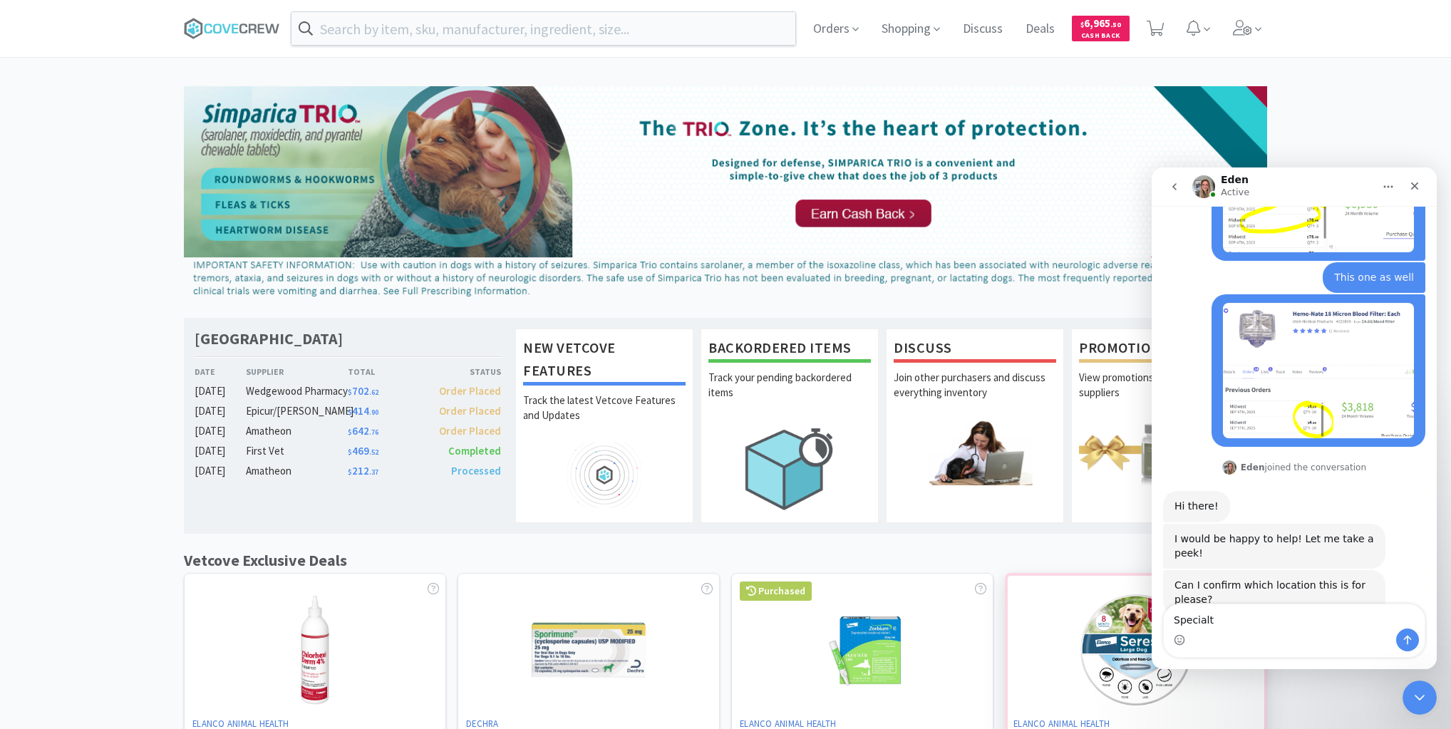
type textarea "Specialty"
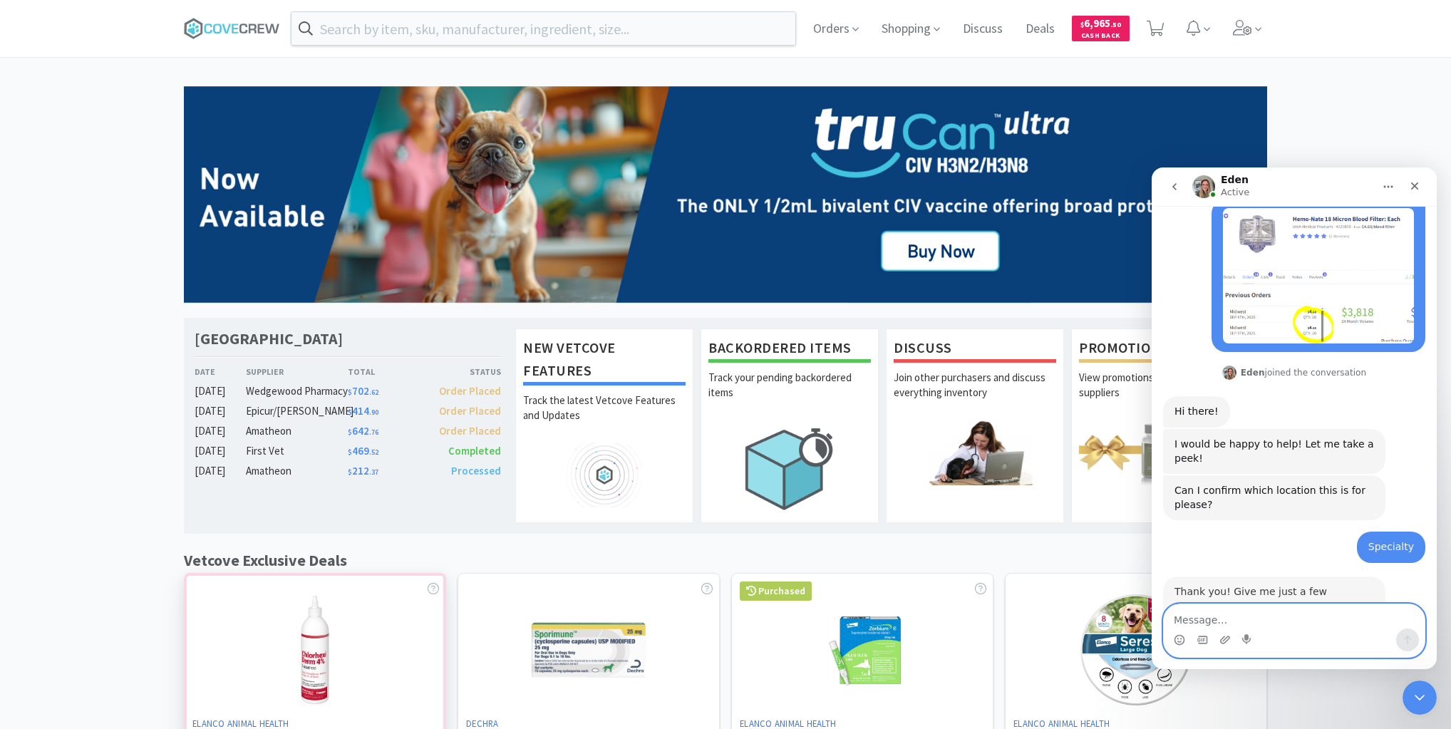
scroll to position [604, 0]
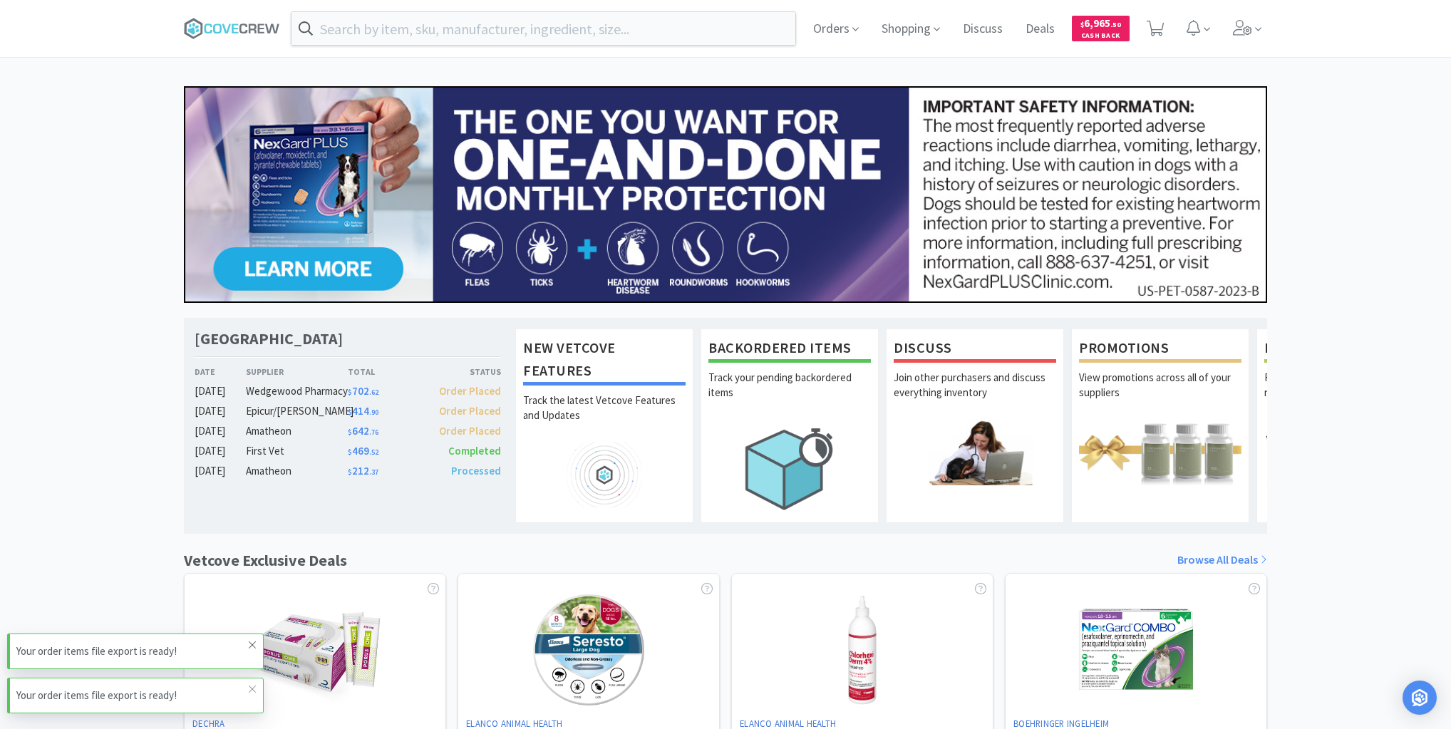
click at [256, 644] on icon at bounding box center [252, 644] width 9 height 11
click at [252, 691] on icon at bounding box center [252, 688] width 9 height 11
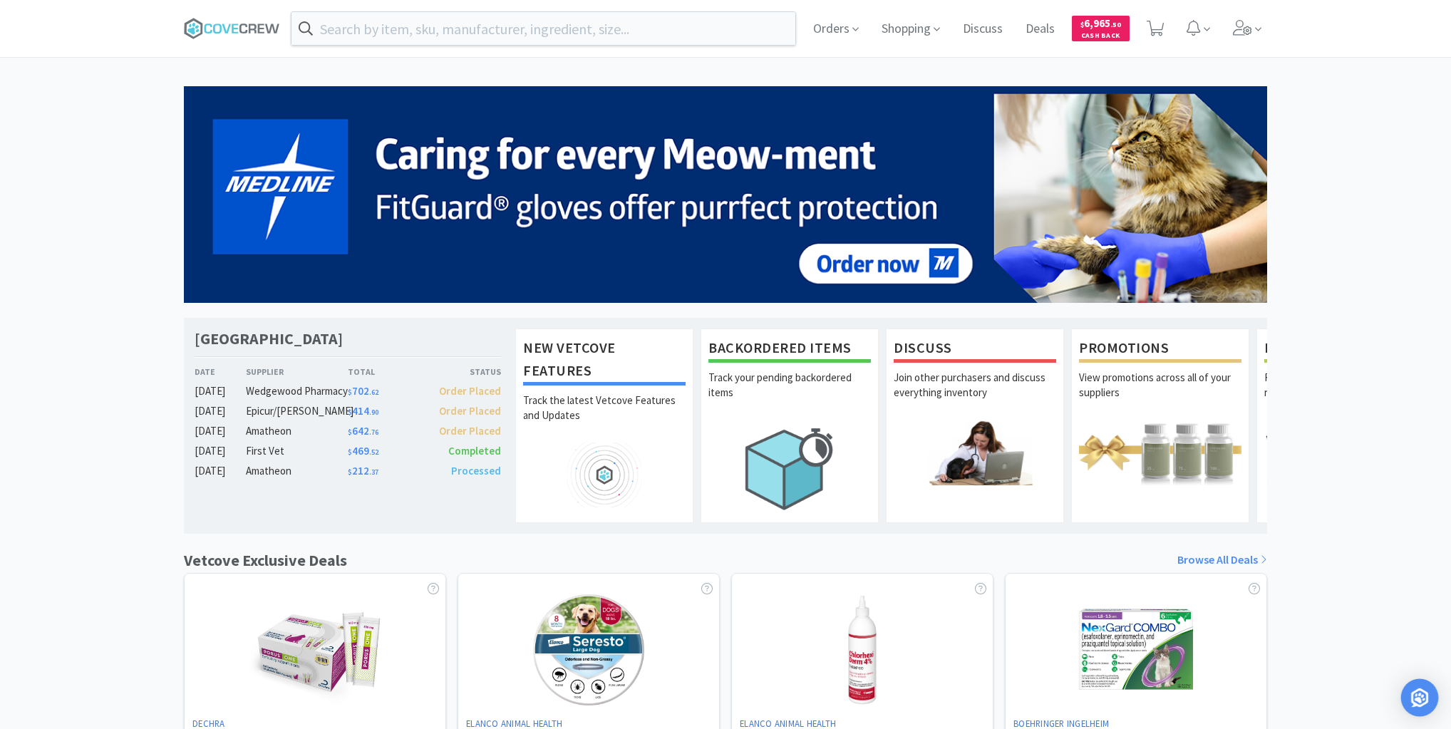
click at [1418, 703] on img "Open Intercom Messenger" at bounding box center [1419, 697] width 19 height 19
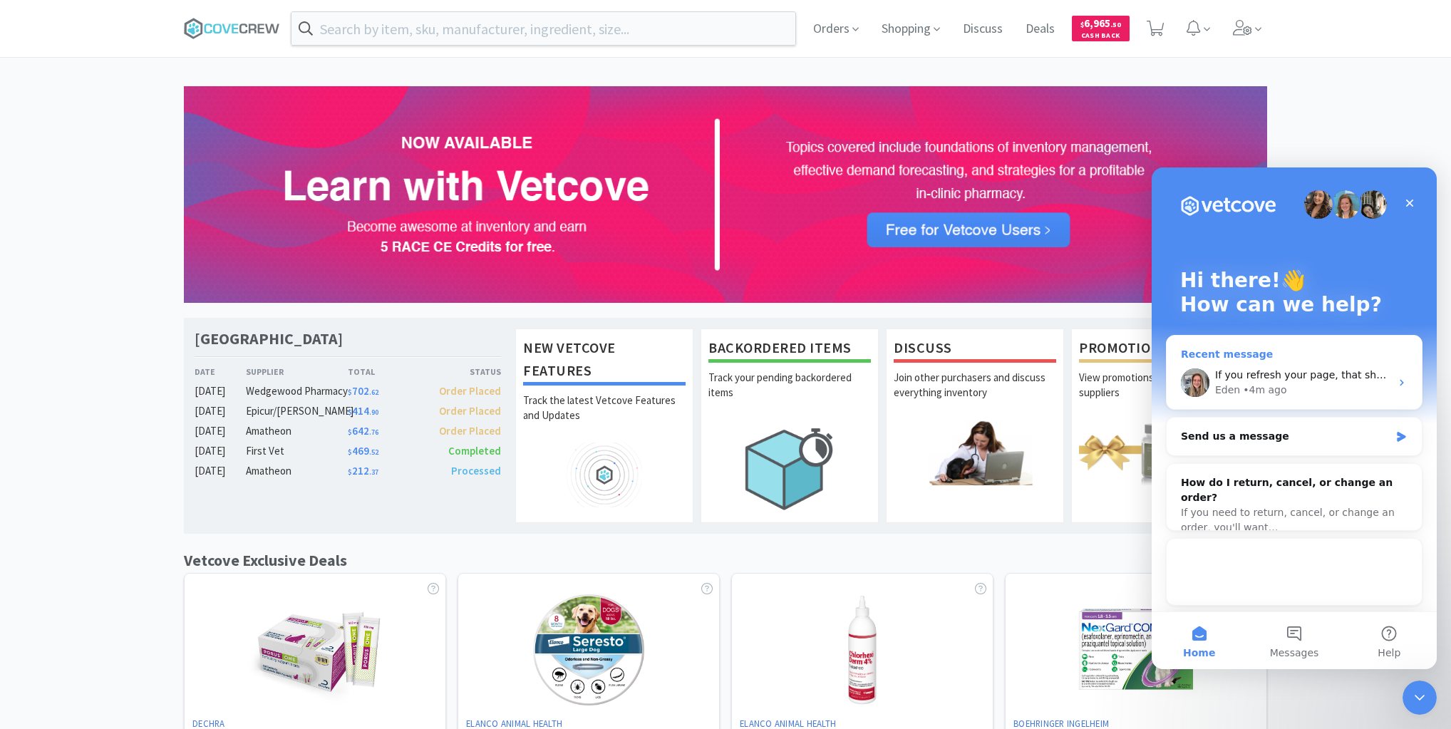
click at [1296, 373] on span "If you refresh your page, that should now be corrected 👍" at bounding box center [1359, 374] width 288 height 11
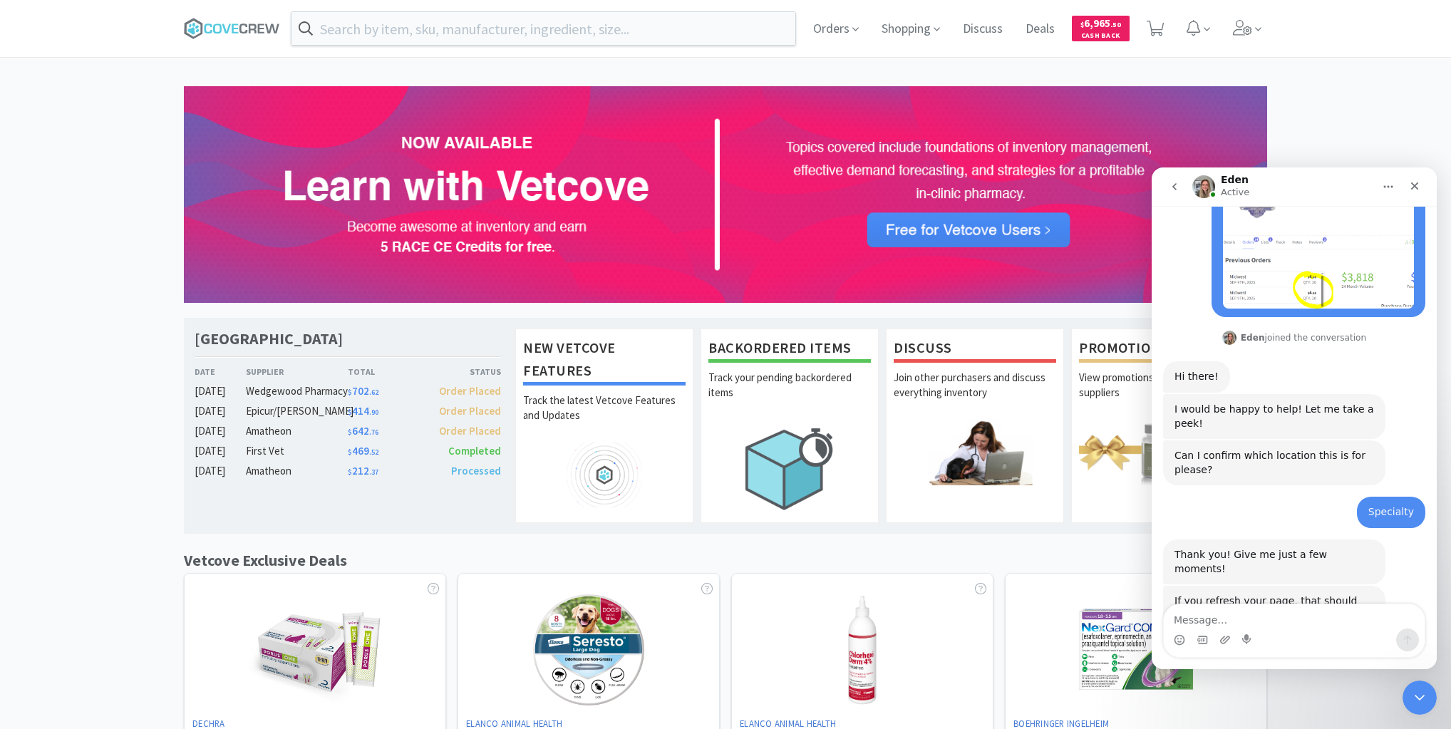
scroll to position [604, 0]
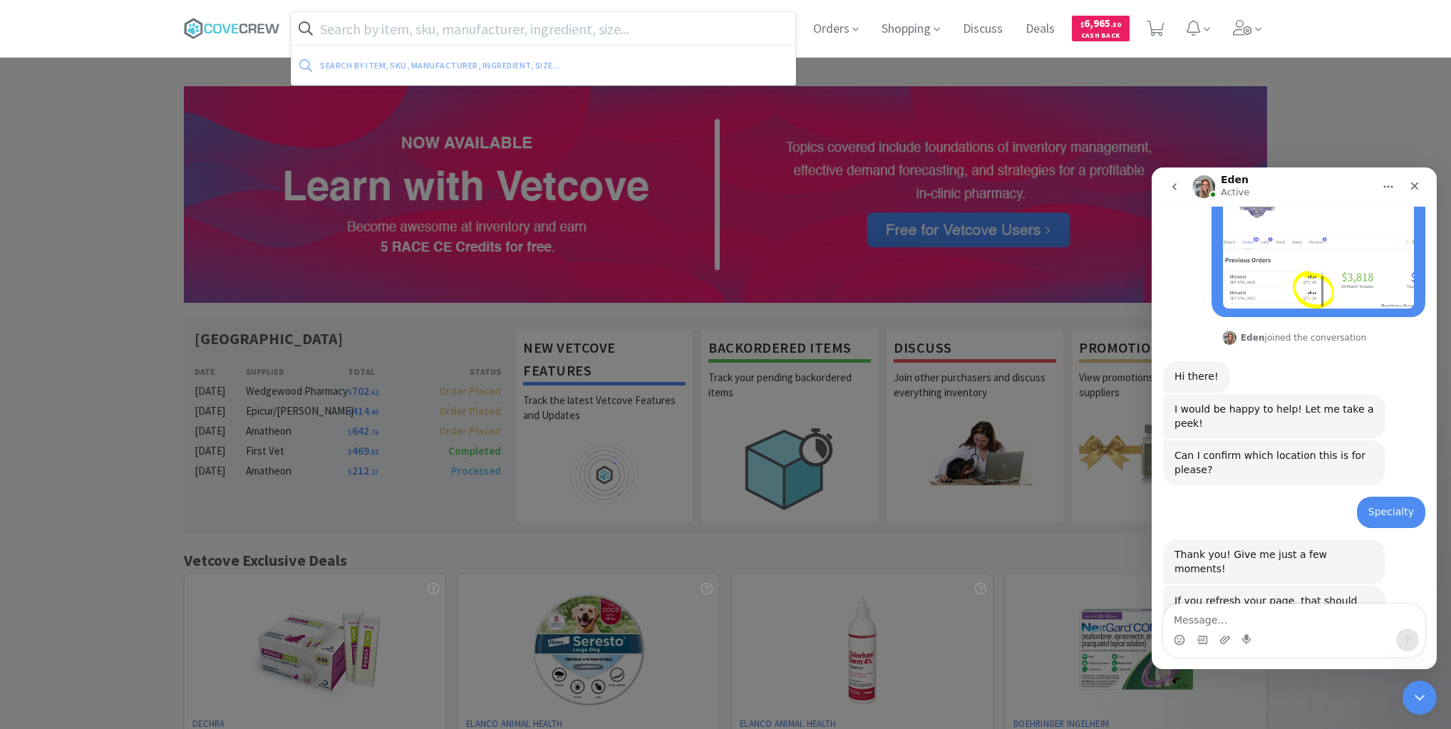
click at [539, 19] on input "text" at bounding box center [543, 28] width 504 height 33
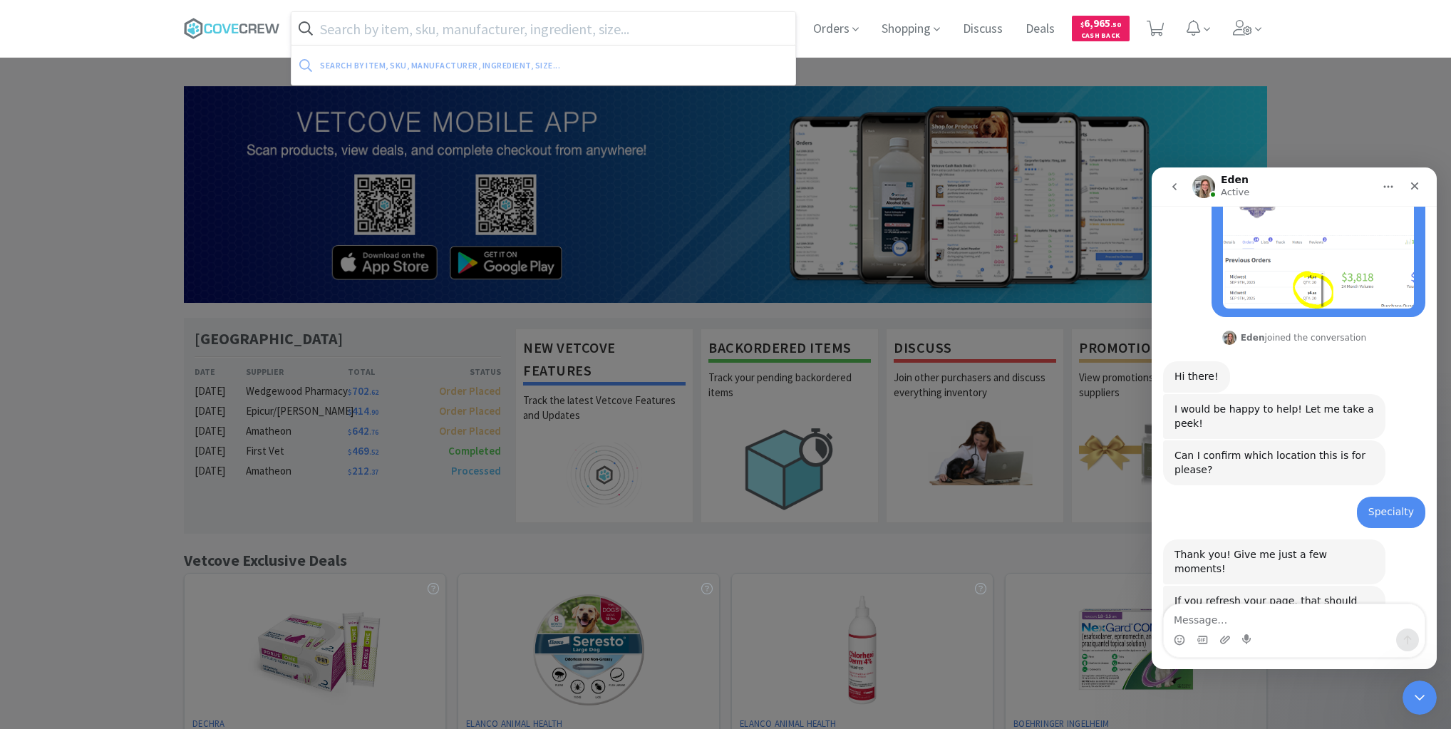
drag, startPoint x: 539, startPoint y: 20, endPoint x: 338, endPoint y: 23, distance: 201.0
click at [338, 23] on input "text" at bounding box center [543, 28] width 504 height 33
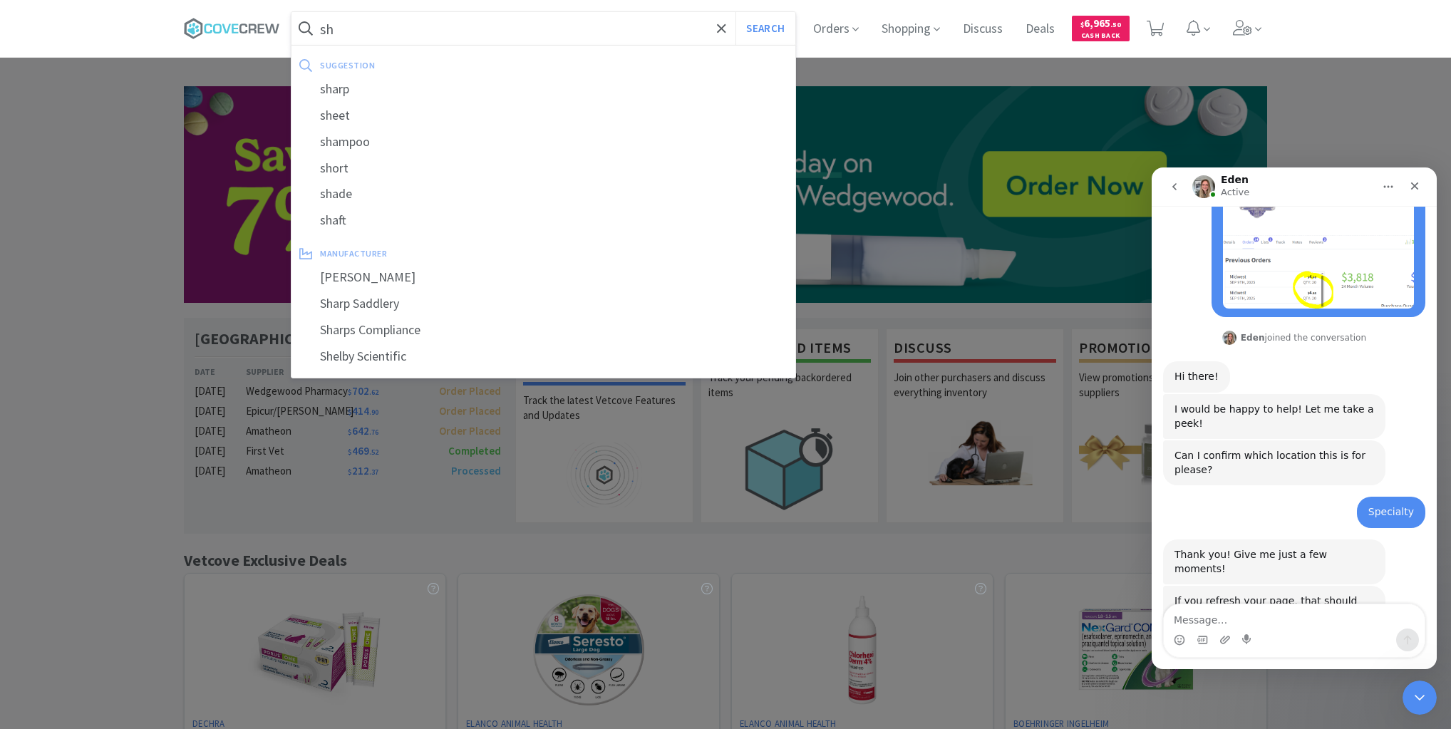
type input "s"
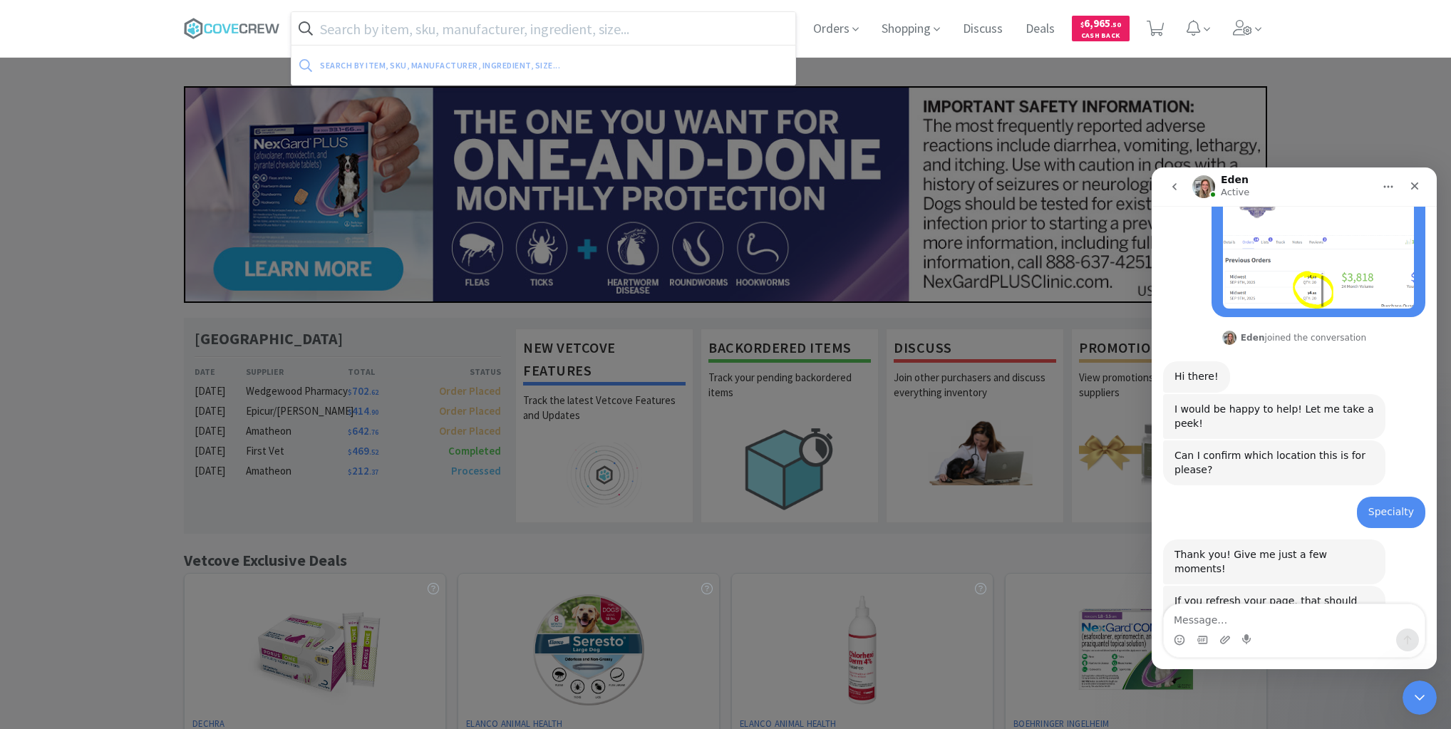
click at [513, 30] on input "text" at bounding box center [543, 28] width 504 height 33
paste input "473.33000.2"
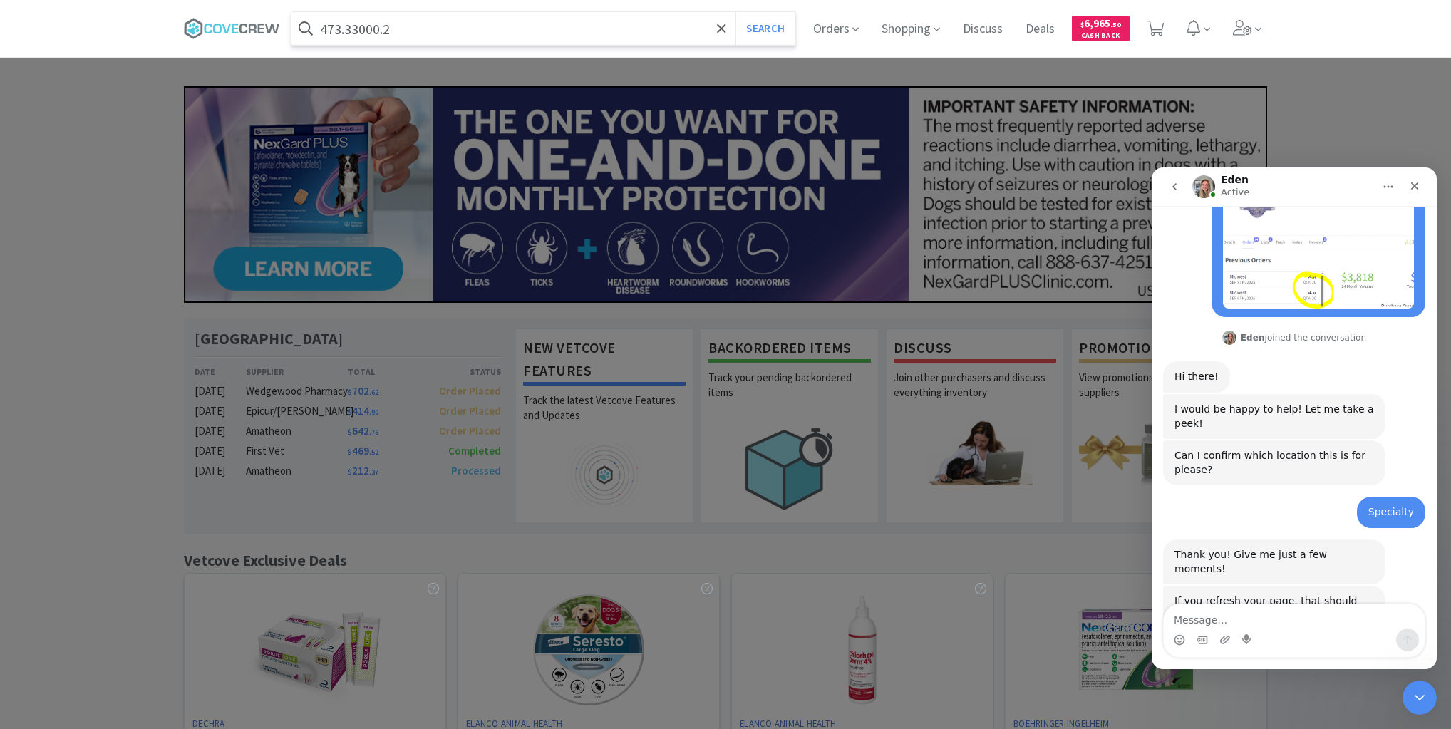
type input "473.33000.2"
click at [735, 12] on button "Search" at bounding box center [764, 28] width 59 height 33
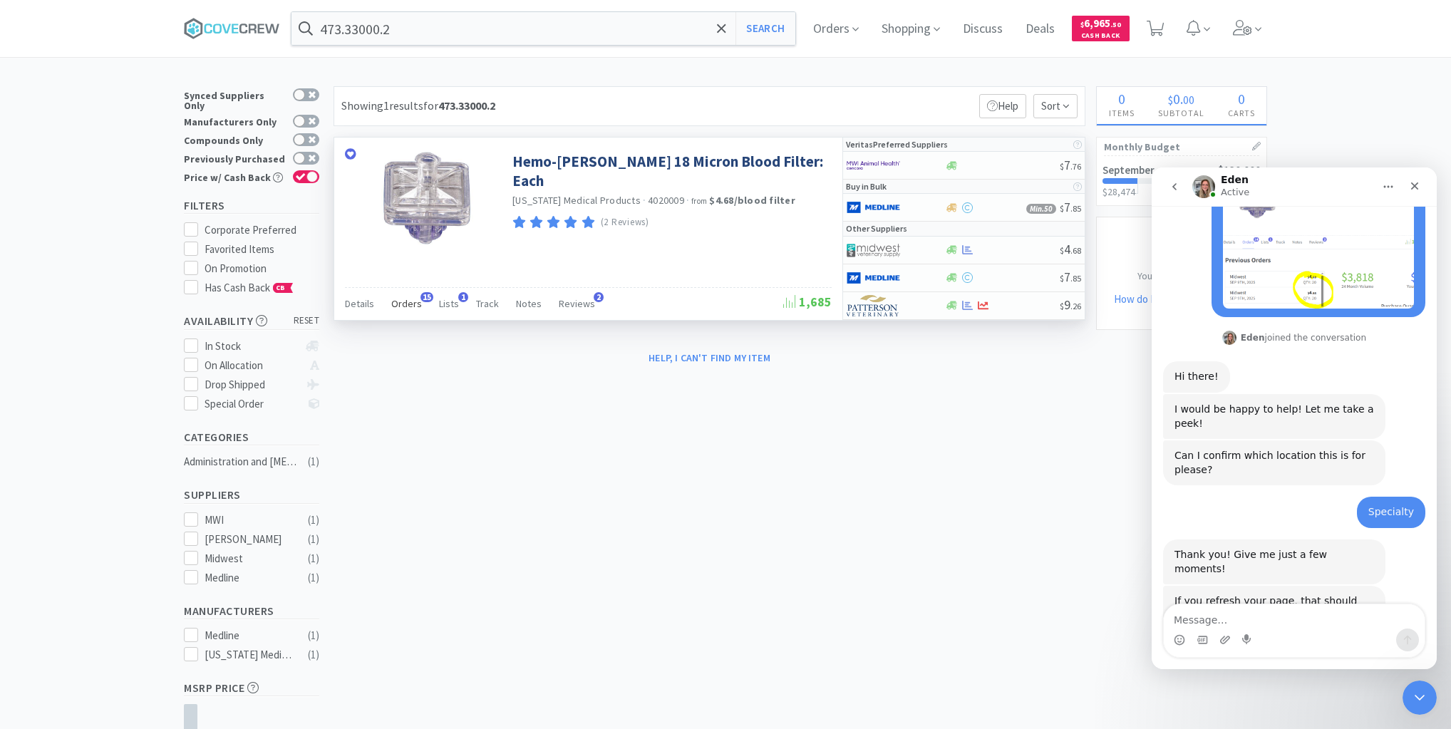
click at [409, 297] on span "Orders" at bounding box center [406, 303] width 31 height 13
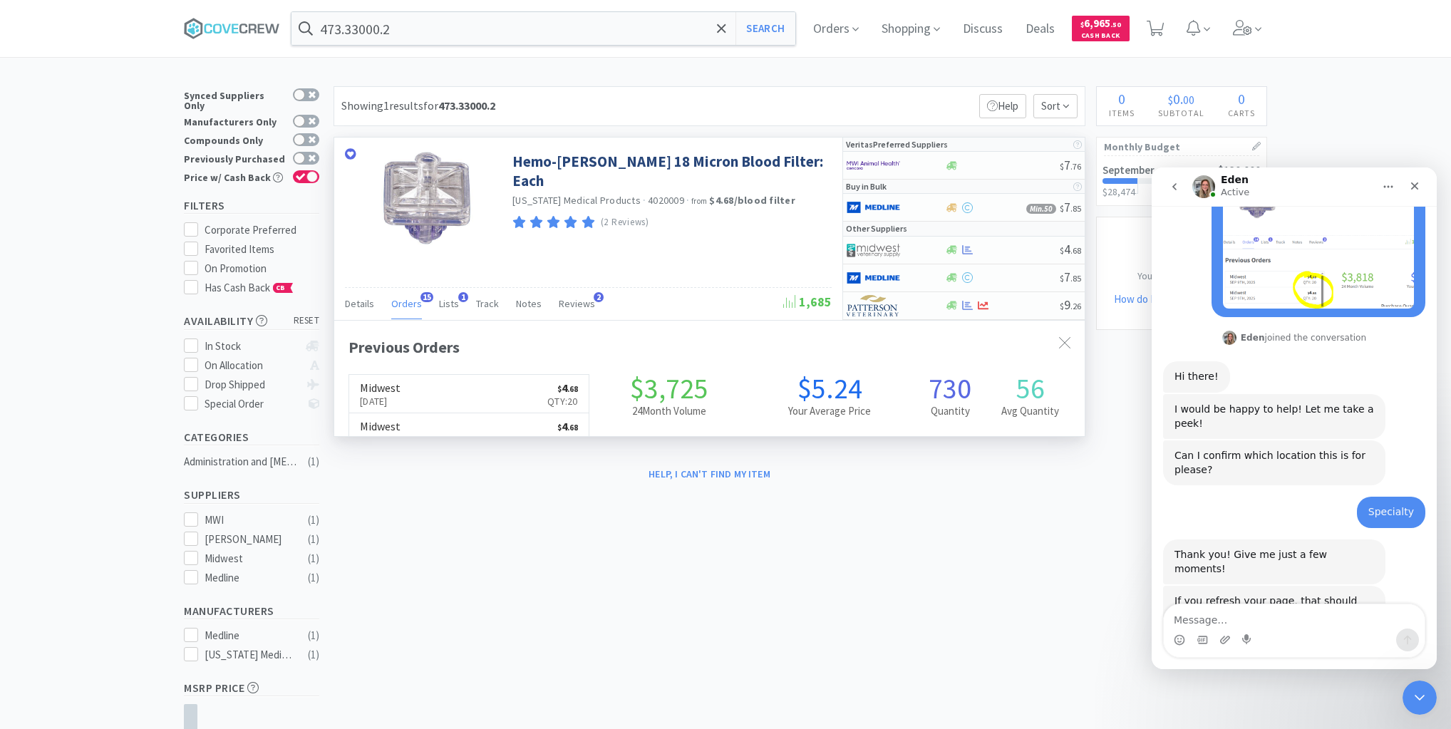
scroll to position [382, 750]
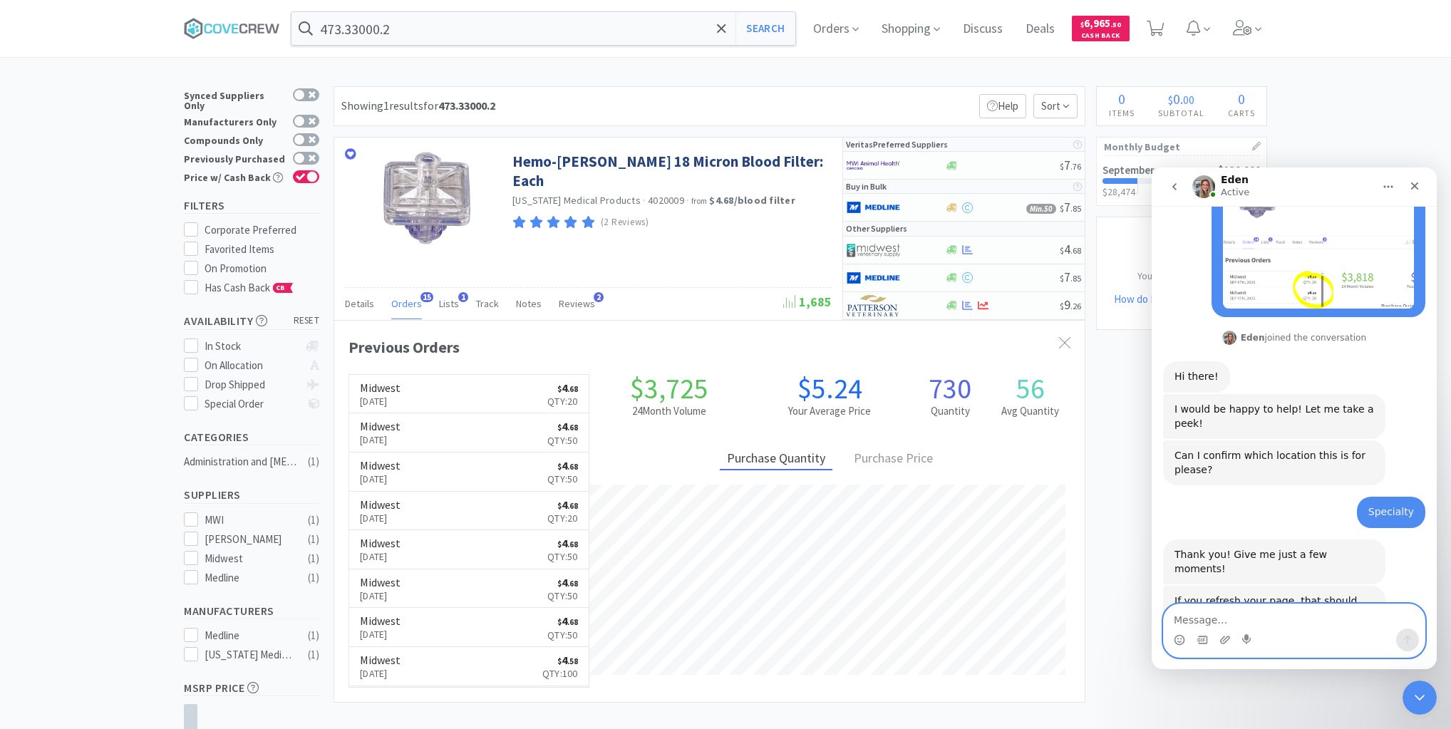
click at [1211, 619] on textarea "Message…" at bounding box center [1294, 616] width 261 height 24
type textarea "Thank you. why does this keep happening?"
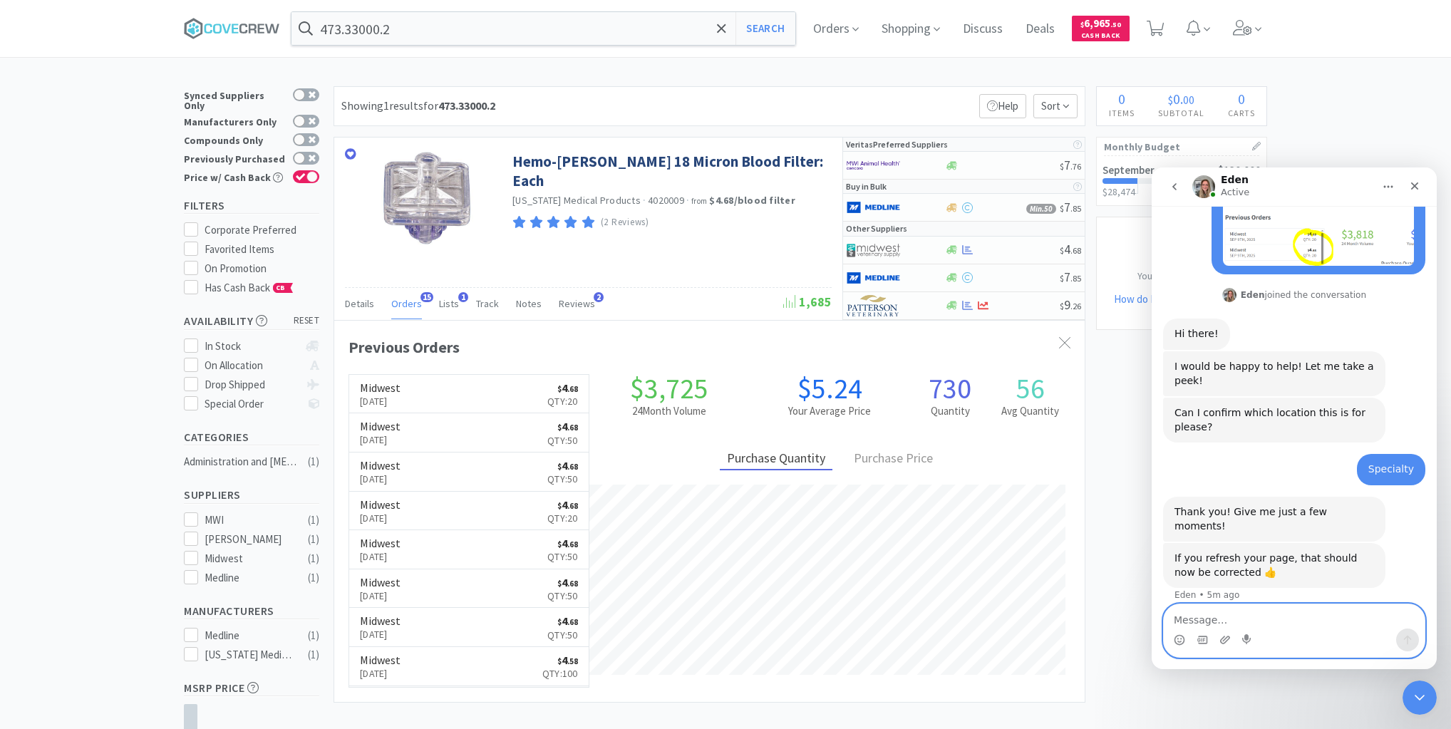
scroll to position [647, 0]
drag, startPoint x: 263, startPoint y: 24, endPoint x: 300, endPoint y: 37, distance: 39.2
click at [263, 26] on icon at bounding box center [261, 28] width 6 height 9
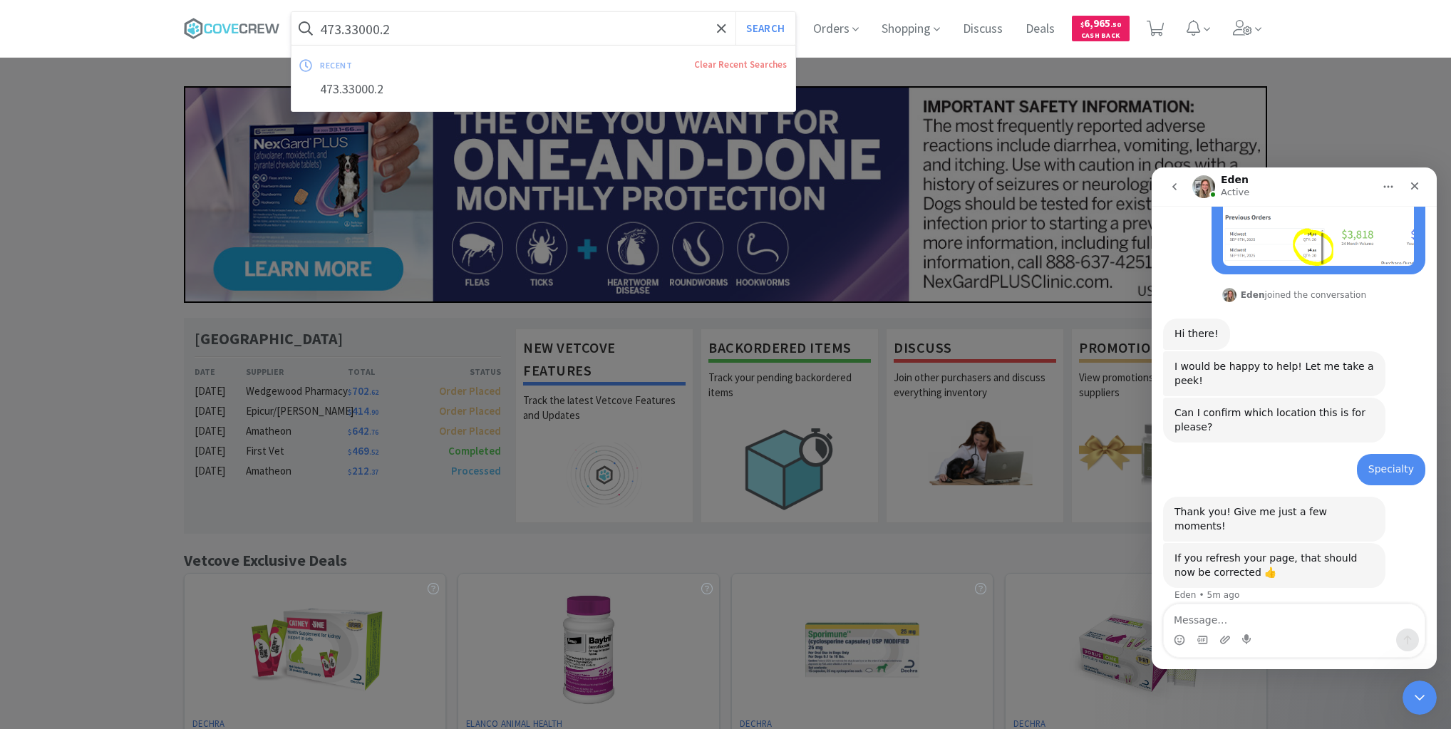
click at [408, 33] on input "473.33000.2" at bounding box center [543, 28] width 504 height 33
click at [247, 31] on icon at bounding box center [243, 29] width 8 height 10
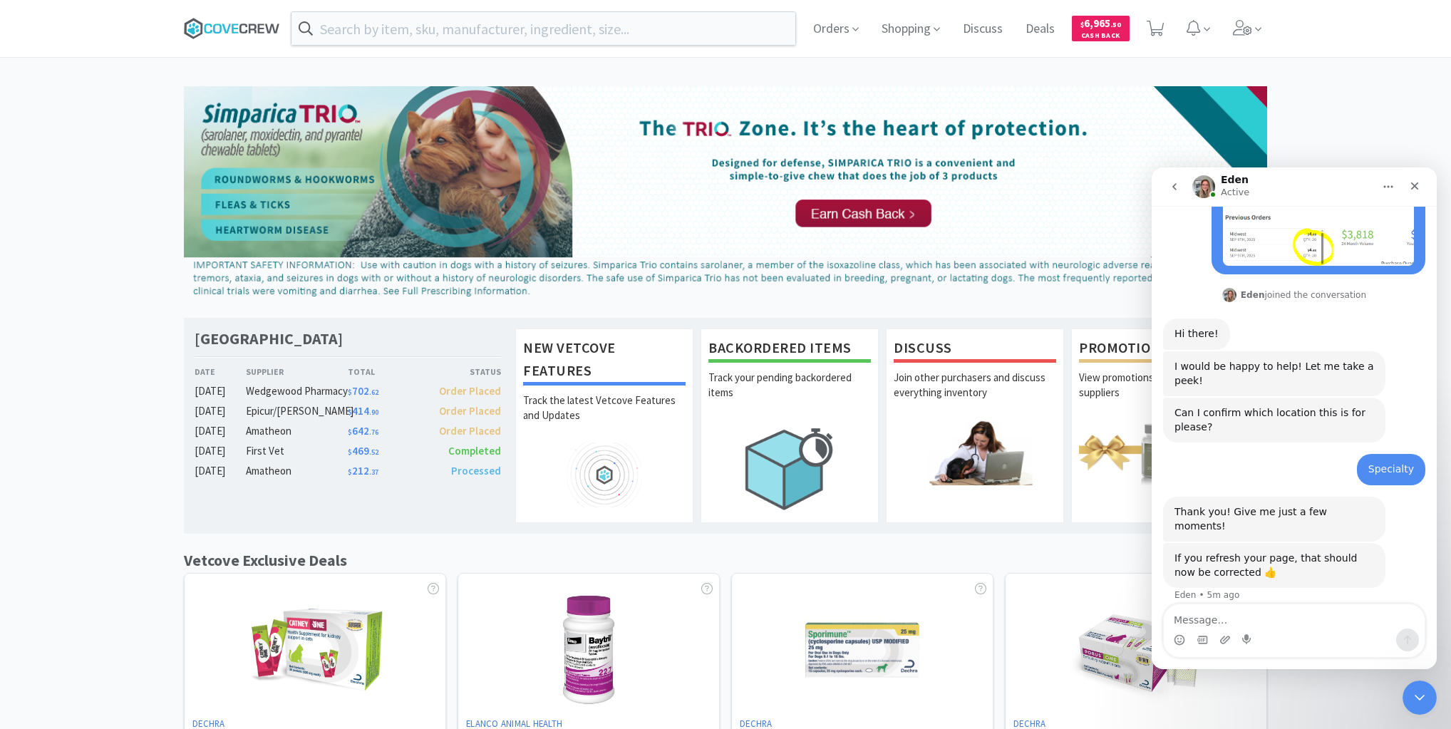
click at [246, 26] on icon at bounding box center [243, 29] width 8 height 10
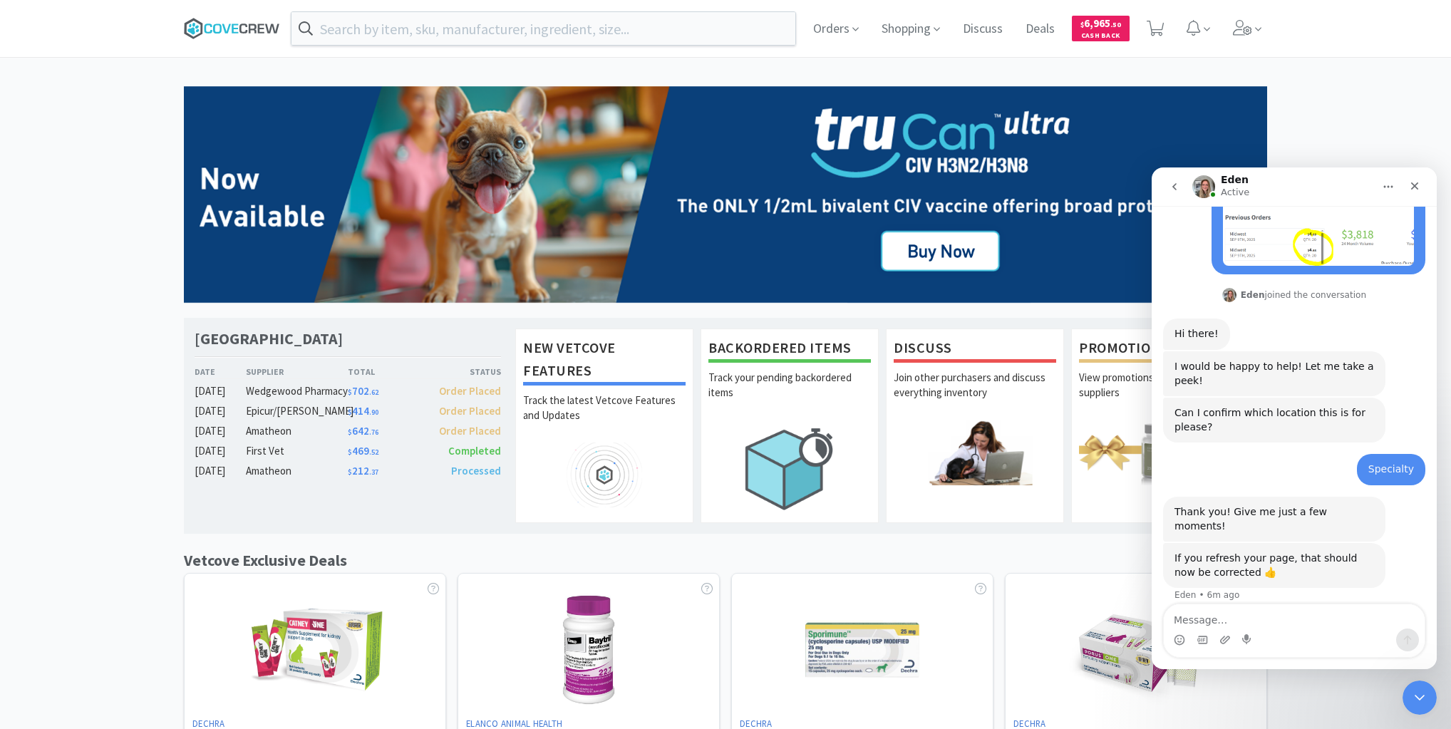
click at [234, 26] on icon at bounding box center [232, 28] width 96 height 21
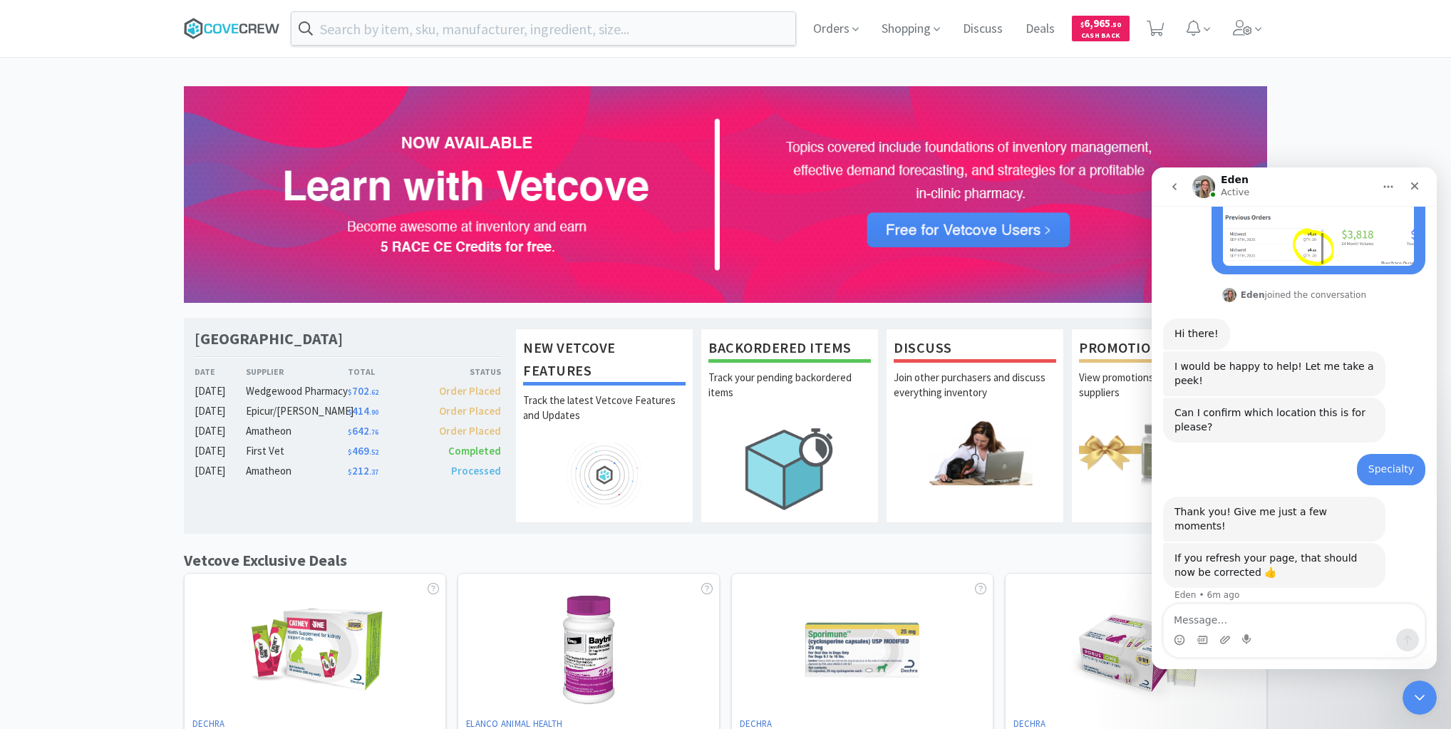
drag, startPoint x: 210, startPoint y: 26, endPoint x: 194, endPoint y: 29, distance: 15.9
click at [210, 26] on icon at bounding box center [232, 28] width 96 height 21
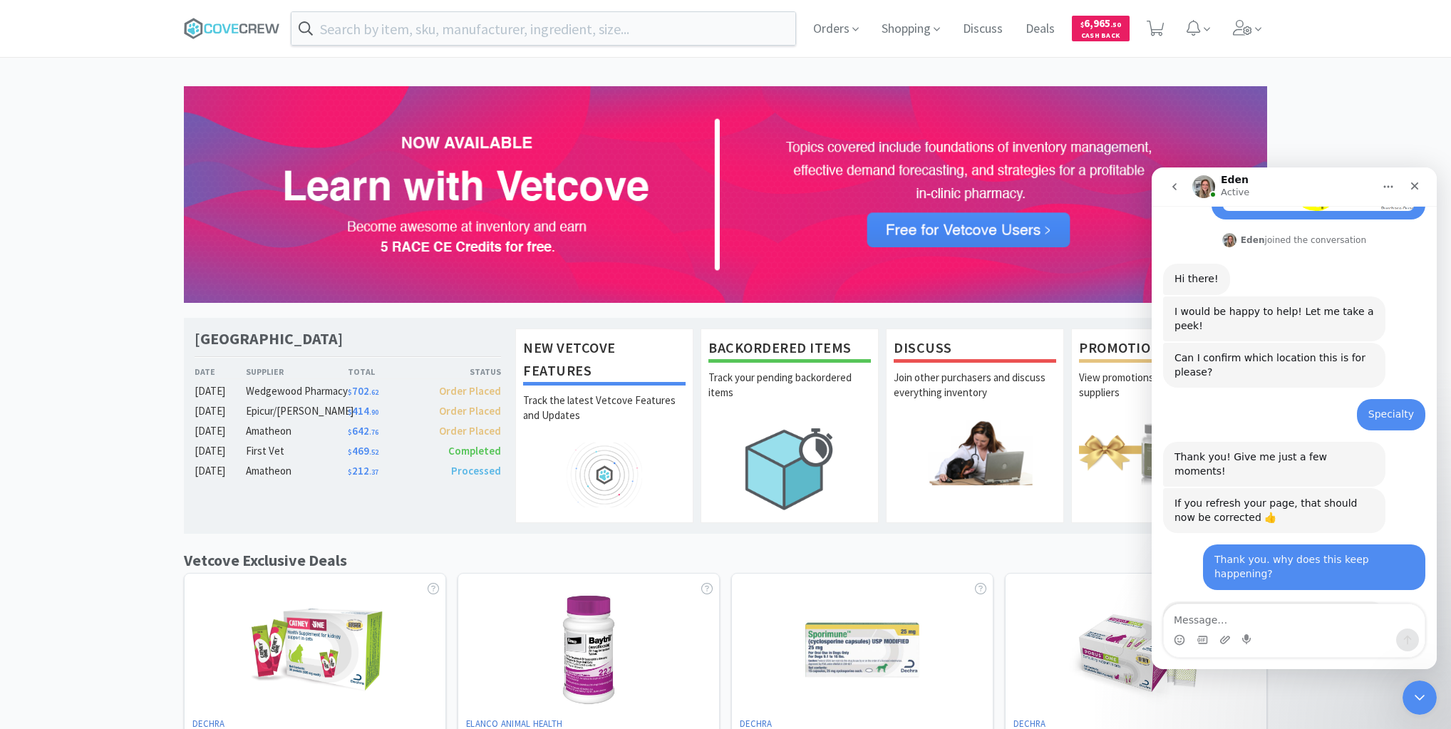
scroll to position [732, 0]
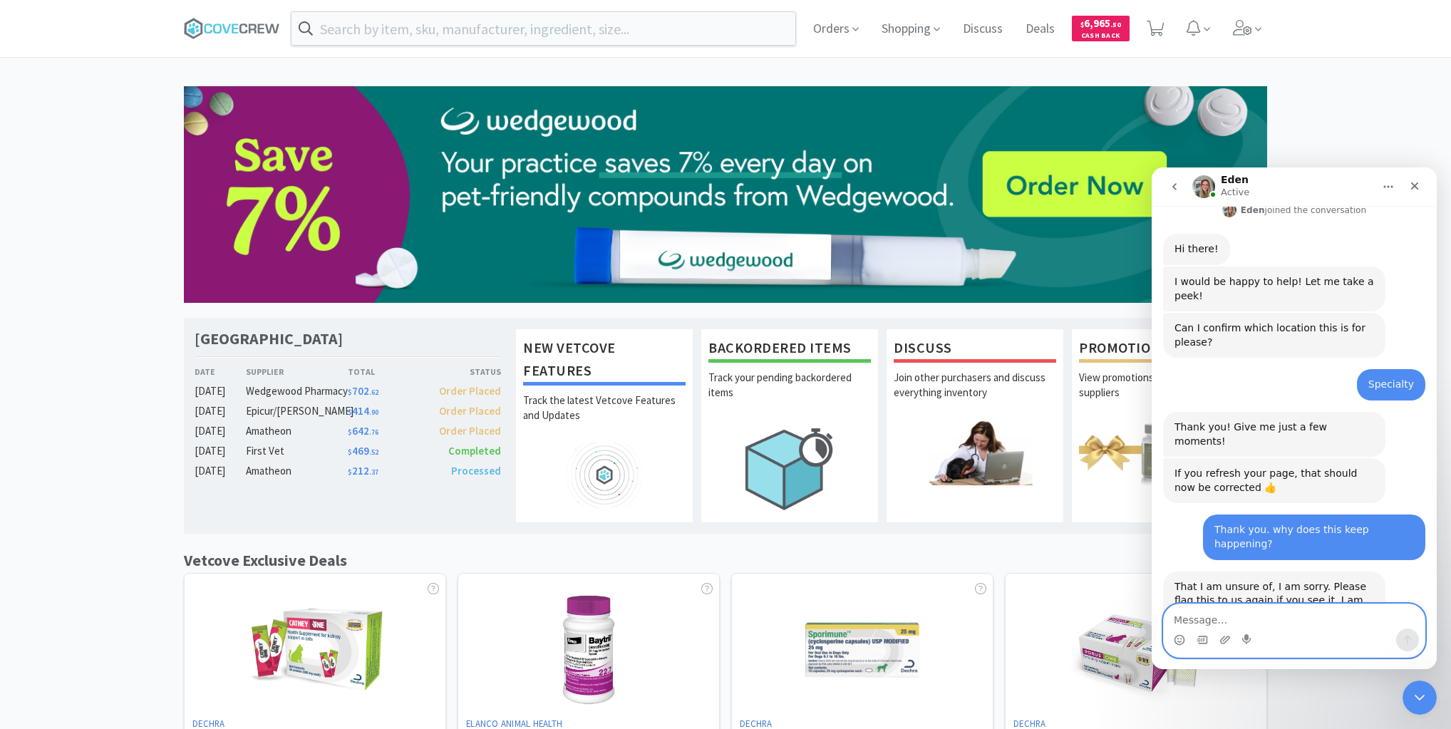
click at [1264, 606] on textarea "Message…" at bounding box center [1294, 616] width 261 height 24
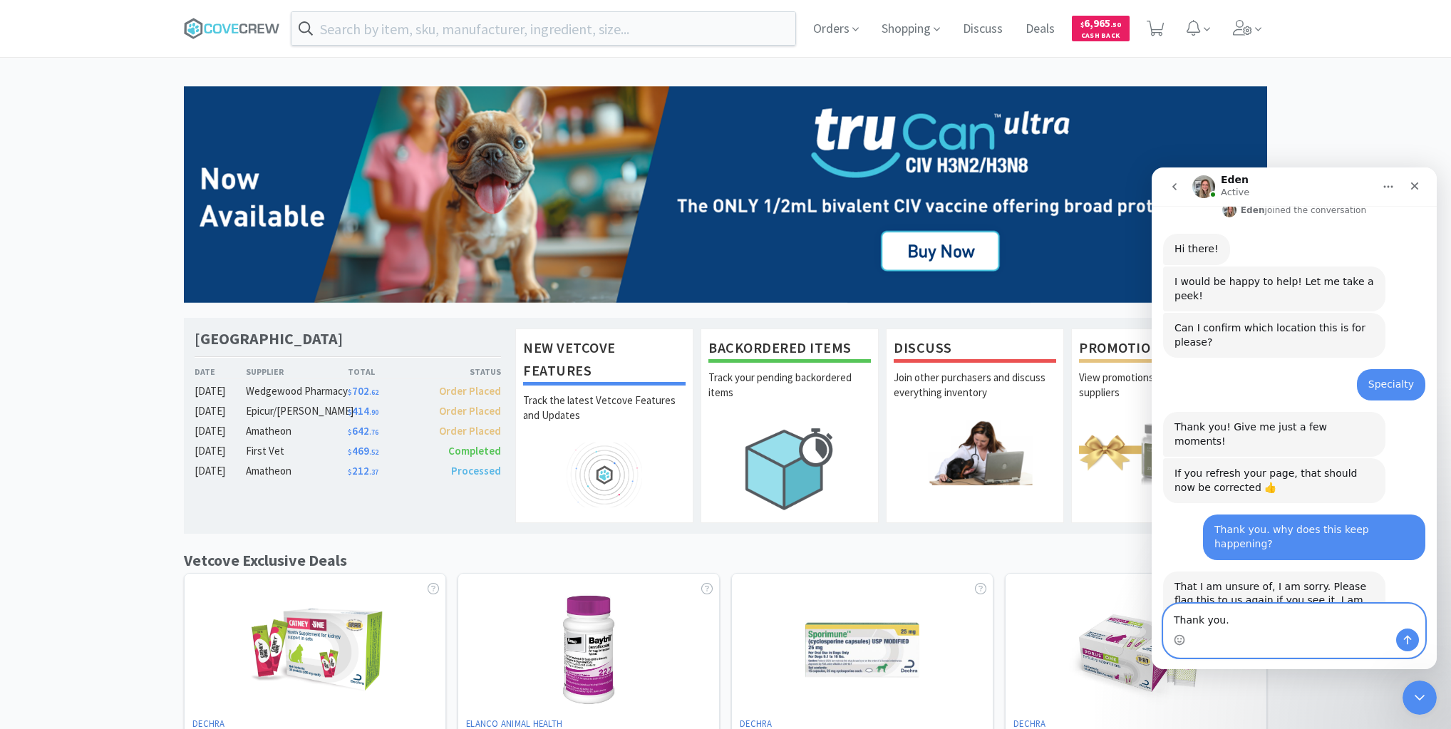
type textarea "Thank you."
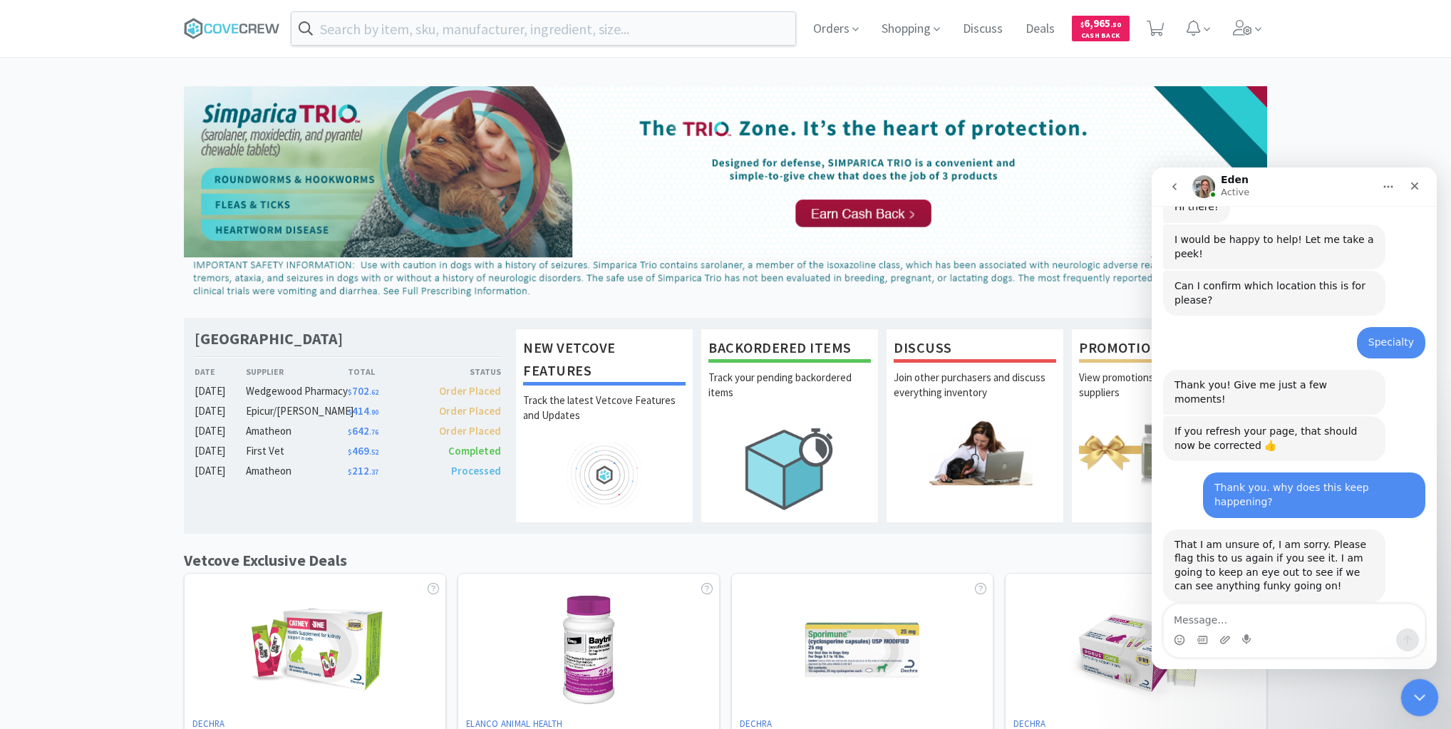
click at [1429, 683] on div "Close Intercom Messenger" at bounding box center [1417, 695] width 34 height 34
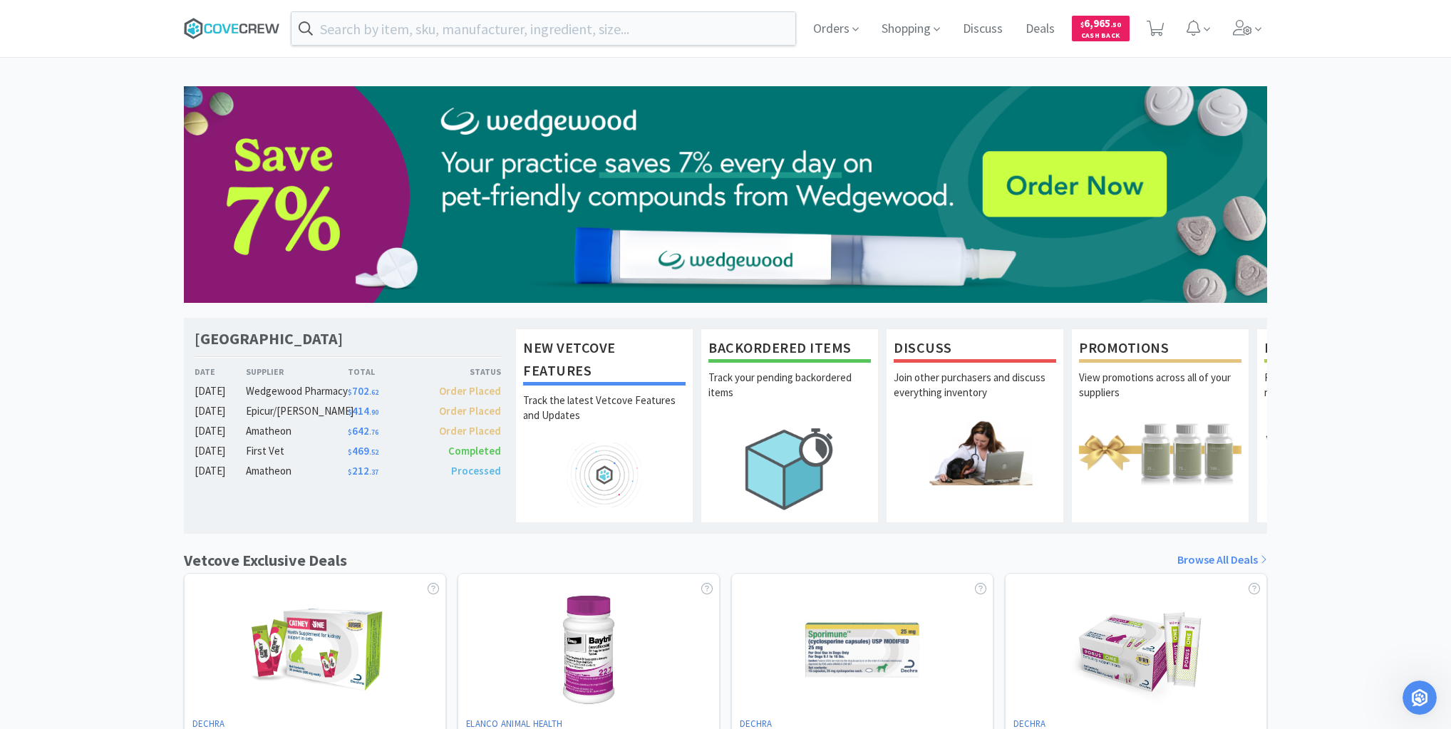
click at [262, 21] on icon at bounding box center [232, 28] width 96 height 21
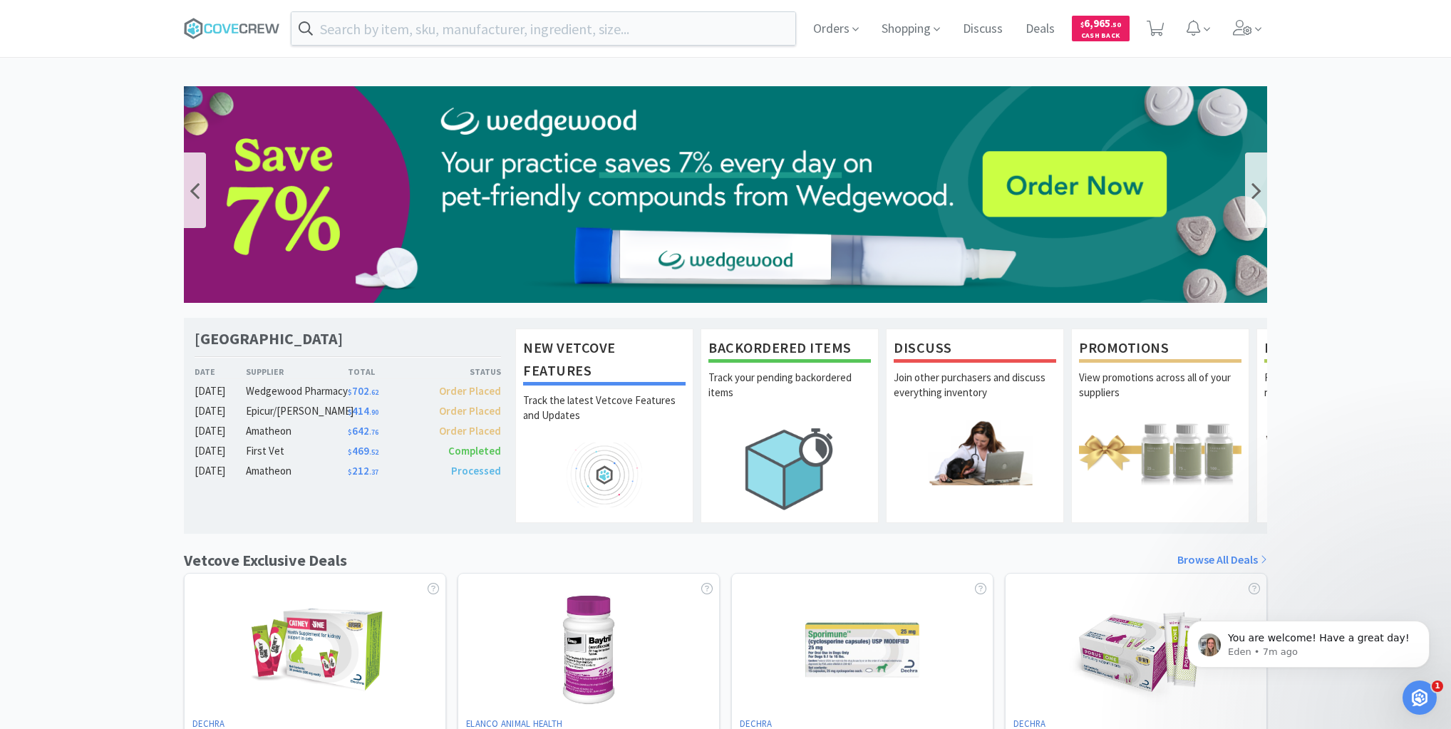
scroll to position [816, 0]
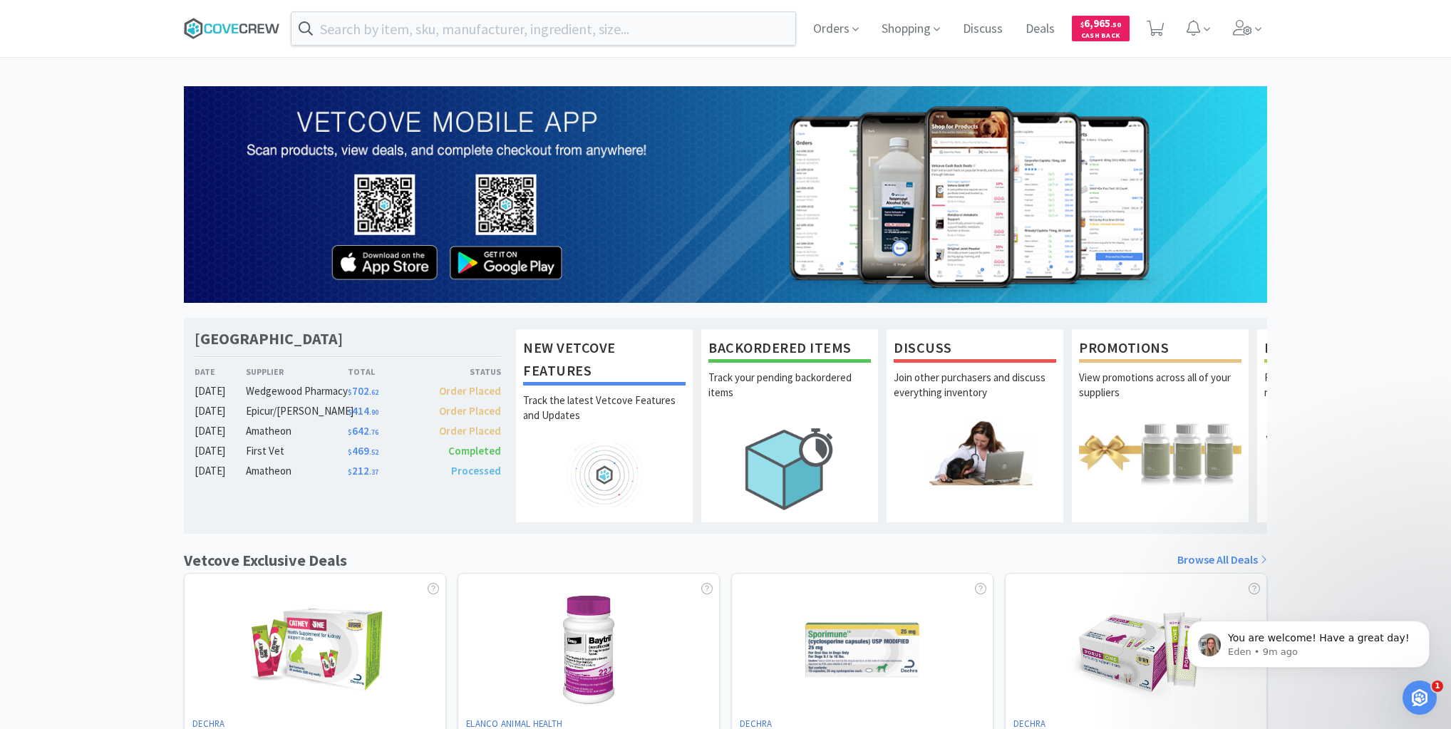
click at [242, 29] on icon at bounding box center [232, 28] width 96 height 21
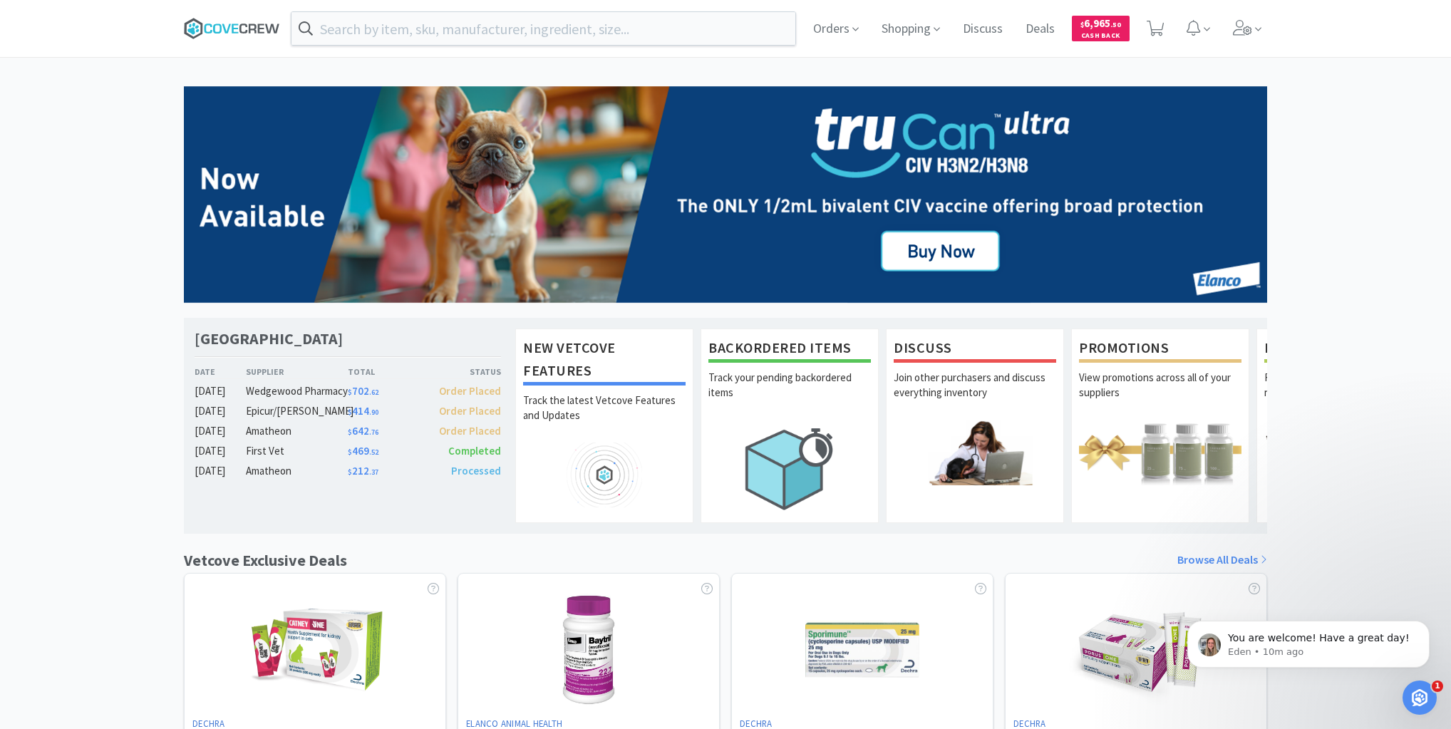
click at [248, 23] on icon at bounding box center [232, 28] width 96 height 21
click at [1284, 641] on p "You are welcome! Have a great day!" at bounding box center [1320, 638] width 184 height 14
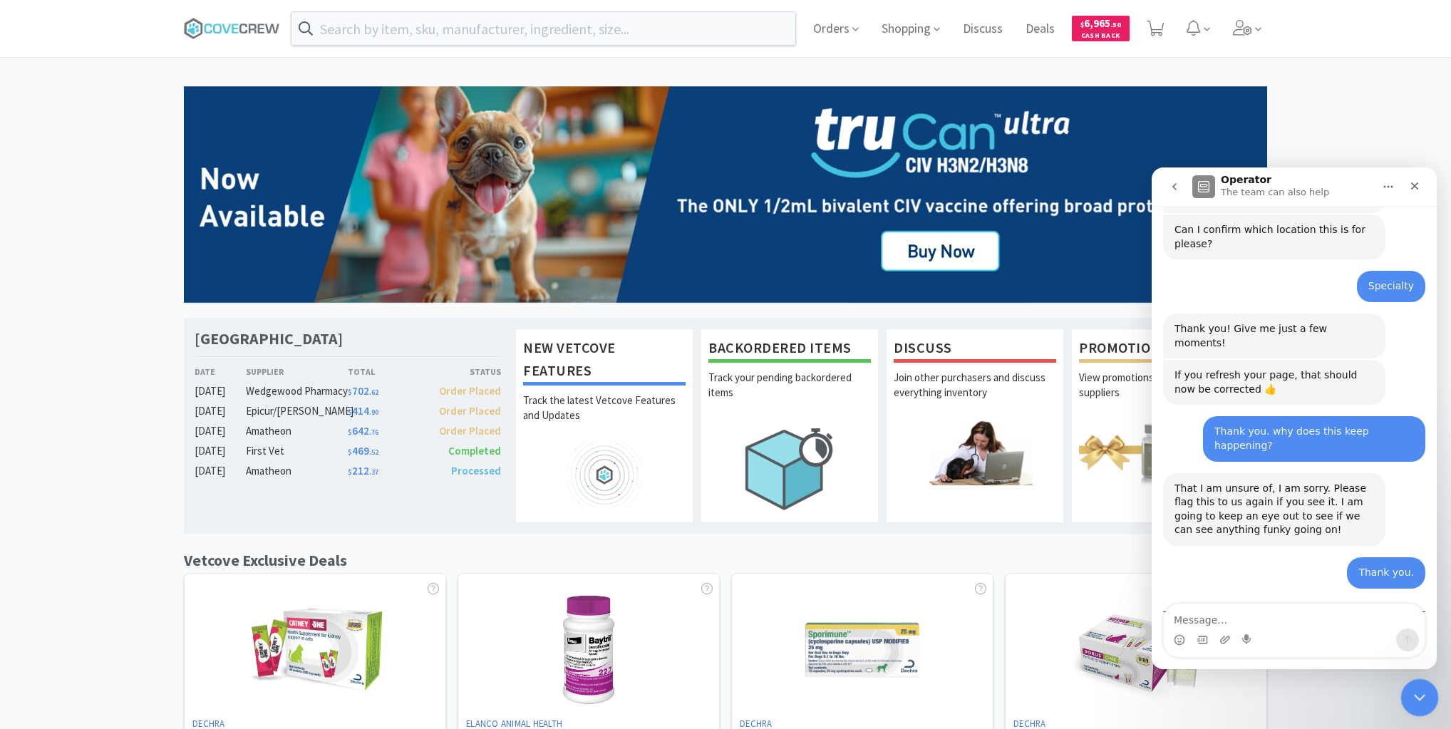
scroll to position [840, 0]
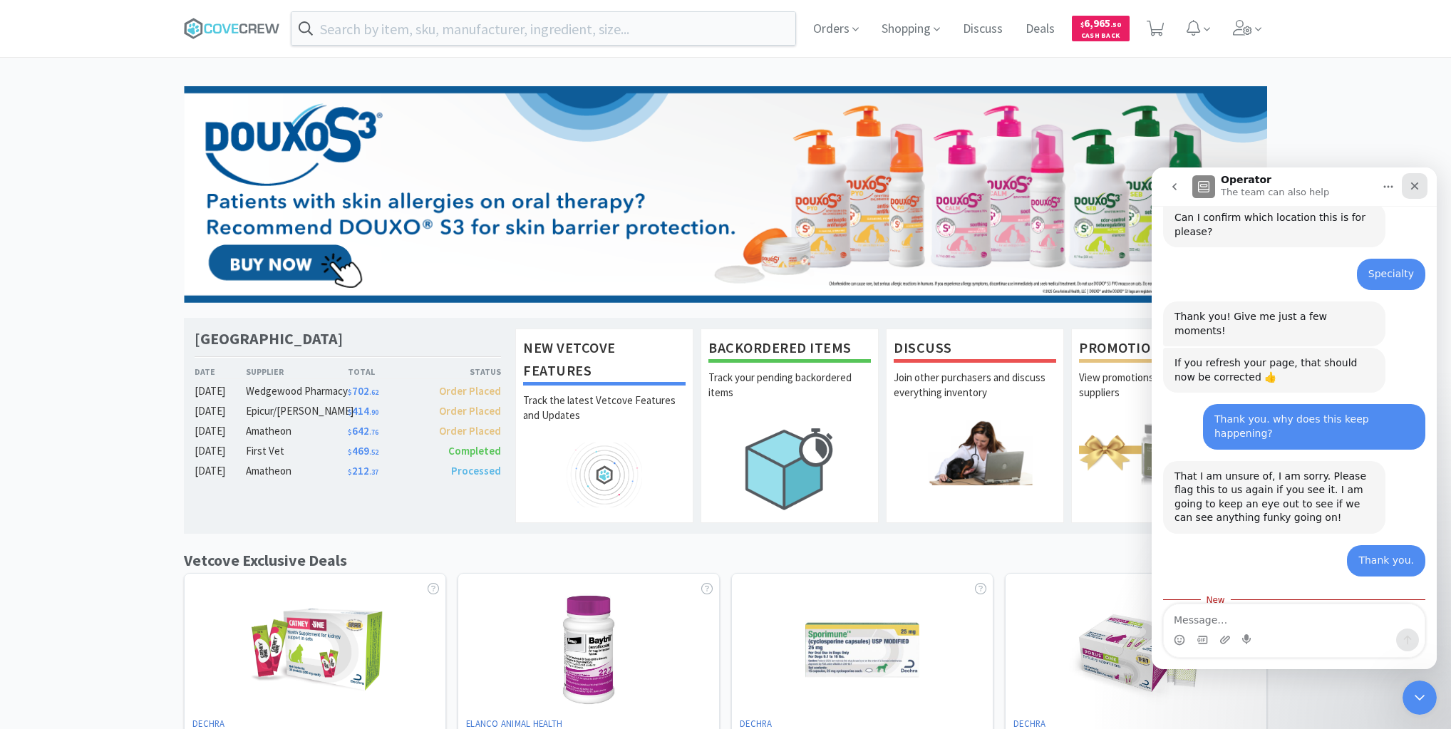
click at [1416, 188] on icon "Close" at bounding box center [1414, 185] width 11 height 11
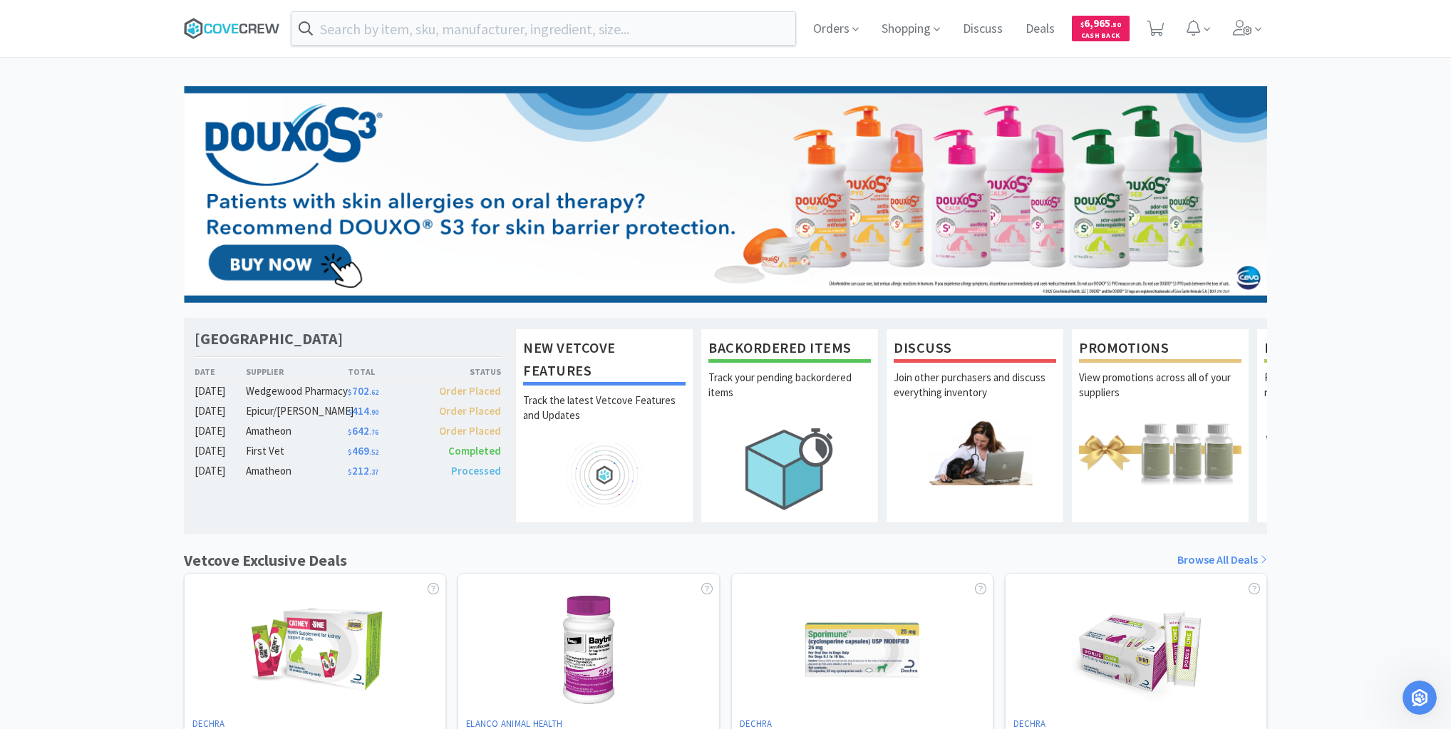
click at [232, 27] on icon at bounding box center [235, 28] width 6 height 9
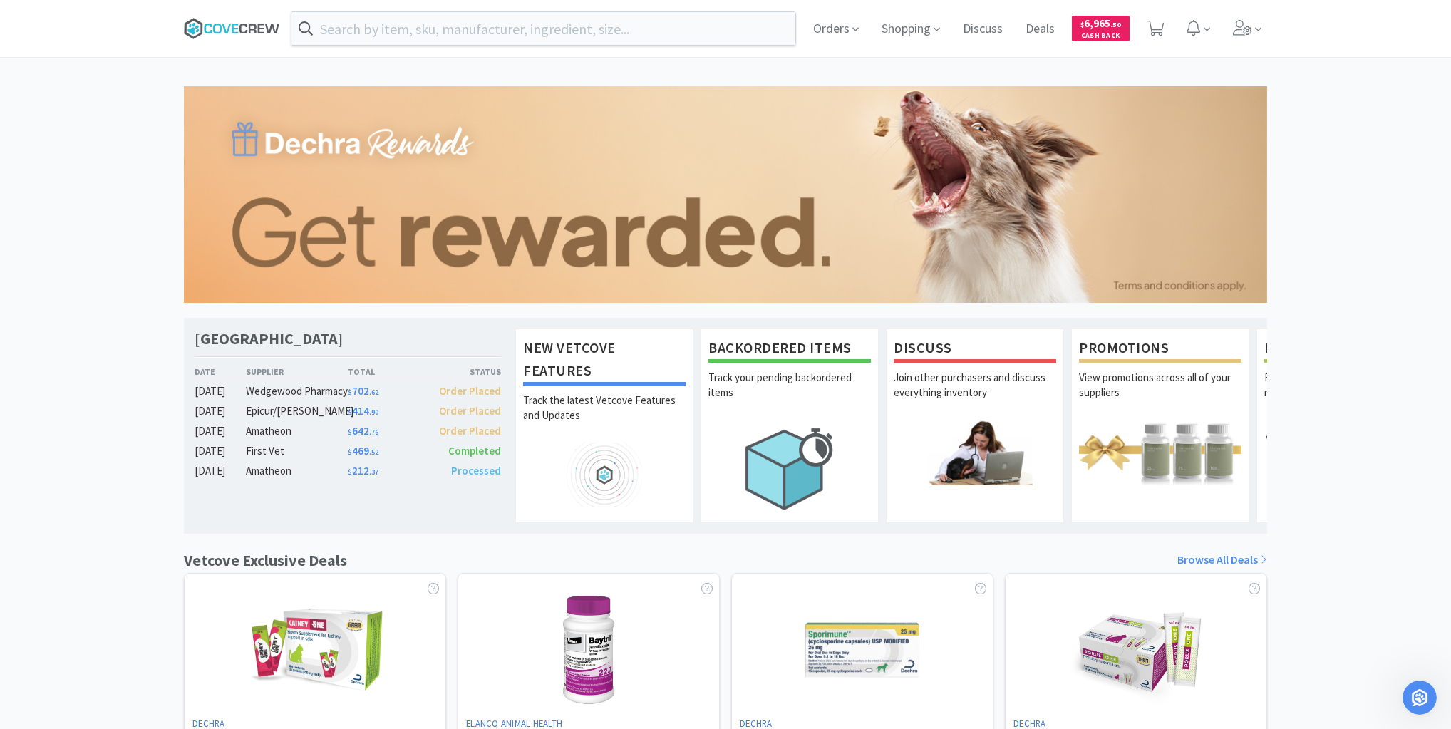
click at [234, 29] on icon at bounding box center [235, 28] width 6 height 9
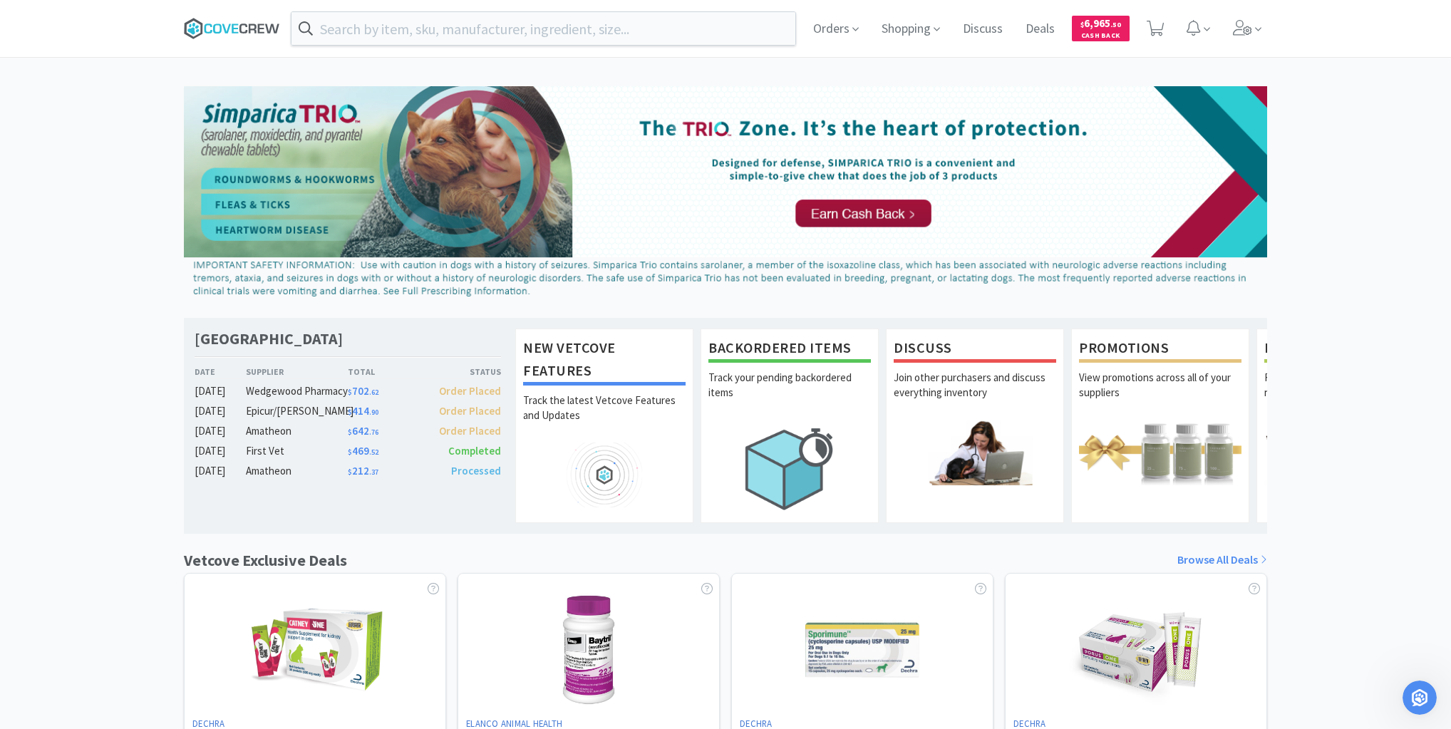
click at [228, 28] on icon at bounding box center [232, 28] width 96 height 21
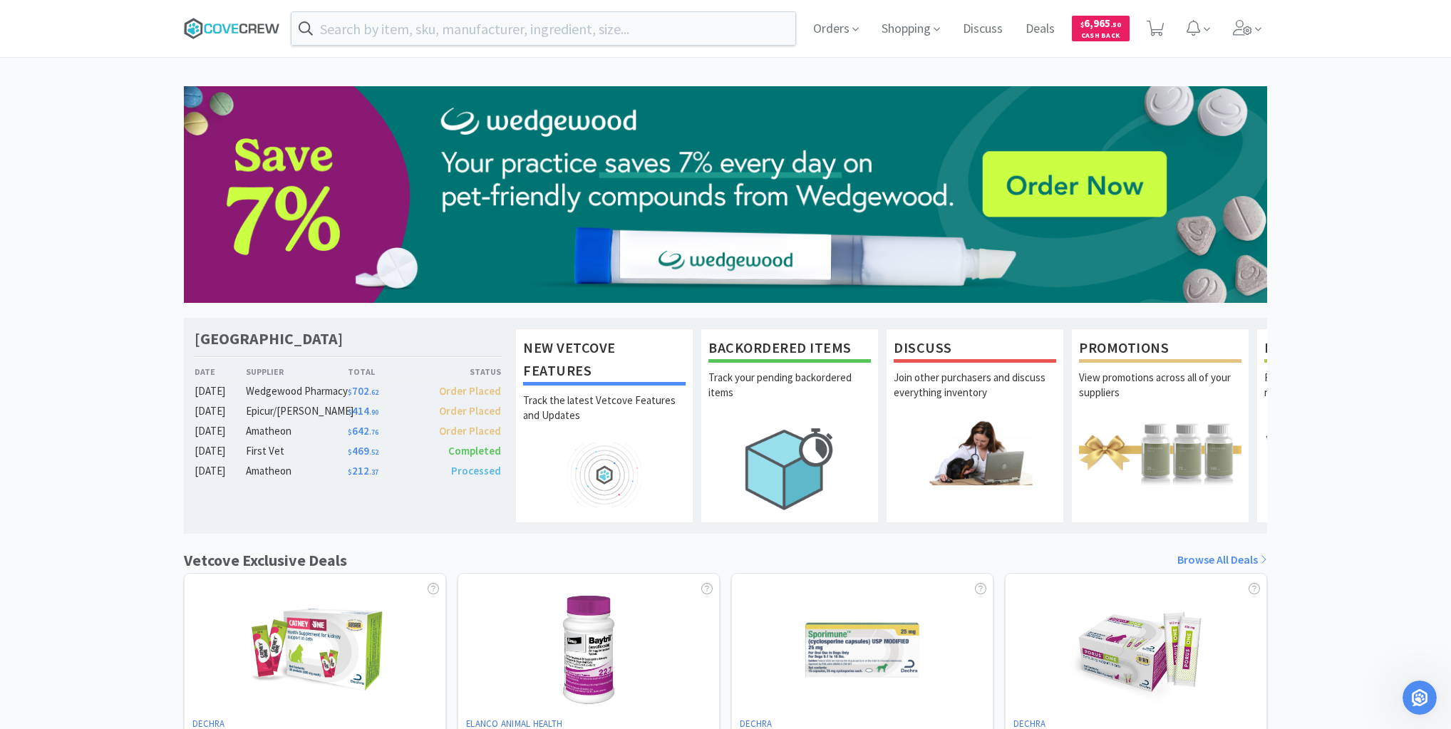
click at [231, 29] on icon at bounding box center [232, 28] width 96 height 21
drag, startPoint x: 243, startPoint y: 31, endPoint x: 254, endPoint y: 53, distance: 24.5
click at [250, 40] on span at bounding box center [237, 28] width 107 height 57
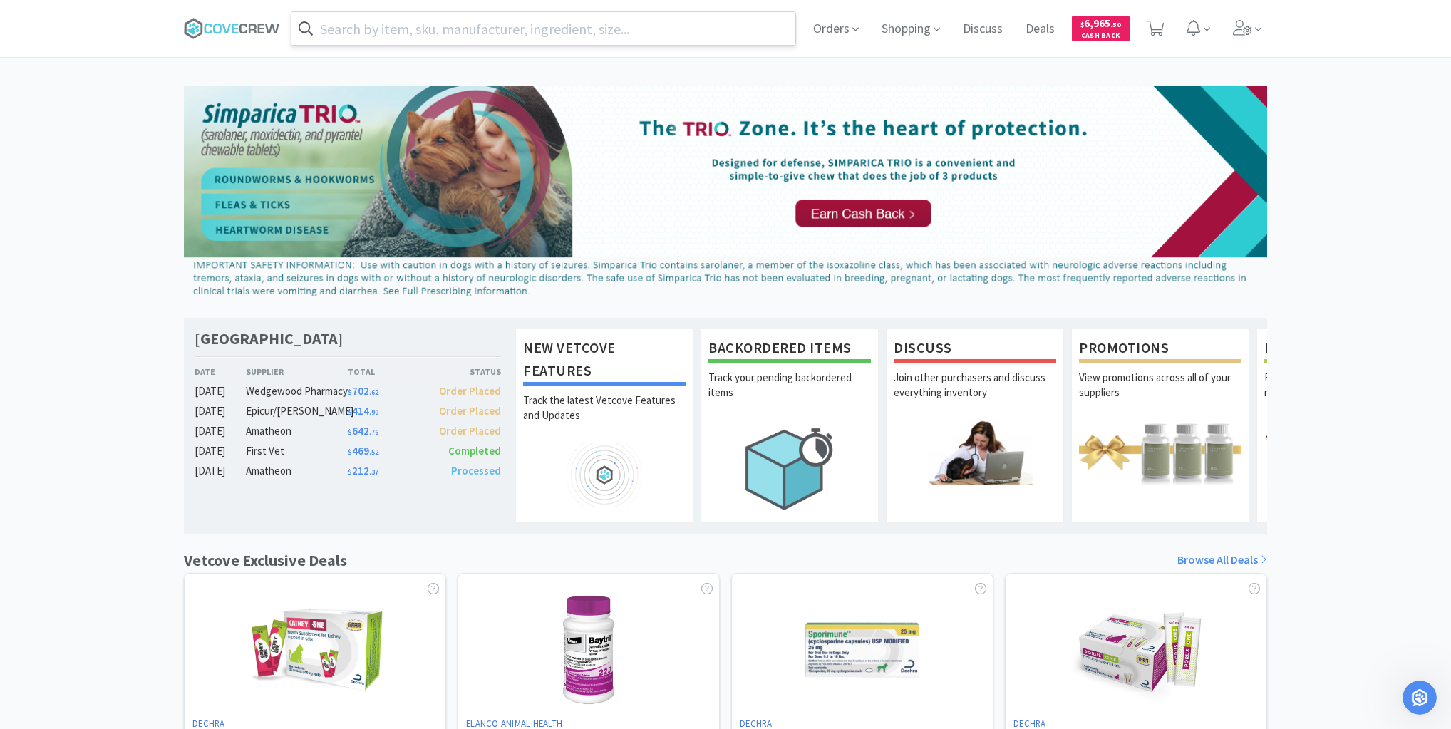
click at [467, 38] on input "text" at bounding box center [543, 28] width 504 height 33
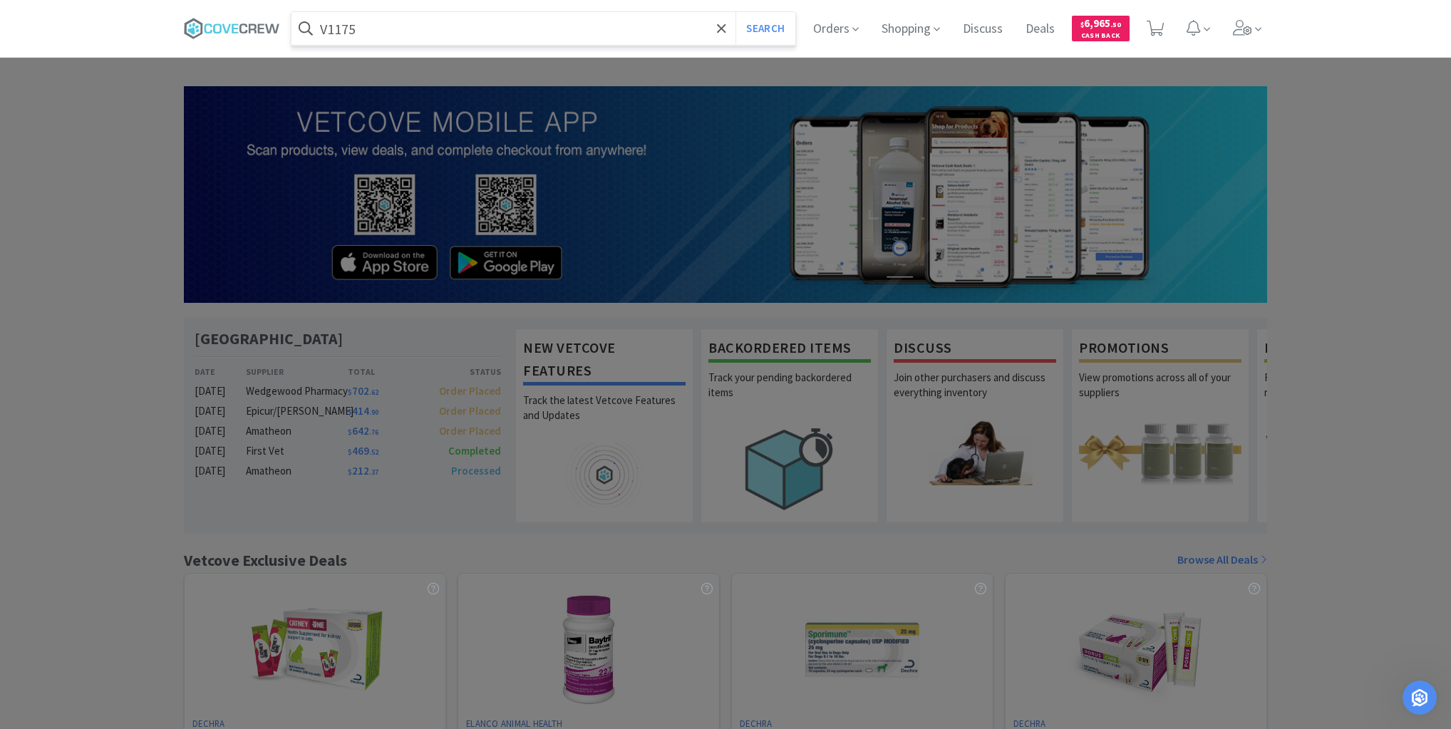
click at [735, 12] on button "Search" at bounding box center [764, 28] width 59 height 33
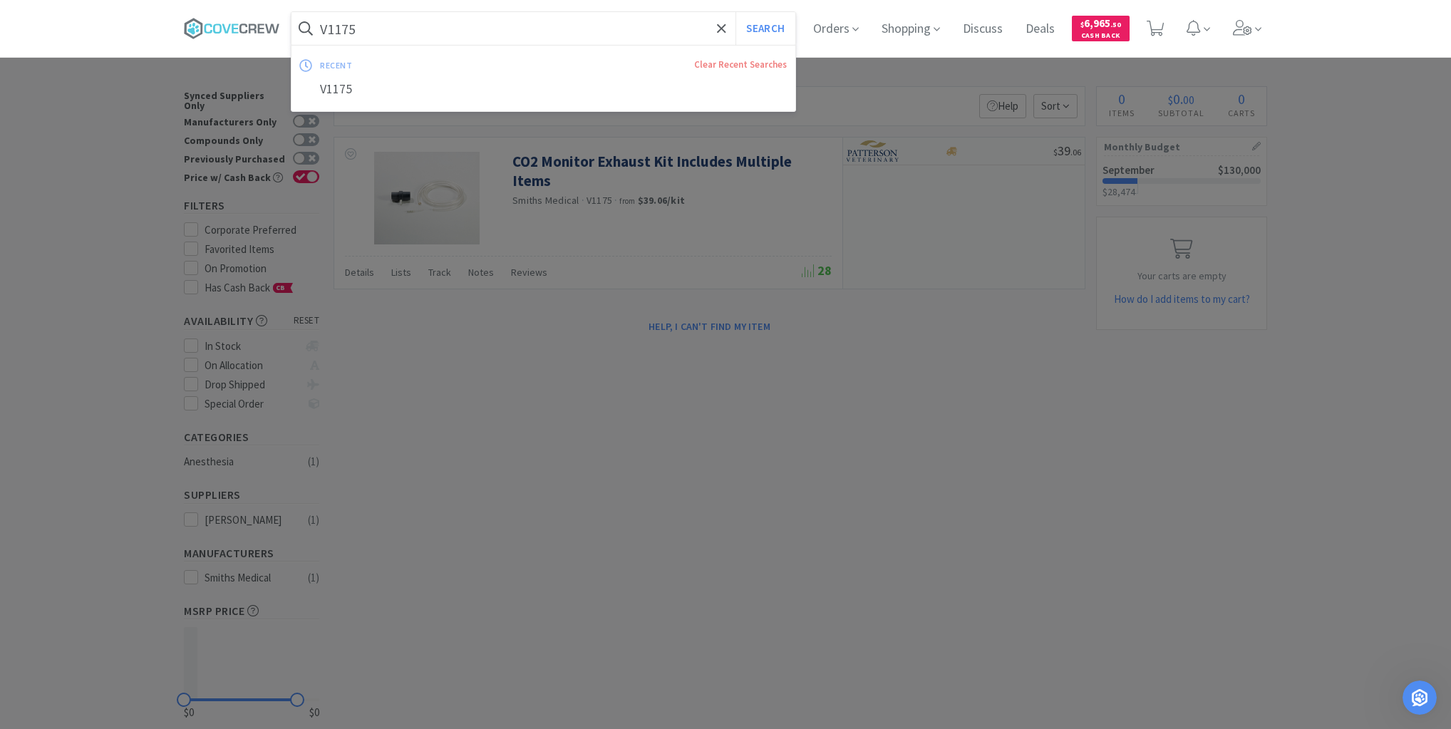
drag, startPoint x: 413, startPoint y: 26, endPoint x: 413, endPoint y: 33, distance: 7.8
click at [413, 27] on input "V1175" at bounding box center [543, 28] width 504 height 33
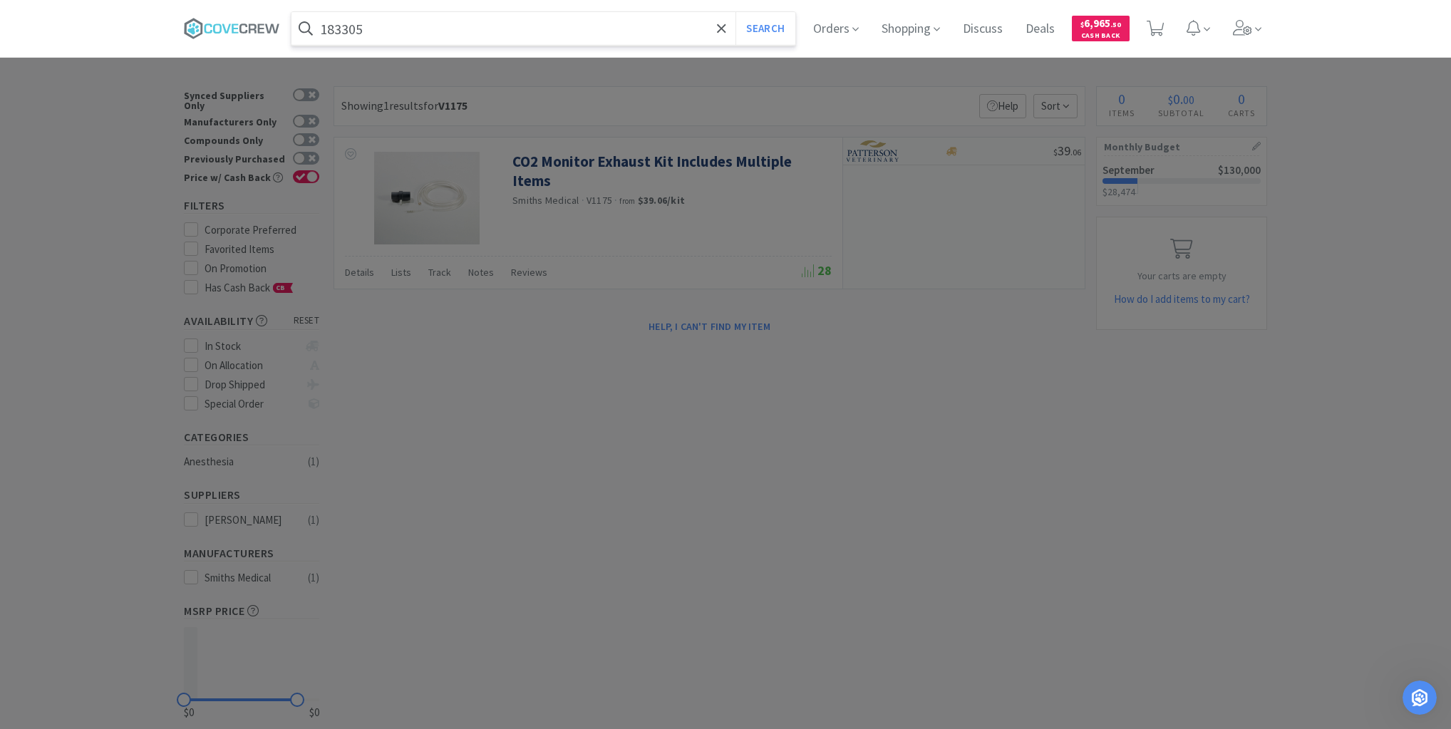
type input "183305"
click at [735, 12] on button "Search" at bounding box center [764, 28] width 59 height 33
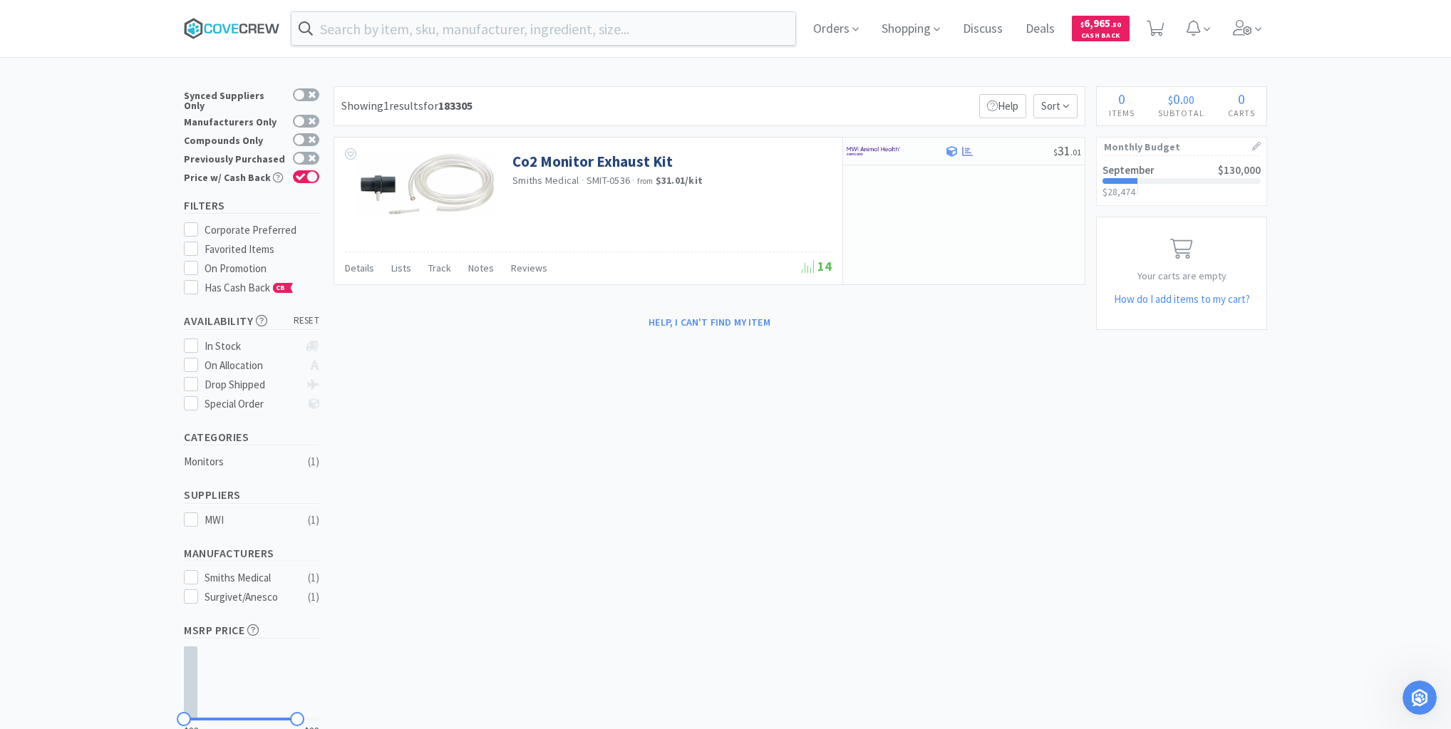
drag, startPoint x: 246, startPoint y: 19, endPoint x: 250, endPoint y: 54, distance: 35.2
click at [248, 24] on icon at bounding box center [232, 28] width 96 height 21
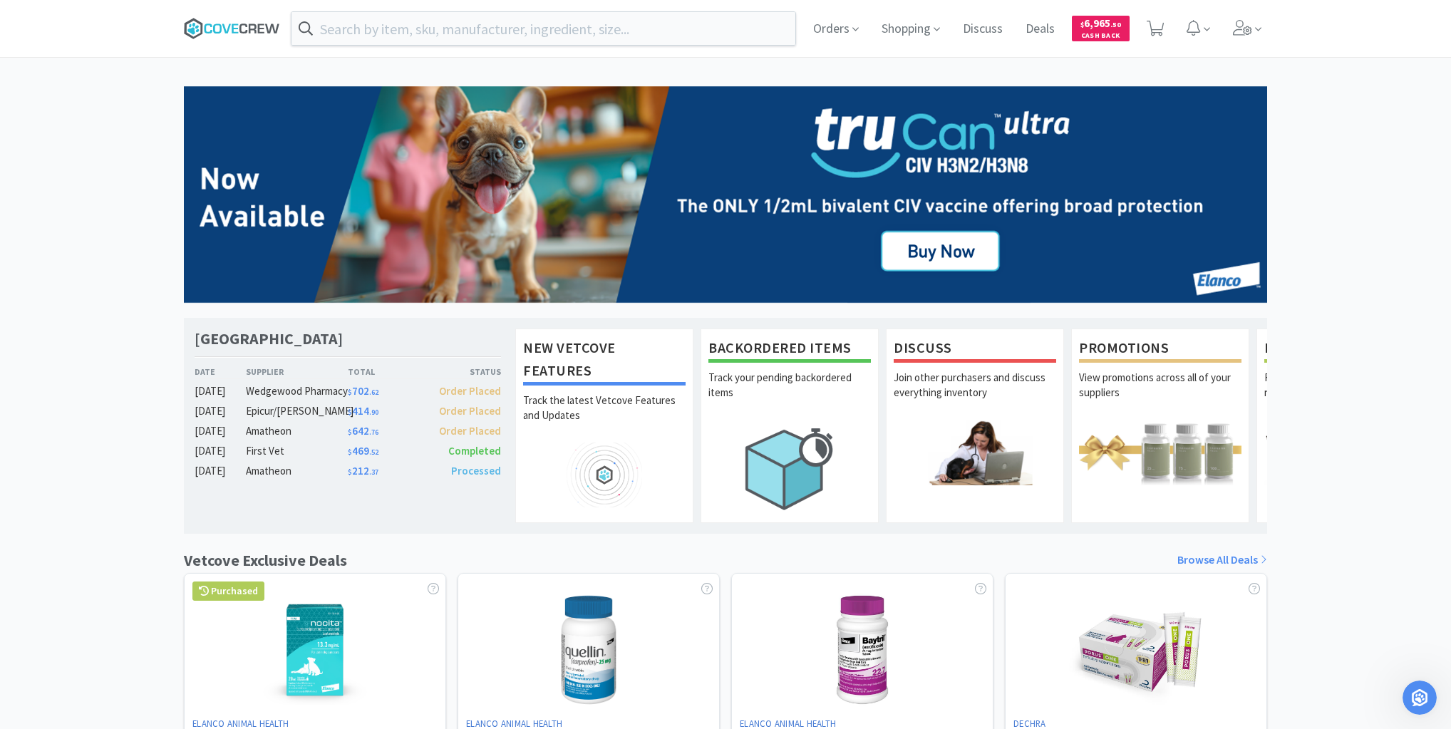
click at [265, 25] on icon at bounding box center [232, 28] width 96 height 21
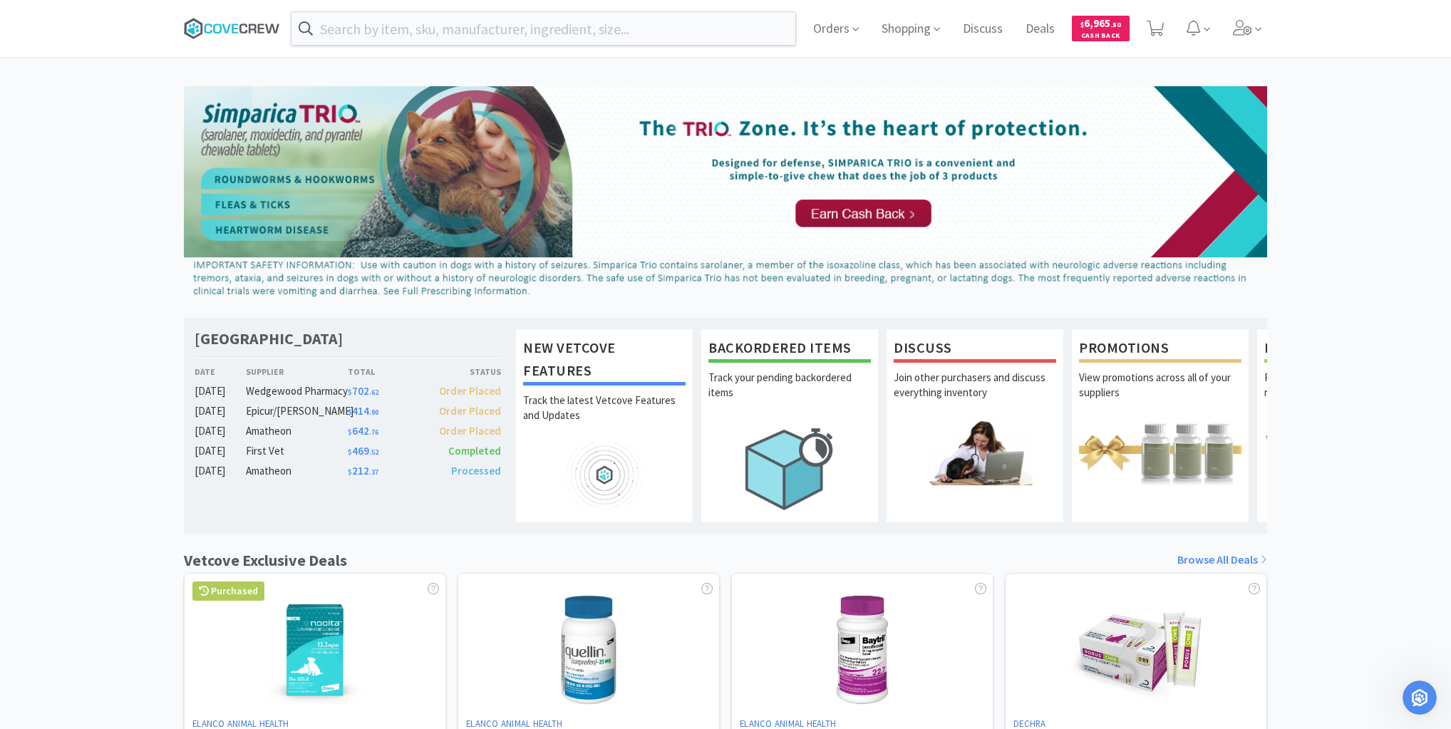
click at [258, 25] on icon at bounding box center [261, 28] width 6 height 9
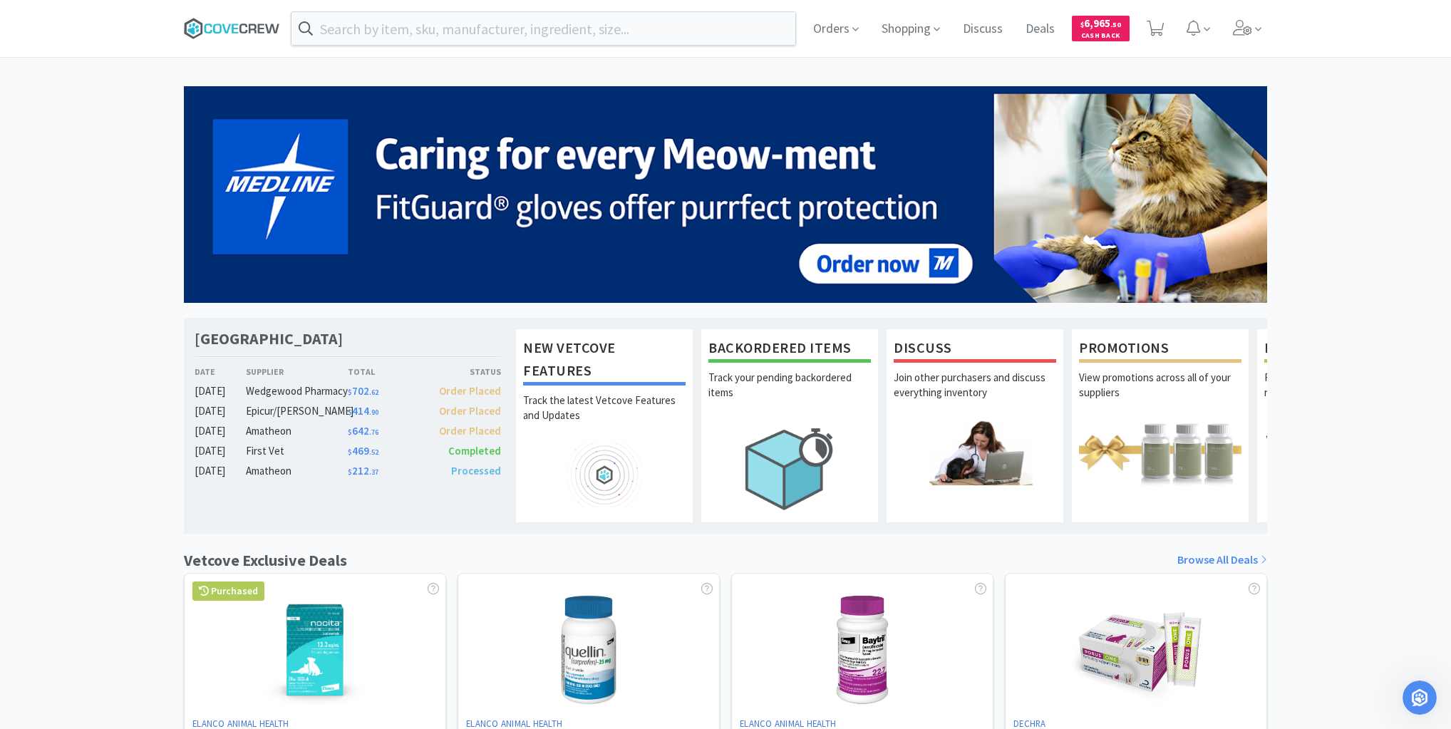
click at [257, 29] on icon at bounding box center [232, 28] width 96 height 21
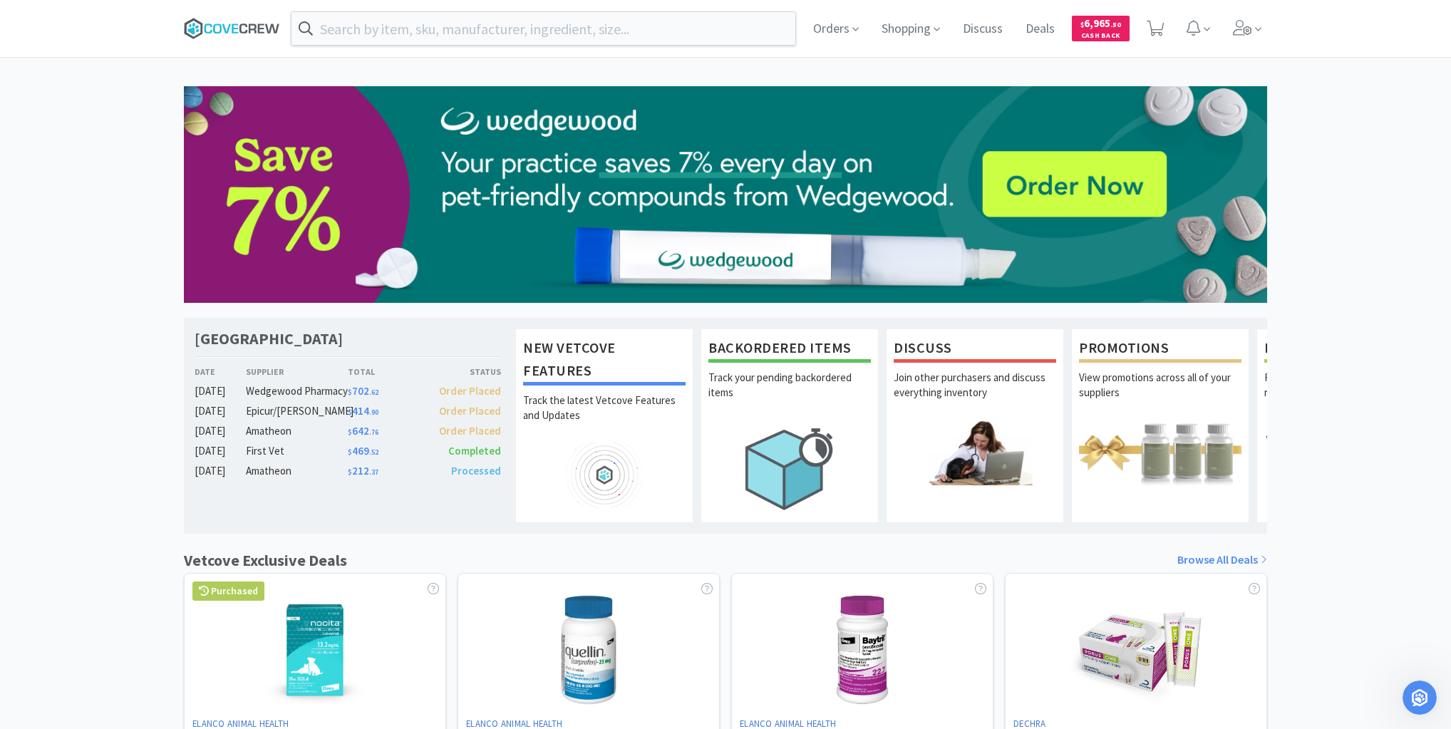
click at [258, 31] on icon at bounding box center [232, 28] width 96 height 21
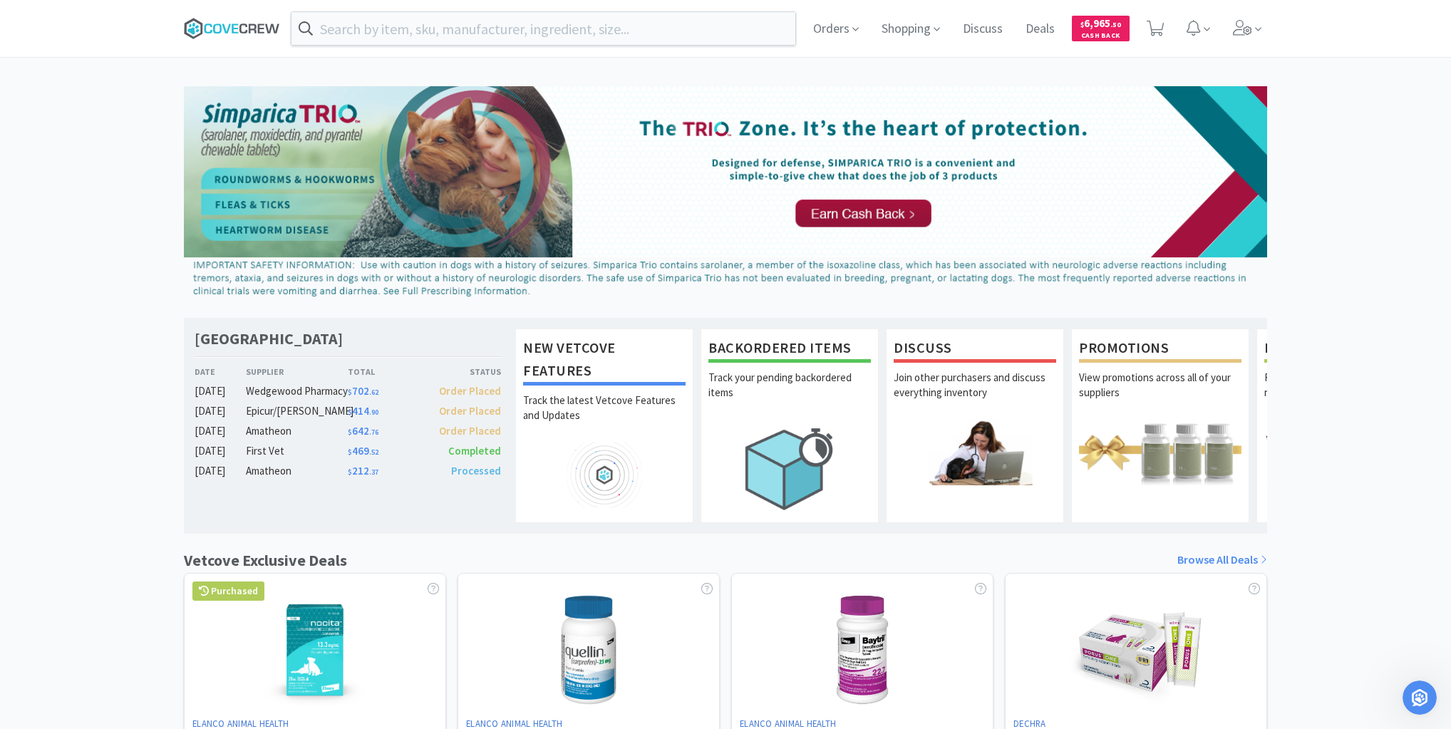
click at [258, 27] on icon at bounding box center [261, 28] width 6 height 9
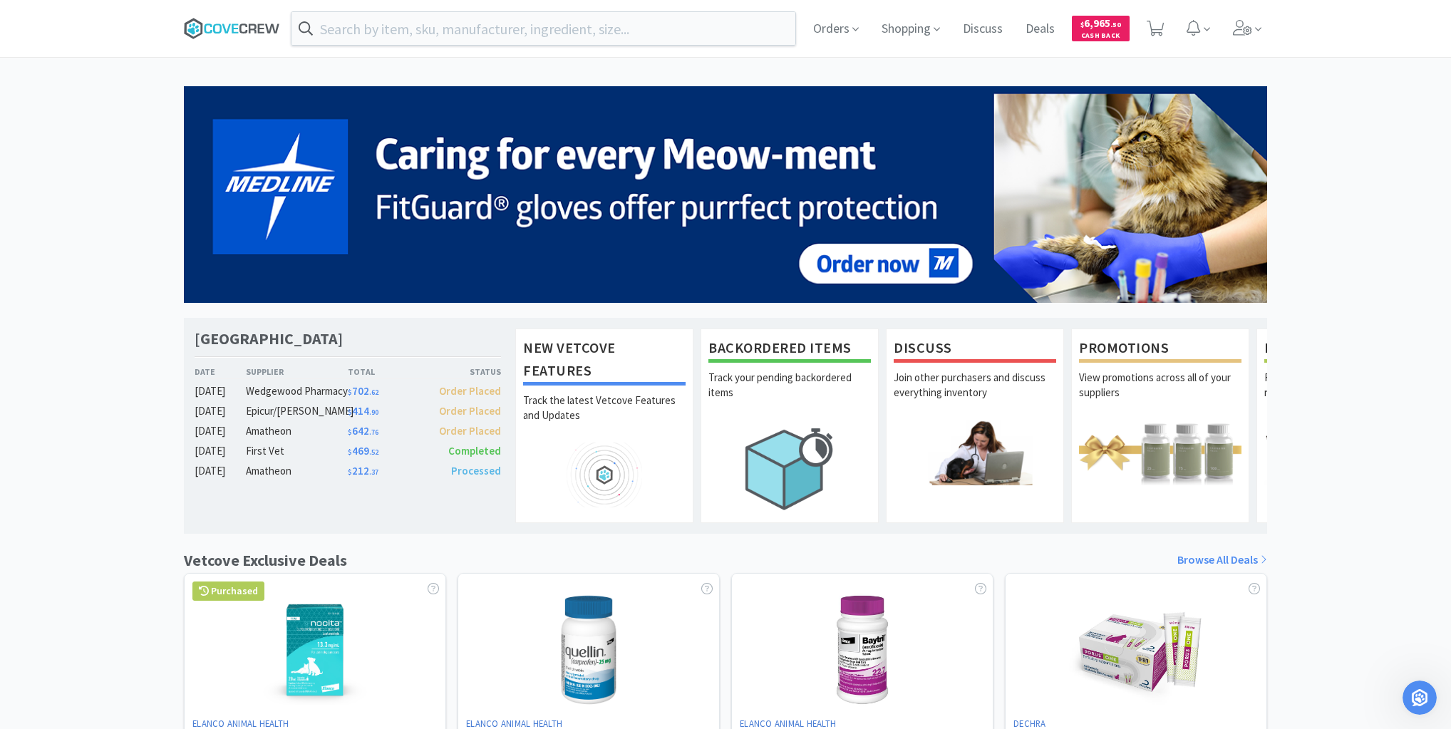
click at [219, 35] on icon at bounding box center [232, 28] width 96 height 21
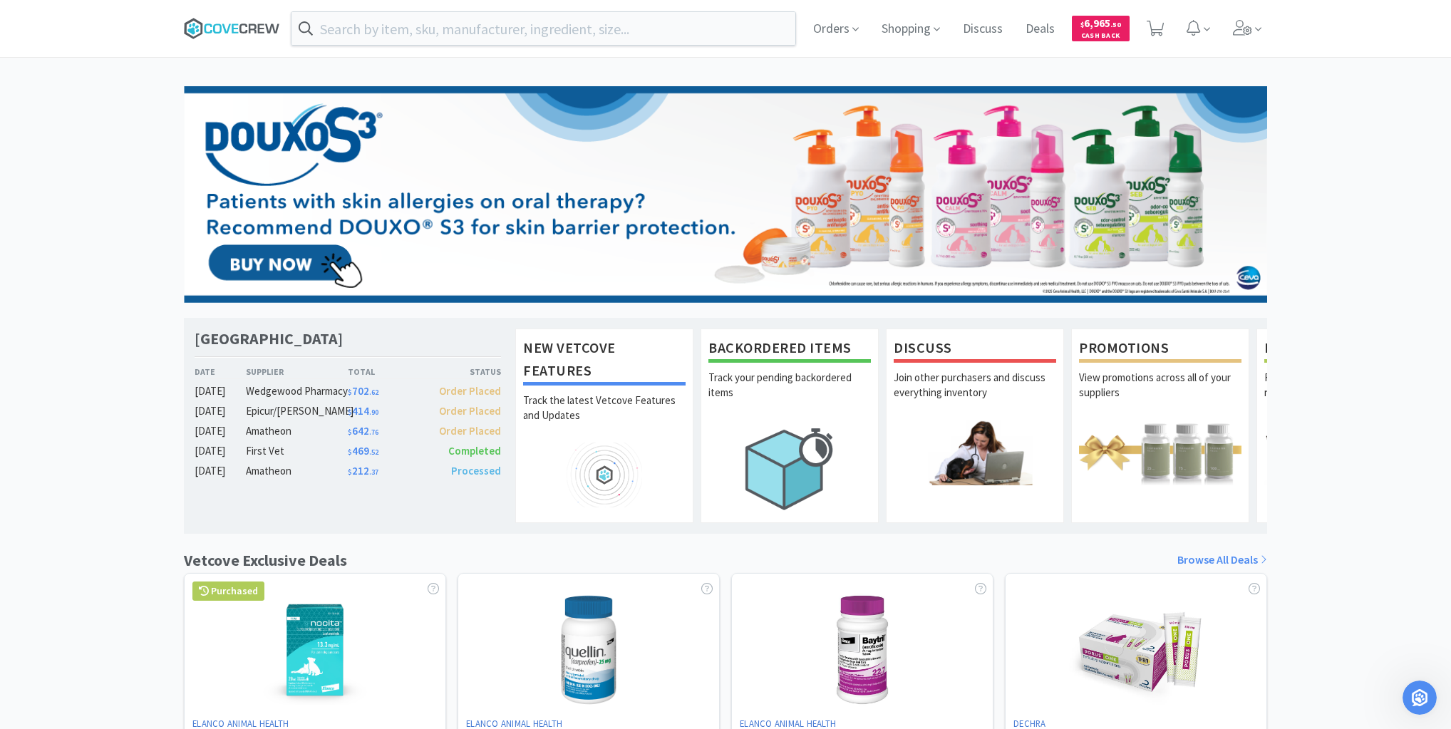
click at [222, 29] on icon at bounding box center [232, 28] width 96 height 21
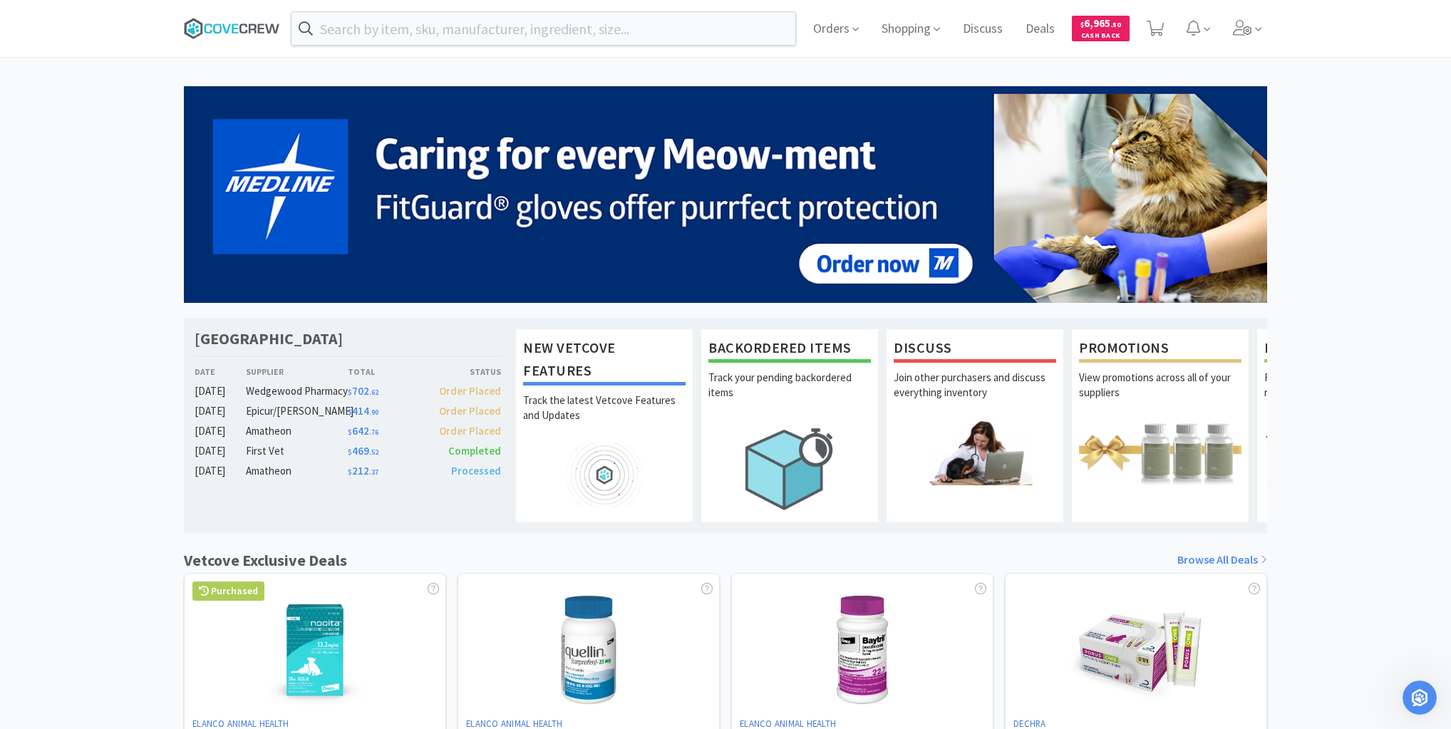
click at [222, 26] on icon at bounding box center [226, 28] width 9 height 9
